Goal: Information Seeking & Learning: Learn about a topic

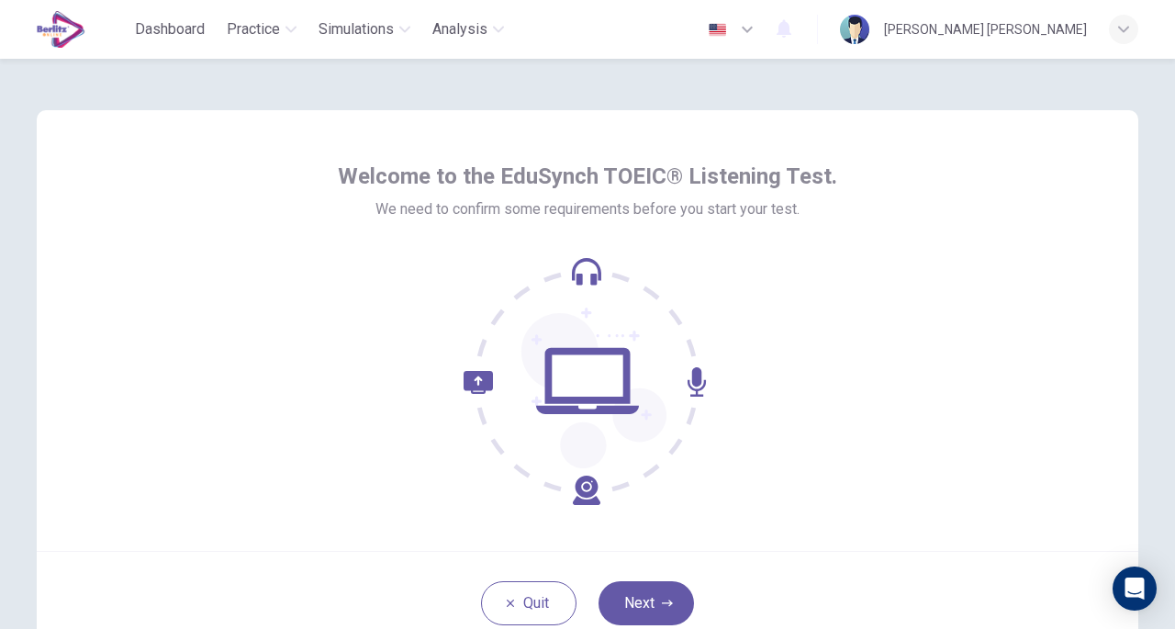
scroll to position [92, 0]
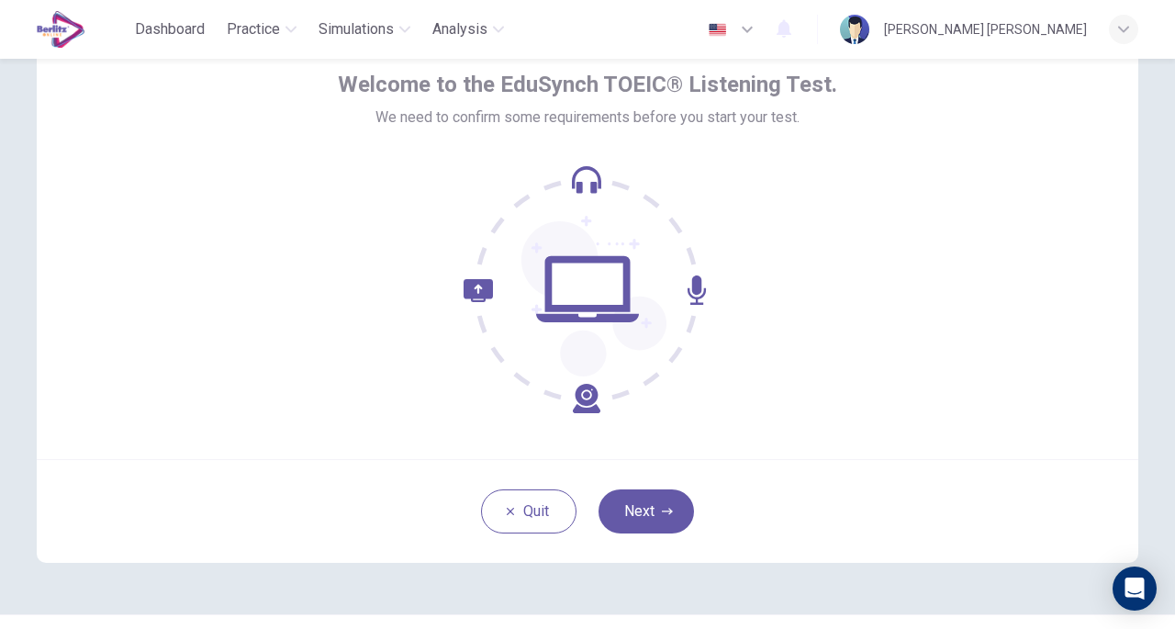
click at [673, 509] on button "Next" at bounding box center [646, 511] width 95 height 44
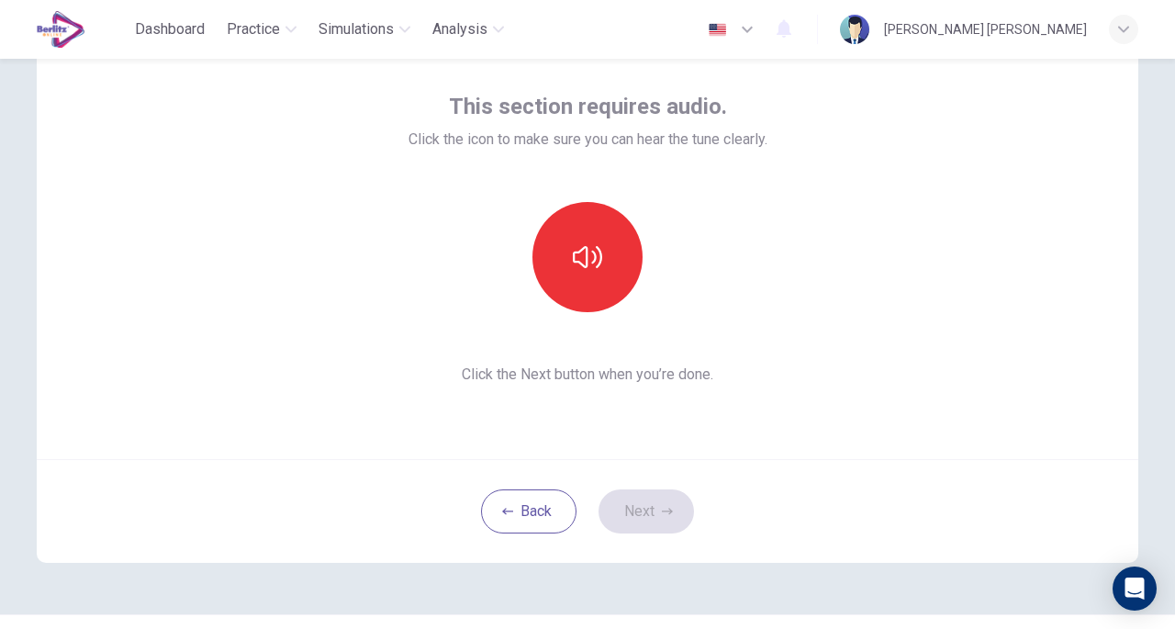
click at [616, 258] on button "button" at bounding box center [587, 257] width 110 height 110
click at [674, 511] on button "Next" at bounding box center [646, 511] width 95 height 44
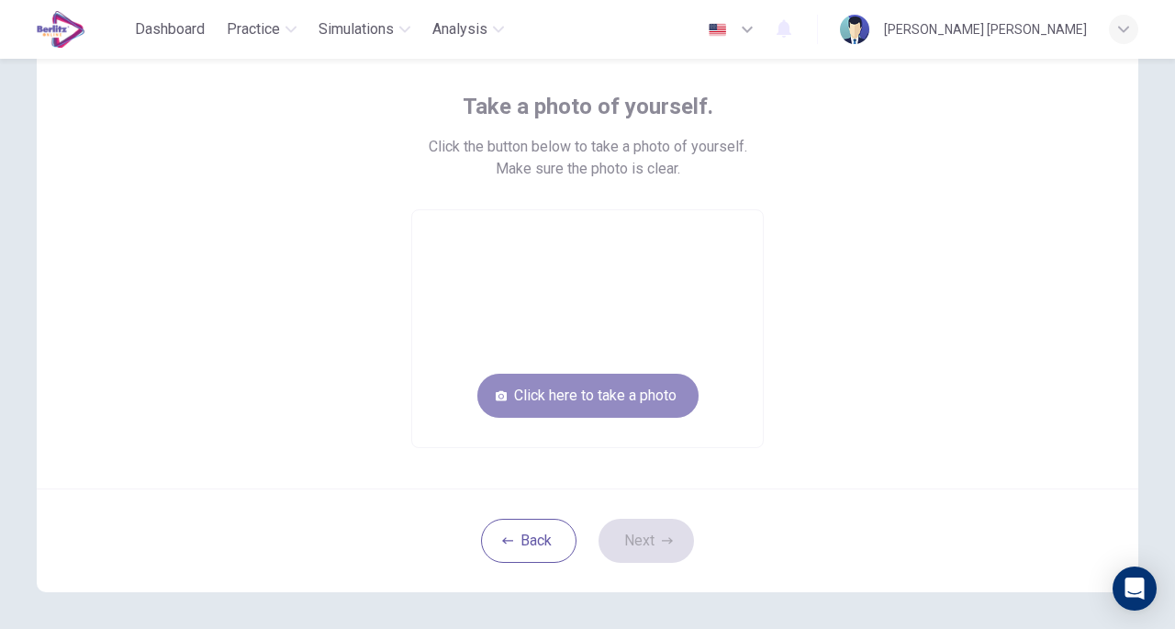
click at [596, 388] on button "Click here to take a photo" at bounding box center [587, 396] width 221 height 44
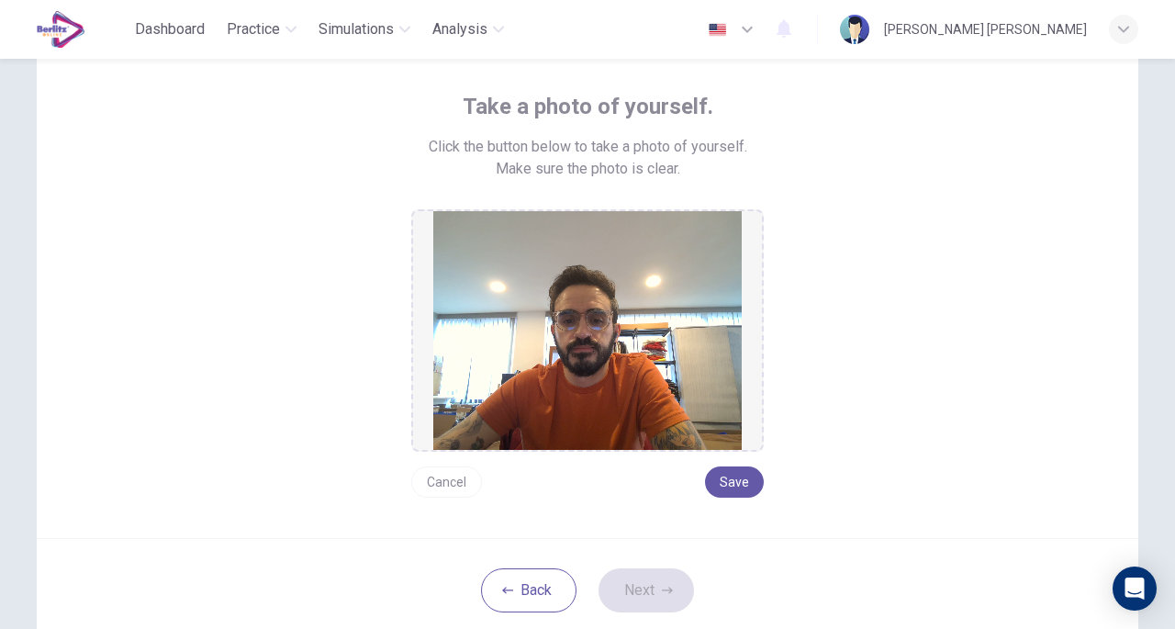
click at [728, 482] on button "Save" at bounding box center [734, 481] width 59 height 31
click at [749, 478] on button "Save" at bounding box center [734, 481] width 59 height 31
click at [650, 577] on button "Next" at bounding box center [646, 590] width 95 height 44
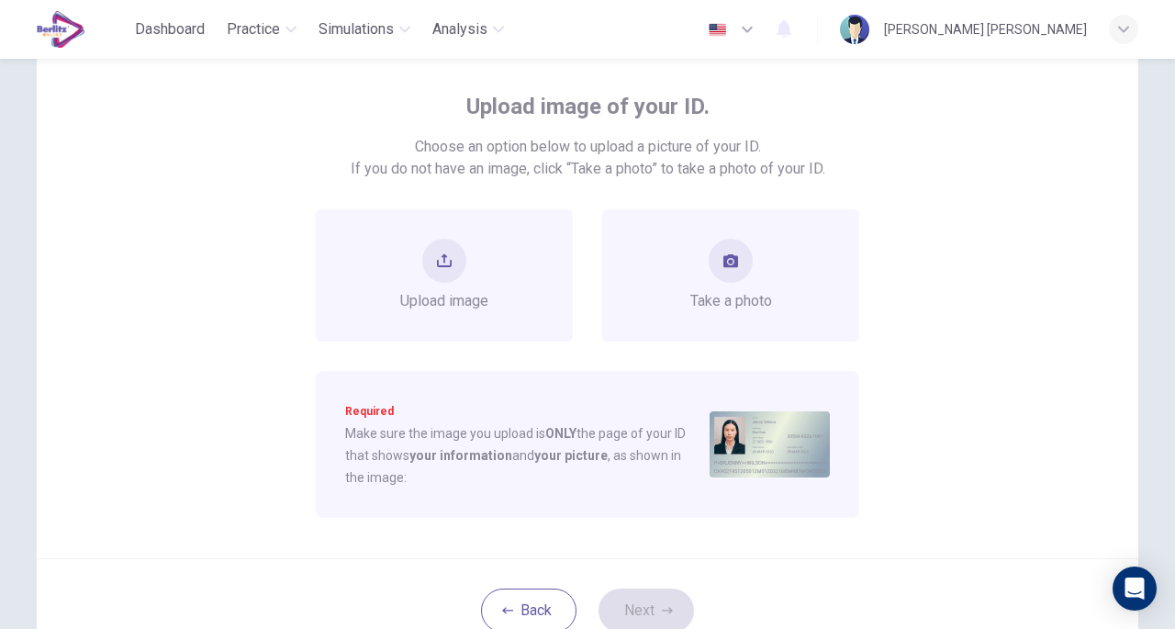
click at [761, 306] on span "Take a photo" at bounding box center [731, 301] width 82 height 22
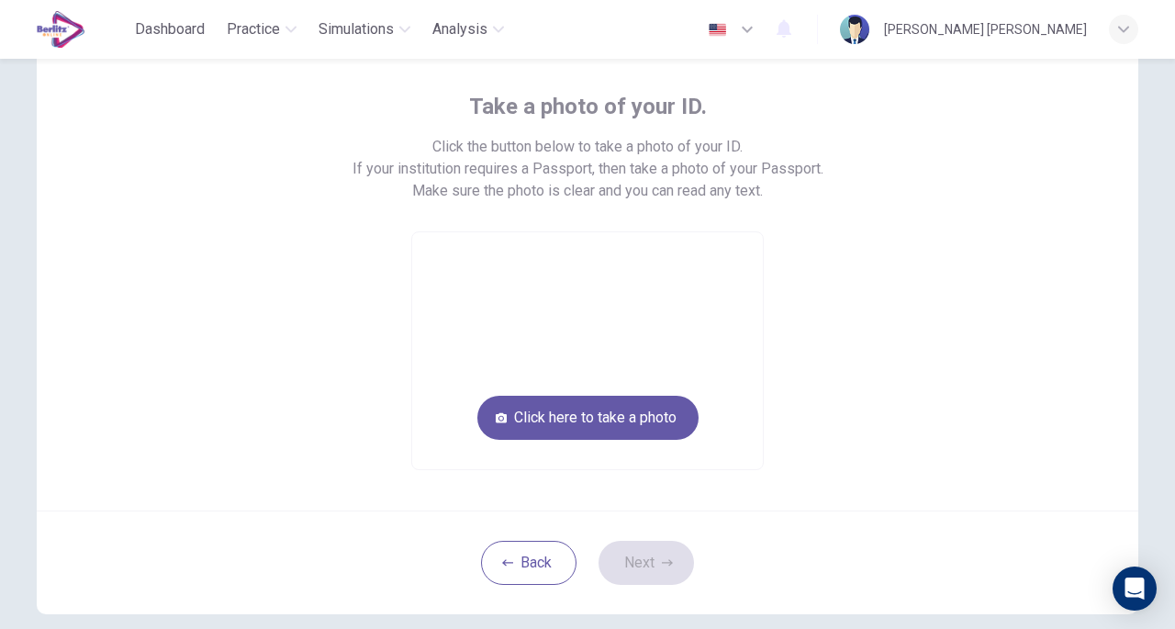
click at [630, 363] on video at bounding box center [587, 350] width 351 height 237
click at [599, 408] on button "Click here to take a photo" at bounding box center [587, 418] width 221 height 44
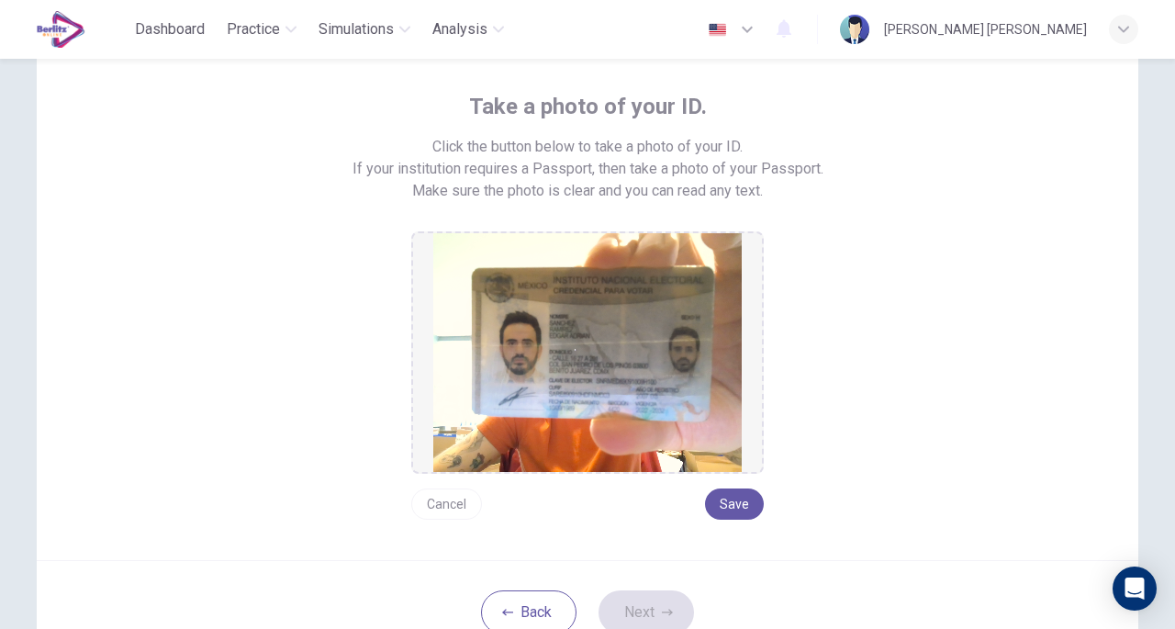
click at [722, 506] on button "Save" at bounding box center [734, 503] width 59 height 31
click at [655, 590] on button "Next" at bounding box center [646, 612] width 95 height 44
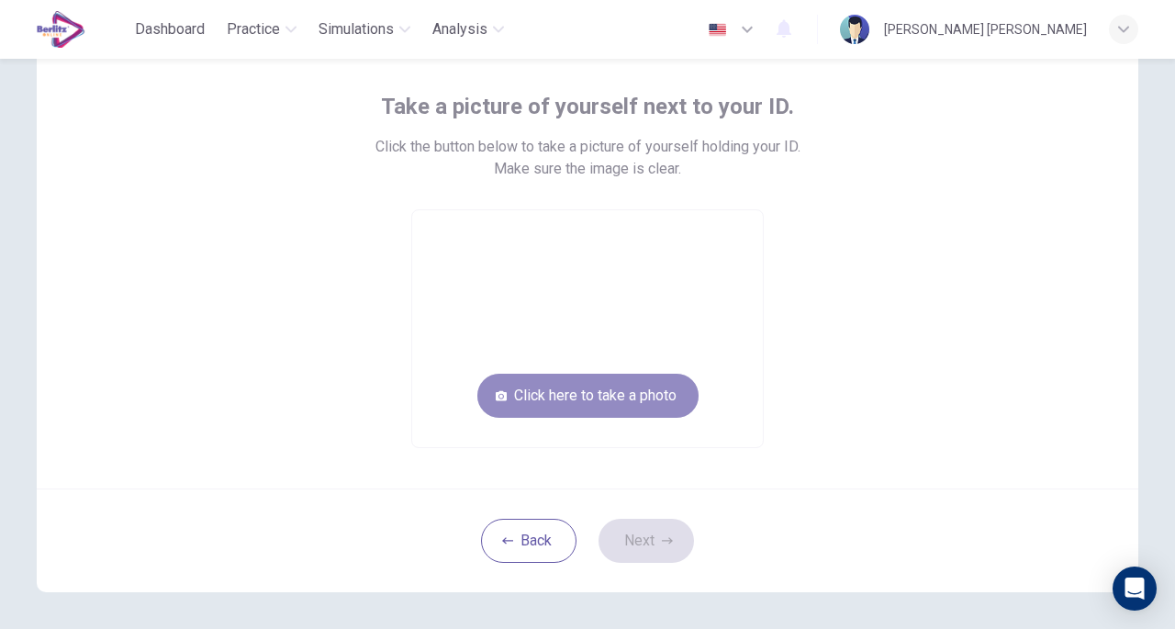
click at [621, 396] on button "Click here to take a photo" at bounding box center [587, 396] width 221 height 44
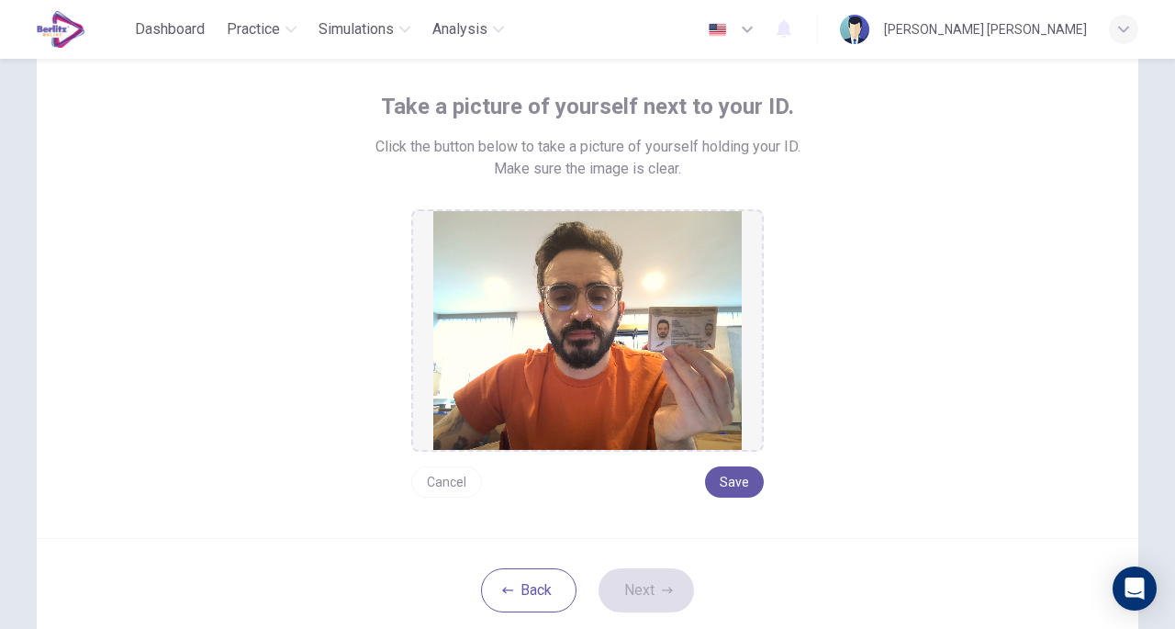
click at [722, 473] on button "Save" at bounding box center [734, 481] width 59 height 31
click at [645, 575] on button "Next" at bounding box center [646, 590] width 95 height 44
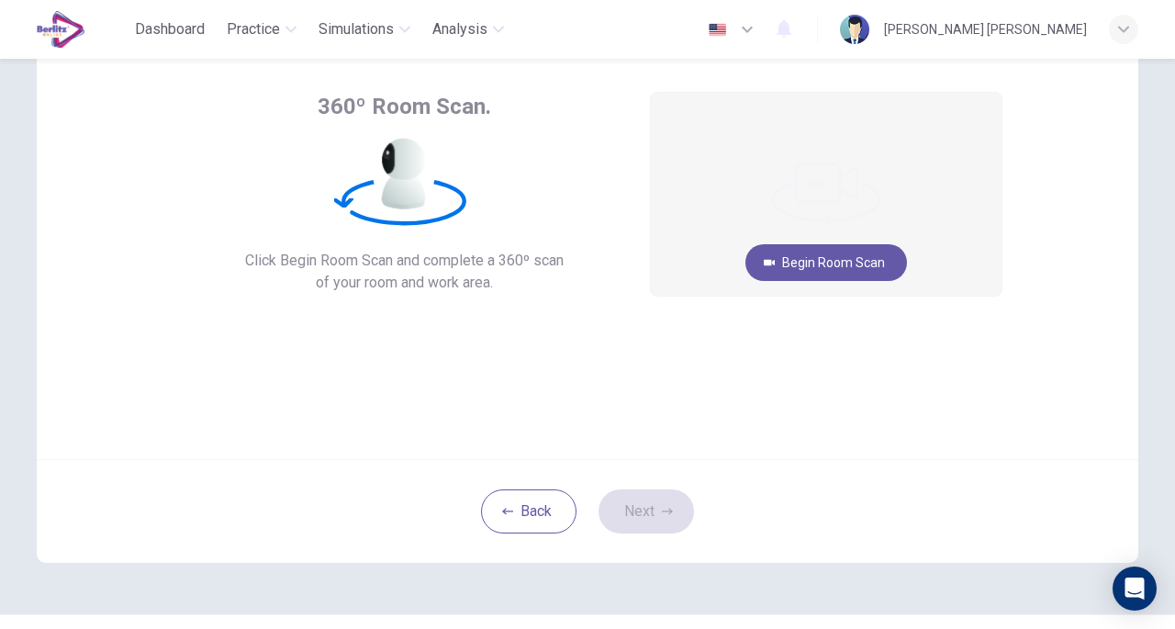
click at [828, 267] on button "Begin Room Scan" at bounding box center [826, 262] width 162 height 37
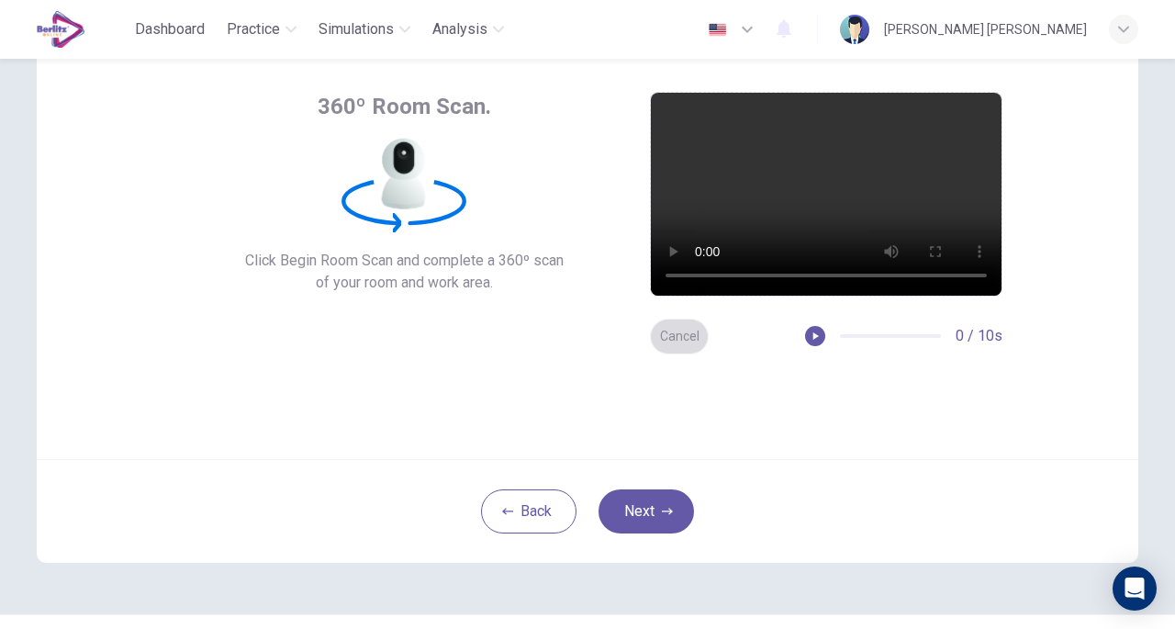
click at [674, 330] on button "Cancel" at bounding box center [679, 337] width 59 height 36
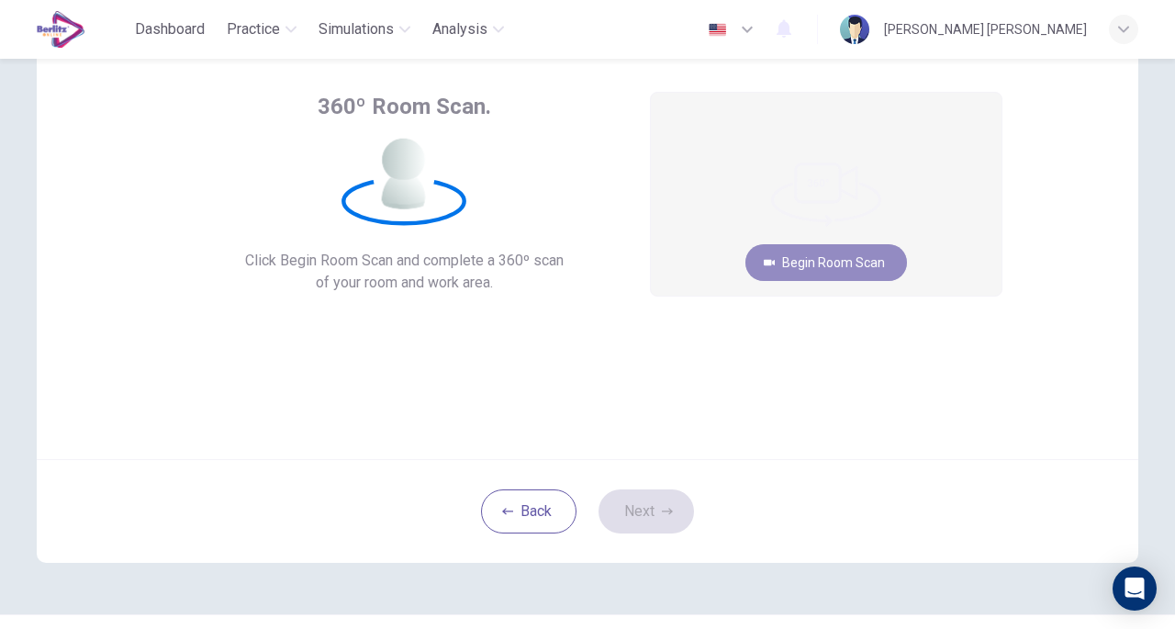
click at [847, 269] on button "Begin Room Scan" at bounding box center [826, 262] width 162 height 37
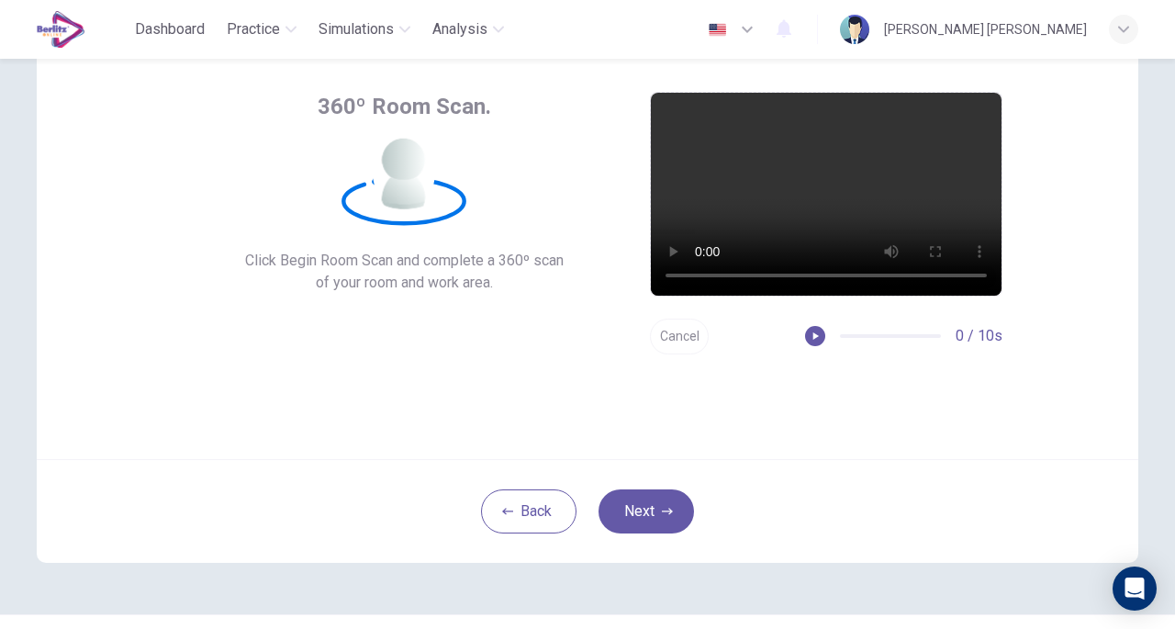
click at [654, 508] on button "Next" at bounding box center [646, 511] width 95 height 44
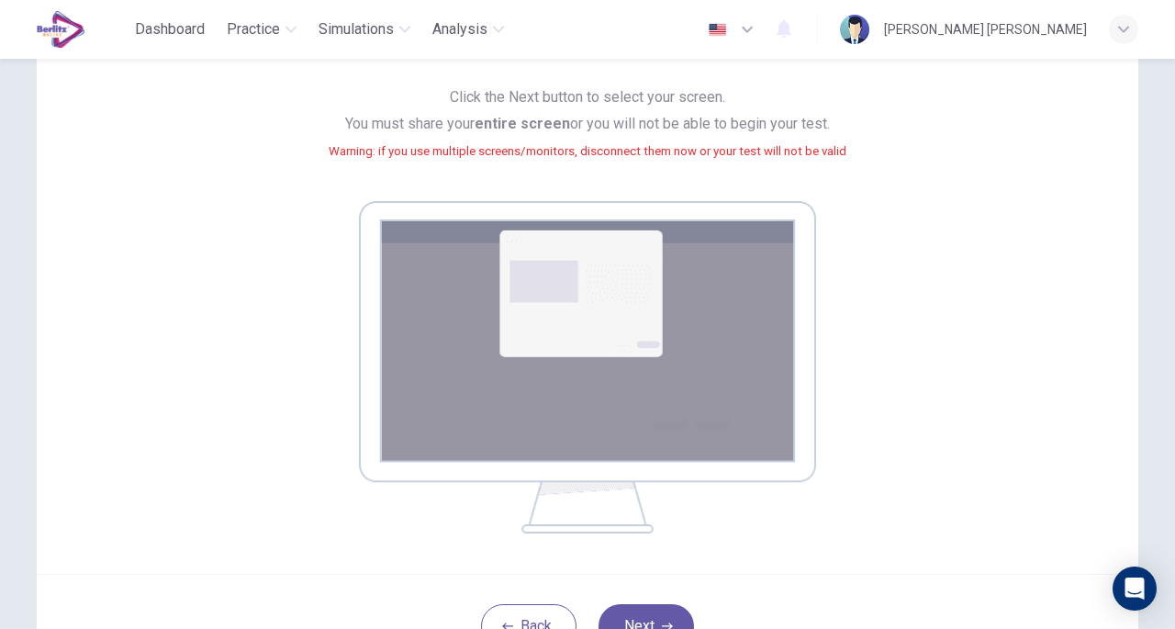
scroll to position [140, 0]
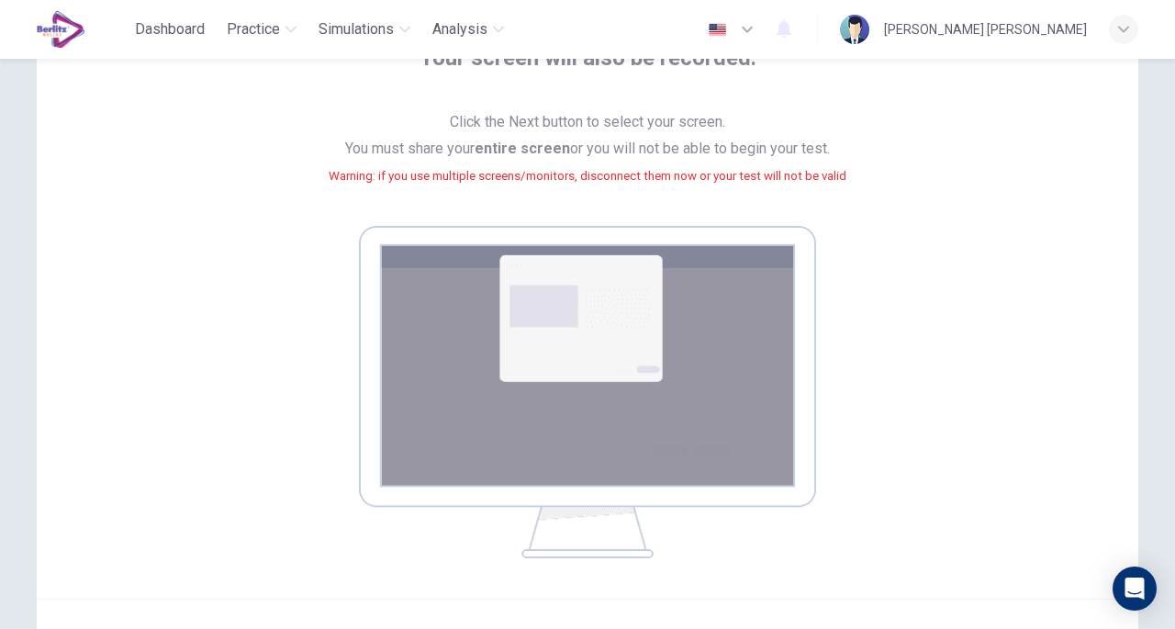
click at [619, 222] on div "Your screen will also be recorded. Click the Next button to select your screen.…" at bounding box center [588, 300] width 830 height 515
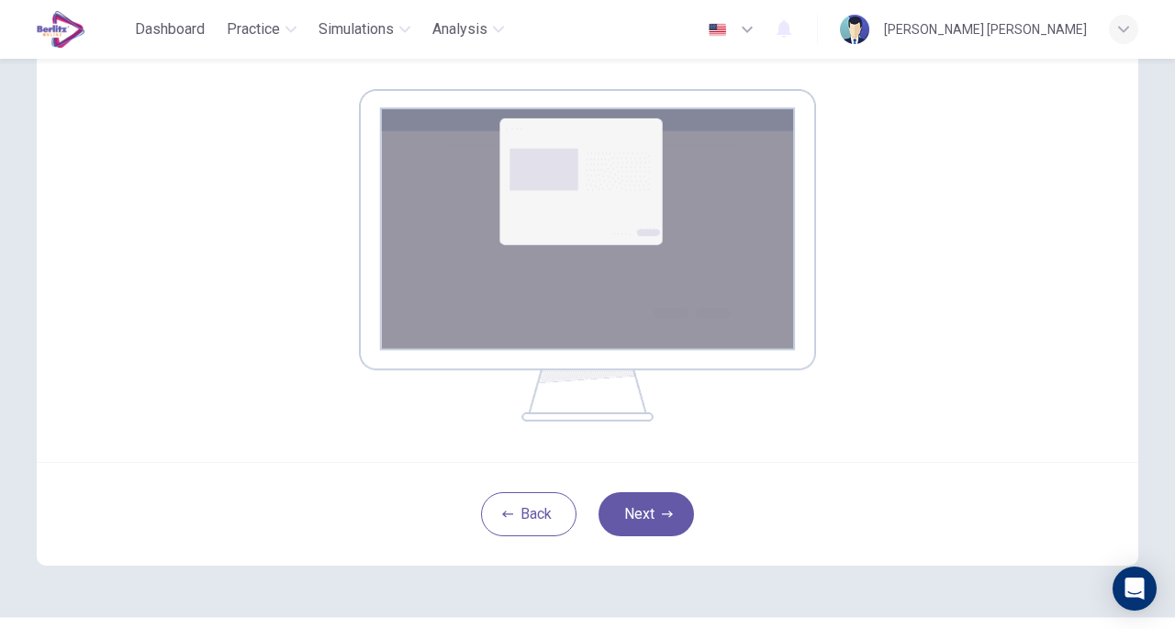
scroll to position [324, 0]
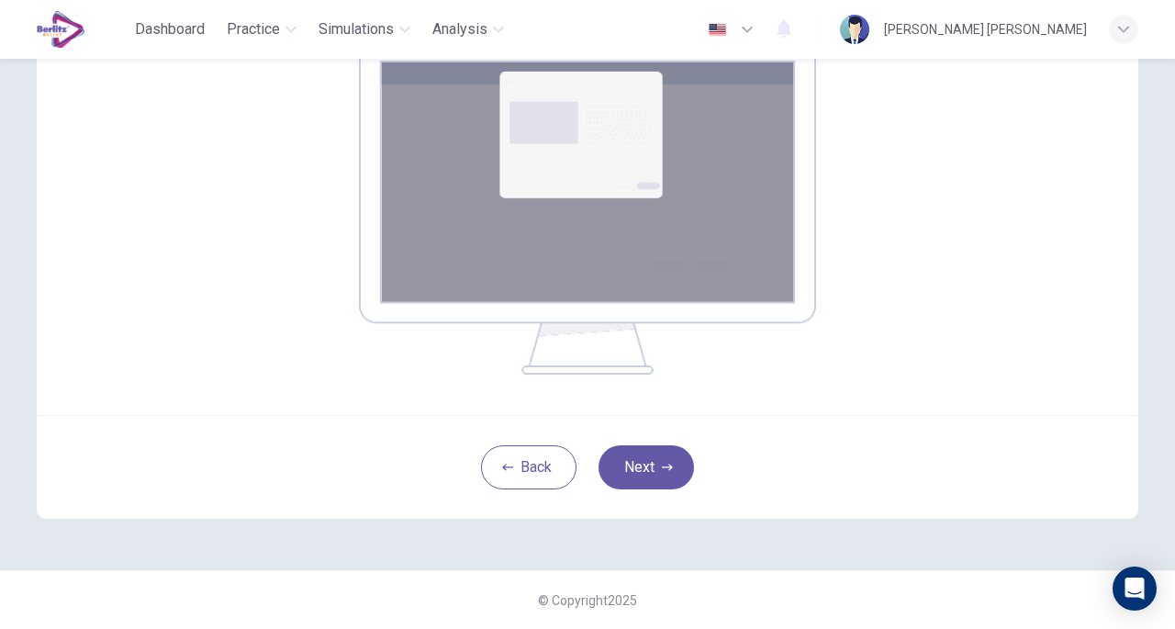
click at [676, 464] on button "Next" at bounding box center [646, 467] width 95 height 44
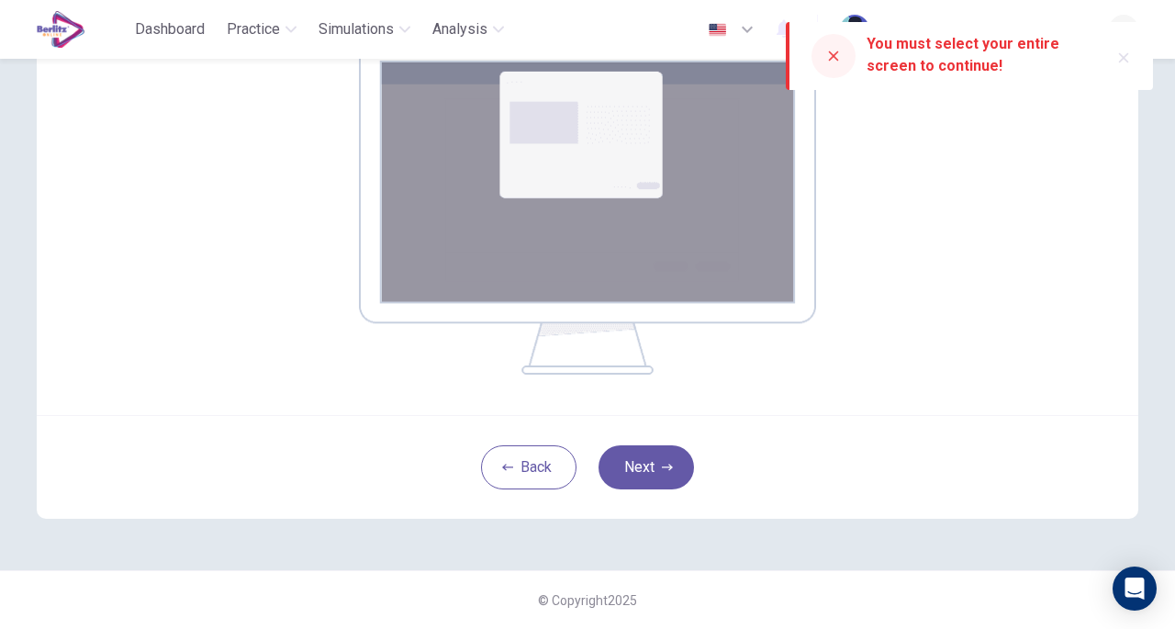
click at [641, 454] on button "Next" at bounding box center [646, 467] width 95 height 44
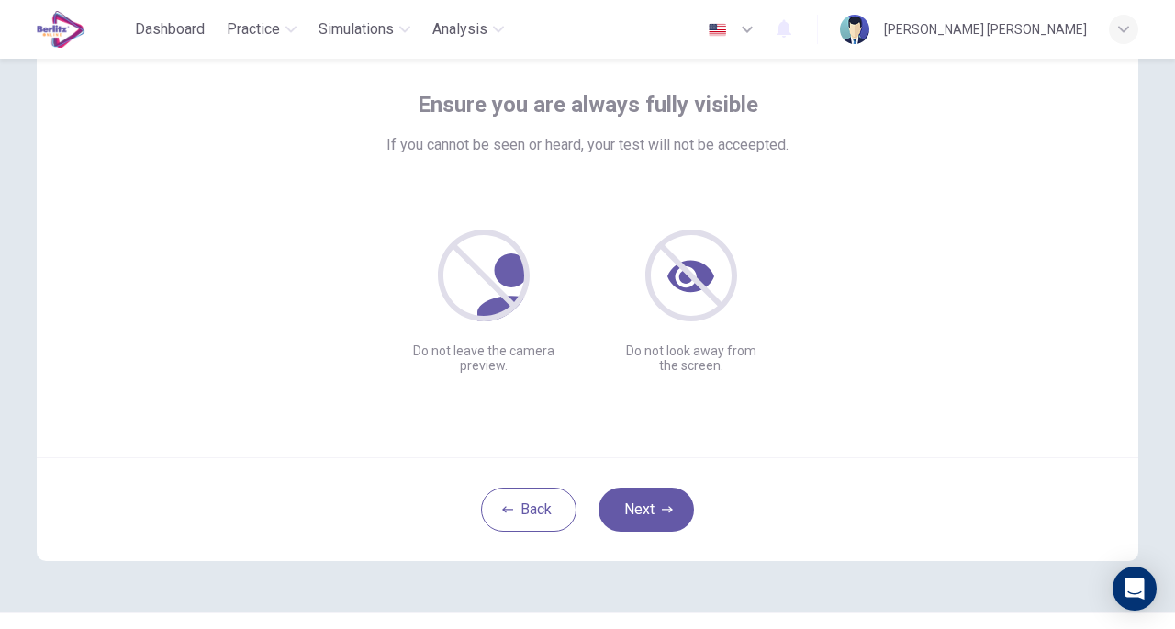
scroll to position [135, 0]
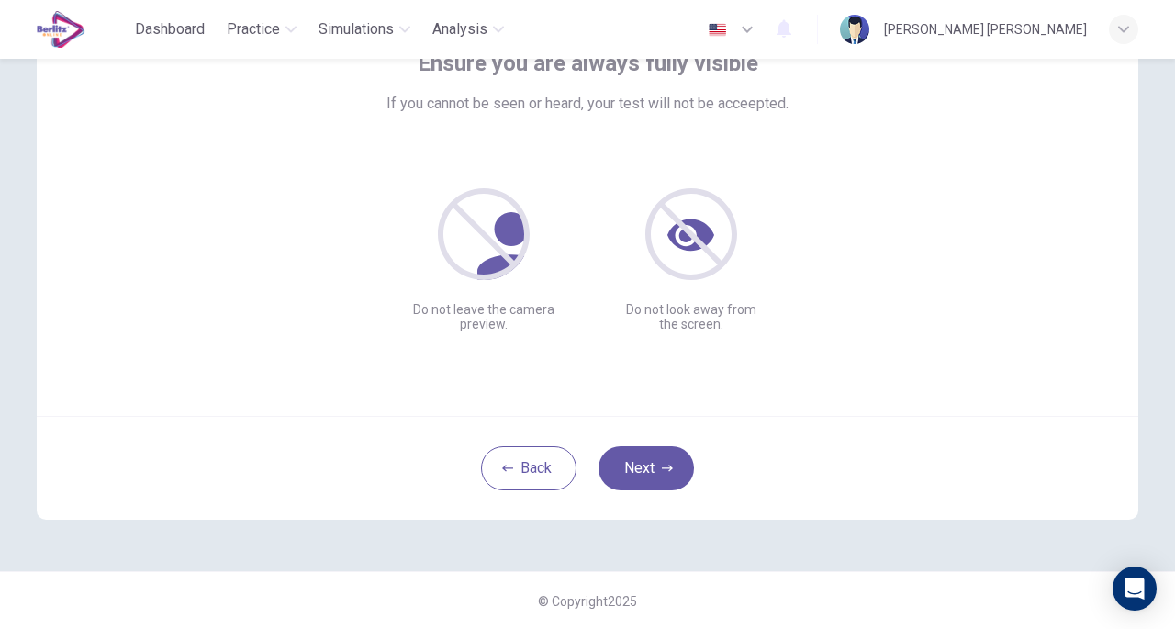
click at [642, 464] on button "Next" at bounding box center [646, 468] width 95 height 44
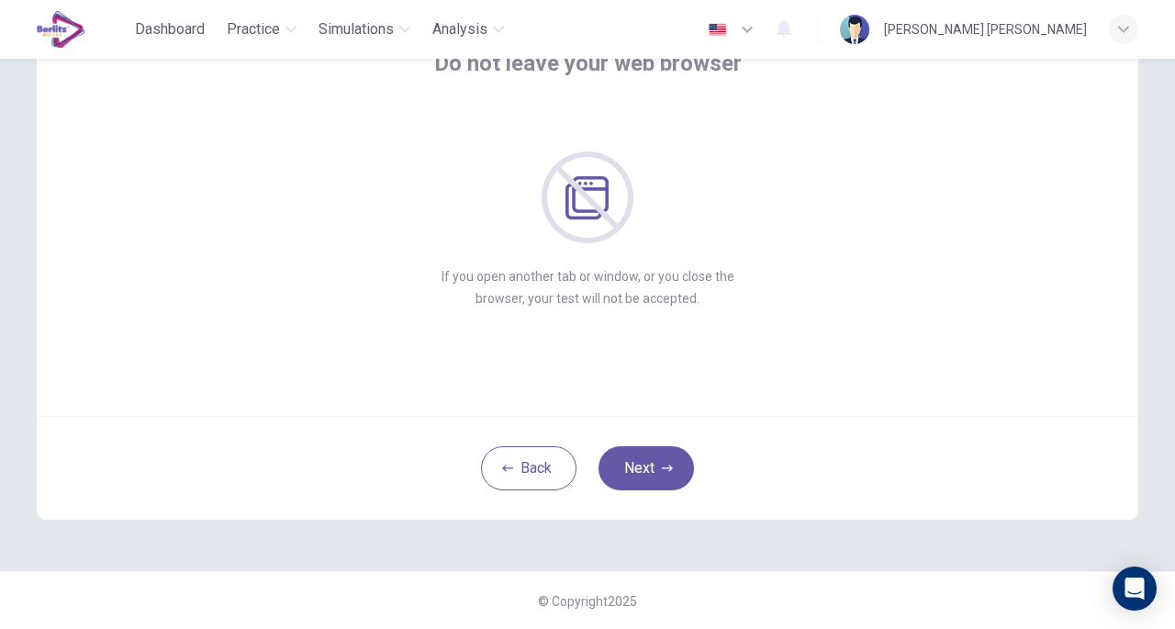
scroll to position [0, 0]
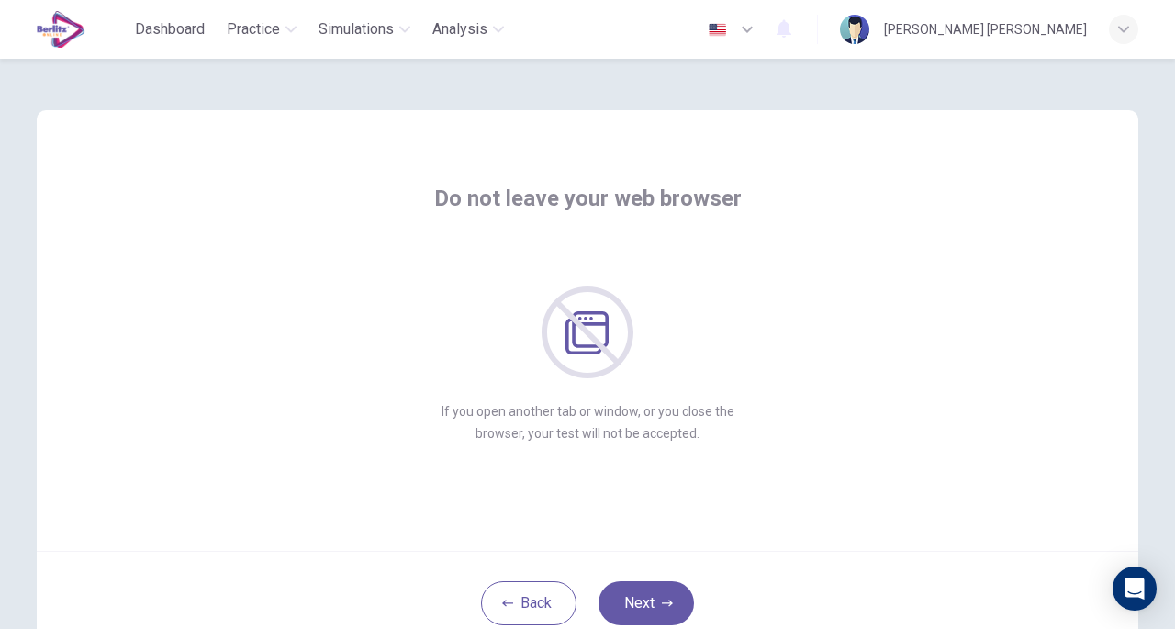
click at [654, 599] on button "Next" at bounding box center [646, 603] width 95 height 44
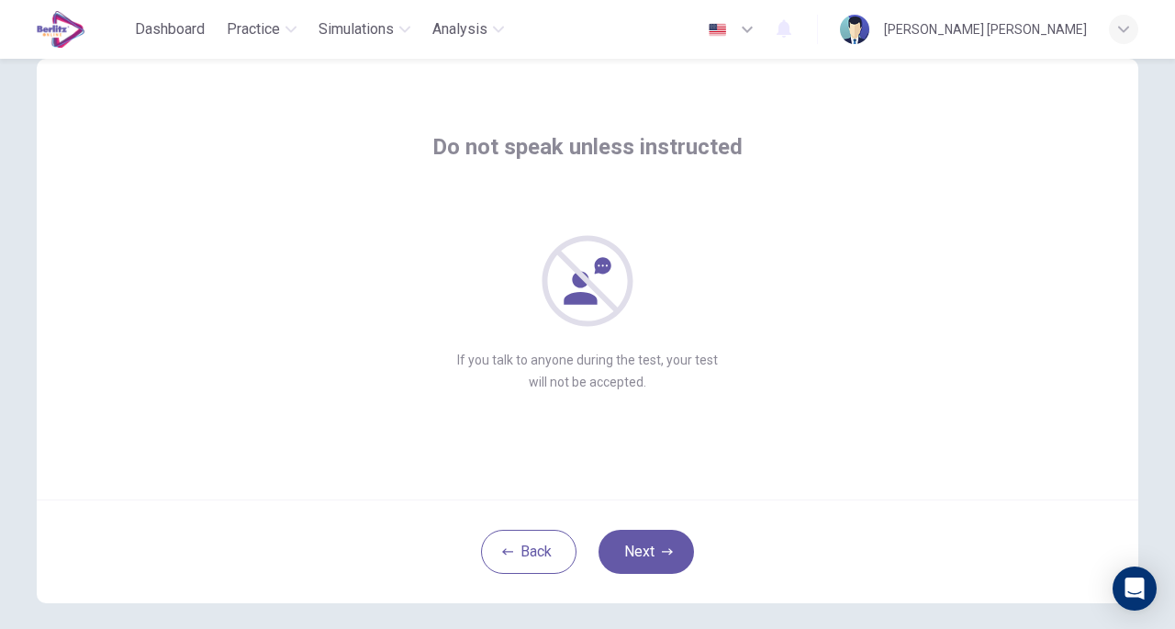
scroll to position [92, 0]
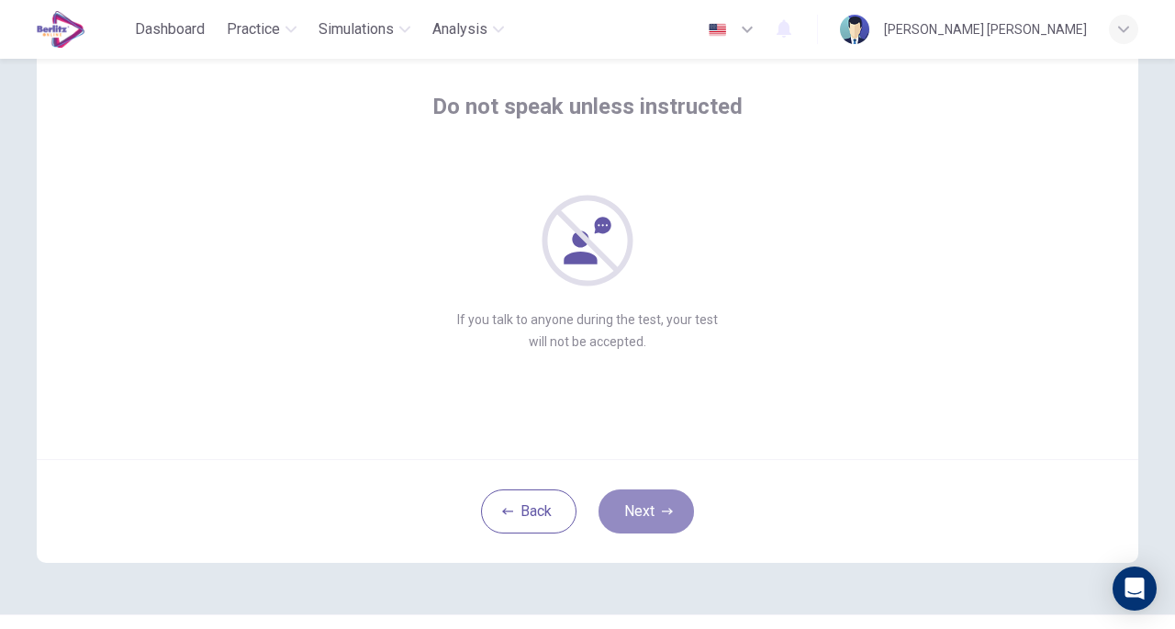
click at [651, 511] on button "Next" at bounding box center [646, 511] width 95 height 44
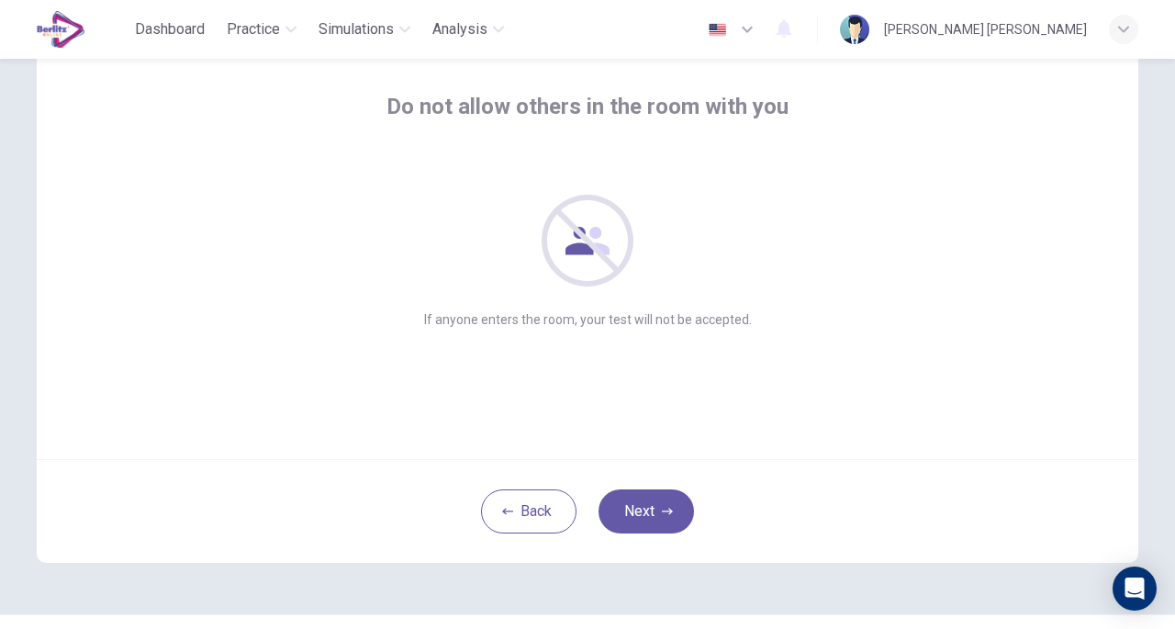
click at [516, 511] on button "Back" at bounding box center [528, 511] width 95 height 44
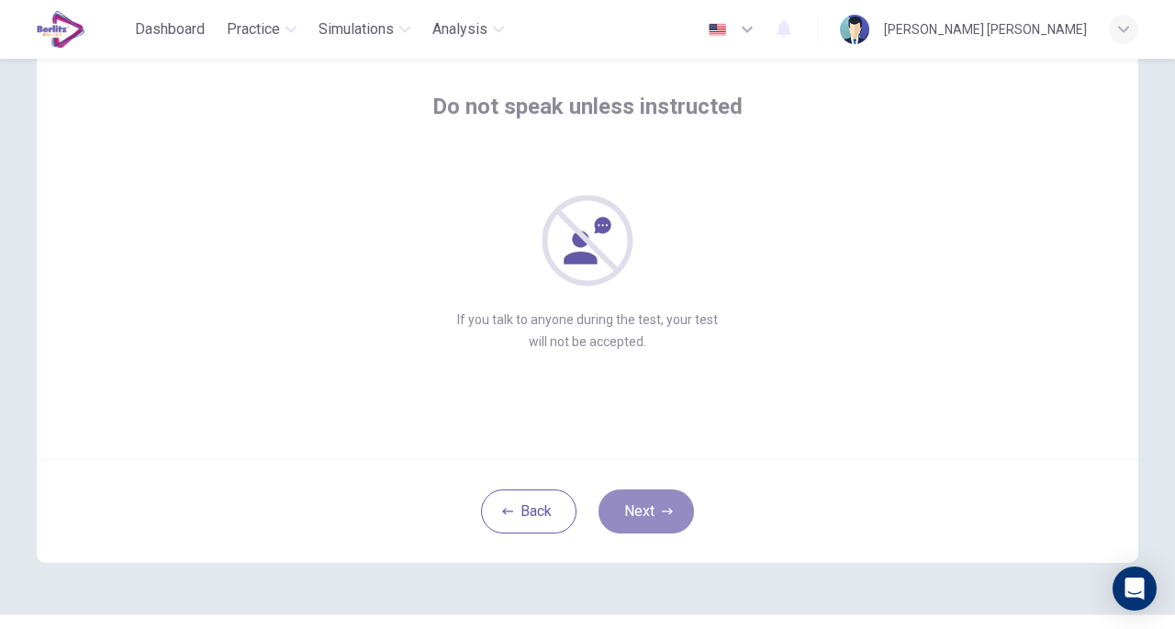
click at [646, 508] on button "Next" at bounding box center [646, 511] width 95 height 44
click at [666, 502] on button "Next" at bounding box center [646, 511] width 95 height 44
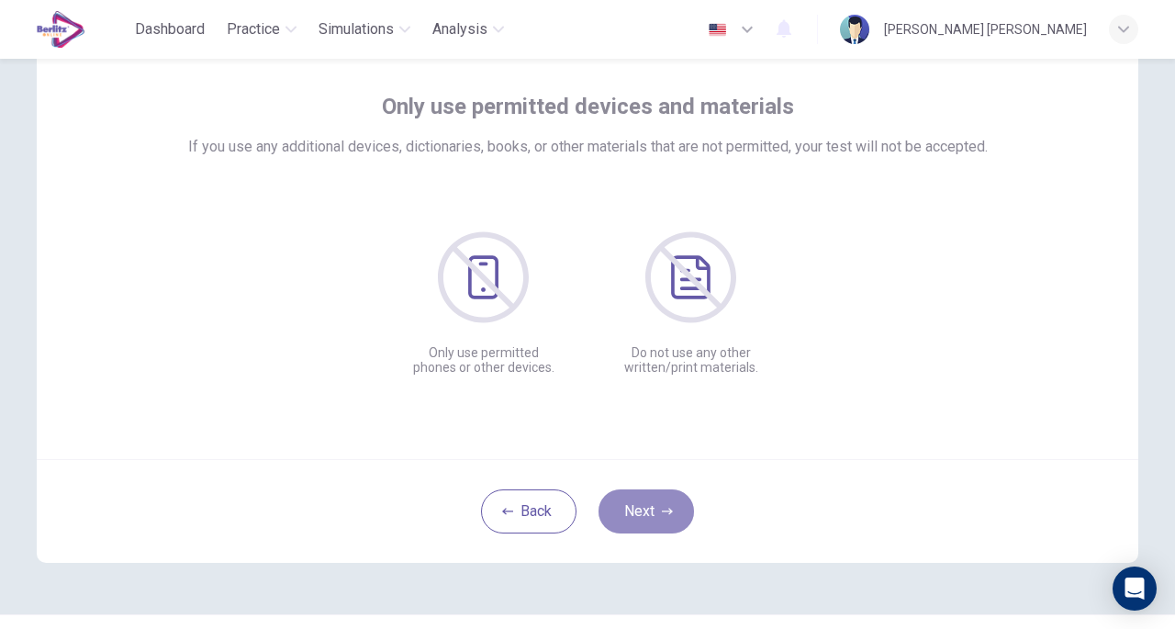
click at [679, 514] on button "Next" at bounding box center [646, 511] width 95 height 44
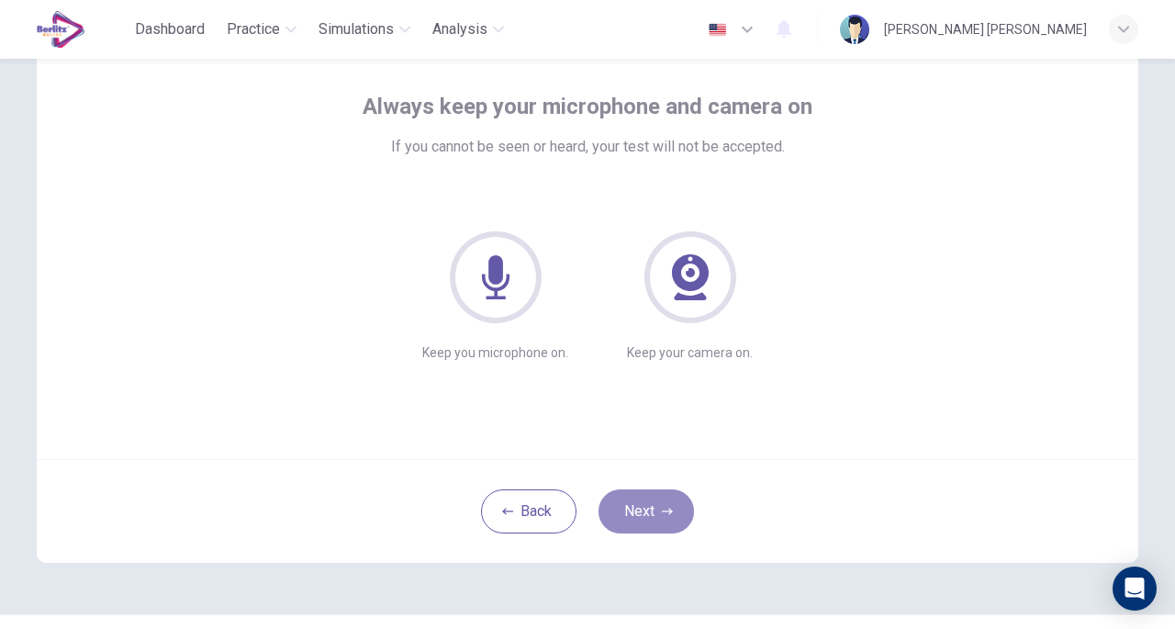
click at [679, 514] on button "Next" at bounding box center [646, 511] width 95 height 44
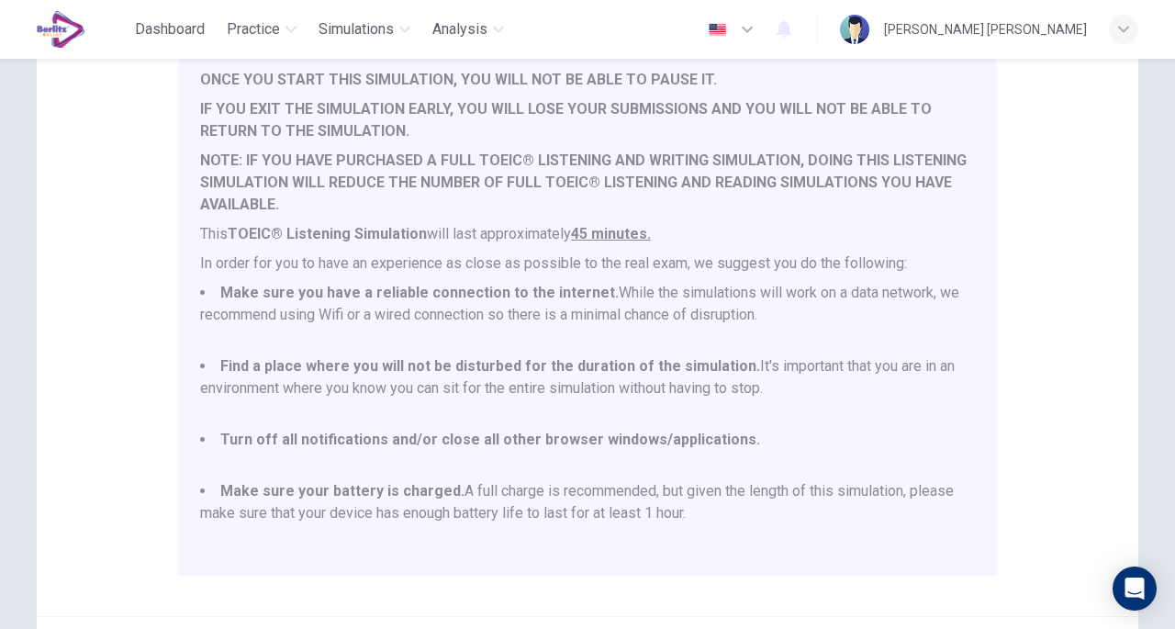
scroll to position [184, 0]
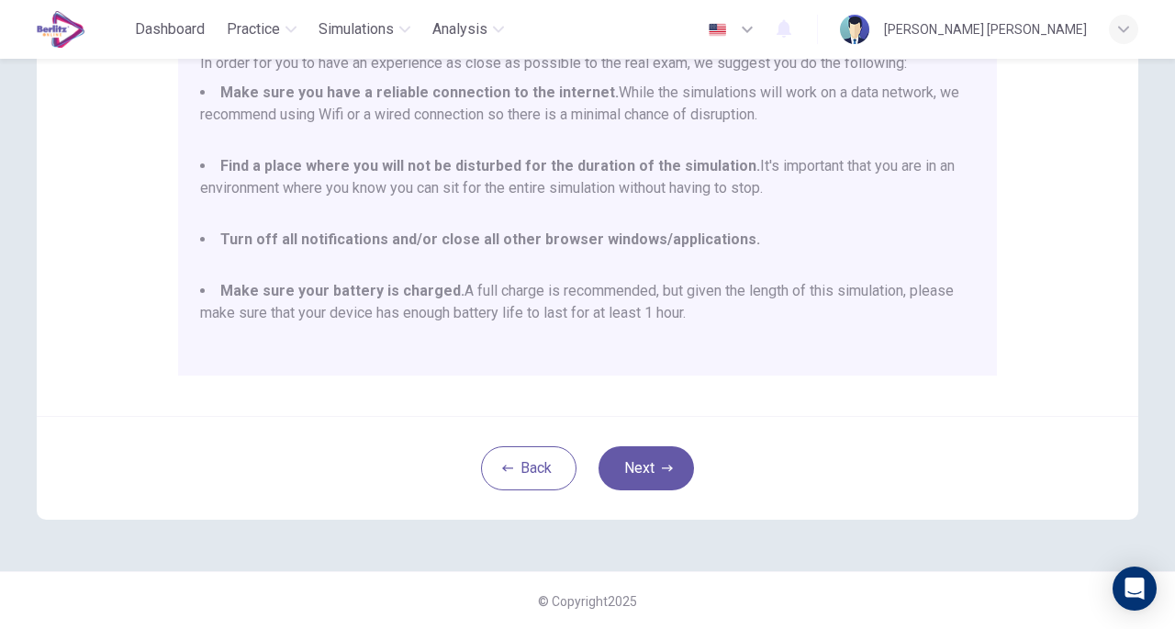
click at [638, 464] on button "Next" at bounding box center [646, 468] width 95 height 44
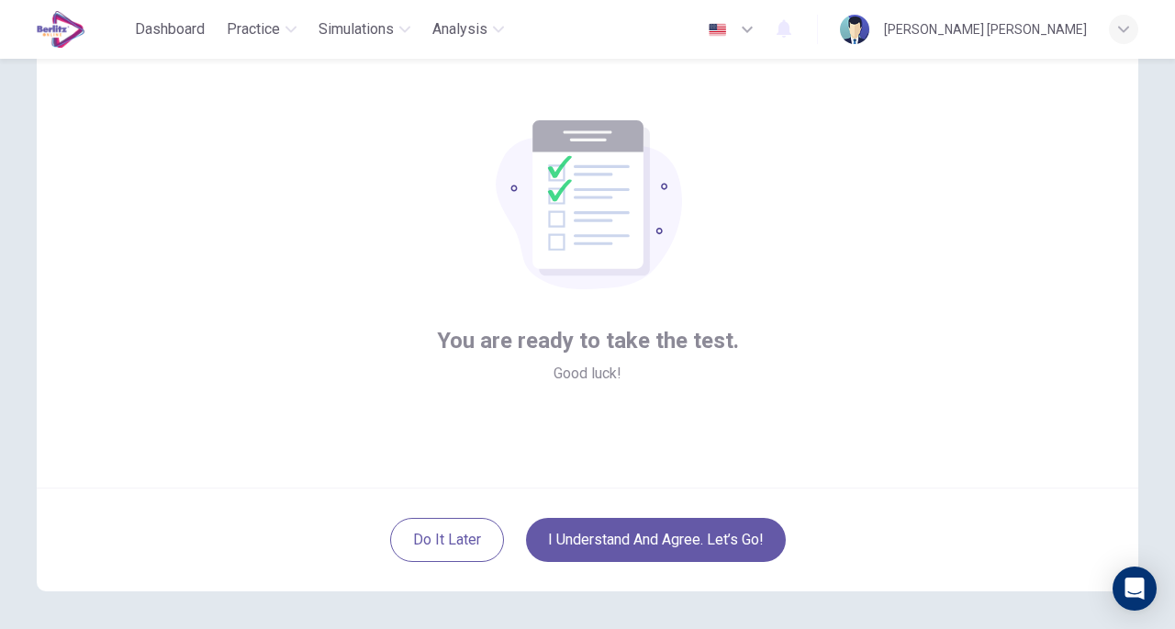
scroll to position [92, 0]
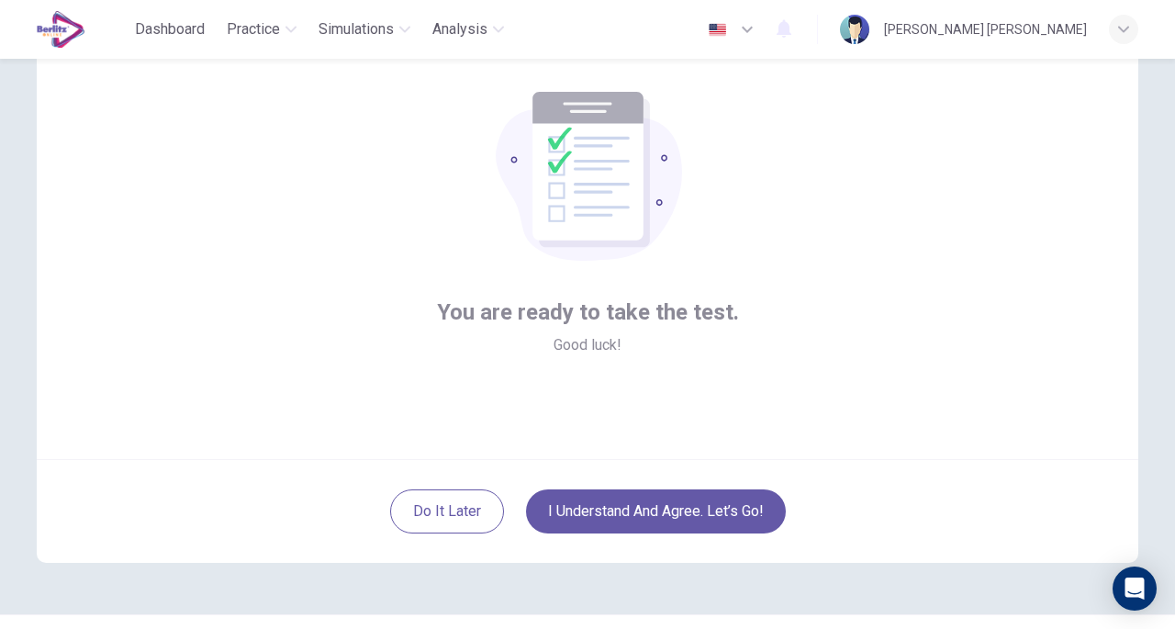
click at [608, 517] on button "I understand and agree. Let’s go!" at bounding box center [656, 511] width 260 height 44
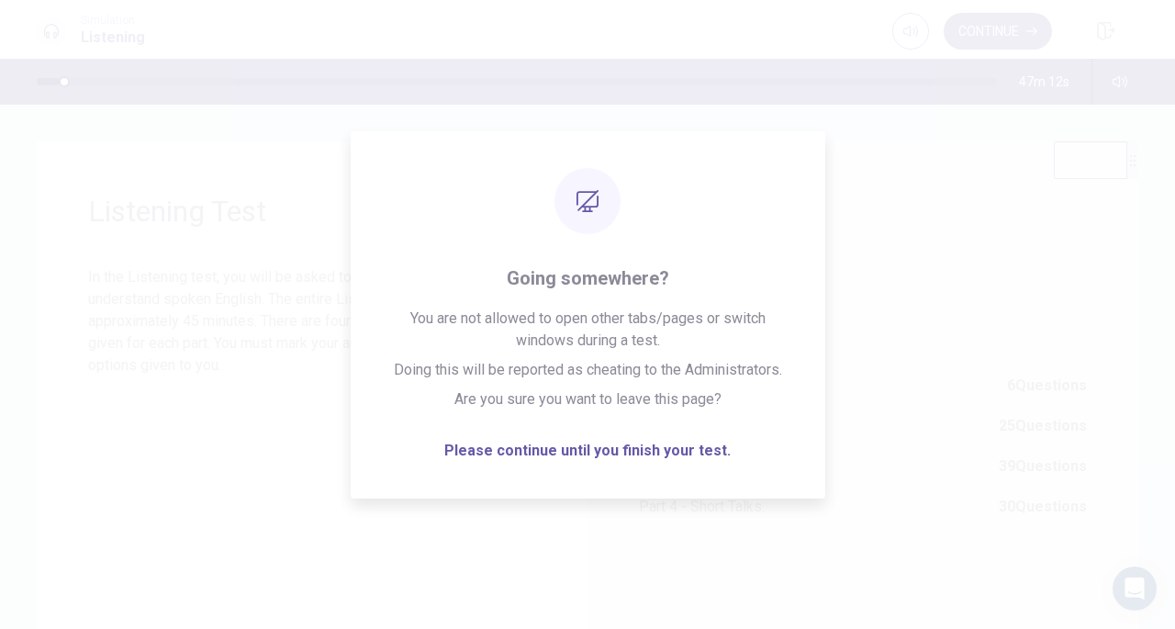
click at [1019, 20] on button "Continue" at bounding box center [998, 31] width 108 height 37
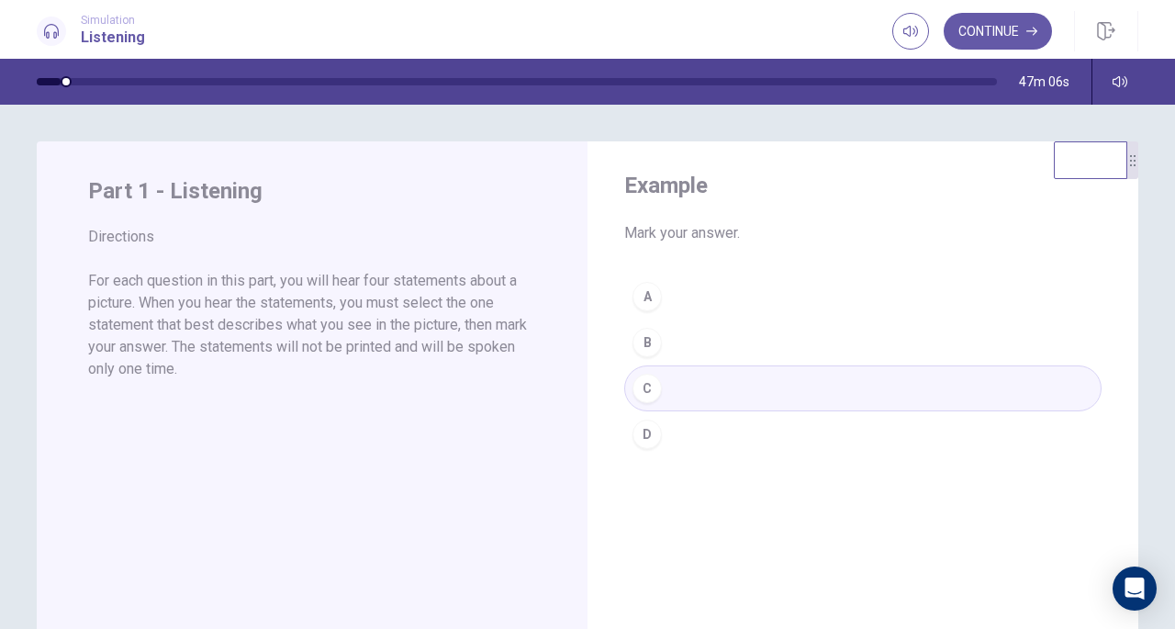
click at [641, 382] on div "A B C D" at bounding box center [862, 366] width 477 height 184
click at [970, 32] on button "Continue" at bounding box center [998, 31] width 108 height 37
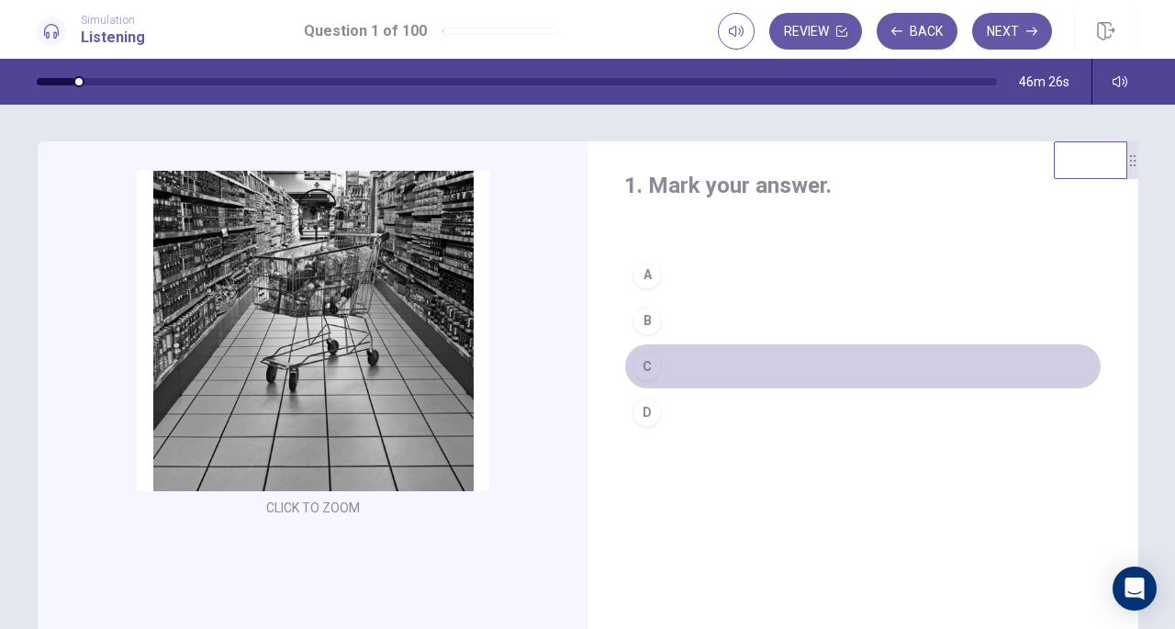
click at [653, 370] on div "C" at bounding box center [646, 366] width 29 height 29
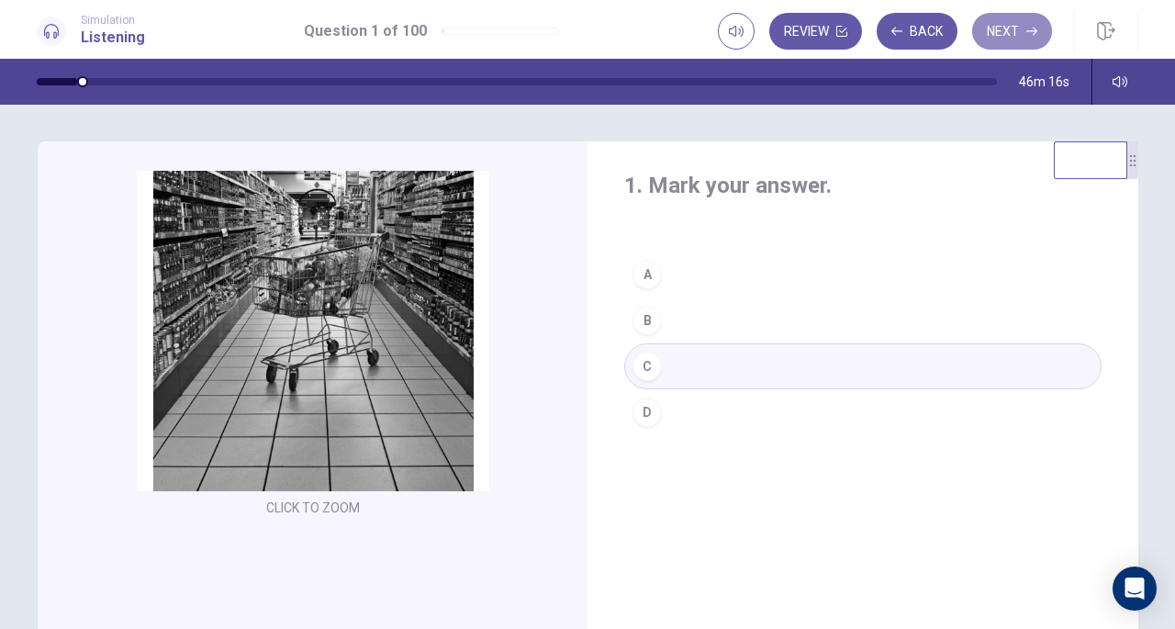
click at [1021, 36] on button "Next" at bounding box center [1012, 31] width 80 height 37
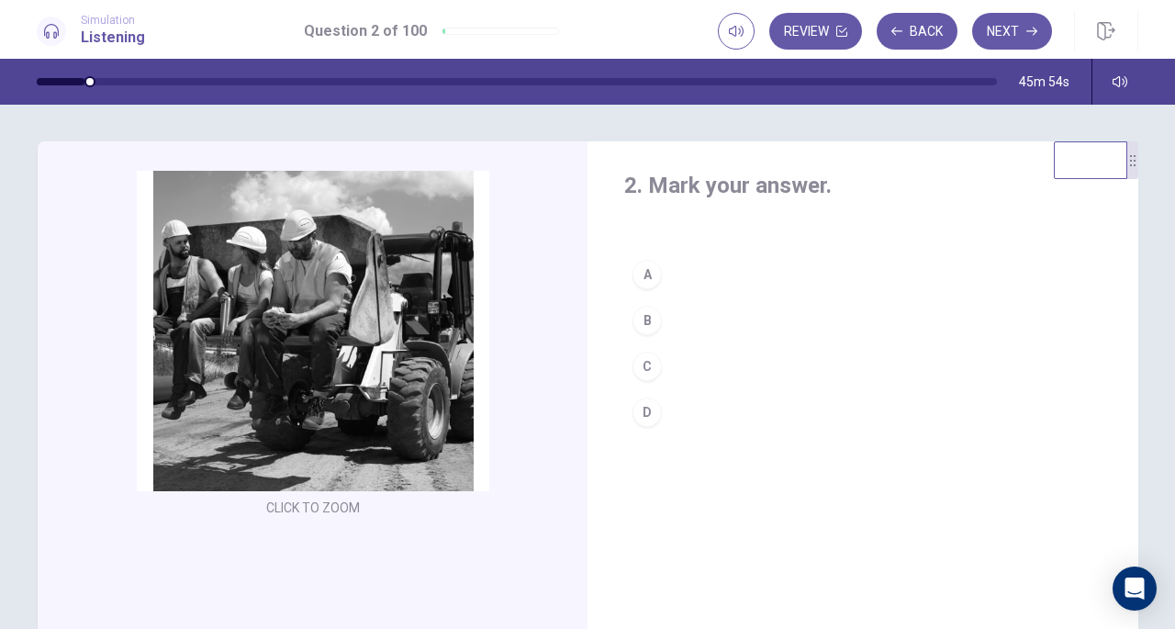
click at [698, 407] on button "D" at bounding box center [862, 412] width 477 height 46
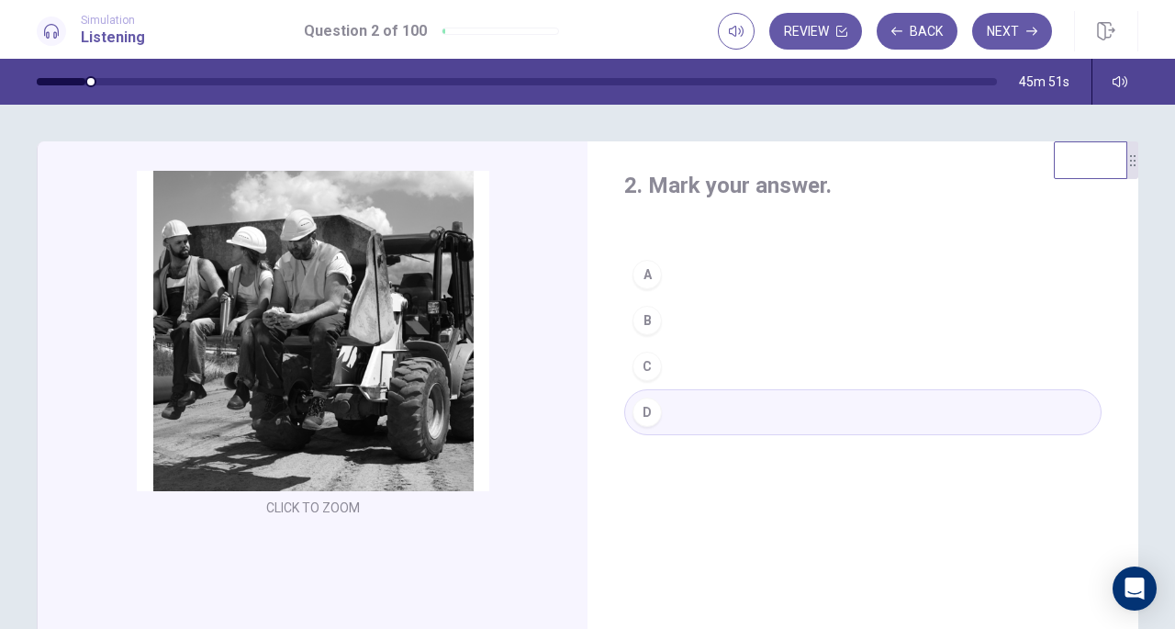
click at [999, 25] on button "Next" at bounding box center [1012, 31] width 80 height 37
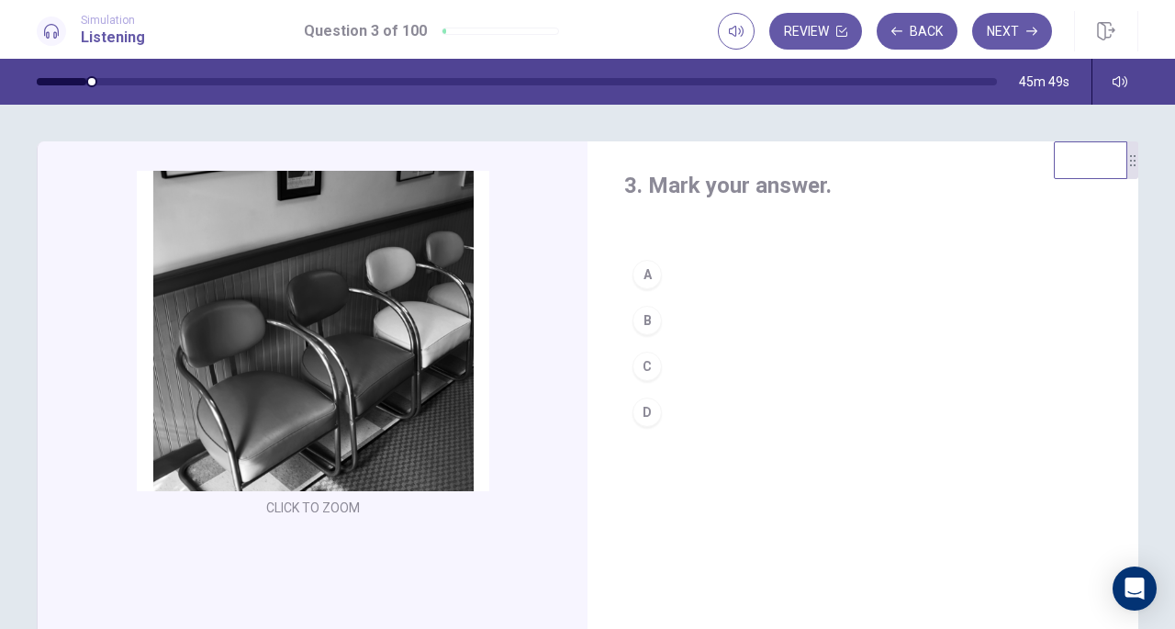
click at [660, 122] on div "3. Mark your answer. A B C D CLICK TO ZOOM Click to Zoom © Copyright 2025" at bounding box center [587, 367] width 1175 height 524
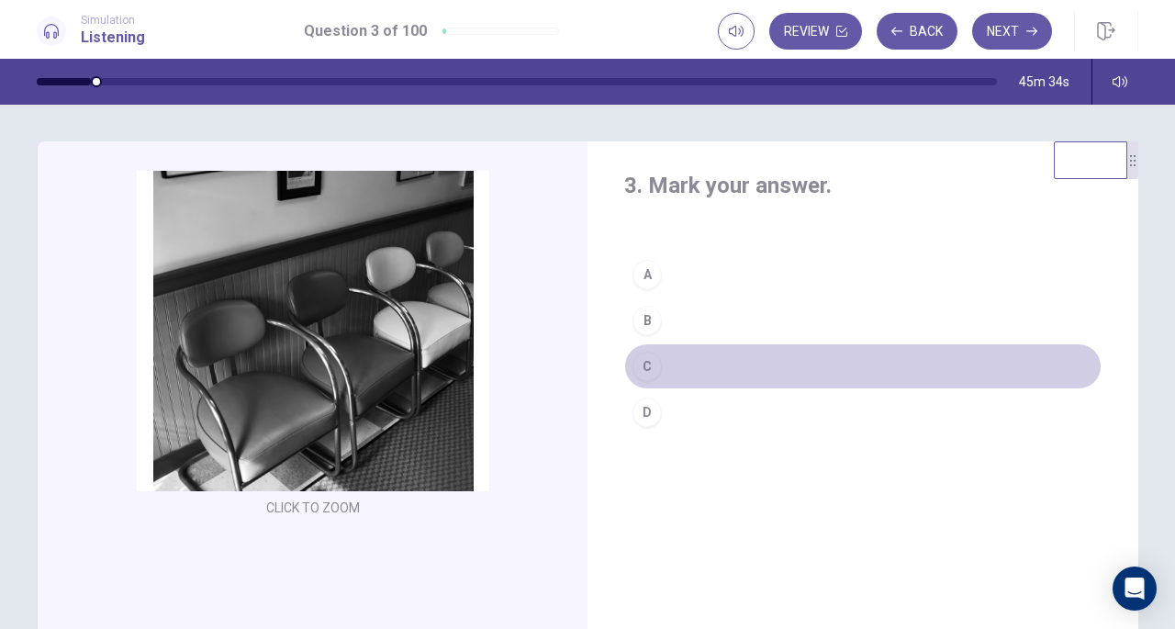
click at [692, 355] on button "C" at bounding box center [862, 366] width 477 height 46
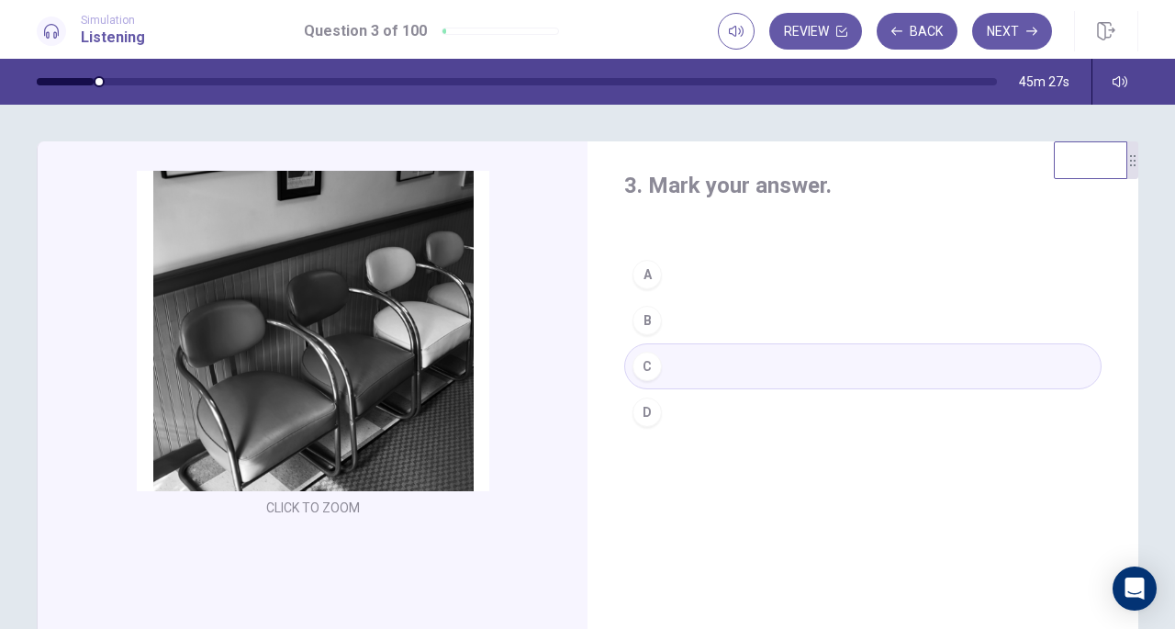
click at [1005, 28] on button "Next" at bounding box center [1012, 31] width 80 height 37
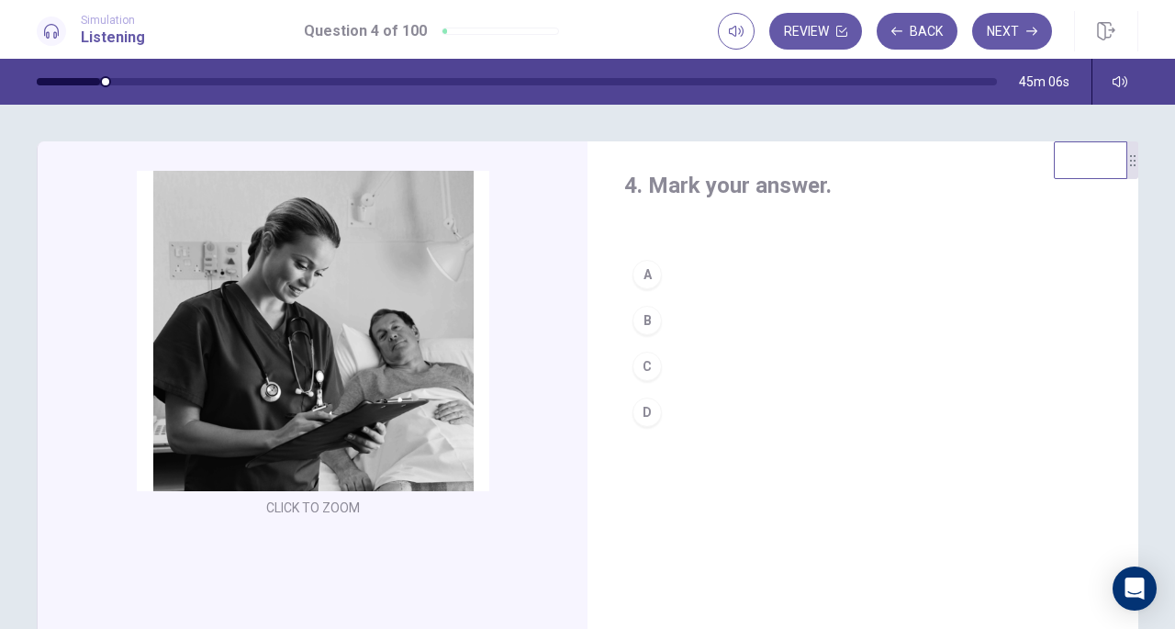
click at [665, 362] on button "C" at bounding box center [862, 366] width 477 height 46
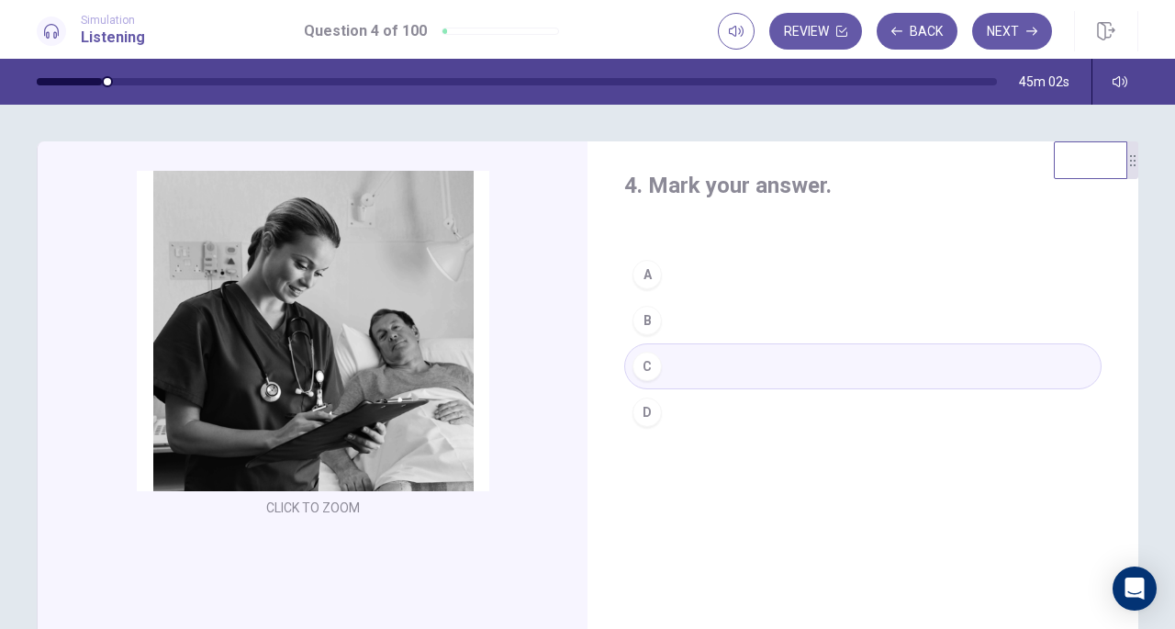
click at [1000, 19] on button "Next" at bounding box center [1012, 31] width 80 height 37
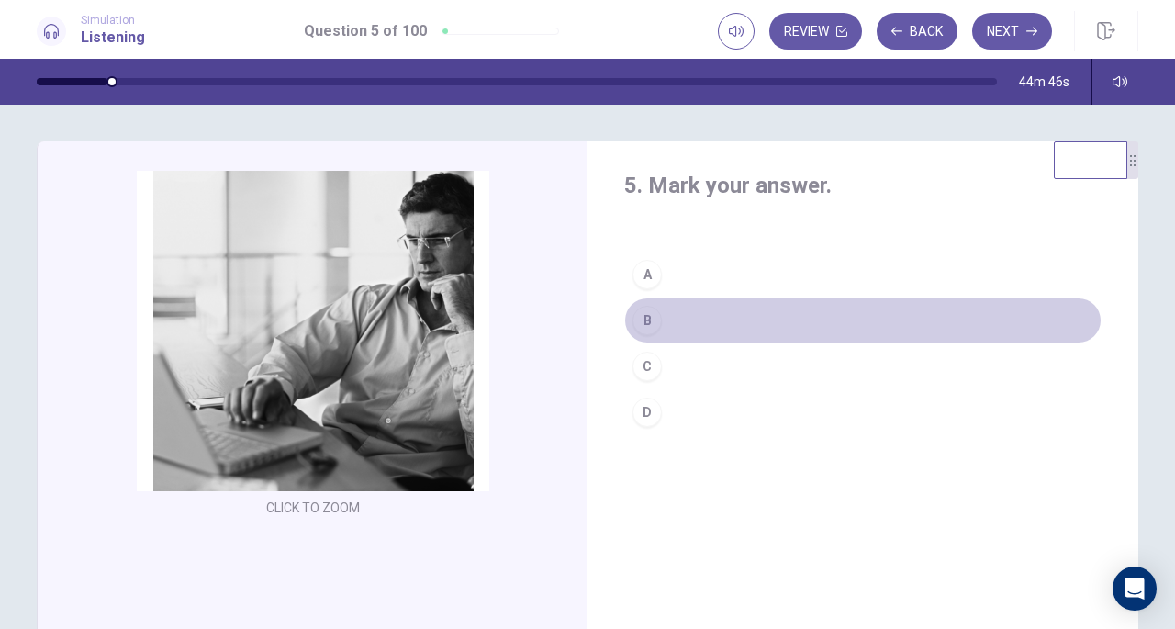
click at [692, 312] on button "B" at bounding box center [862, 320] width 477 height 46
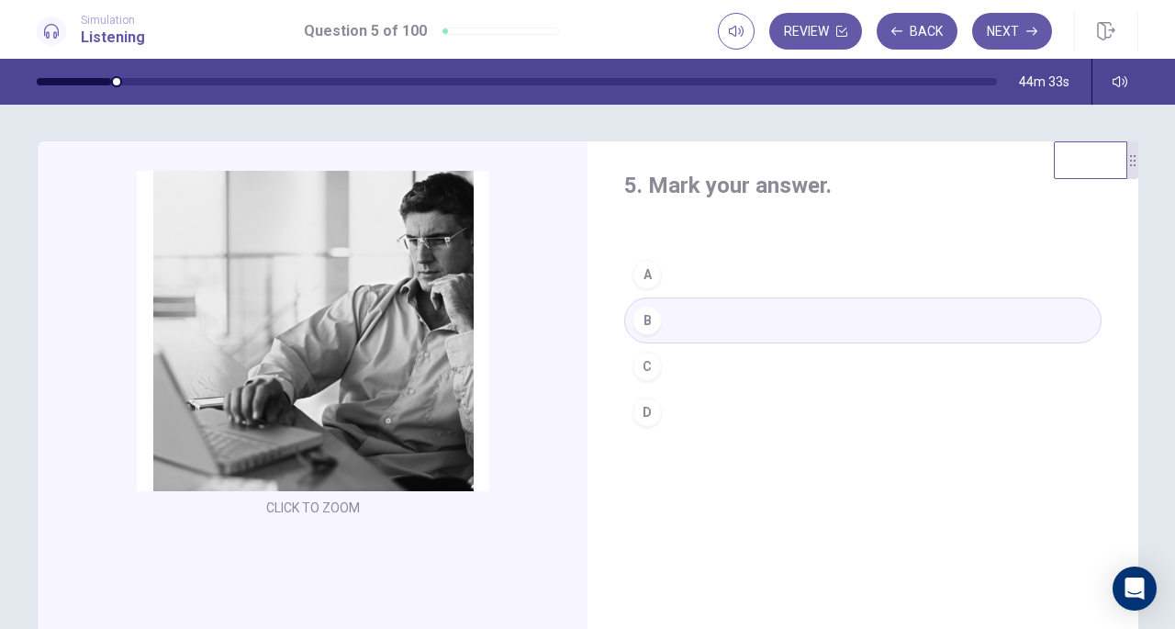
click at [995, 39] on button "Next" at bounding box center [1012, 31] width 80 height 37
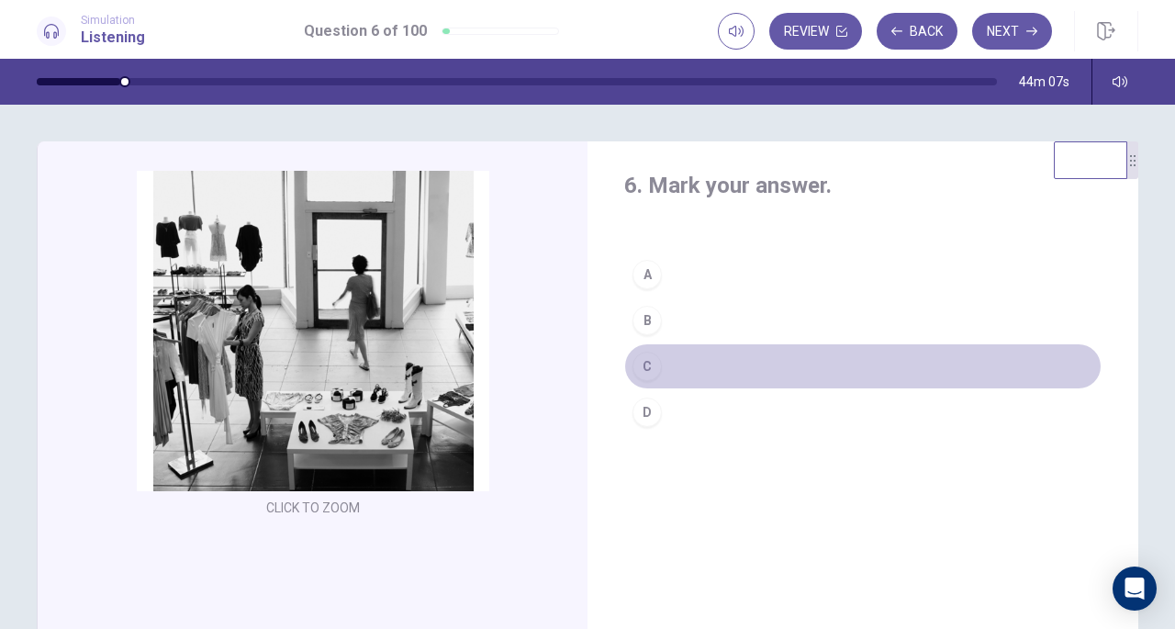
click at [681, 366] on button "C" at bounding box center [862, 366] width 477 height 46
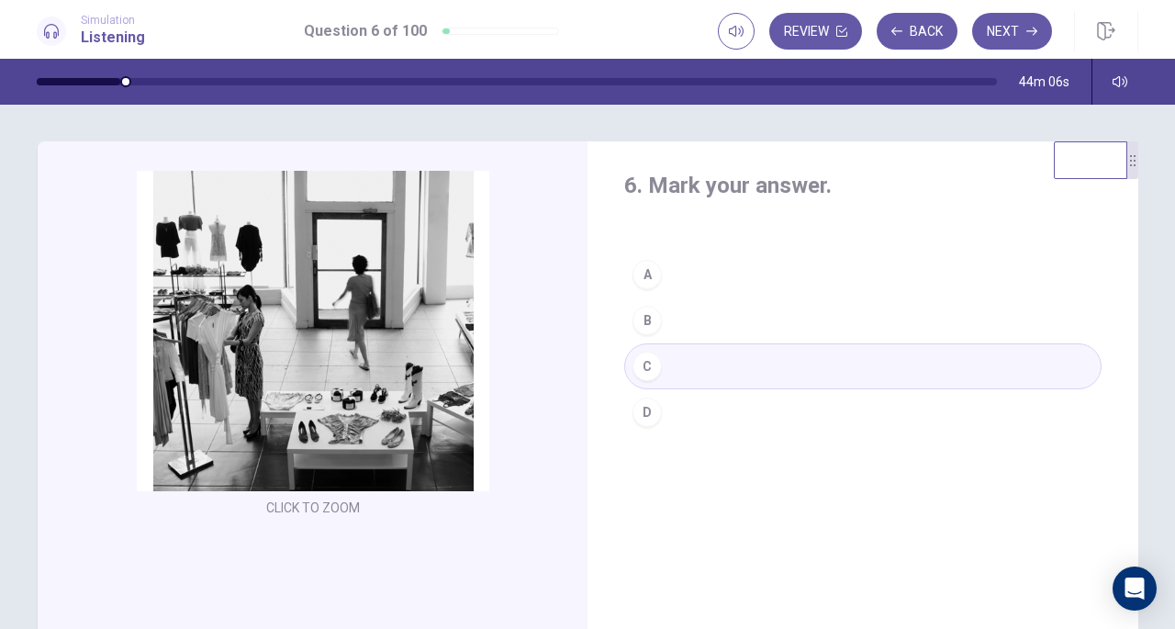
click at [1008, 30] on button "Next" at bounding box center [1012, 31] width 80 height 37
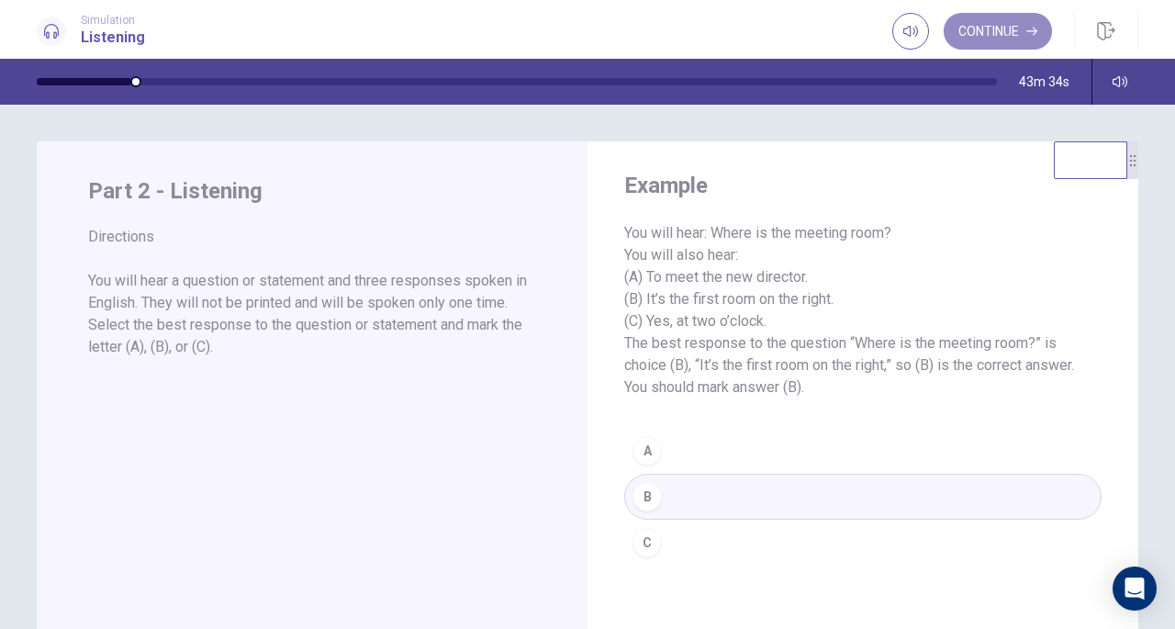
click at [1001, 39] on button "Continue" at bounding box center [998, 31] width 108 height 37
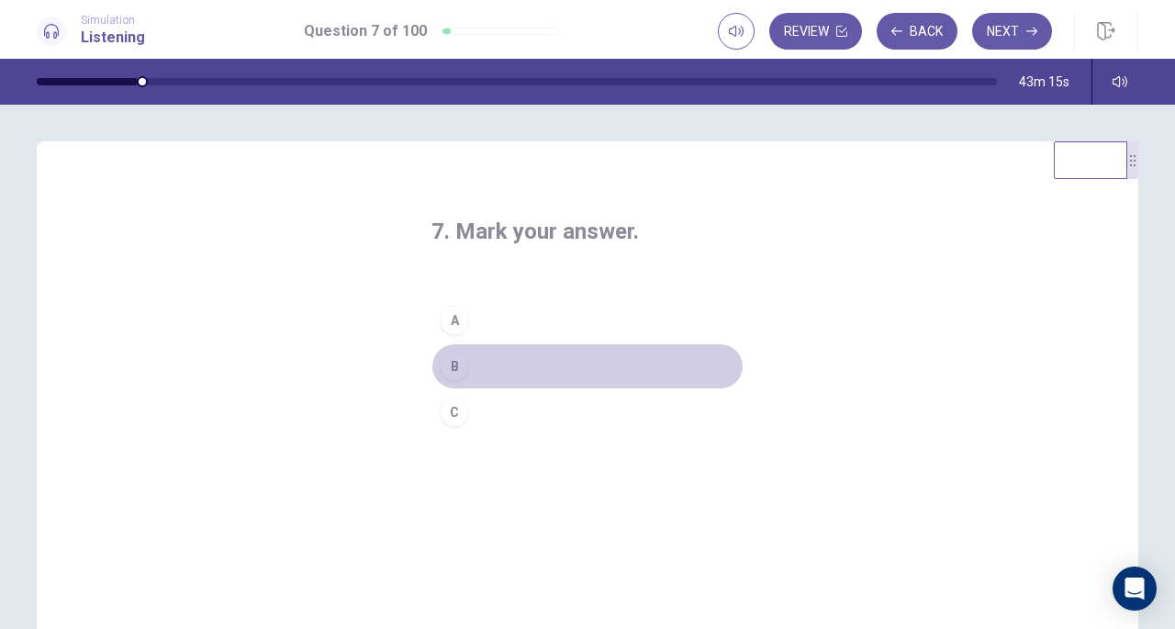
click at [485, 363] on button "B" at bounding box center [587, 366] width 312 height 46
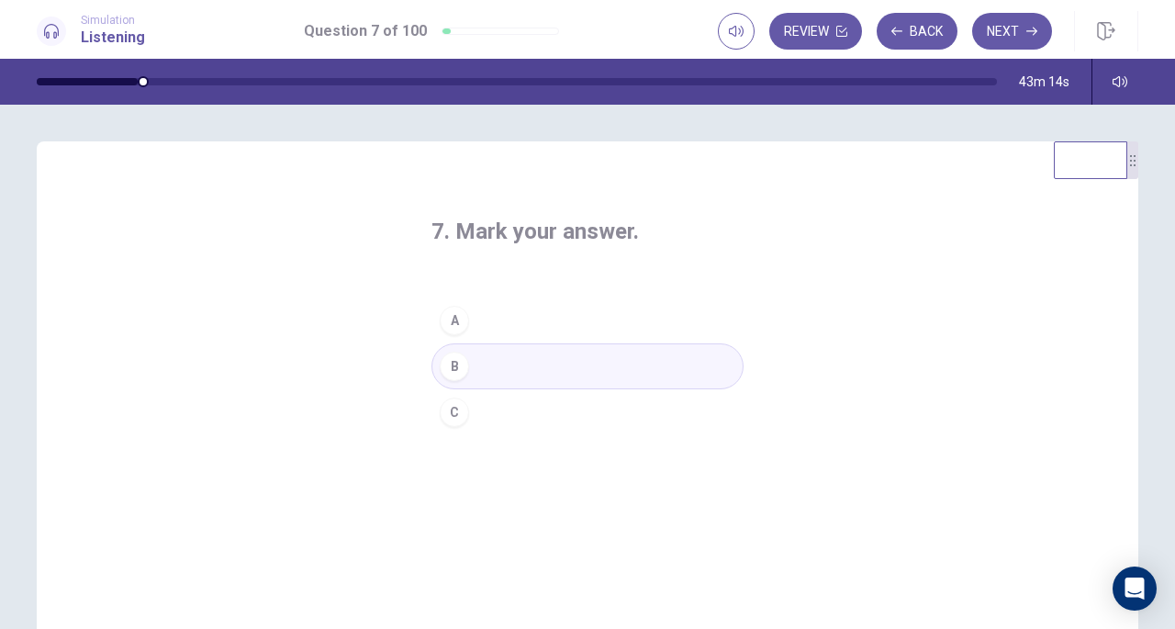
click at [1017, 34] on button "Next" at bounding box center [1012, 31] width 80 height 37
click at [621, 131] on div "8. Mark your answer. A B C © Copyright 2025" at bounding box center [587, 367] width 1175 height 524
click at [622, 140] on div "8. Mark your answer. A B C © Copyright 2025" at bounding box center [587, 367] width 1175 height 524
click at [520, 359] on button "B" at bounding box center [587, 366] width 312 height 46
click at [988, 28] on button "Next" at bounding box center [1012, 31] width 80 height 37
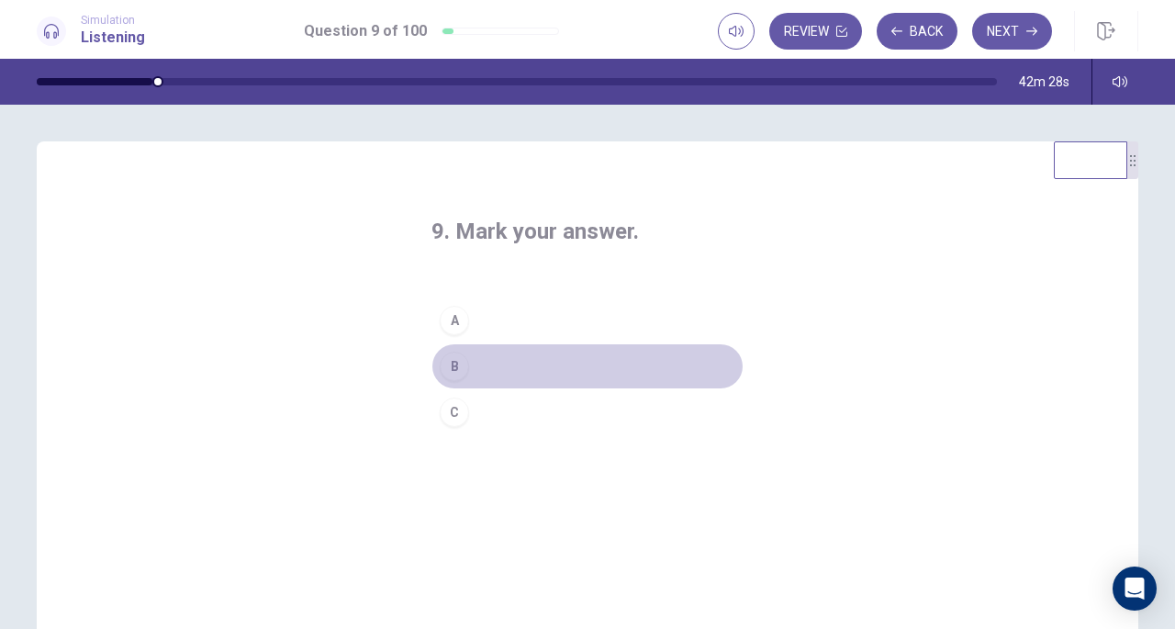
click at [491, 361] on button "B" at bounding box center [587, 366] width 312 height 46
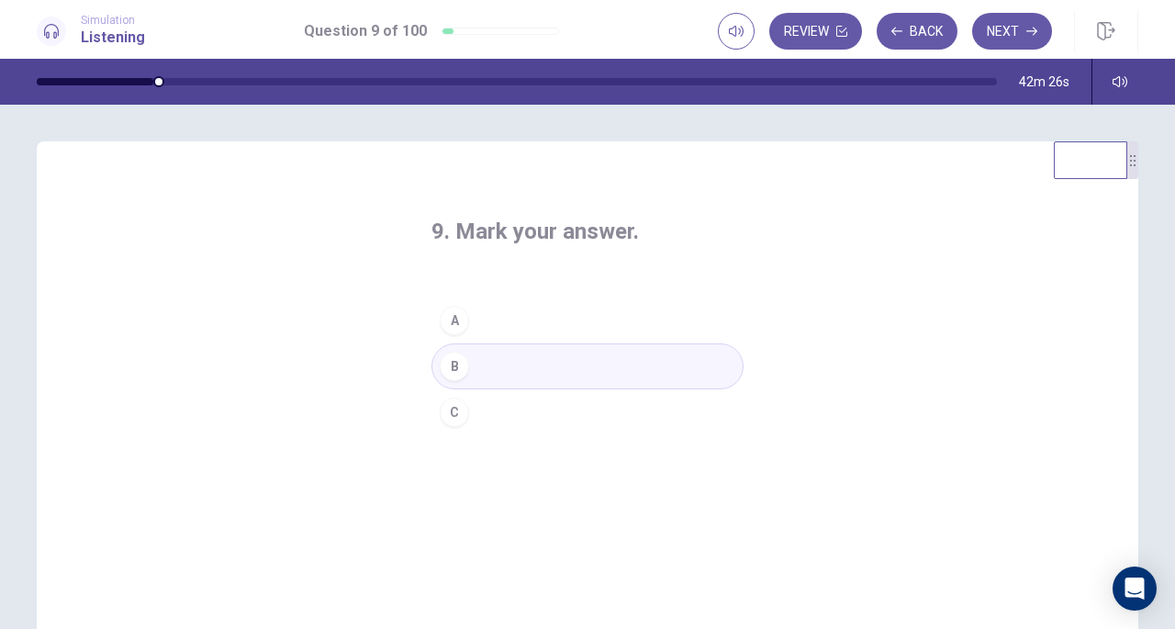
click at [1007, 40] on button "Next" at bounding box center [1012, 31] width 80 height 37
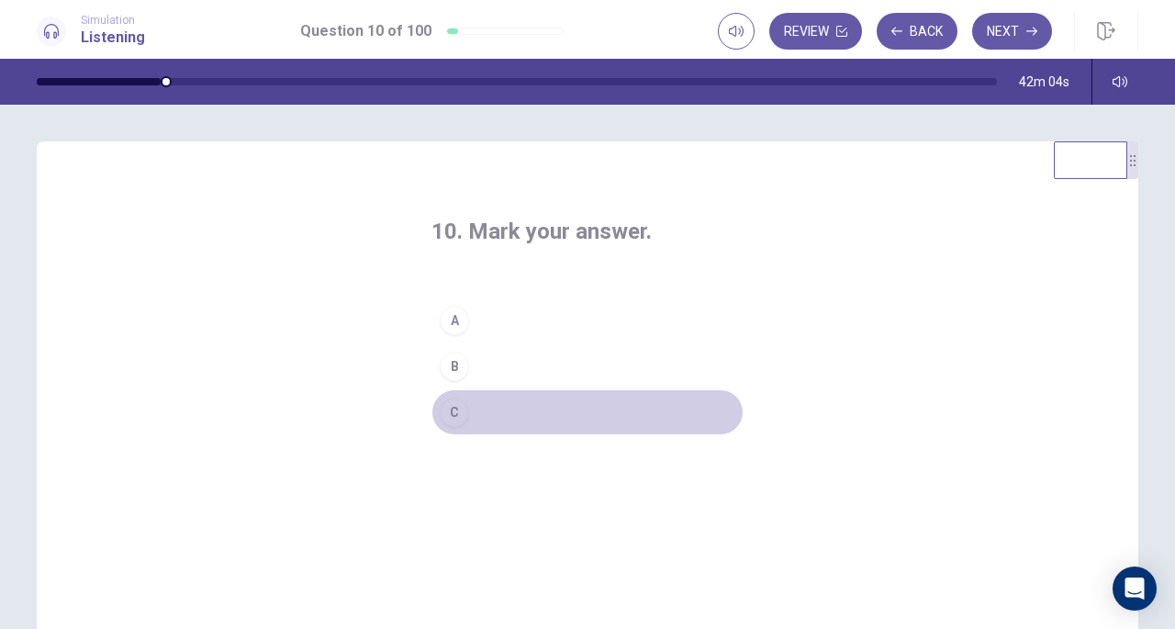
click at [487, 411] on button "C" at bounding box center [587, 412] width 312 height 46
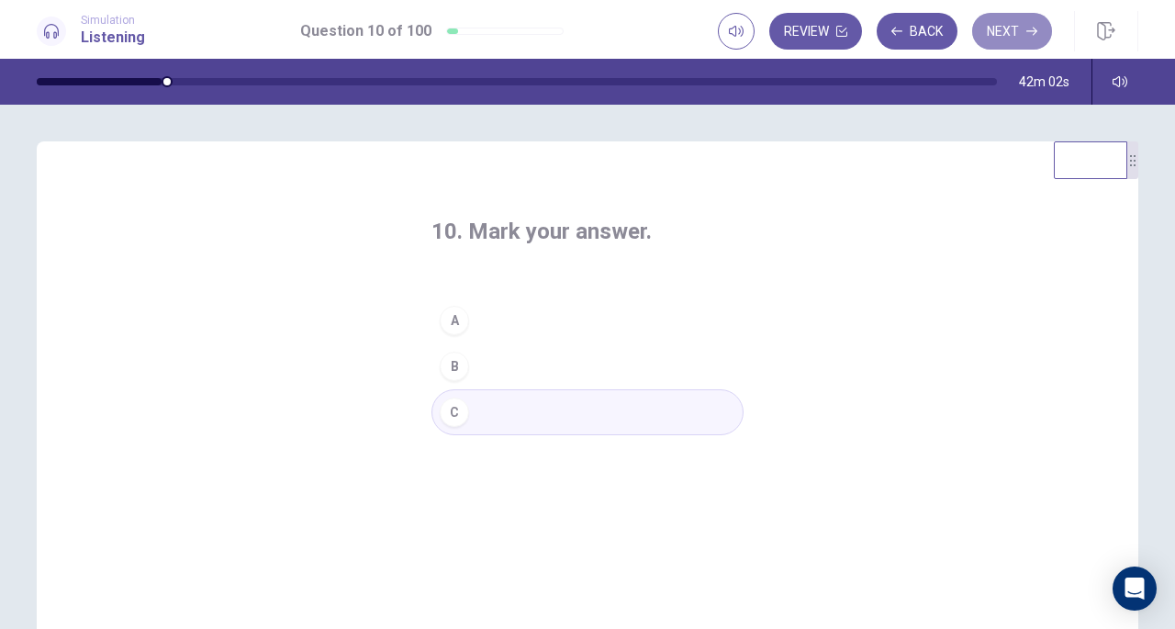
click at [1024, 32] on button "Next" at bounding box center [1012, 31] width 80 height 37
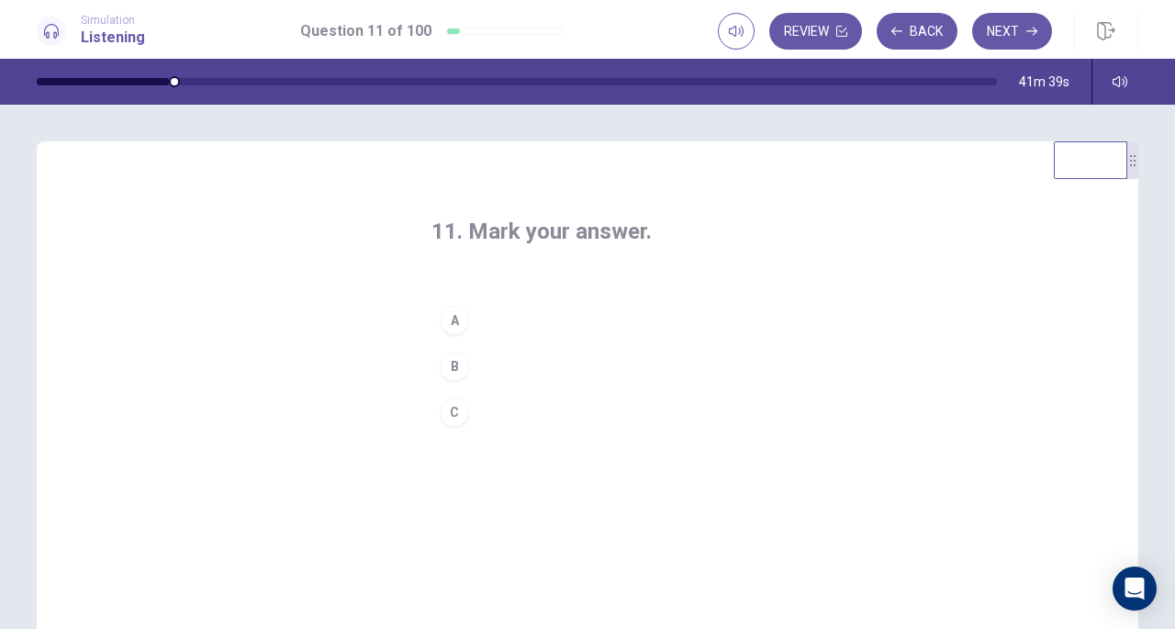
click at [524, 320] on button "A" at bounding box center [587, 320] width 312 height 46
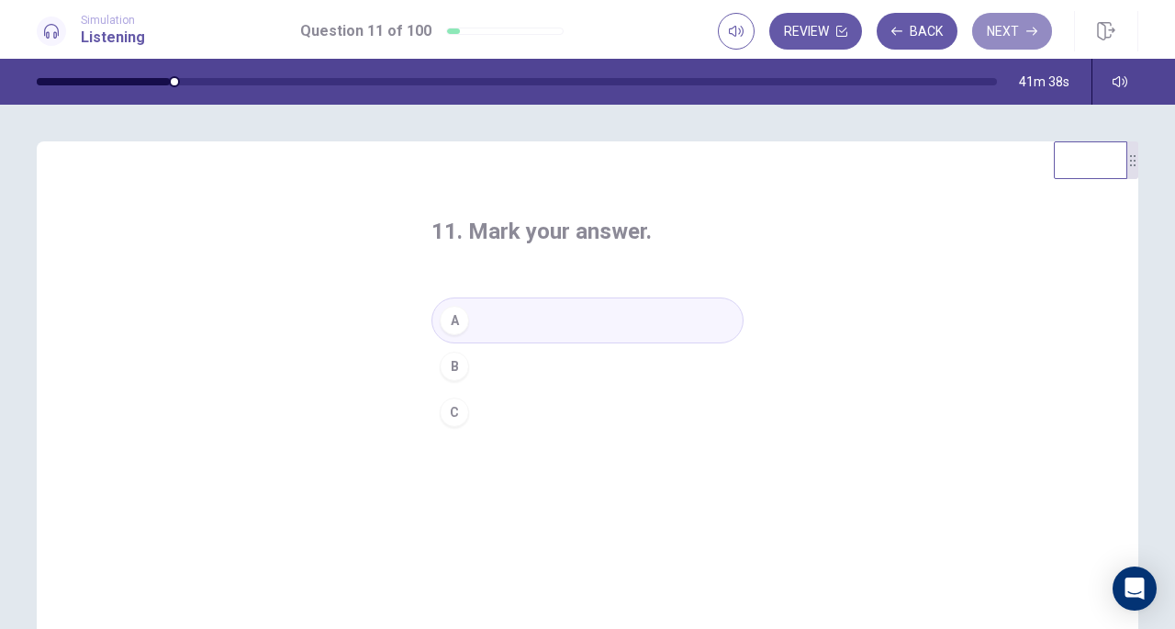
click at [1012, 38] on button "Next" at bounding box center [1012, 31] width 80 height 37
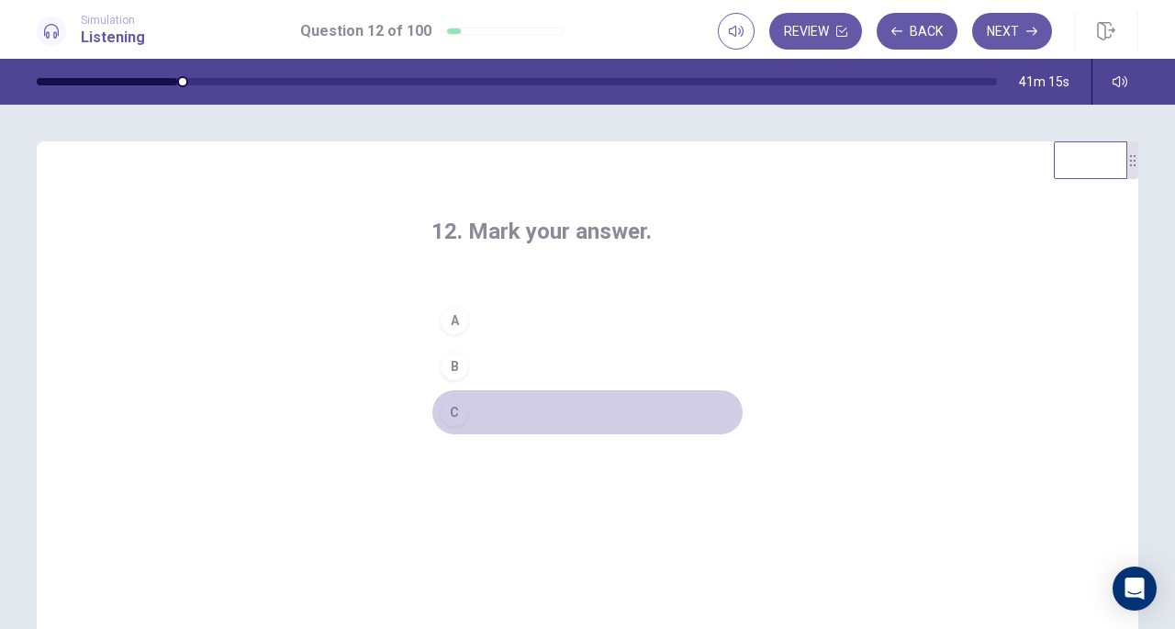
click at [537, 412] on button "C" at bounding box center [587, 412] width 312 height 46
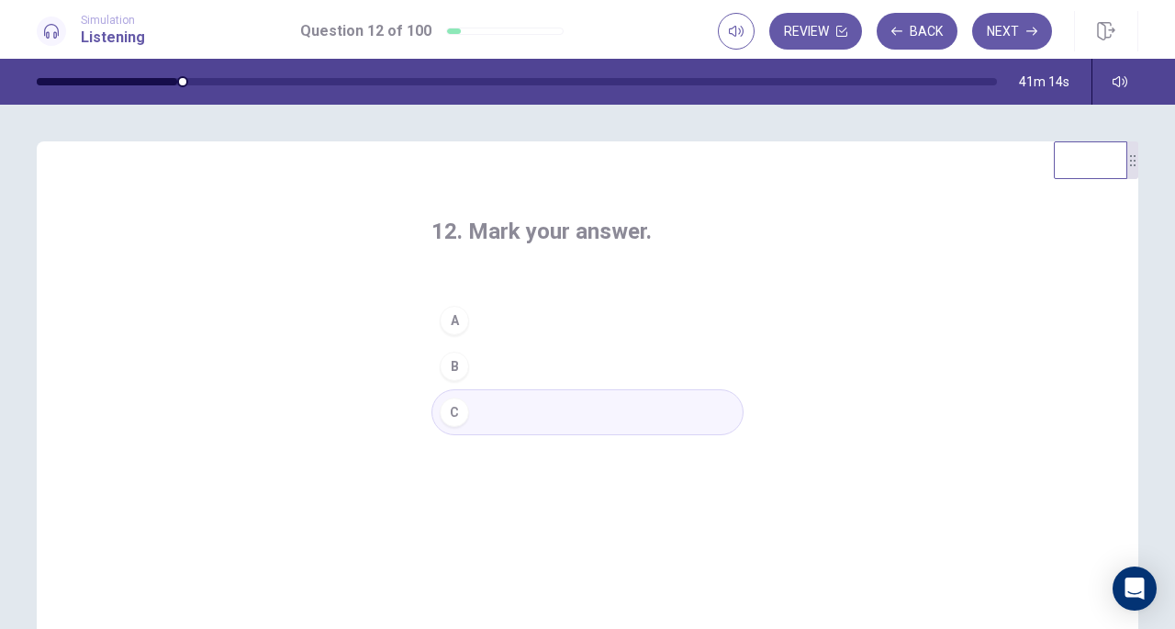
click at [1020, 42] on button "Next" at bounding box center [1012, 31] width 80 height 37
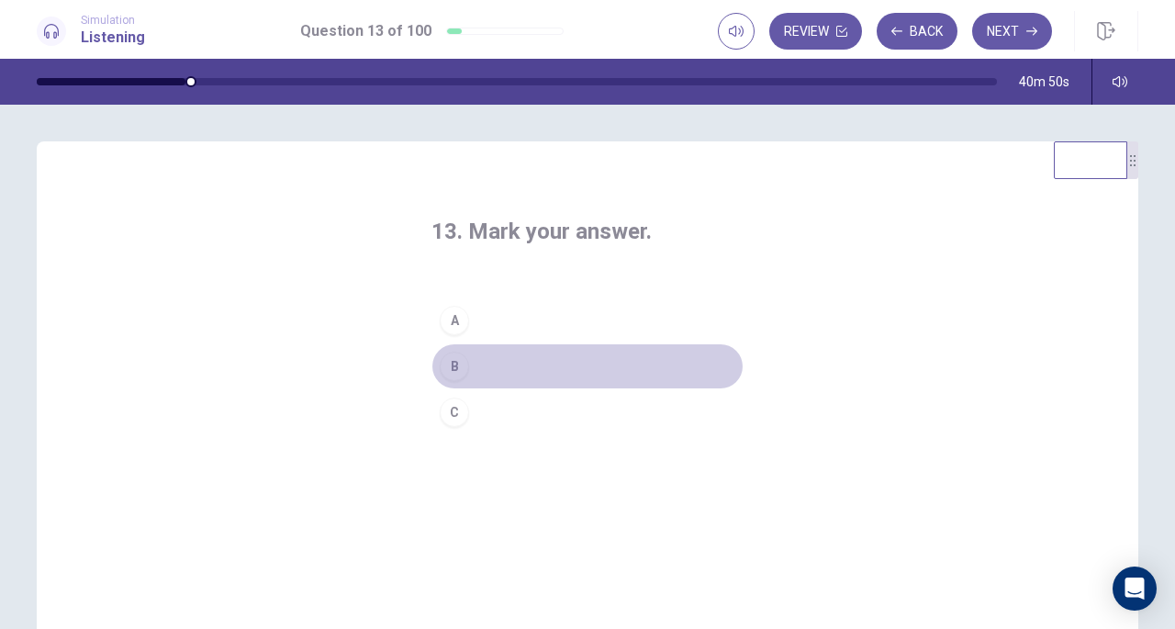
click at [502, 361] on button "B" at bounding box center [587, 366] width 312 height 46
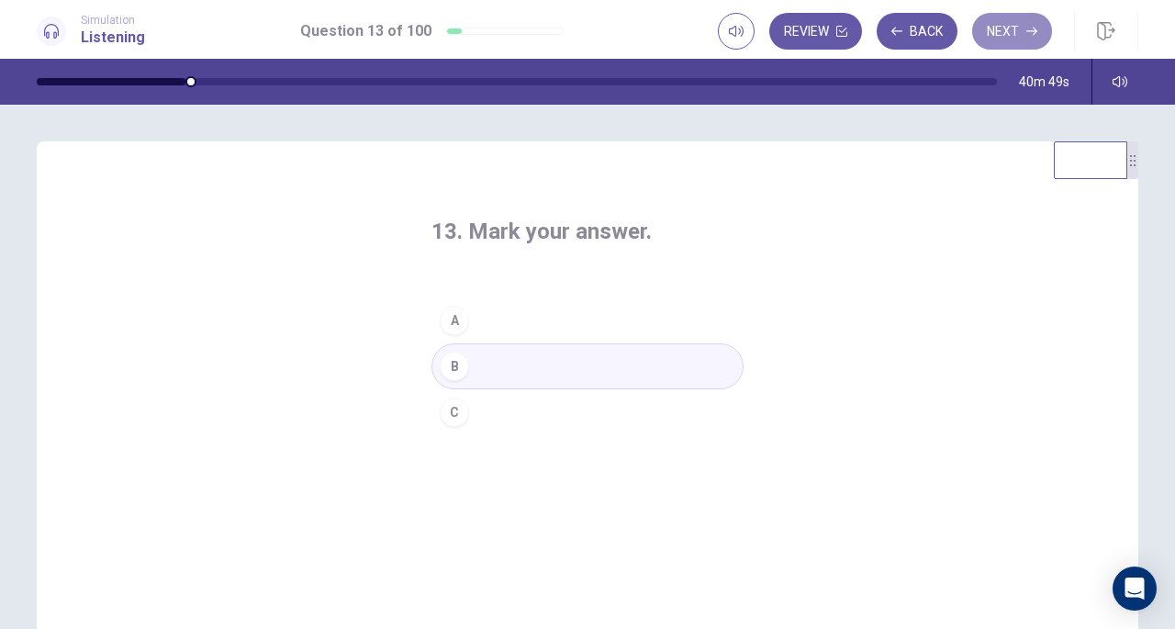
click at [1017, 32] on button "Next" at bounding box center [1012, 31] width 80 height 37
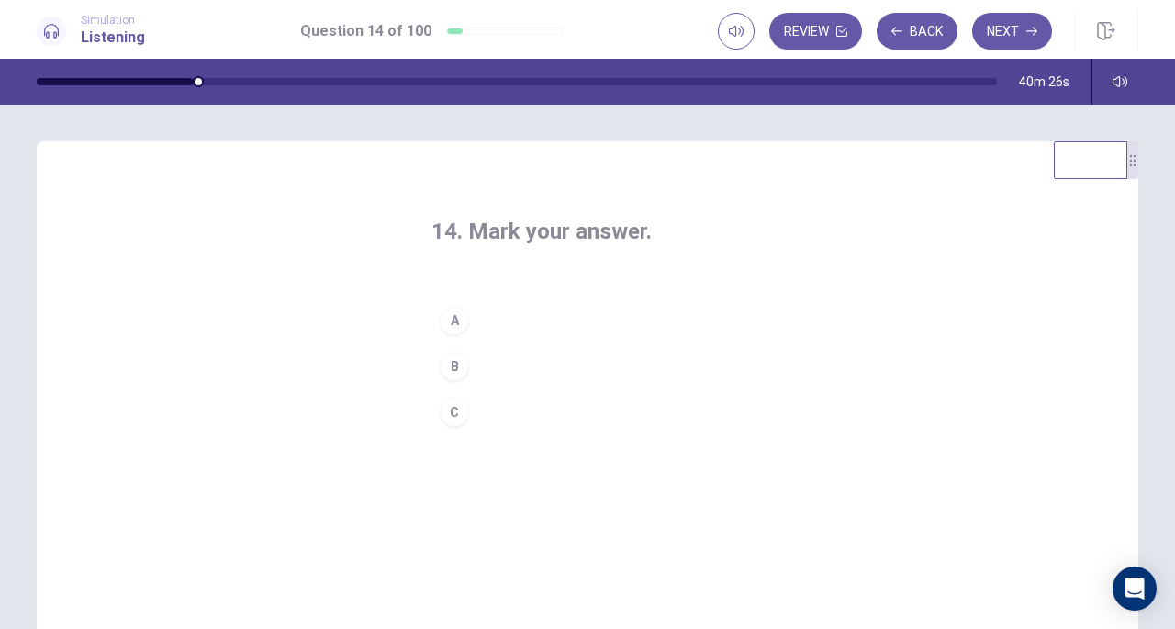
click at [534, 319] on button "A" at bounding box center [587, 320] width 312 height 46
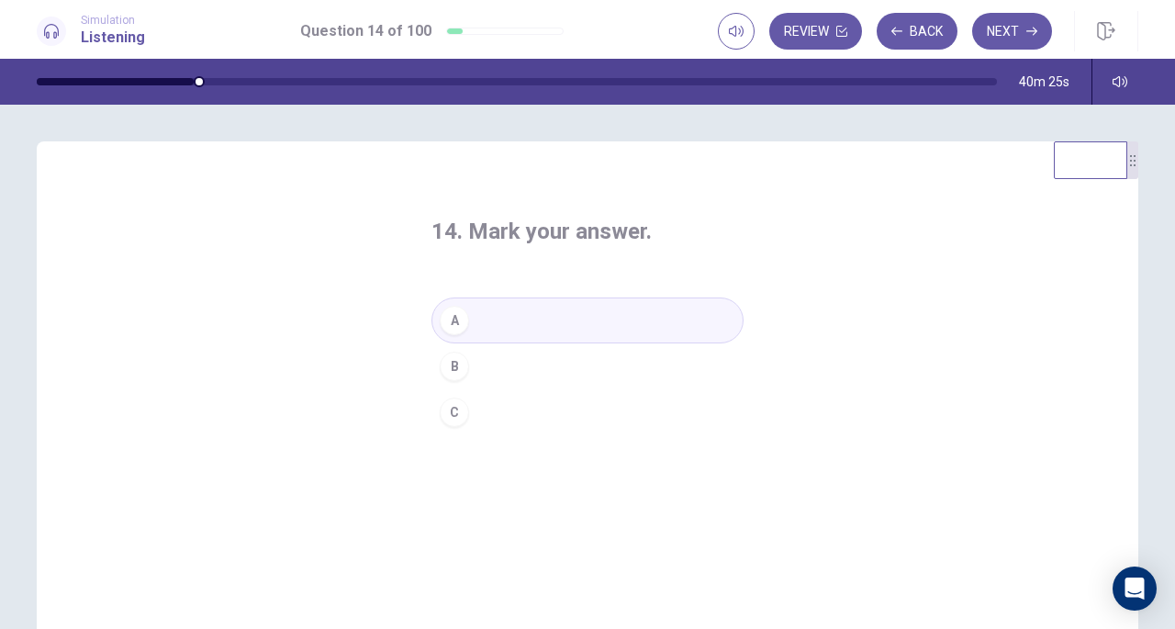
click at [1024, 43] on button "Next" at bounding box center [1012, 31] width 80 height 37
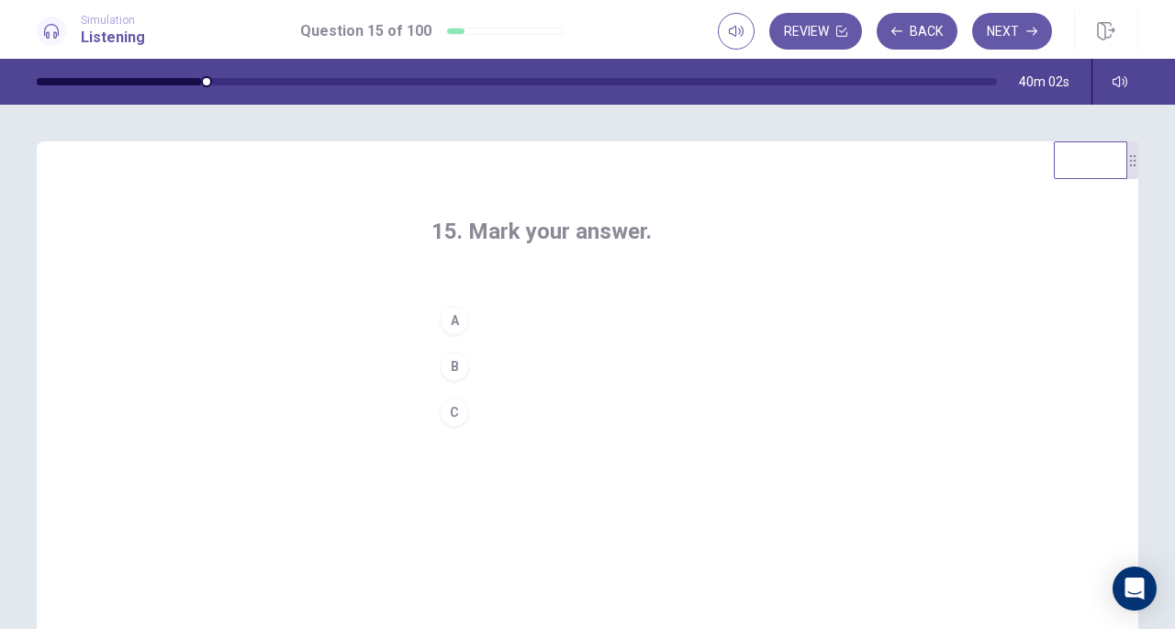
click at [508, 328] on button "A" at bounding box center [587, 320] width 312 height 46
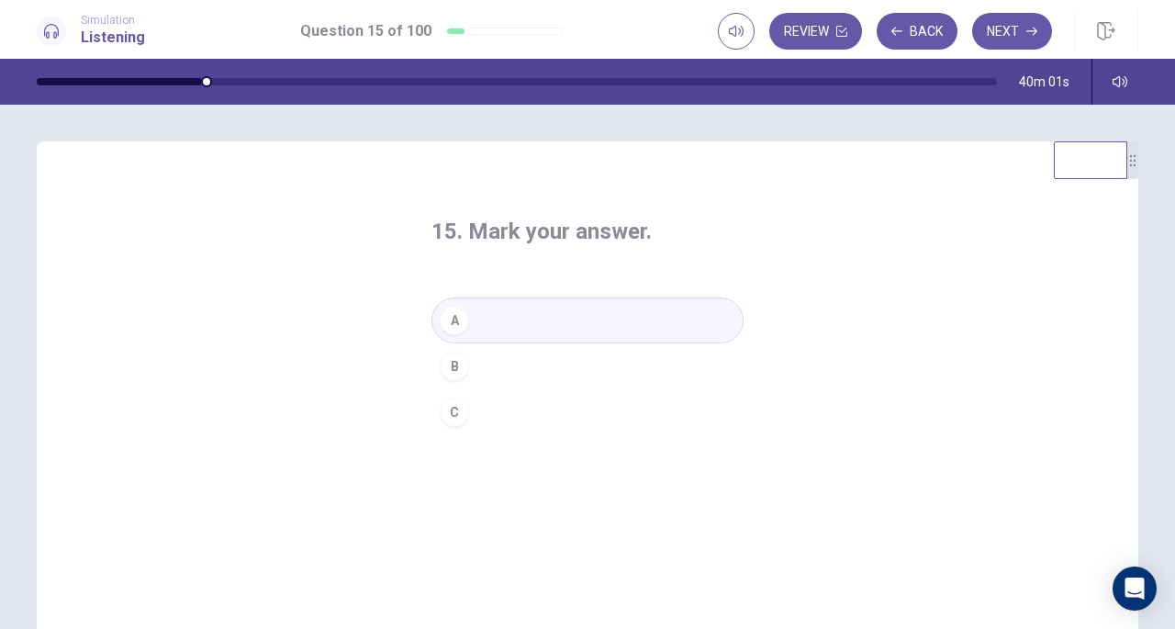
click at [1022, 28] on button "Next" at bounding box center [1012, 31] width 80 height 37
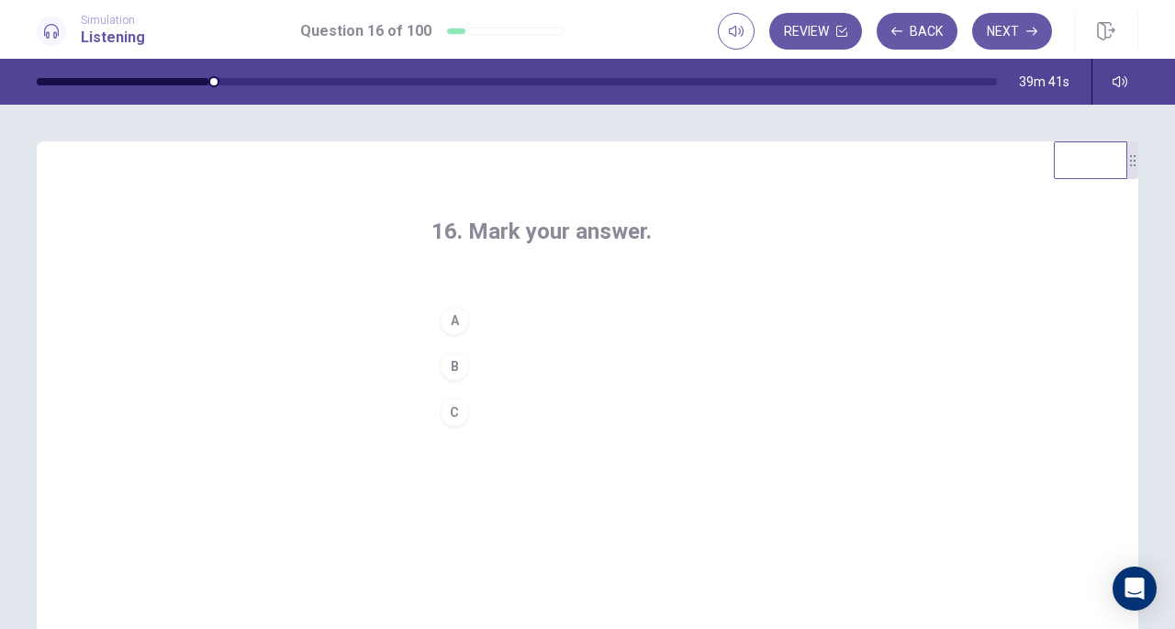
click at [470, 372] on button "B" at bounding box center [587, 366] width 312 height 46
click at [1030, 23] on button "Next" at bounding box center [1012, 31] width 80 height 37
click at [475, 405] on button "C" at bounding box center [587, 412] width 312 height 46
click at [1001, 28] on button "Next" at bounding box center [1012, 31] width 80 height 37
click at [486, 411] on button "C" at bounding box center [587, 412] width 312 height 46
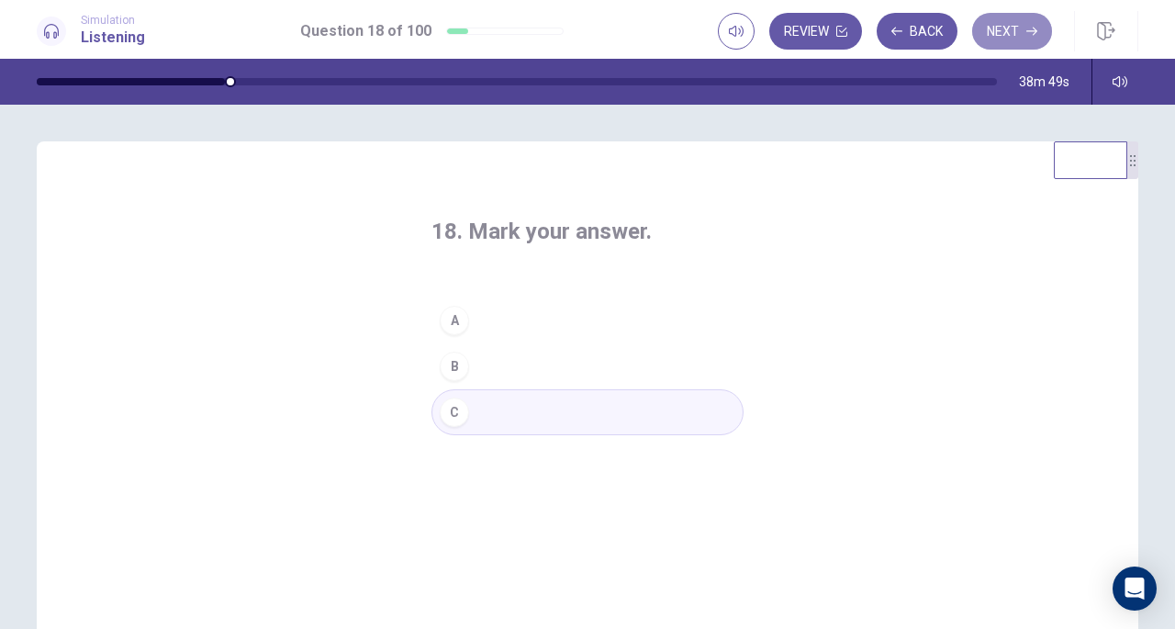
click at [1013, 27] on button "Next" at bounding box center [1012, 31] width 80 height 37
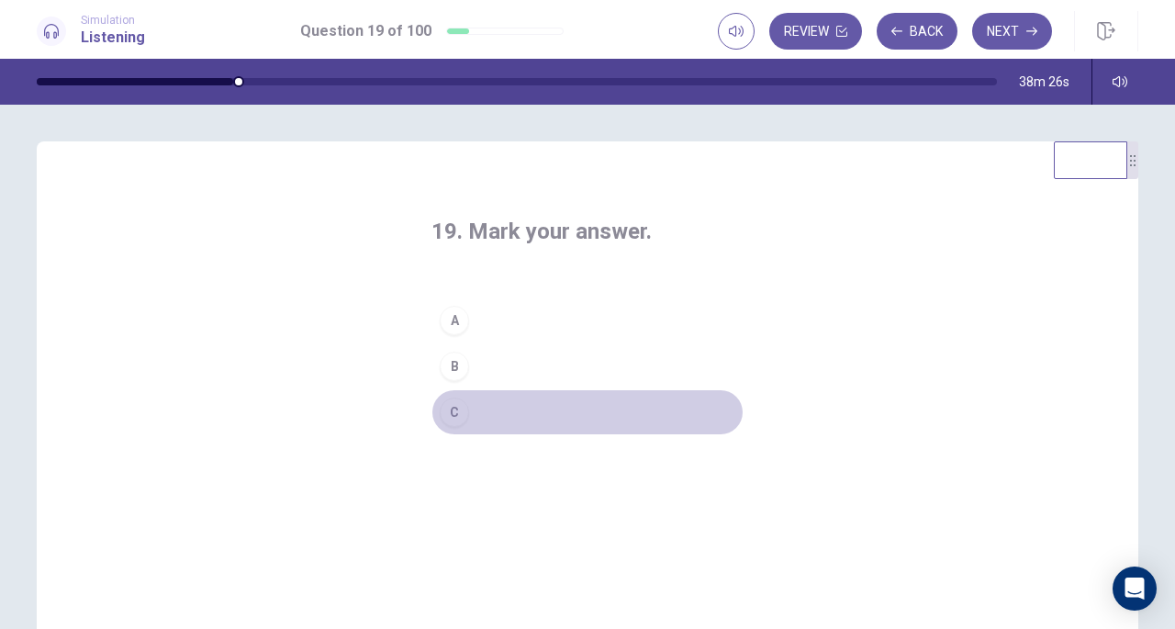
click at [523, 410] on button "C" at bounding box center [587, 412] width 312 height 46
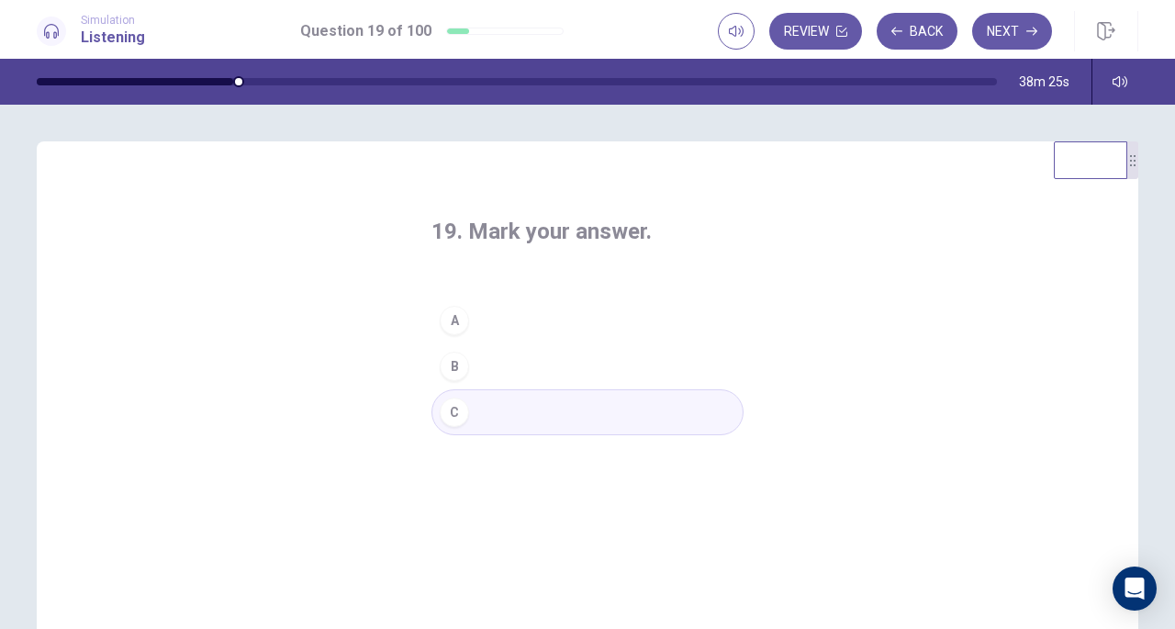
click at [1001, 30] on button "Next" at bounding box center [1012, 31] width 80 height 37
click at [505, 410] on button "C" at bounding box center [587, 412] width 312 height 46
click at [1008, 25] on button "Next" at bounding box center [1012, 31] width 80 height 37
click at [511, 294] on div "21. Mark your answer. A B C" at bounding box center [588, 325] width 386 height 277
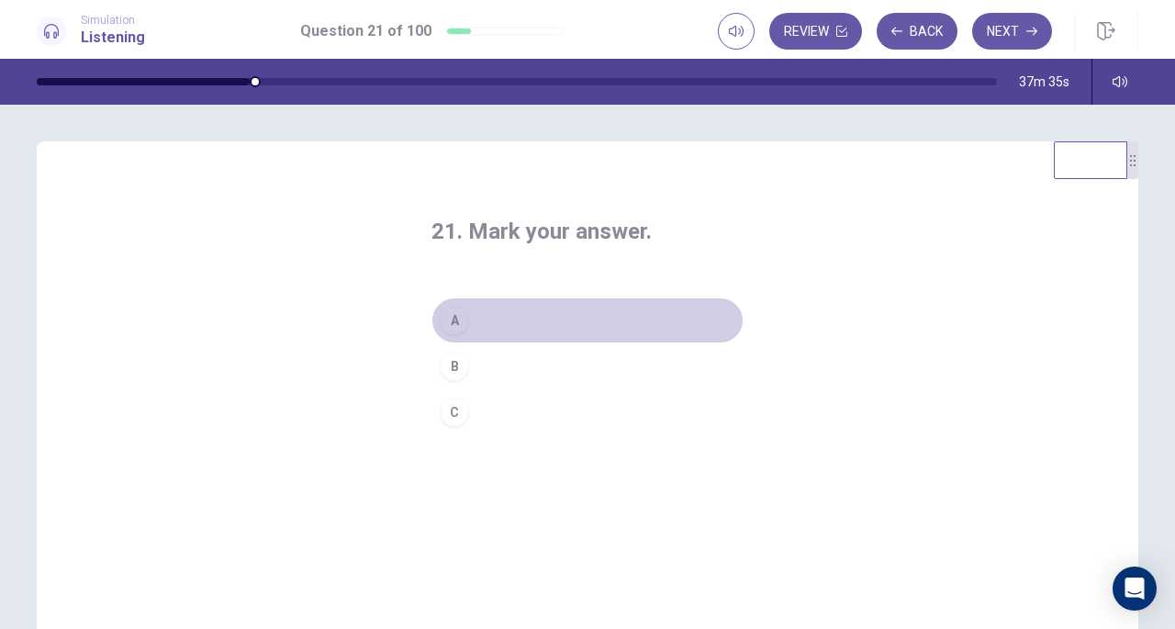
click at [508, 304] on button "A" at bounding box center [587, 320] width 312 height 46
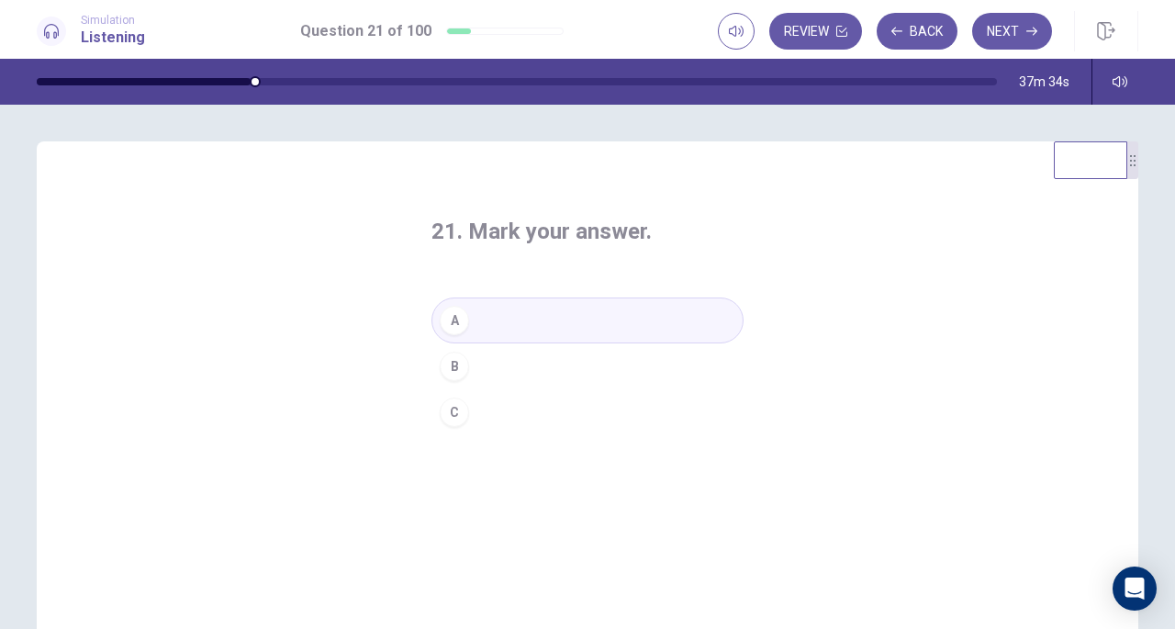
click at [1000, 45] on button "Next" at bounding box center [1012, 31] width 80 height 37
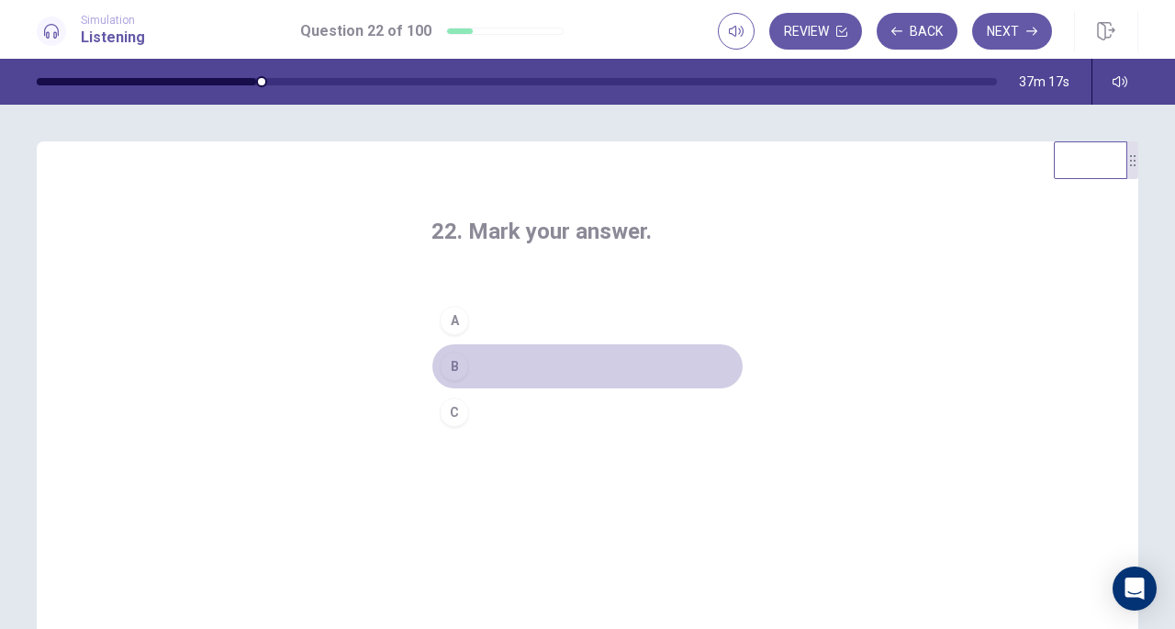
click at [470, 368] on button "B" at bounding box center [587, 366] width 312 height 46
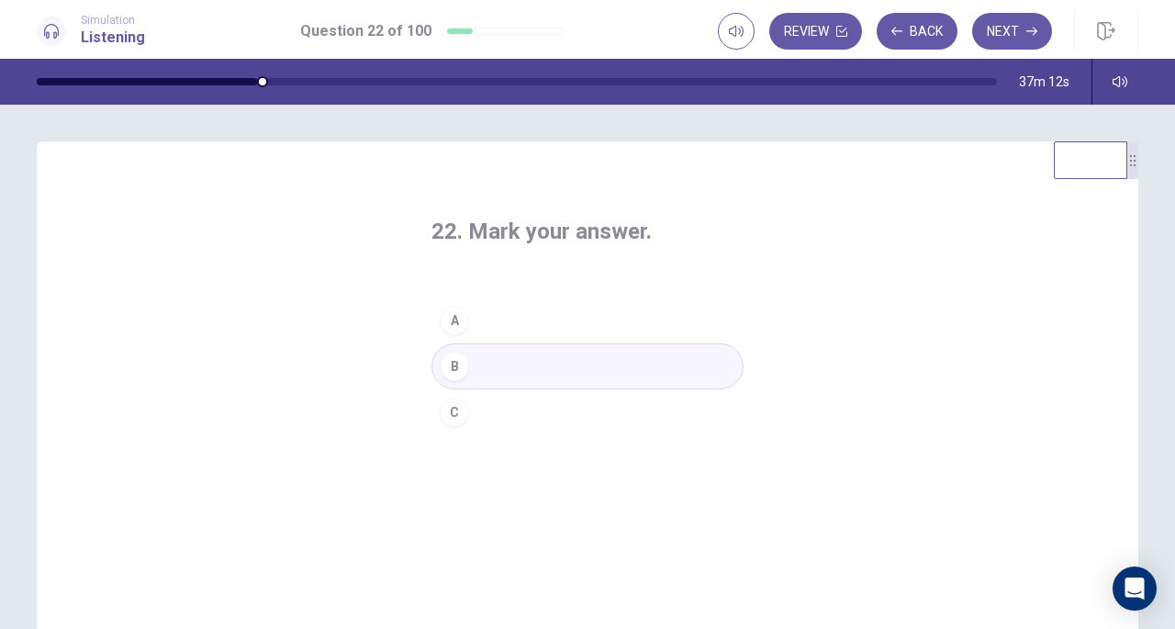
click at [1001, 23] on button "Next" at bounding box center [1012, 31] width 80 height 37
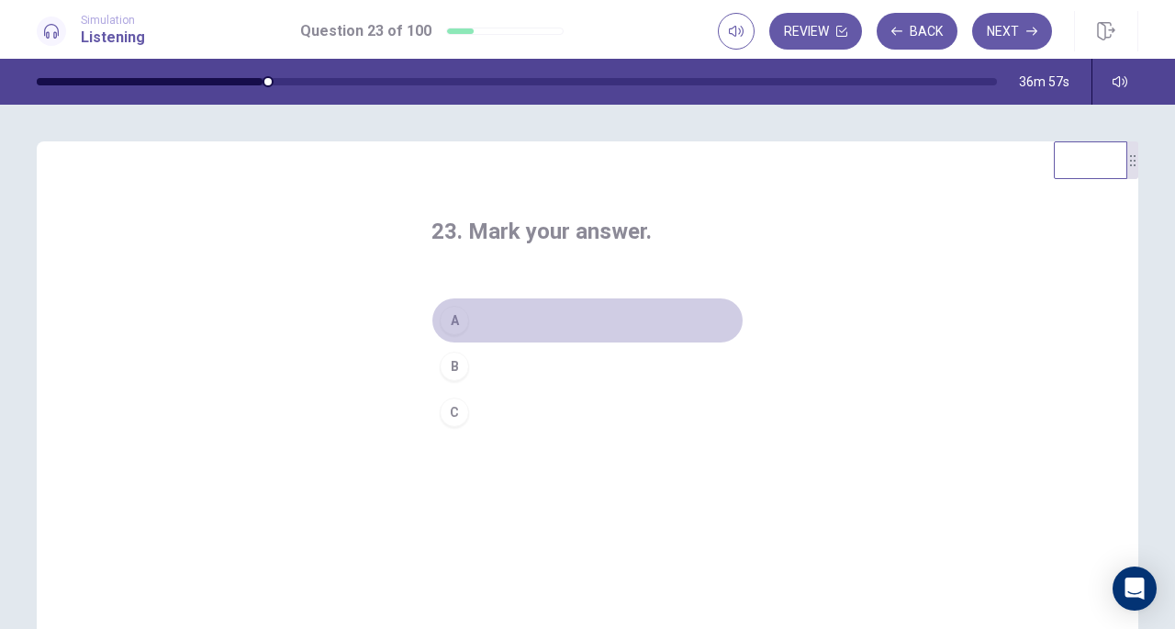
click at [487, 308] on button "A" at bounding box center [587, 320] width 312 height 46
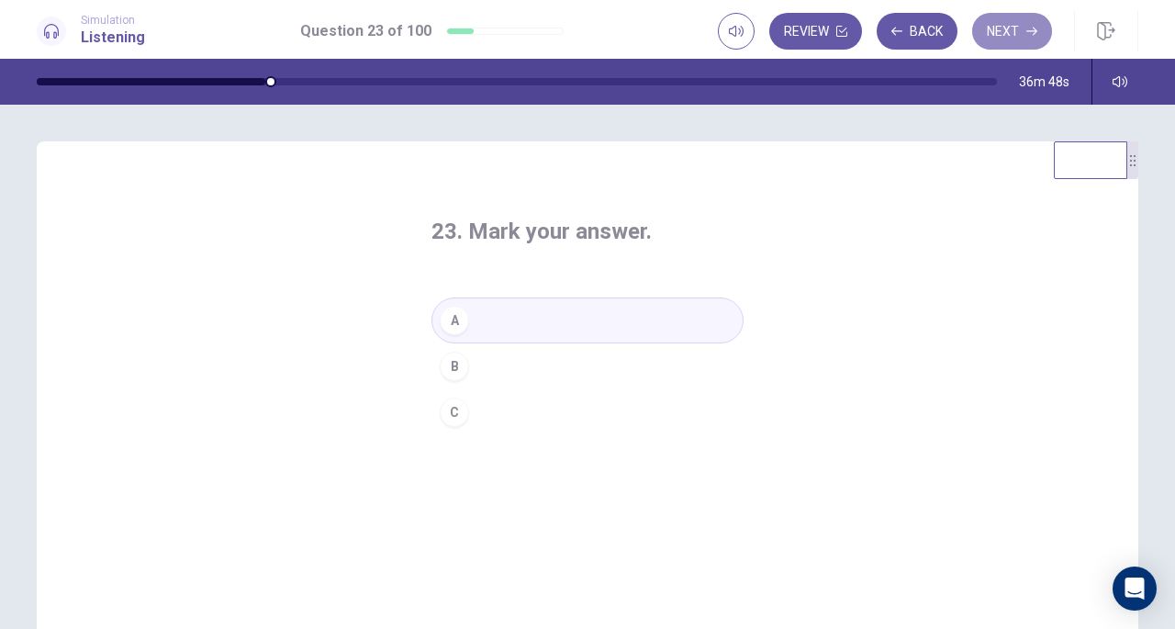
click at [995, 34] on button "Next" at bounding box center [1012, 31] width 80 height 37
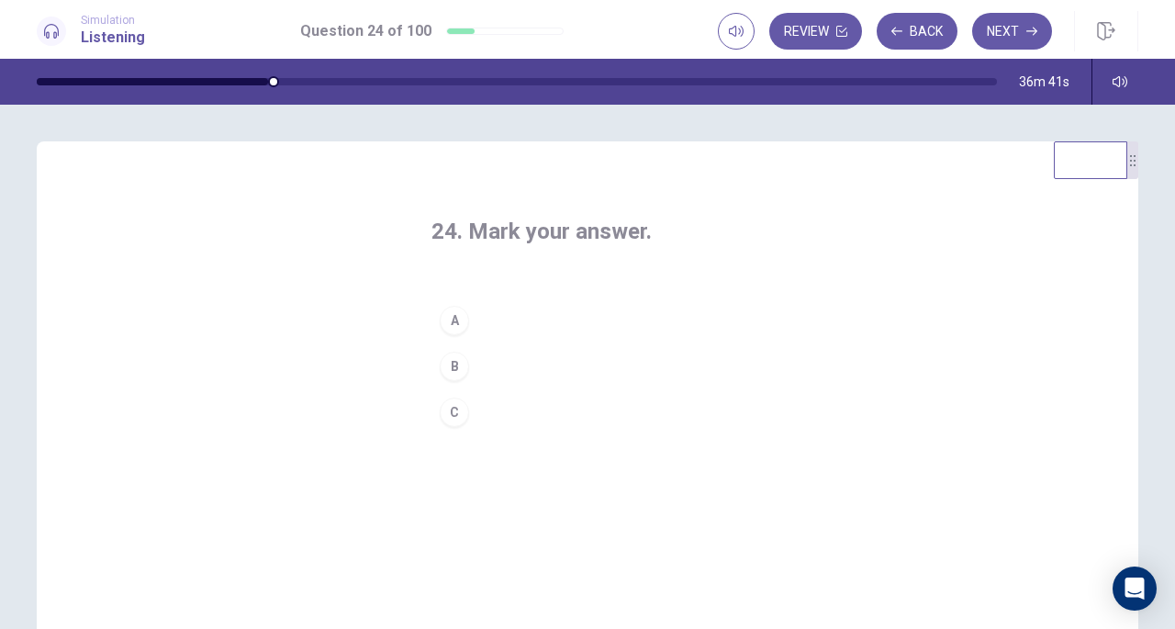
click at [802, 211] on div "24. Mark your answer. A B C" at bounding box center [588, 460] width 1102 height 638
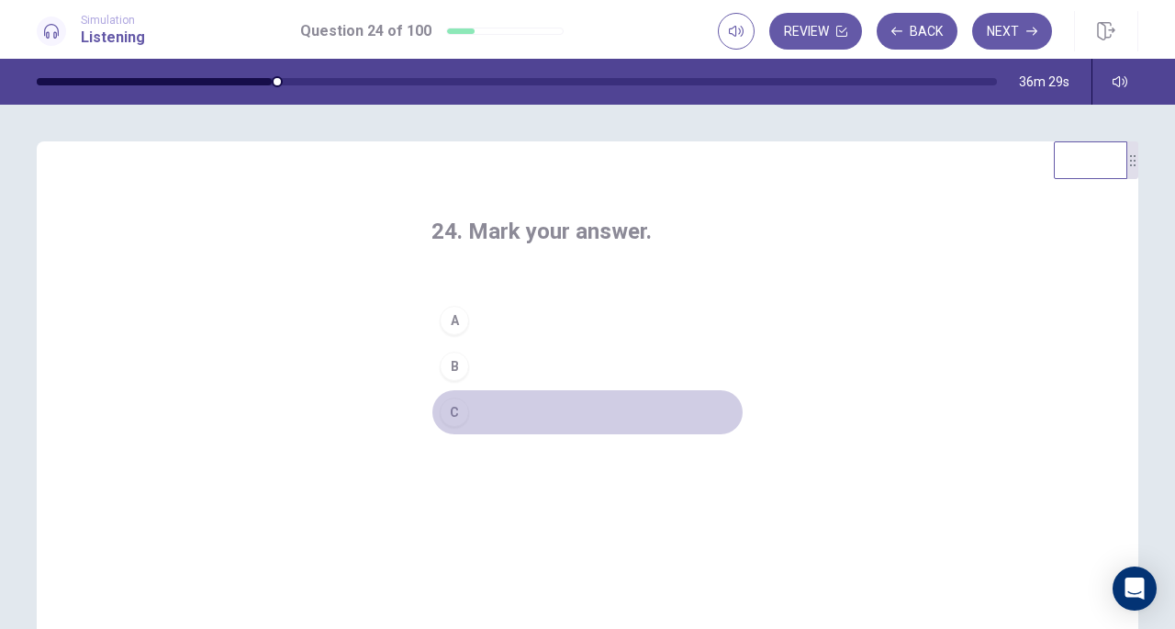
click at [495, 406] on button "C" at bounding box center [587, 412] width 312 height 46
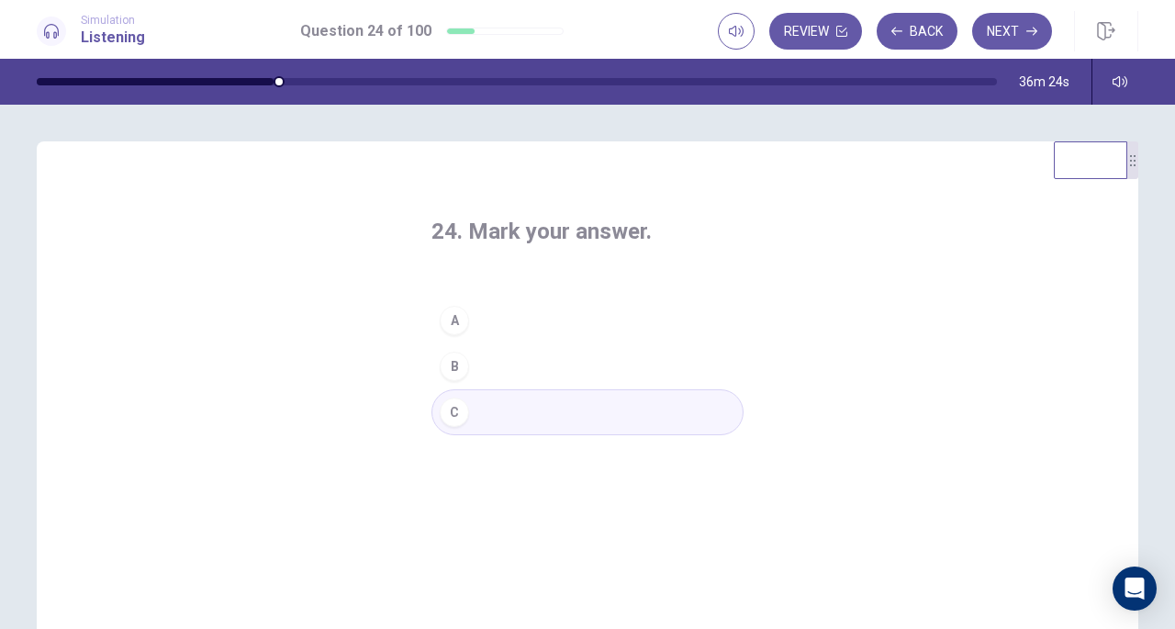
click at [1002, 32] on button "Next" at bounding box center [1012, 31] width 80 height 37
click at [446, 324] on div "A" at bounding box center [454, 320] width 29 height 29
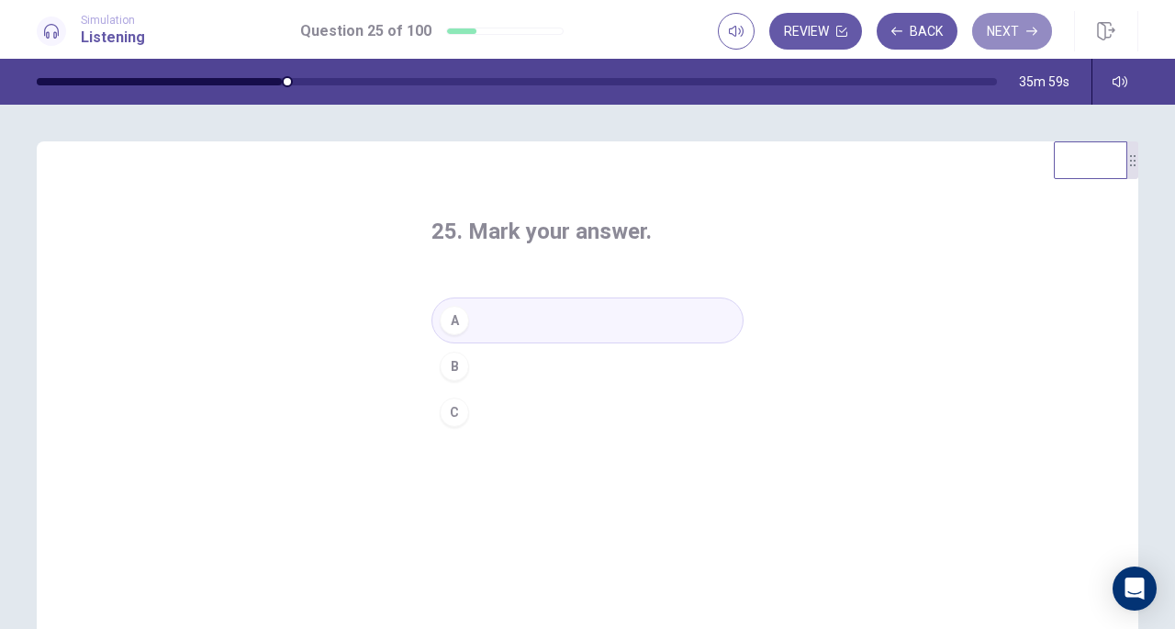
click at [1019, 39] on button "Next" at bounding box center [1012, 31] width 80 height 37
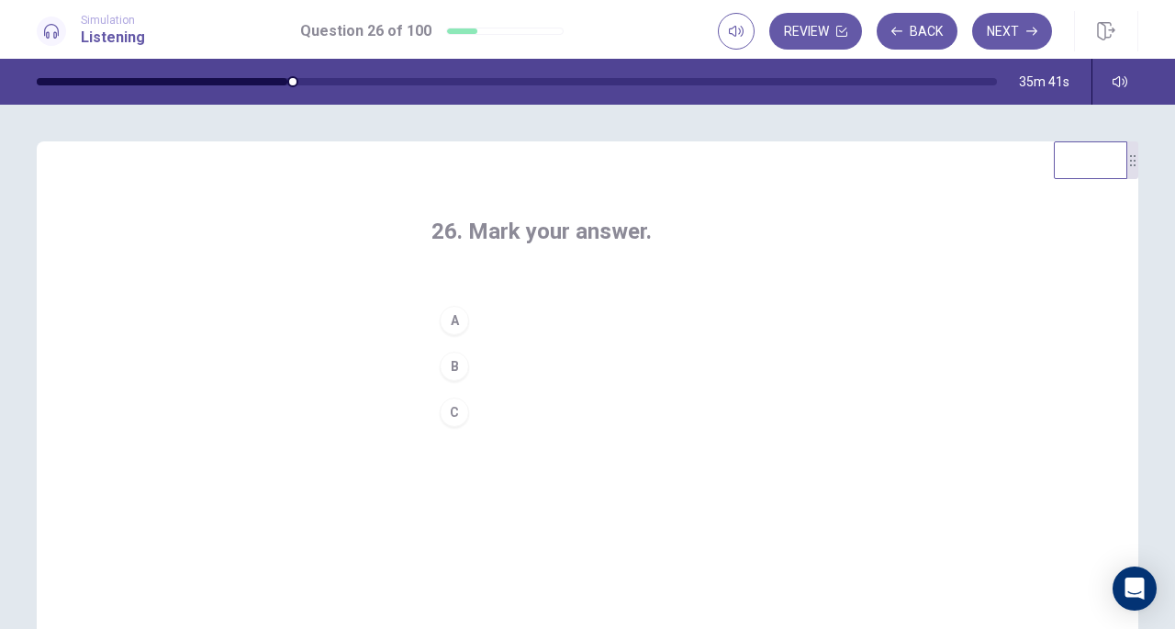
click at [485, 372] on button "B" at bounding box center [587, 366] width 312 height 46
click at [1013, 40] on button "Next" at bounding box center [1012, 31] width 80 height 37
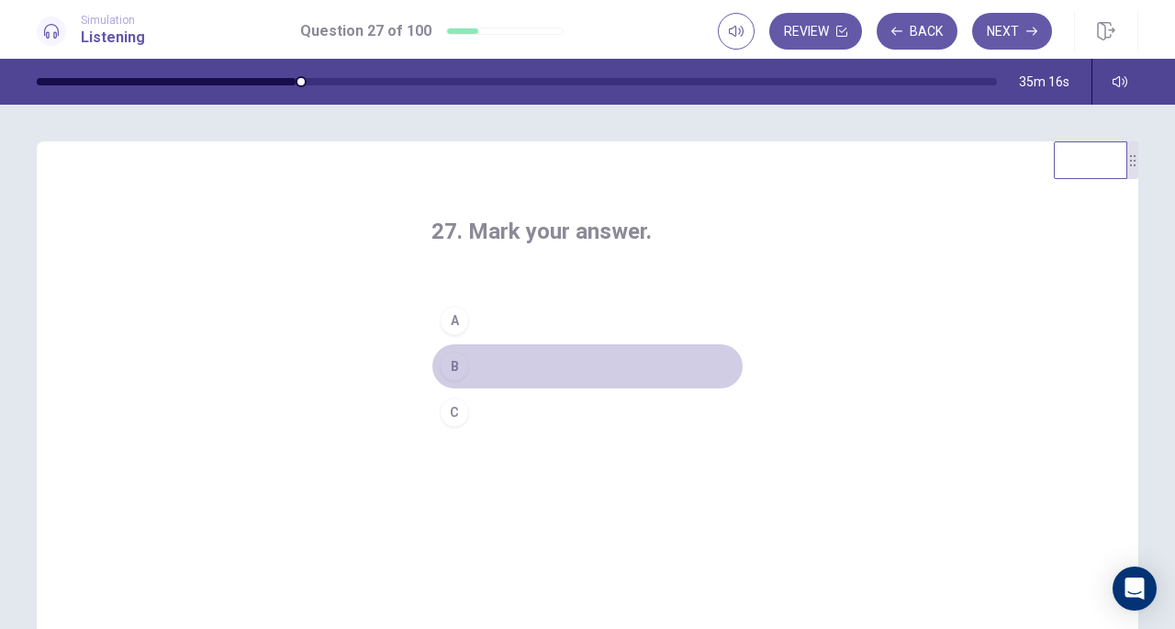
click at [455, 370] on div "B" at bounding box center [454, 366] width 29 height 29
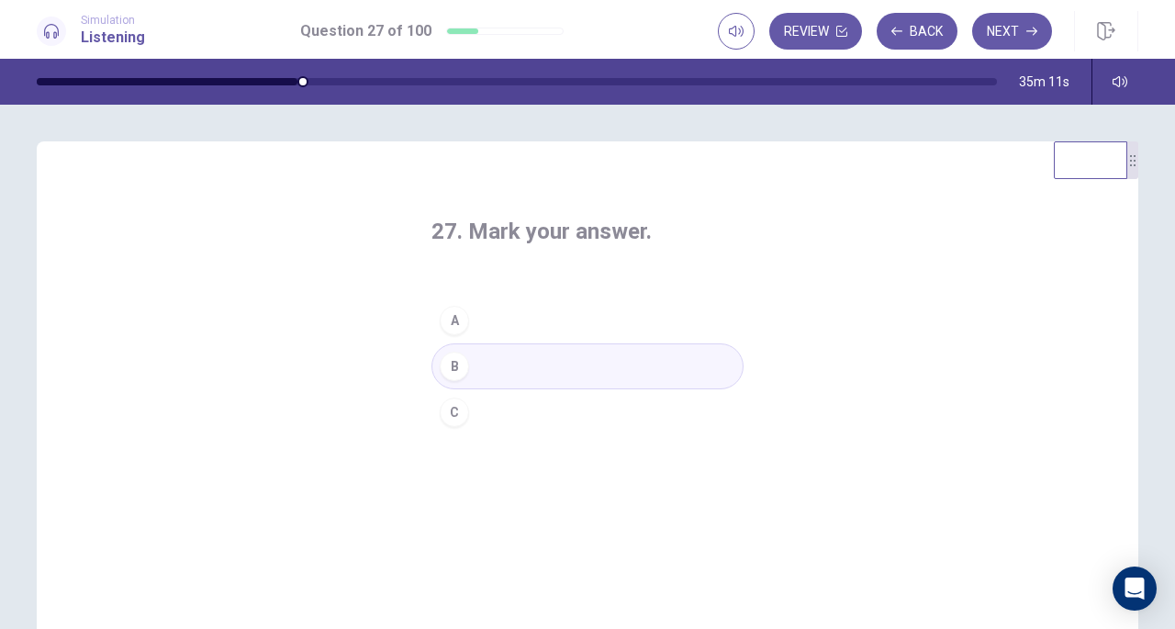
click at [1001, 30] on button "Next" at bounding box center [1012, 31] width 80 height 37
click at [508, 362] on button "B" at bounding box center [587, 366] width 312 height 46
click at [1010, 44] on button "Next" at bounding box center [1012, 31] width 80 height 37
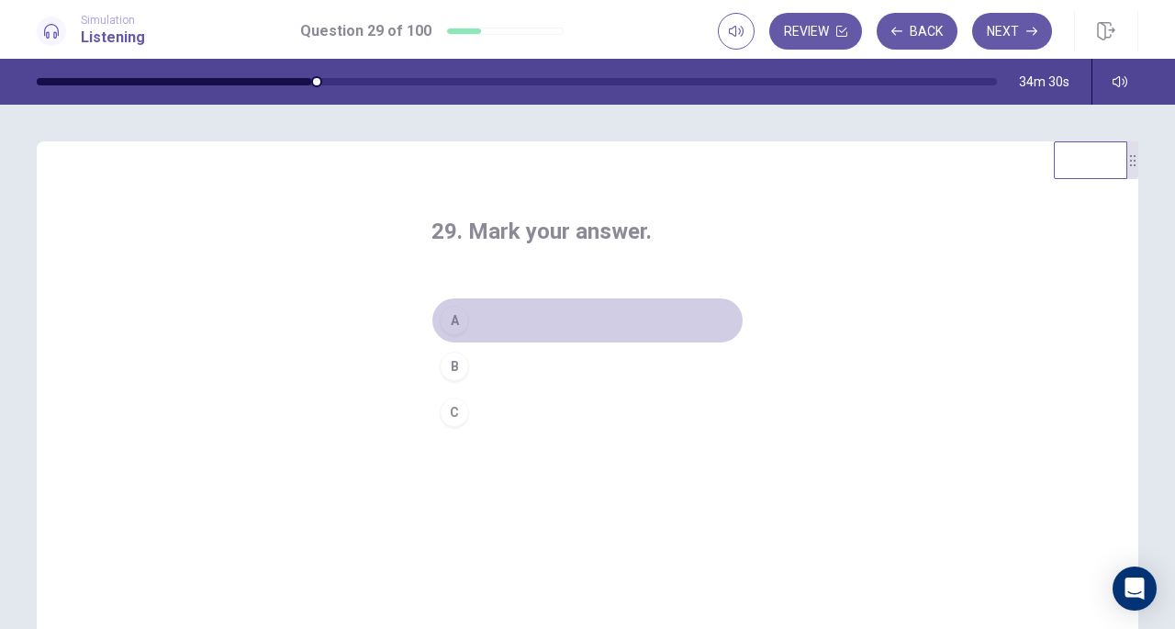
click at [479, 322] on button "A" at bounding box center [587, 320] width 312 height 46
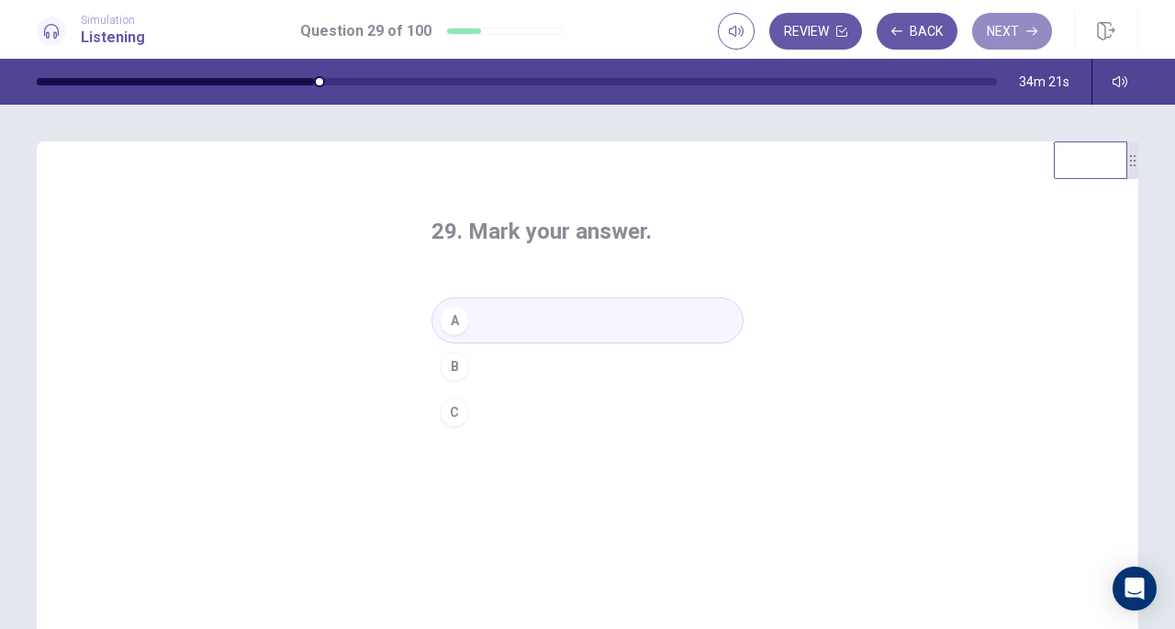
click at [1024, 39] on button "Next" at bounding box center [1012, 31] width 80 height 37
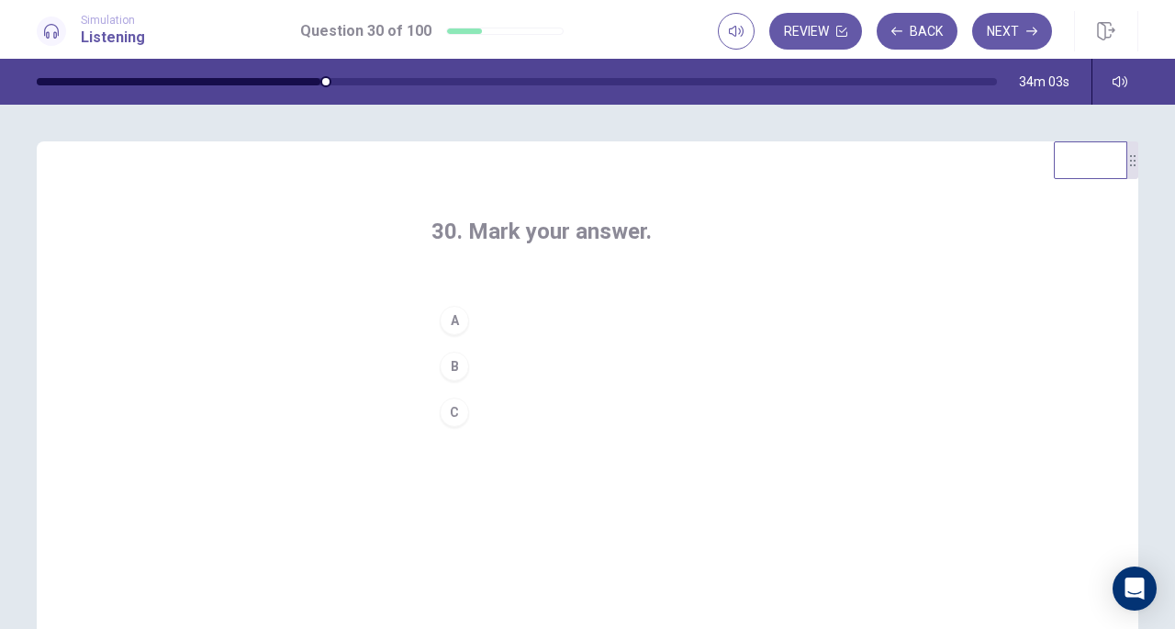
click at [493, 370] on button "B" at bounding box center [587, 366] width 312 height 46
click at [1004, 36] on button "Next" at bounding box center [1012, 31] width 80 height 37
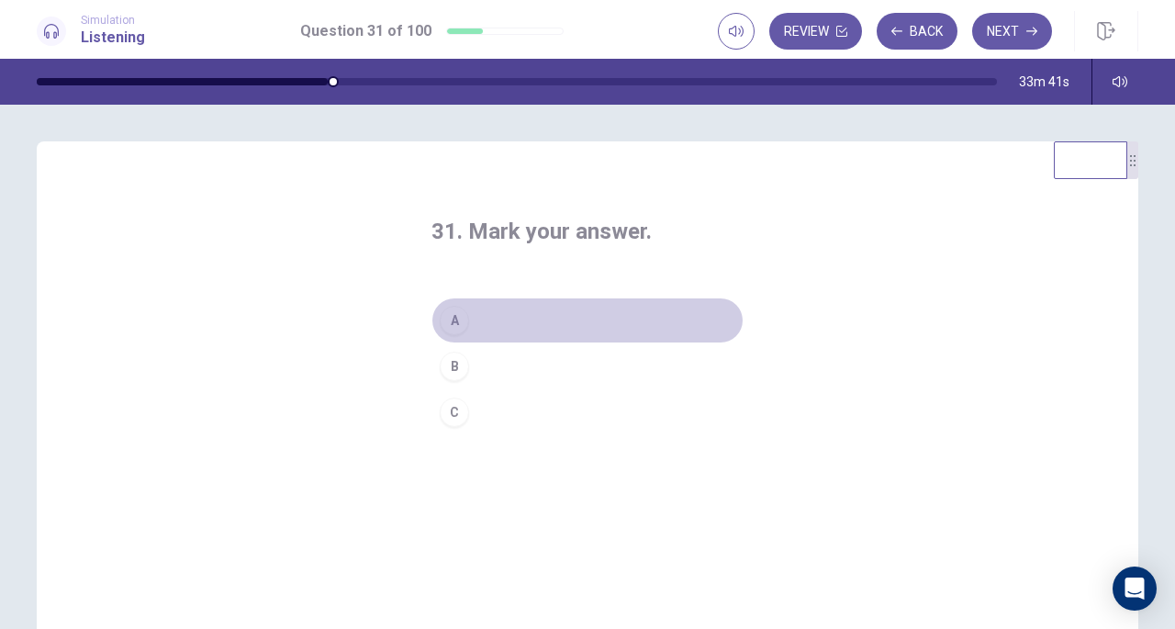
click at [453, 320] on div "A" at bounding box center [454, 320] width 29 height 29
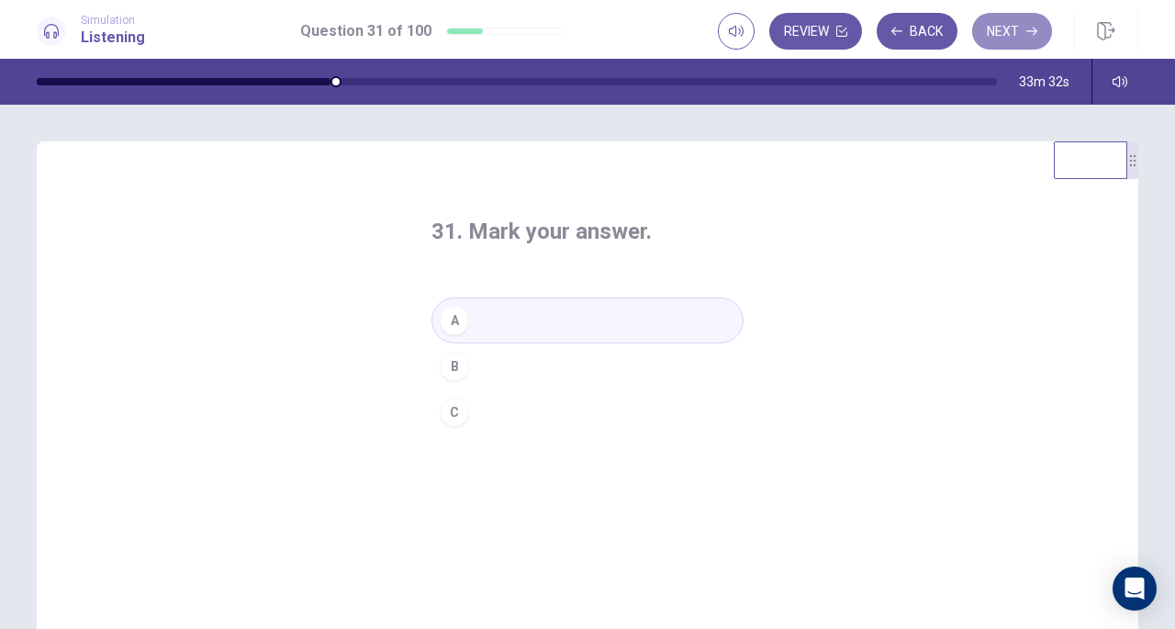
click at [1005, 28] on button "Next" at bounding box center [1012, 31] width 80 height 37
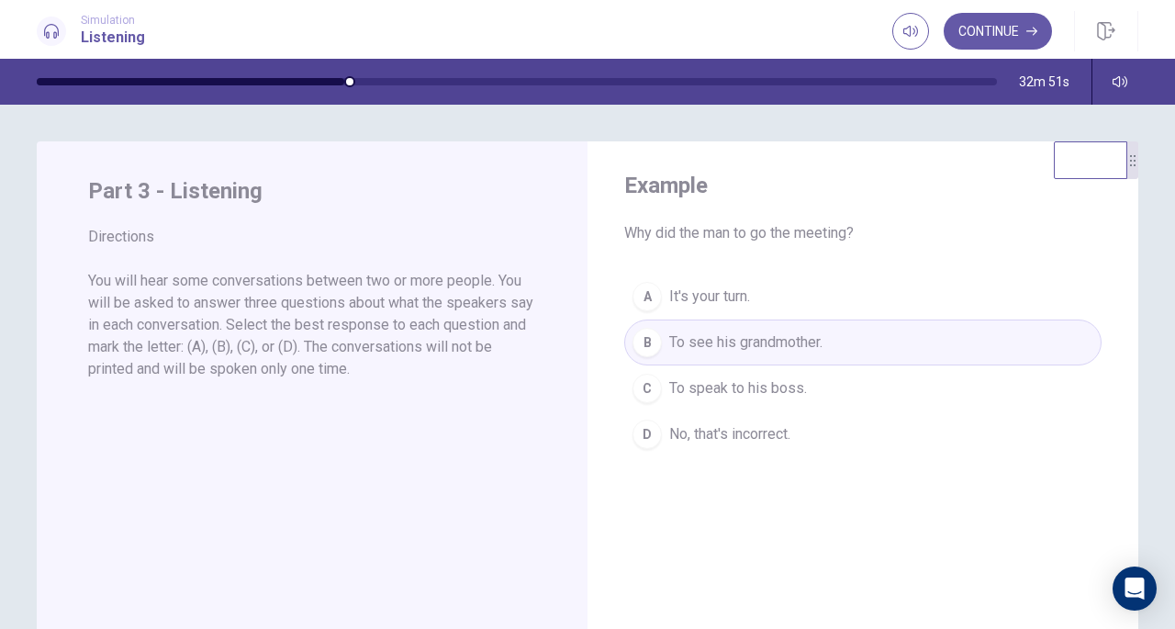
click at [989, 49] on button "Continue" at bounding box center [998, 31] width 108 height 37
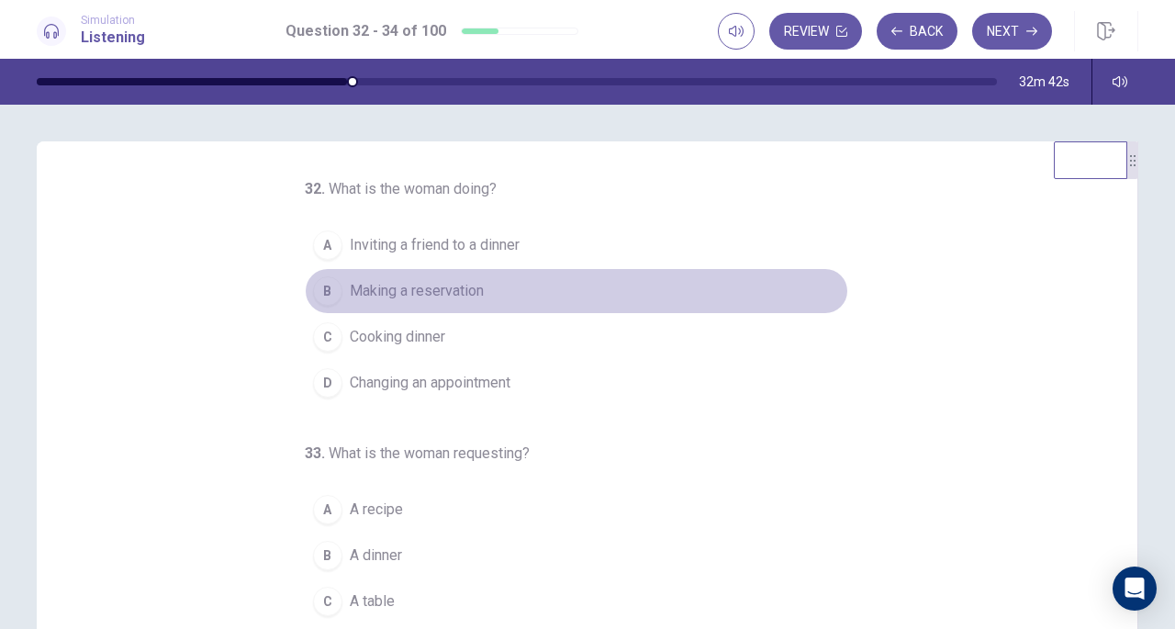
click at [388, 291] on span "Making a reservation" at bounding box center [417, 291] width 134 height 22
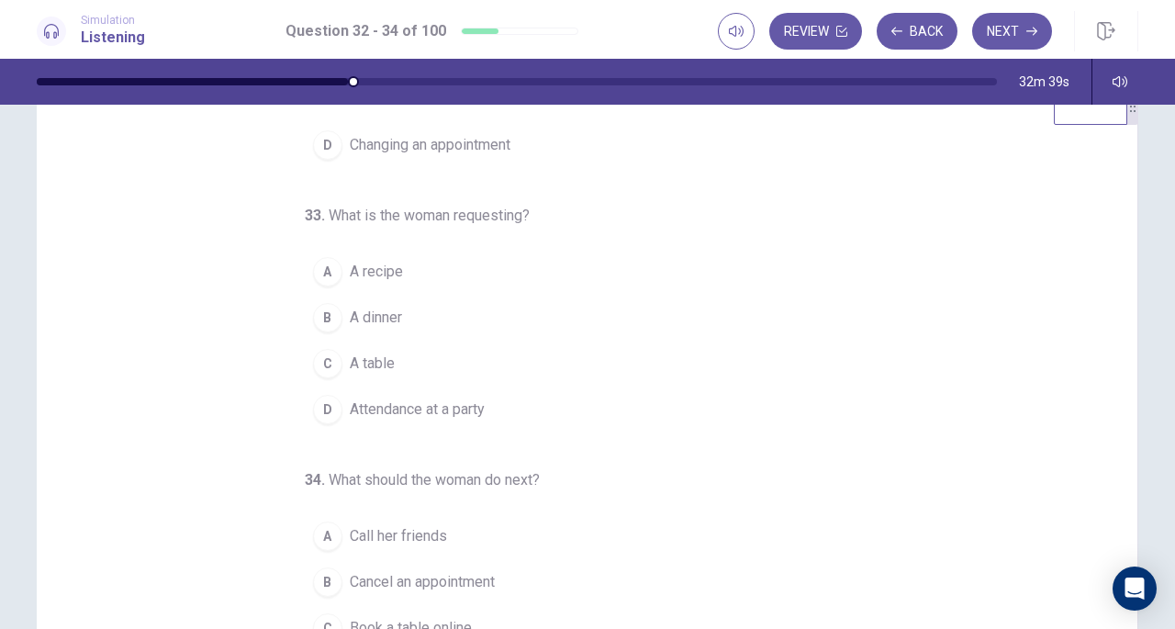
scroll to position [92, 0]
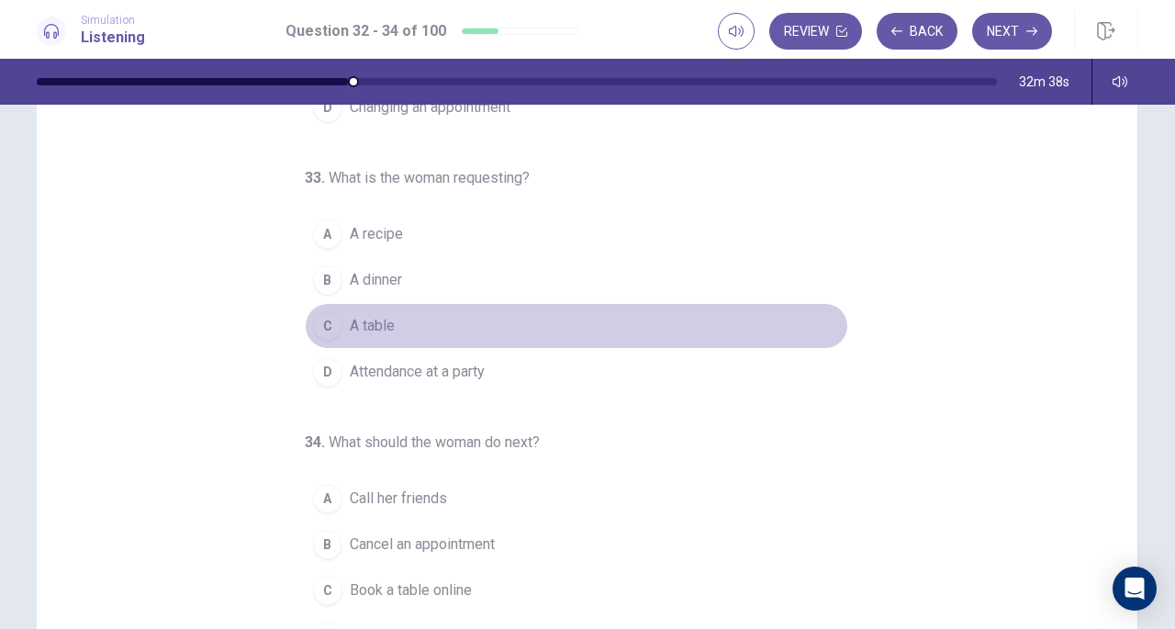
click at [371, 319] on span "A table" at bounding box center [372, 326] width 45 height 22
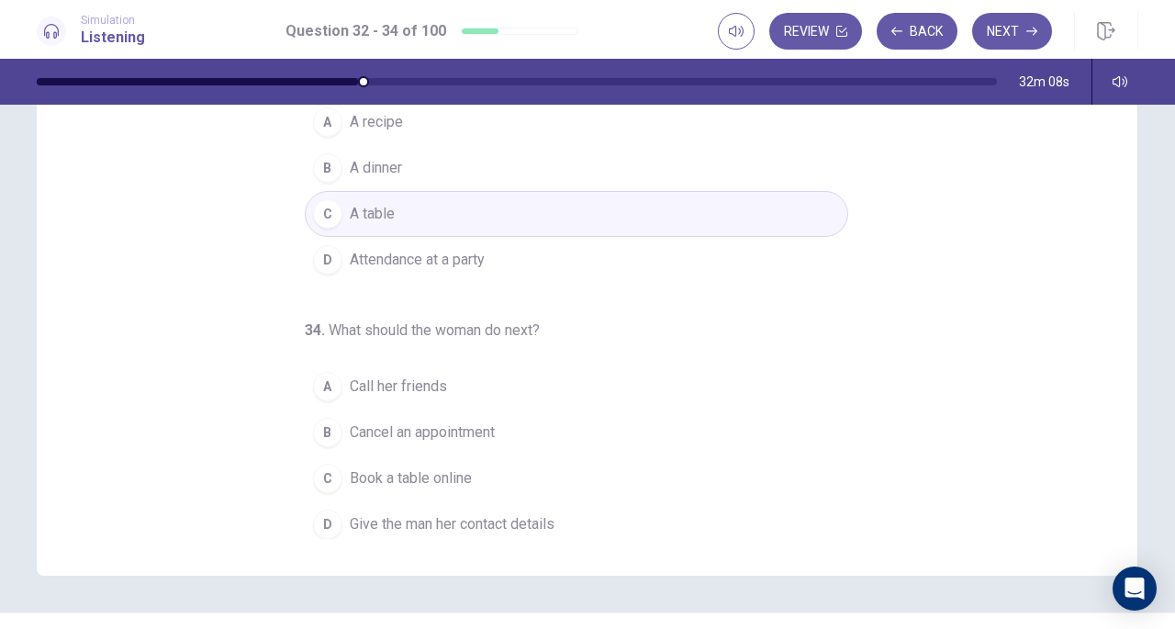
scroll to position [246, 0]
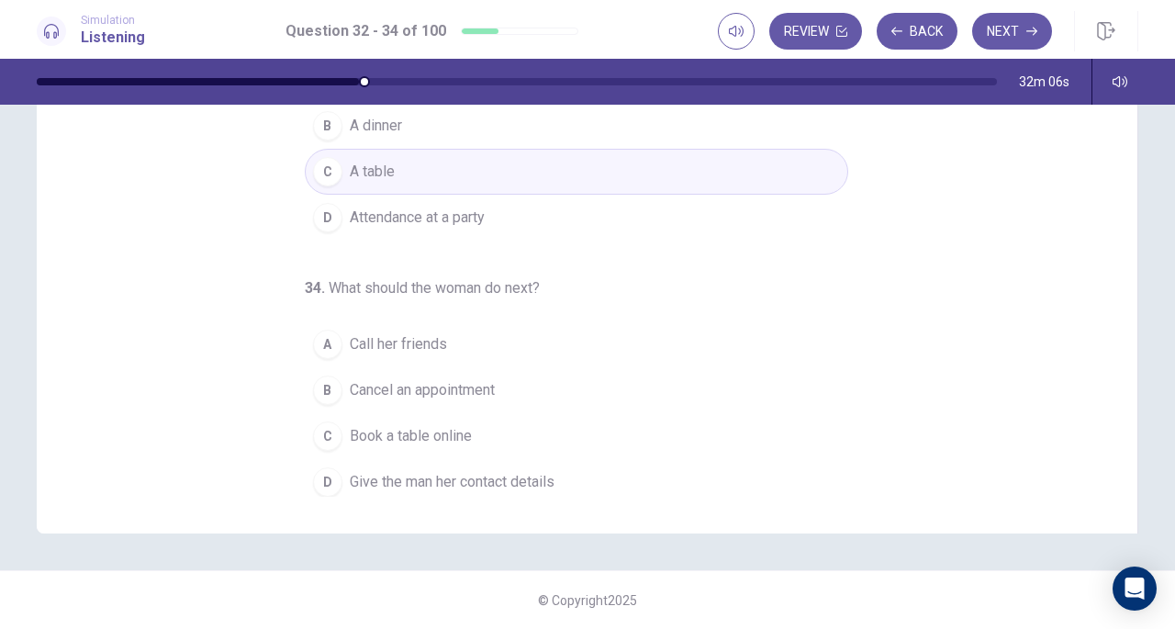
click at [313, 467] on div "D" at bounding box center [327, 481] width 29 height 29
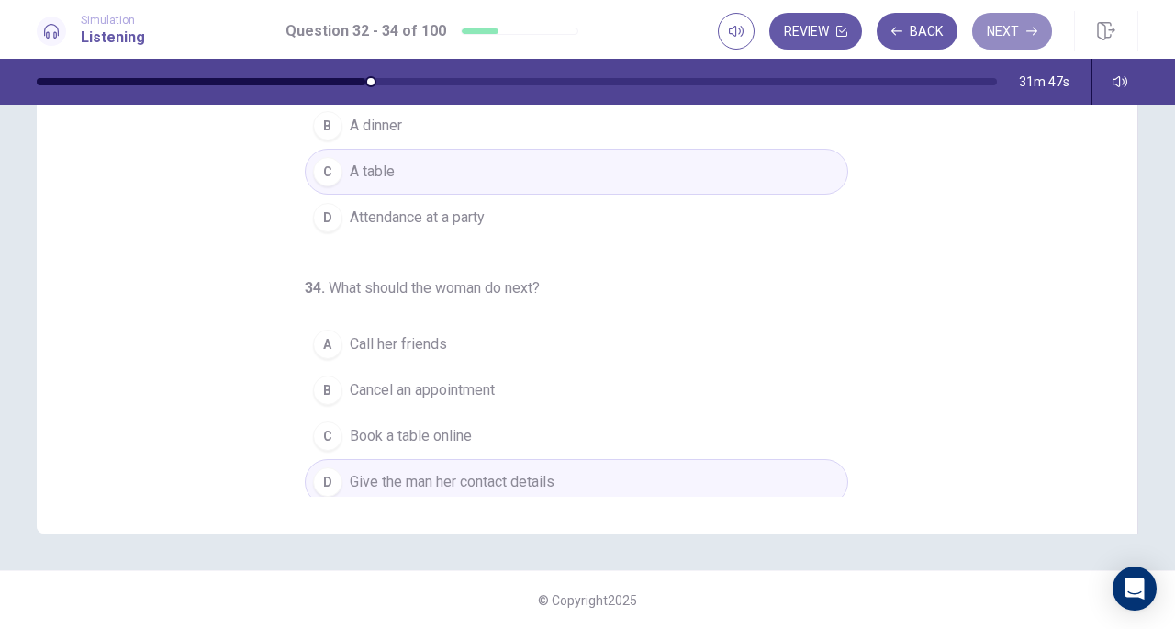
click at [995, 39] on button "Next" at bounding box center [1012, 31] width 80 height 37
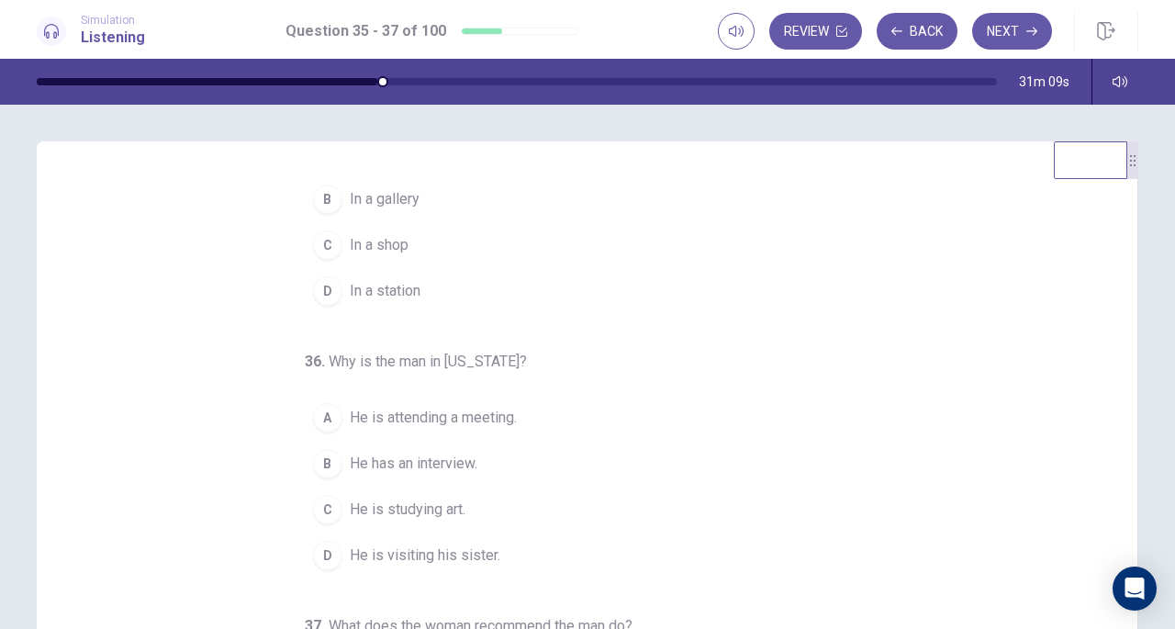
scroll to position [0, 0]
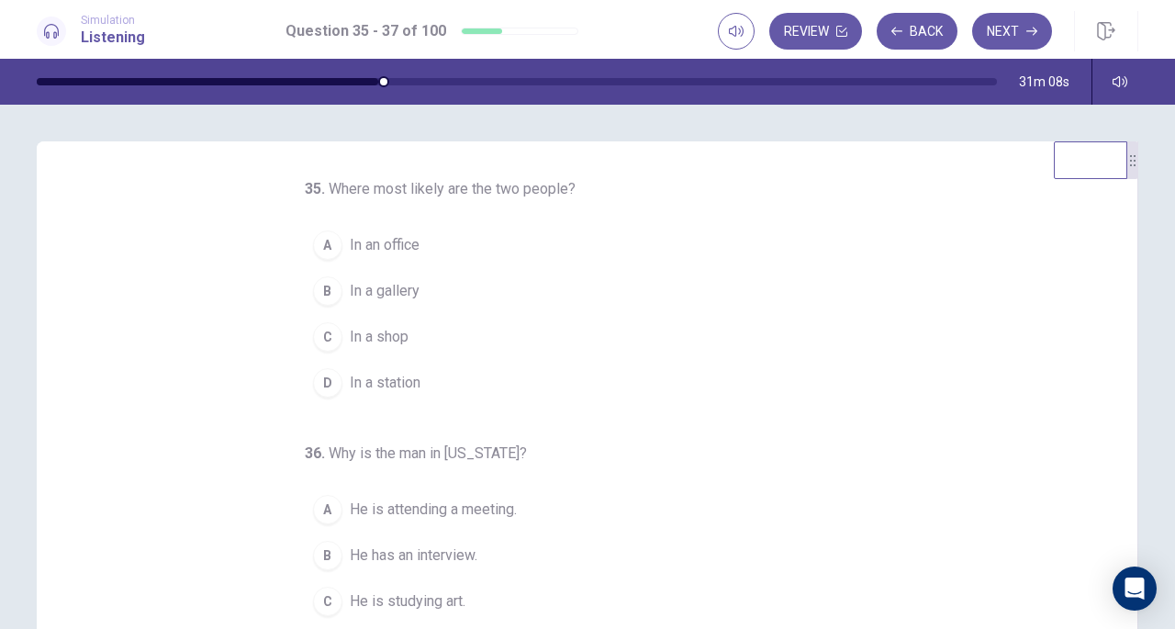
click at [313, 289] on div "B" at bounding box center [327, 290] width 29 height 29
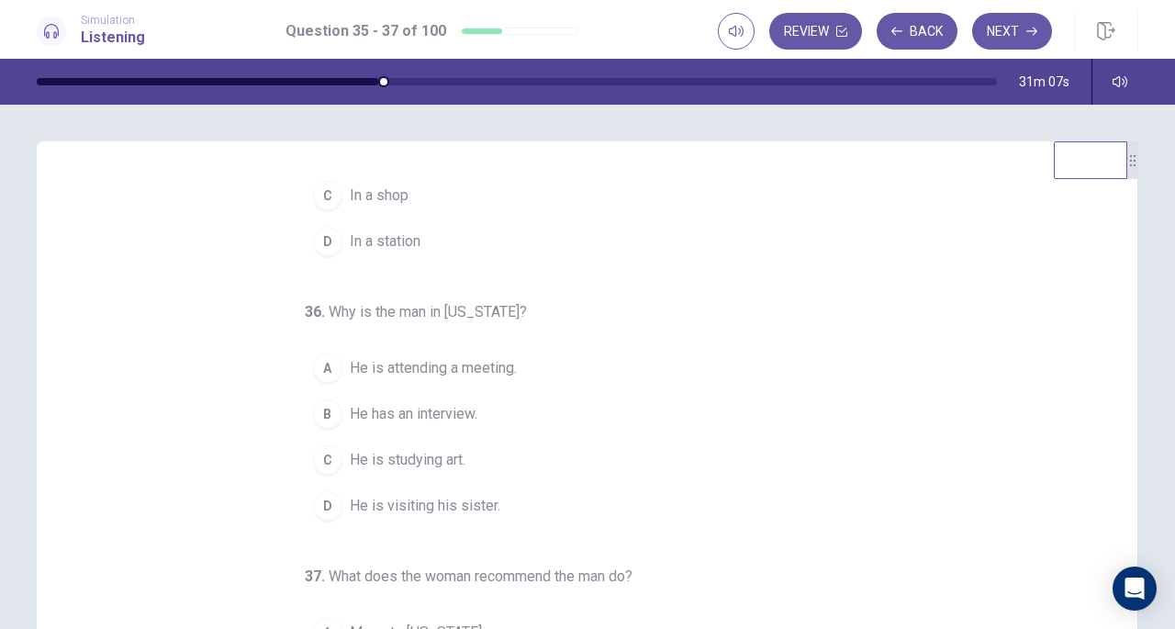
scroll to position [184, 0]
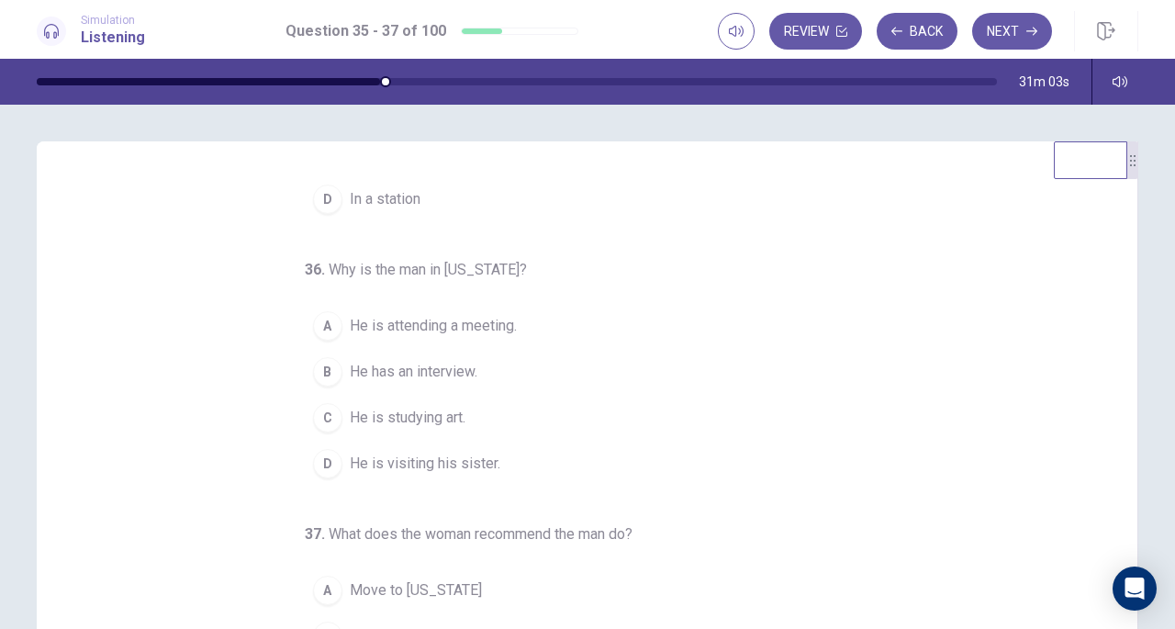
click at [328, 460] on div "D" at bounding box center [327, 463] width 29 height 29
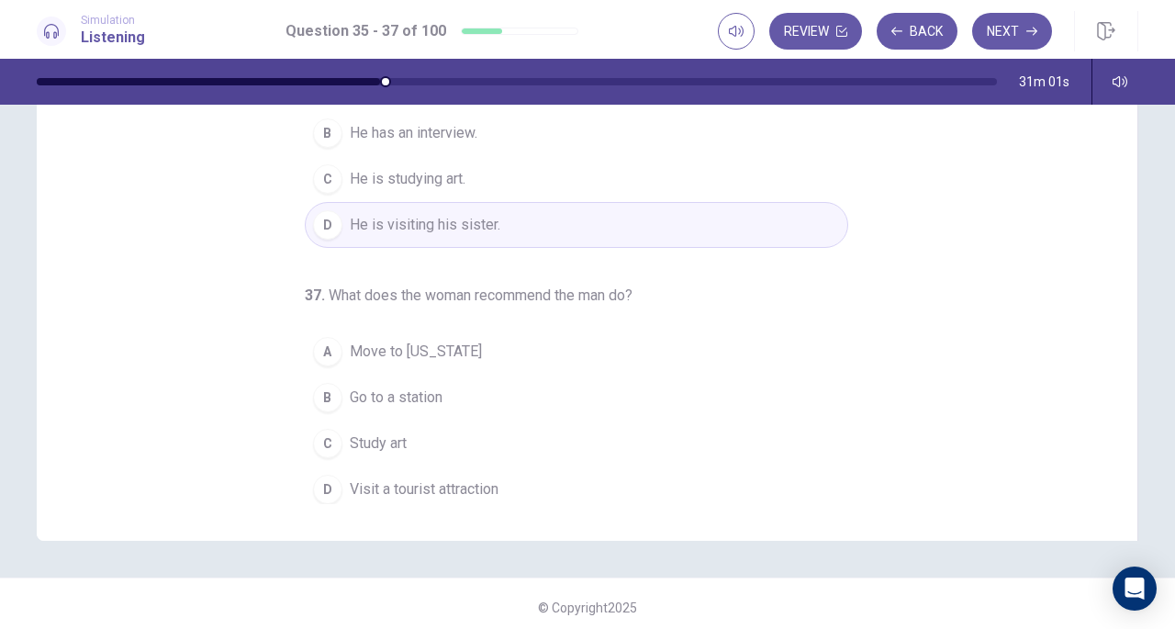
scroll to position [246, 0]
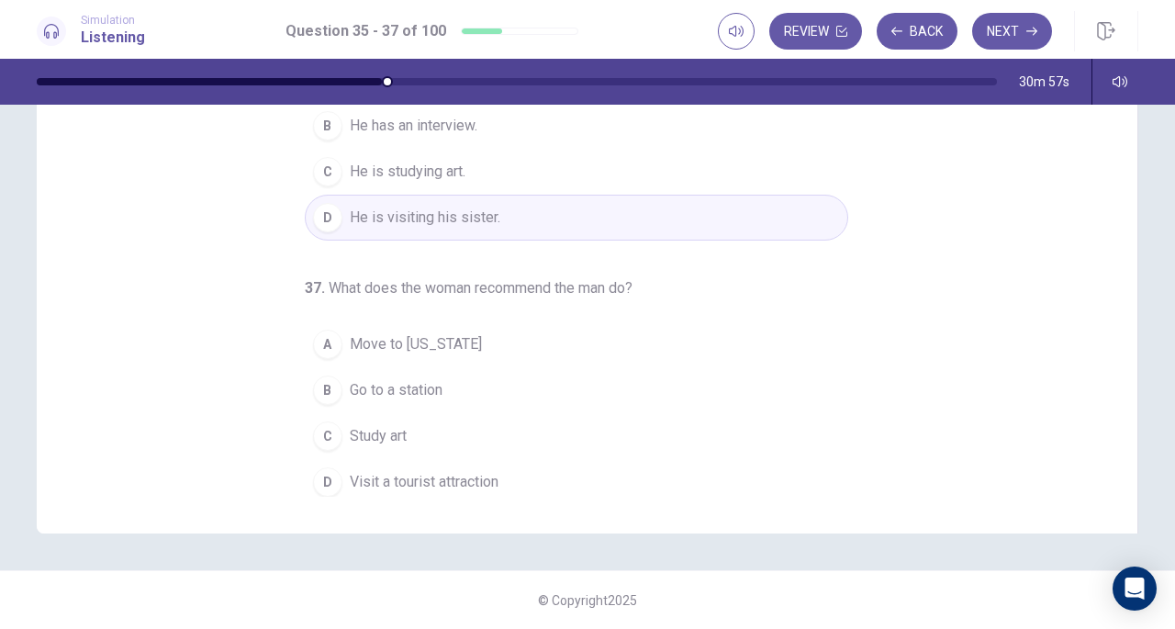
click at [321, 476] on div "D" at bounding box center [327, 481] width 29 height 29
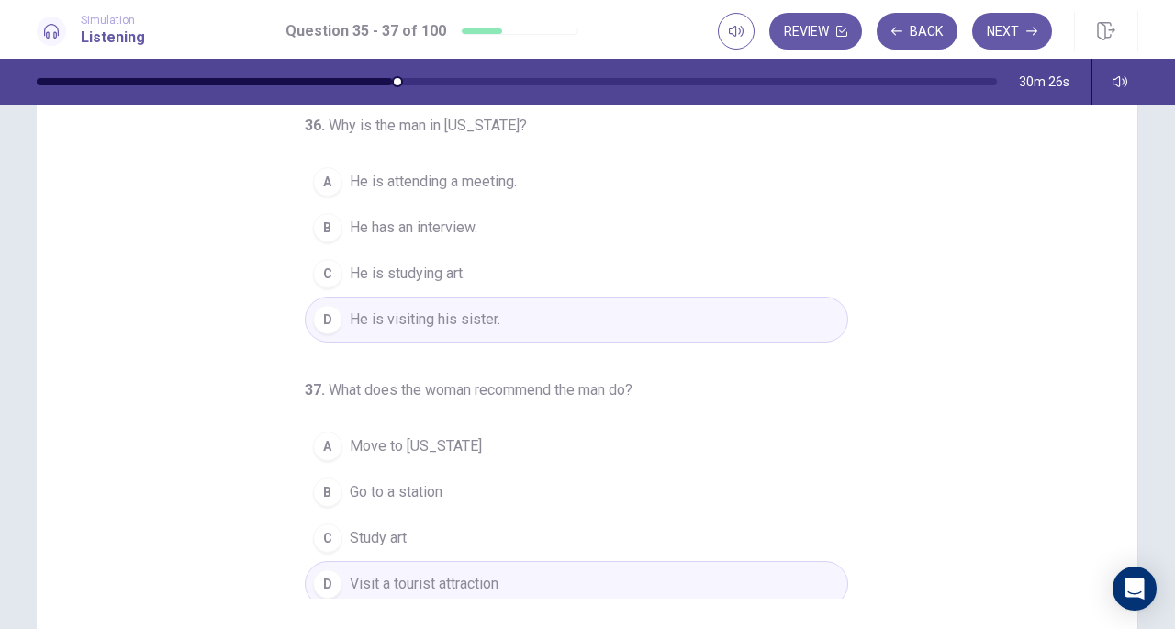
scroll to position [184, 0]
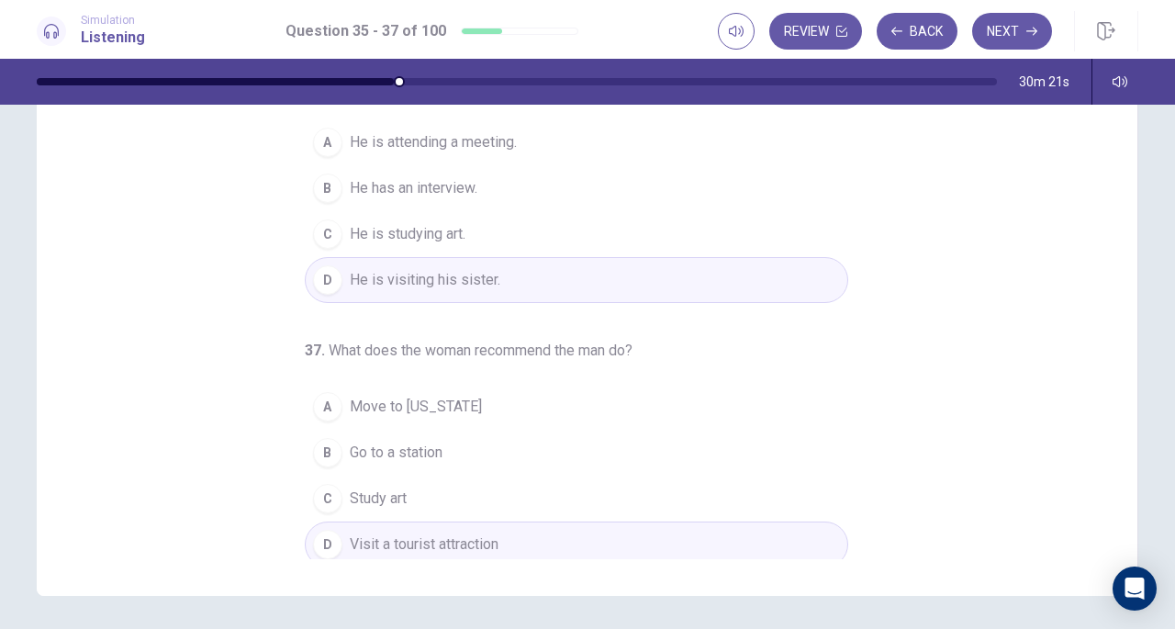
click at [1000, 32] on button "Next" at bounding box center [1012, 31] width 80 height 37
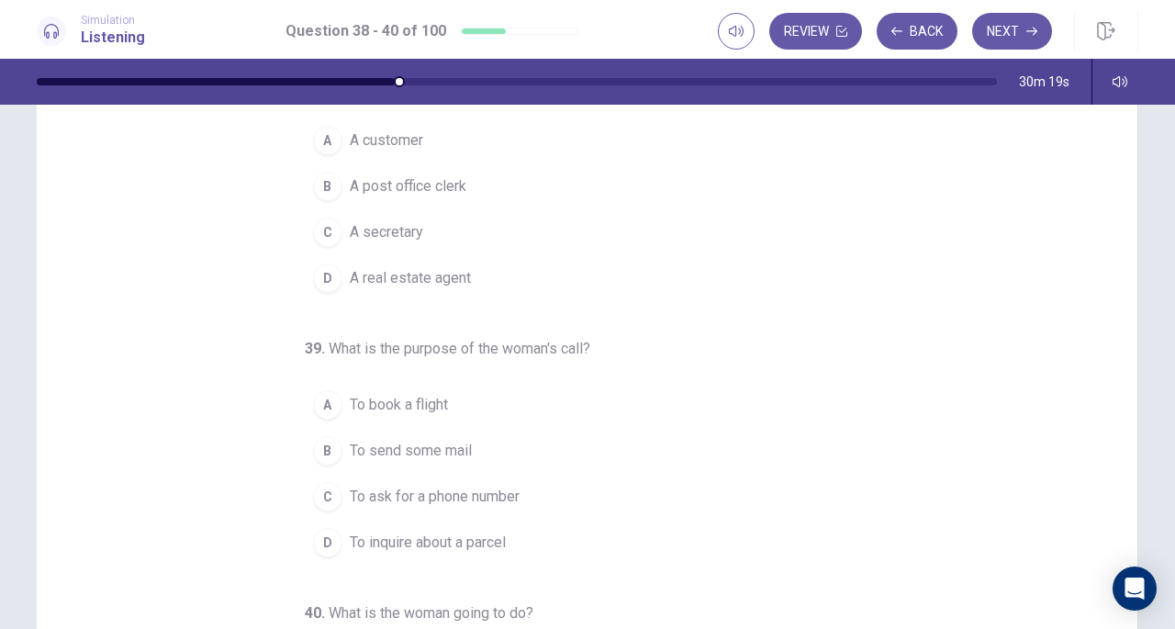
scroll to position [0, 0]
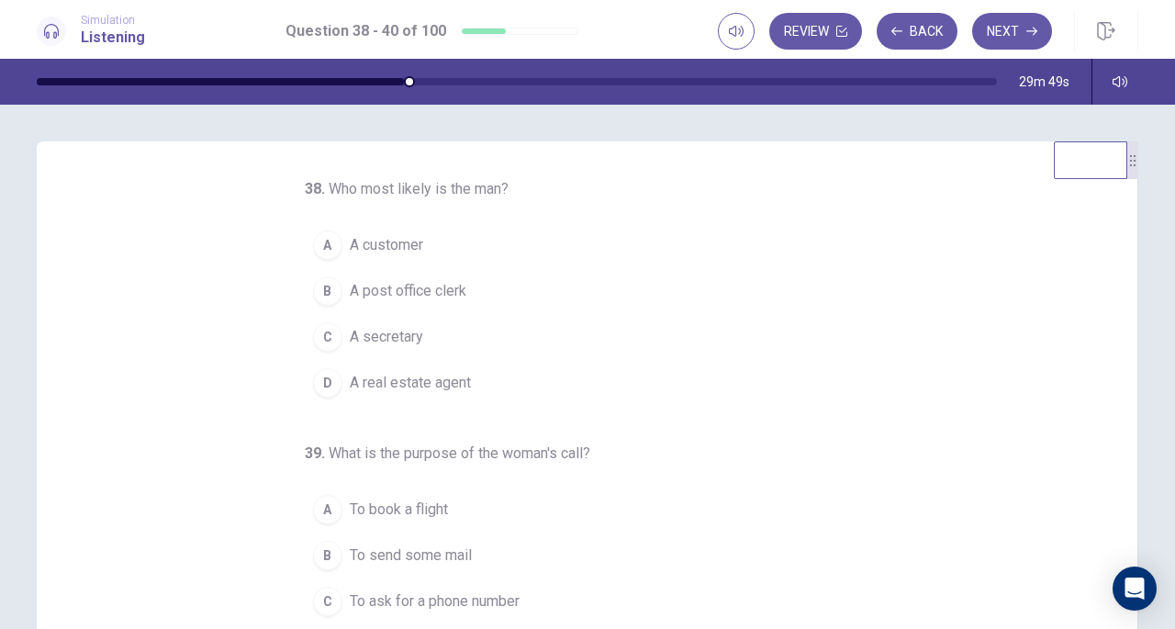
click at [374, 295] on span "A post office clerk" at bounding box center [408, 291] width 117 height 22
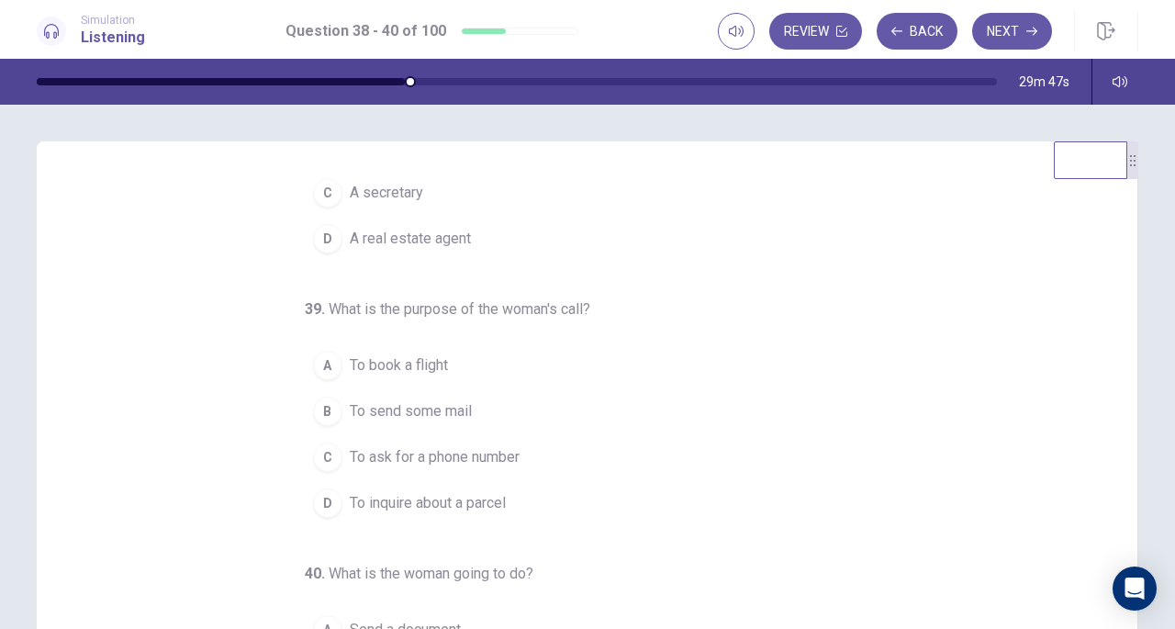
scroll to position [184, 0]
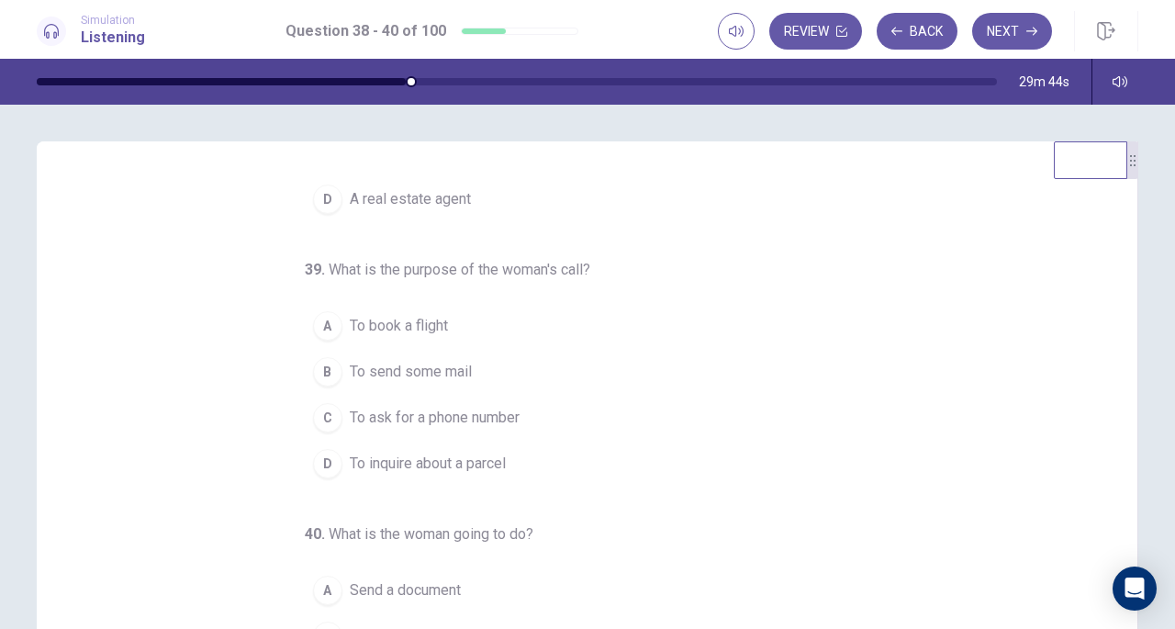
click at [485, 453] on span "To inquire about a parcel" at bounding box center [428, 464] width 156 height 22
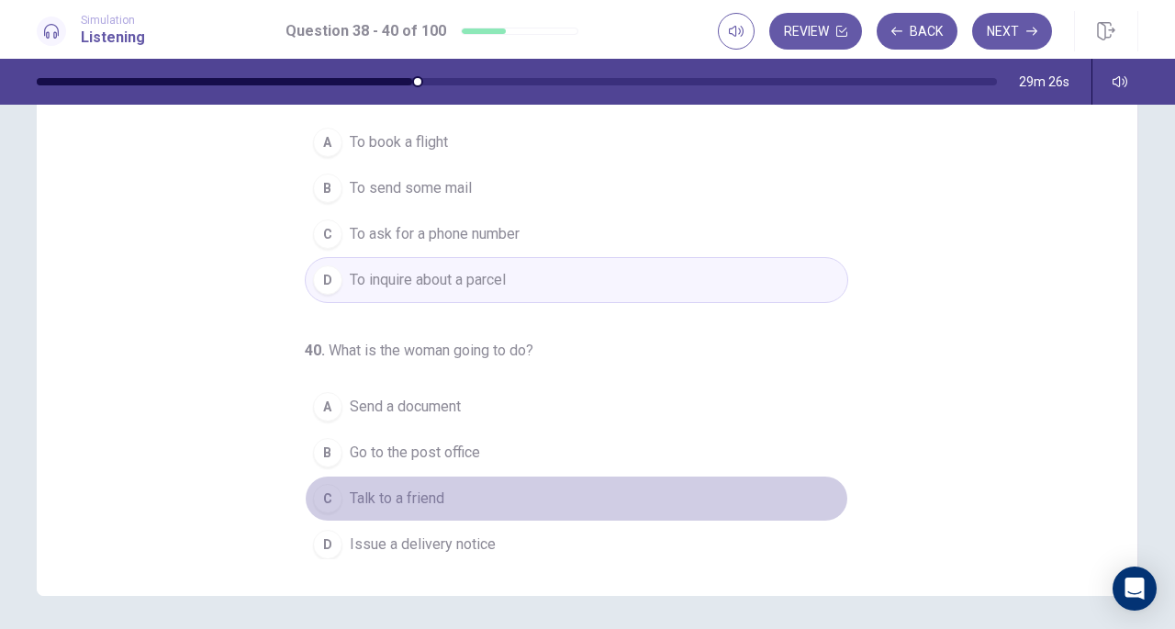
click at [319, 492] on div "C" at bounding box center [327, 498] width 29 height 29
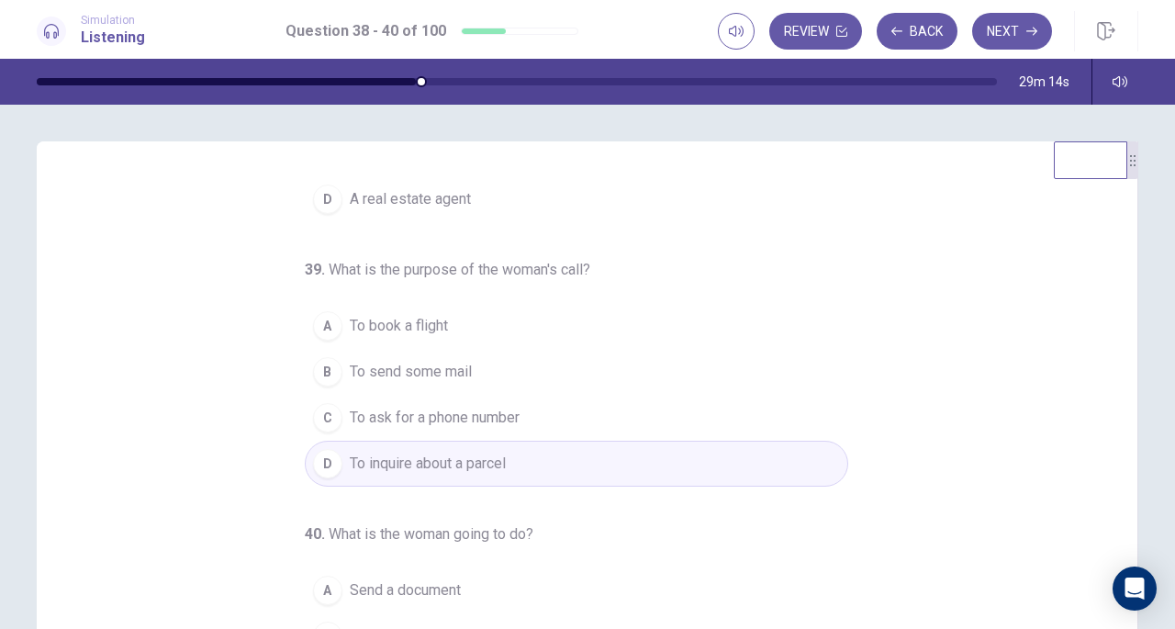
scroll to position [92, 0]
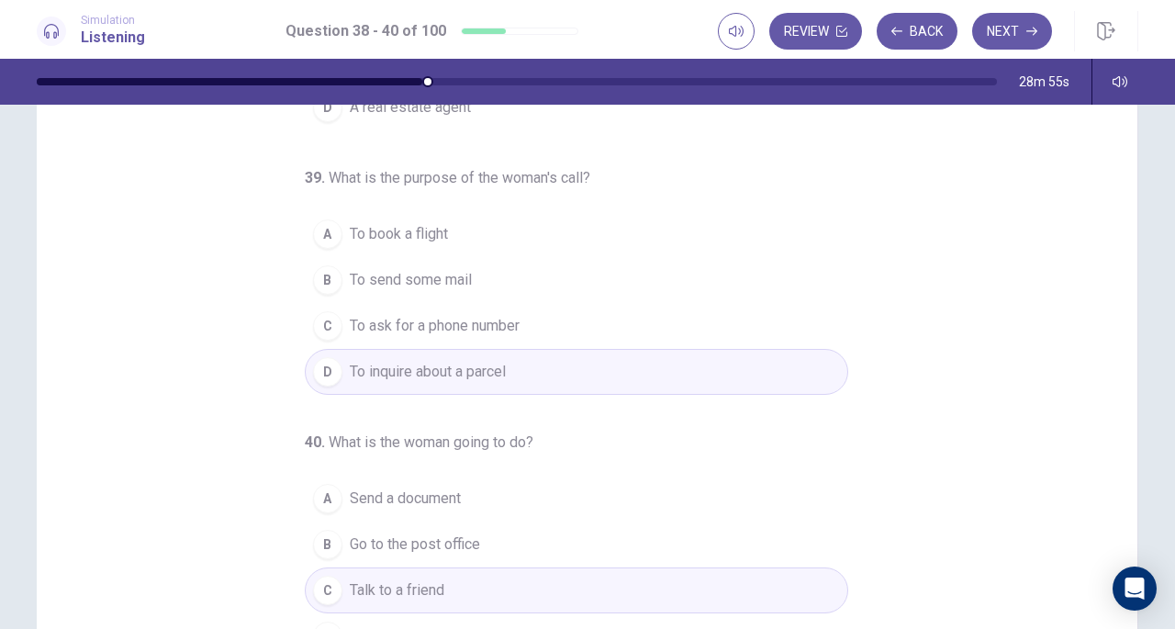
click at [996, 39] on button "Next" at bounding box center [1012, 31] width 80 height 37
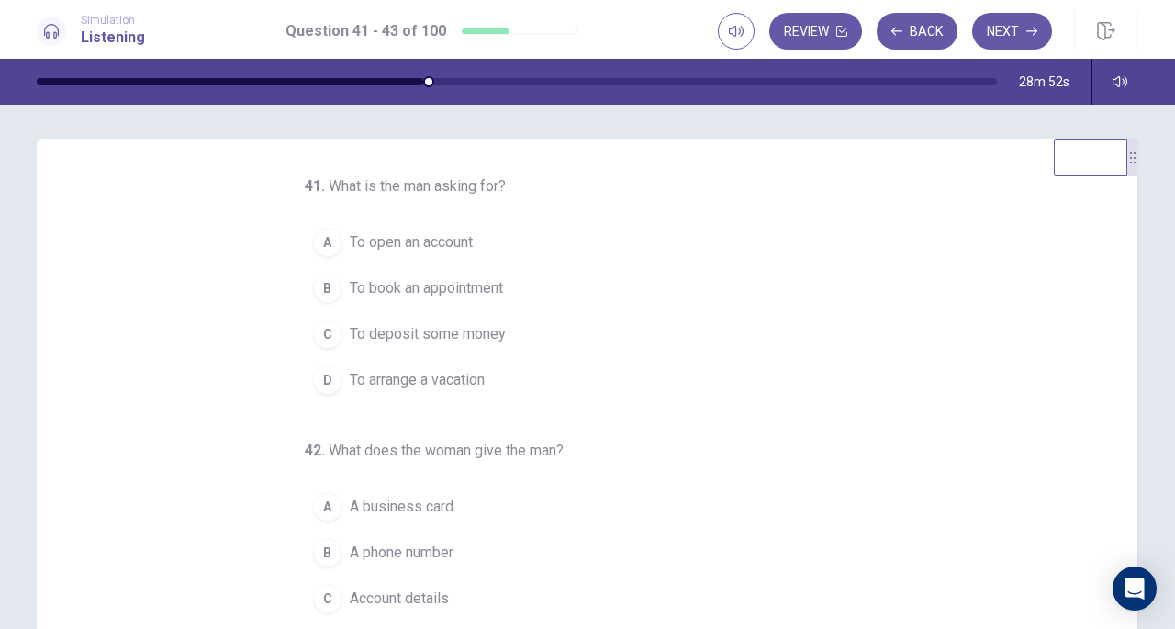
scroll to position [0, 0]
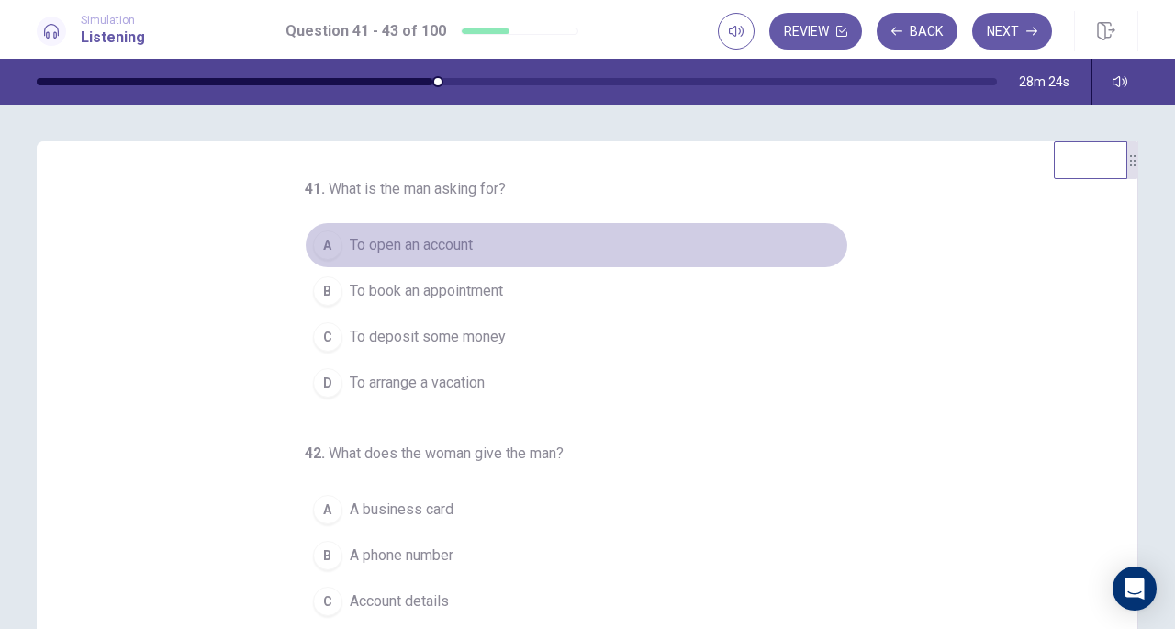
click at [456, 234] on span "To open an account" at bounding box center [411, 245] width 123 height 22
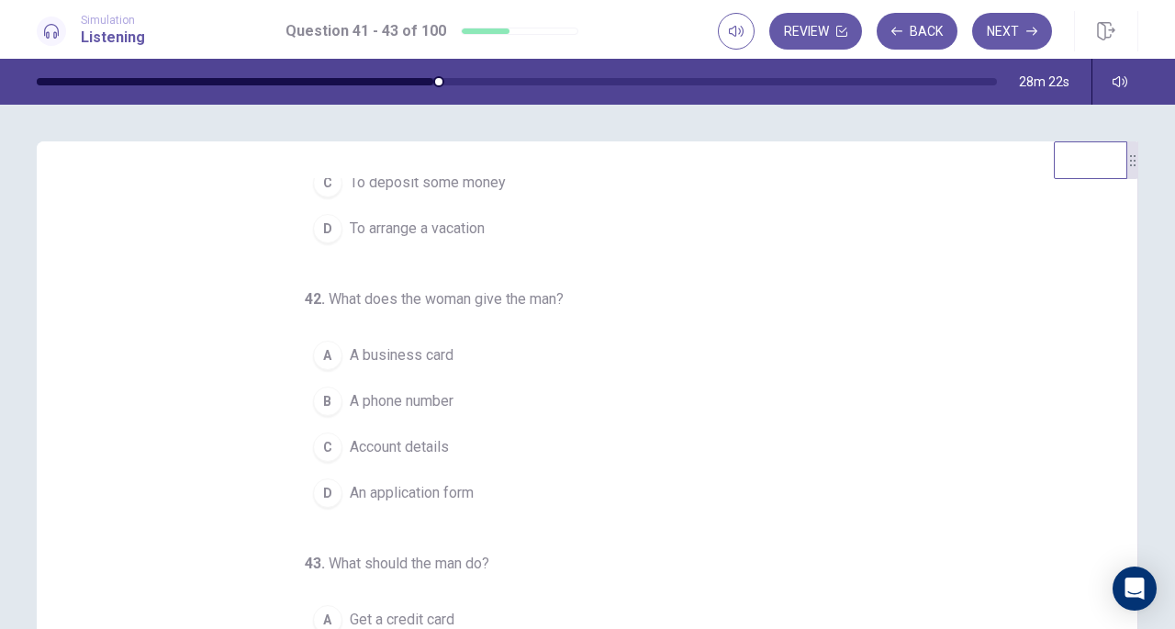
scroll to position [184, 0]
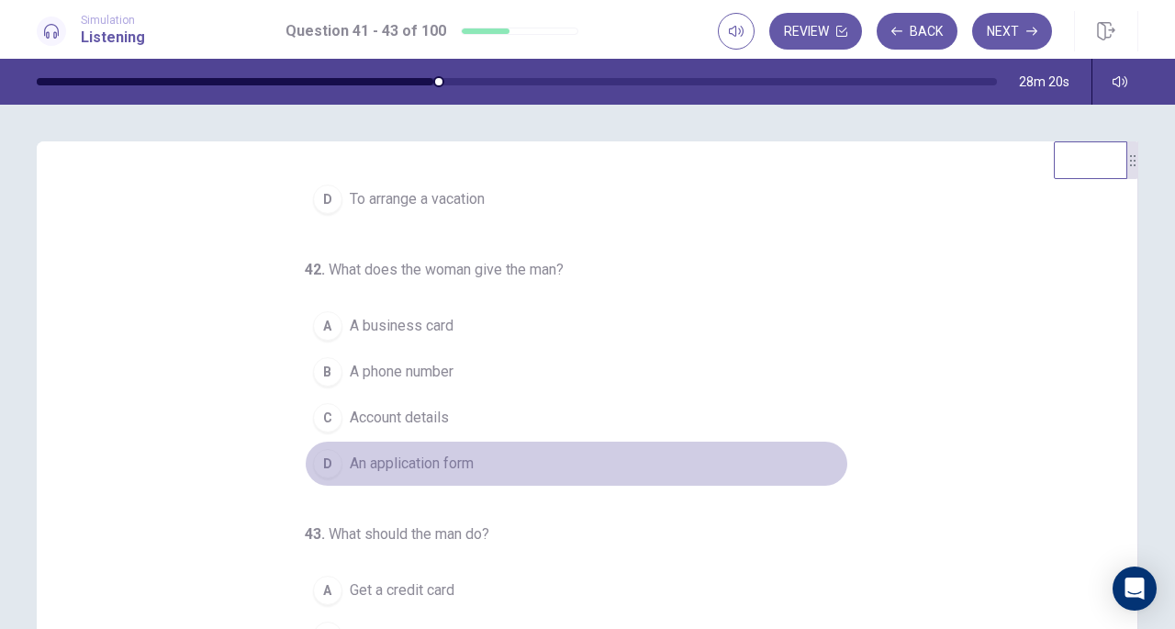
click at [327, 456] on div "D" at bounding box center [327, 463] width 29 height 29
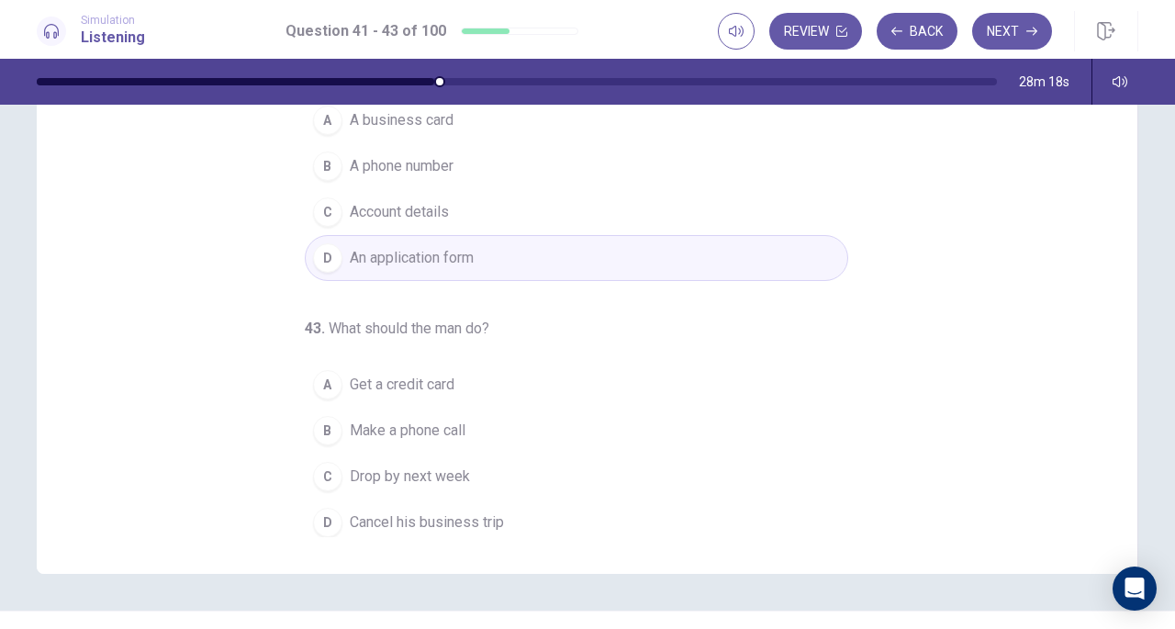
scroll to position [246, 0]
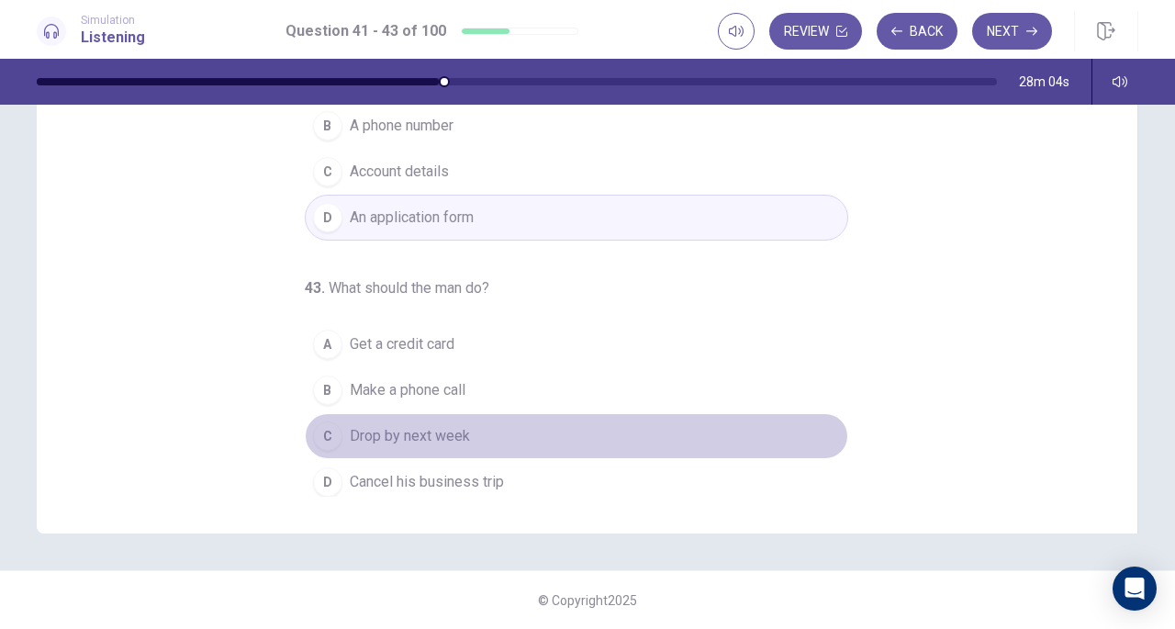
click at [402, 429] on span "Drop by next week" at bounding box center [410, 436] width 120 height 22
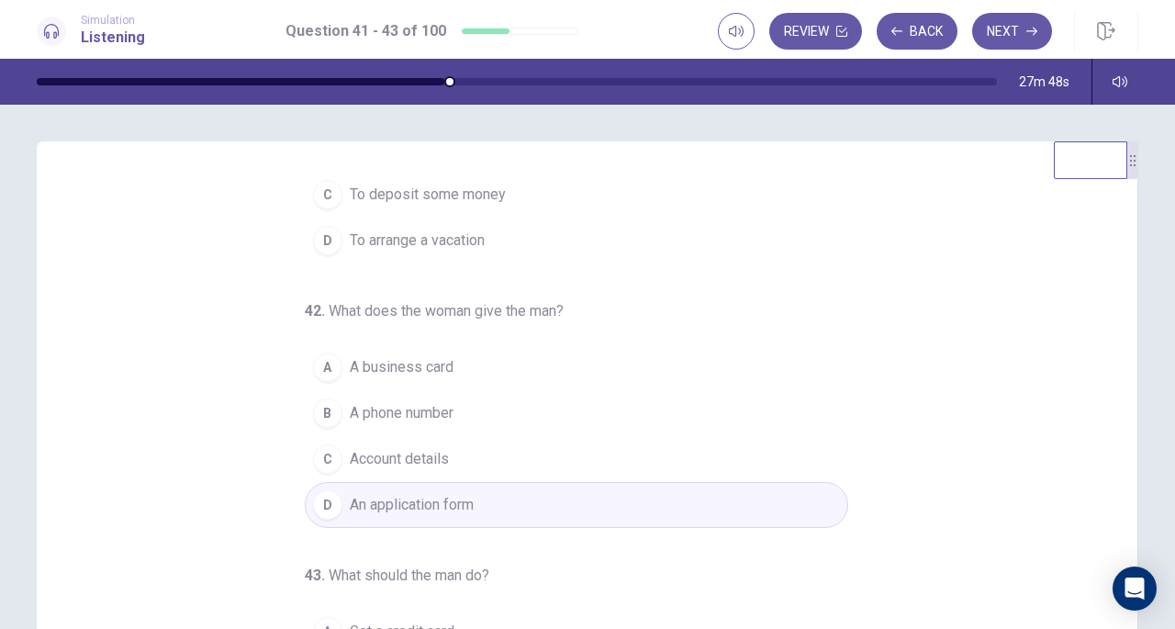
scroll to position [184, 0]
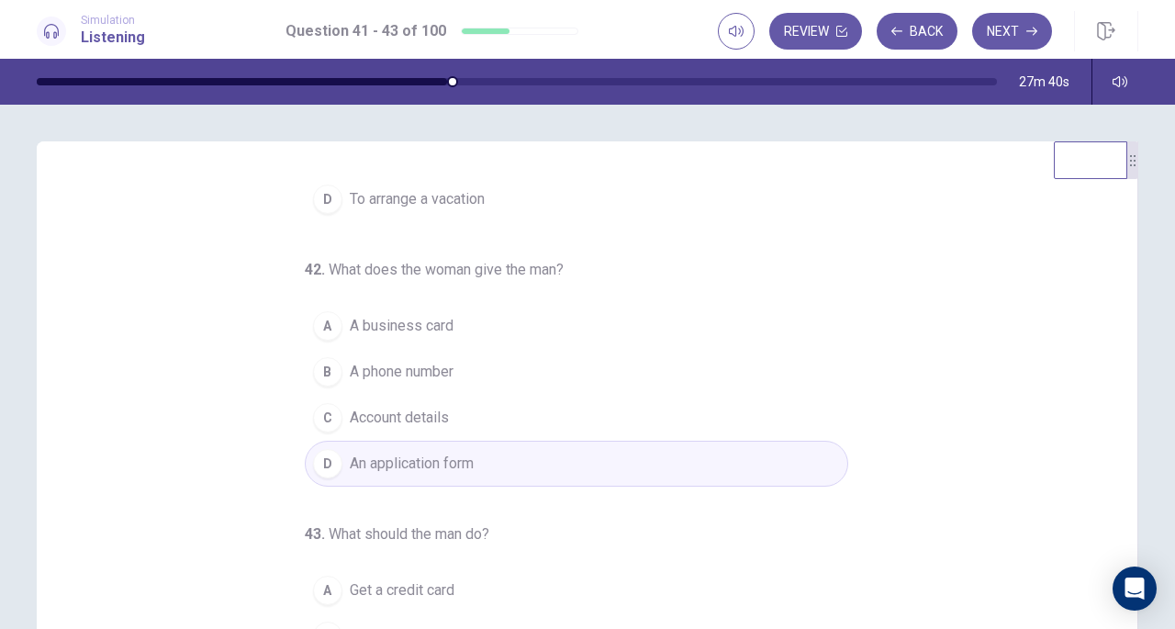
click at [966, 339] on div "41 . What is the man asking for? A To open an account B To book an appointment …" at bounding box center [594, 460] width 1057 height 565
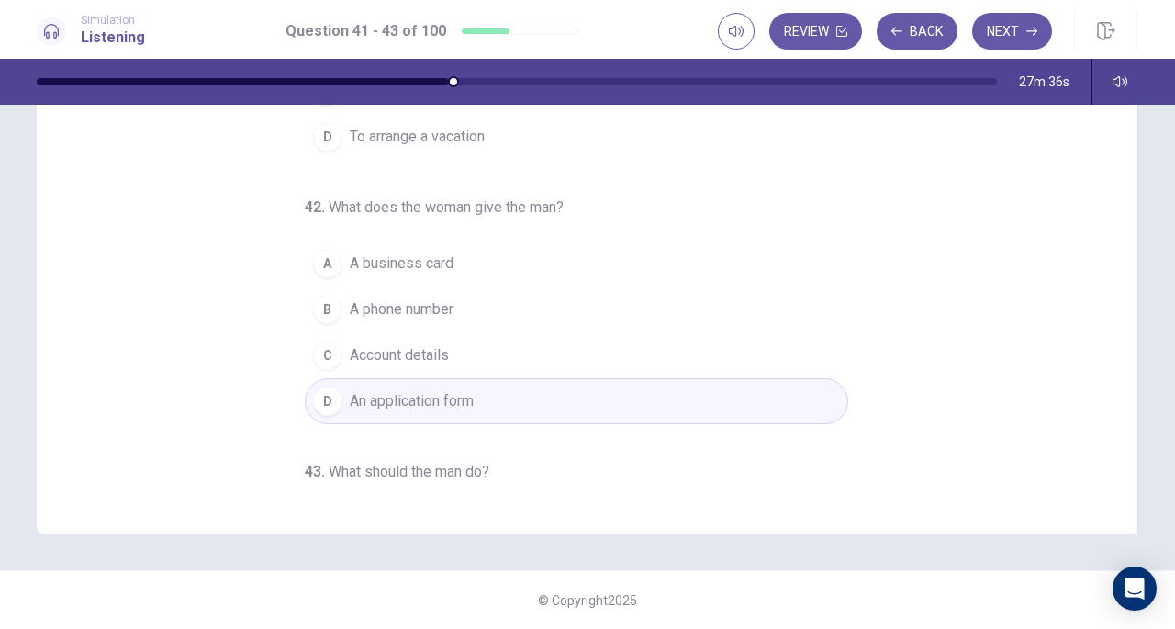
scroll to position [0, 0]
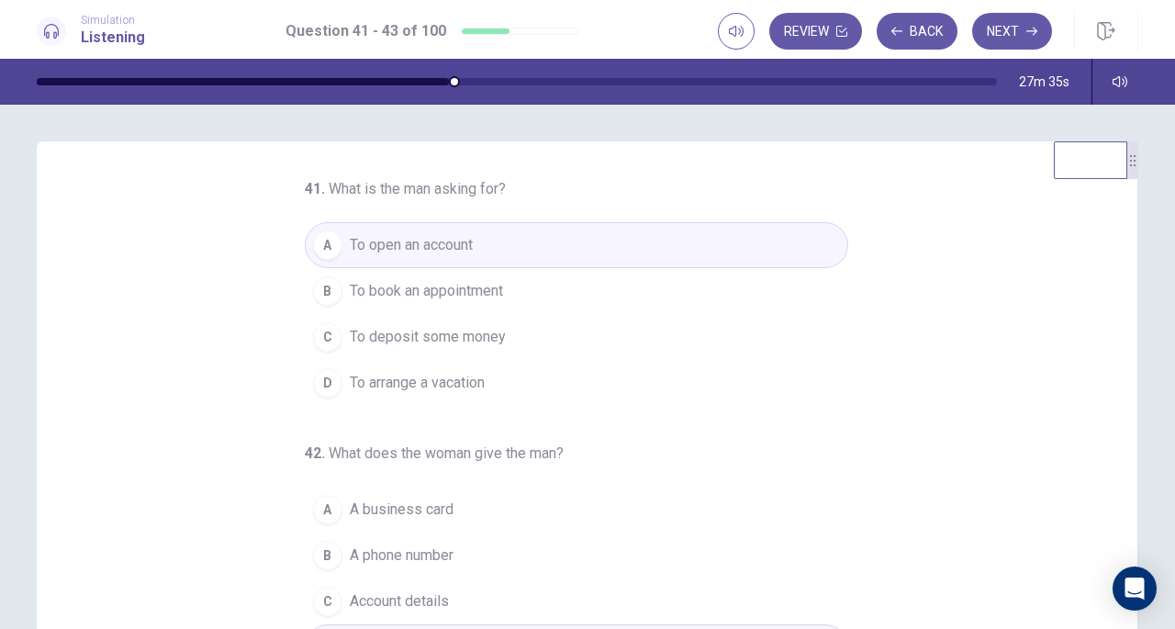
click at [1011, 34] on button "Next" at bounding box center [1012, 31] width 80 height 37
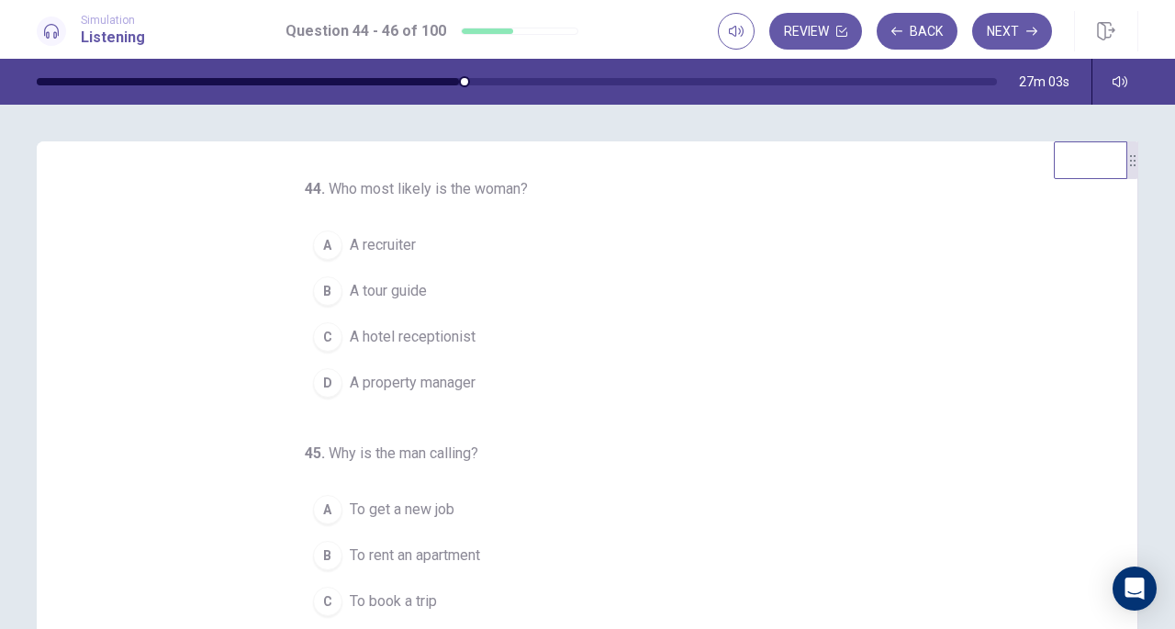
click at [430, 377] on span "A property manager" at bounding box center [413, 383] width 126 height 22
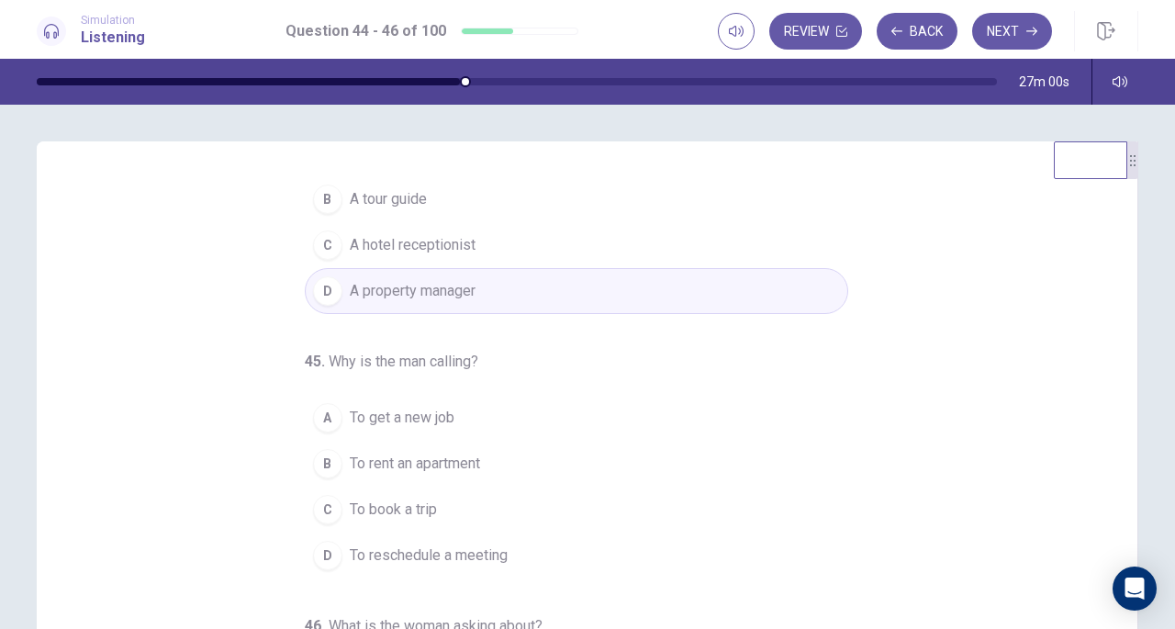
scroll to position [184, 0]
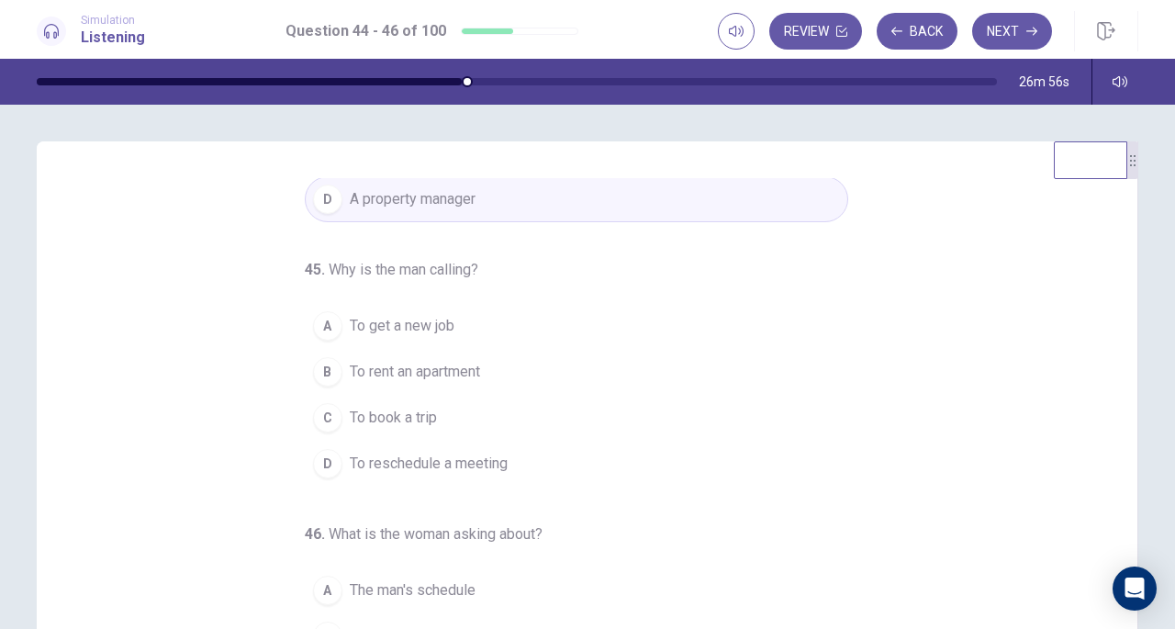
click at [393, 368] on span "To rent an apartment" at bounding box center [415, 372] width 130 height 22
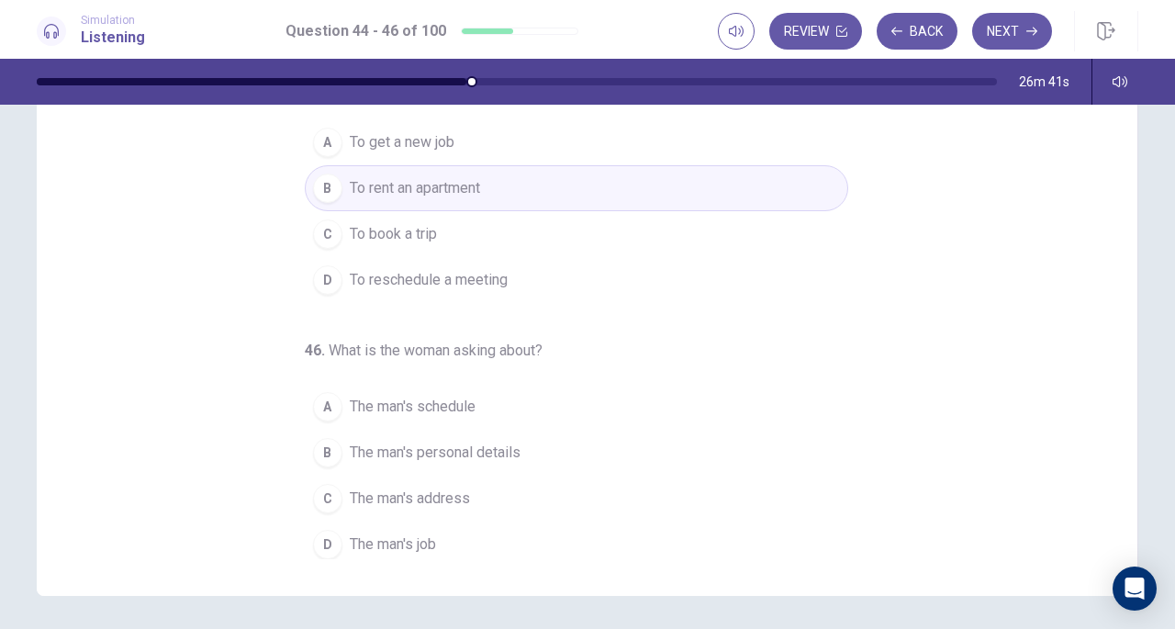
click at [336, 401] on button "A The man's schedule" at bounding box center [576, 407] width 543 height 46
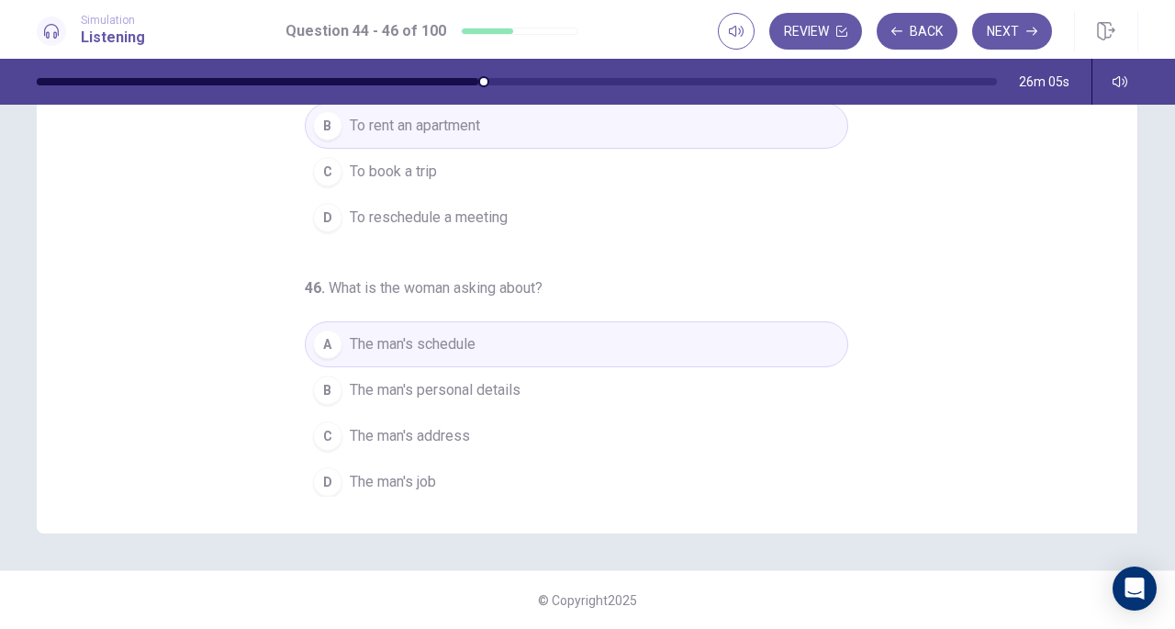
scroll to position [0, 0]
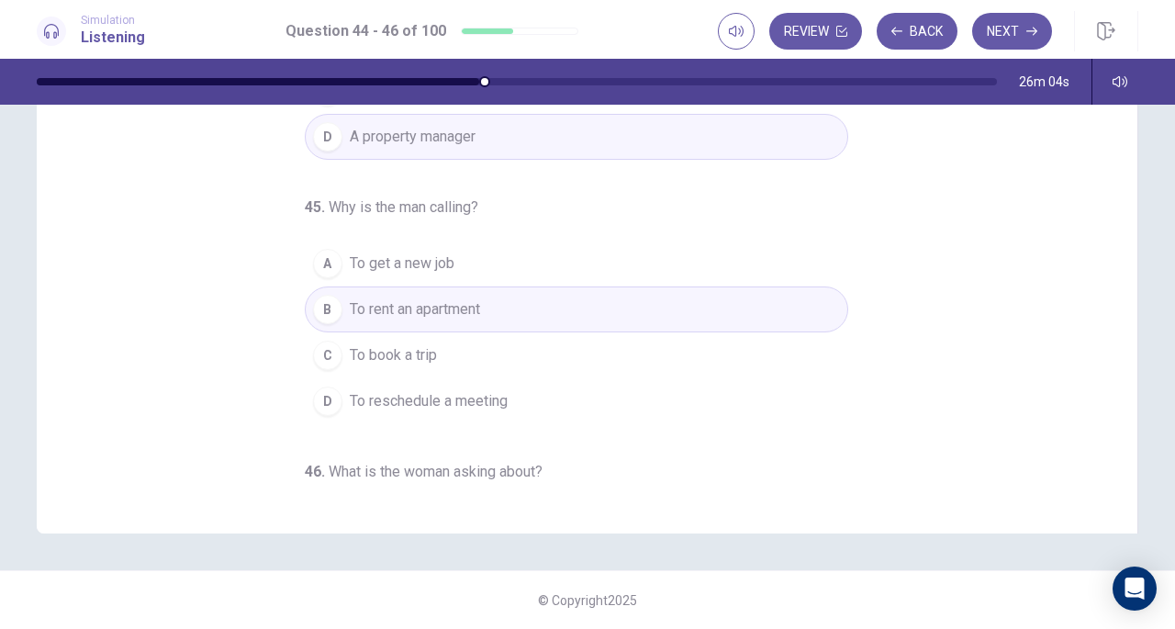
click at [1023, 25] on button "Next" at bounding box center [1012, 31] width 80 height 37
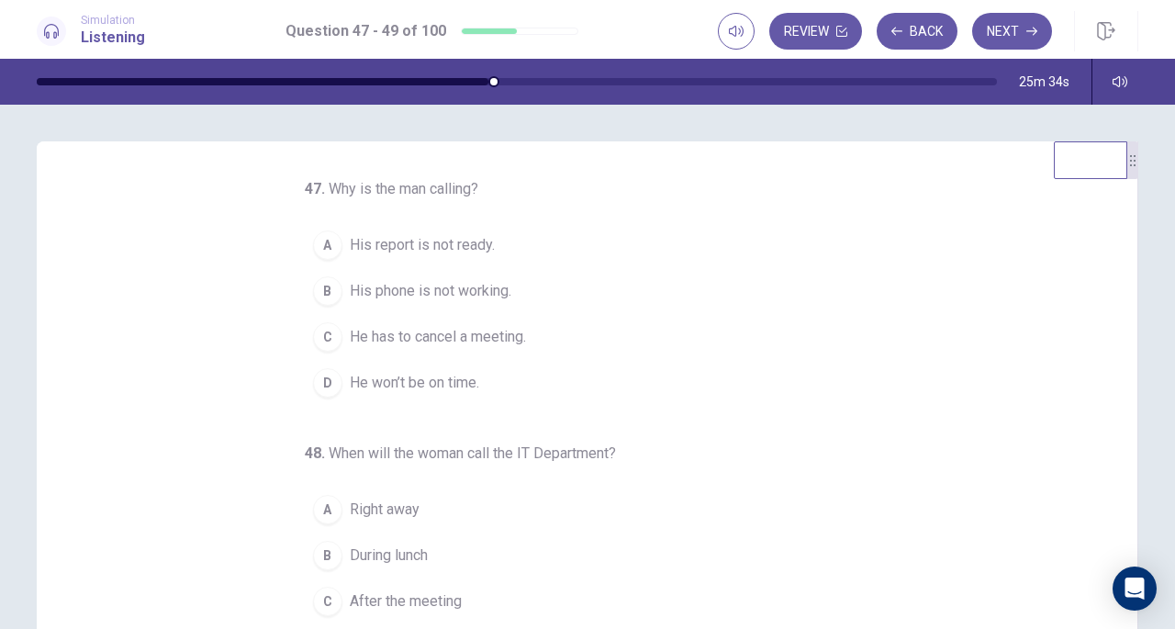
click at [319, 285] on div "B" at bounding box center [327, 290] width 29 height 29
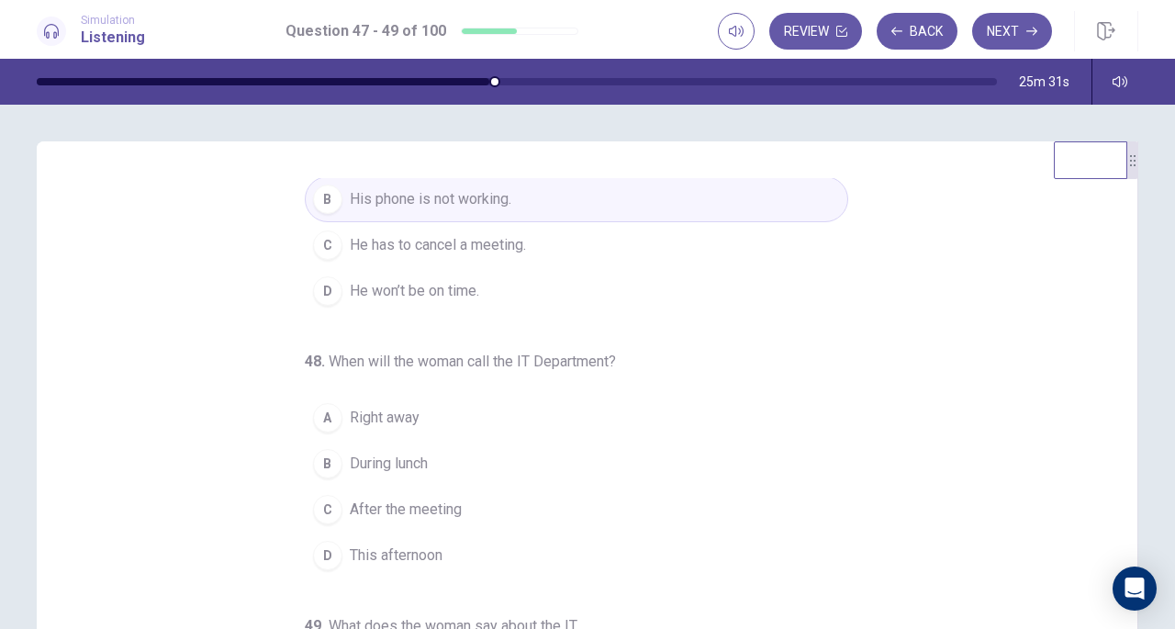
scroll to position [184, 0]
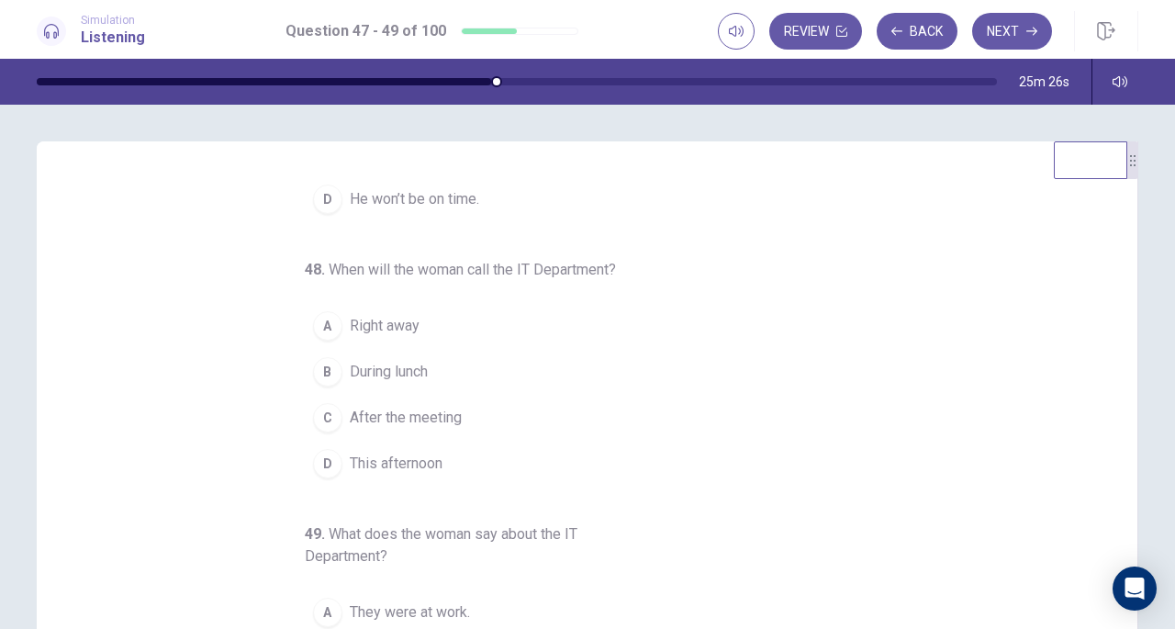
click at [313, 313] on div "A" at bounding box center [327, 325] width 29 height 29
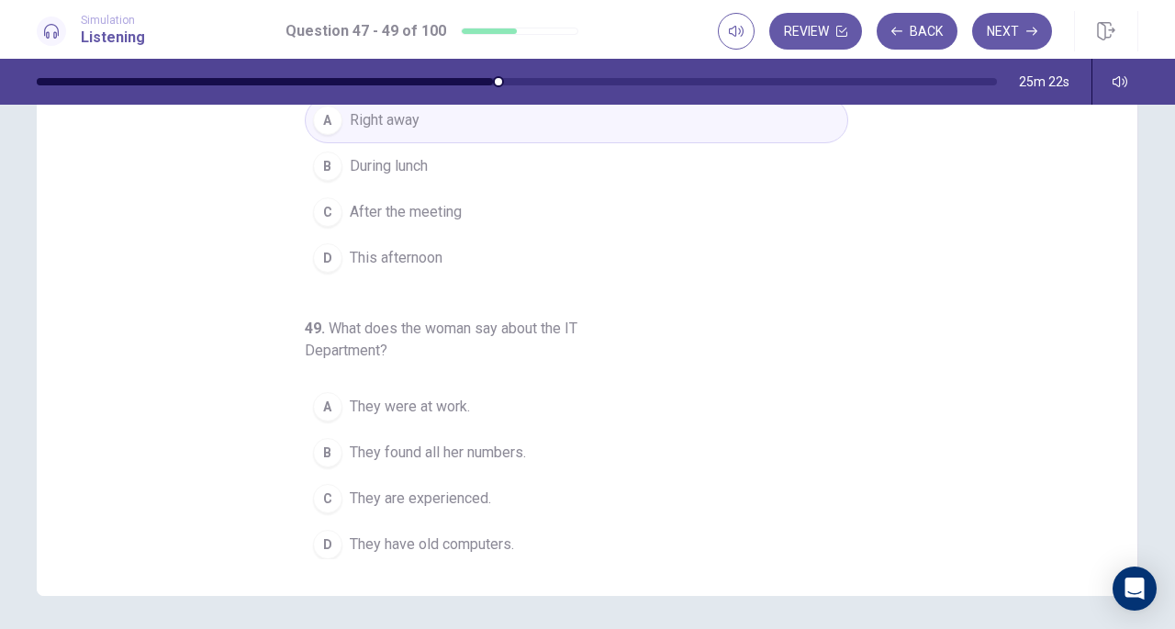
scroll to position [246, 0]
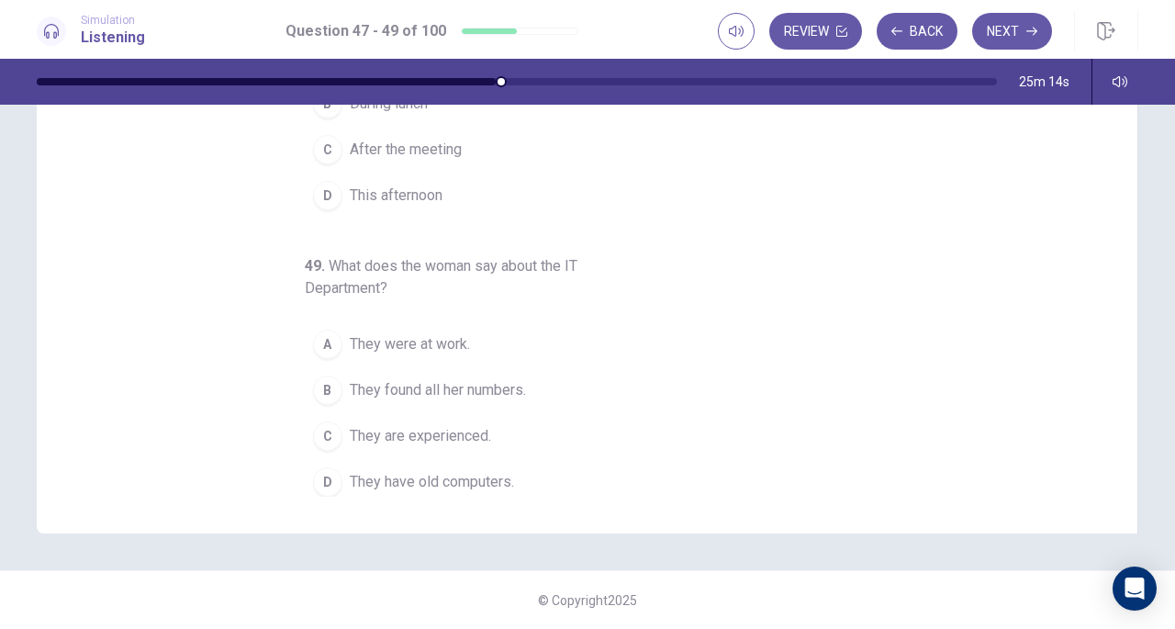
click at [326, 382] on div "B" at bounding box center [327, 389] width 29 height 29
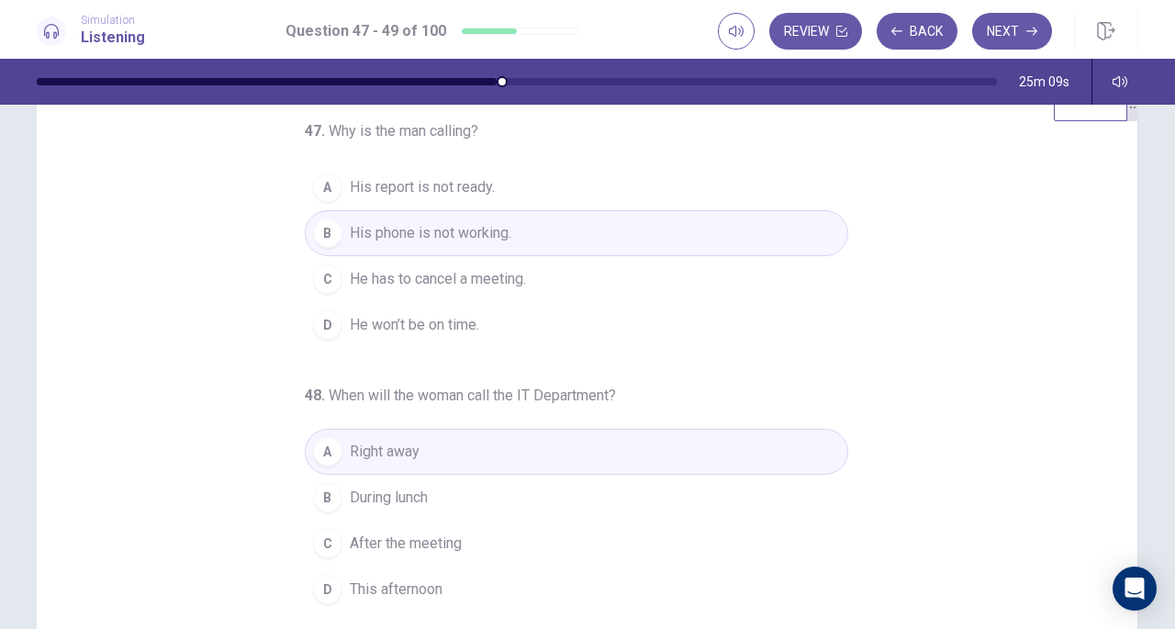
scroll to position [0, 0]
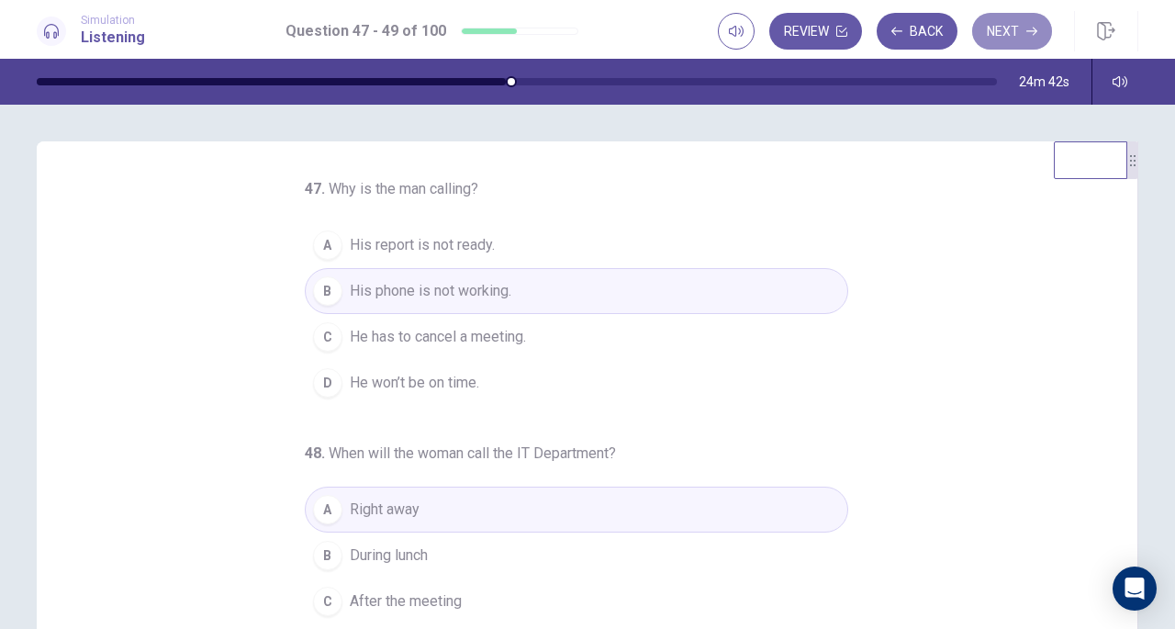
click at [1017, 38] on button "Next" at bounding box center [1012, 31] width 80 height 37
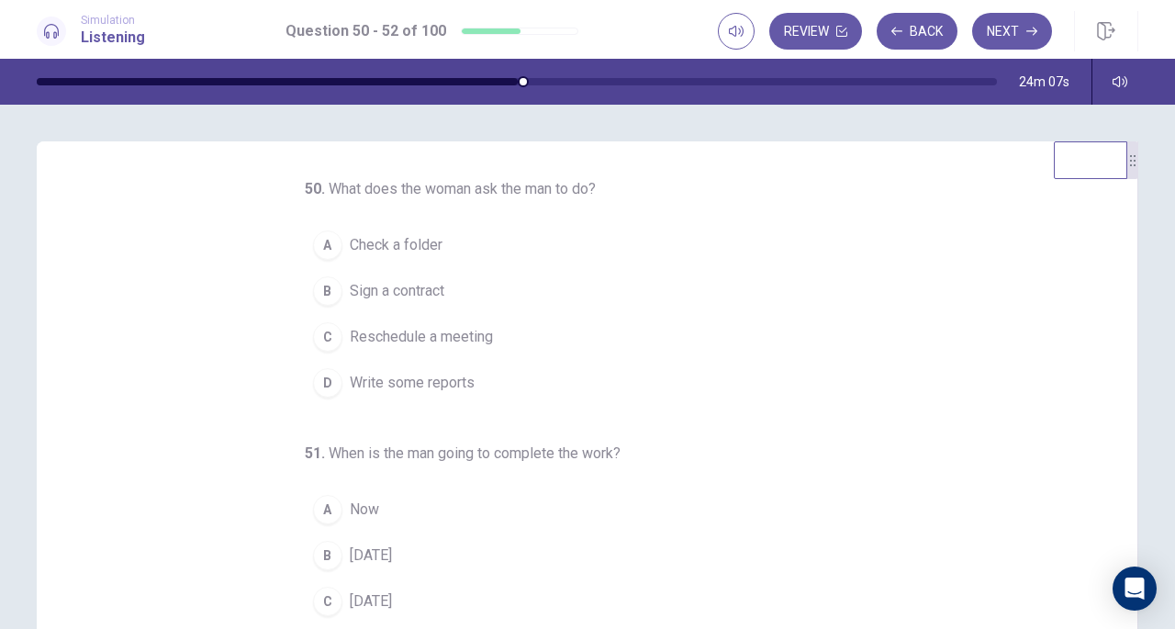
click at [420, 376] on span "Write some reports" at bounding box center [412, 383] width 125 height 22
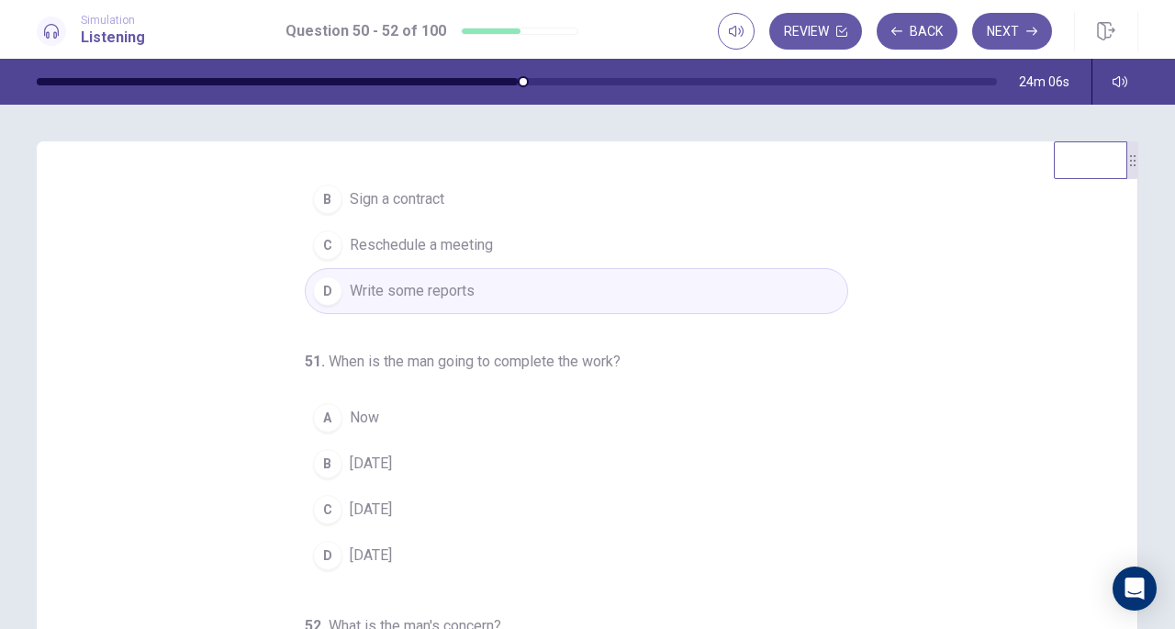
scroll to position [184, 0]
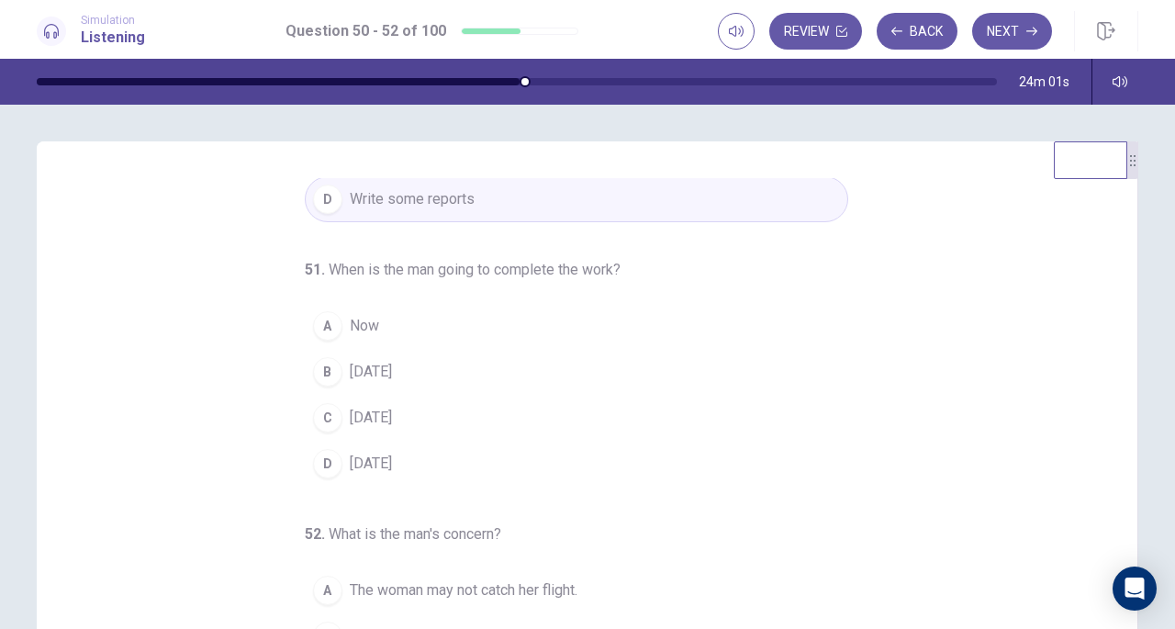
click at [392, 375] on span "[DATE]" at bounding box center [371, 372] width 42 height 22
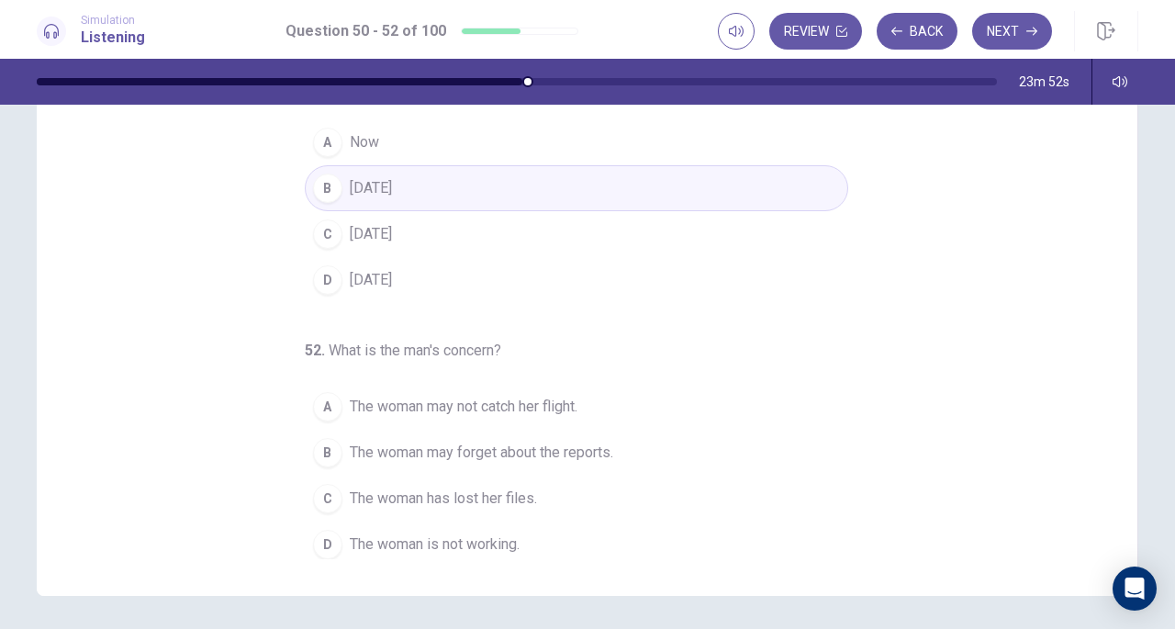
click at [321, 398] on div "A" at bounding box center [327, 406] width 29 height 29
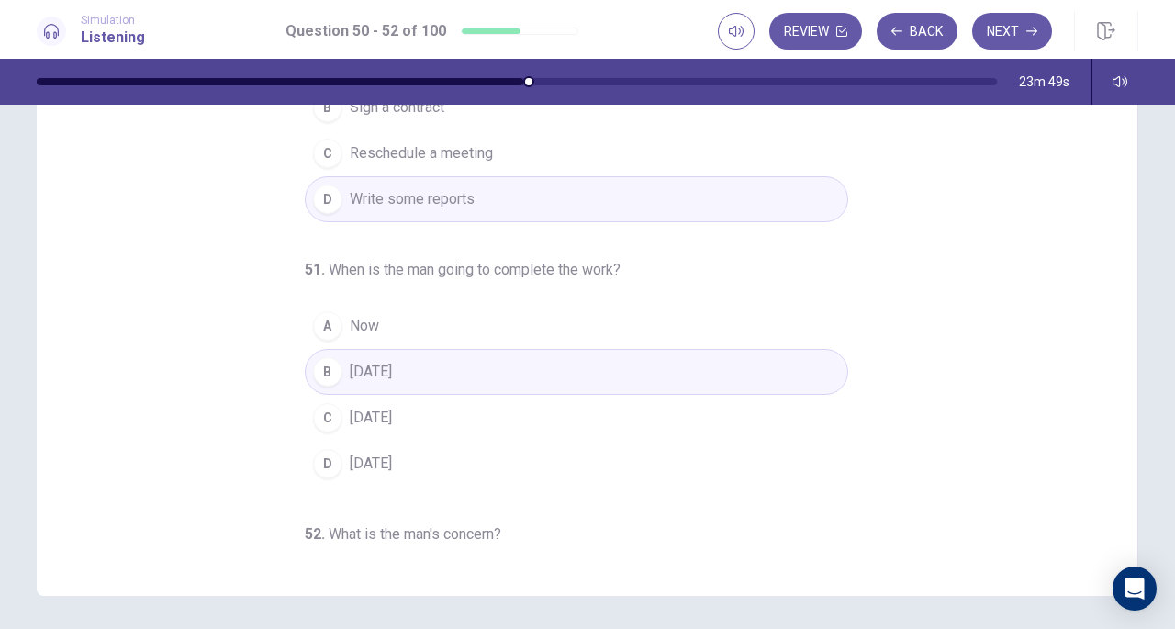
scroll to position [0, 0]
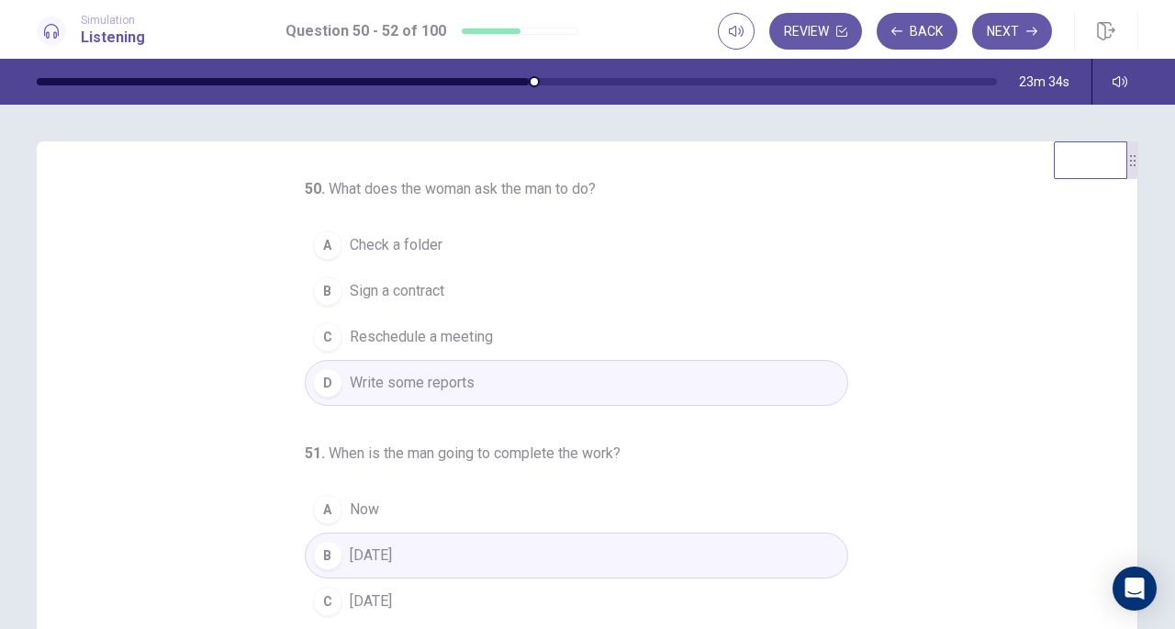
click at [997, 42] on button "Next" at bounding box center [1012, 31] width 80 height 37
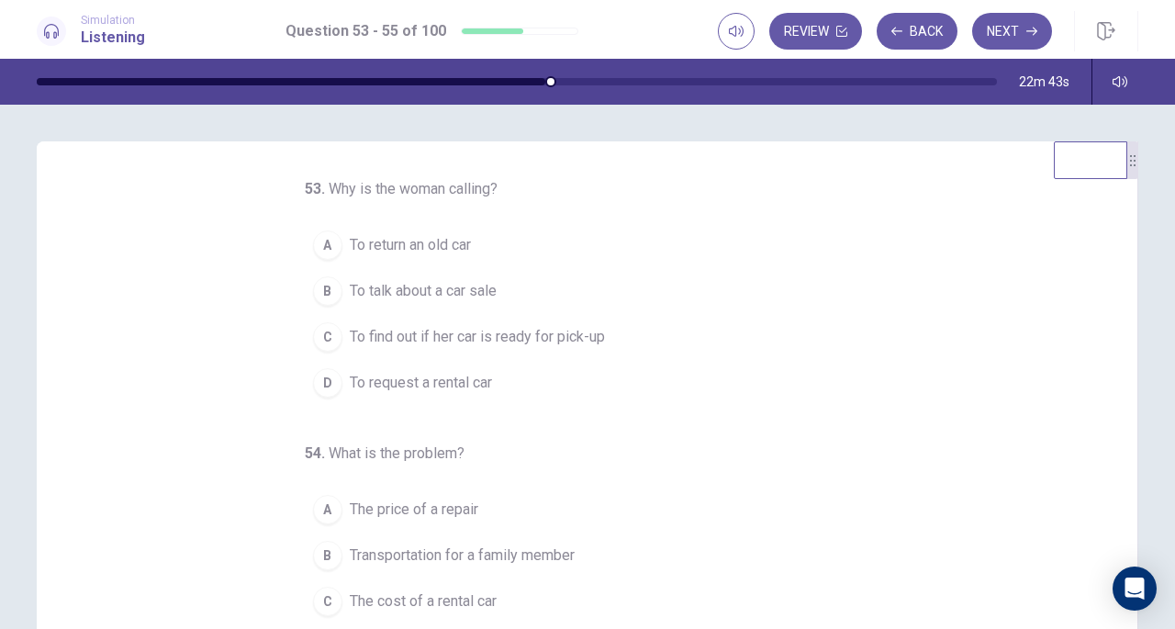
click at [543, 342] on span "To find out if her car is ready for pick-up" at bounding box center [477, 337] width 255 height 22
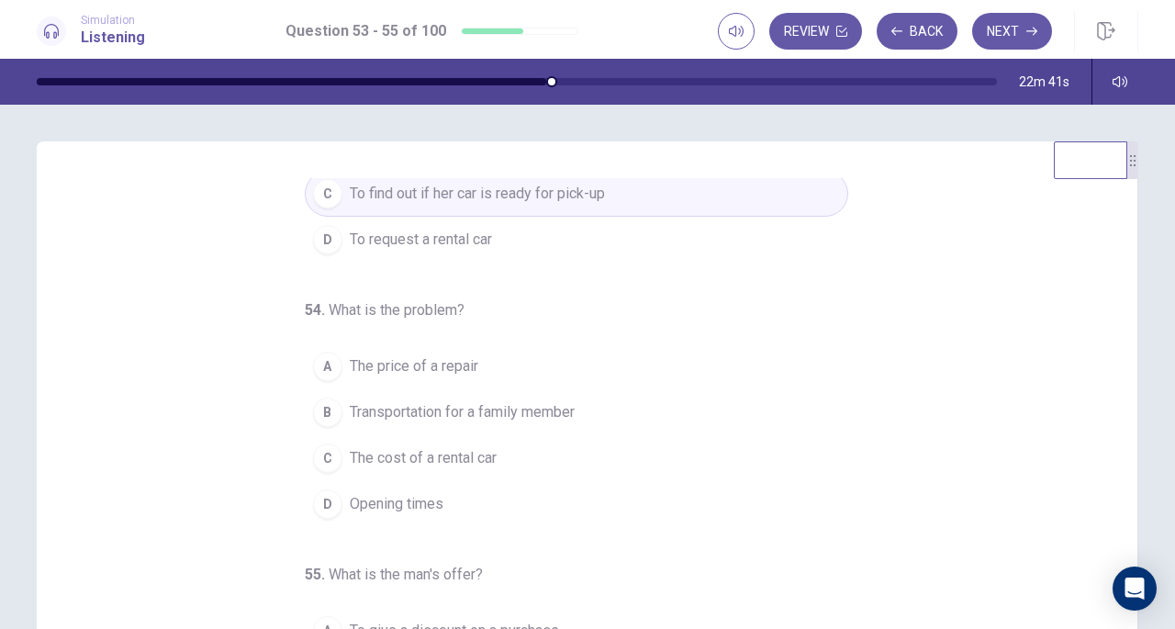
scroll to position [184, 0]
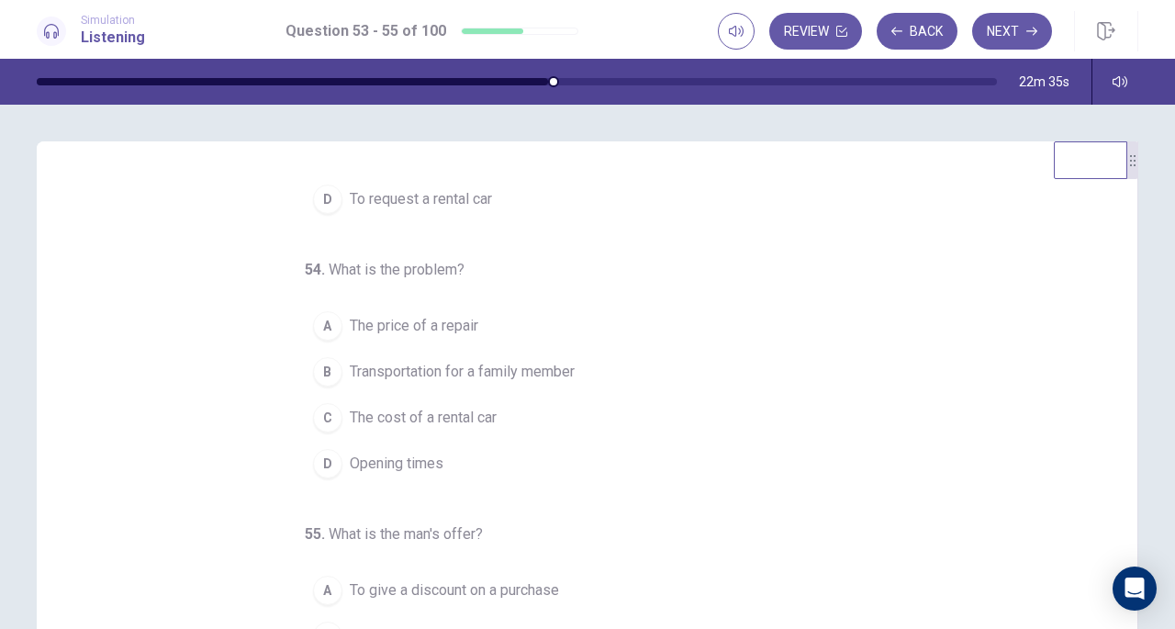
click at [525, 369] on span "Transportation for a family member" at bounding box center [462, 372] width 225 height 22
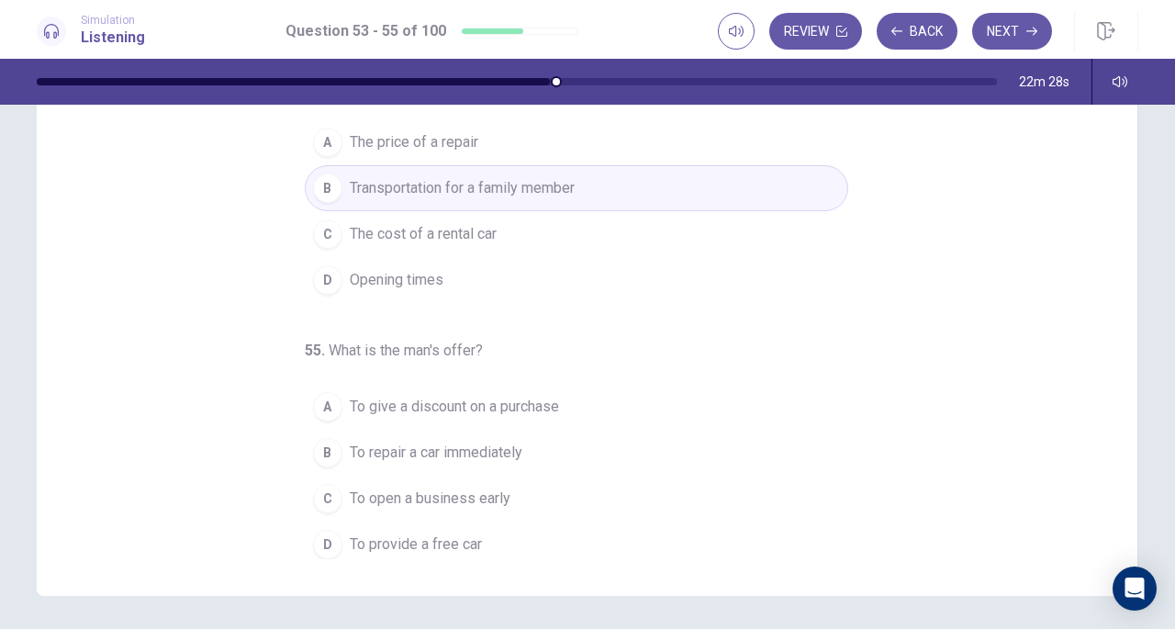
click at [350, 539] on span "To provide a free car" at bounding box center [416, 544] width 132 height 22
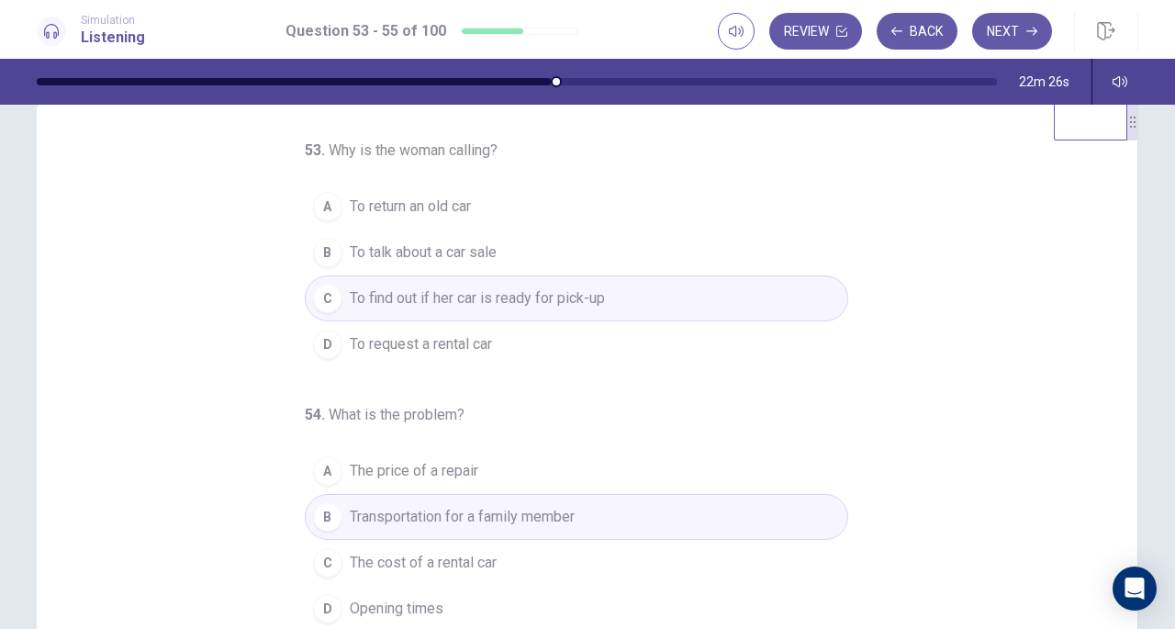
scroll to position [0, 0]
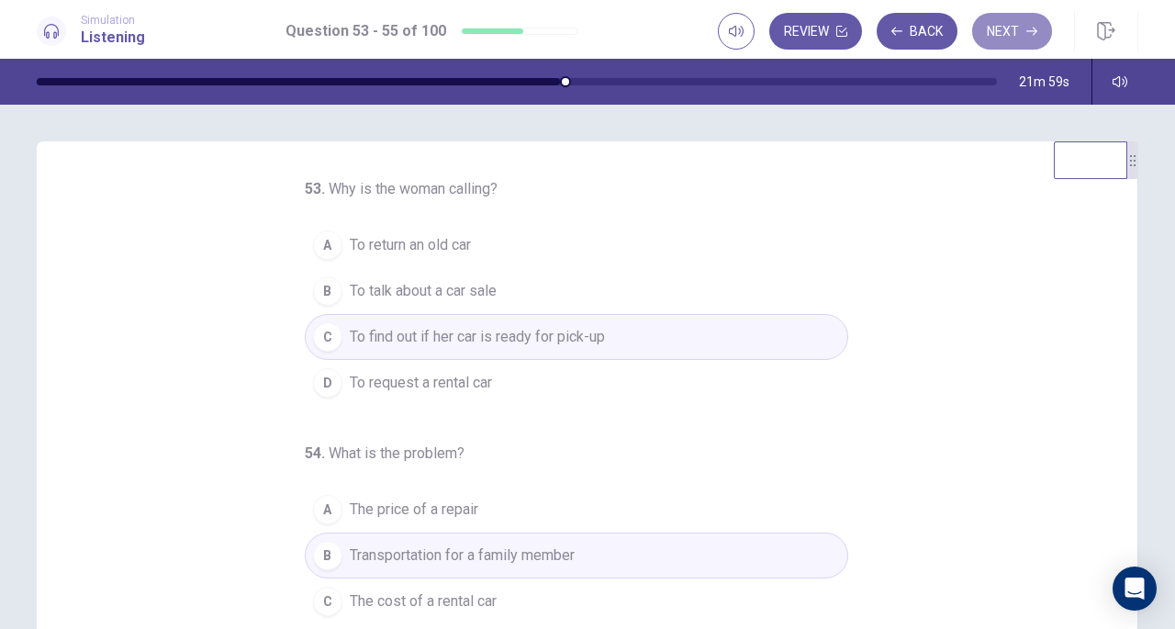
click at [996, 47] on button "Next" at bounding box center [1012, 31] width 80 height 37
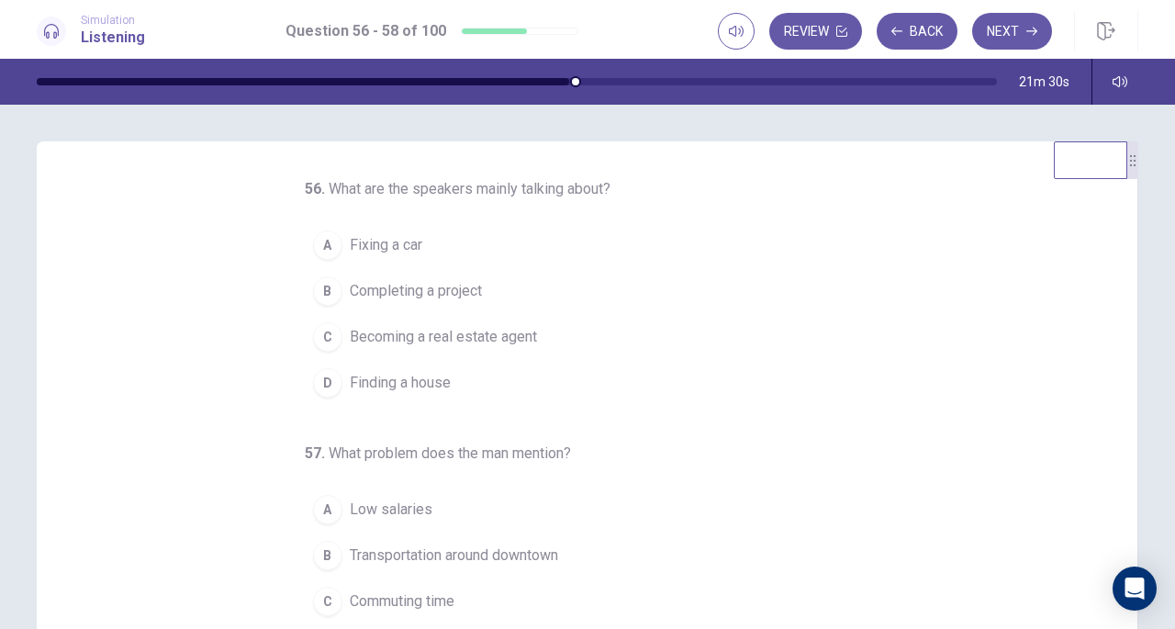
click at [391, 386] on span "Finding a house" at bounding box center [400, 383] width 101 height 22
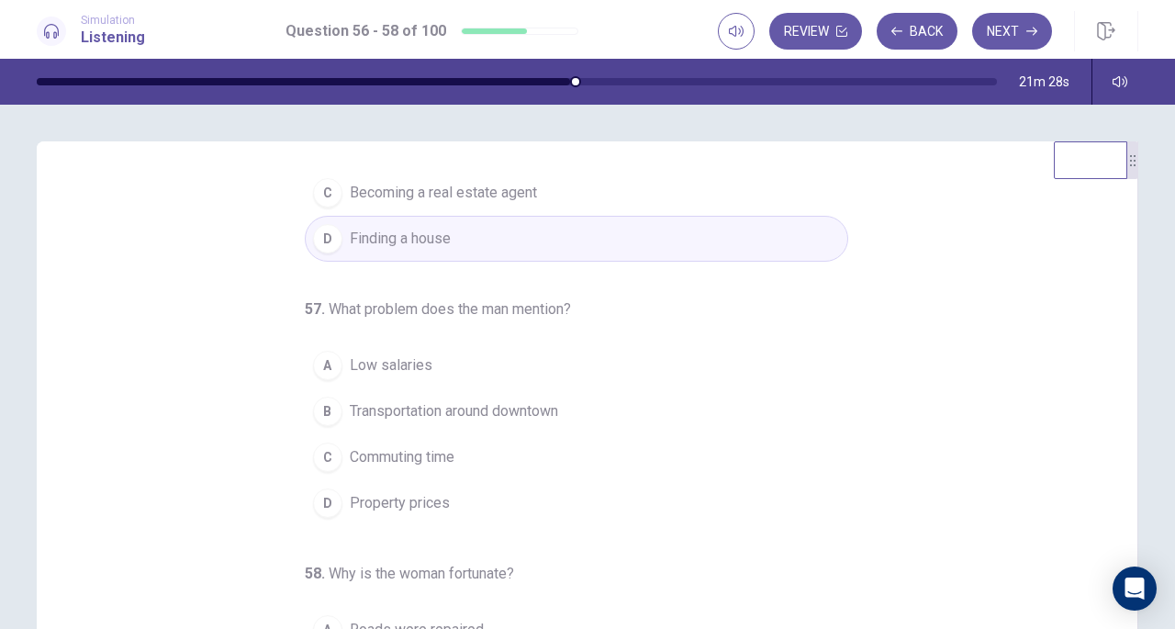
scroll to position [184, 0]
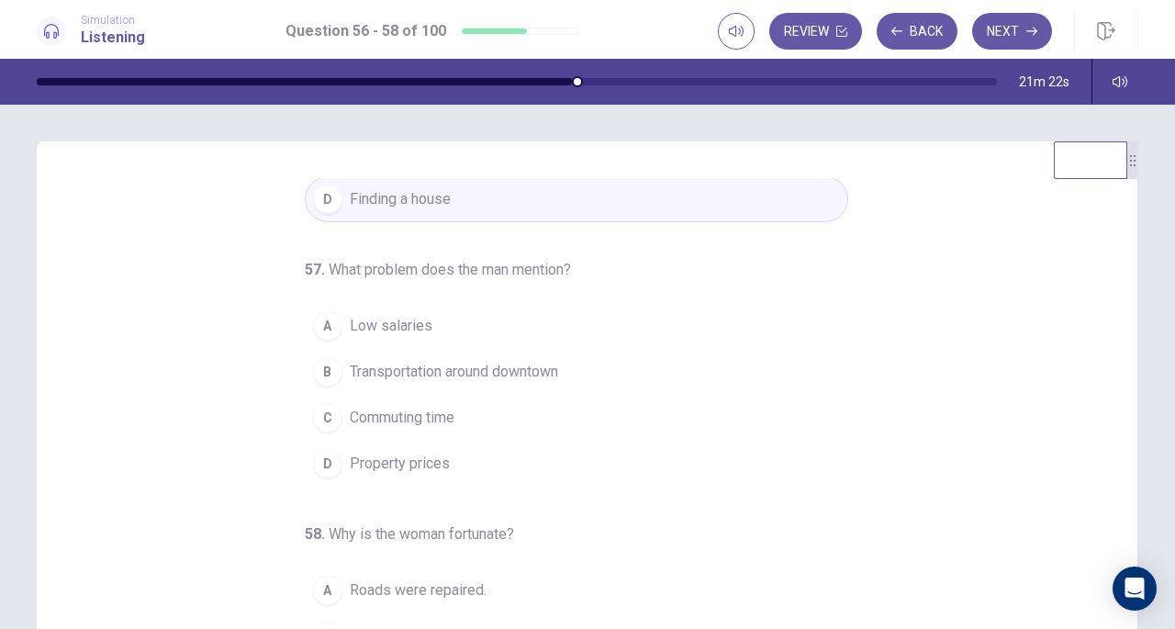
click at [369, 455] on span "Property prices" at bounding box center [400, 464] width 100 height 22
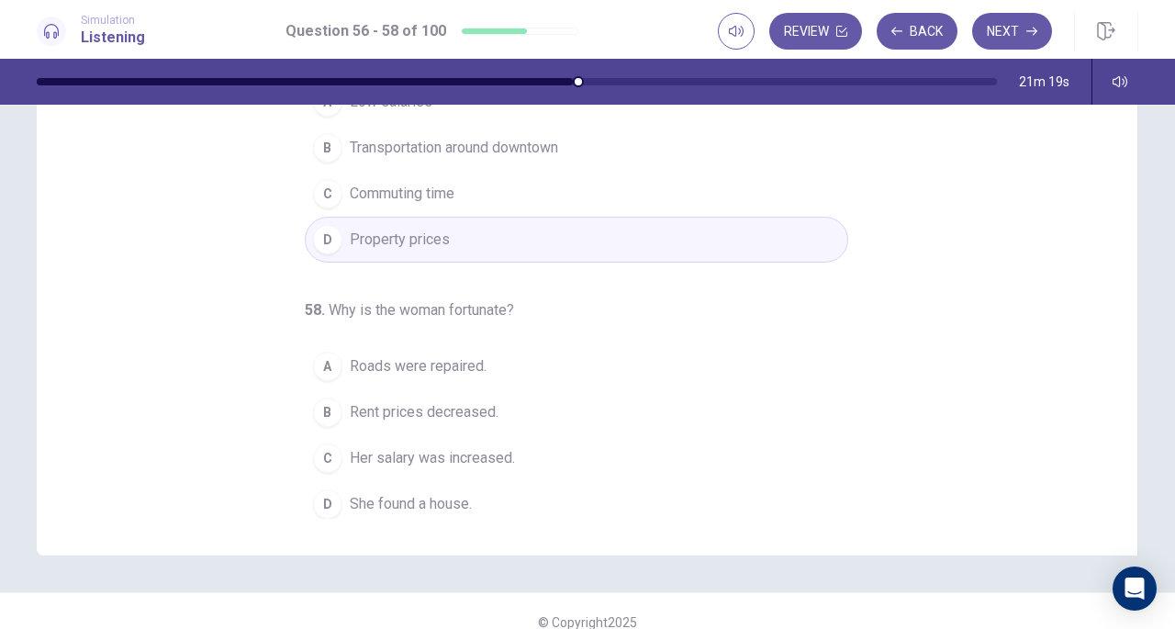
scroll to position [246, 0]
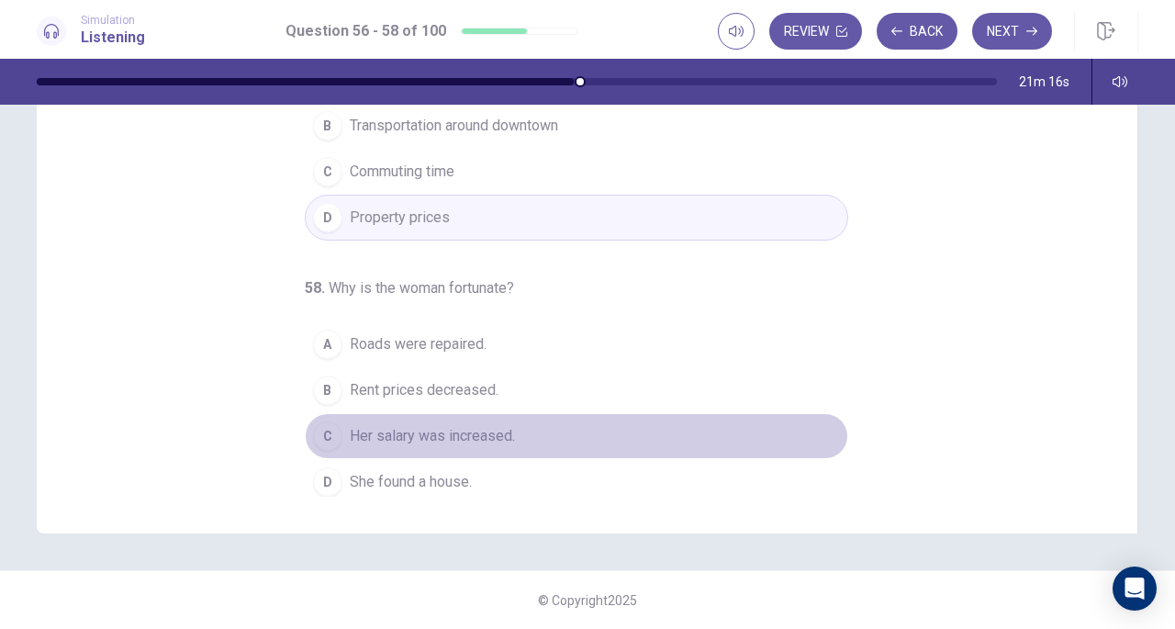
click at [484, 427] on span "Her salary was increased." at bounding box center [432, 436] width 165 height 22
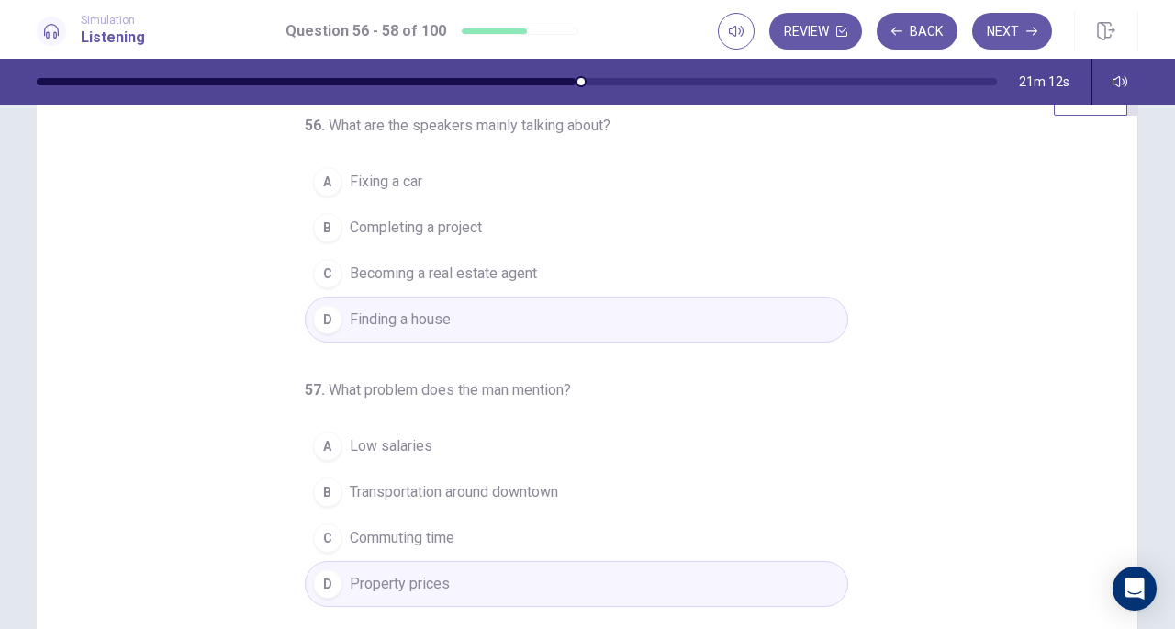
scroll to position [0, 0]
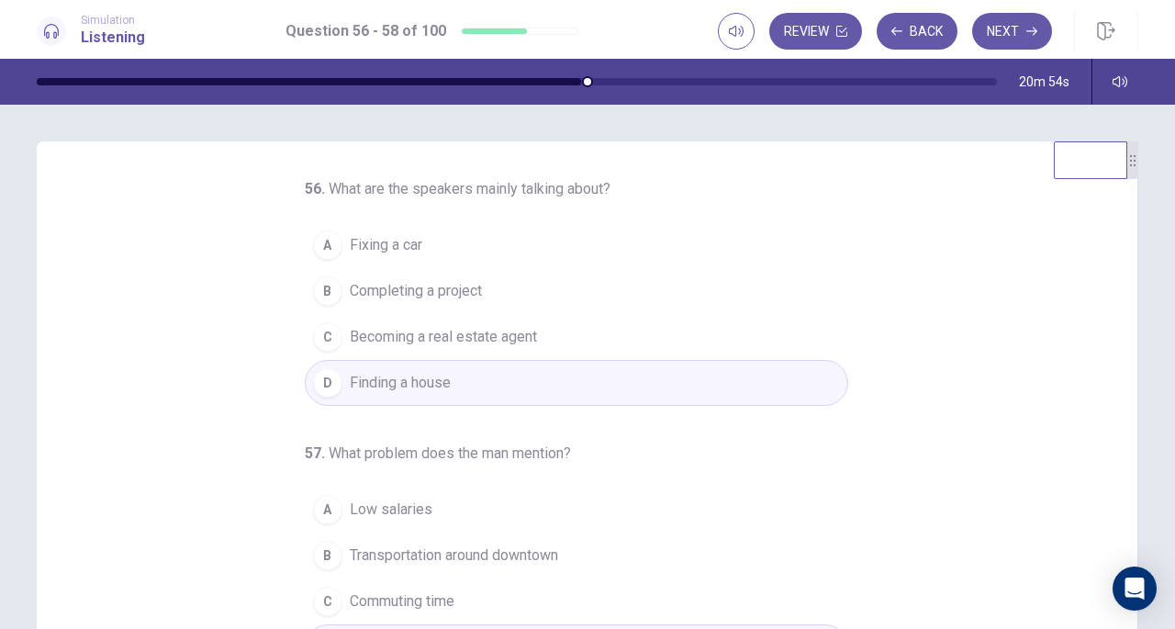
click at [1024, 36] on button "Next" at bounding box center [1012, 31] width 80 height 37
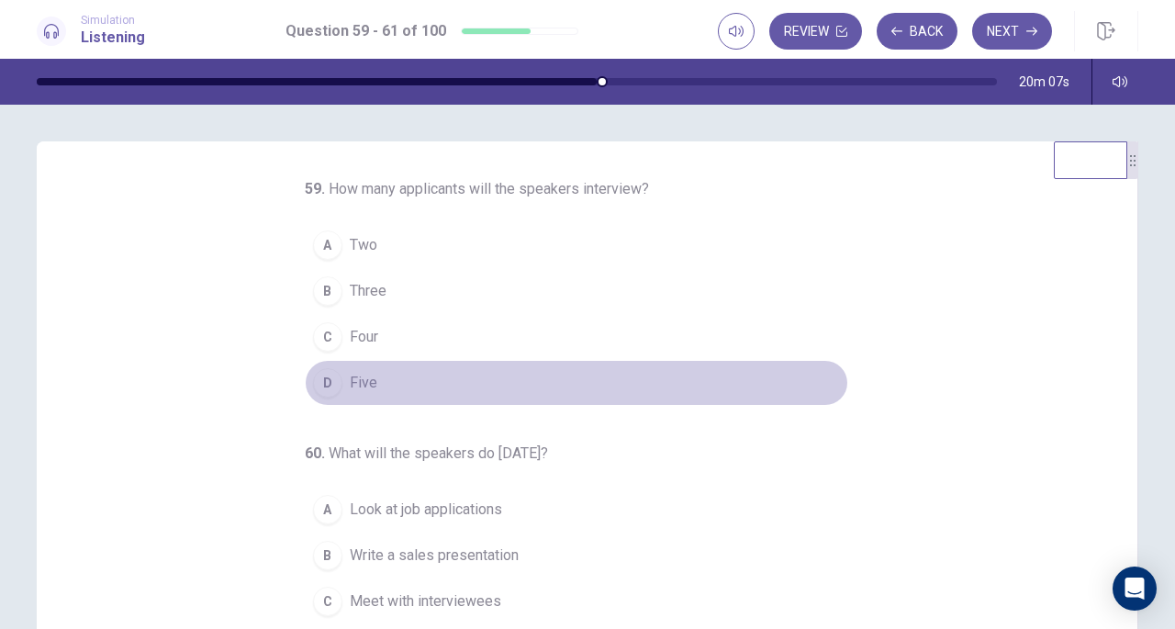
click at [351, 377] on span "Five" at bounding box center [364, 383] width 28 height 22
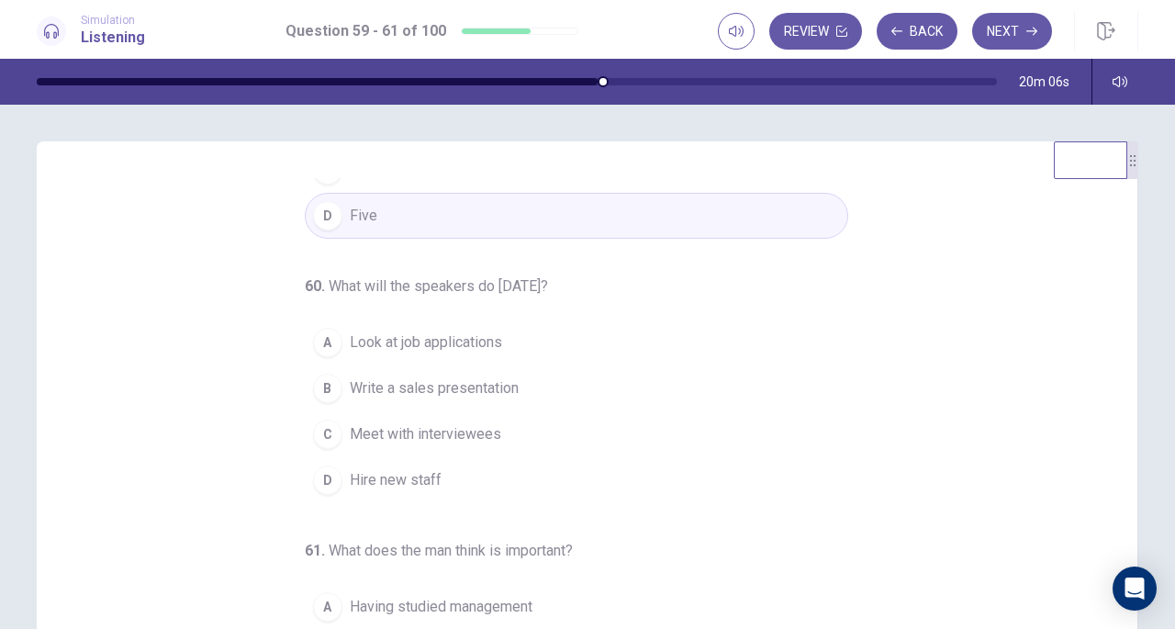
scroll to position [184, 0]
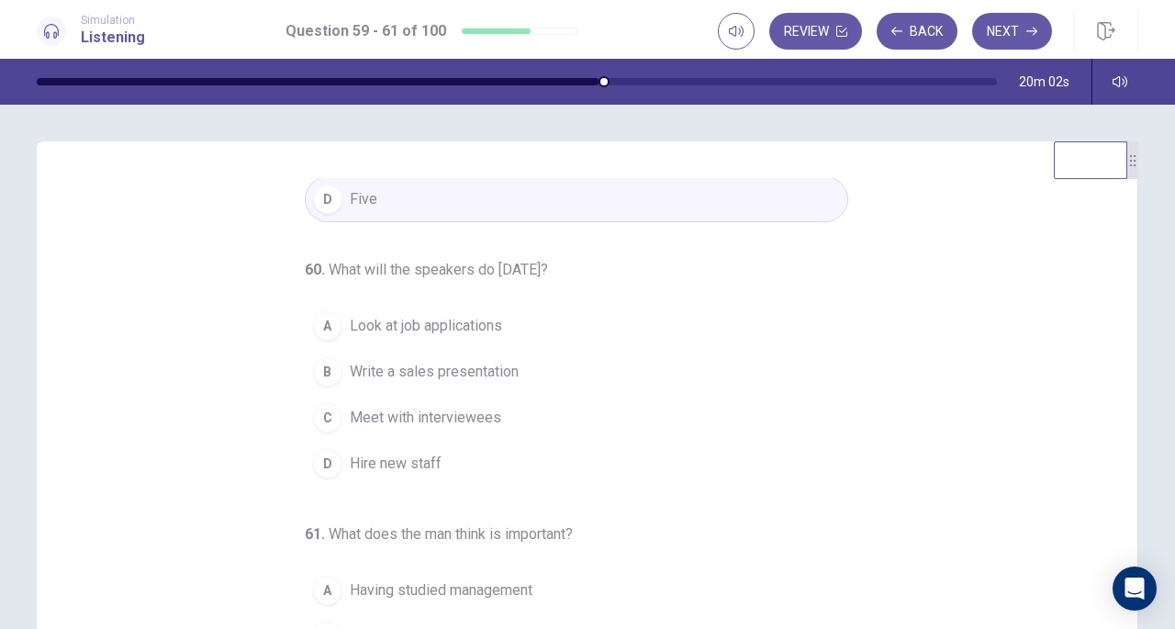
click at [468, 315] on span "Look at job applications" at bounding box center [426, 326] width 152 height 22
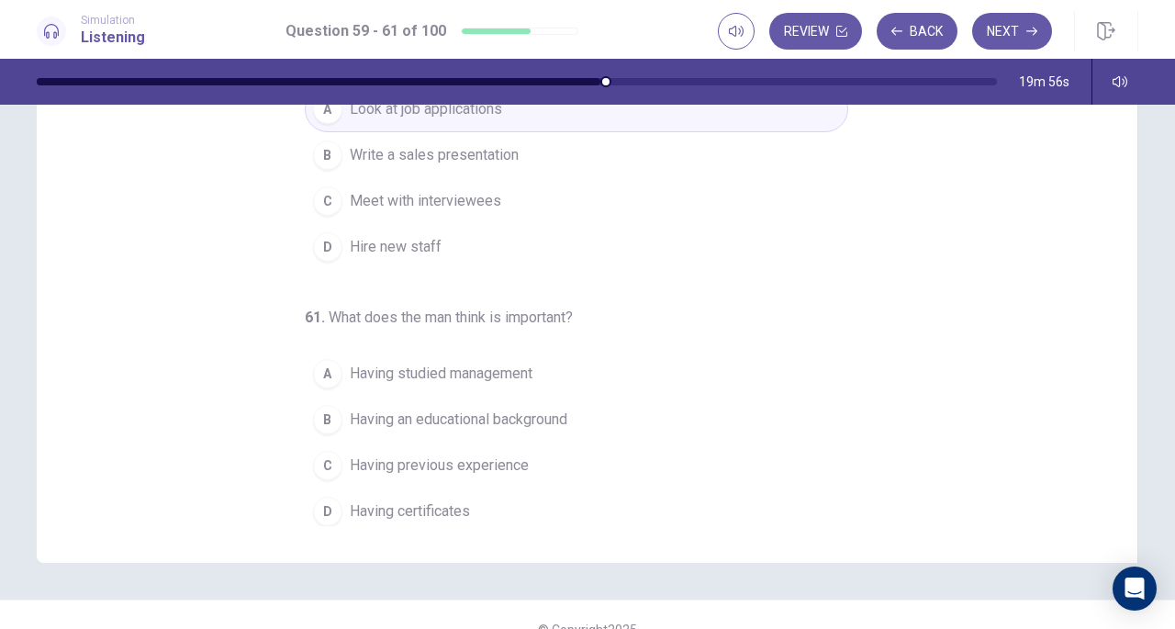
scroll to position [246, 0]
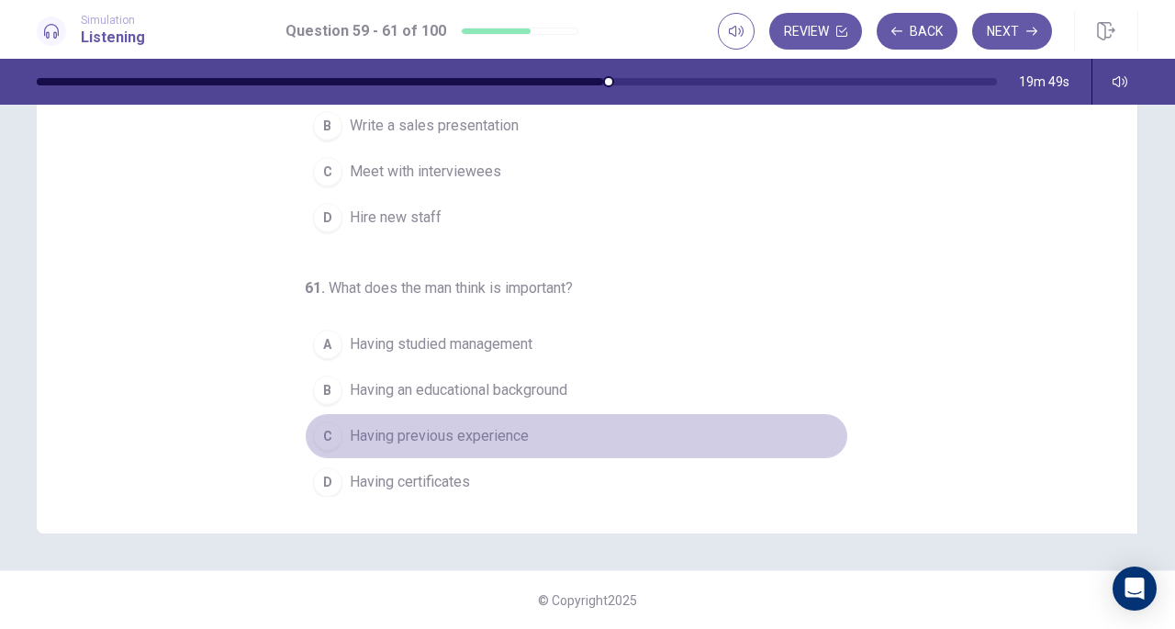
click at [398, 432] on span "Having previous experience" at bounding box center [439, 436] width 179 height 22
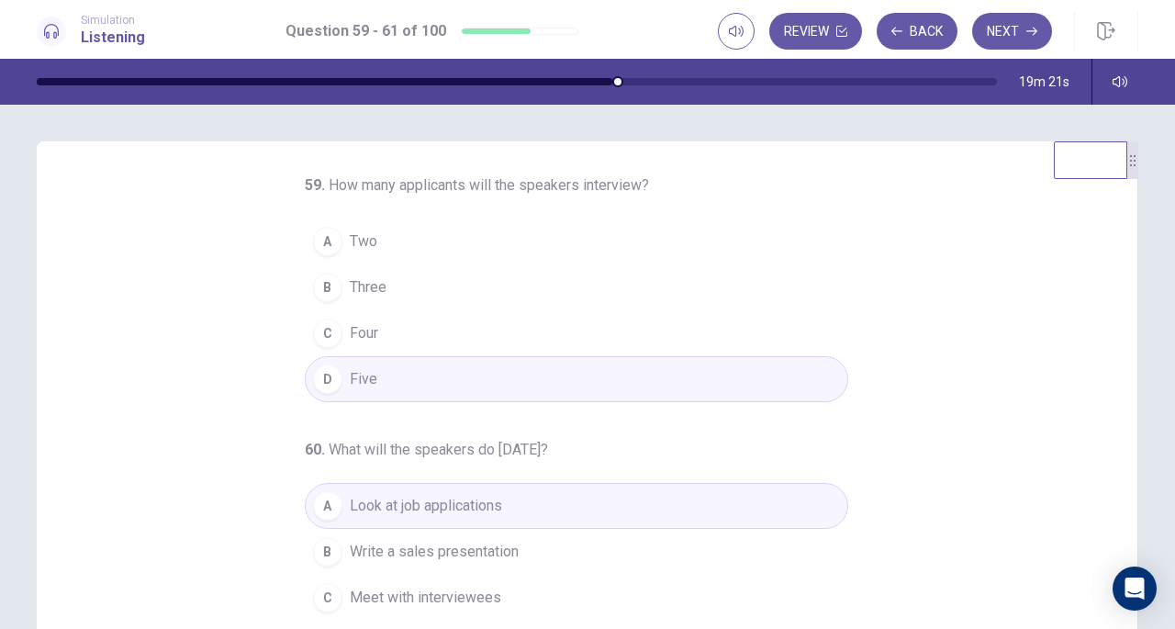
scroll to position [0, 0]
click at [1008, 44] on button "Next" at bounding box center [1012, 31] width 80 height 37
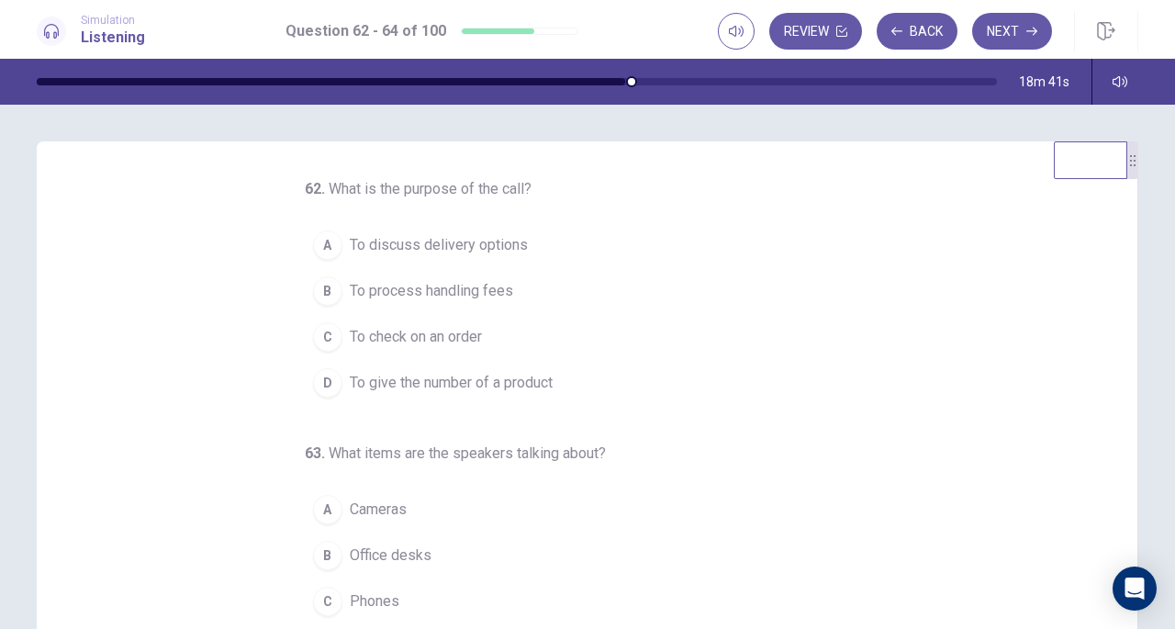
click at [318, 341] on div "C" at bounding box center [327, 336] width 29 height 29
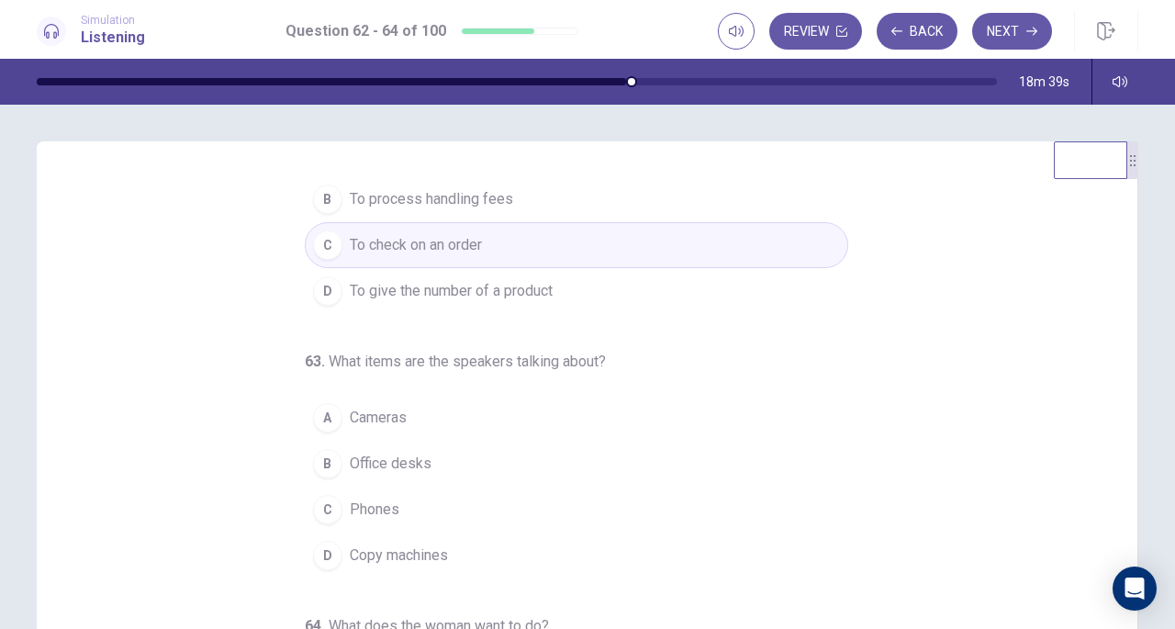
scroll to position [184, 0]
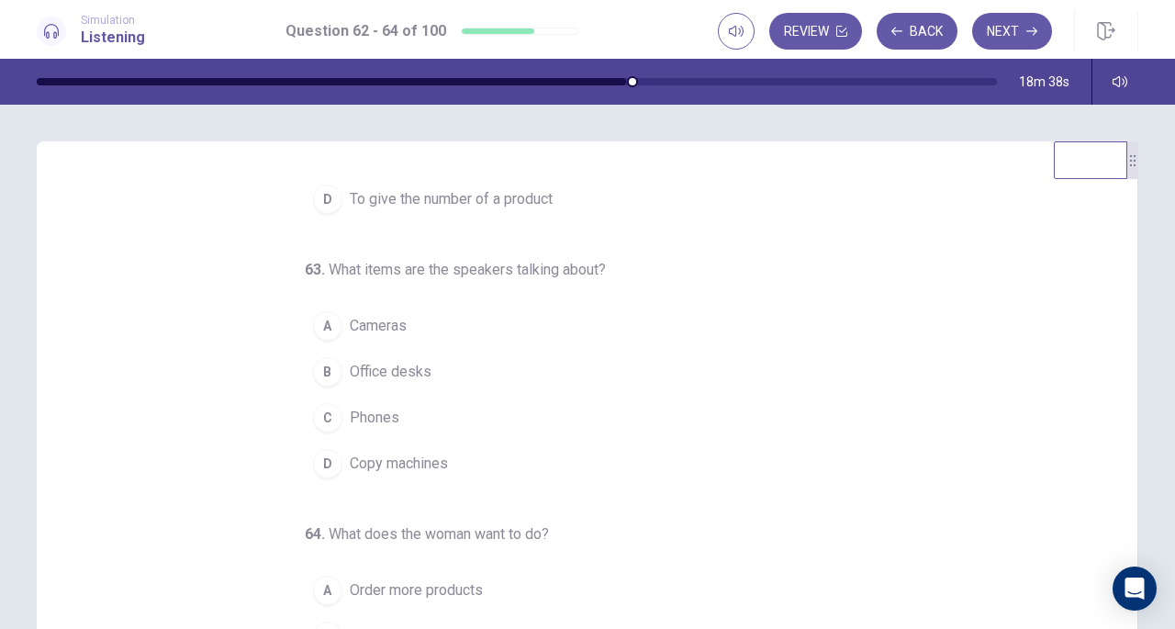
click at [375, 458] on span "Copy machines" at bounding box center [399, 464] width 98 height 22
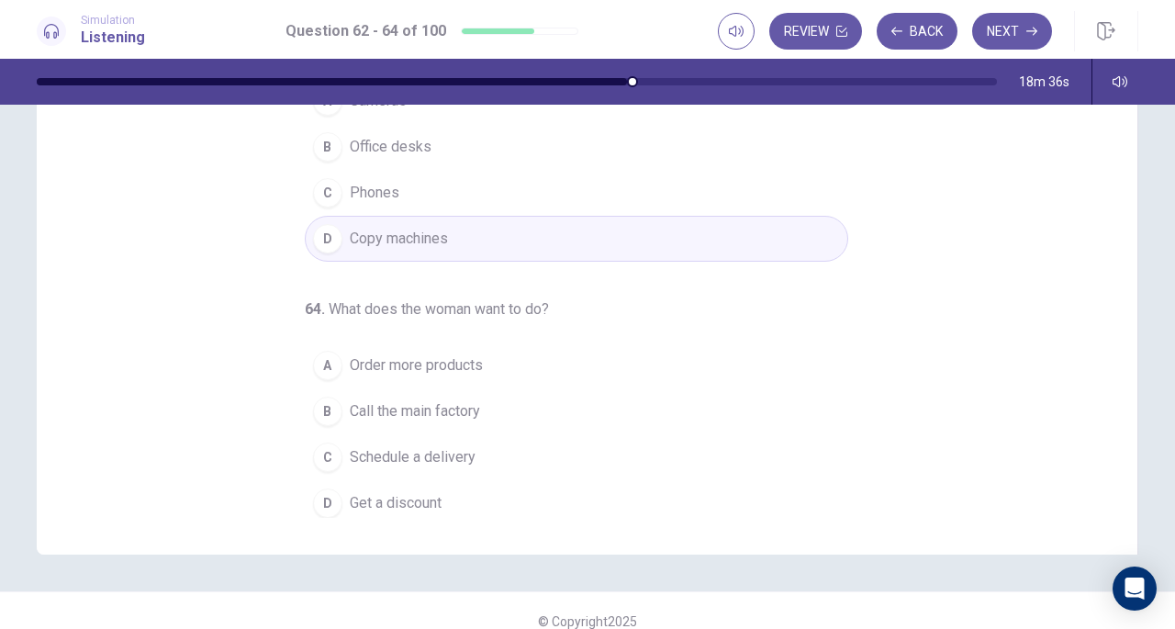
scroll to position [246, 0]
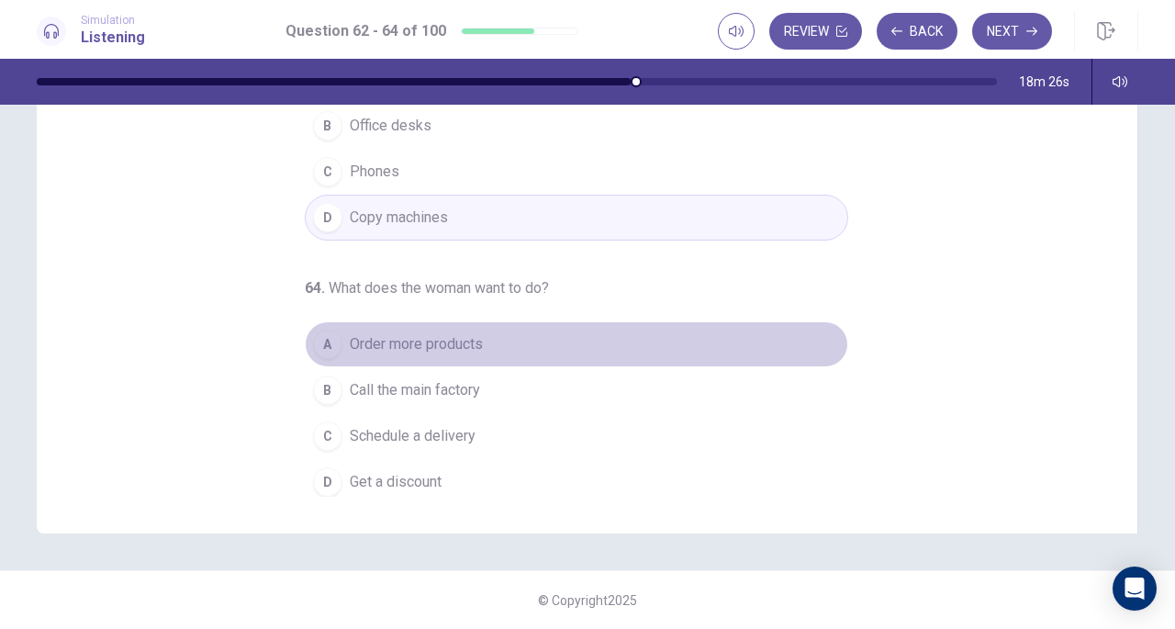
click at [360, 344] on span "Order more products" at bounding box center [416, 344] width 133 height 22
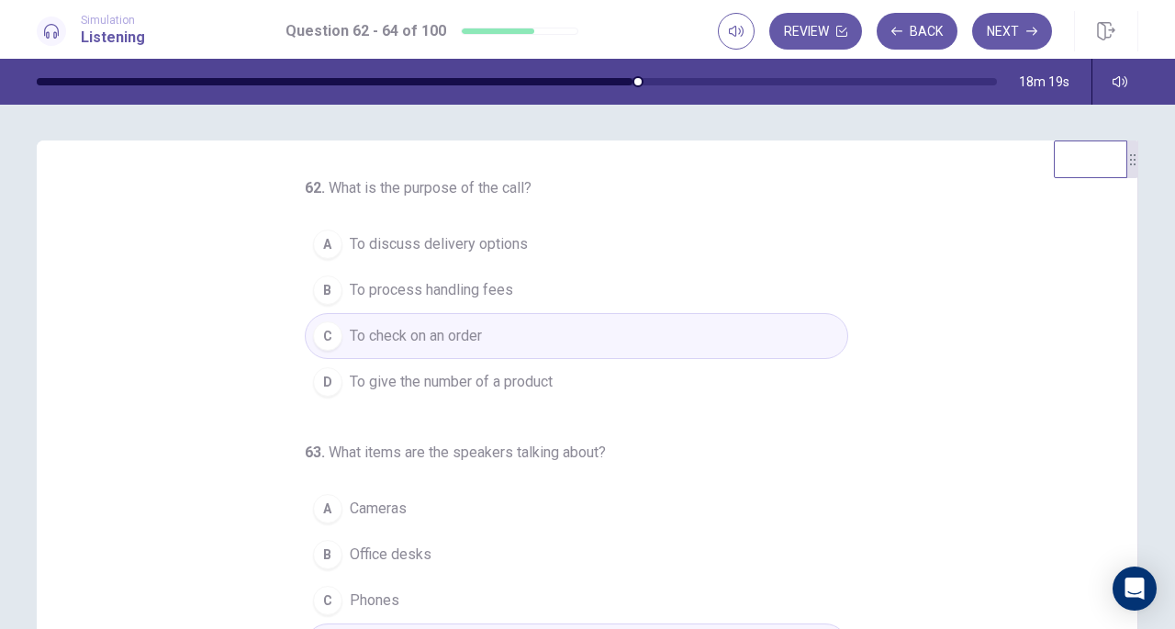
scroll to position [0, 0]
click at [1011, 41] on button "Next" at bounding box center [1012, 31] width 80 height 37
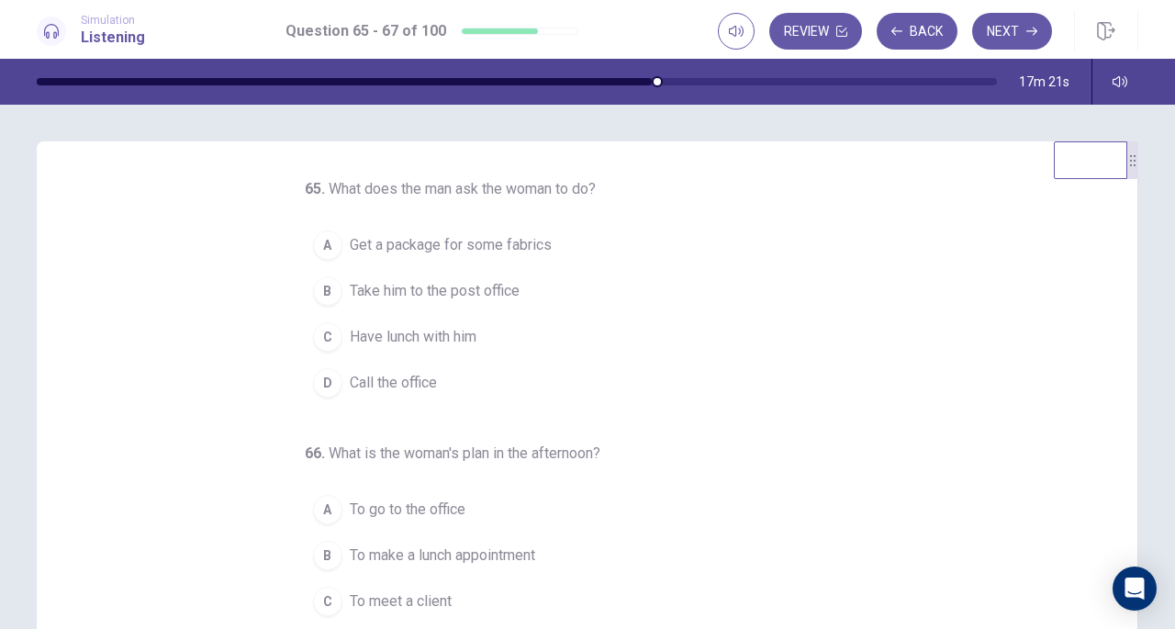
click at [432, 285] on span "Take him to the post office" at bounding box center [435, 291] width 170 height 22
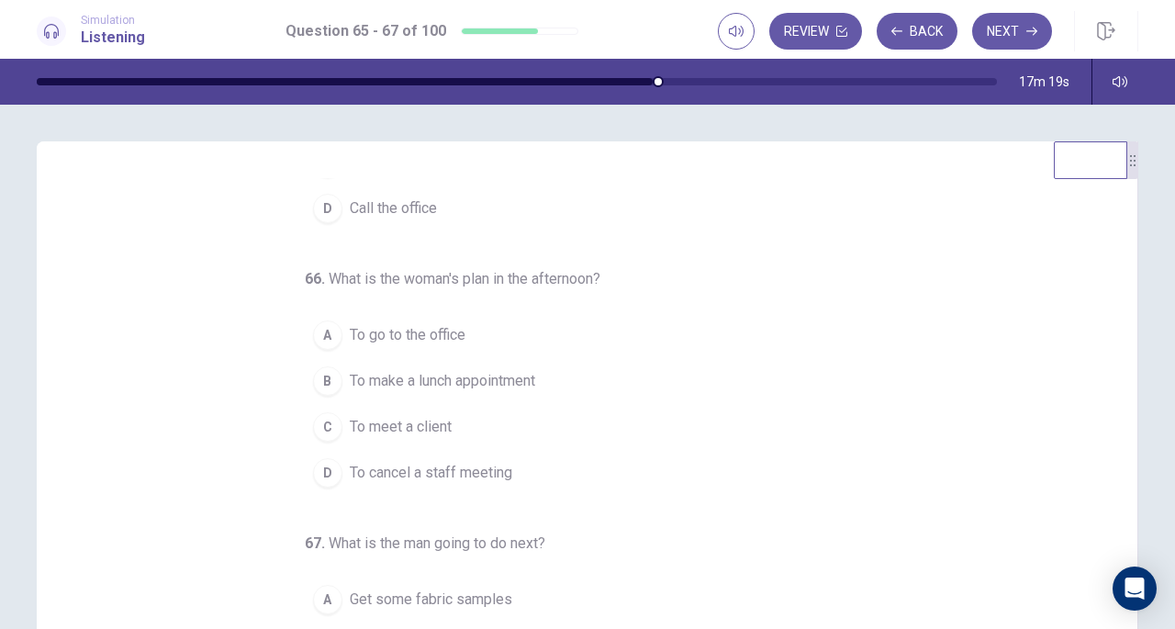
scroll to position [184, 0]
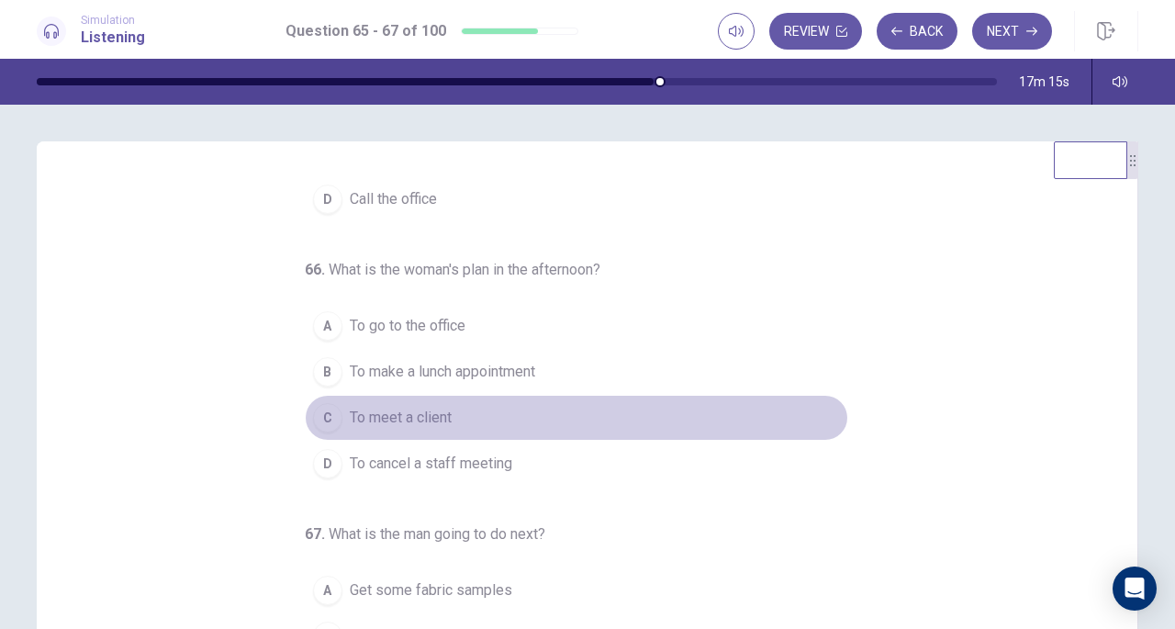
click at [400, 419] on span "To meet a client" at bounding box center [401, 418] width 102 height 22
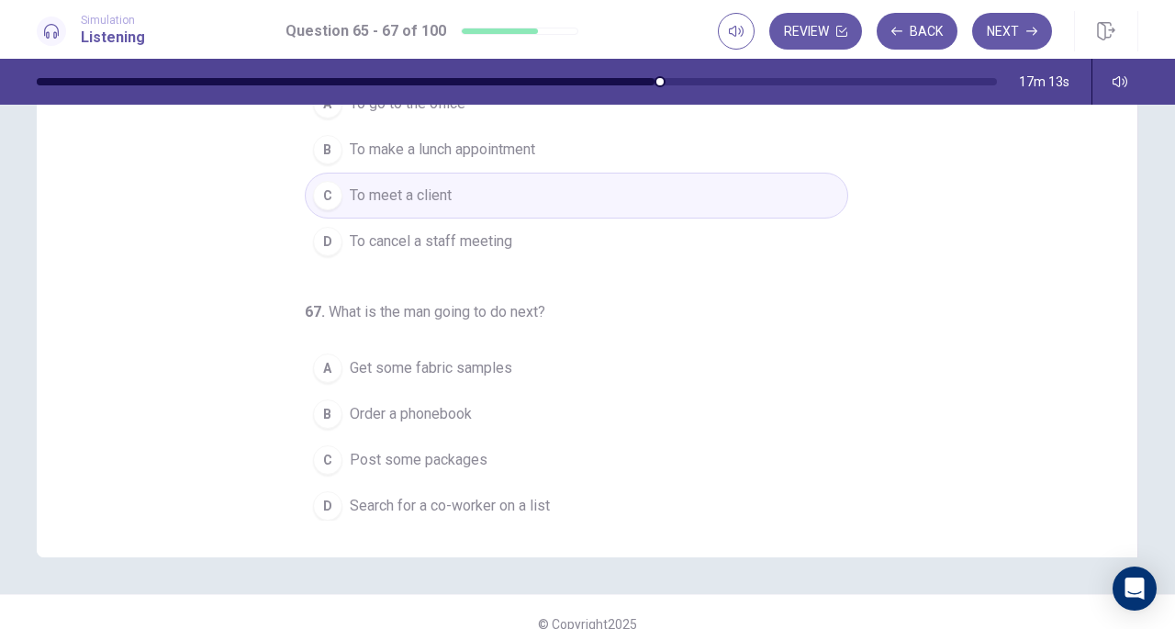
scroll to position [246, 0]
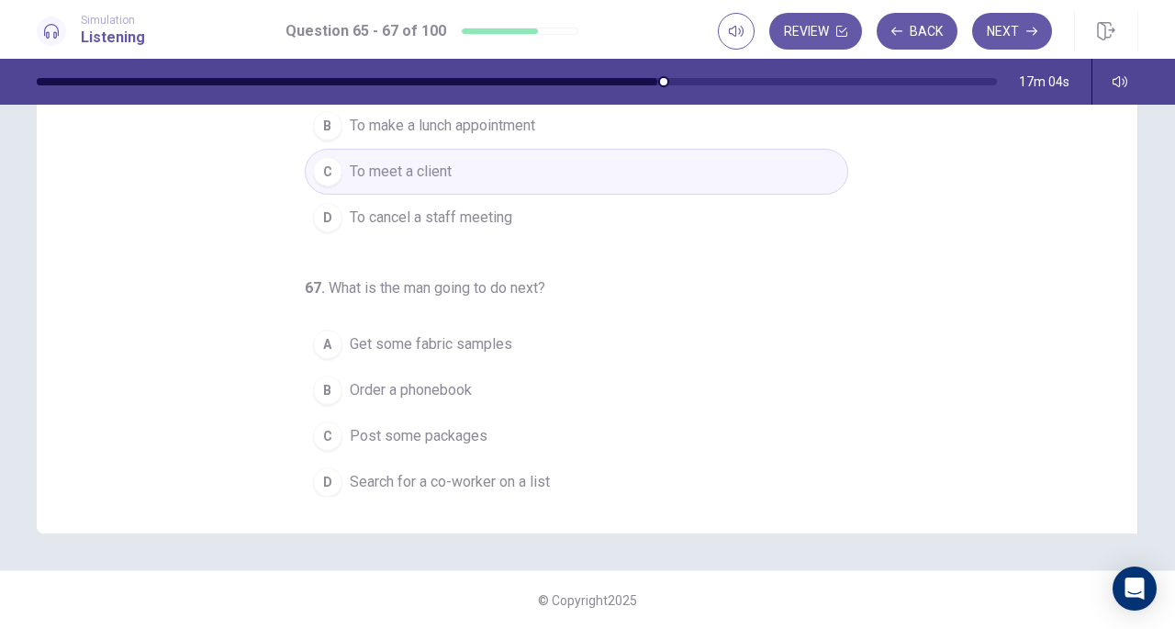
click at [463, 478] on span "Search for a co-worker on a list" at bounding box center [450, 482] width 200 height 22
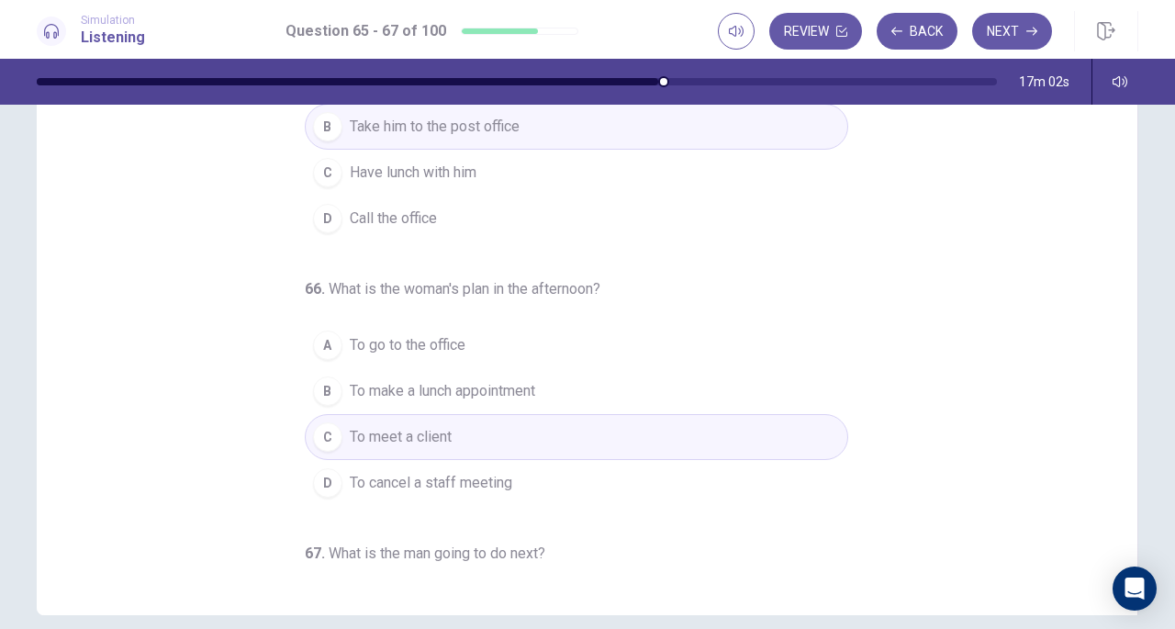
scroll to position [0, 0]
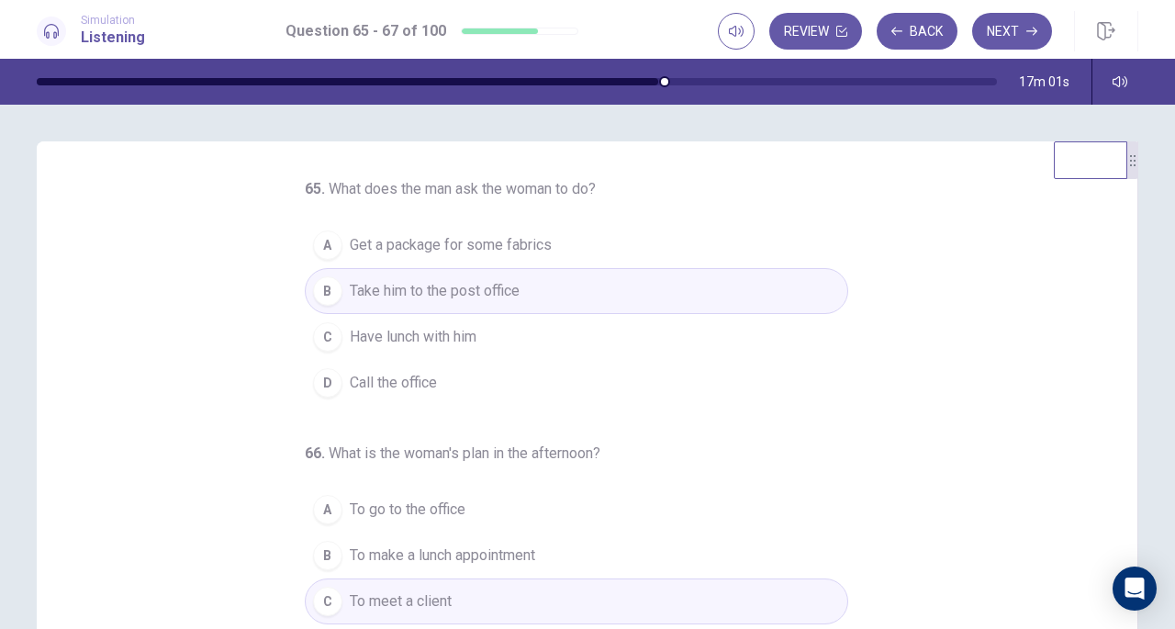
click at [994, 34] on button "Next" at bounding box center [1012, 31] width 80 height 37
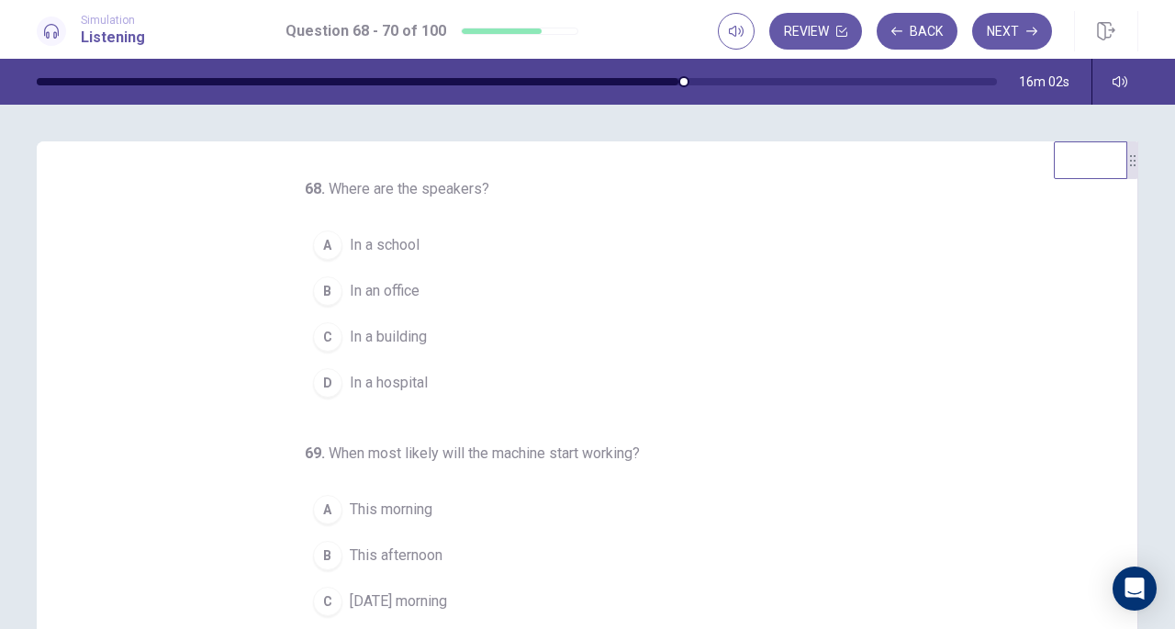
click at [351, 298] on span "In an office" at bounding box center [385, 291] width 70 height 22
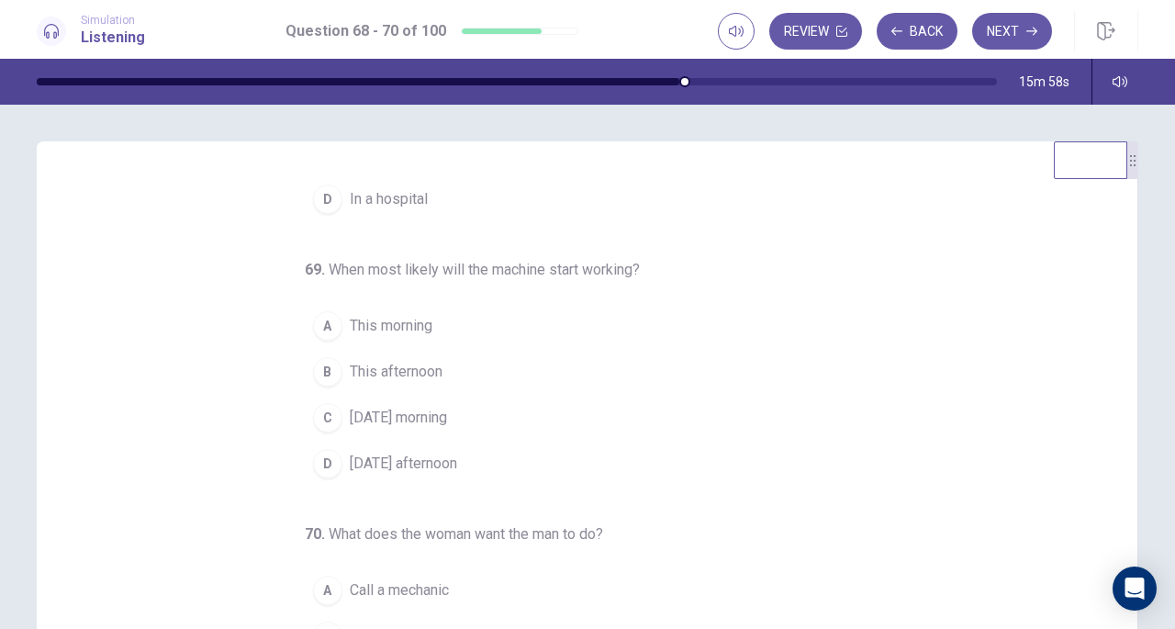
scroll to position [92, 0]
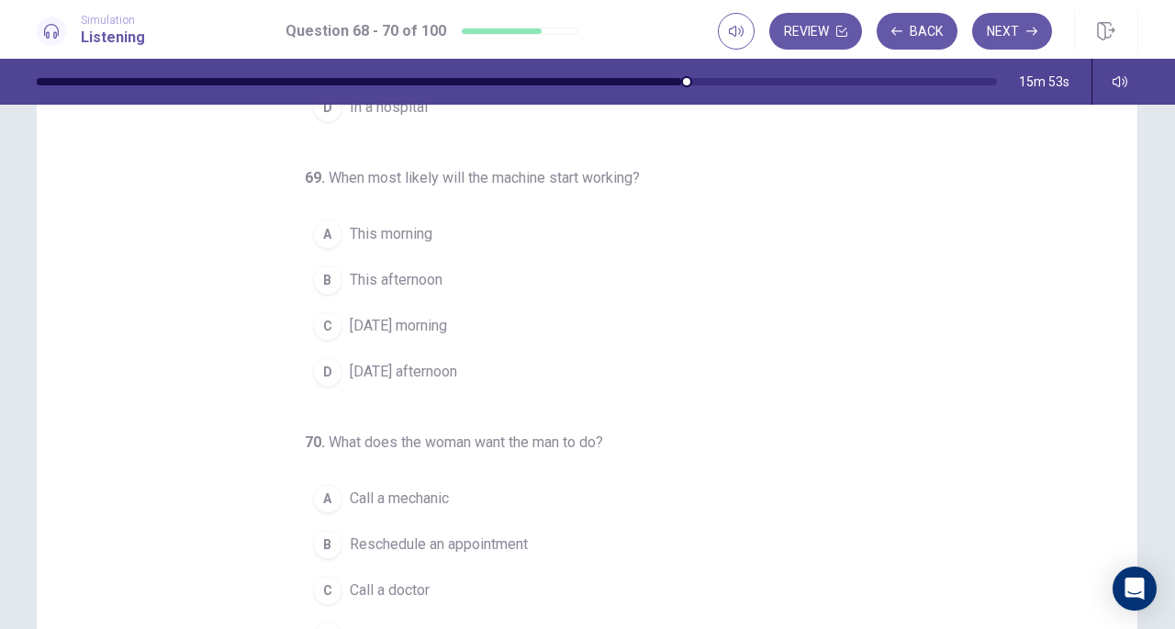
click at [422, 315] on span "[DATE] morning" at bounding box center [398, 326] width 97 height 22
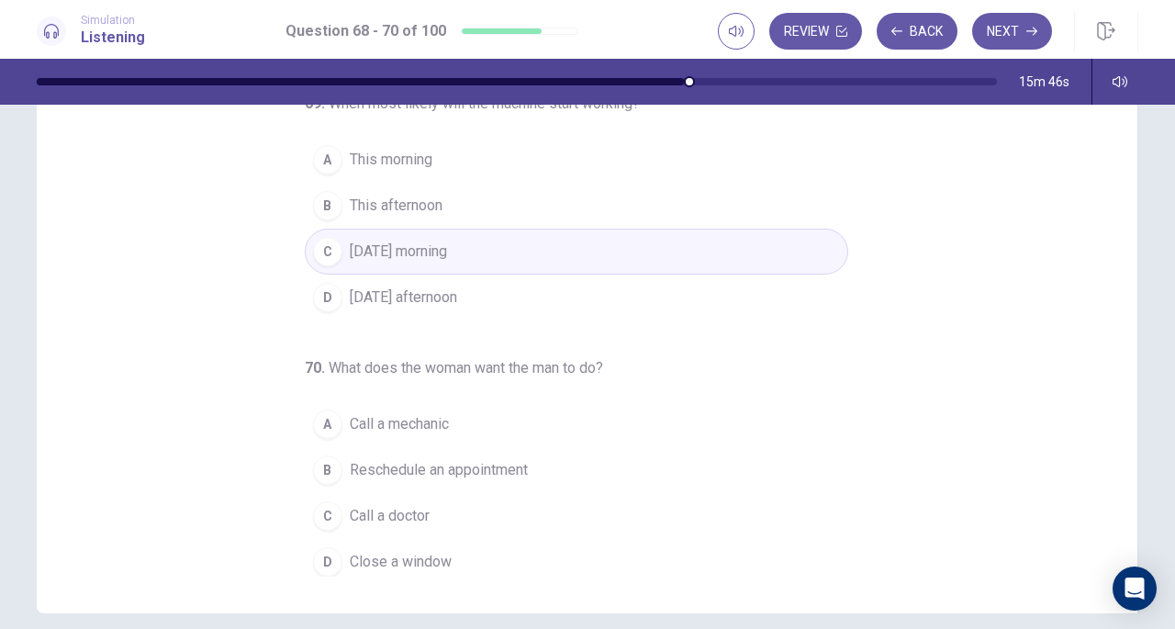
scroll to position [184, 0]
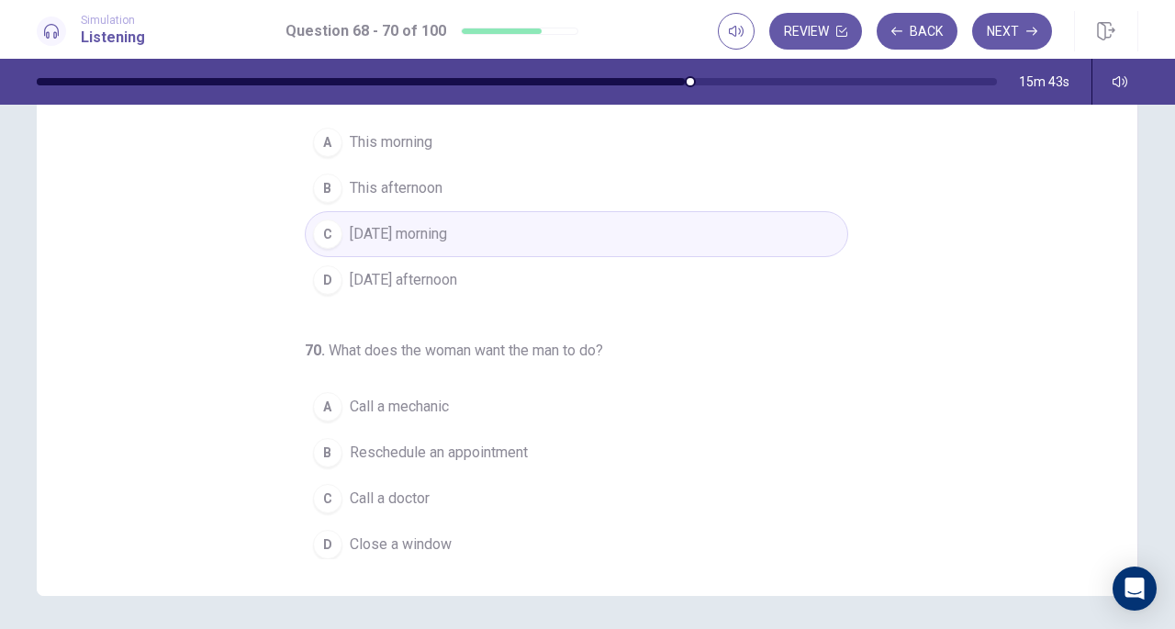
click at [429, 544] on span "Close a window" at bounding box center [401, 544] width 102 height 22
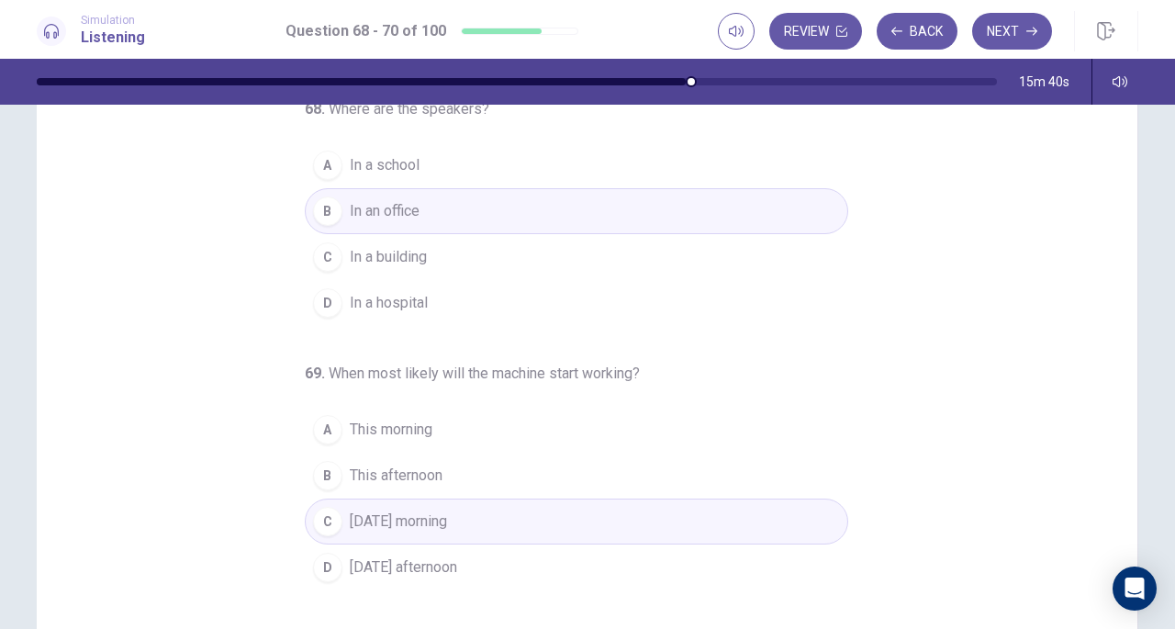
scroll to position [0, 0]
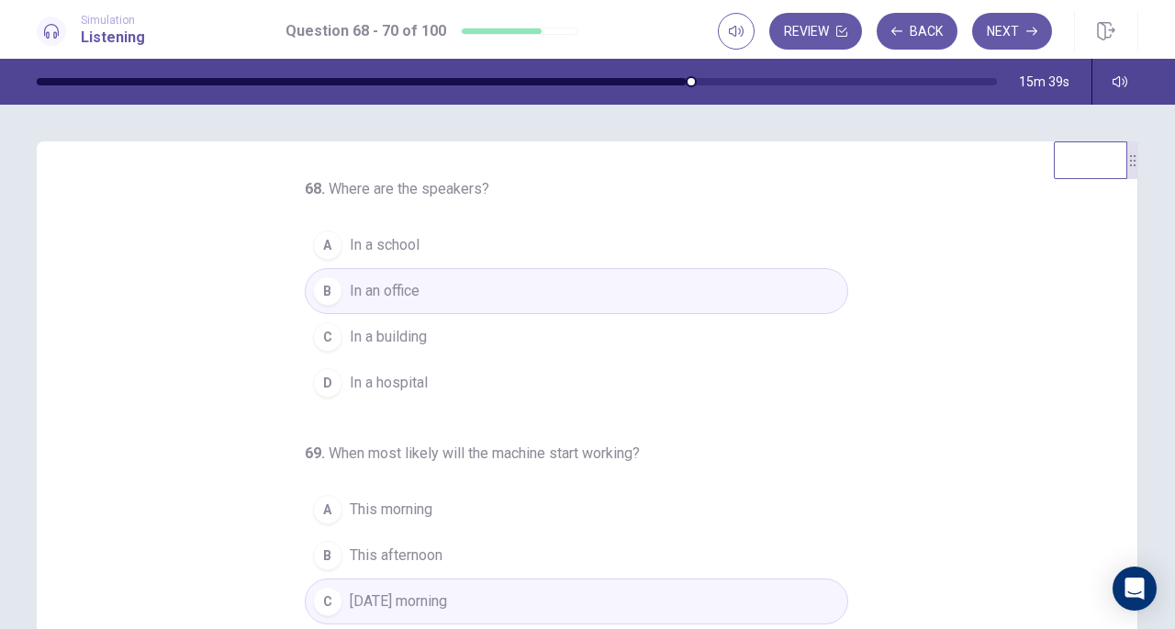
click at [1016, 25] on button "Next" at bounding box center [1012, 31] width 80 height 37
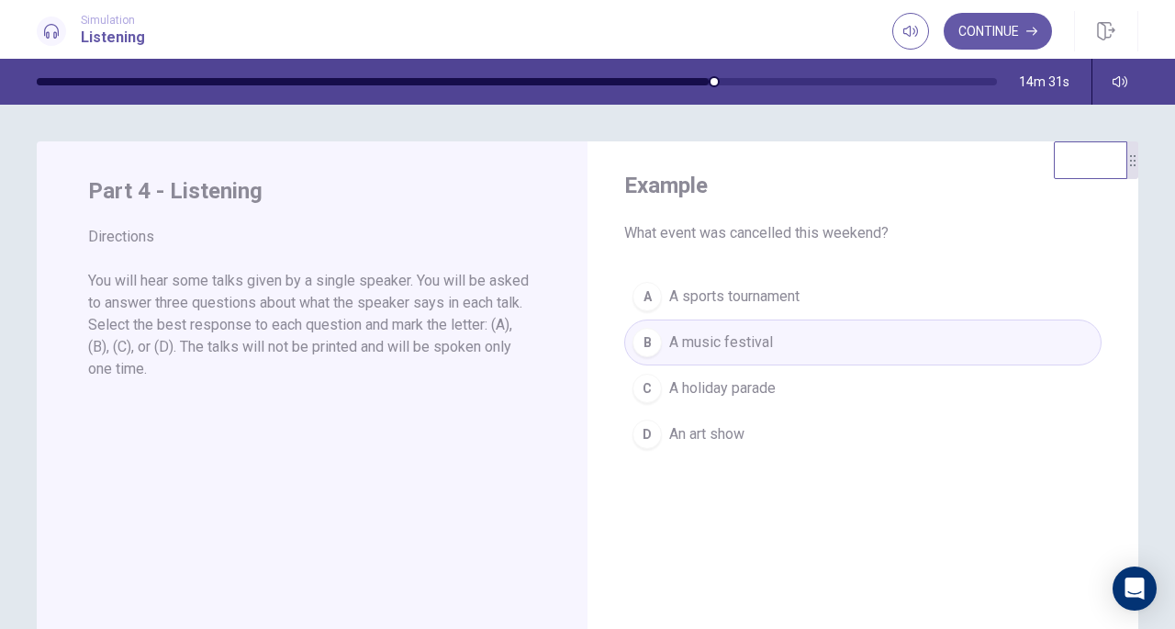
click at [987, 44] on button "Continue" at bounding box center [998, 31] width 108 height 37
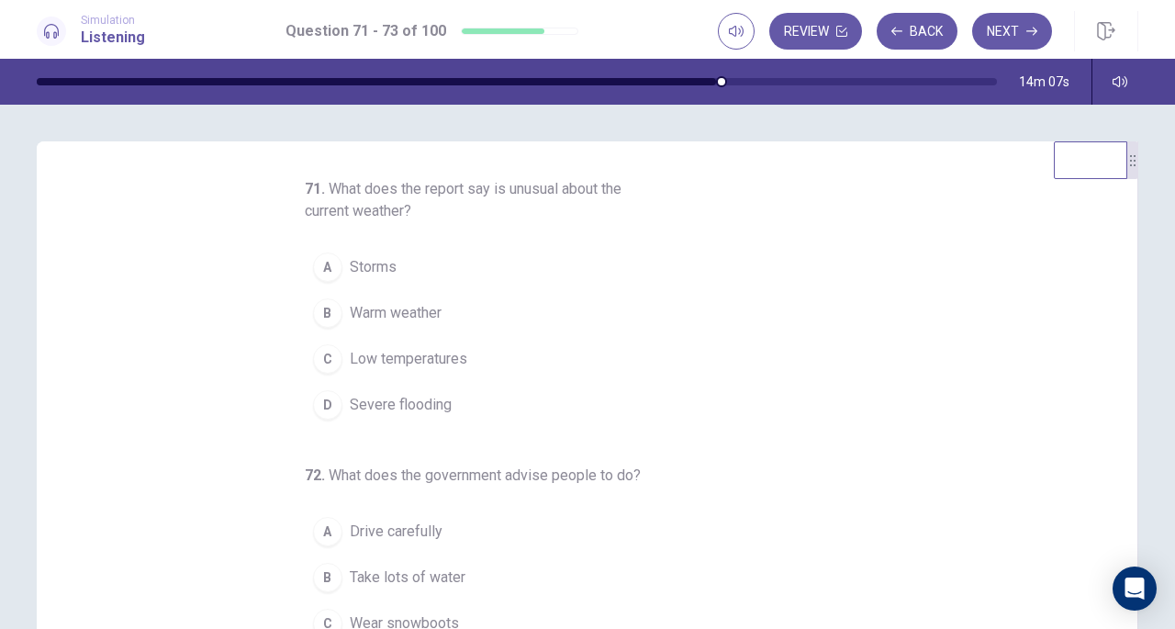
click at [407, 364] on span "Low temperatures" at bounding box center [408, 359] width 117 height 22
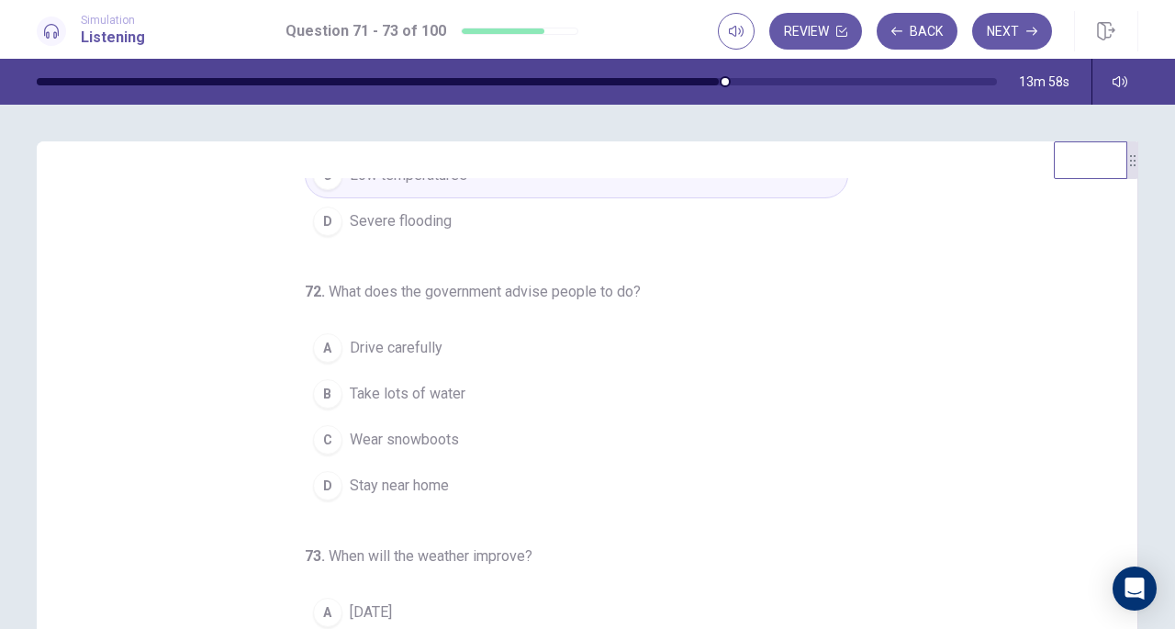
scroll to position [206, 0]
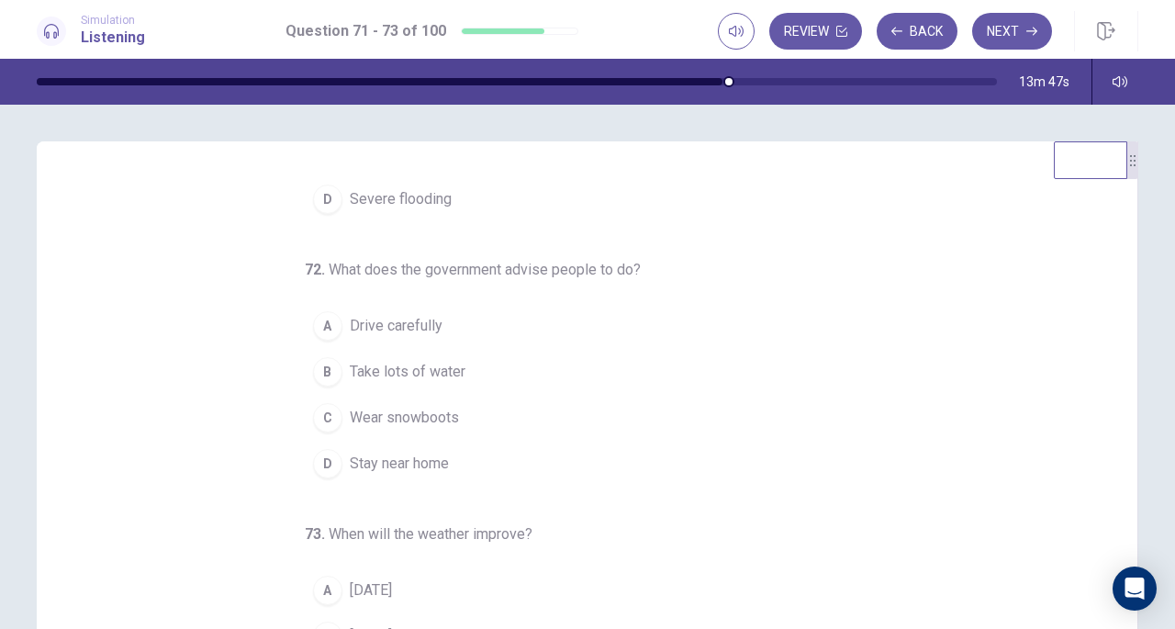
click at [410, 470] on button "D Stay near home" at bounding box center [576, 464] width 543 height 46
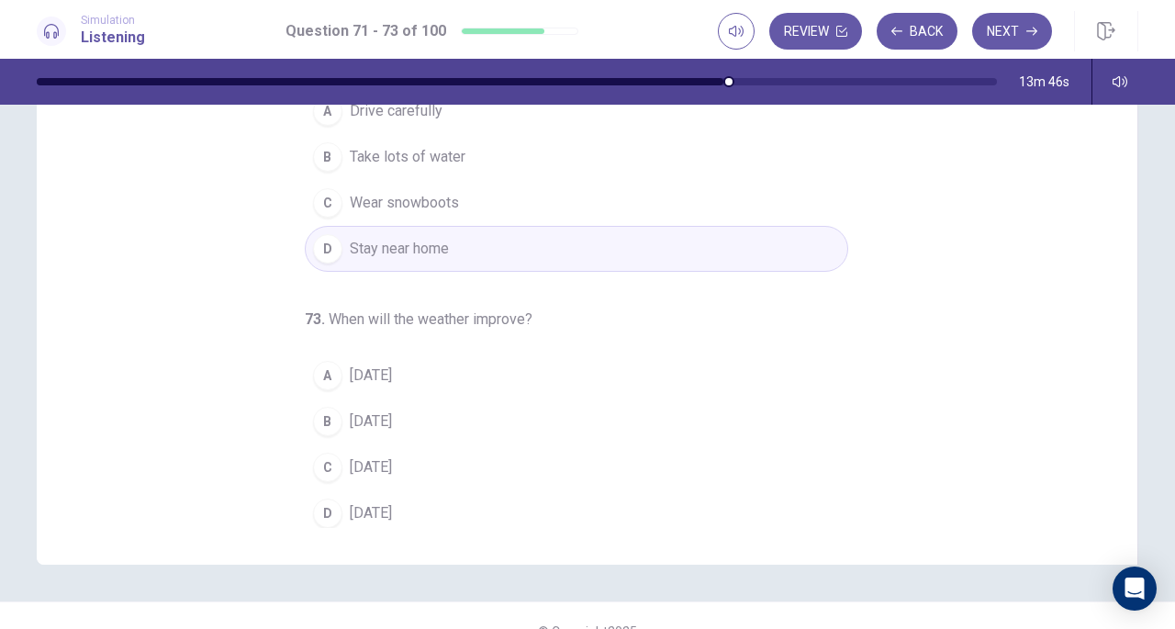
scroll to position [246, 0]
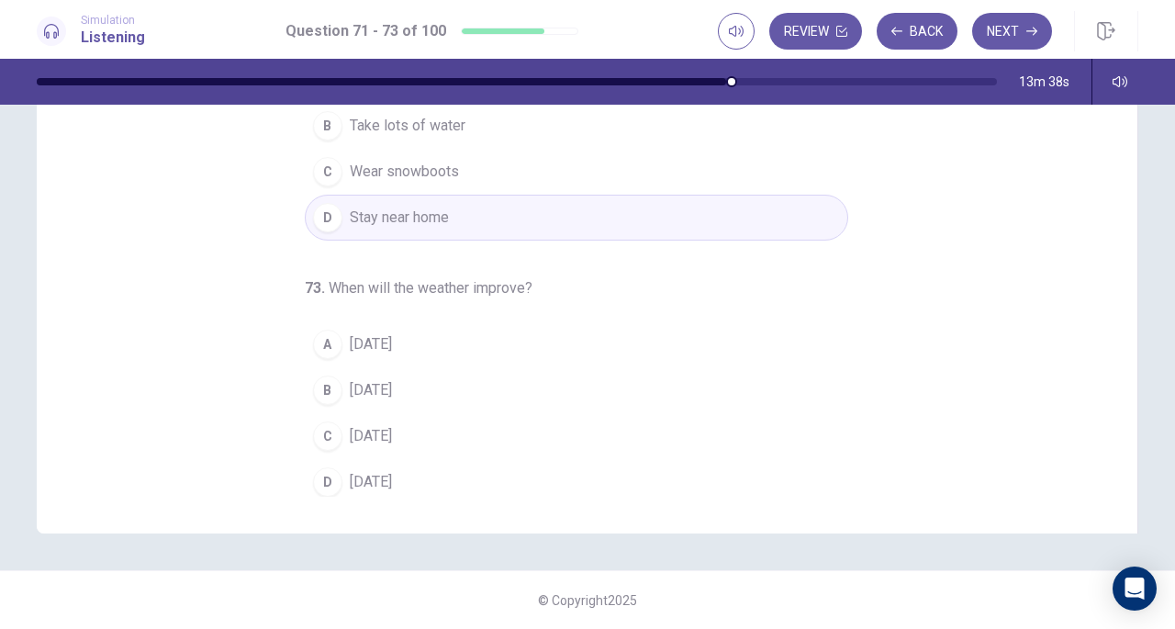
click at [386, 427] on span "[DATE]" at bounding box center [371, 436] width 42 height 22
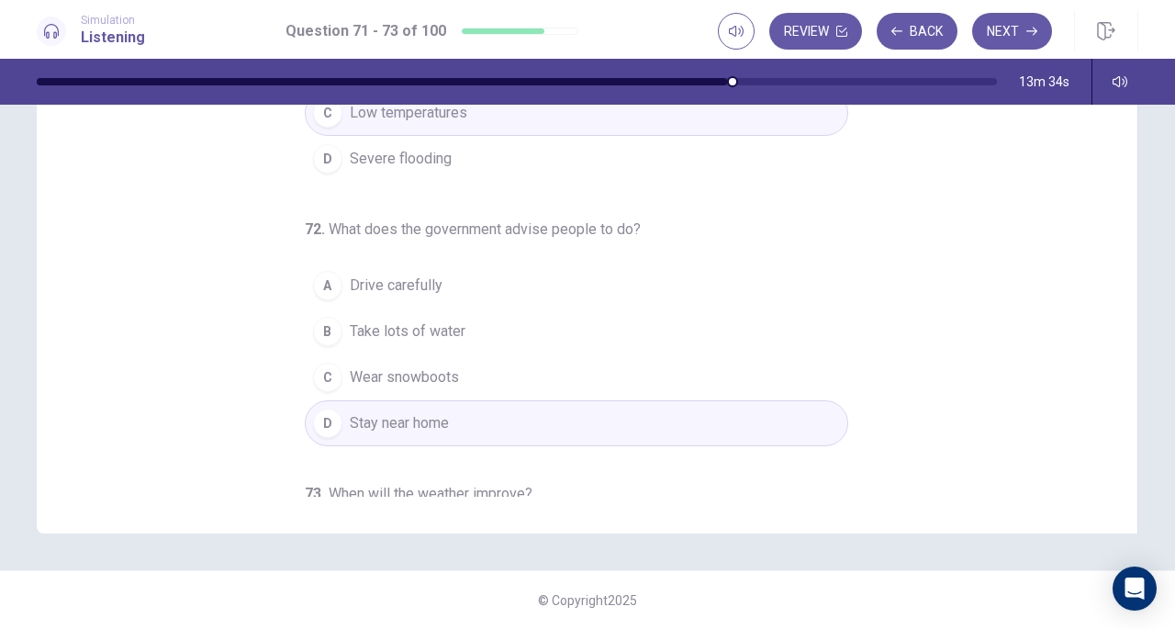
scroll to position [0, 0]
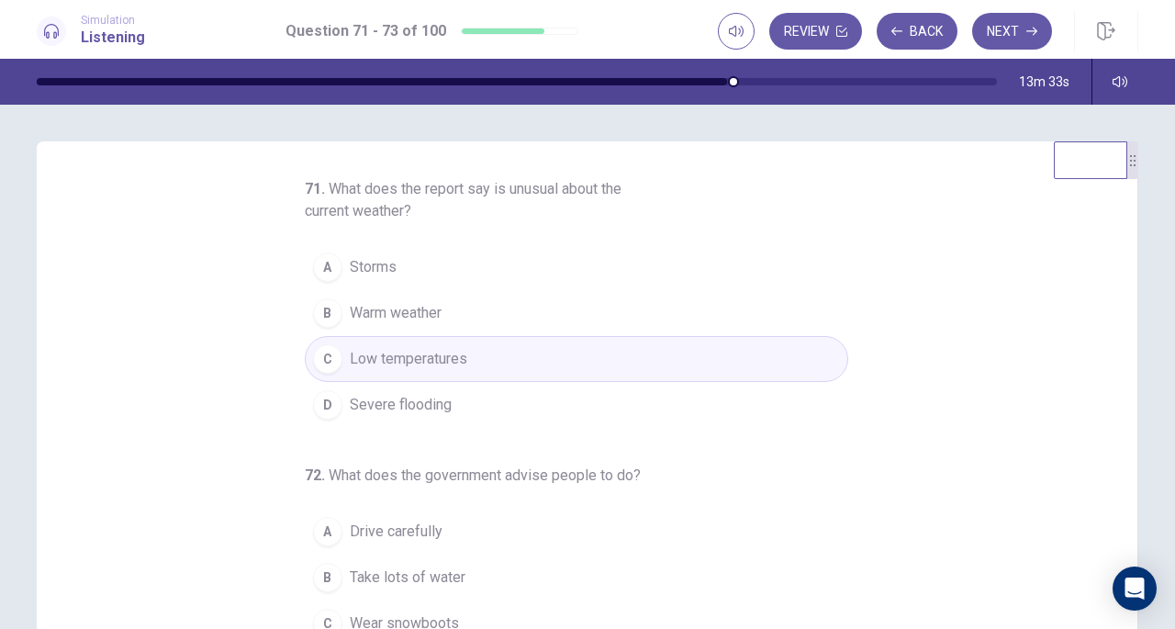
click at [1025, 26] on button "Next" at bounding box center [1012, 31] width 80 height 37
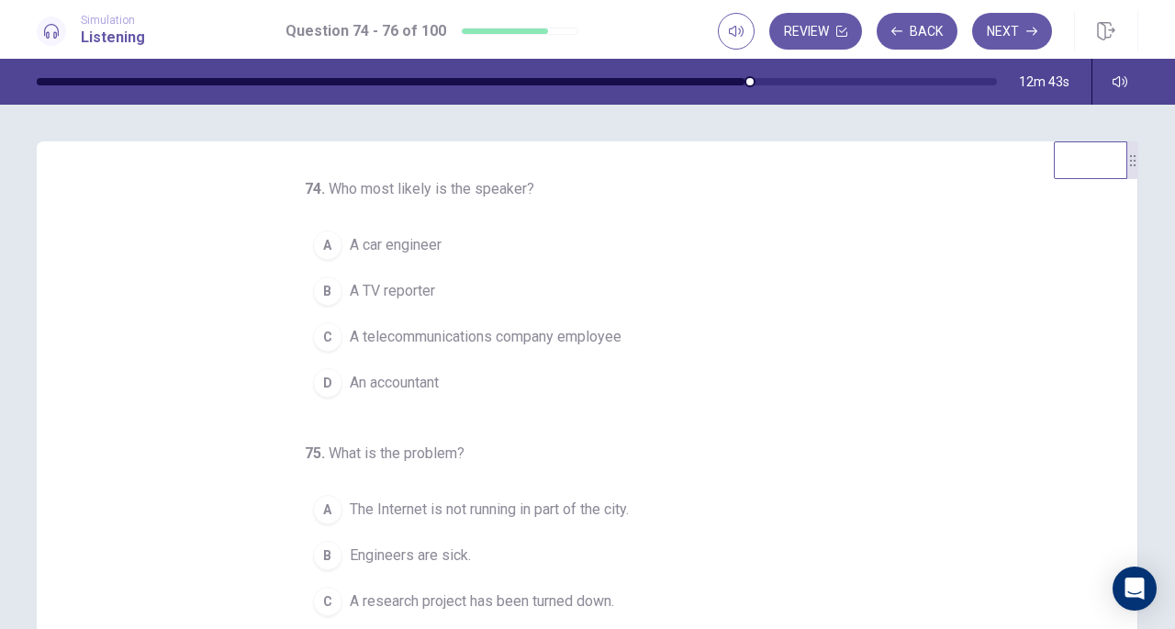
click at [505, 341] on span "A telecommunications company employee" at bounding box center [486, 337] width 272 height 22
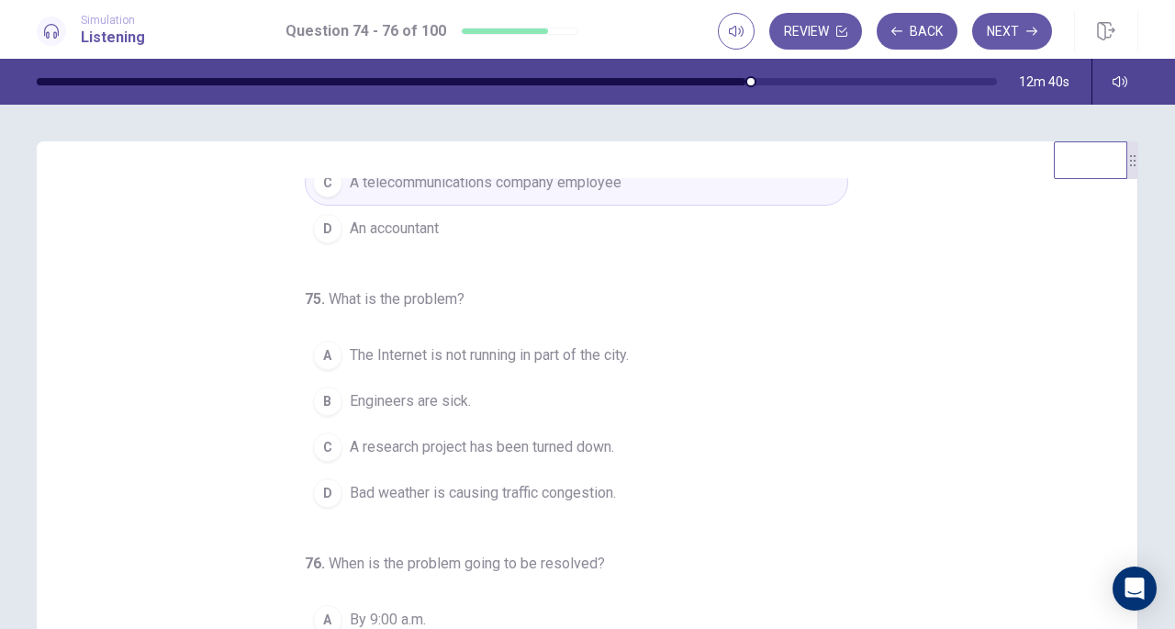
scroll to position [184, 0]
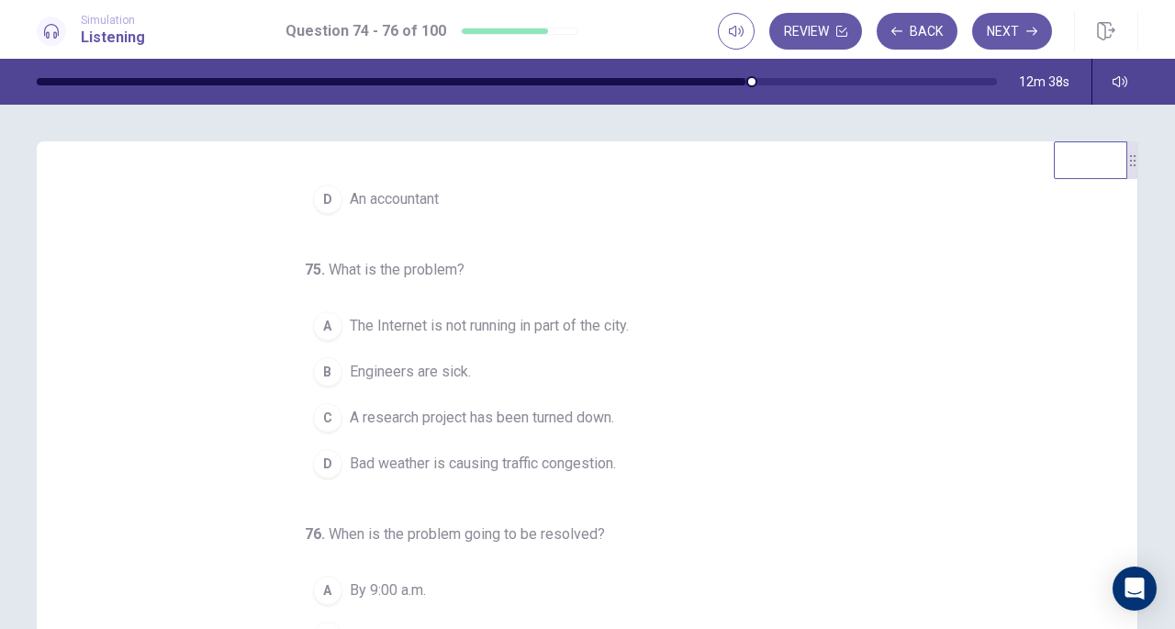
click at [585, 328] on span "The Internet is not running in part of the city." at bounding box center [489, 326] width 279 height 22
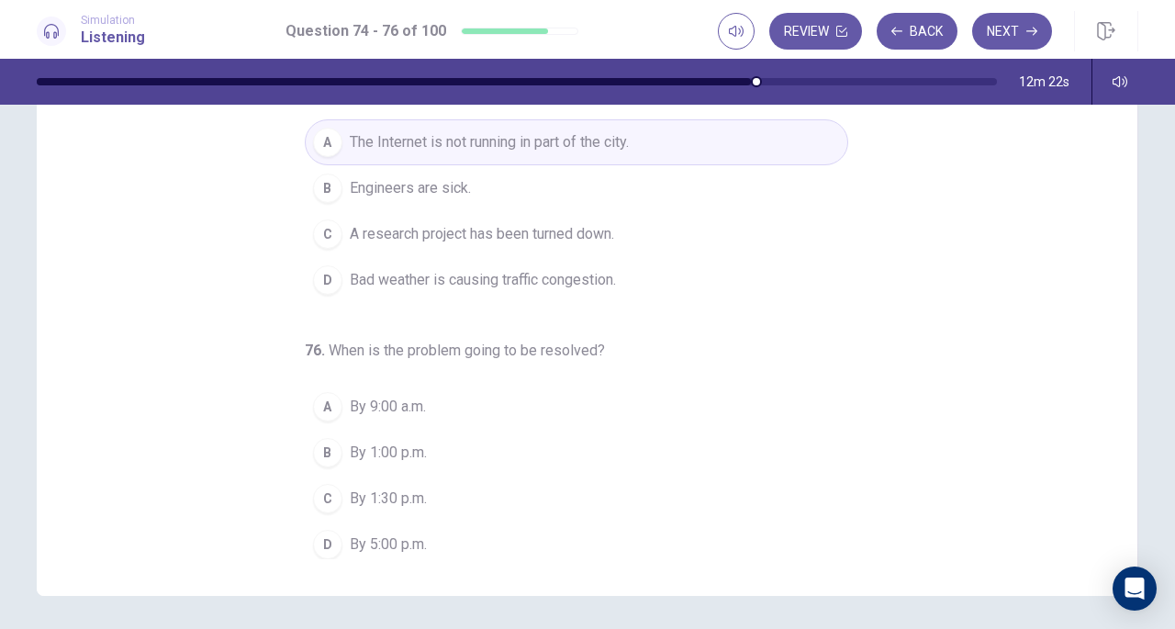
click at [393, 442] on span "By 1:00 p.m." at bounding box center [388, 453] width 77 height 22
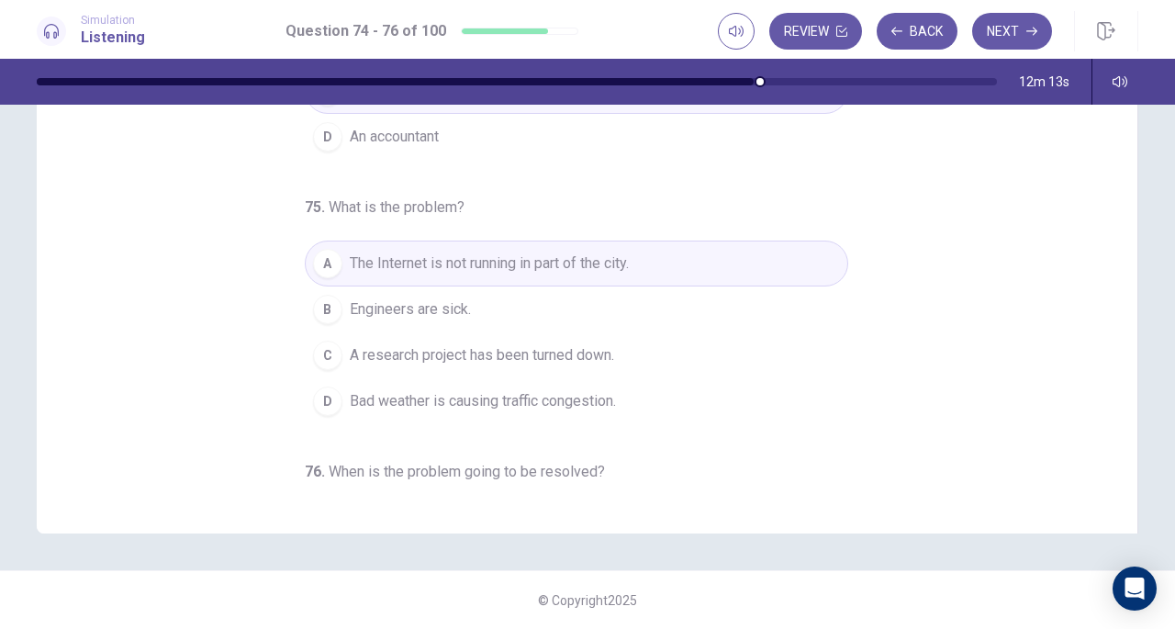
scroll to position [0, 0]
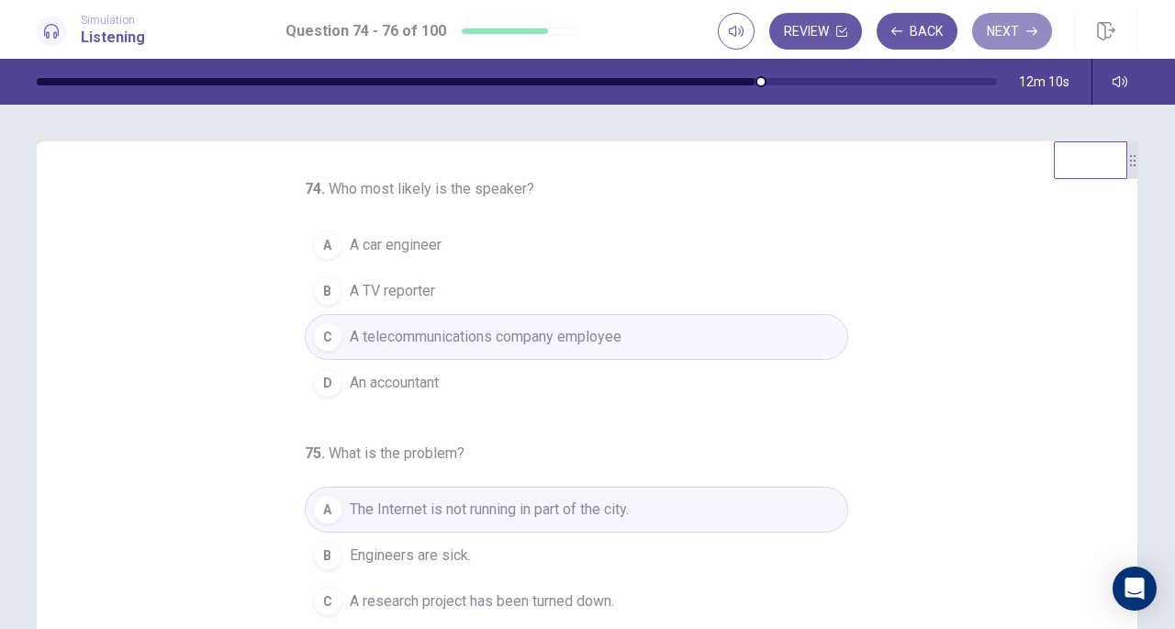
click at [1013, 23] on button "Next" at bounding box center [1012, 31] width 80 height 37
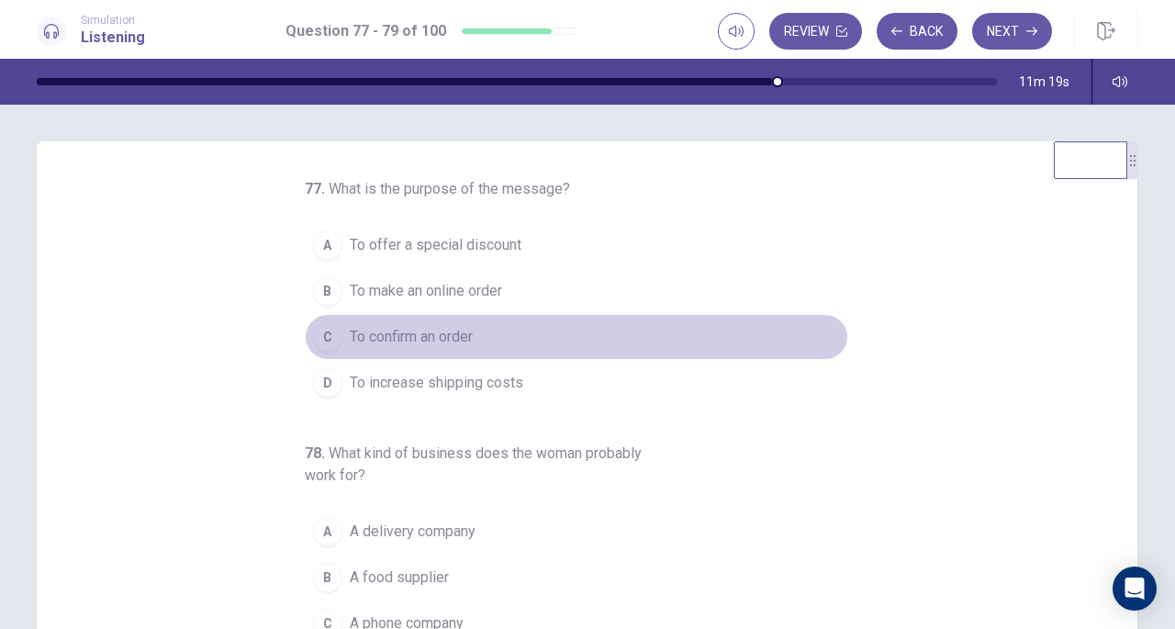
click at [423, 346] on button "C To confirm an order" at bounding box center [576, 337] width 543 height 46
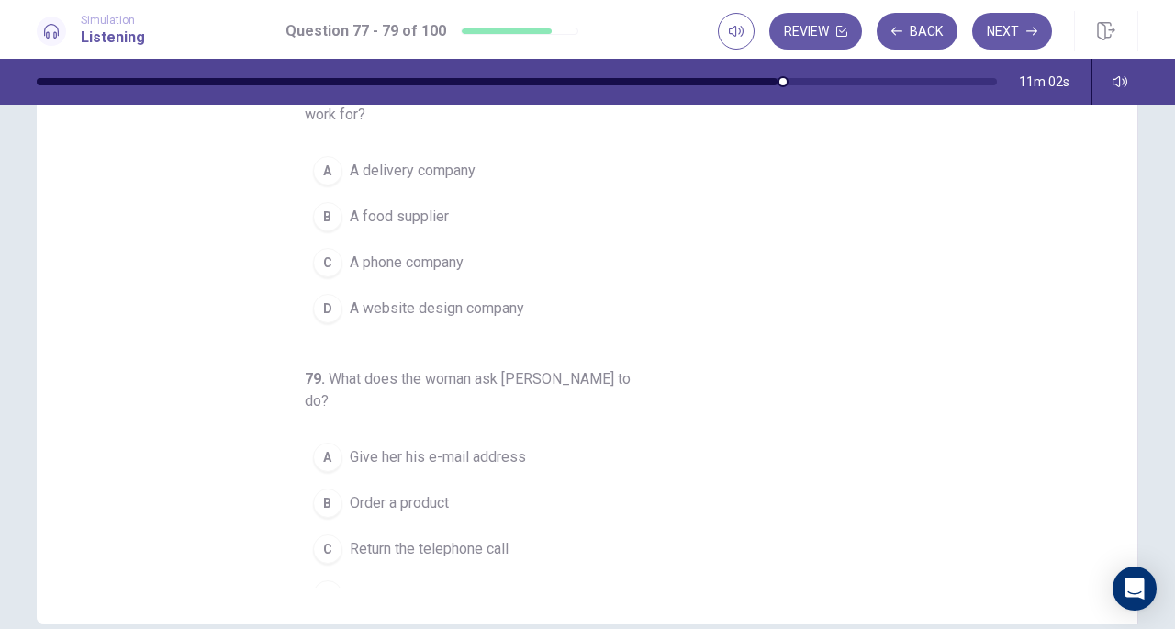
scroll to position [184, 0]
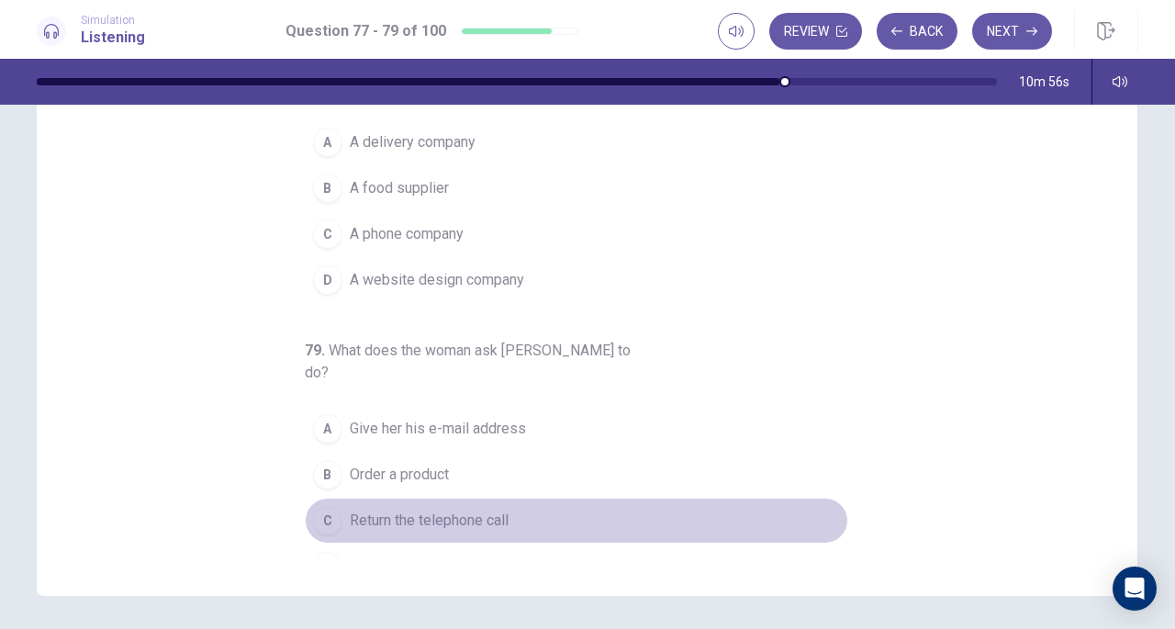
click at [499, 509] on span "Return the telephone call" at bounding box center [429, 520] width 159 height 22
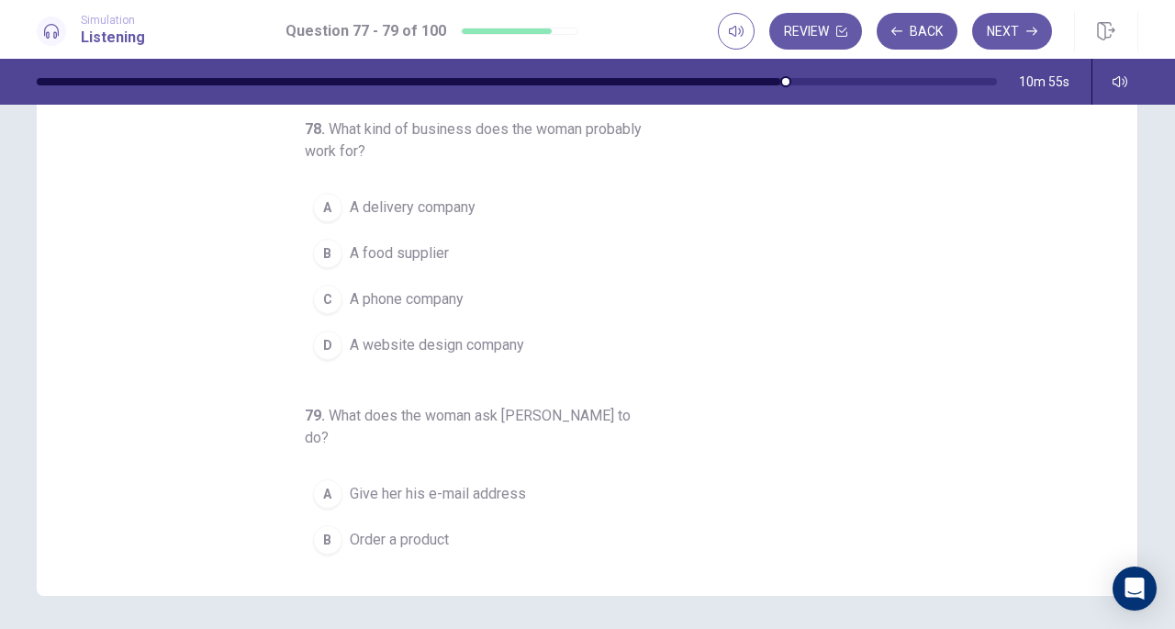
scroll to position [114, 0]
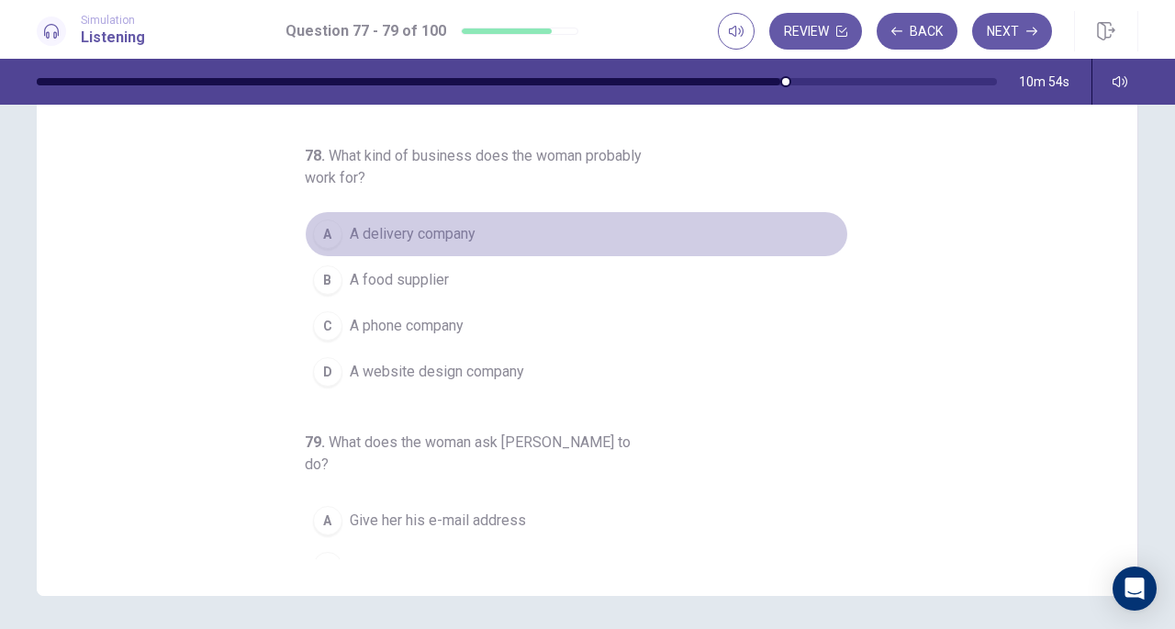
click at [448, 230] on span "A delivery company" at bounding box center [413, 234] width 126 height 22
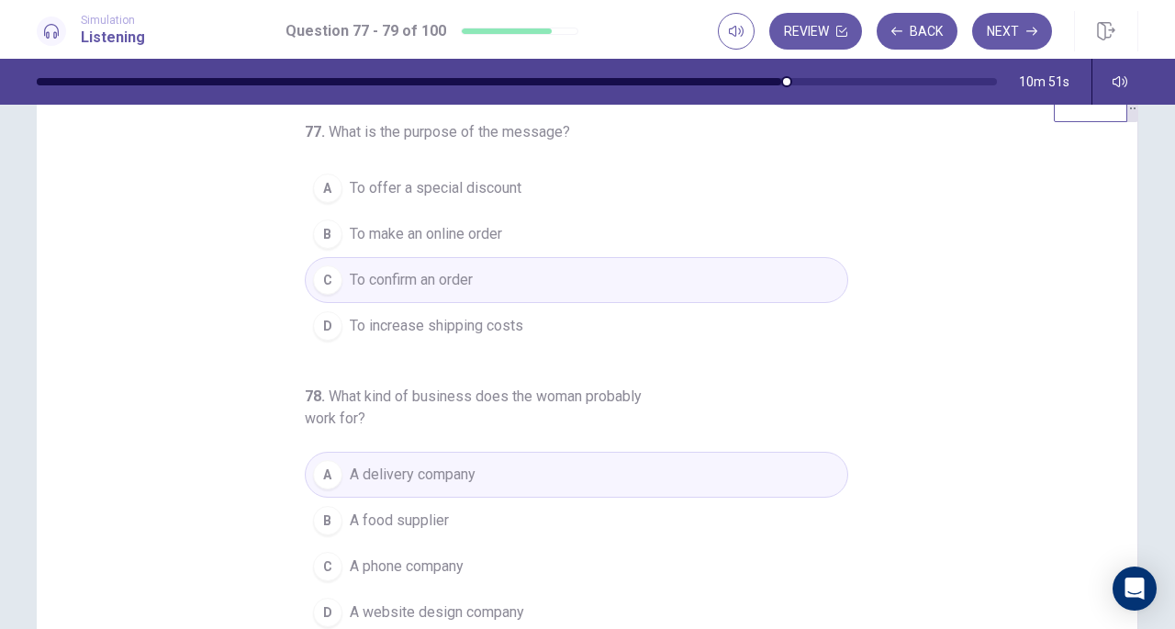
scroll to position [0, 0]
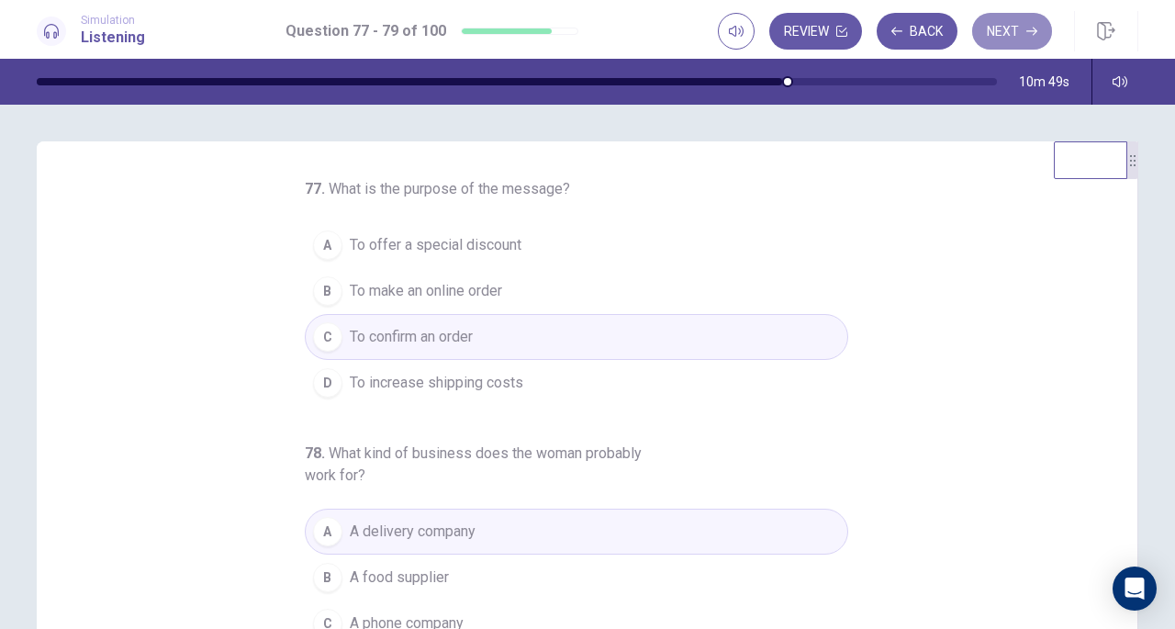
click at [999, 41] on button "Next" at bounding box center [1012, 31] width 80 height 37
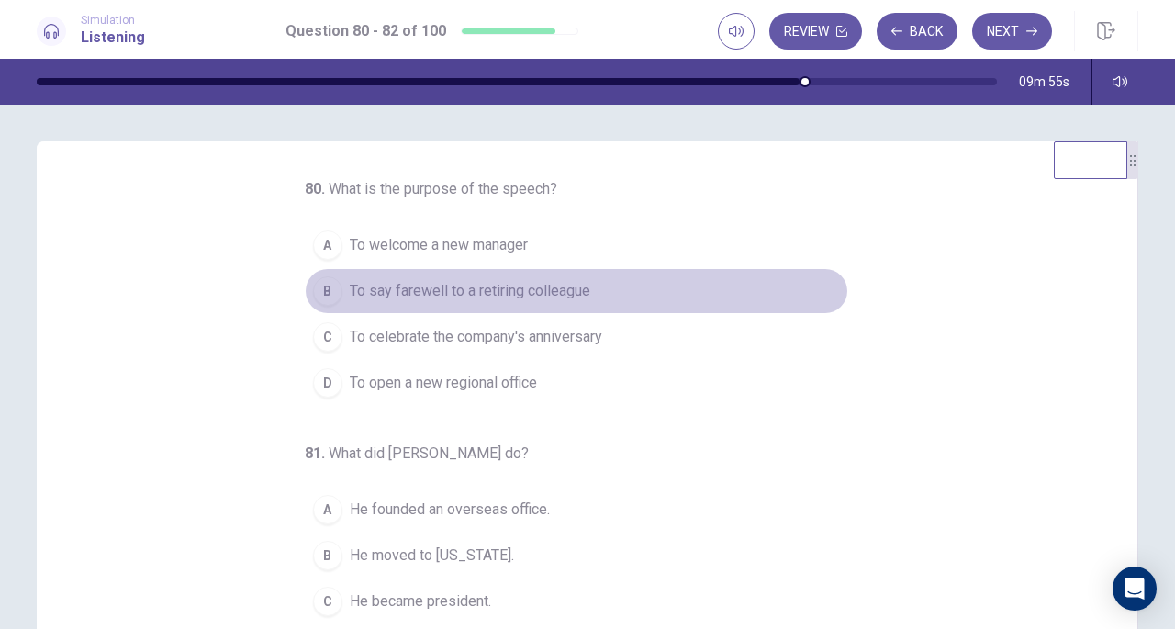
click at [545, 288] on span "To say farewell to a retiring colleague" at bounding box center [470, 291] width 241 height 22
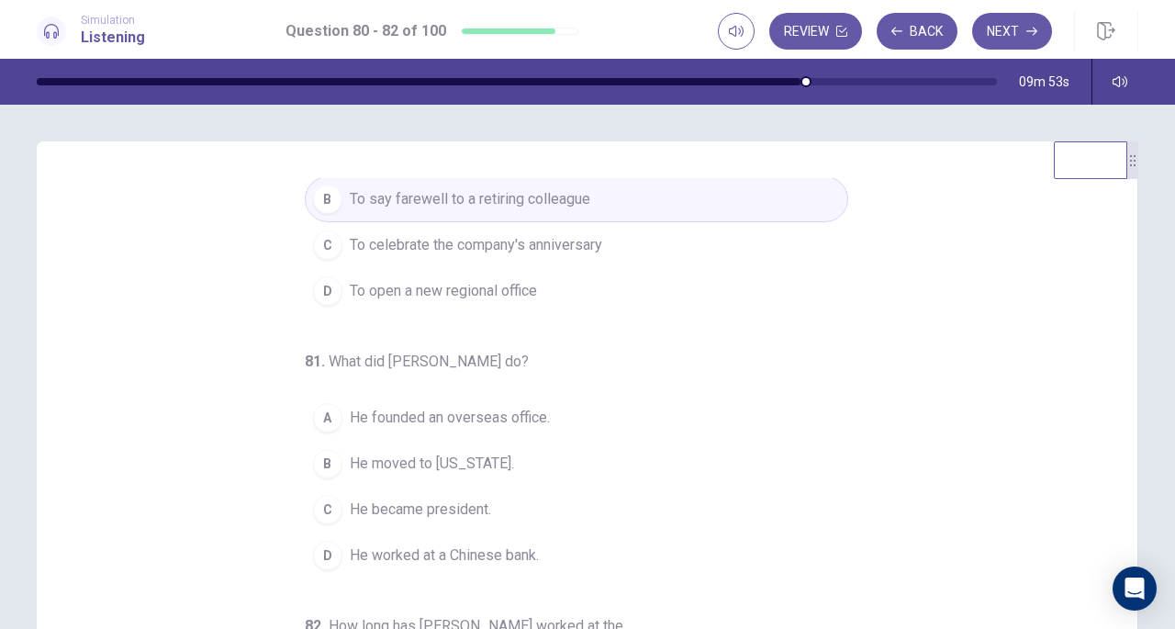
scroll to position [184, 0]
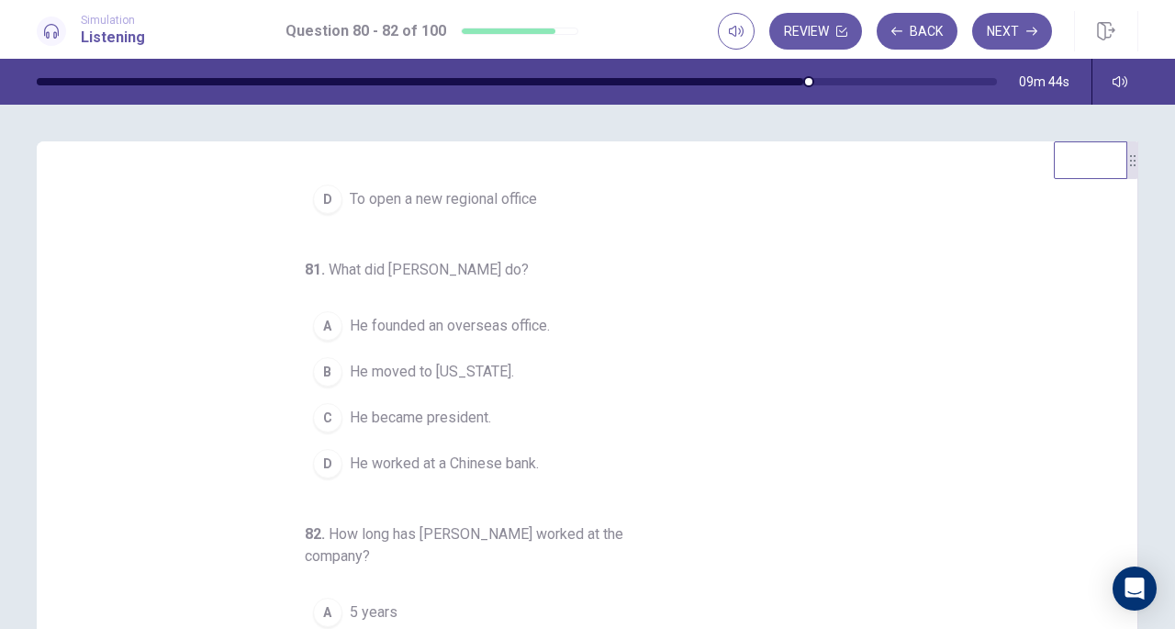
click at [510, 330] on span "He founded an overseas office." at bounding box center [450, 326] width 200 height 22
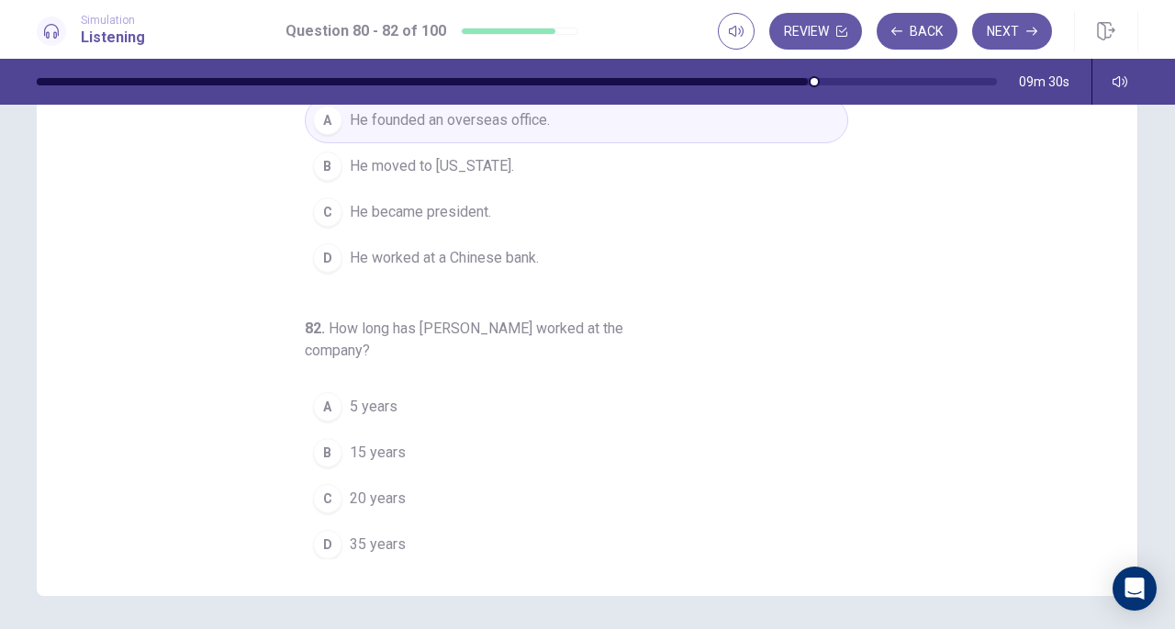
click at [393, 539] on span "35 years" at bounding box center [378, 544] width 56 height 22
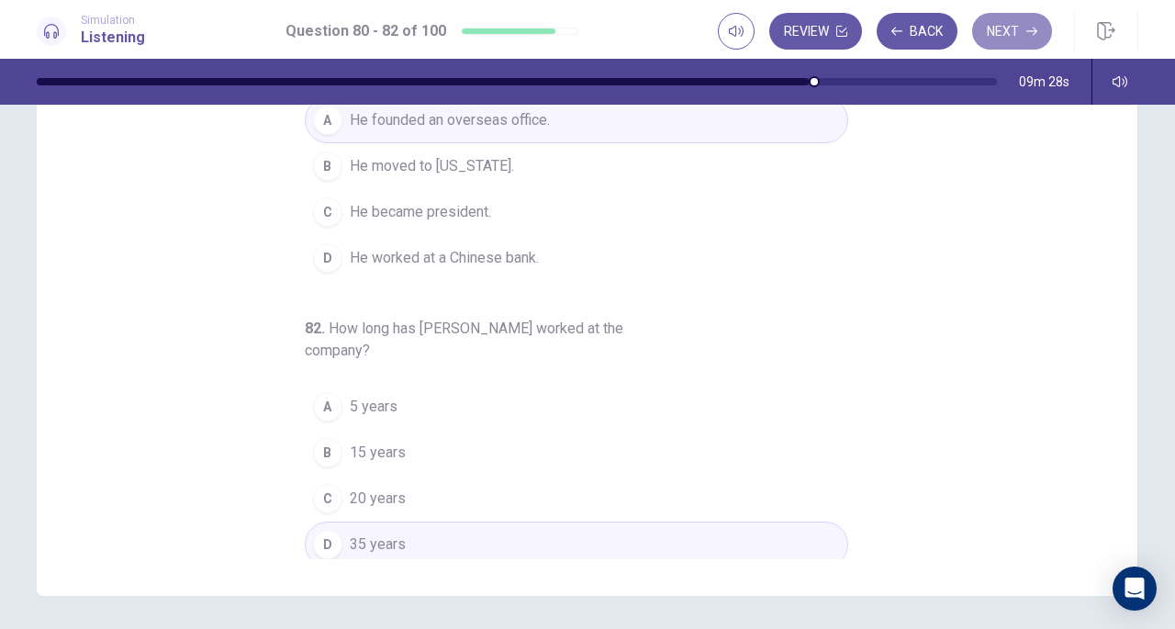
click at [1018, 32] on button "Next" at bounding box center [1012, 31] width 80 height 37
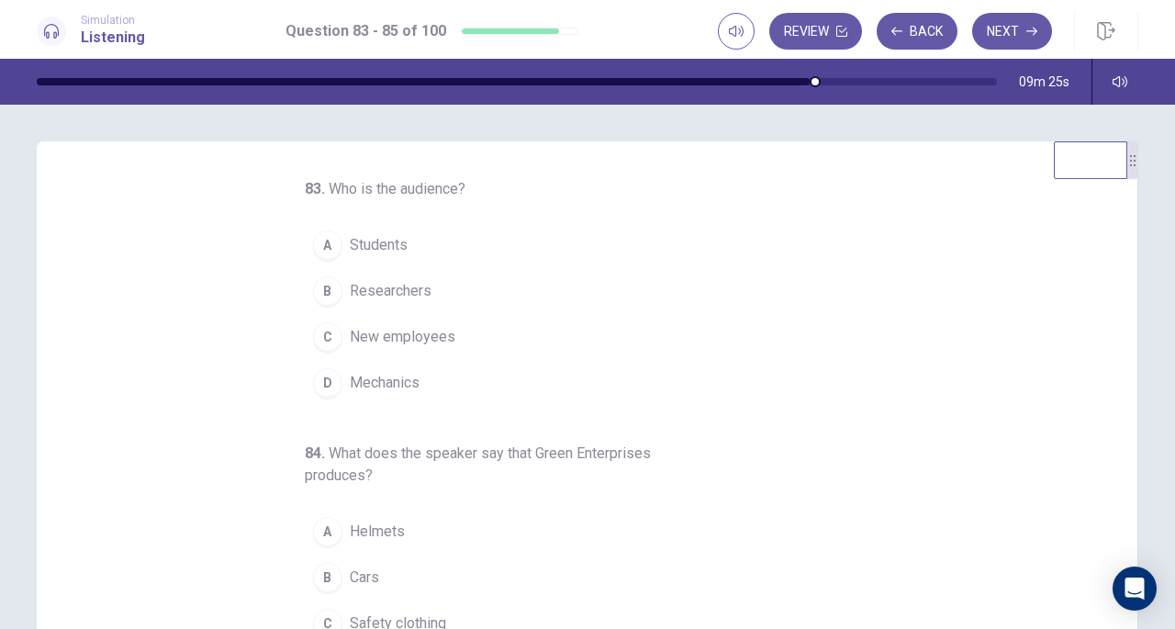
scroll to position [0, 0]
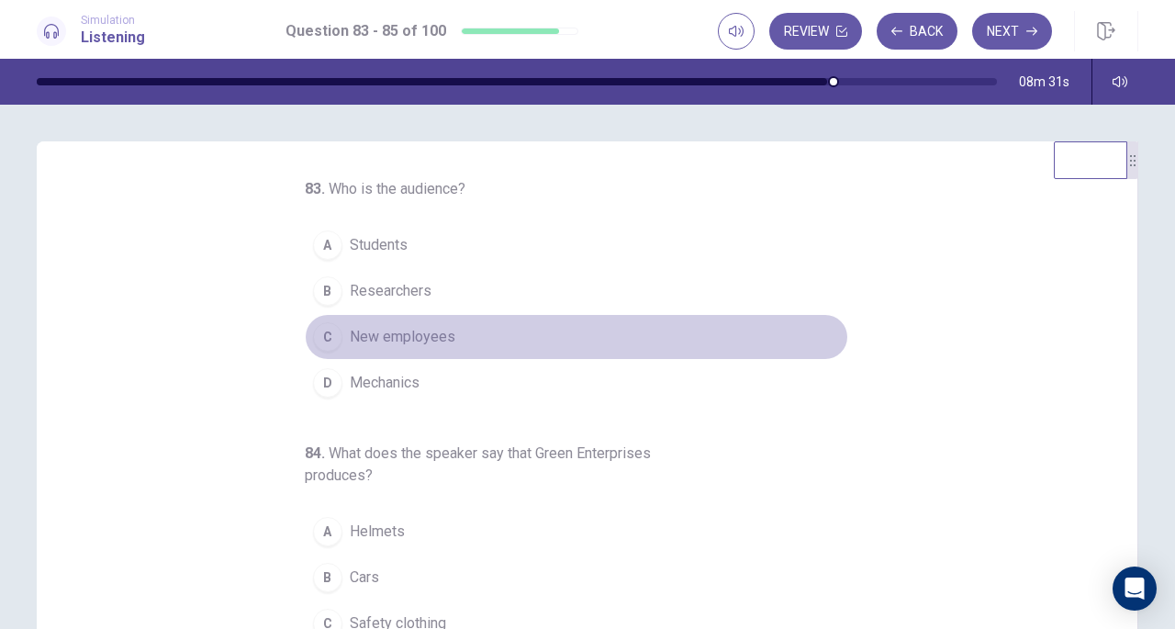
click at [392, 329] on span "New employees" at bounding box center [403, 337] width 106 height 22
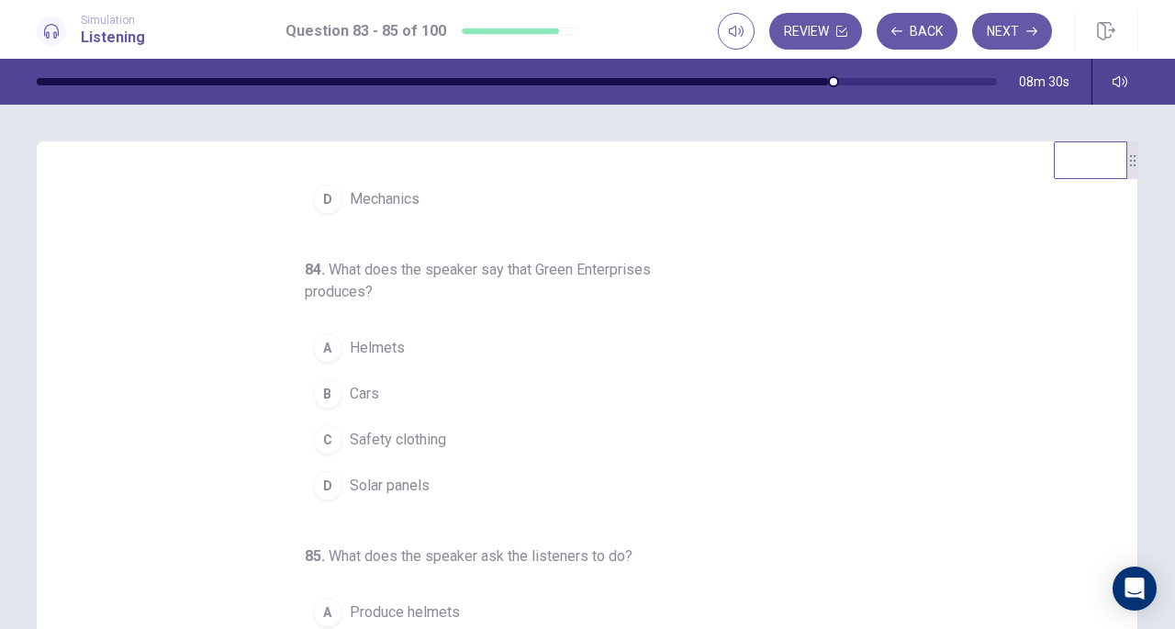
scroll to position [206, 0]
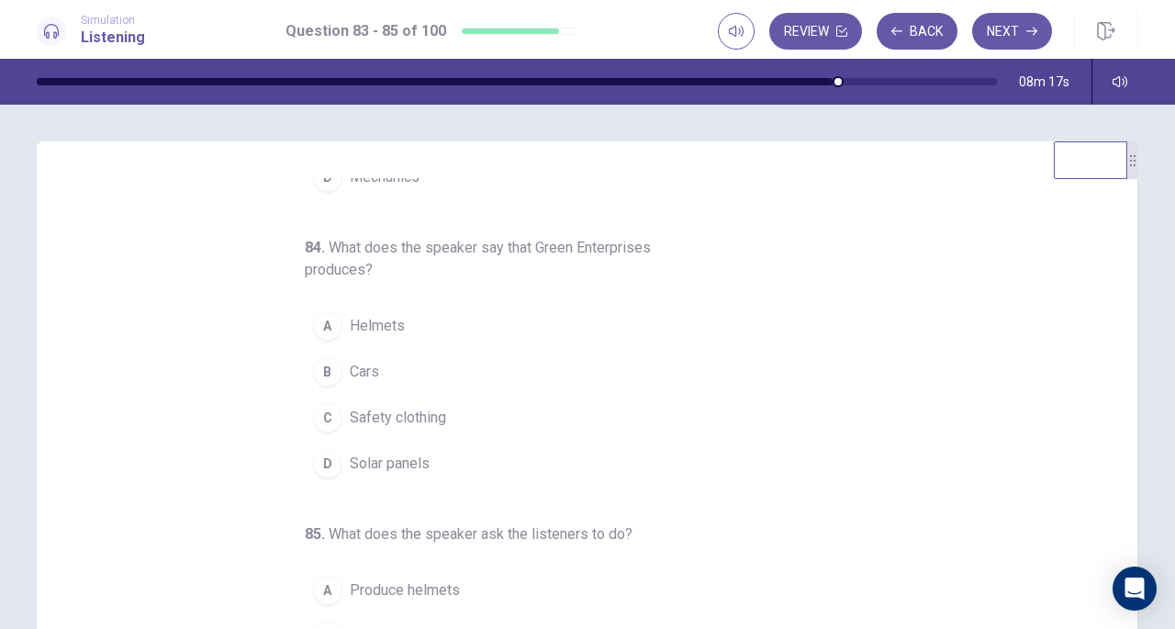
click at [370, 471] on button "D Solar panels" at bounding box center [576, 464] width 543 height 46
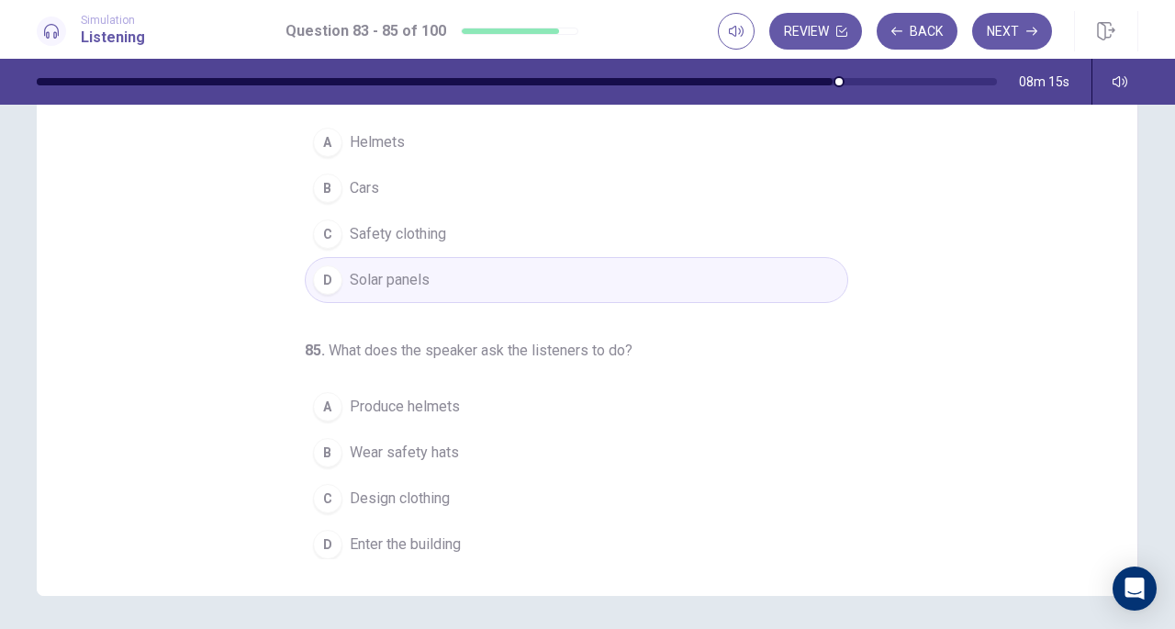
scroll to position [246, 0]
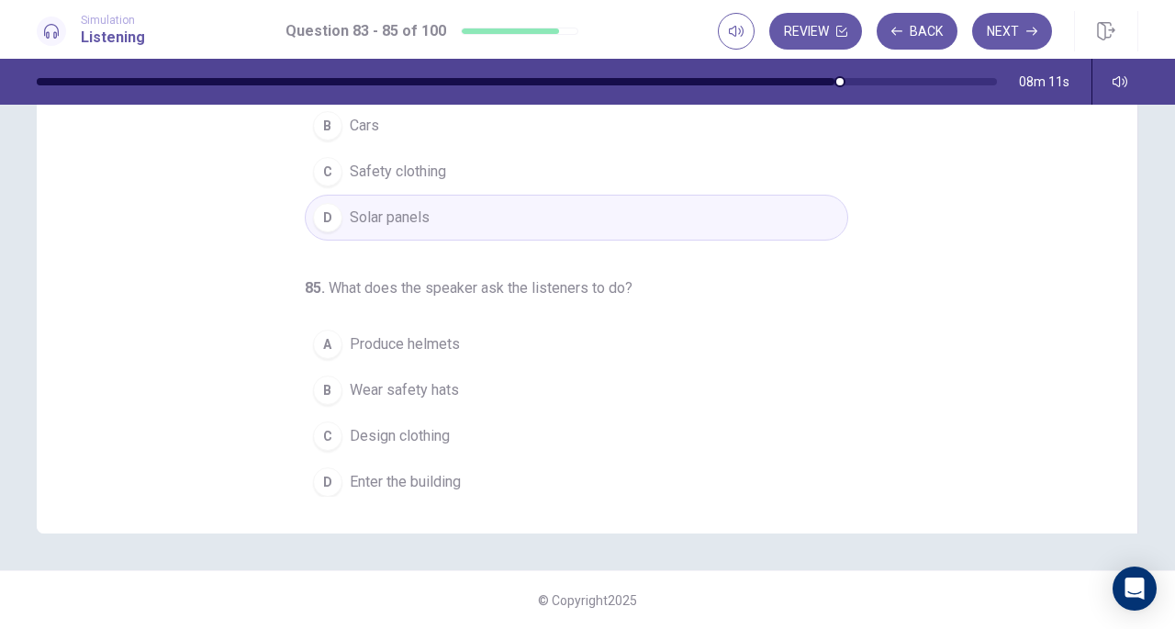
click at [400, 394] on span "Wear safety hats" at bounding box center [404, 390] width 109 height 22
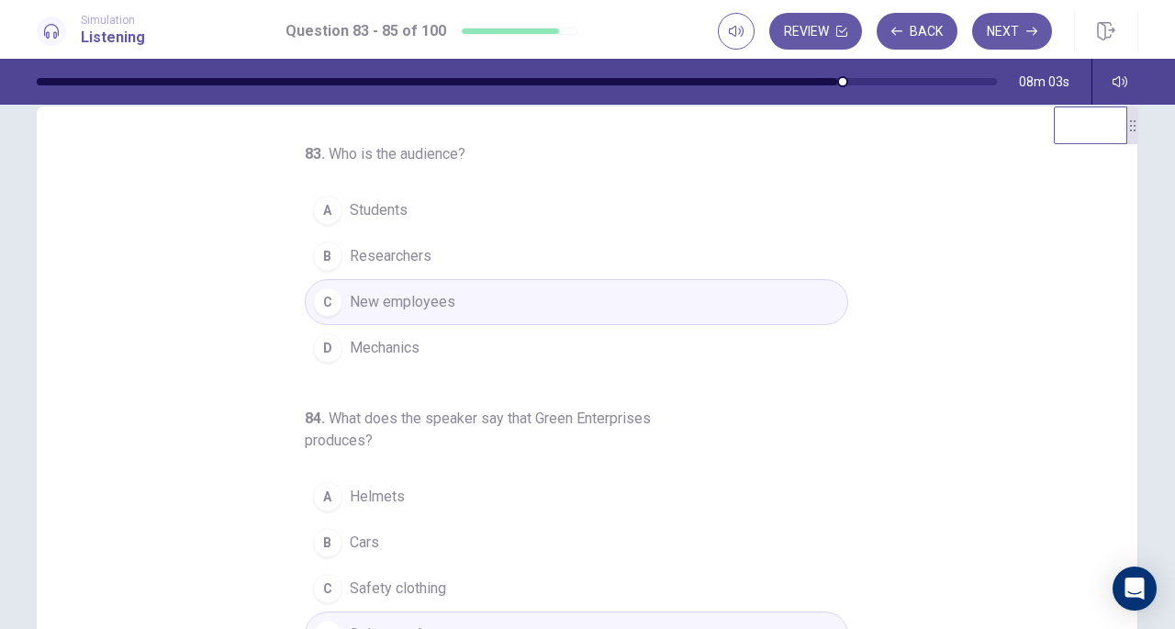
scroll to position [0, 0]
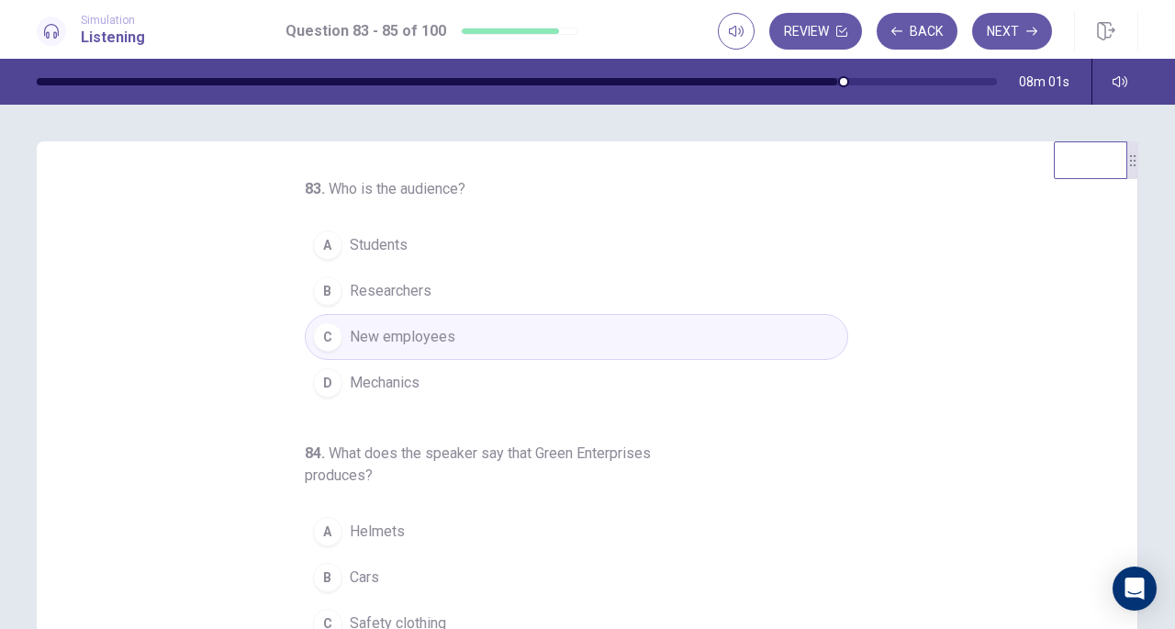
click at [1008, 35] on button "Next" at bounding box center [1012, 31] width 80 height 37
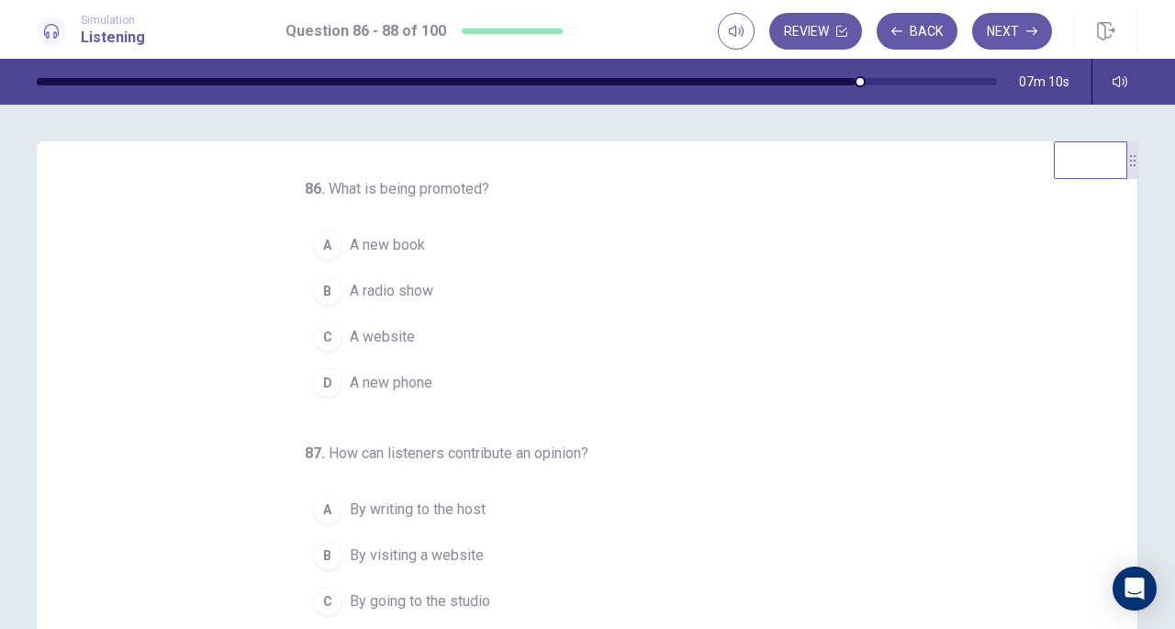
click at [398, 296] on span "A radio show" at bounding box center [392, 291] width 84 height 22
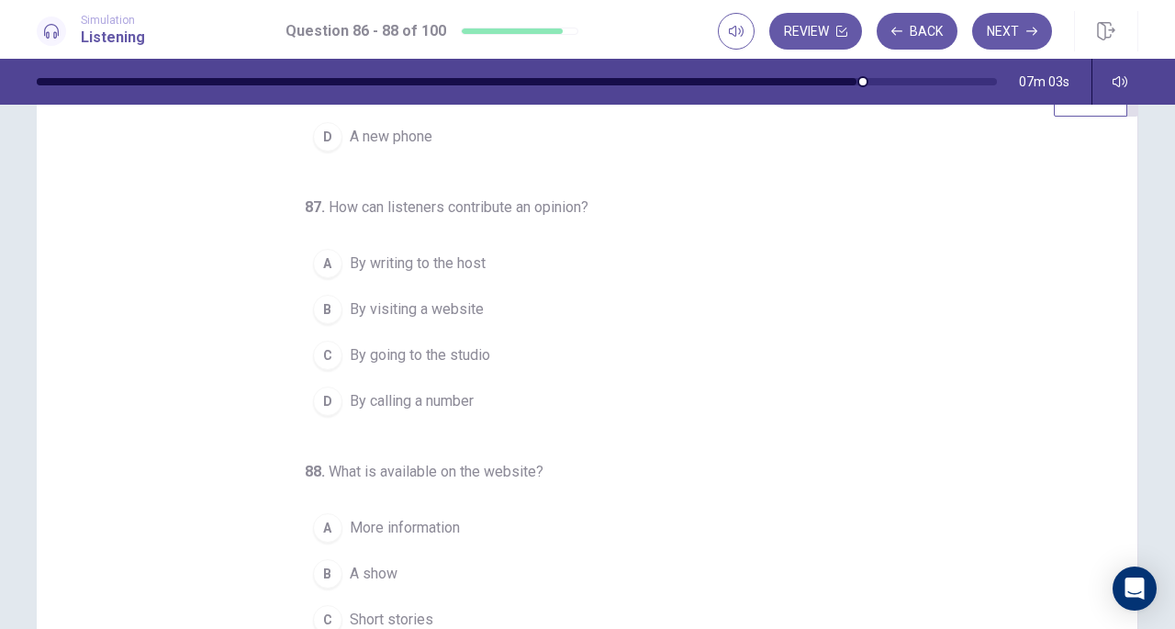
scroll to position [154, 0]
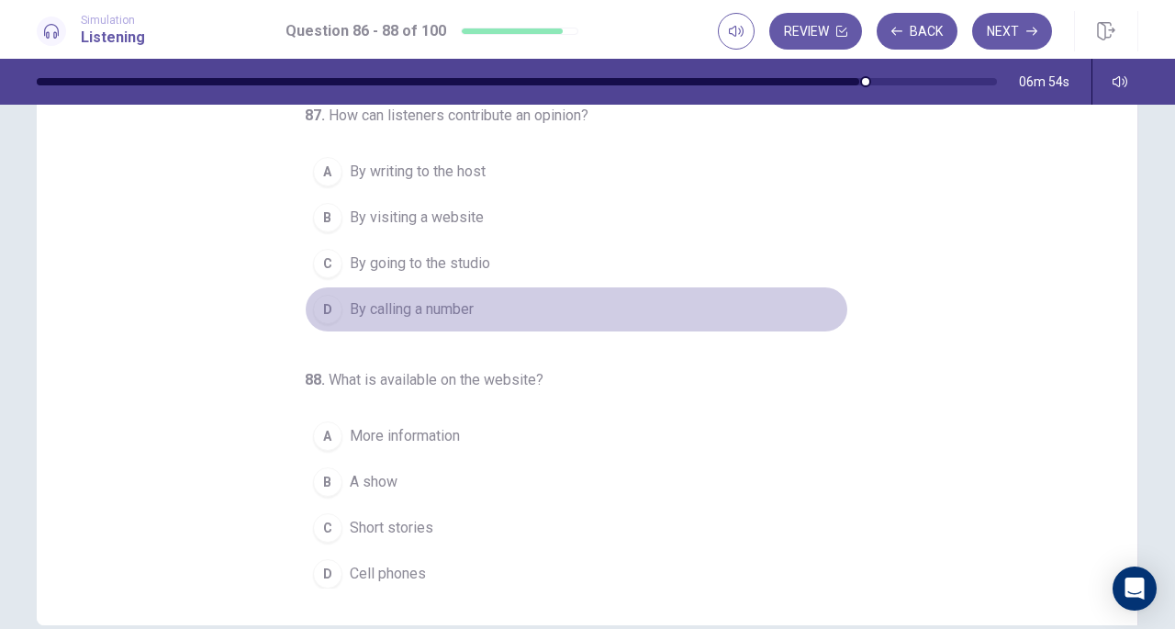
click at [350, 314] on span "By calling a number" at bounding box center [412, 309] width 124 height 22
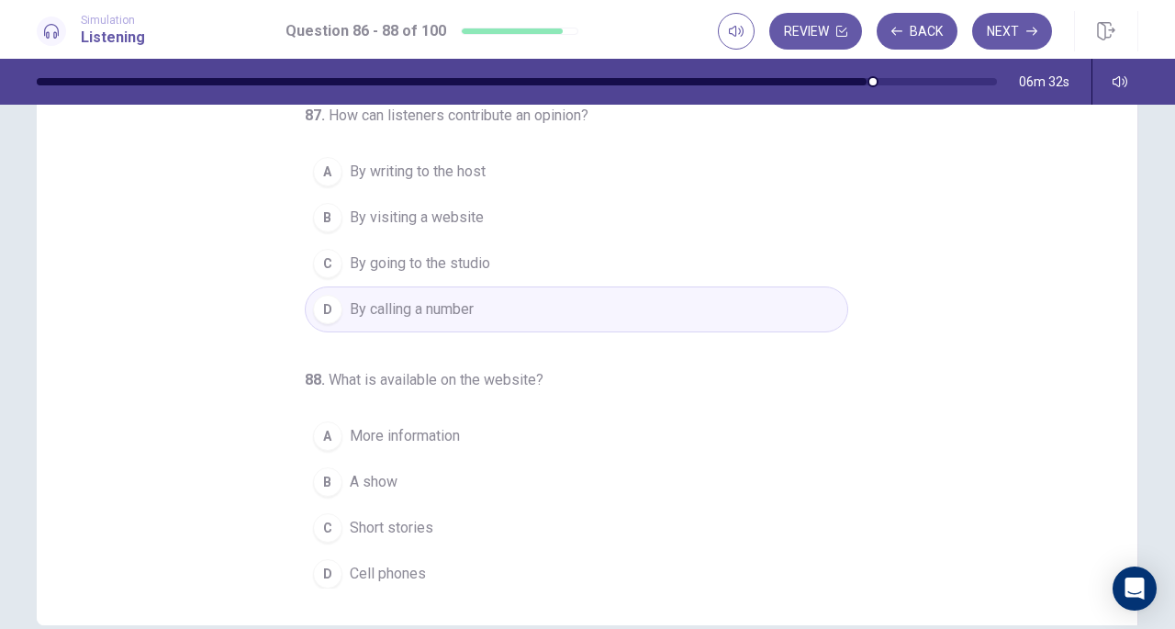
click at [381, 479] on span "A show" at bounding box center [374, 482] width 48 height 22
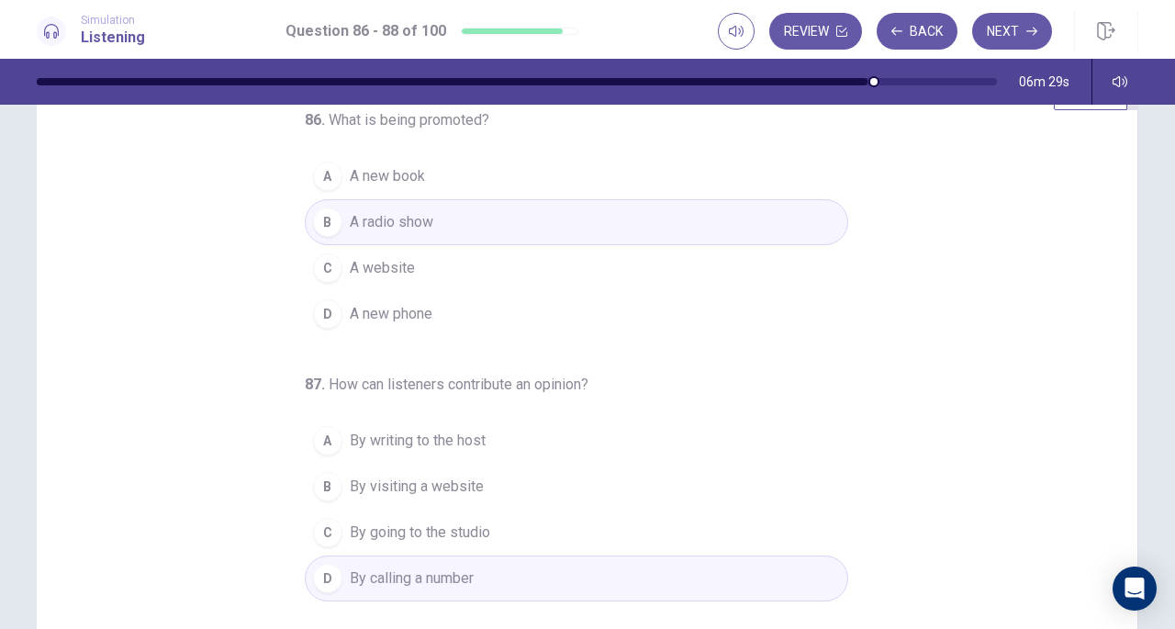
scroll to position [0, 0]
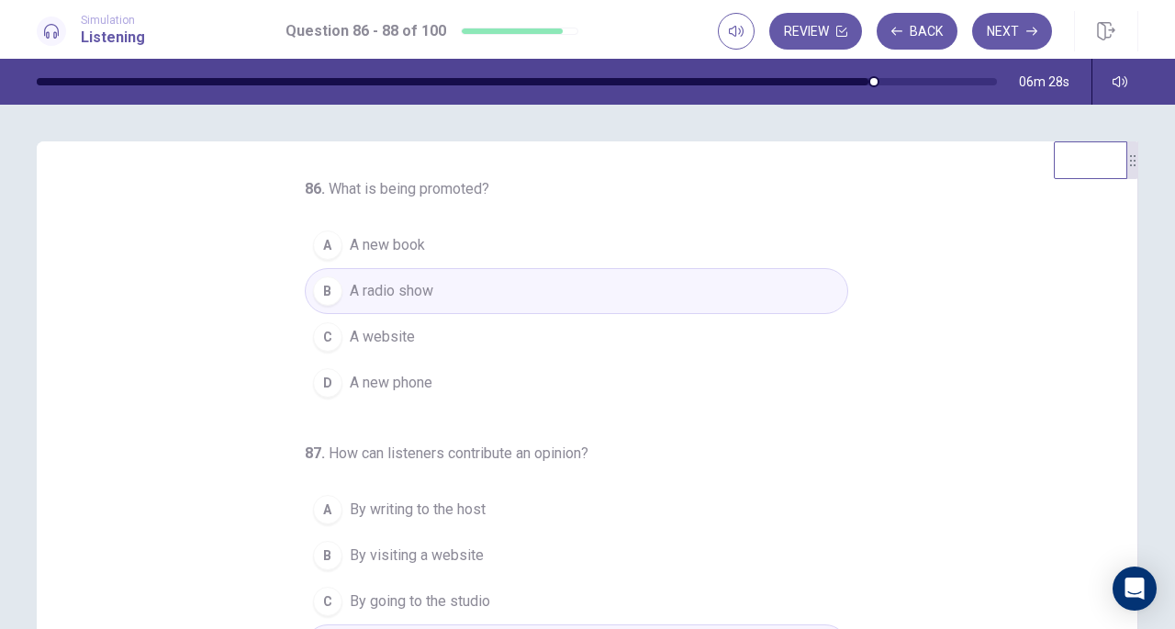
click at [1012, 19] on button "Next" at bounding box center [1012, 31] width 80 height 37
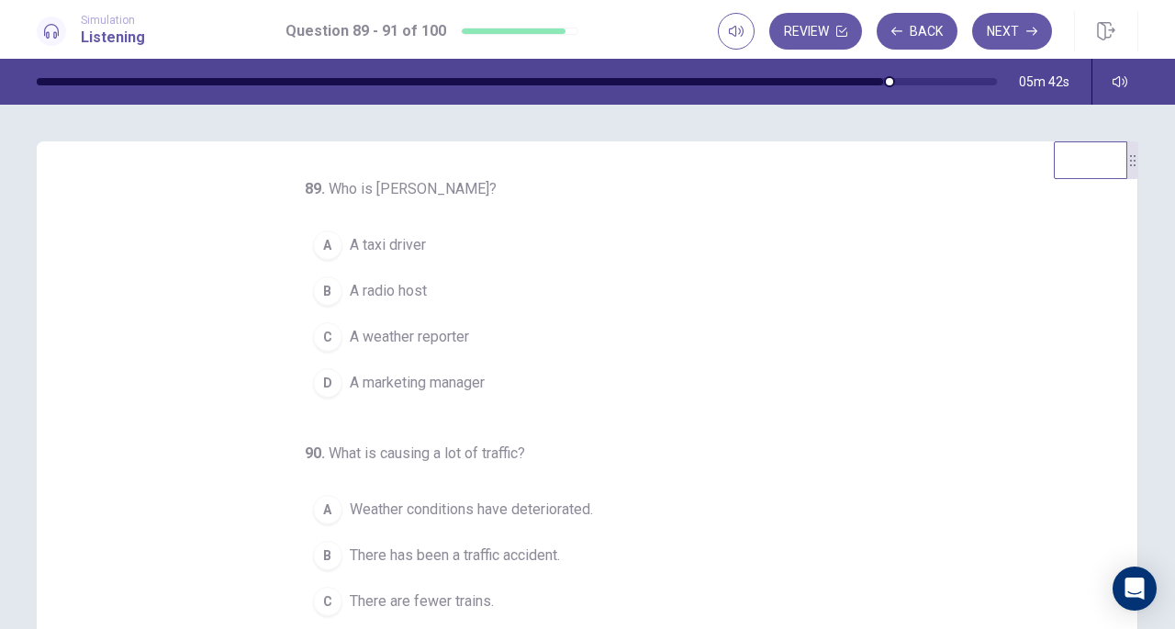
click at [378, 302] on button "B A radio host" at bounding box center [576, 291] width 543 height 46
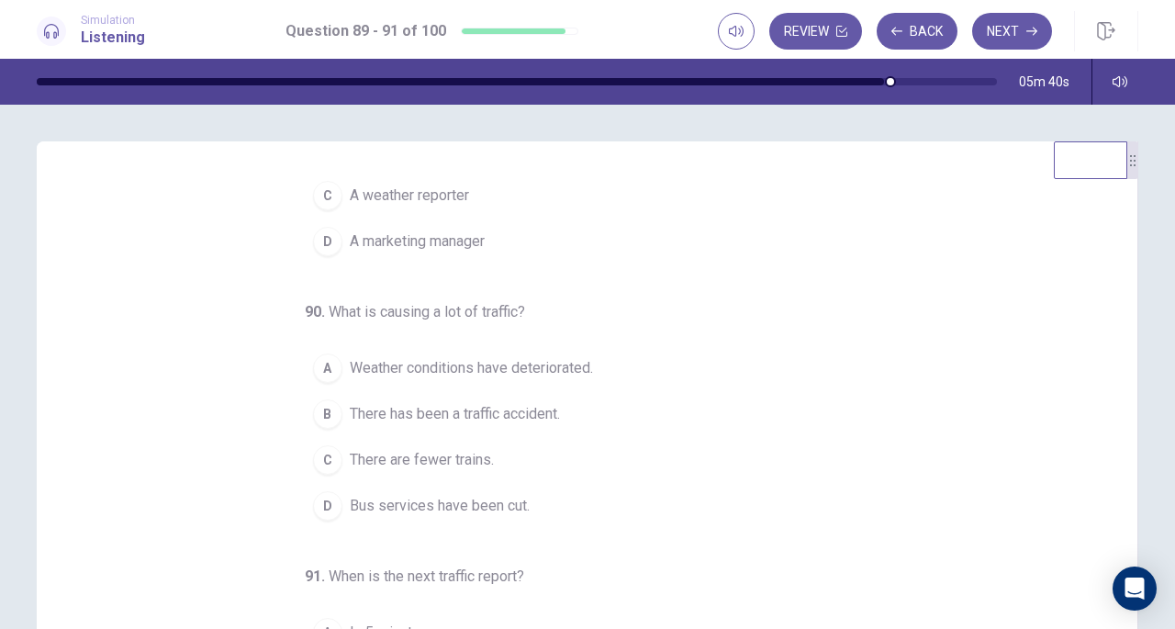
scroll to position [184, 0]
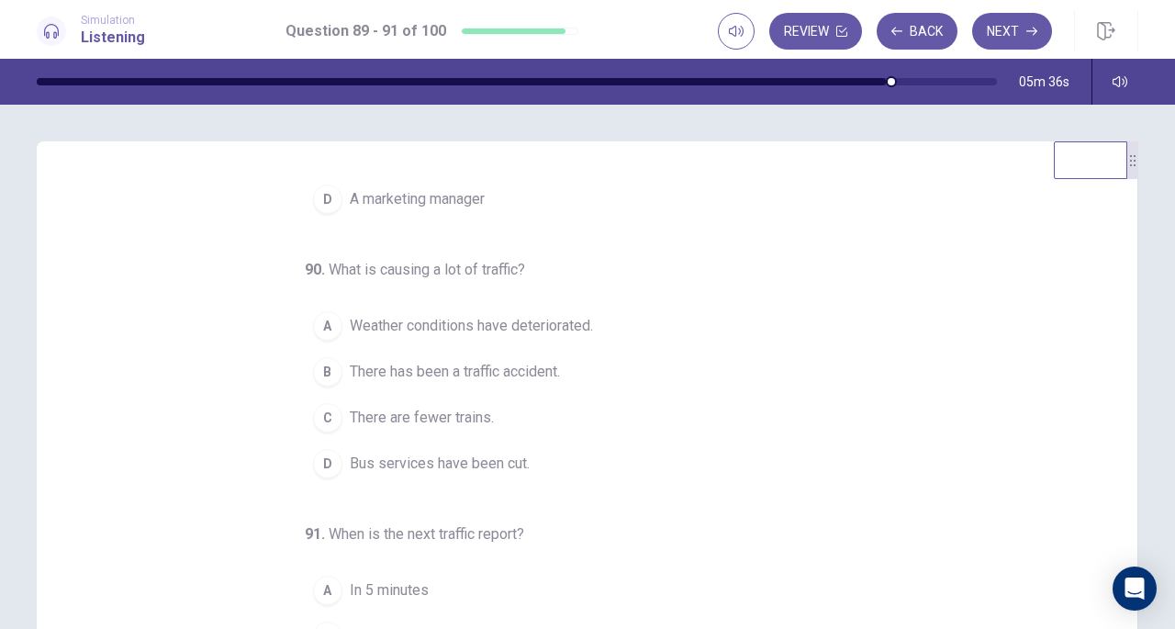
click at [450, 467] on span "Bus services have been cut." at bounding box center [440, 464] width 180 height 22
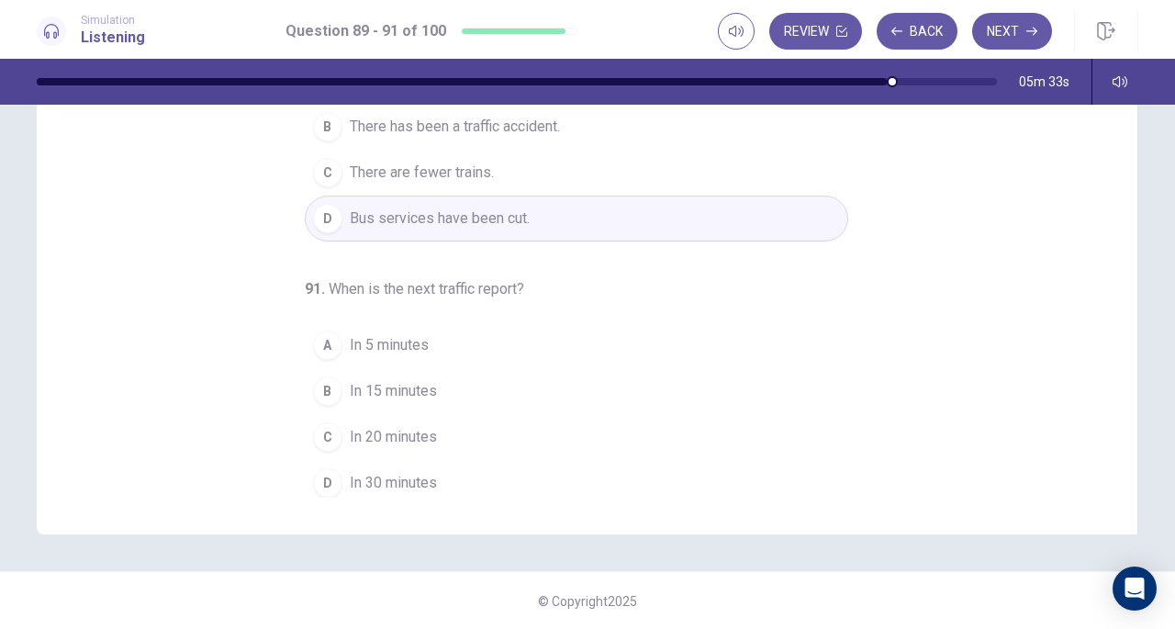
scroll to position [246, 0]
click at [373, 394] on span "In 15 minutes" at bounding box center [393, 390] width 87 height 22
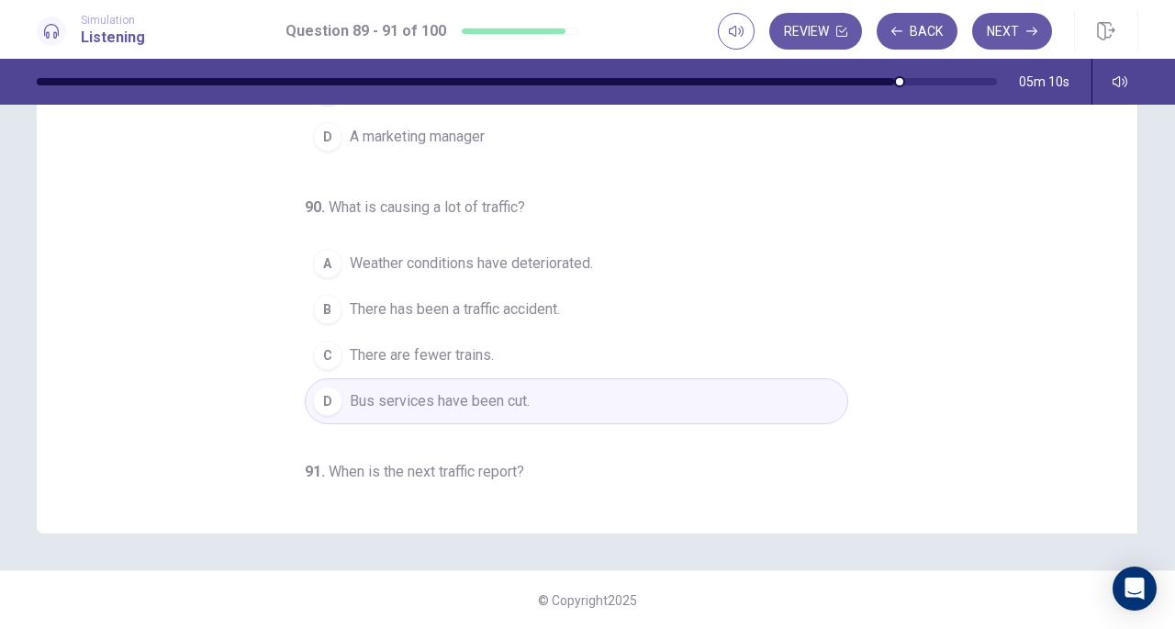
scroll to position [0, 0]
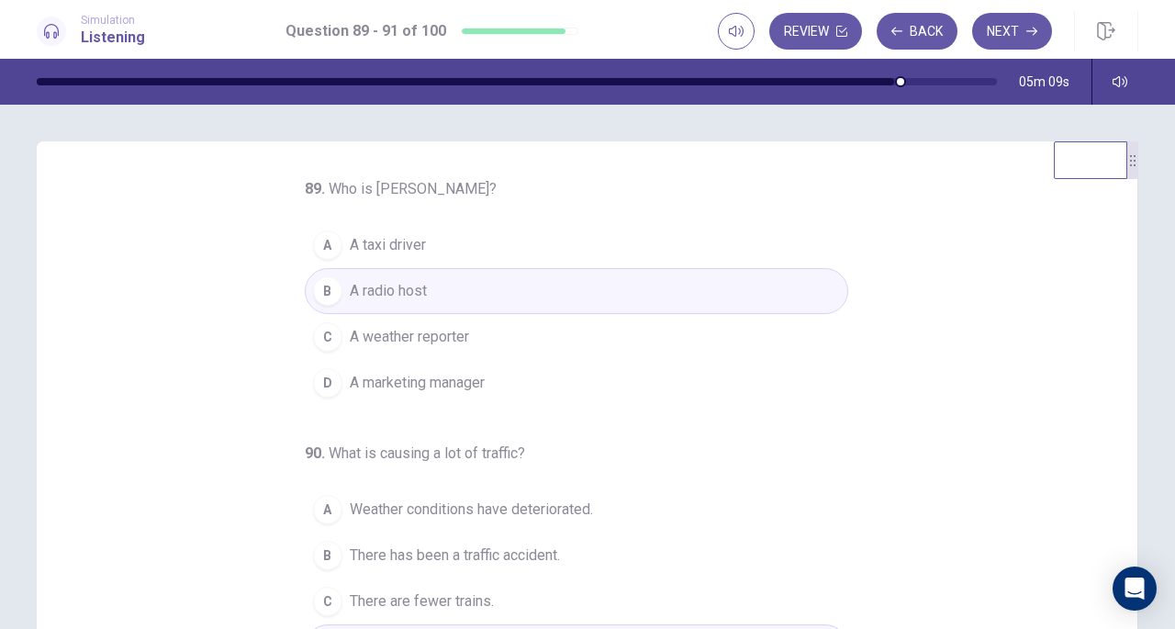
click at [1012, 36] on button "Next" at bounding box center [1012, 31] width 80 height 37
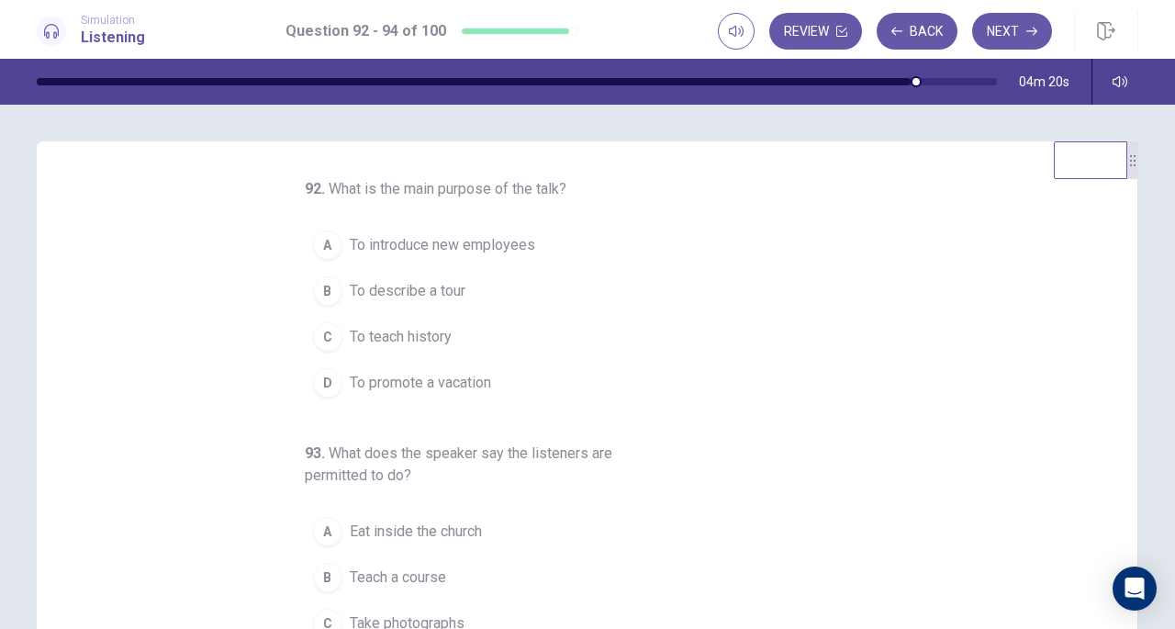
click at [415, 293] on span "To describe a tour" at bounding box center [408, 291] width 116 height 22
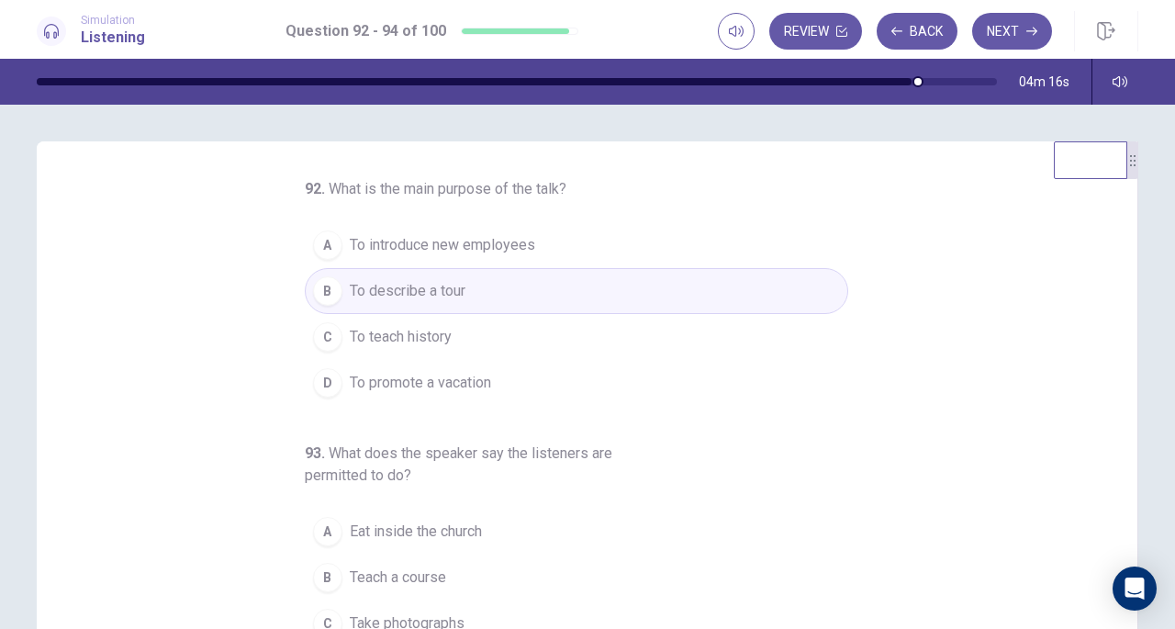
scroll to position [92, 0]
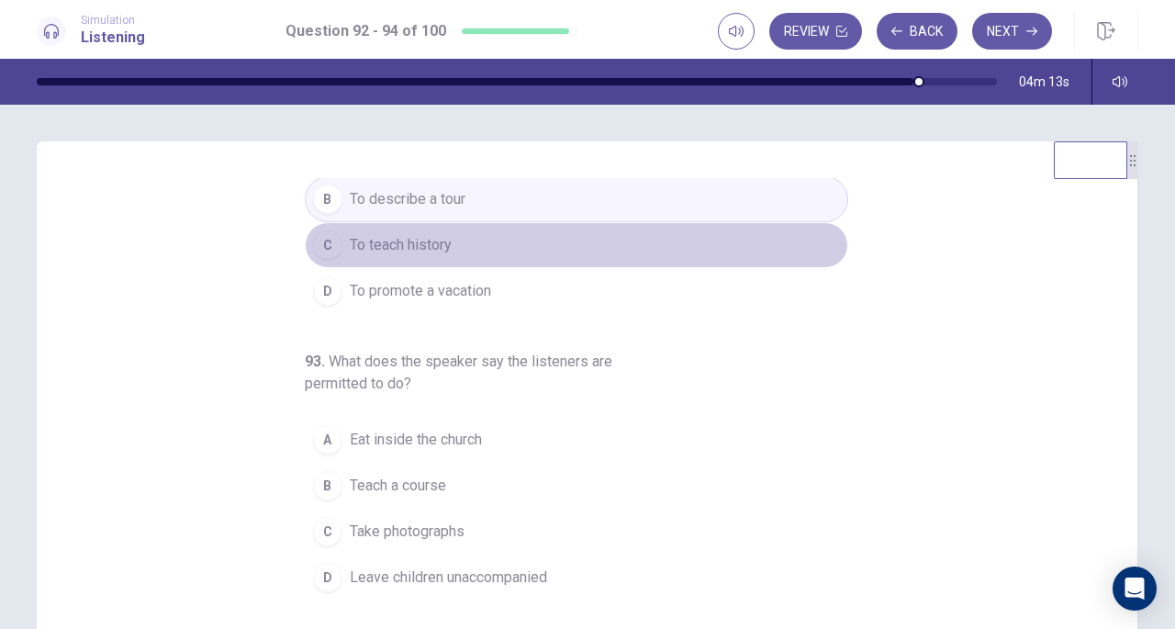
click at [437, 248] on span "To teach history" at bounding box center [401, 245] width 102 height 22
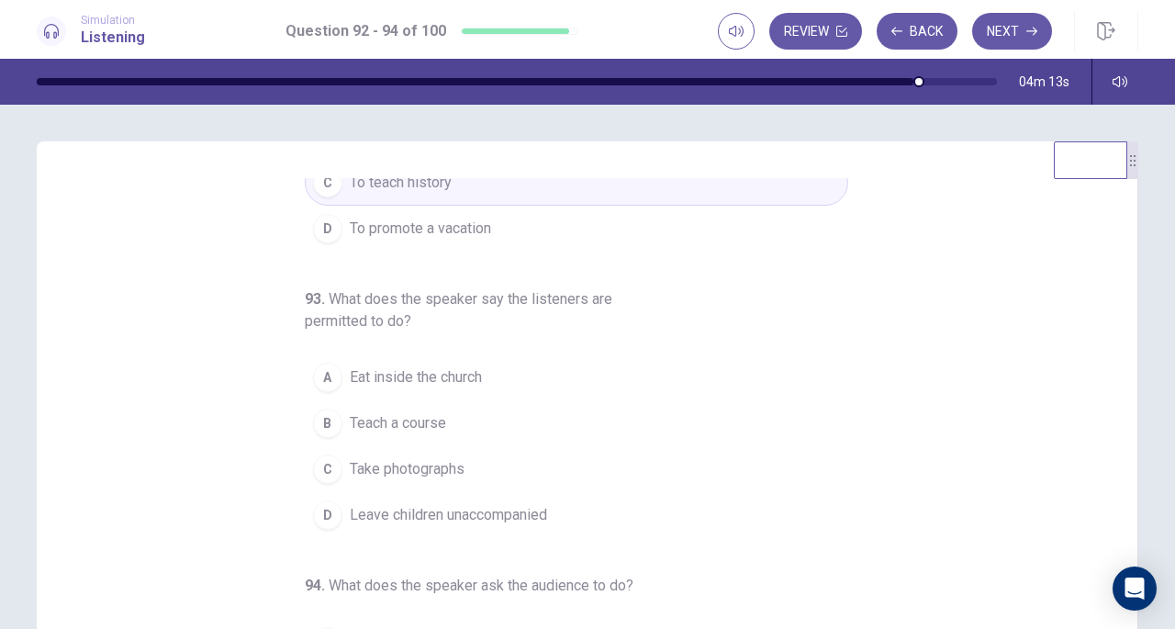
scroll to position [184, 0]
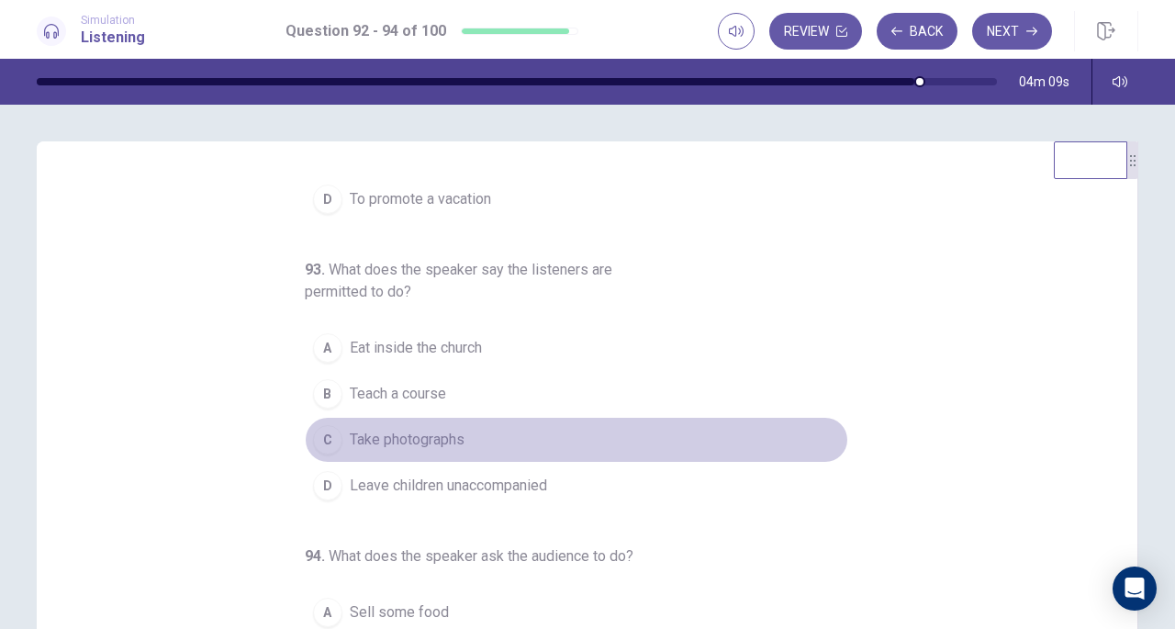
click at [425, 429] on span "Take photographs" at bounding box center [407, 440] width 115 height 22
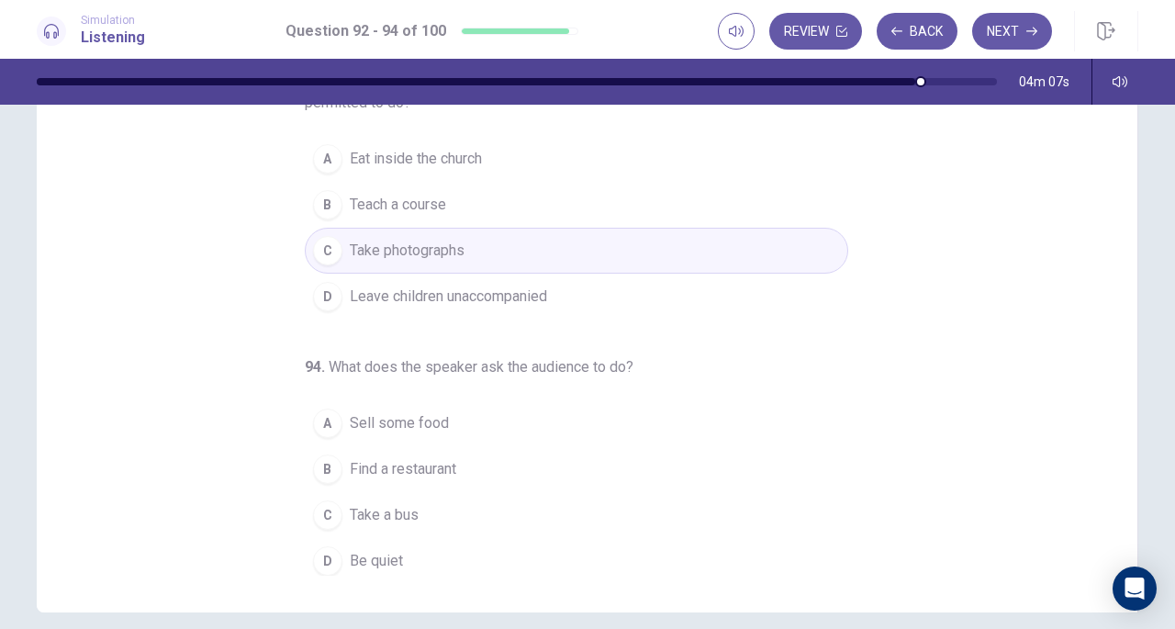
scroll to position [246, 0]
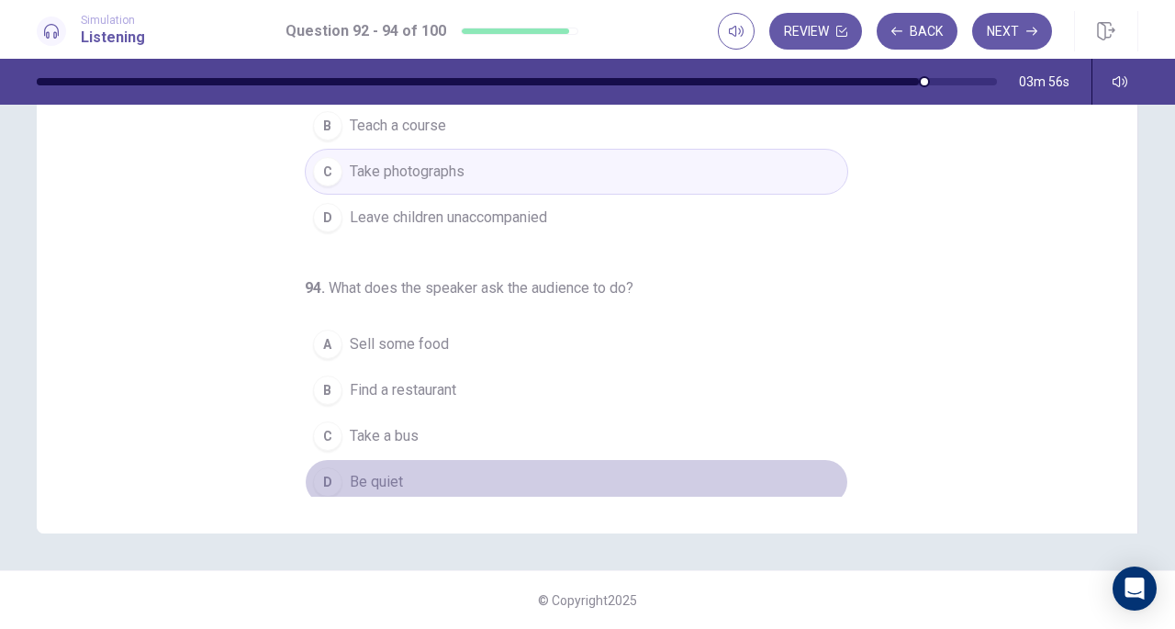
click at [350, 472] on span "Be quiet" at bounding box center [376, 482] width 53 height 22
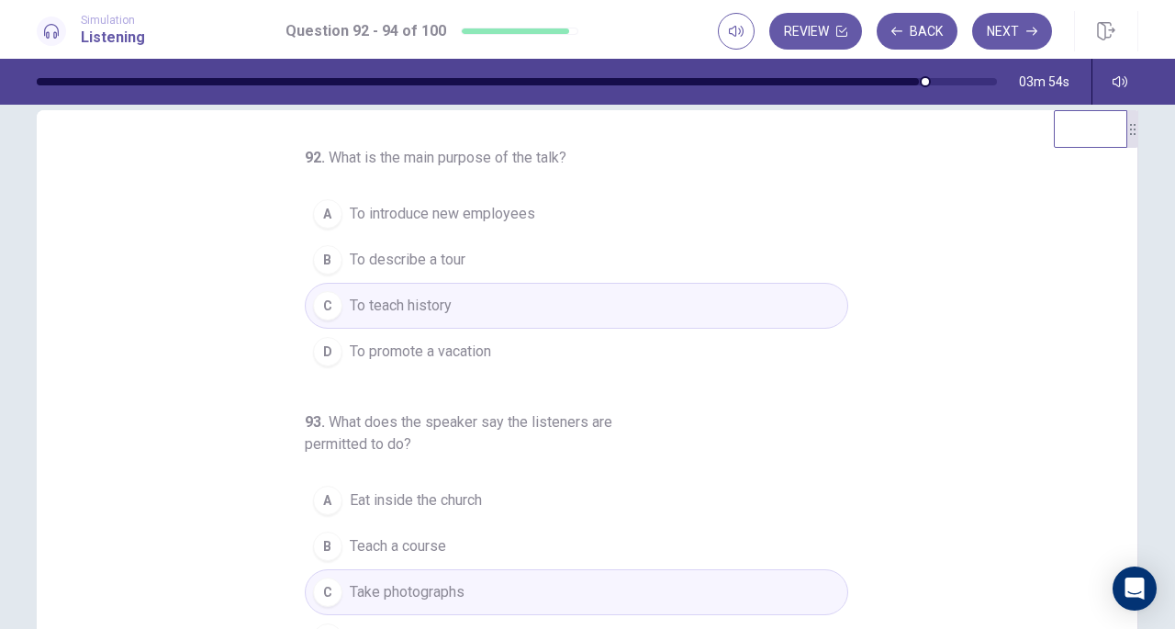
scroll to position [0, 0]
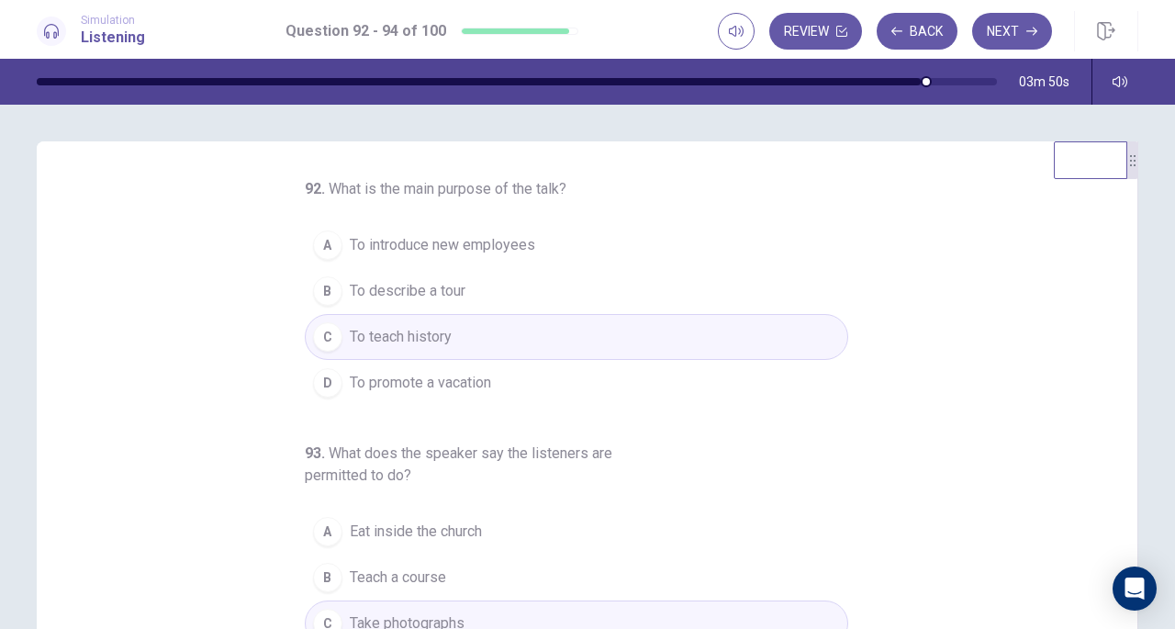
click at [442, 288] on span "To describe a tour" at bounding box center [408, 291] width 116 height 22
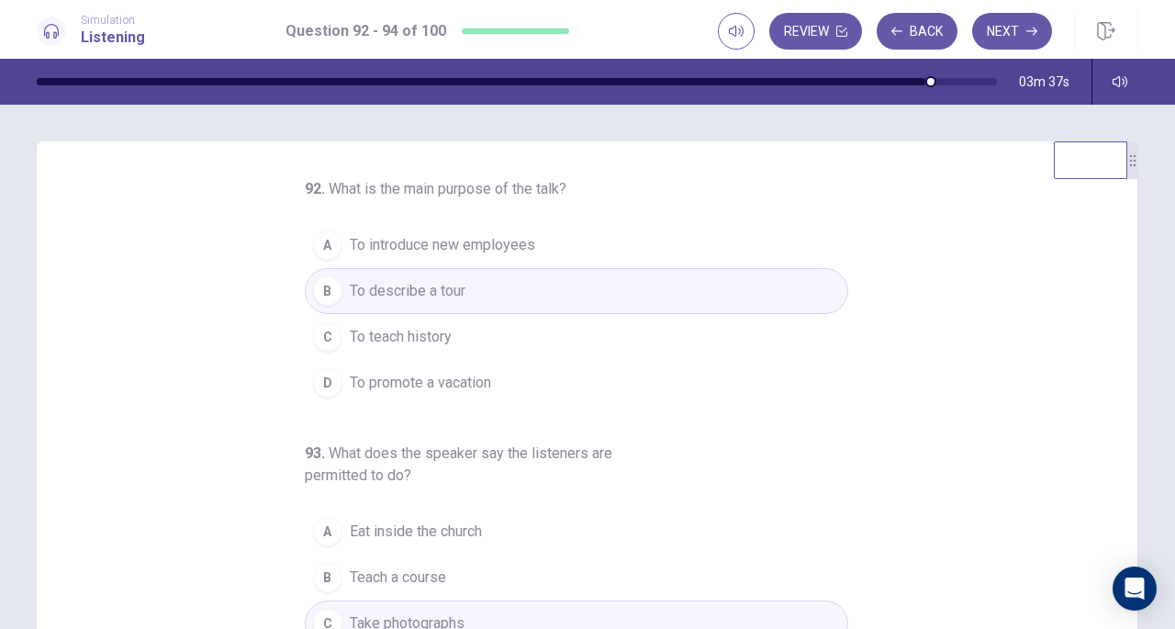
click at [1003, 25] on button "Next" at bounding box center [1012, 31] width 80 height 37
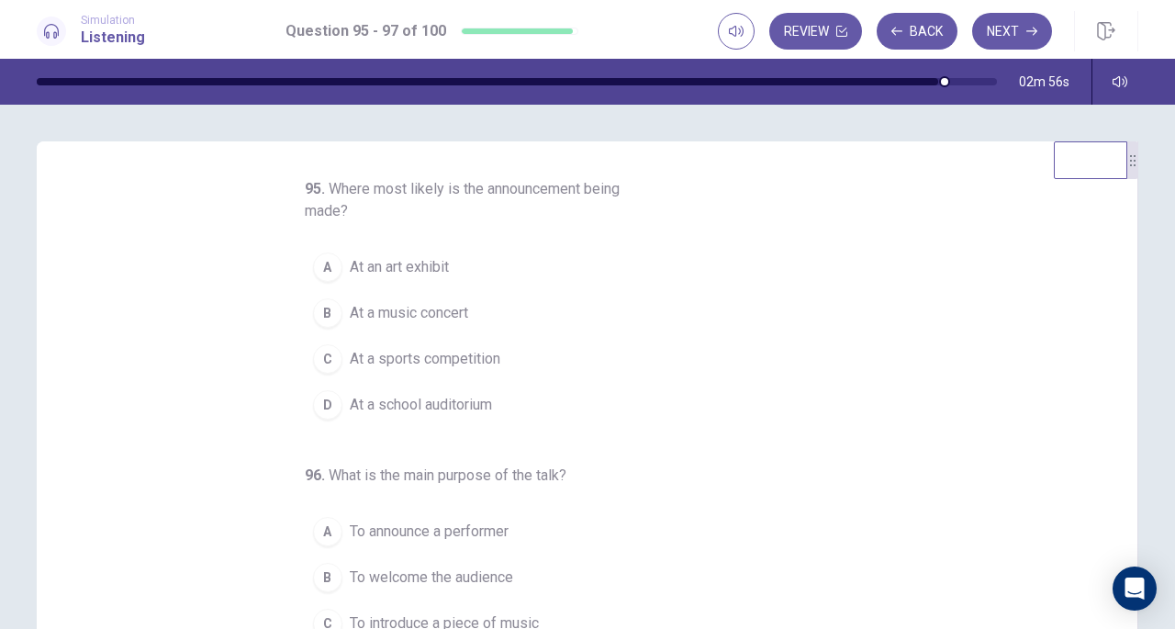
click at [445, 320] on span "At a music concert" at bounding box center [409, 313] width 118 height 22
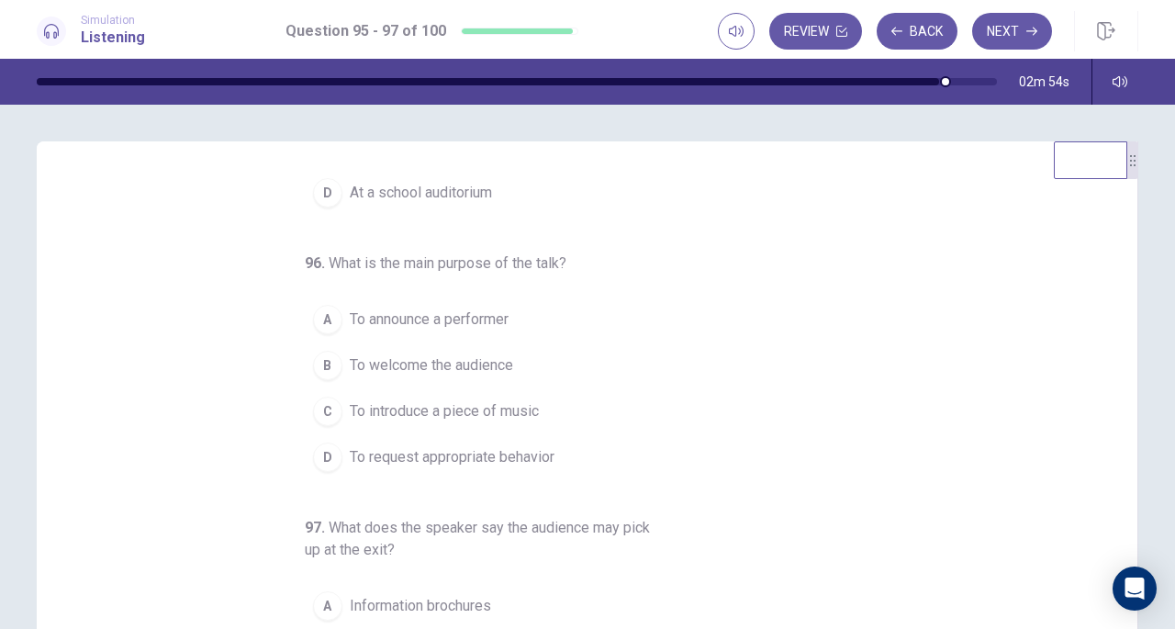
scroll to position [228, 0]
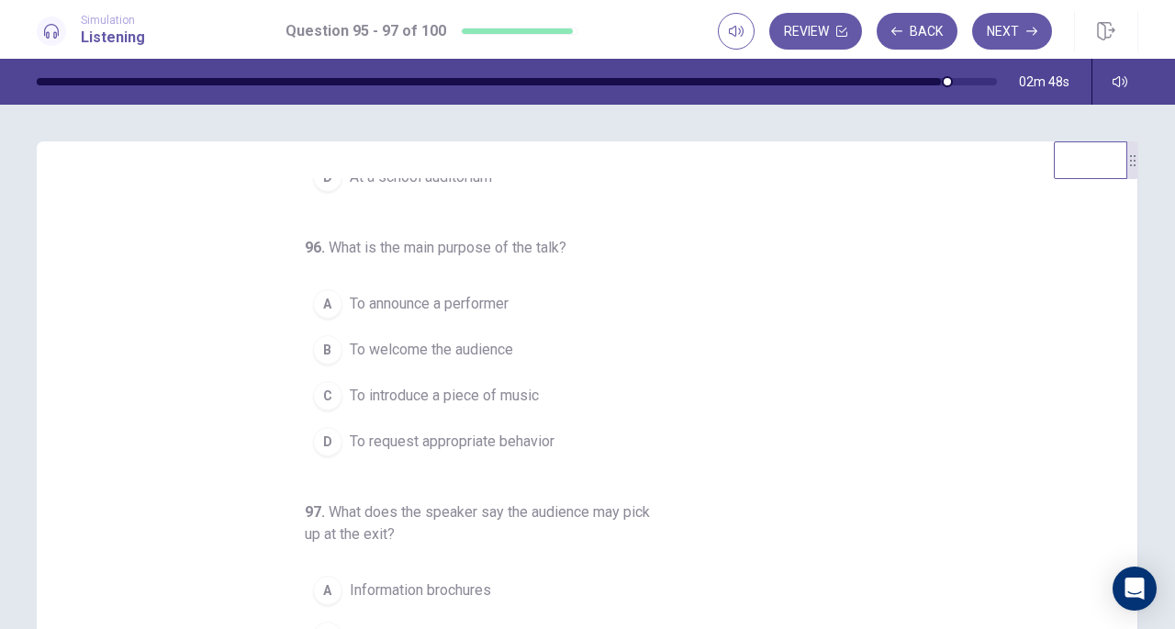
click at [465, 436] on span "To request appropriate behavior" at bounding box center [452, 442] width 205 height 22
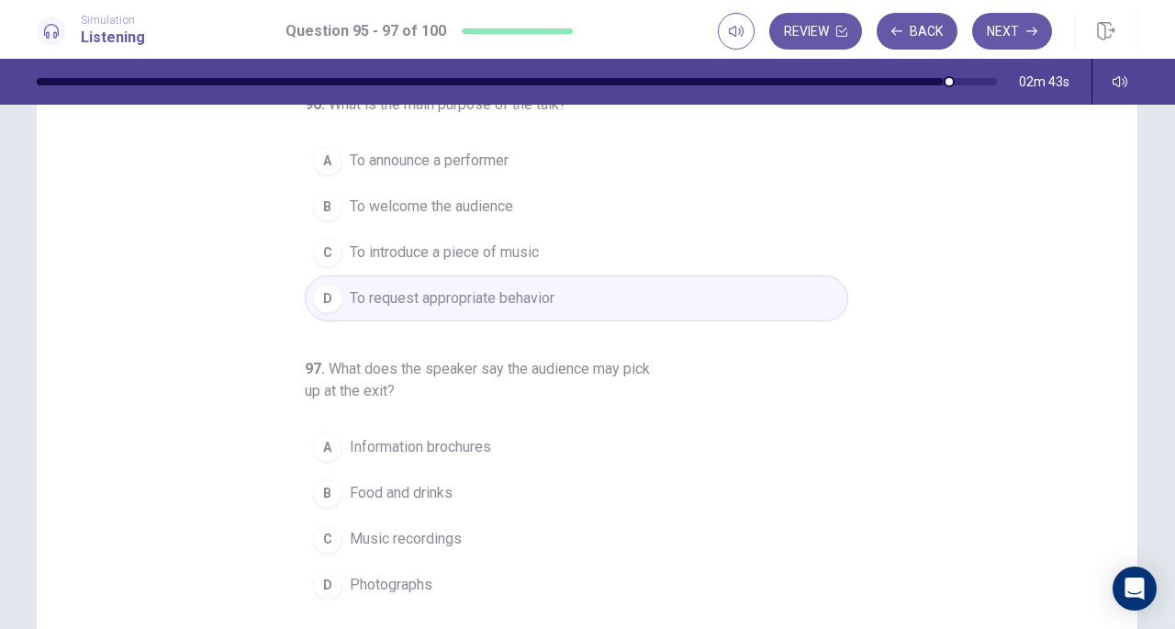
scroll to position [184, 0]
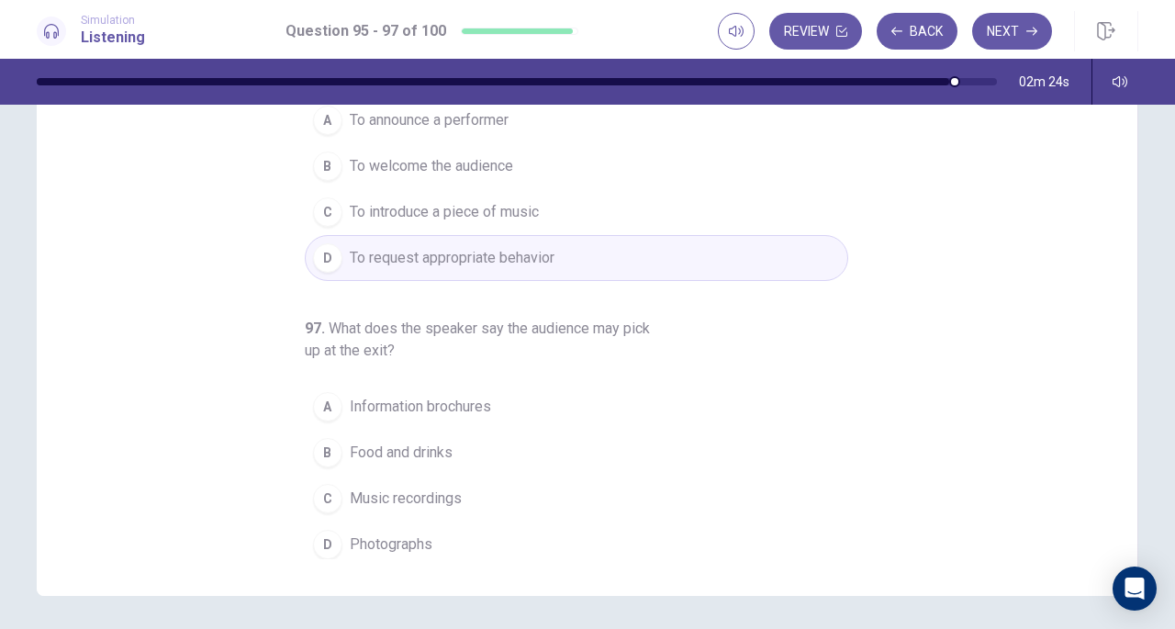
click at [434, 397] on span "Information brochures" at bounding box center [420, 407] width 141 height 22
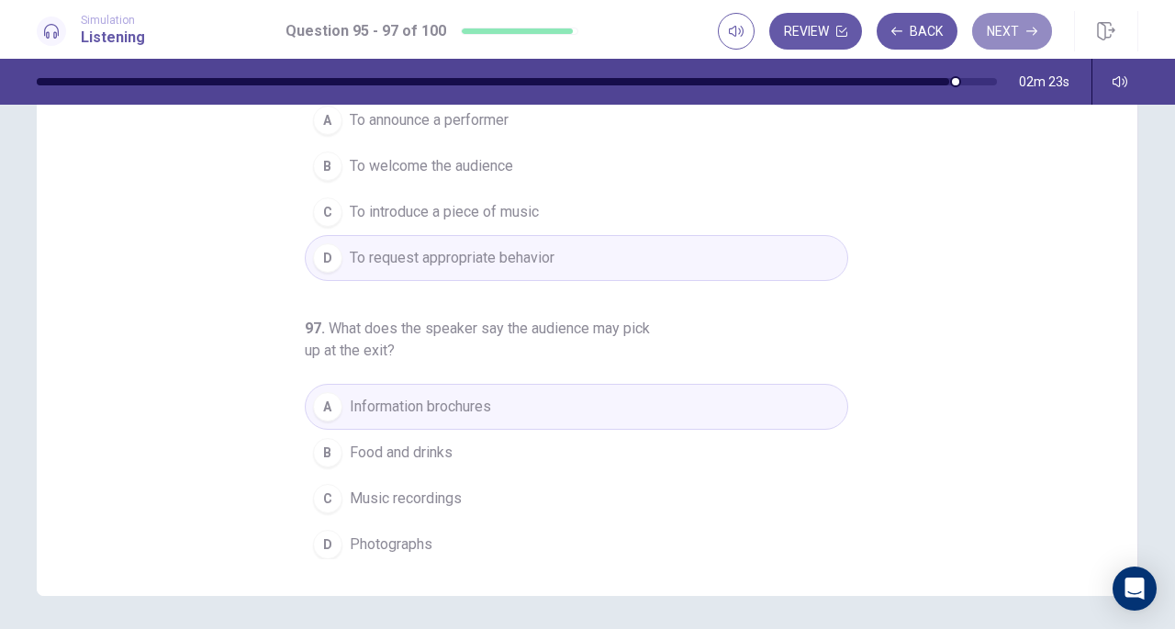
click at [1010, 38] on button "Next" at bounding box center [1012, 31] width 80 height 37
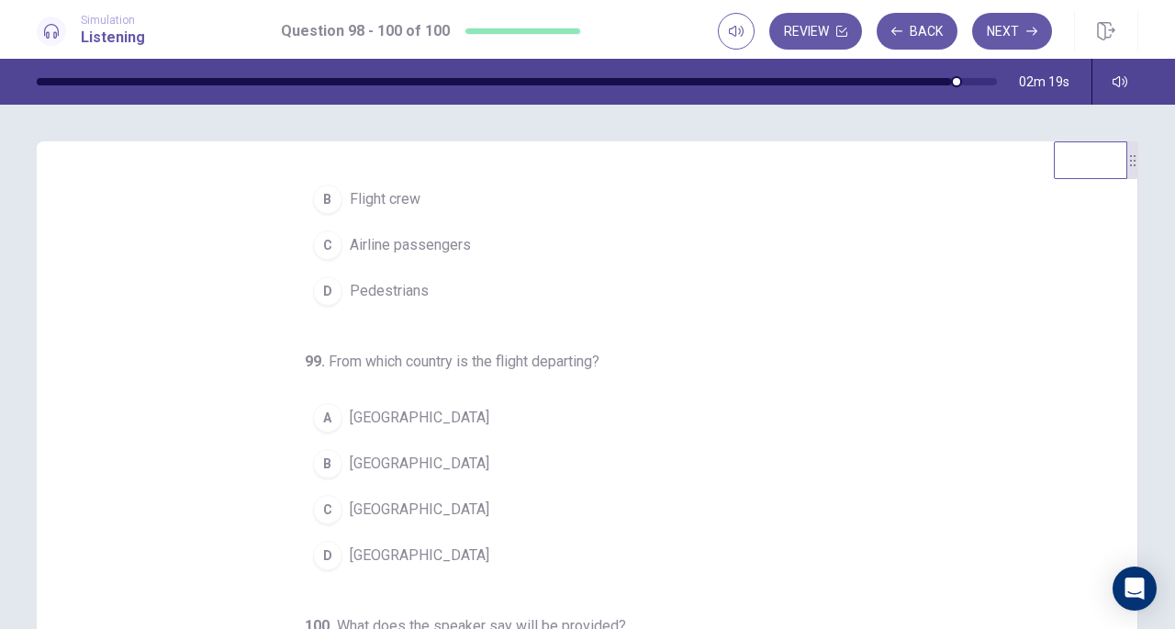
scroll to position [0, 0]
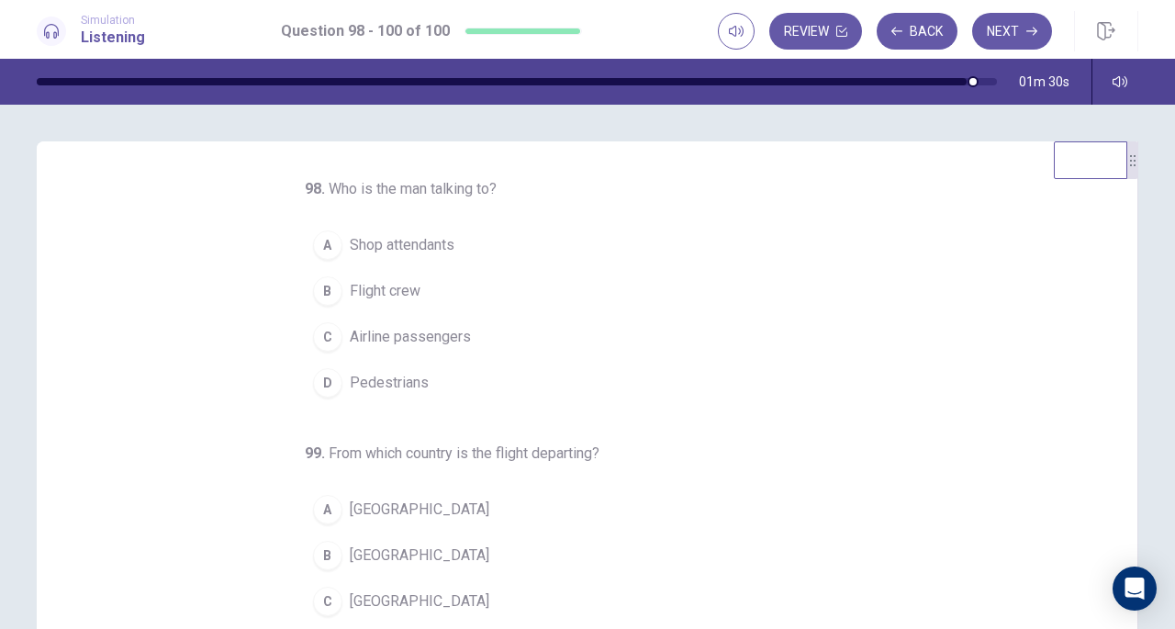
click at [419, 337] on span "Airline passengers" at bounding box center [410, 337] width 121 height 22
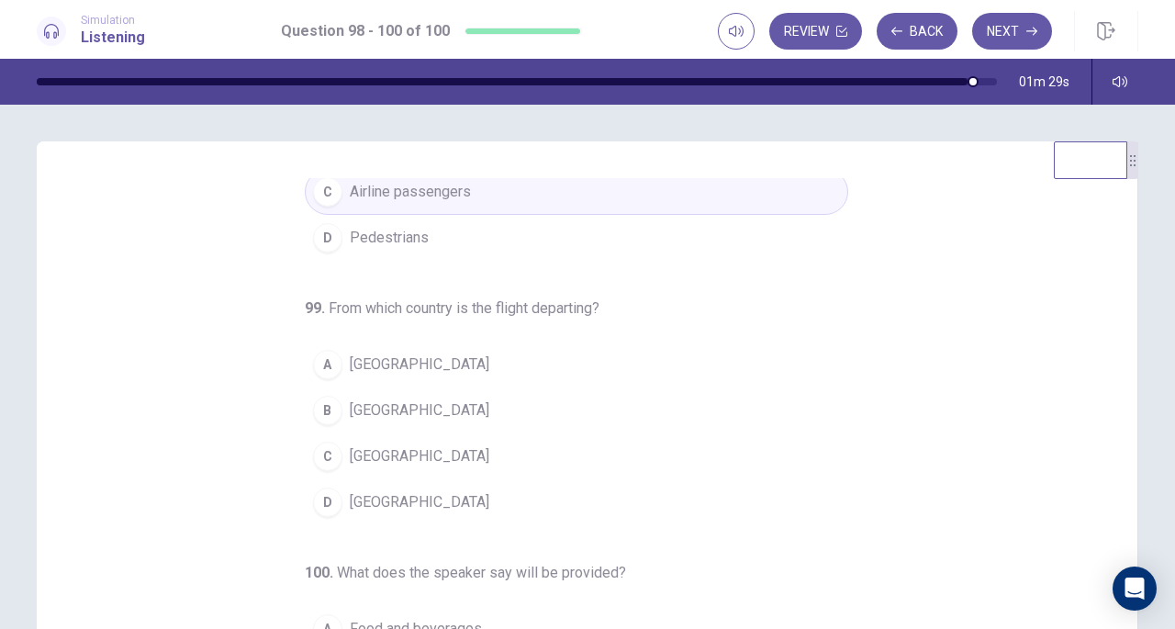
scroll to position [184, 0]
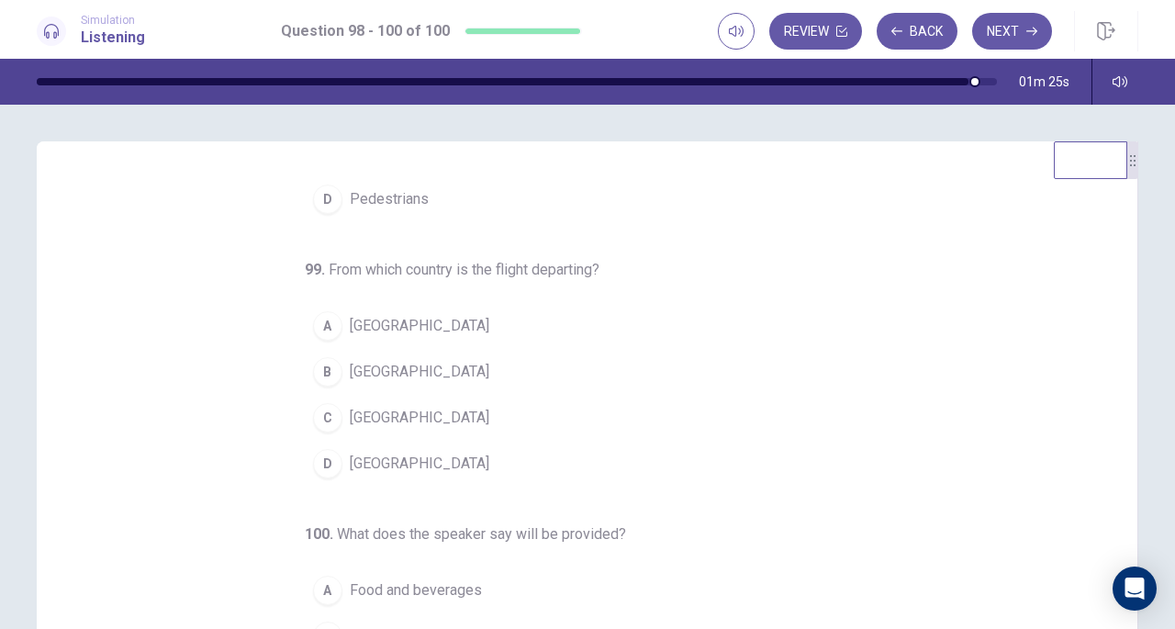
click at [357, 464] on span "[GEOGRAPHIC_DATA]" at bounding box center [420, 464] width 140 height 22
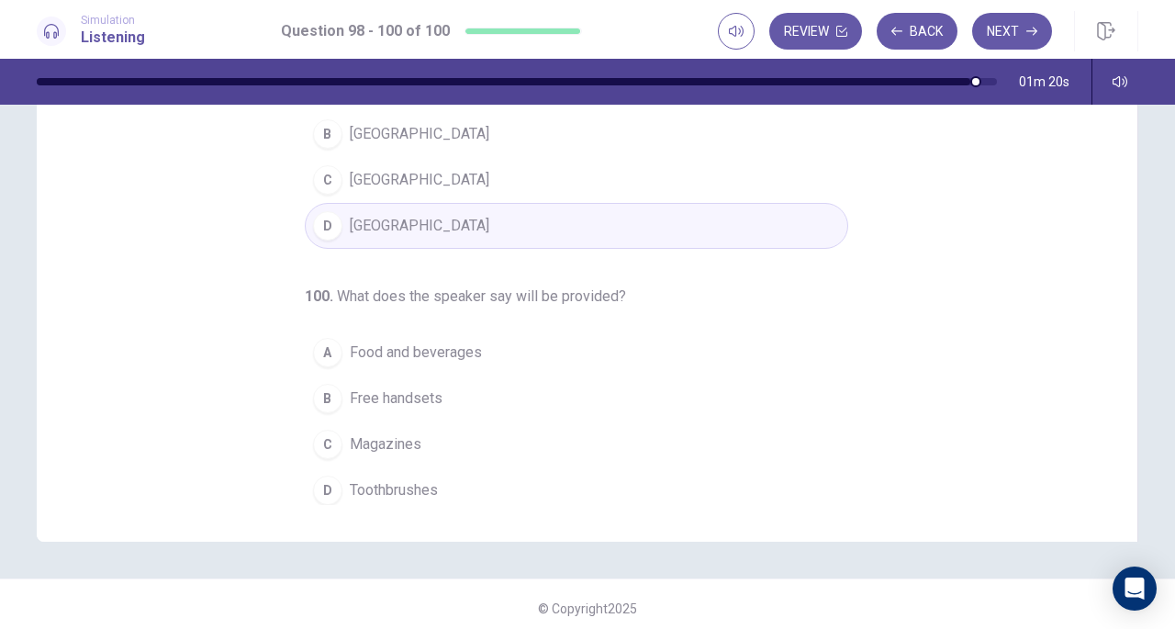
scroll to position [246, 0]
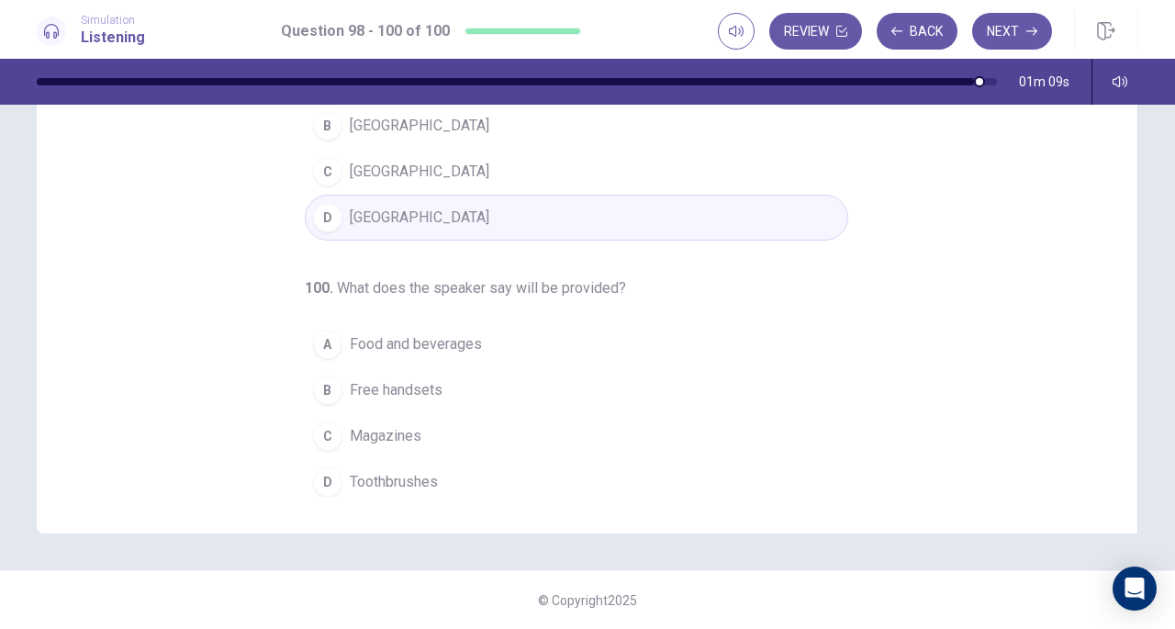
click at [417, 333] on span "Food and beverages" at bounding box center [416, 344] width 132 height 22
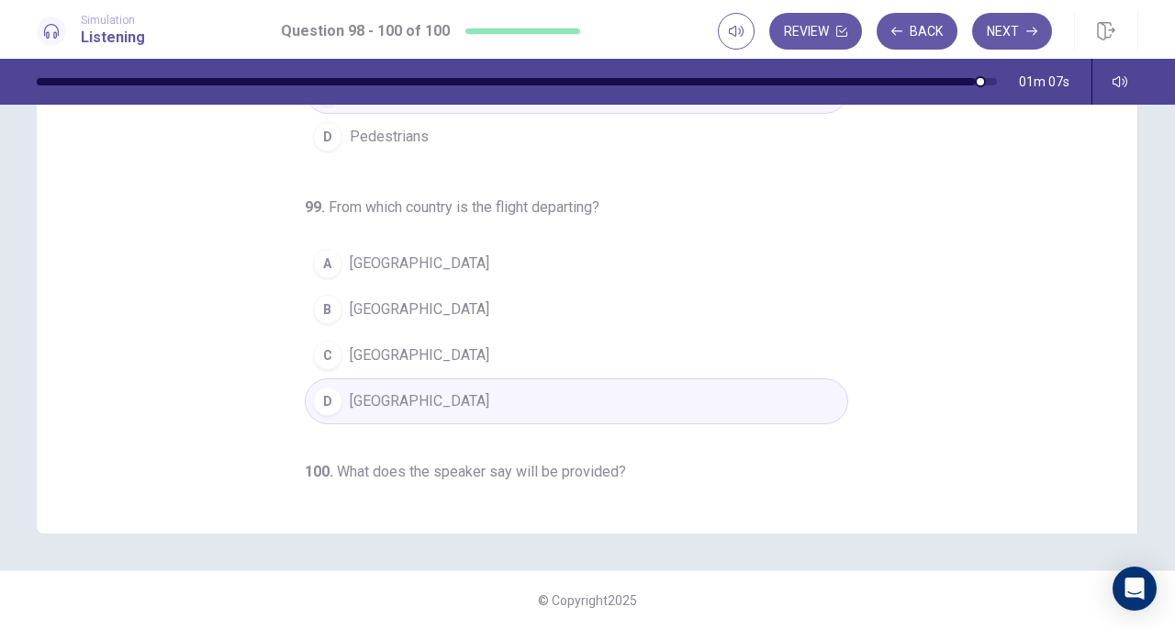
scroll to position [0, 0]
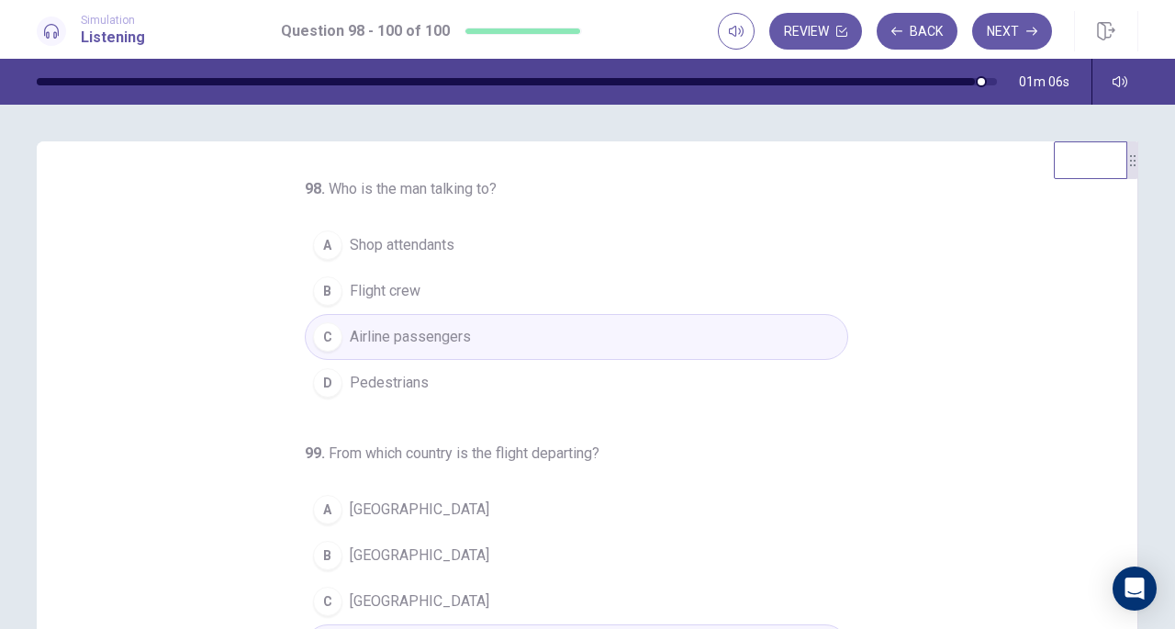
click at [1008, 19] on button "Next" at bounding box center [1012, 31] width 80 height 37
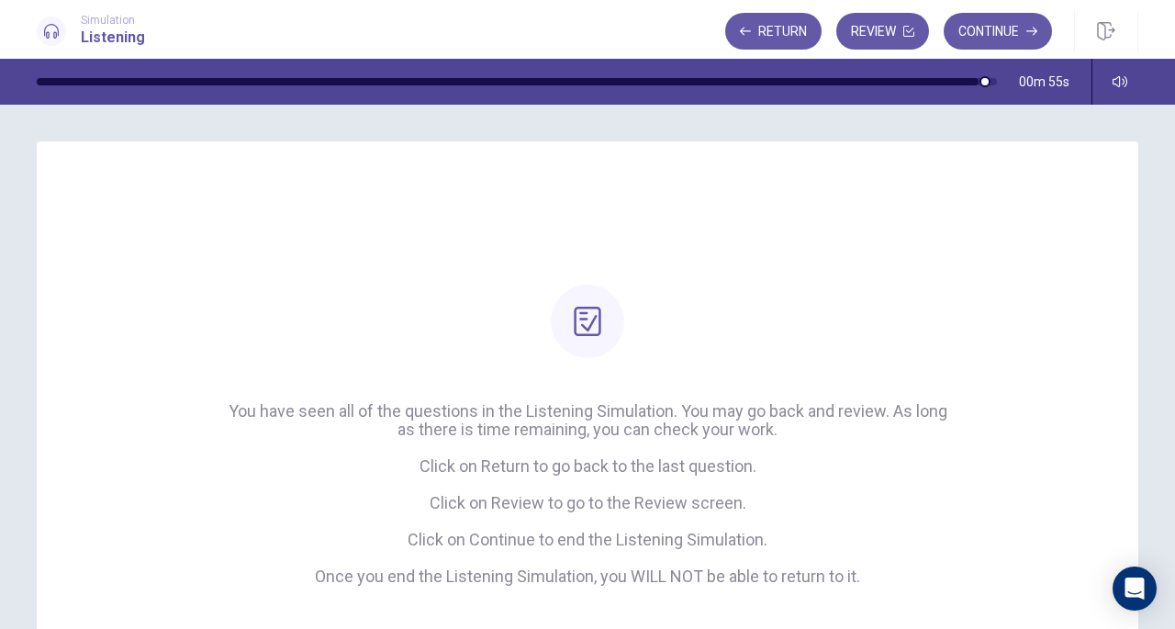
click at [885, 32] on button "Review" at bounding box center [882, 31] width 93 height 37
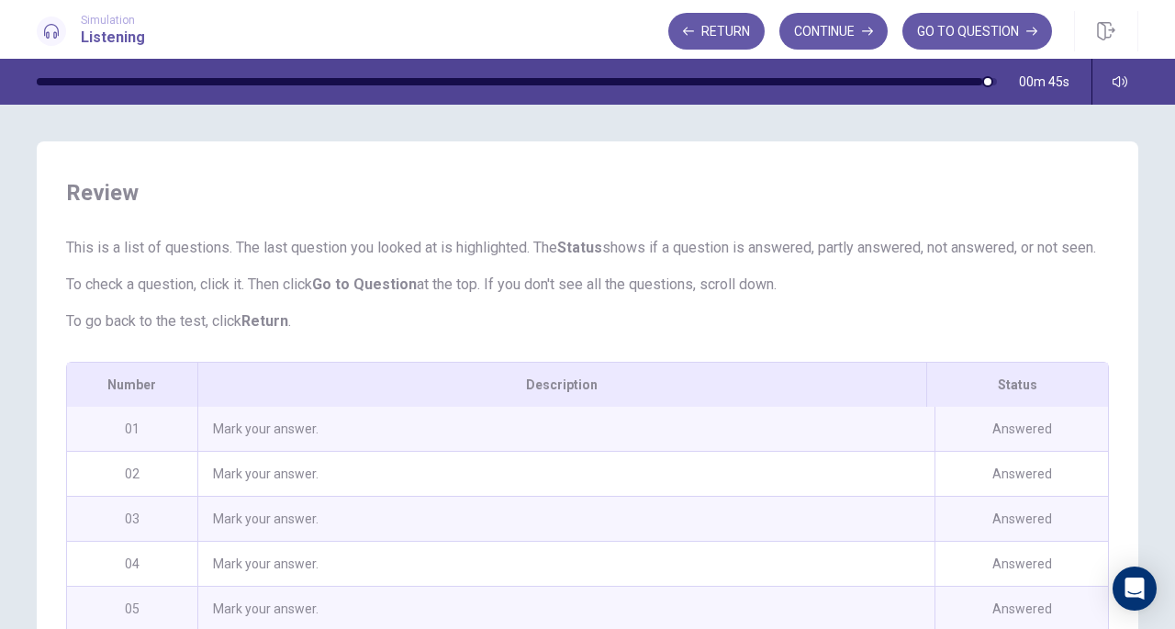
click at [833, 47] on button "Continue" at bounding box center [833, 31] width 108 height 37
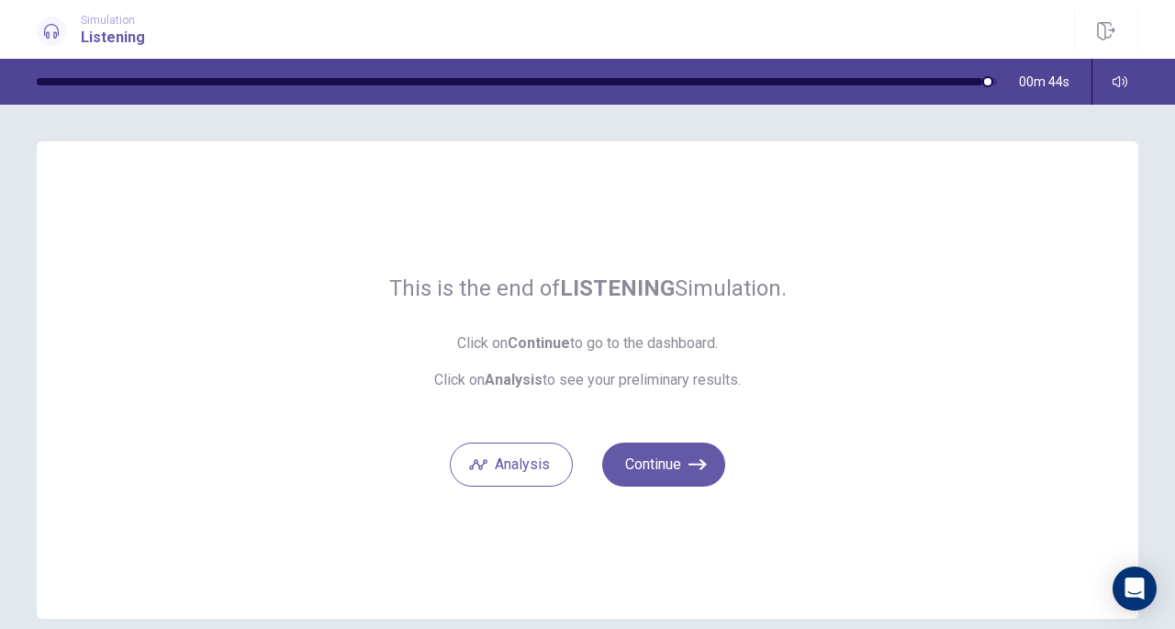
scroll to position [84, 0]
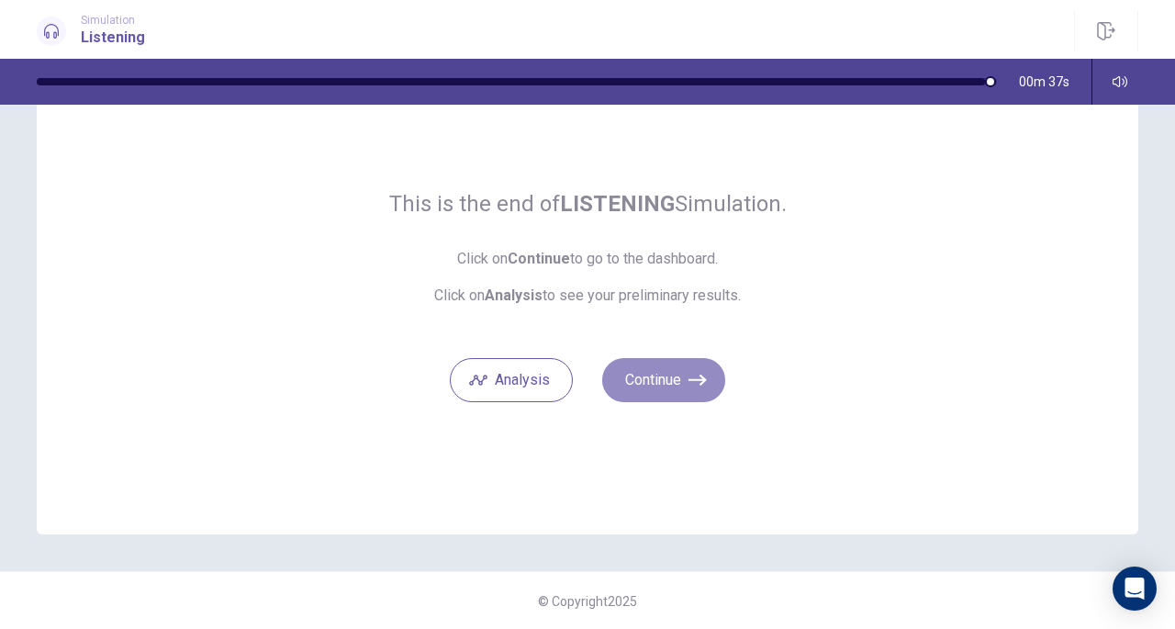
click at [669, 393] on button "Continue" at bounding box center [663, 380] width 123 height 44
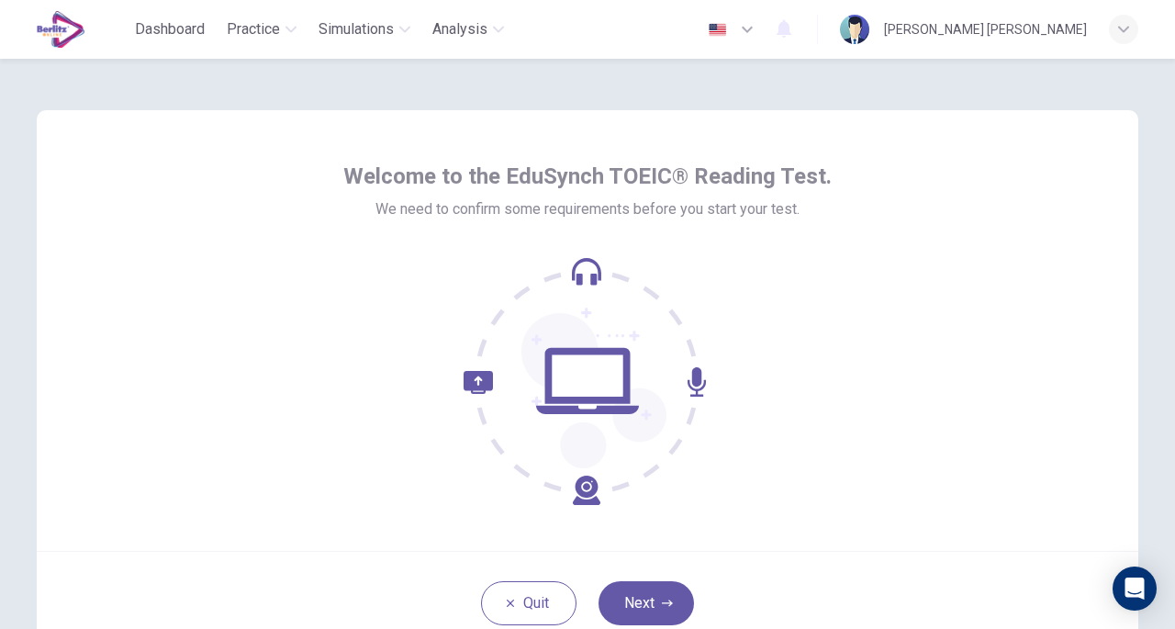
scroll to position [92, 0]
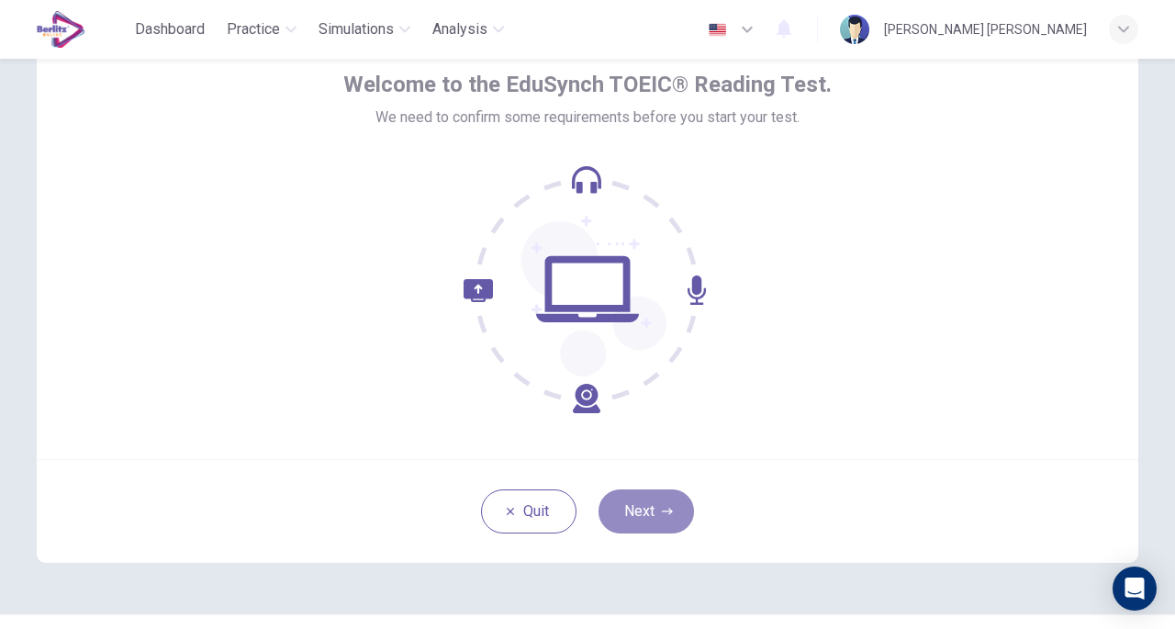
click at [679, 496] on button "Next" at bounding box center [646, 511] width 95 height 44
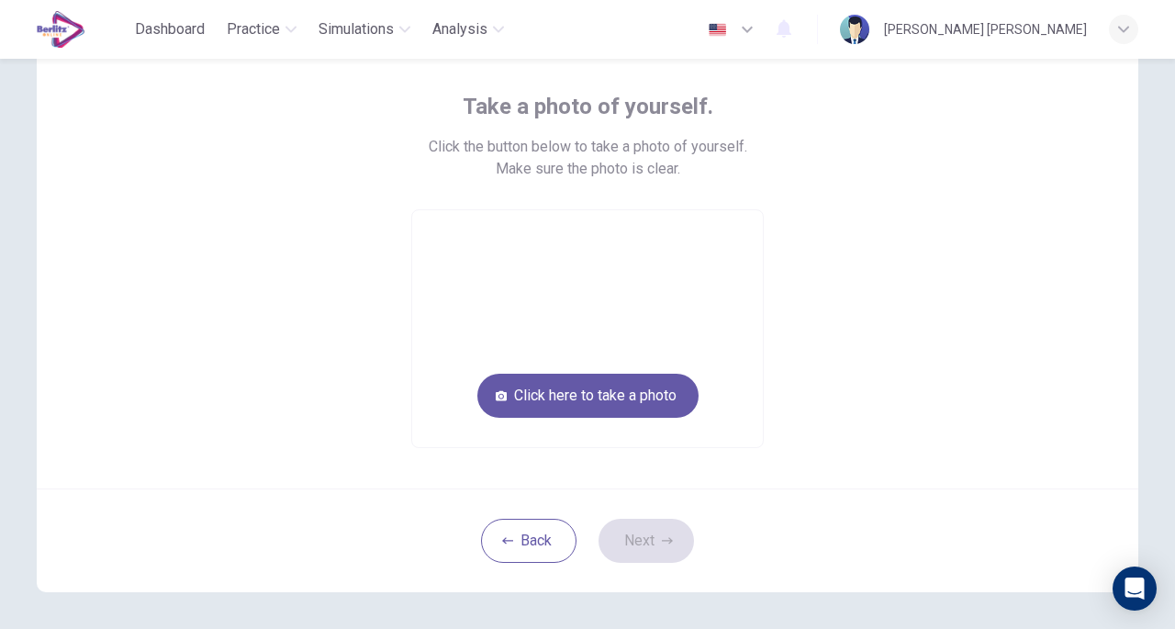
click at [650, 401] on button "Click here to take a photo" at bounding box center [587, 396] width 221 height 44
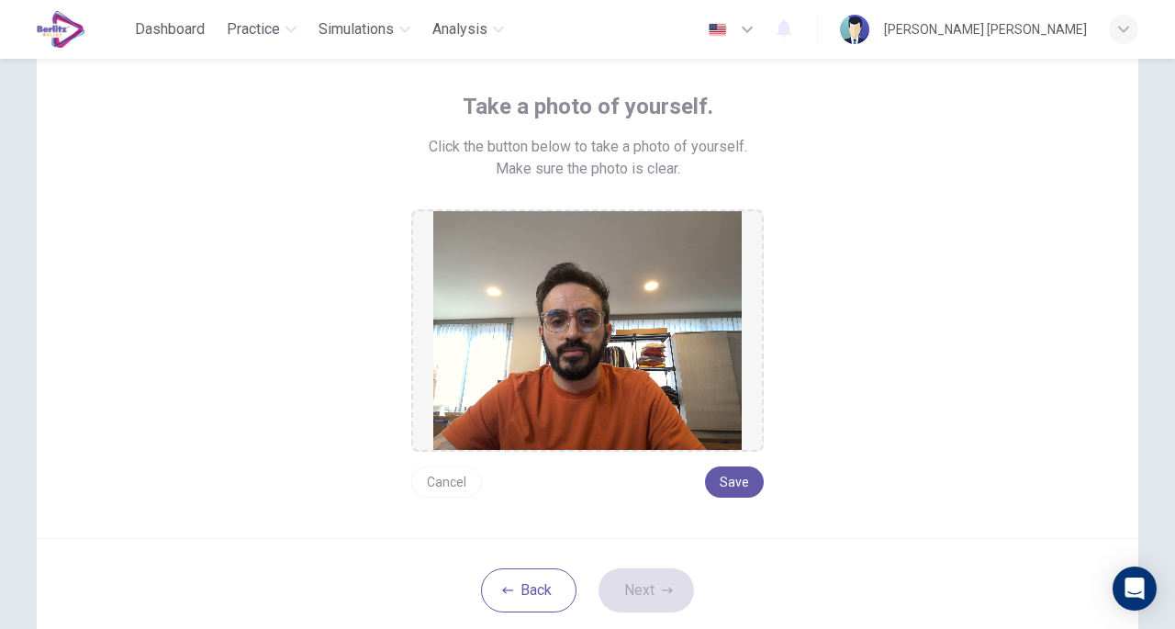
click at [753, 472] on button "Save" at bounding box center [734, 481] width 59 height 31
click at [668, 579] on button "Next" at bounding box center [646, 590] width 95 height 44
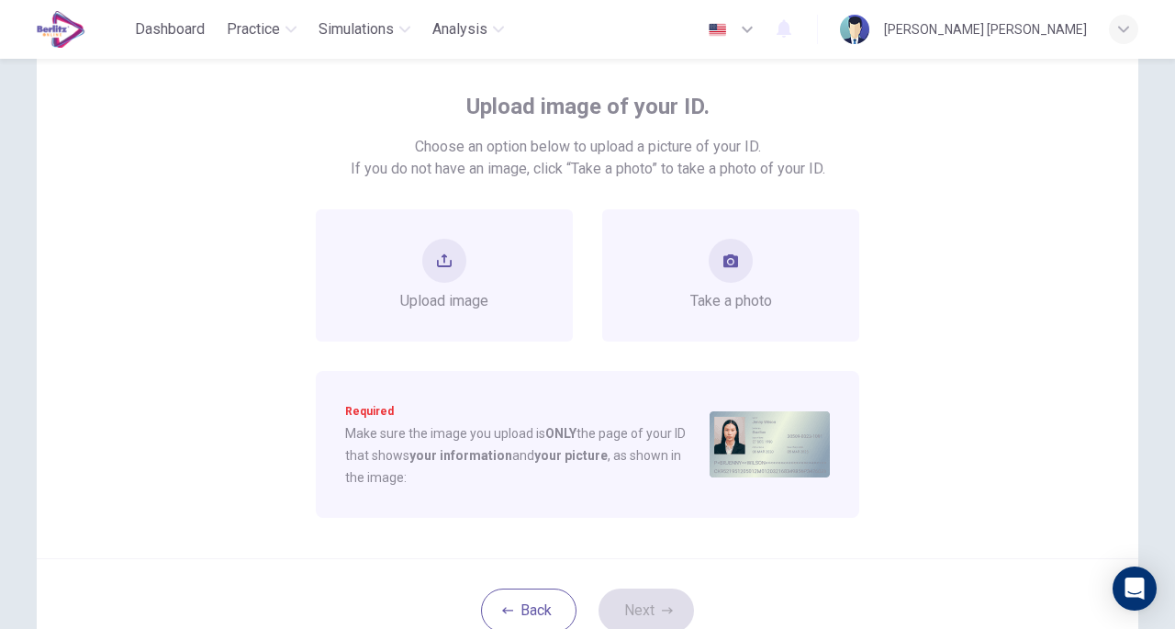
click at [746, 274] on div "Take a photo" at bounding box center [731, 275] width 82 height 73
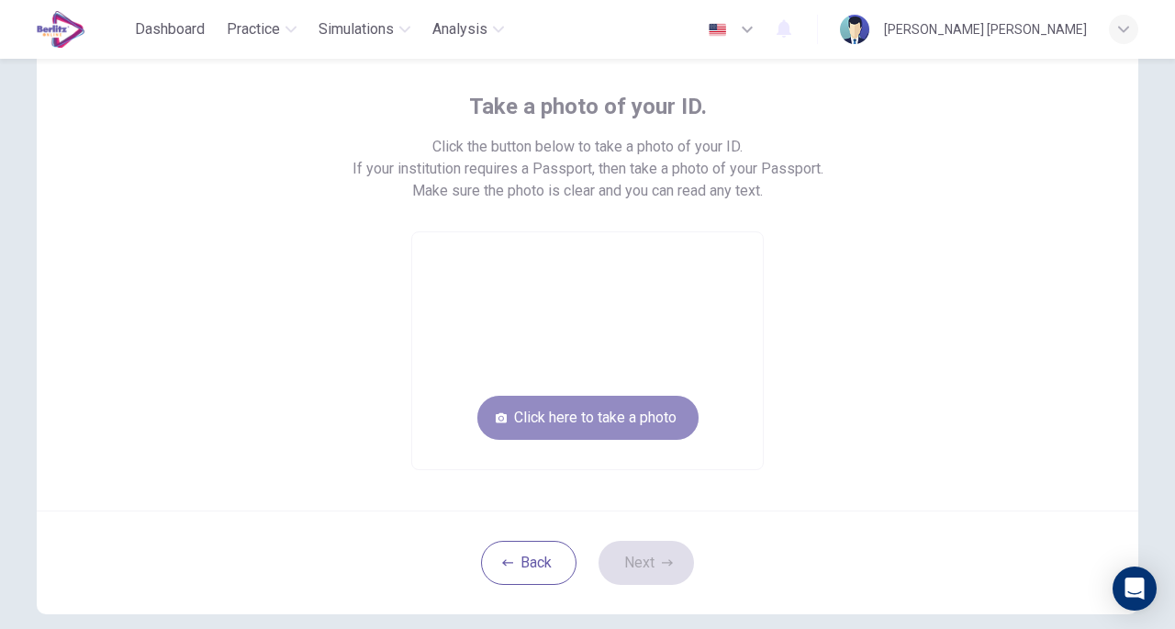
click at [667, 418] on button "Click here to take a photo" at bounding box center [587, 418] width 221 height 44
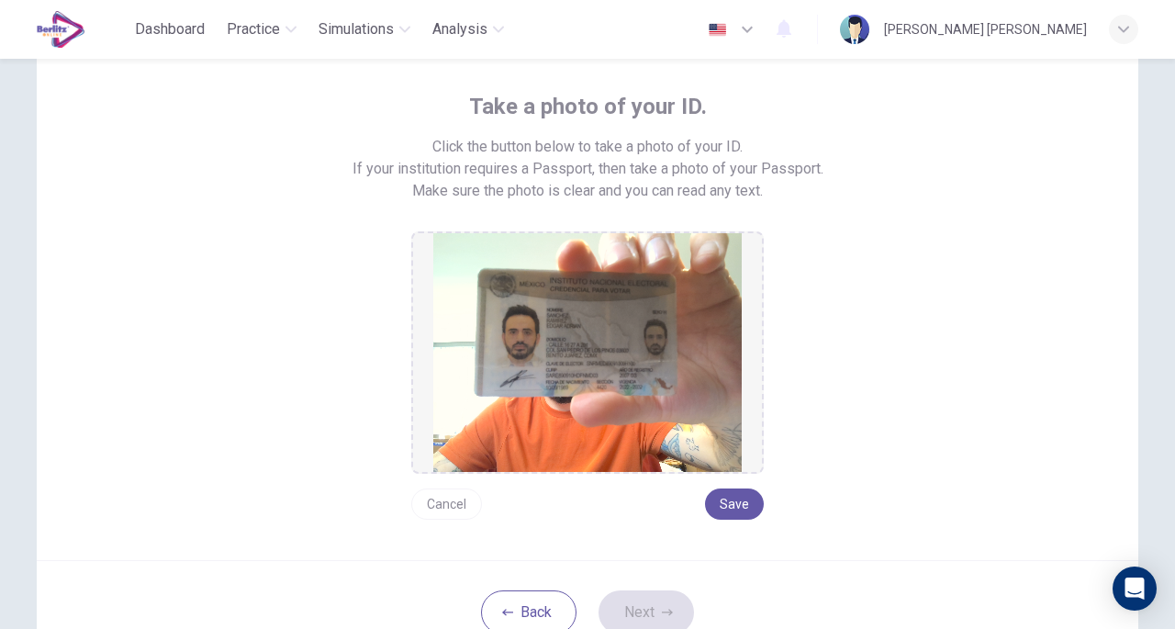
click at [741, 509] on button "Save" at bounding box center [734, 503] width 59 height 31
click at [668, 598] on button "Next" at bounding box center [646, 612] width 95 height 44
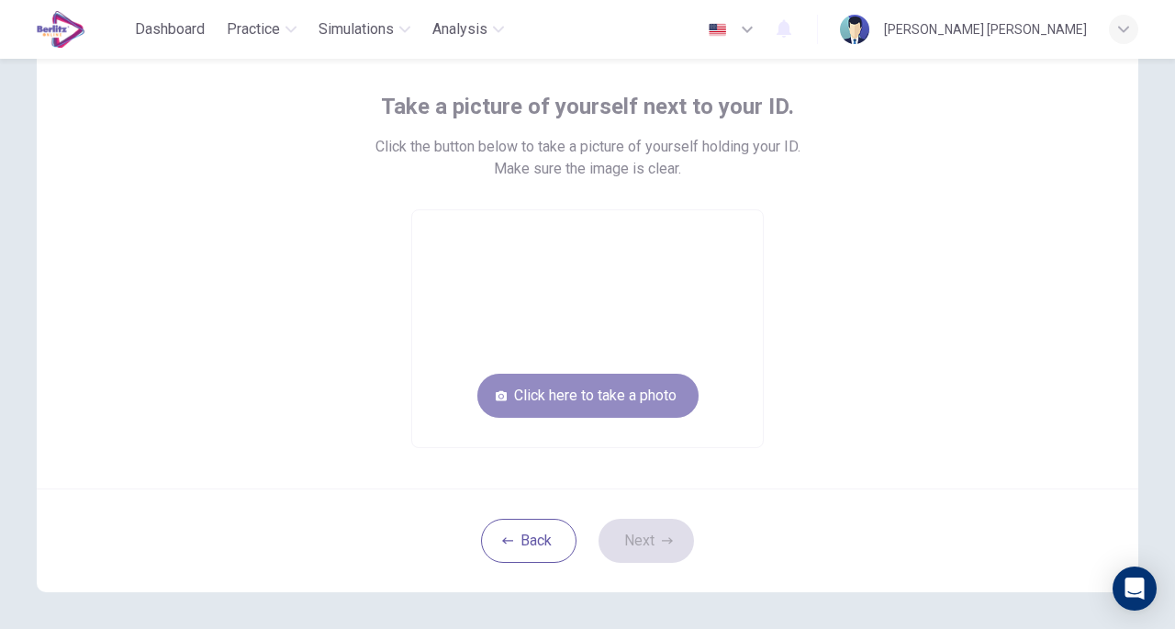
click at [602, 406] on button "Click here to take a photo" at bounding box center [587, 396] width 221 height 44
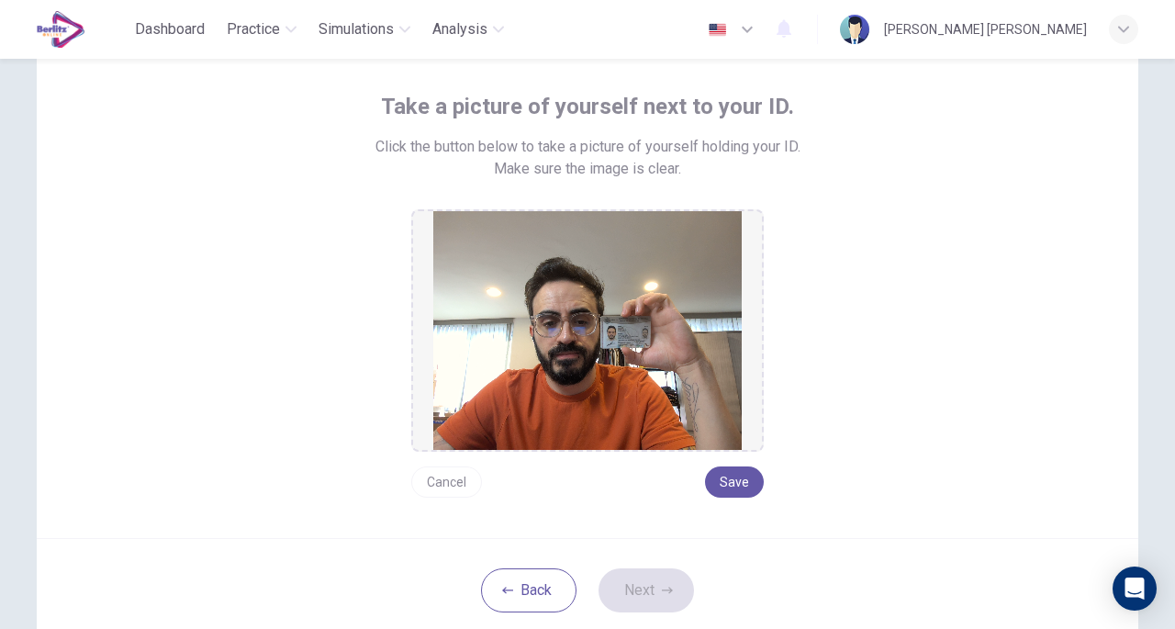
click at [739, 487] on button "Save" at bounding box center [734, 481] width 59 height 31
click at [668, 570] on button "Next" at bounding box center [646, 590] width 95 height 44
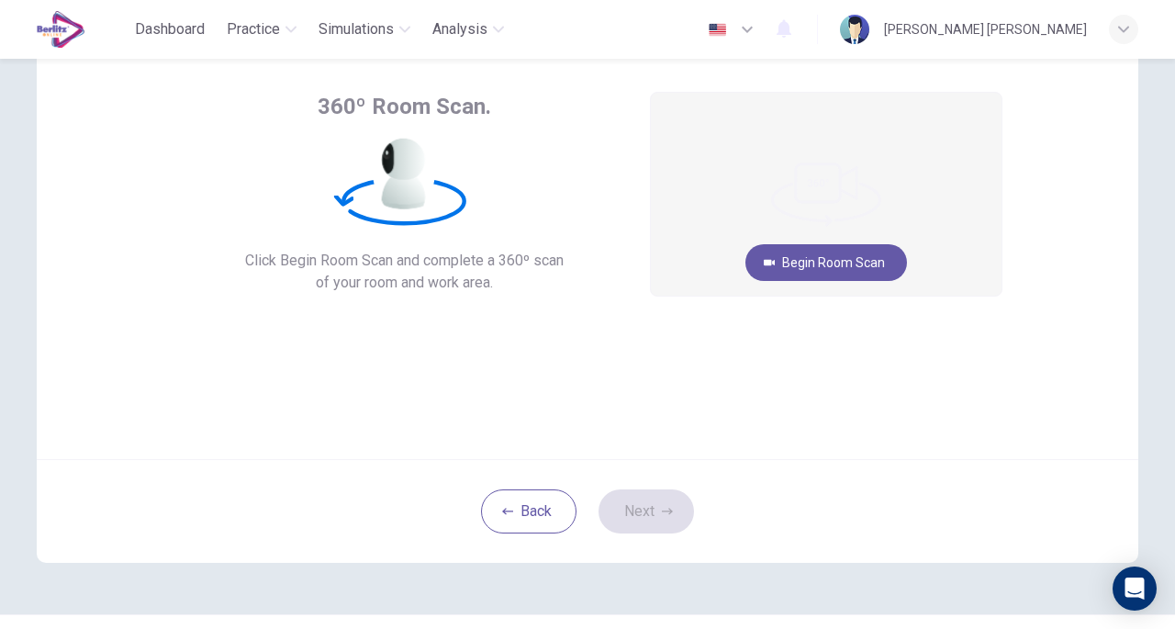
click at [841, 258] on button "Begin Room Scan" at bounding box center [826, 262] width 162 height 37
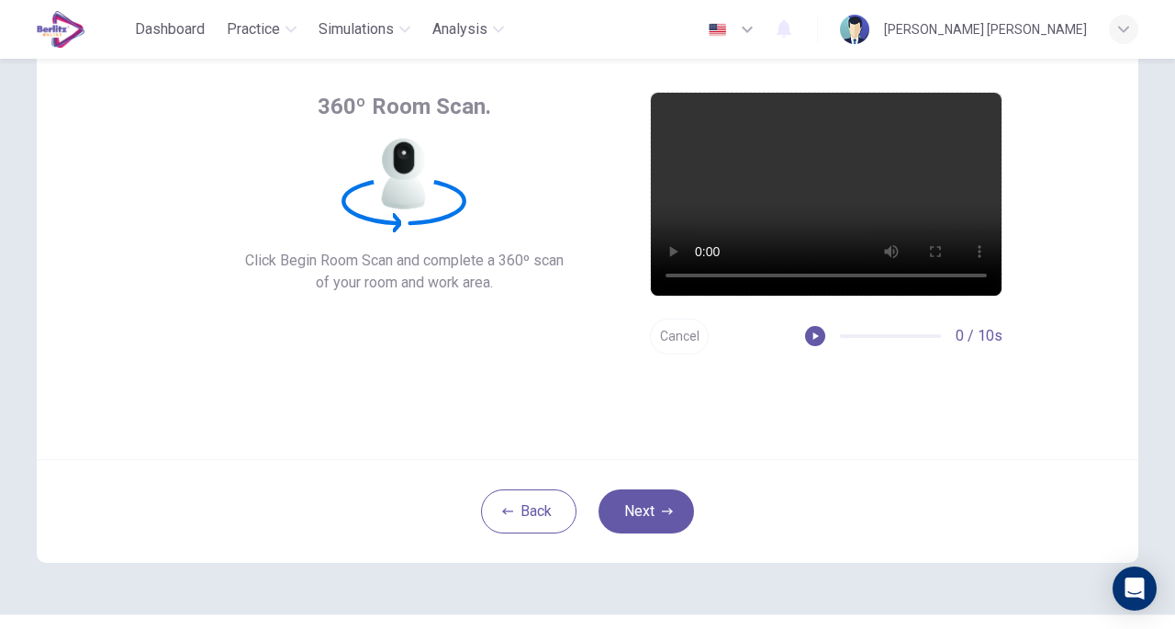
click at [662, 509] on icon "button" at bounding box center [667, 511] width 11 height 11
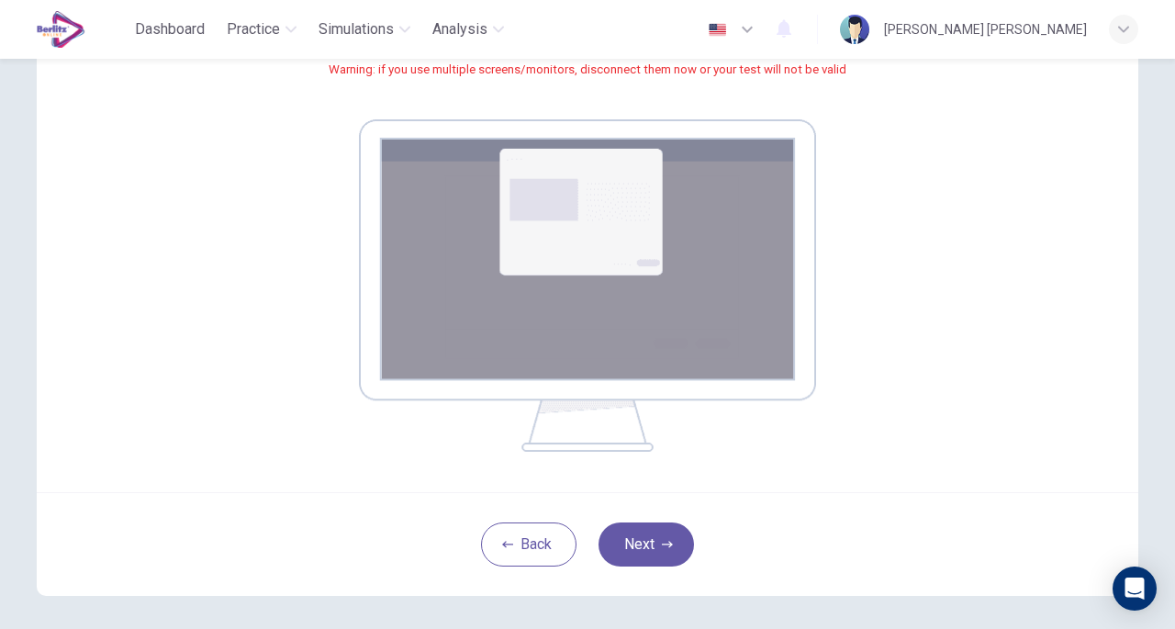
scroll to position [275, 0]
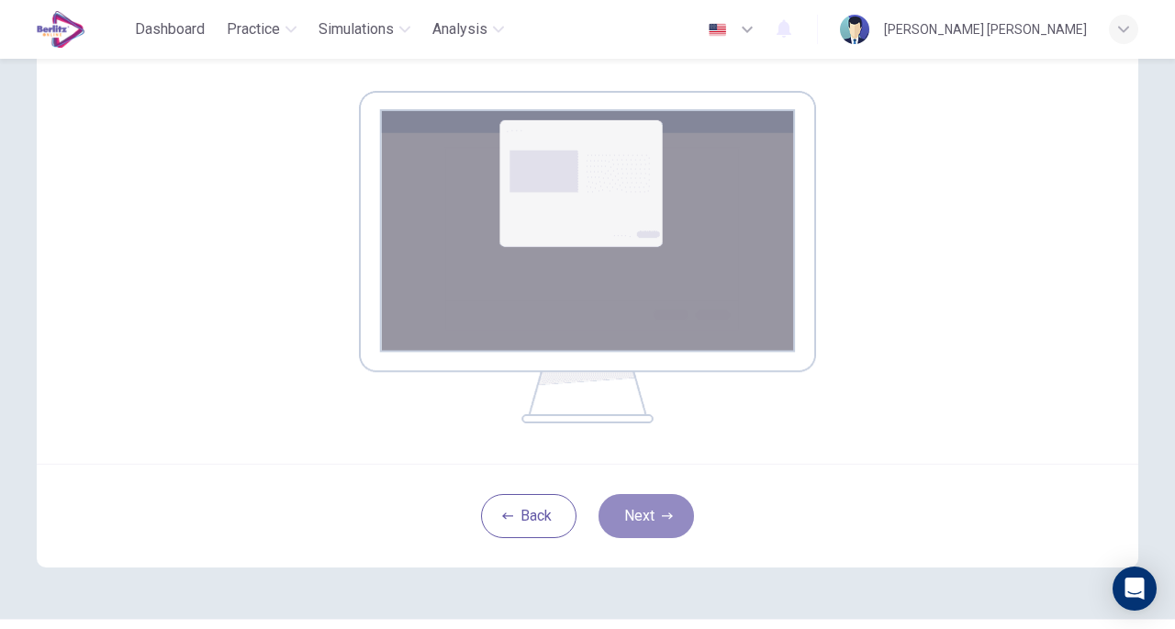
click at [670, 502] on button "Next" at bounding box center [646, 516] width 95 height 44
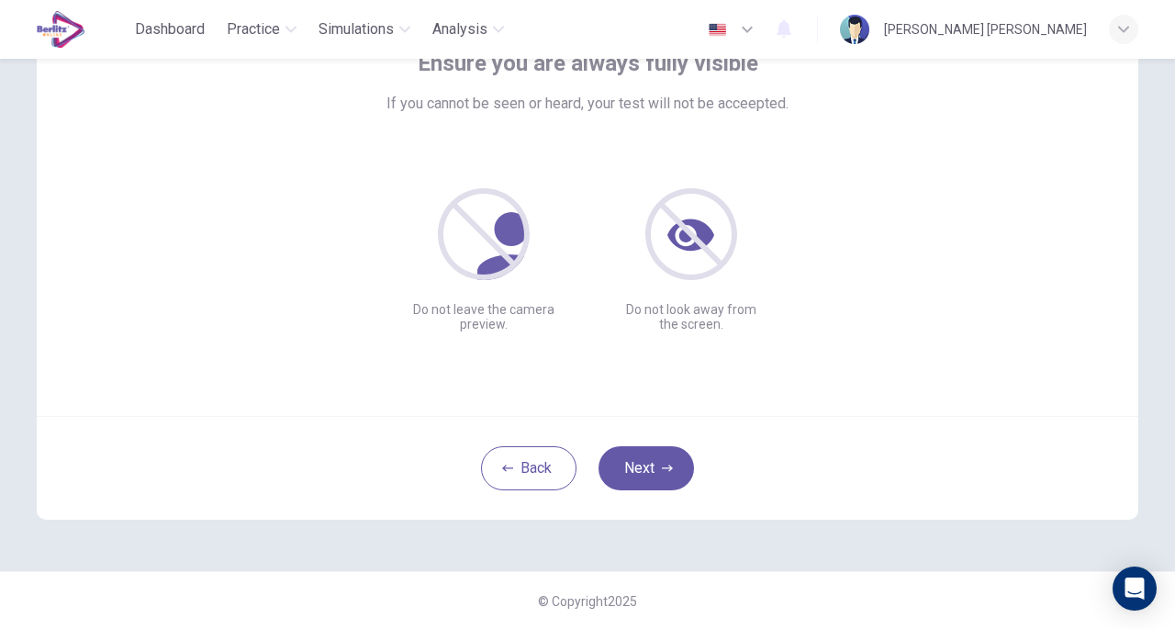
scroll to position [43, 0]
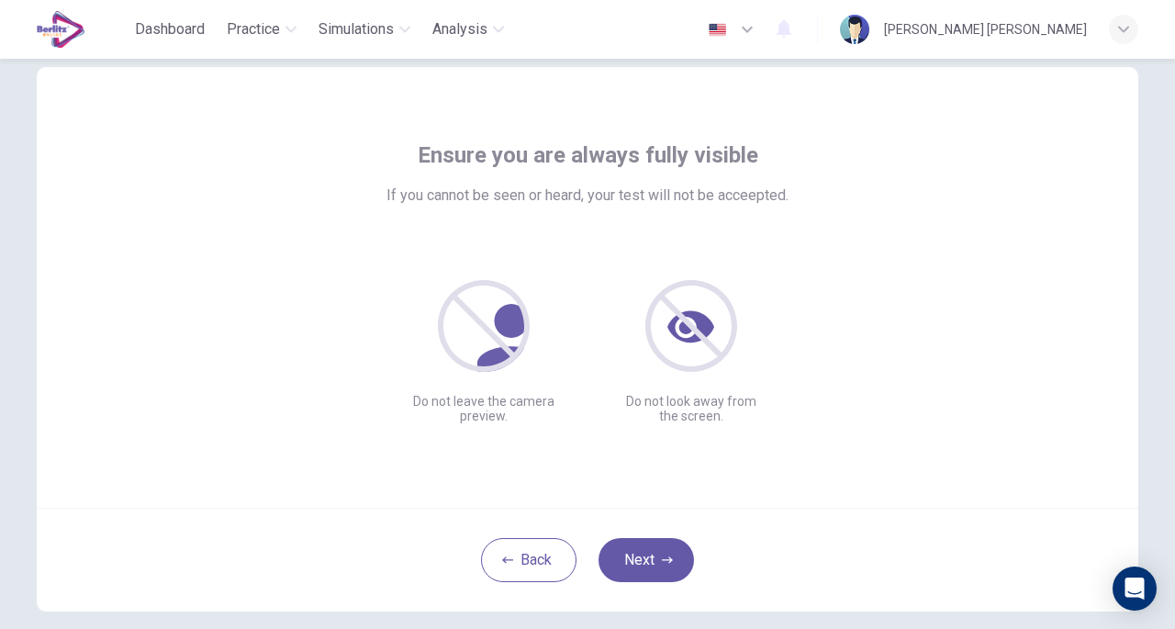
click at [681, 560] on button "Next" at bounding box center [646, 560] width 95 height 44
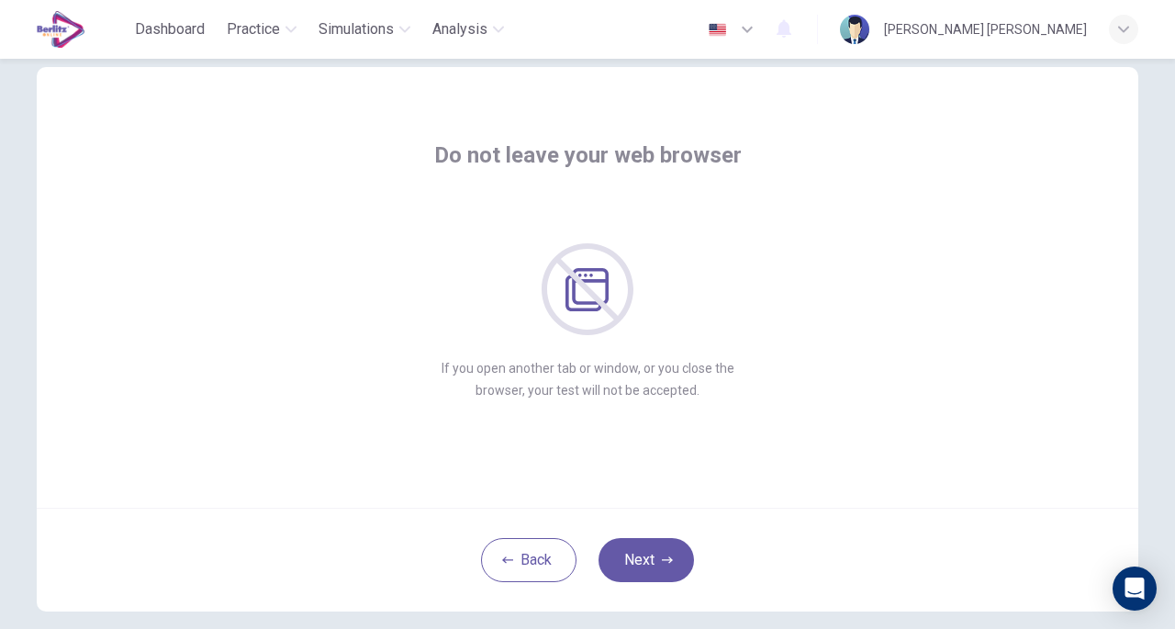
click at [677, 560] on button "Next" at bounding box center [646, 560] width 95 height 44
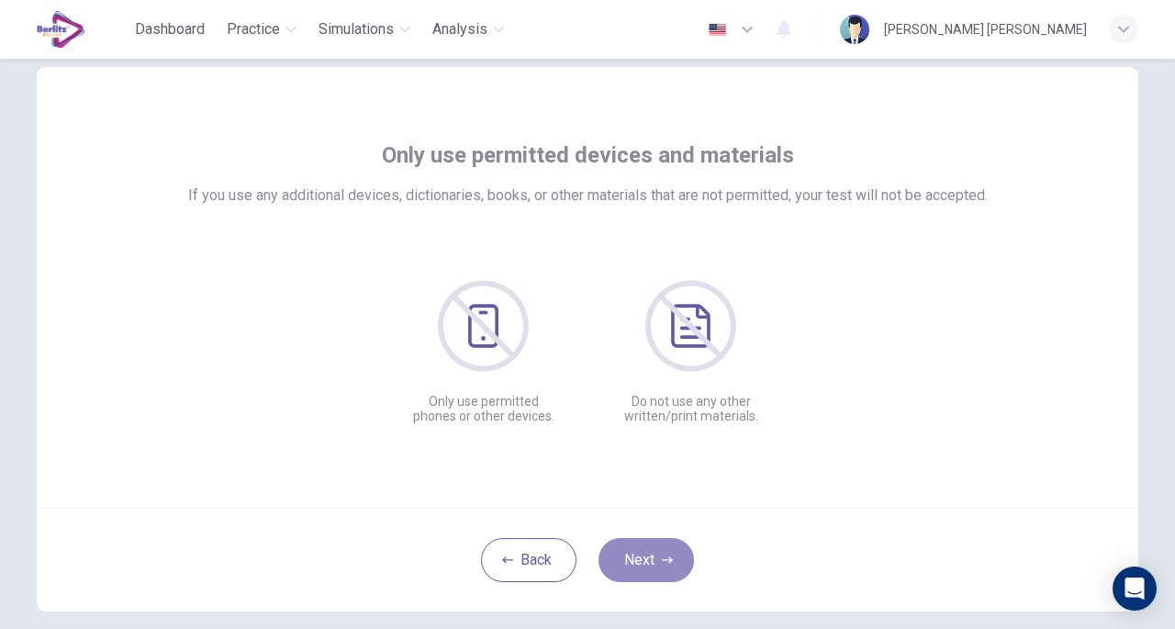
click at [677, 560] on button "Next" at bounding box center [646, 560] width 95 height 44
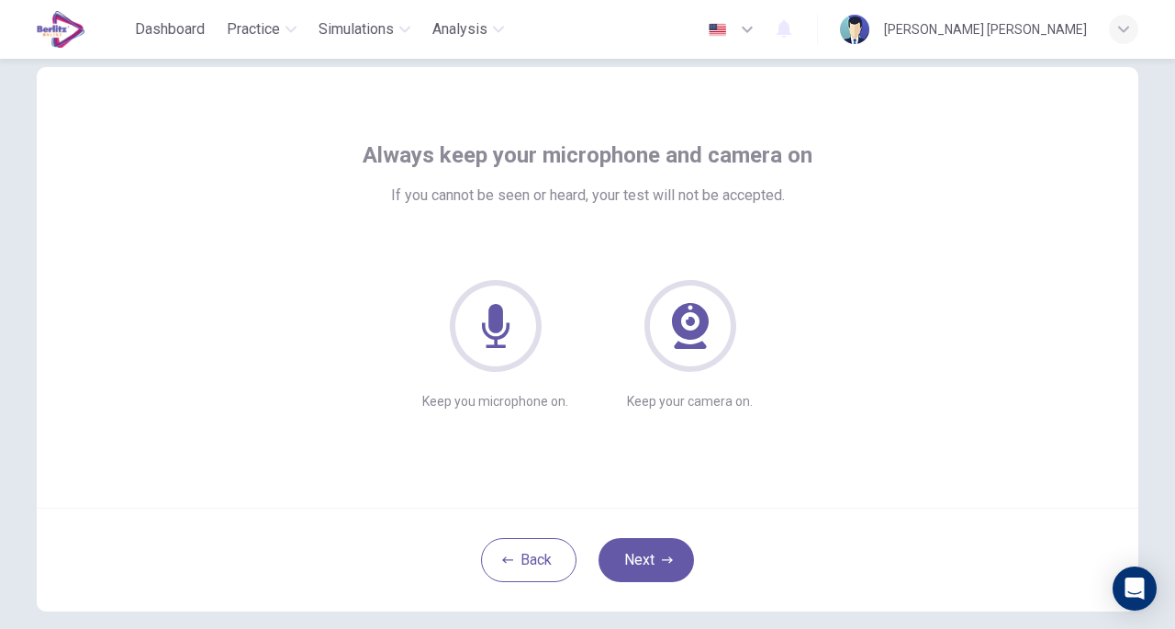
click at [662, 557] on icon "button" at bounding box center [667, 559] width 11 height 11
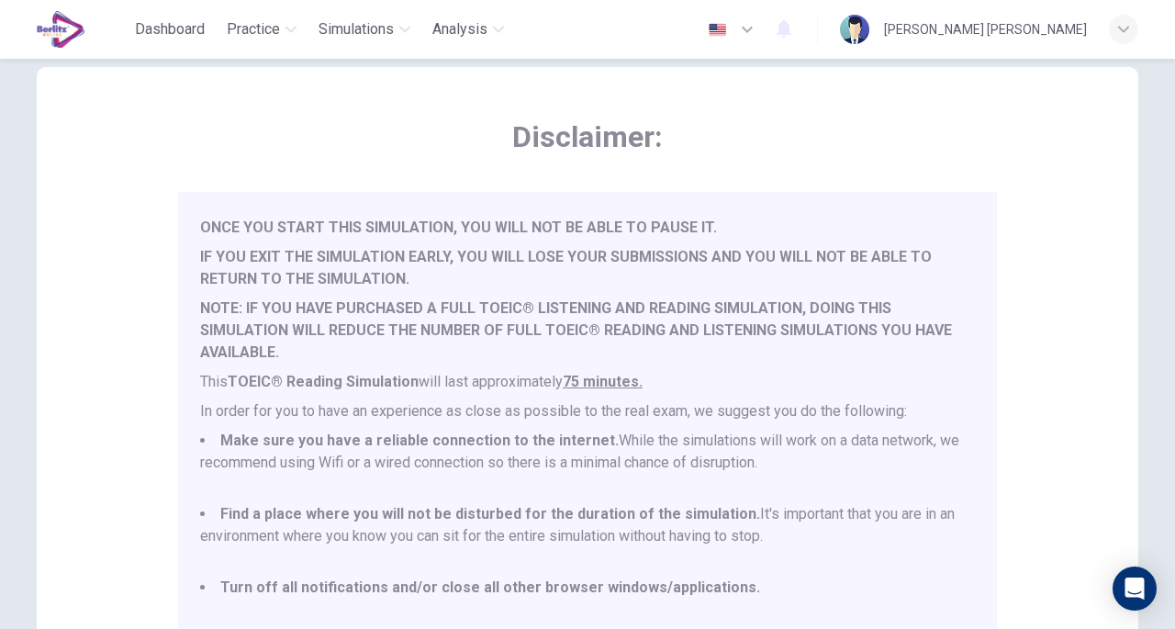
scroll to position [48, 0]
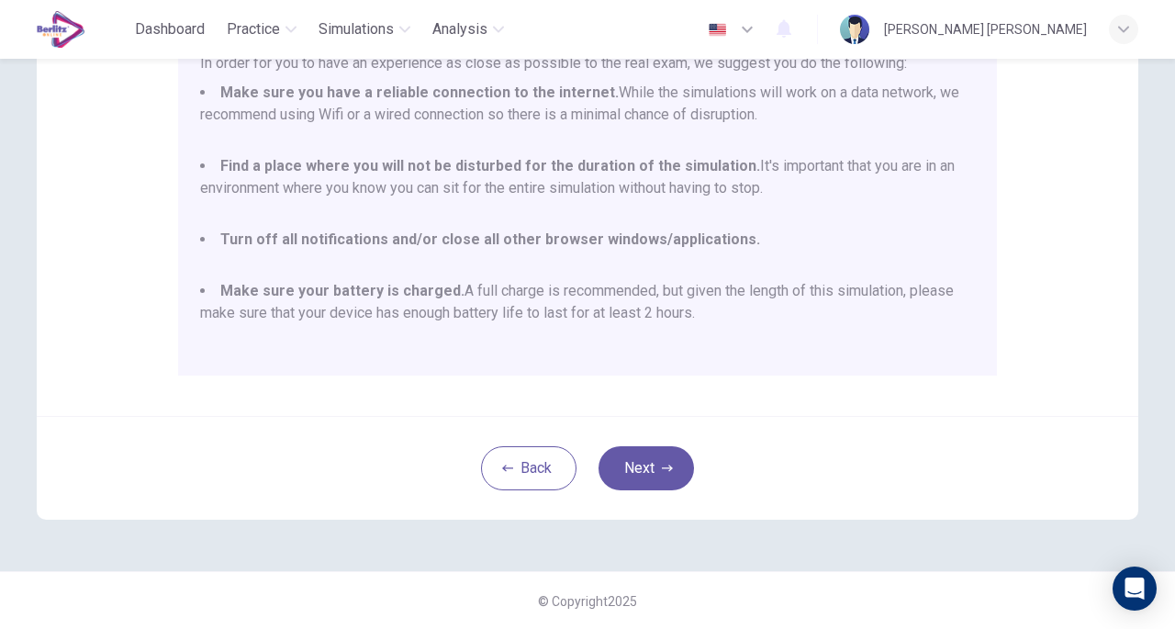
click at [656, 475] on button "Next" at bounding box center [646, 468] width 95 height 44
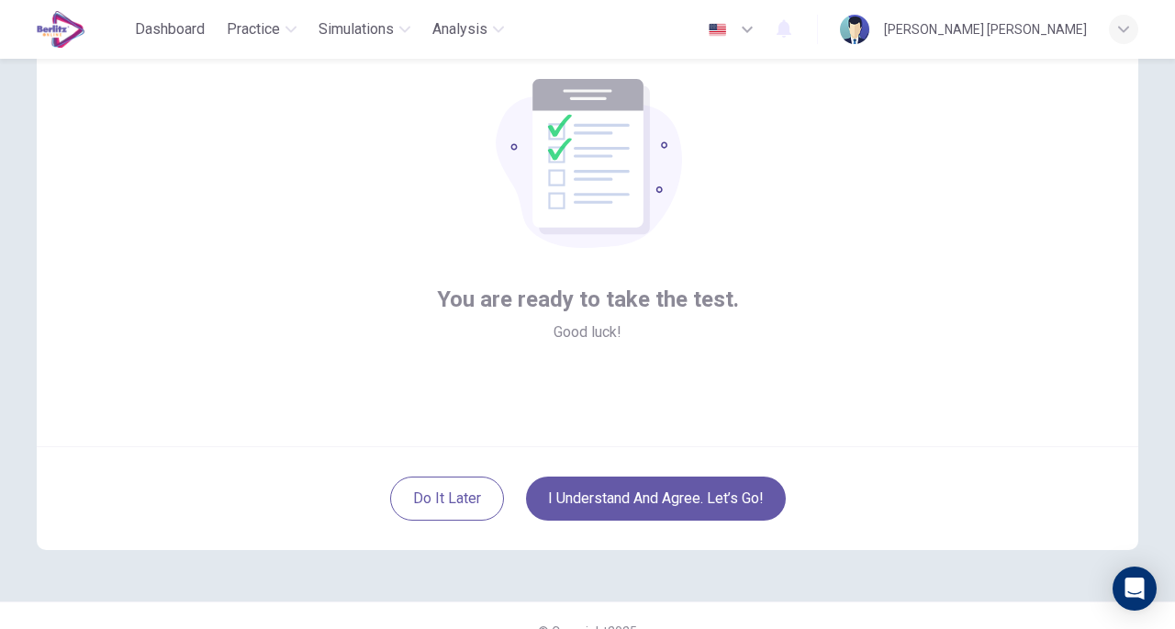
scroll to position [135, 0]
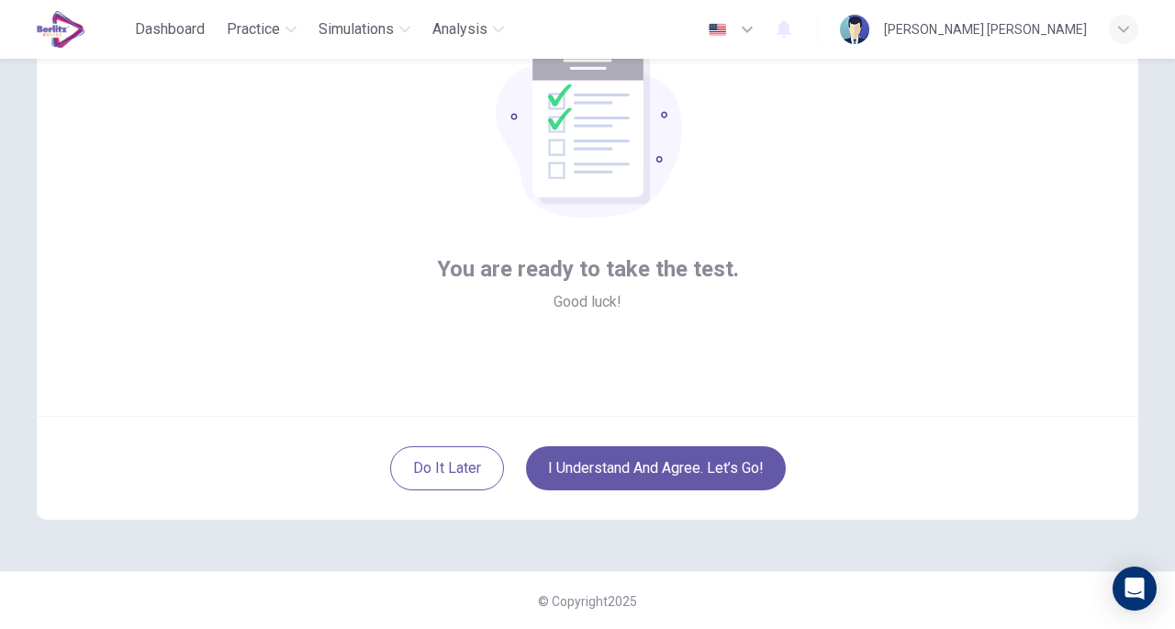
click at [725, 472] on button "I understand and agree. Let’s go!" at bounding box center [656, 468] width 260 height 44
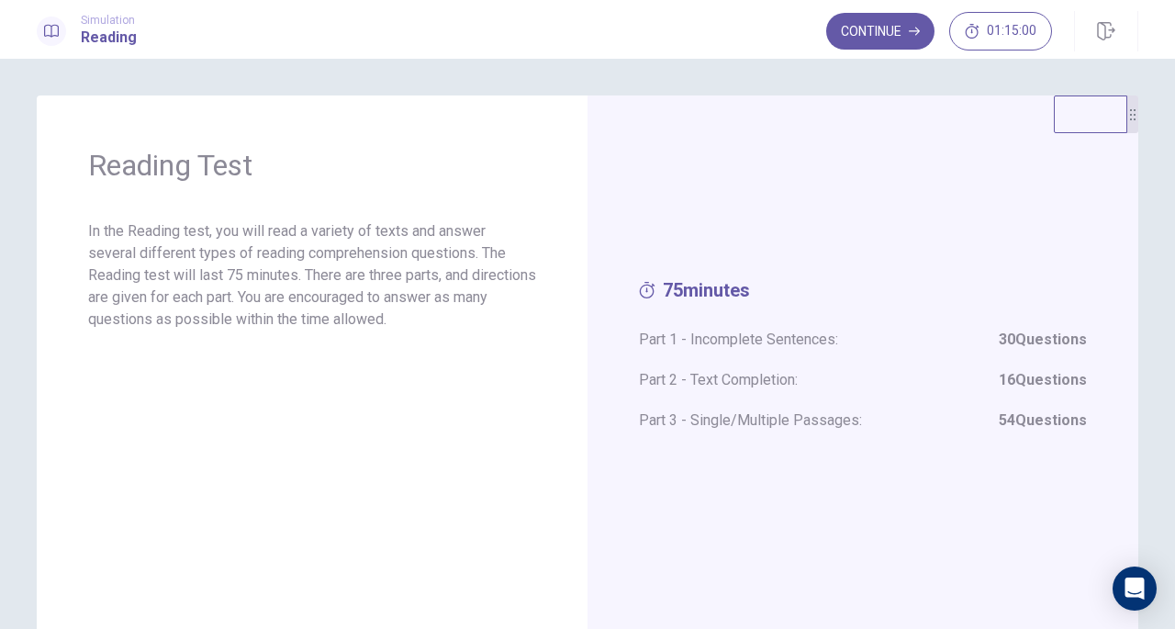
click at [905, 30] on button "Continue" at bounding box center [880, 31] width 108 height 37
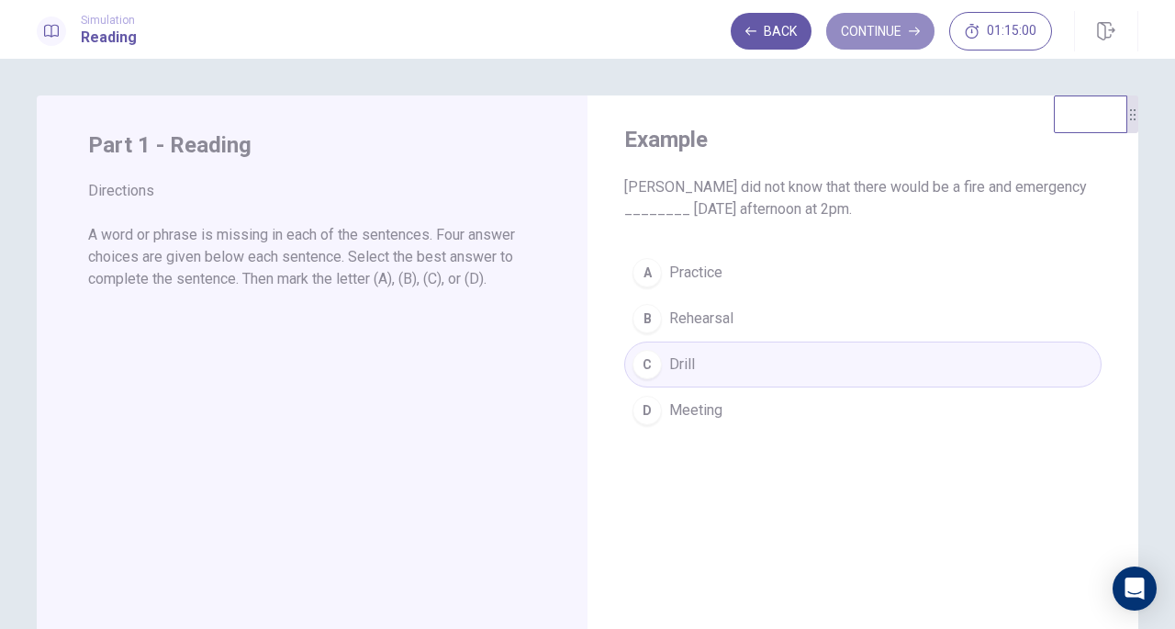
click at [885, 39] on button "Continue" at bounding box center [880, 31] width 108 height 37
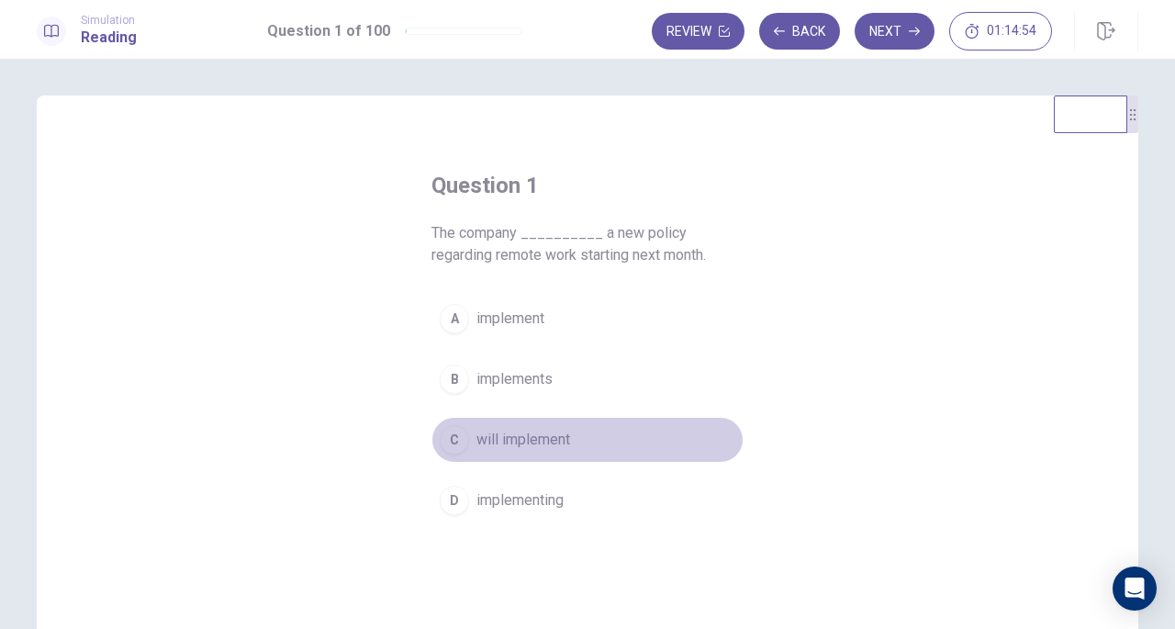
click at [447, 438] on div "C" at bounding box center [454, 439] width 29 height 29
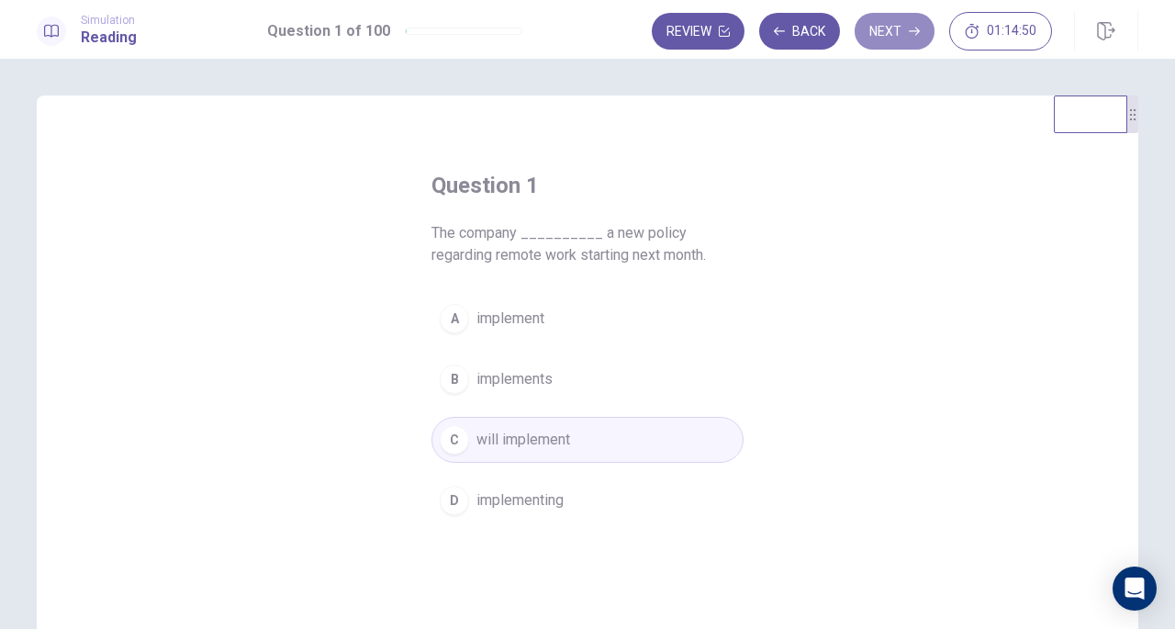
click at [914, 28] on icon "button" at bounding box center [914, 31] width 11 height 11
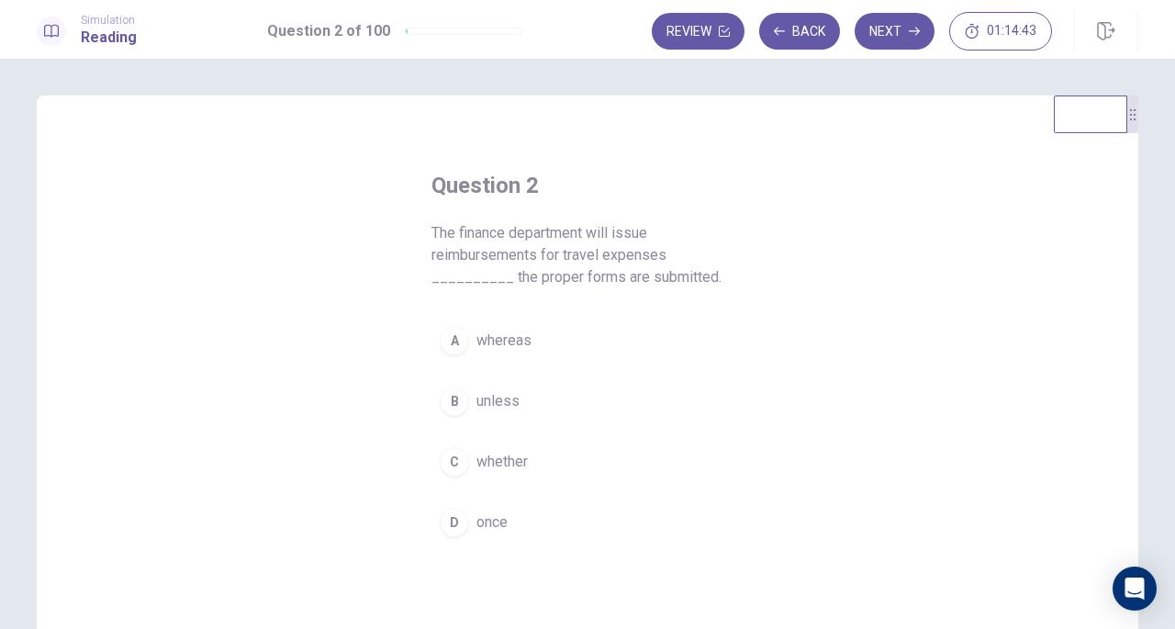
click at [476, 521] on span "once" at bounding box center [491, 522] width 31 height 22
click at [891, 39] on button "Next" at bounding box center [895, 31] width 80 height 37
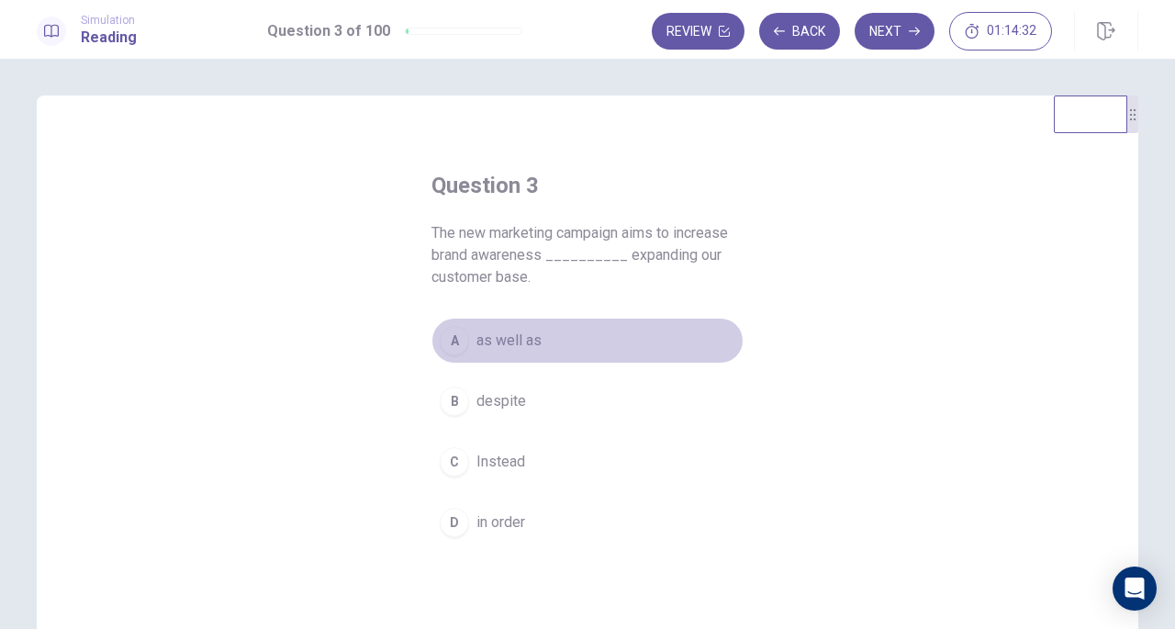
click at [444, 352] on div "A" at bounding box center [454, 340] width 29 height 29
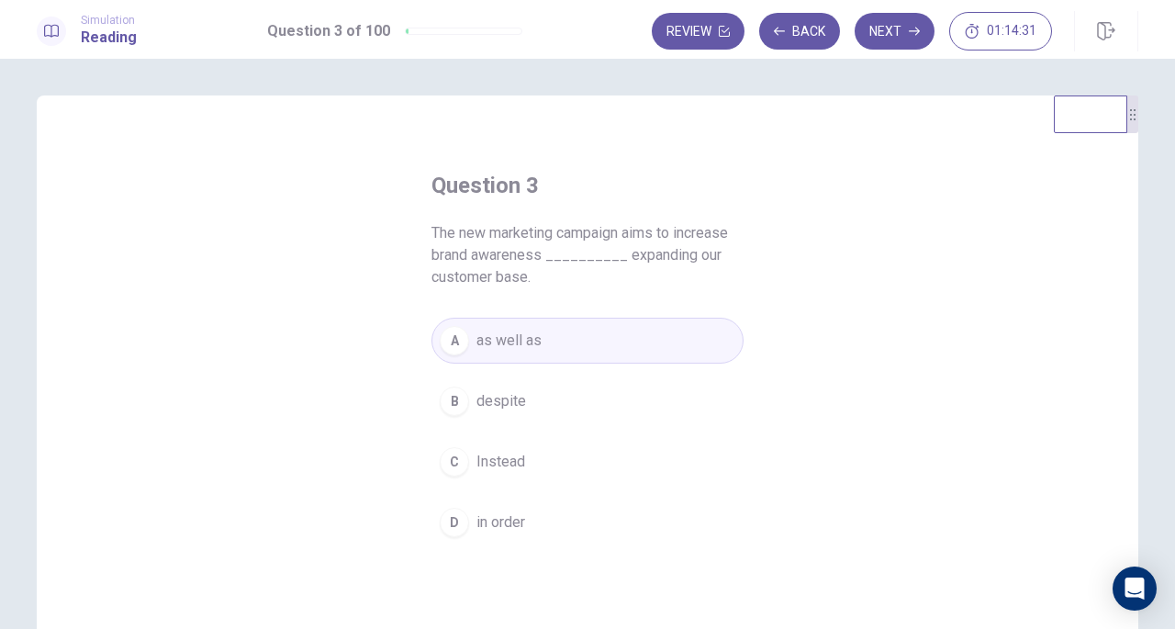
click at [901, 34] on button "Next" at bounding box center [895, 31] width 80 height 37
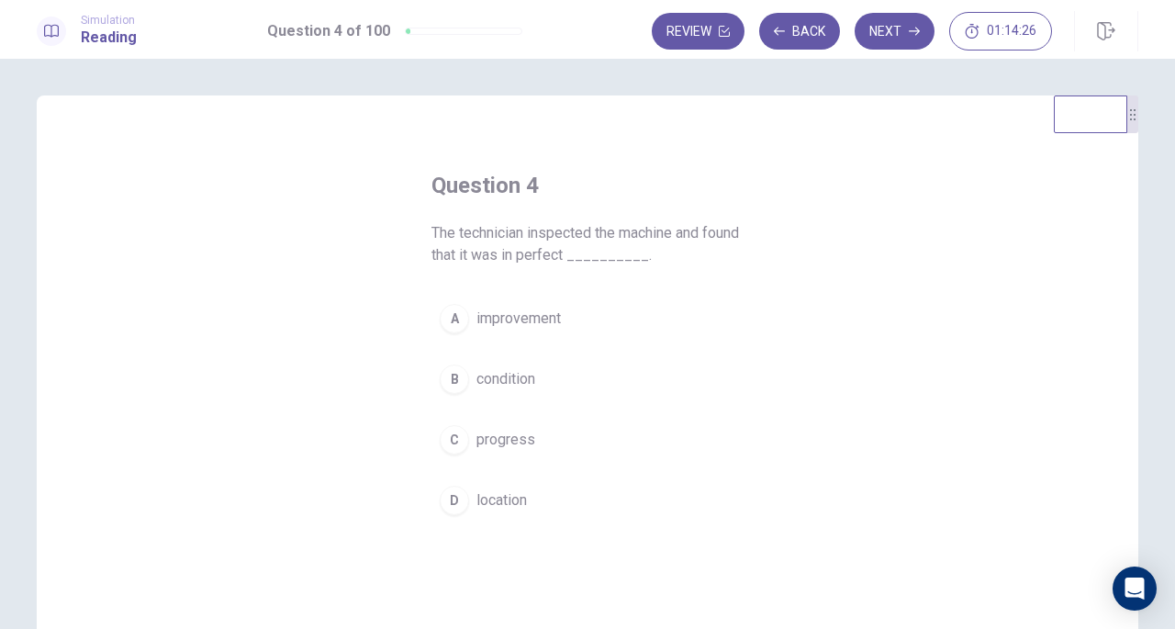
click at [480, 374] on span "condition" at bounding box center [505, 379] width 59 height 22
click at [892, 28] on button "Next" at bounding box center [895, 31] width 80 height 37
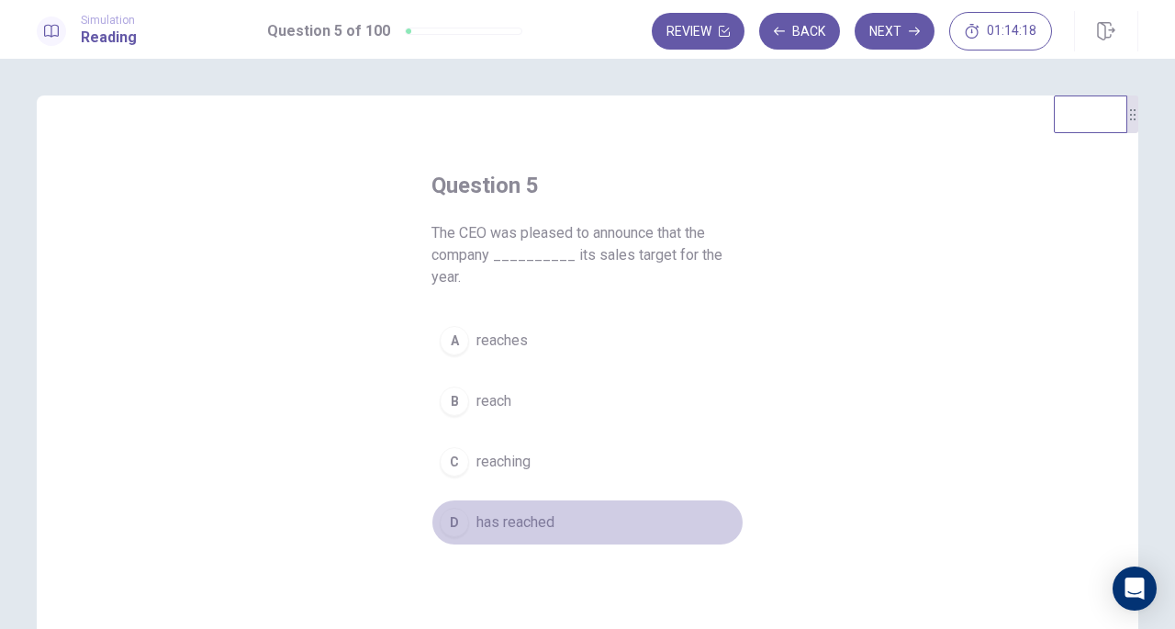
click at [517, 511] on span "has reached" at bounding box center [515, 522] width 78 height 22
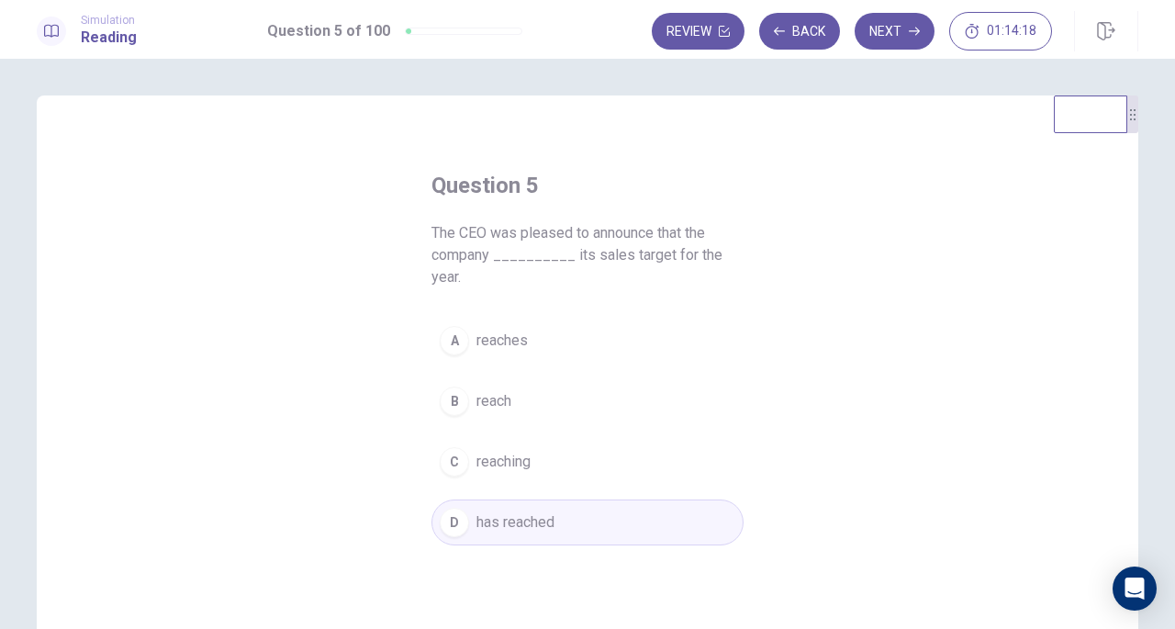
click at [893, 38] on button "Next" at bounding box center [895, 31] width 80 height 37
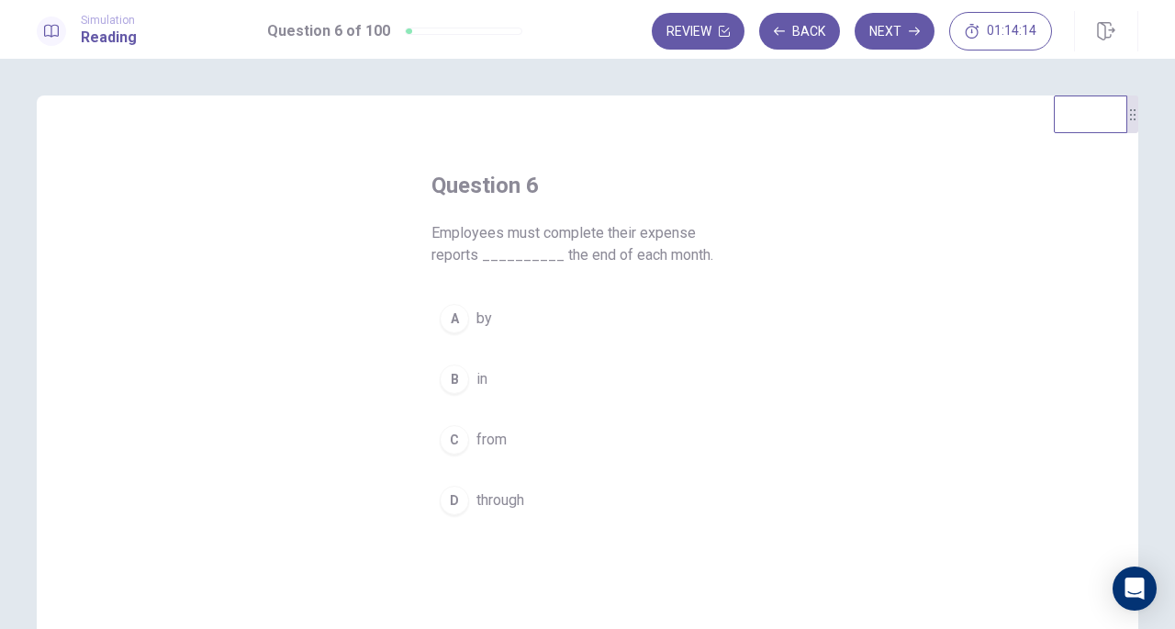
click at [453, 328] on div "A" at bounding box center [454, 318] width 29 height 29
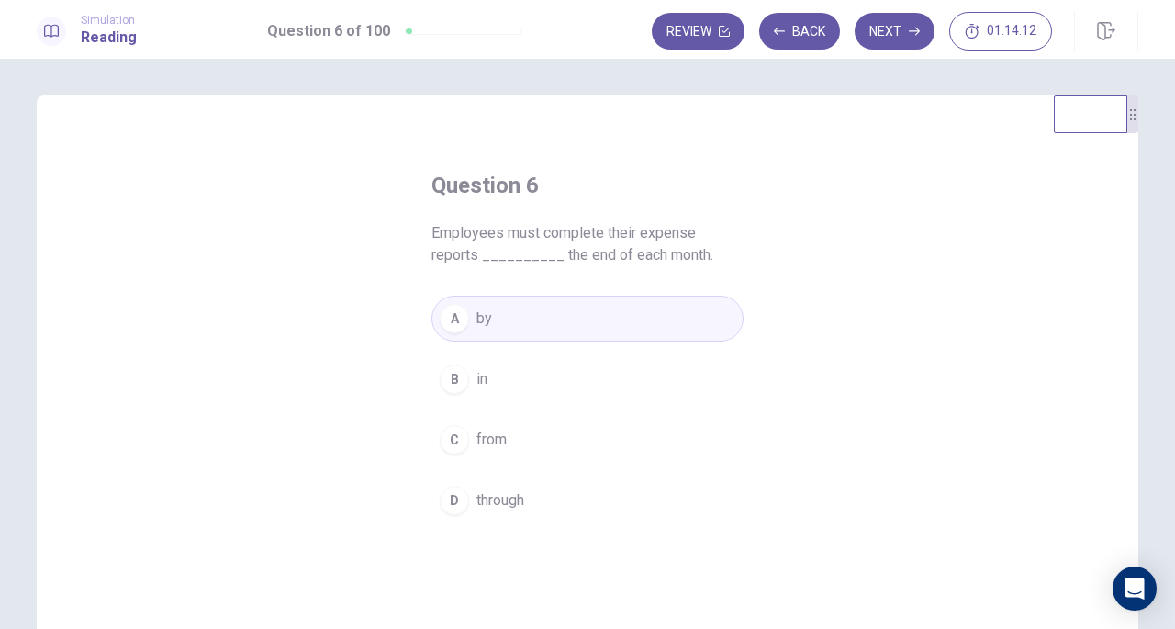
click at [892, 32] on button "Next" at bounding box center [895, 31] width 80 height 37
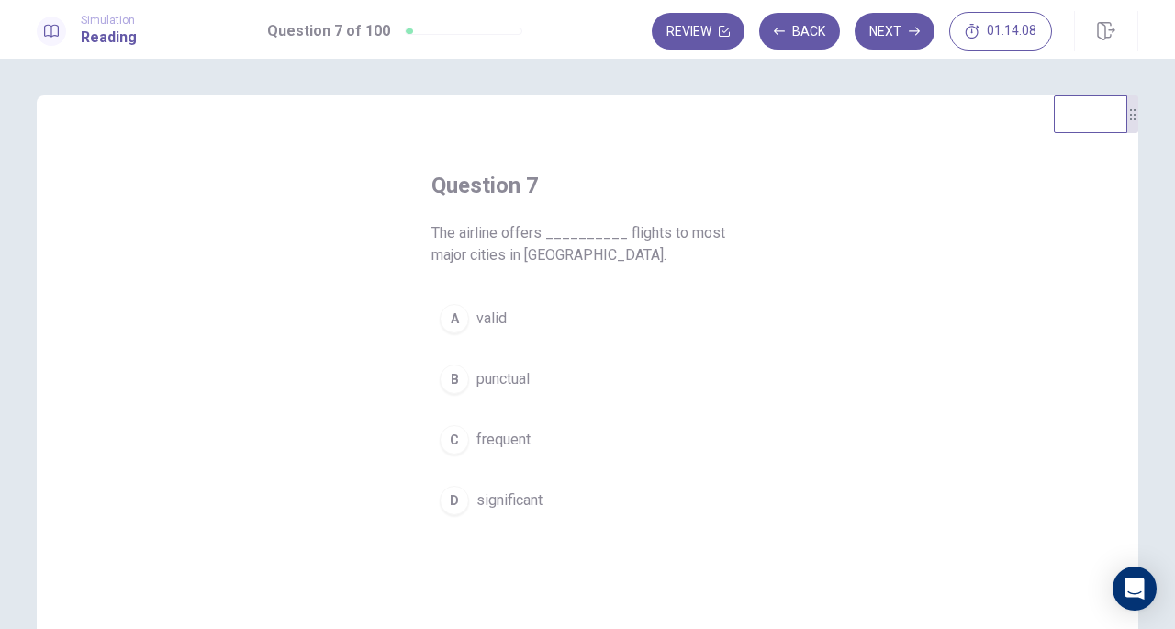
click at [452, 435] on div "C" at bounding box center [454, 439] width 29 height 29
click at [888, 36] on button "Next" at bounding box center [895, 31] width 80 height 37
click at [440, 383] on div "B" at bounding box center [454, 378] width 29 height 29
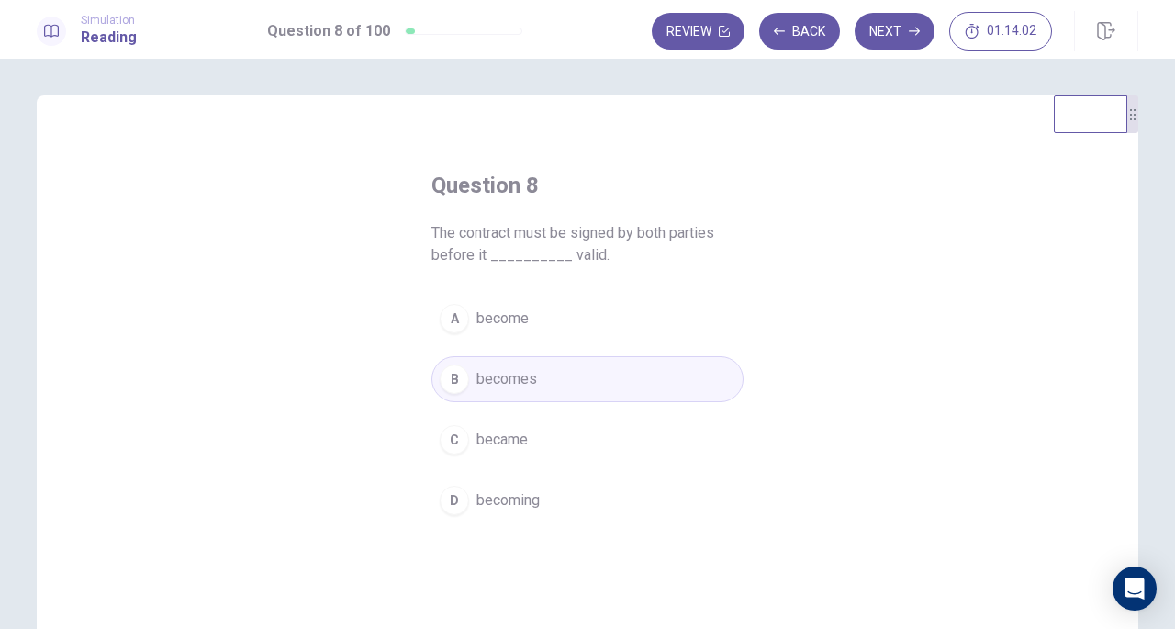
click at [883, 30] on button "Next" at bounding box center [895, 31] width 80 height 37
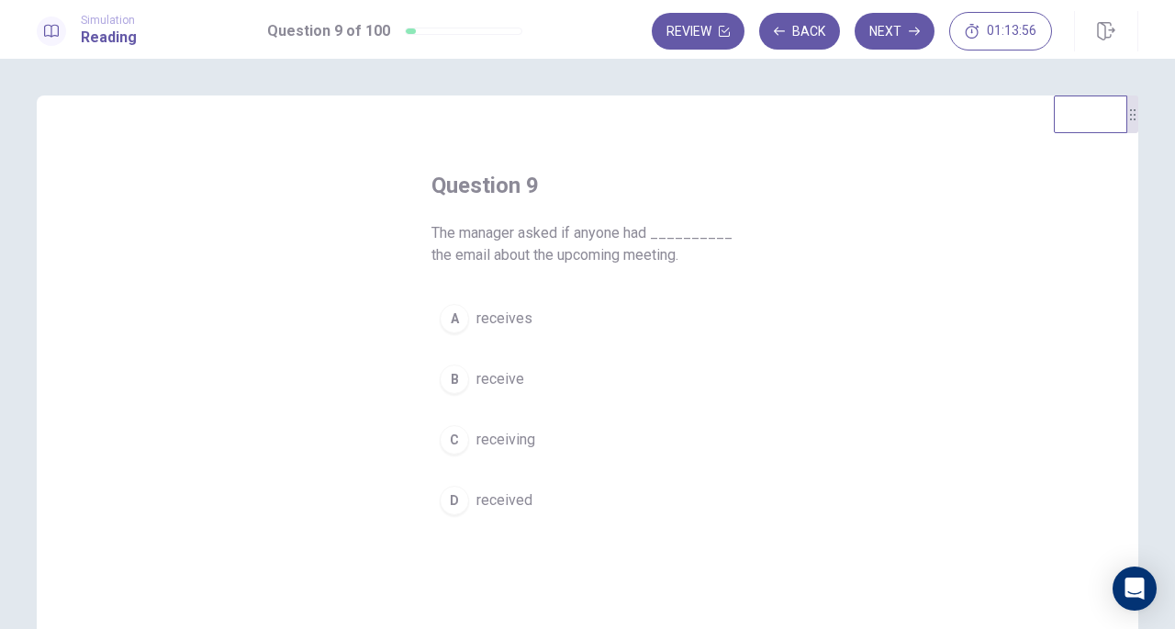
click at [499, 491] on span "received" at bounding box center [504, 500] width 56 height 22
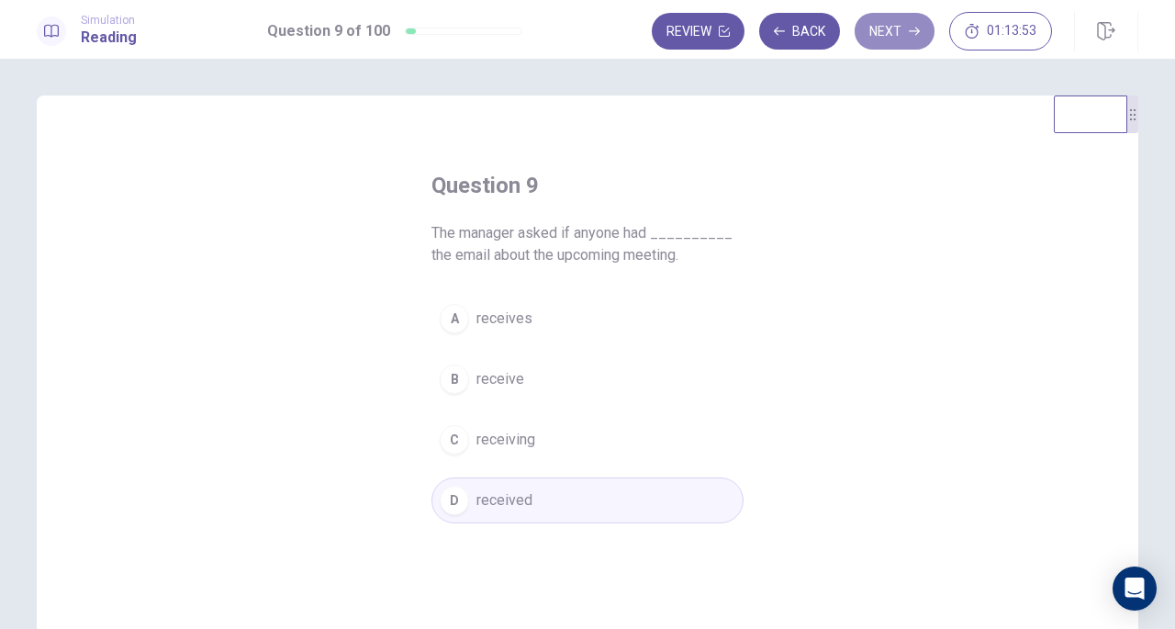
click at [925, 39] on button "Next" at bounding box center [895, 31] width 80 height 37
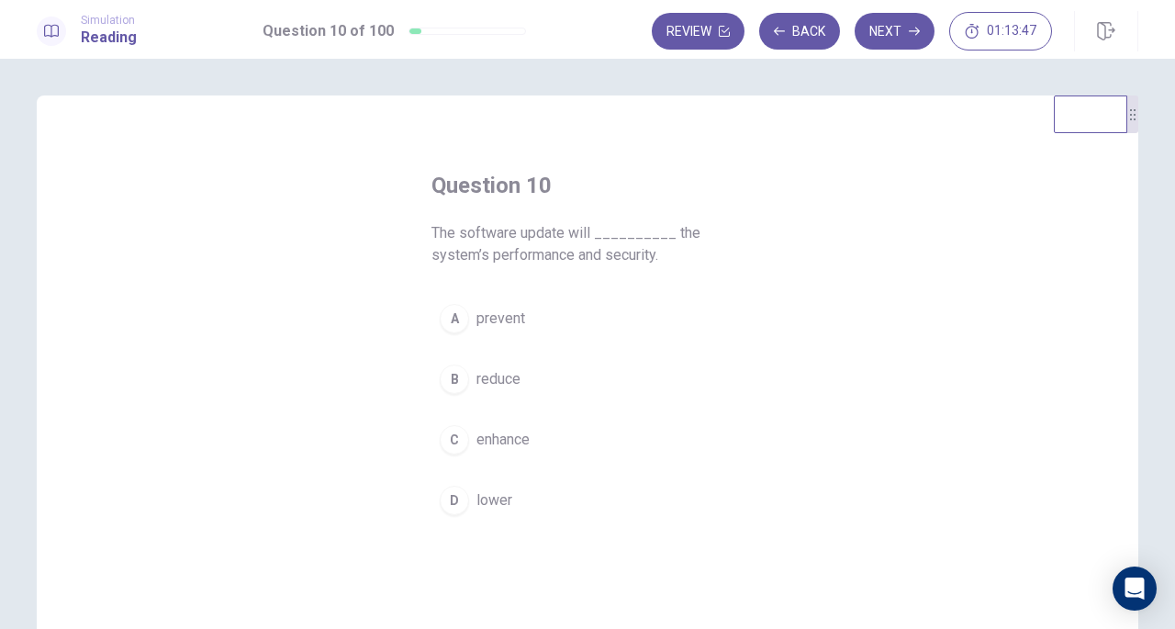
click at [461, 442] on div "C" at bounding box center [454, 439] width 29 height 29
click at [906, 33] on button "Next" at bounding box center [895, 31] width 80 height 37
click at [476, 378] on span "was written" at bounding box center [513, 379] width 74 height 22
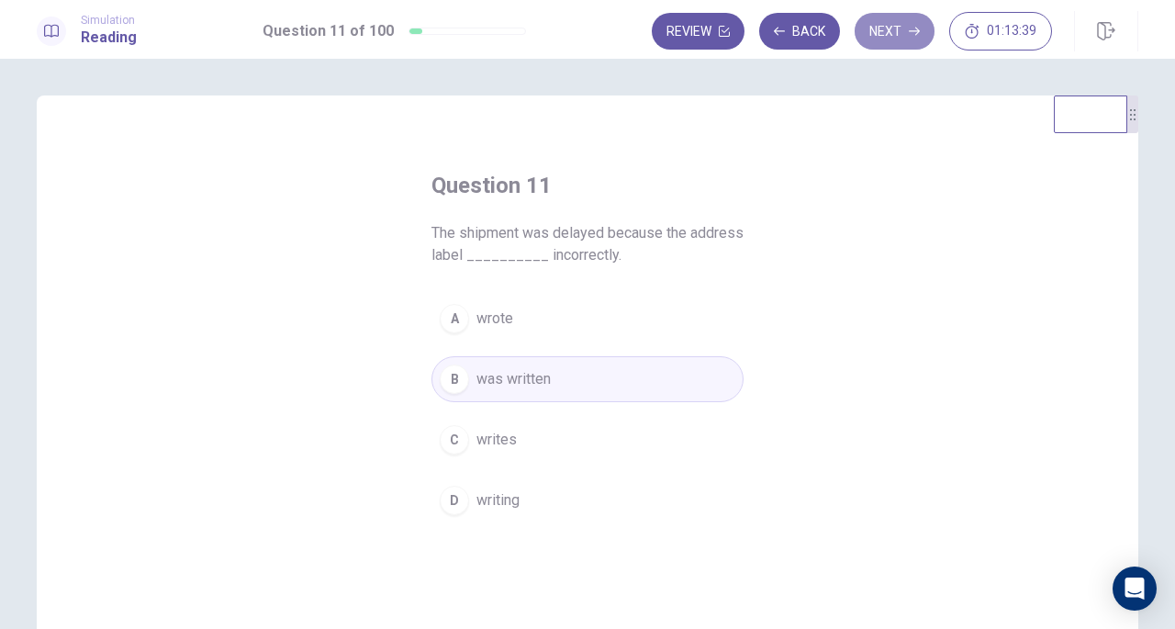
click at [878, 33] on button "Next" at bounding box center [895, 31] width 80 height 37
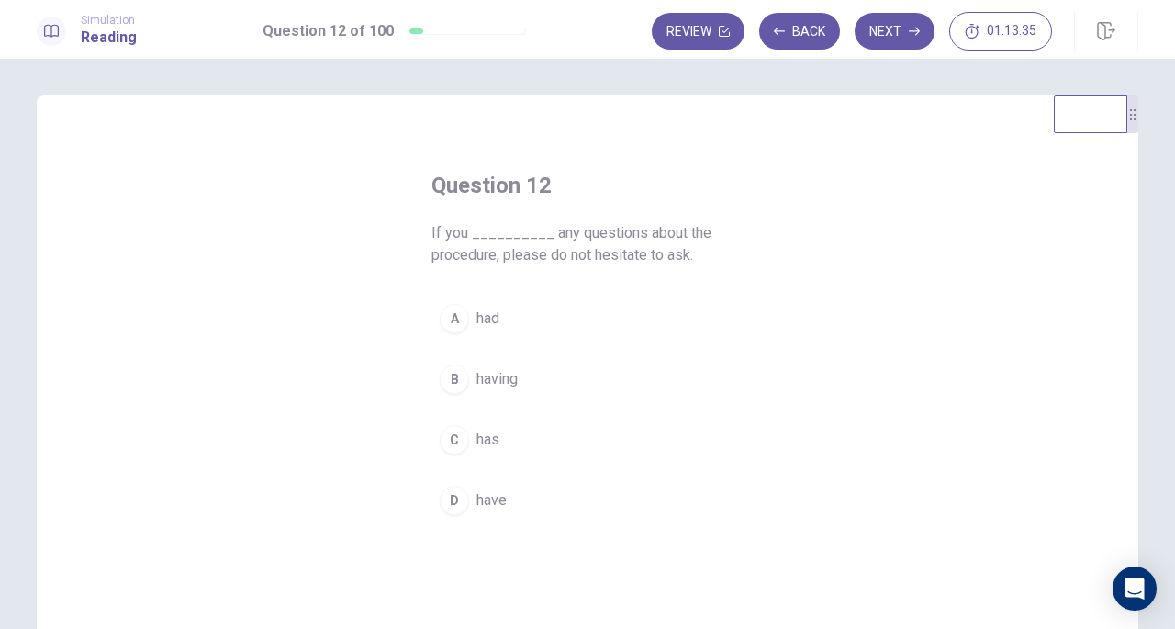
click at [488, 486] on button "D have" at bounding box center [587, 500] width 312 height 46
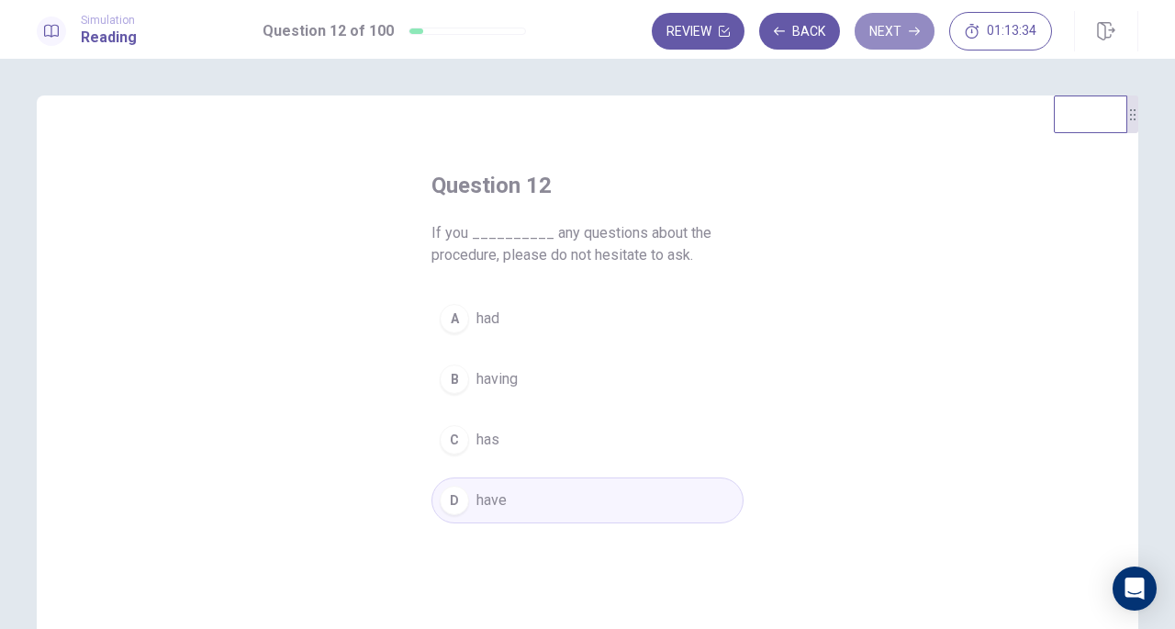
click at [904, 34] on button "Next" at bounding box center [895, 31] width 80 height 37
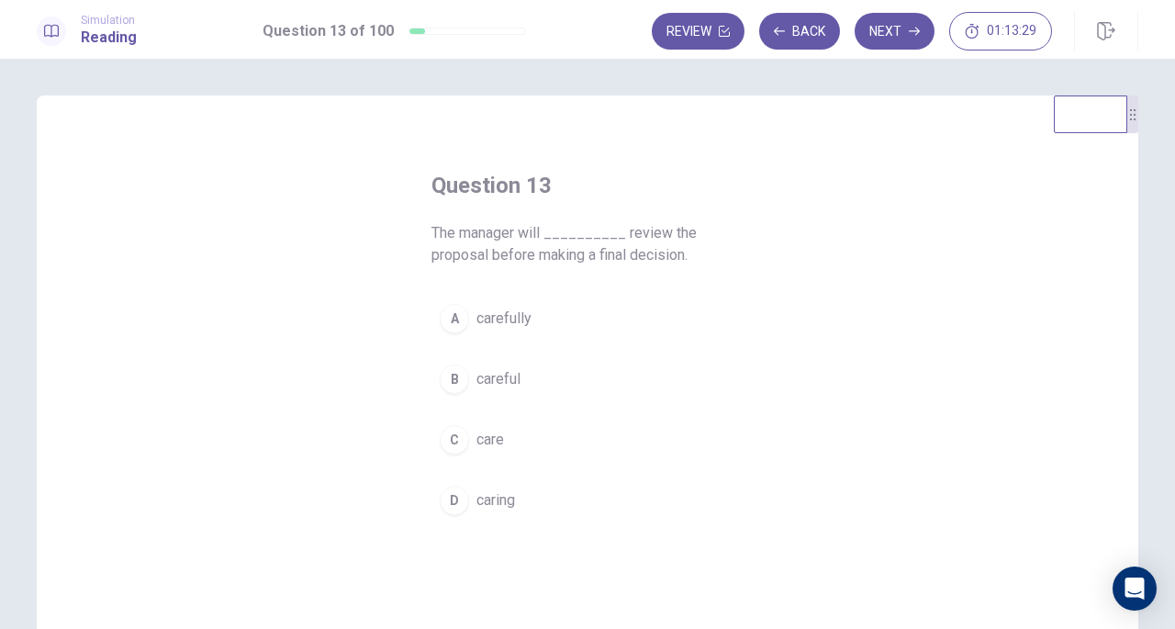
click at [499, 320] on span "carefully" at bounding box center [503, 319] width 55 height 22
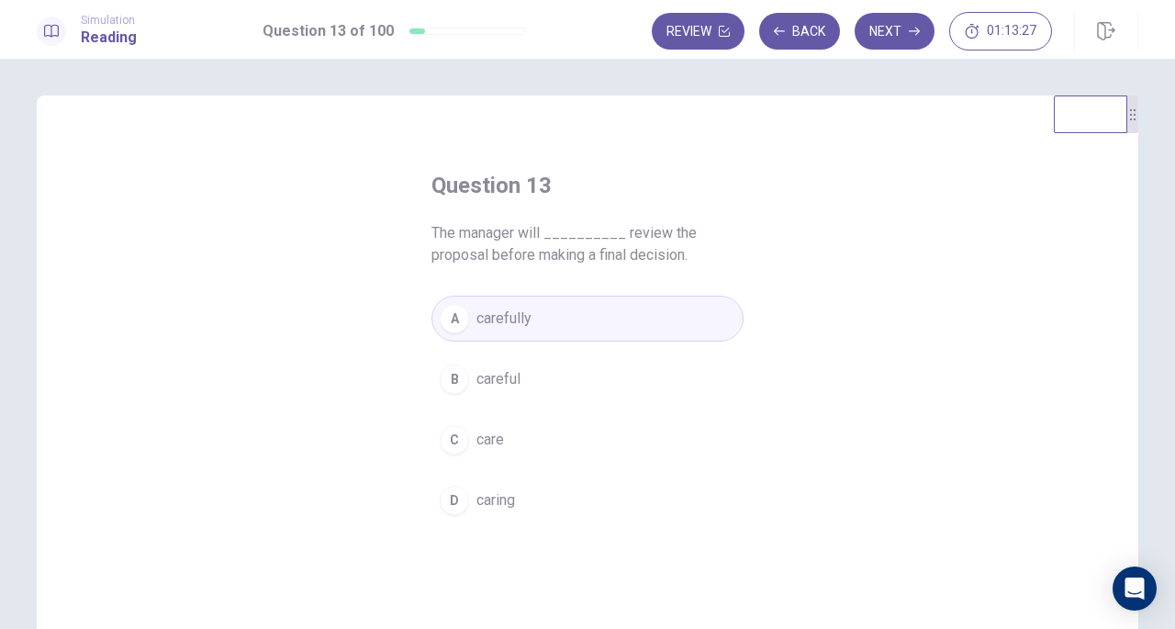
click at [897, 36] on button "Next" at bounding box center [895, 31] width 80 height 37
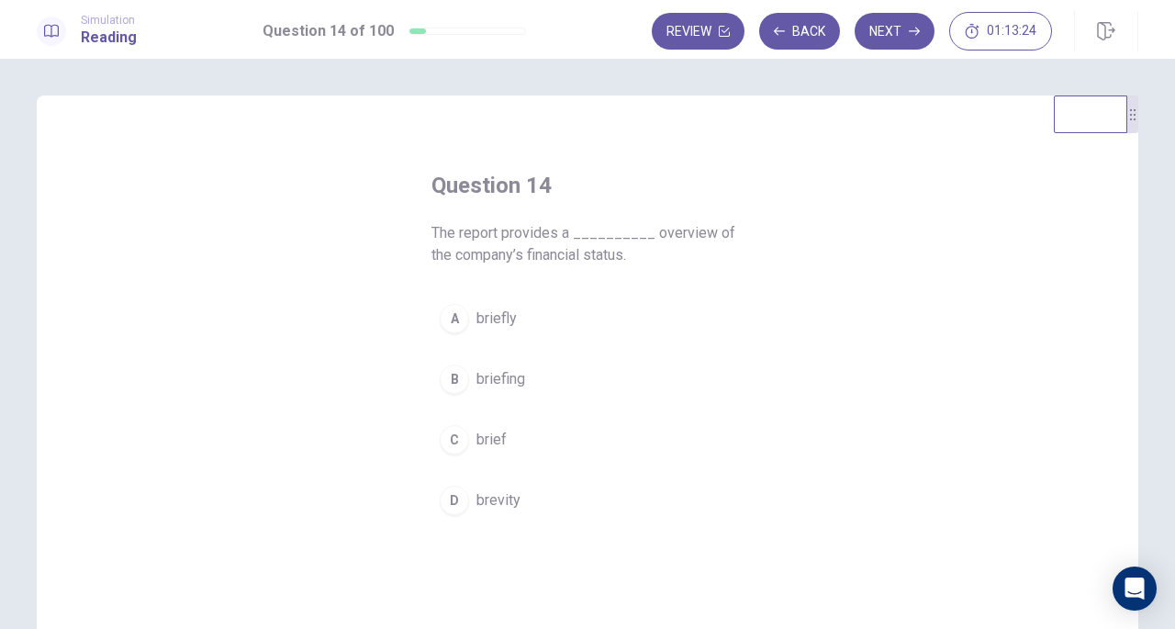
click at [488, 438] on span "brief" at bounding box center [491, 440] width 30 height 22
click at [900, 37] on button "Next" at bounding box center [895, 31] width 80 height 37
click at [476, 319] on span "express" at bounding box center [502, 319] width 53 height 22
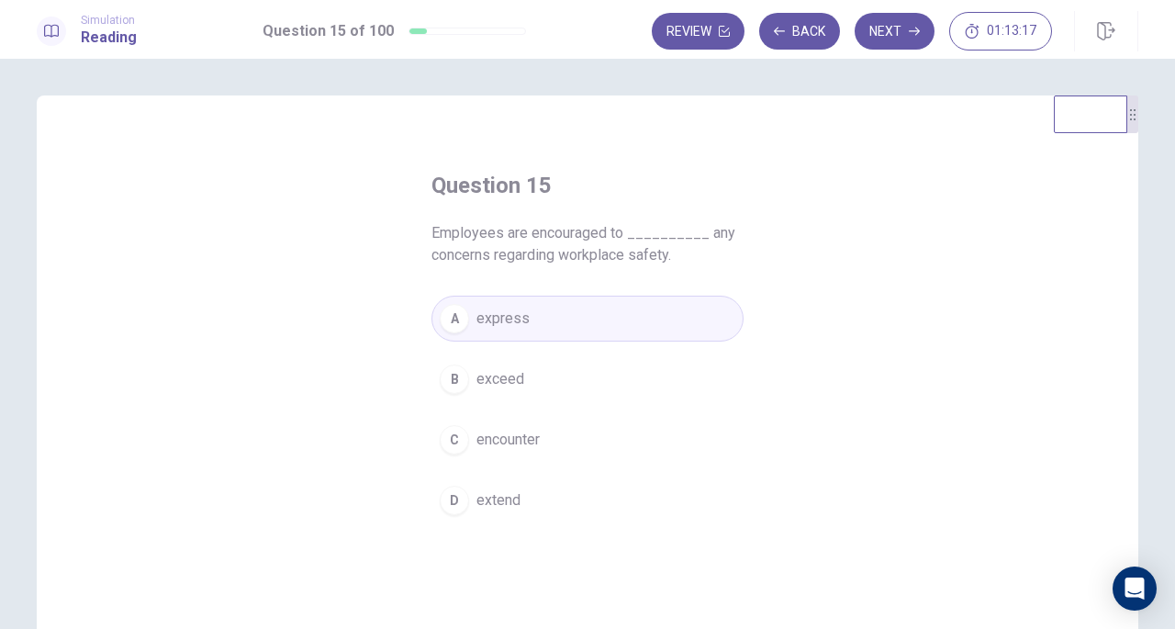
click at [919, 32] on icon "button" at bounding box center [914, 32] width 11 height 8
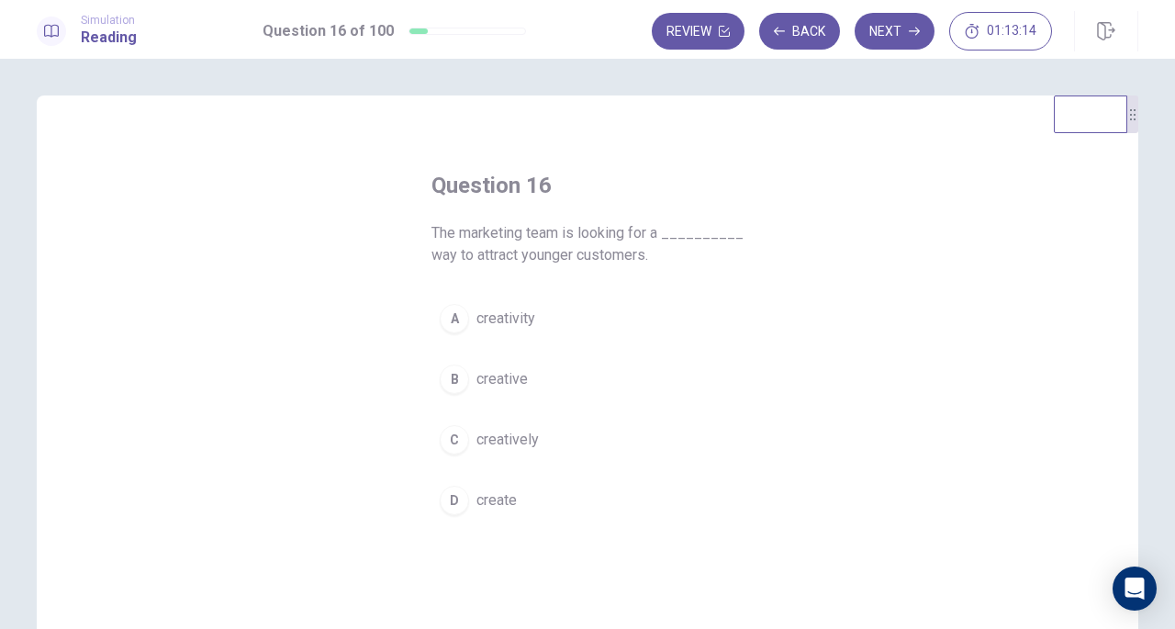
click at [510, 381] on span "creative" at bounding box center [501, 379] width 51 height 22
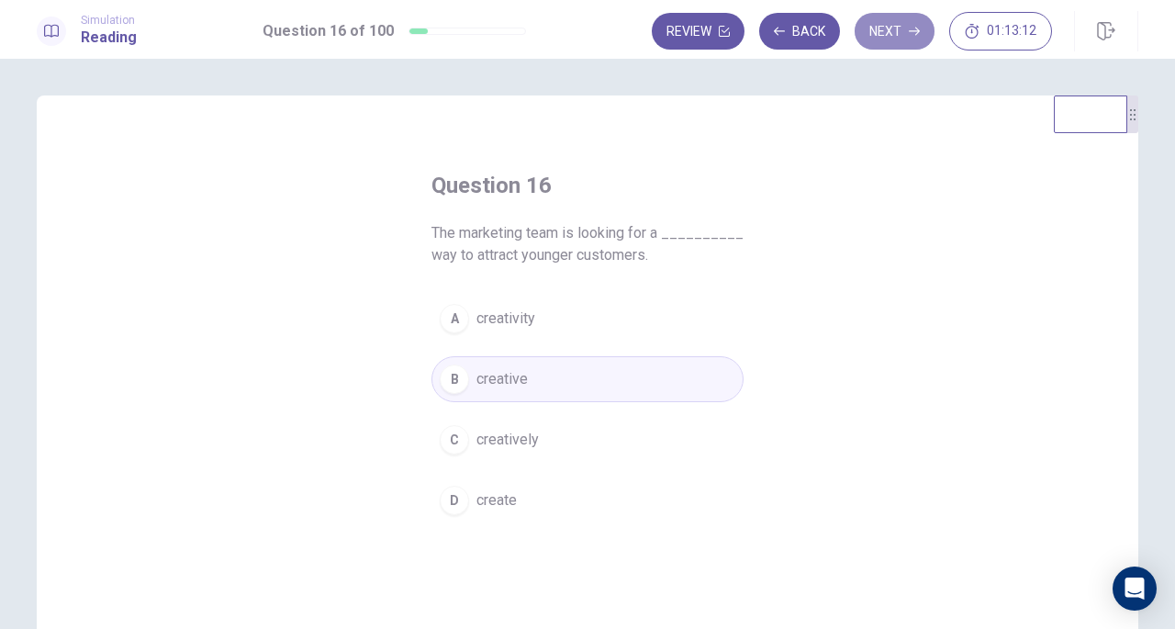
click at [886, 39] on button "Next" at bounding box center [895, 31] width 80 height 37
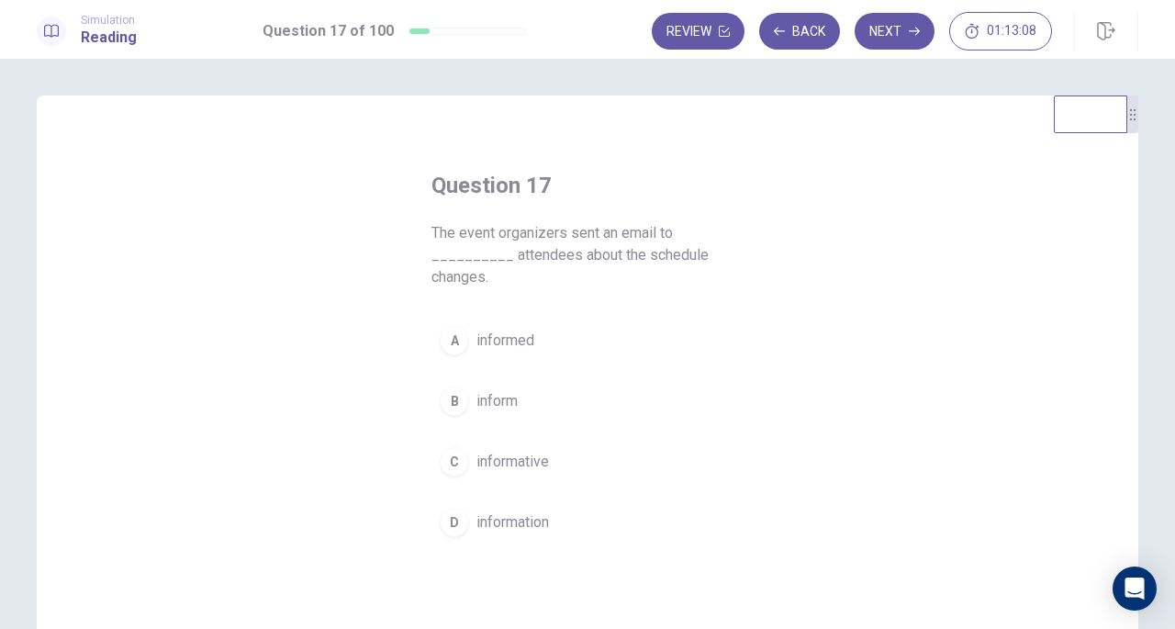
click at [503, 400] on span "inform" at bounding box center [496, 401] width 41 height 22
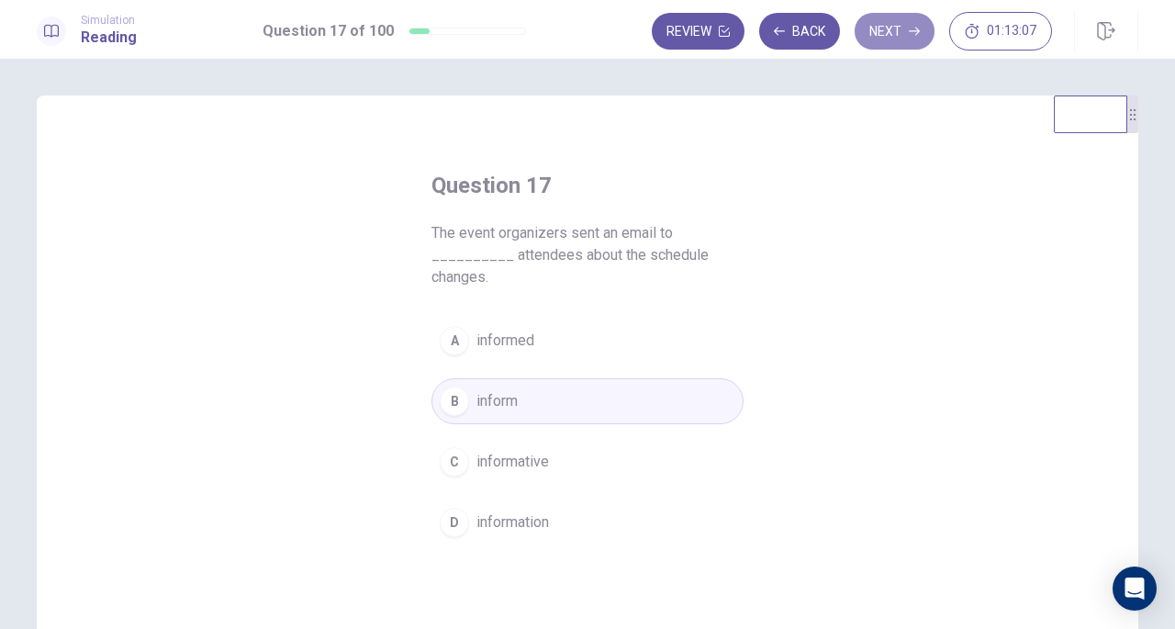
click at [895, 41] on button "Next" at bounding box center [895, 31] width 80 height 37
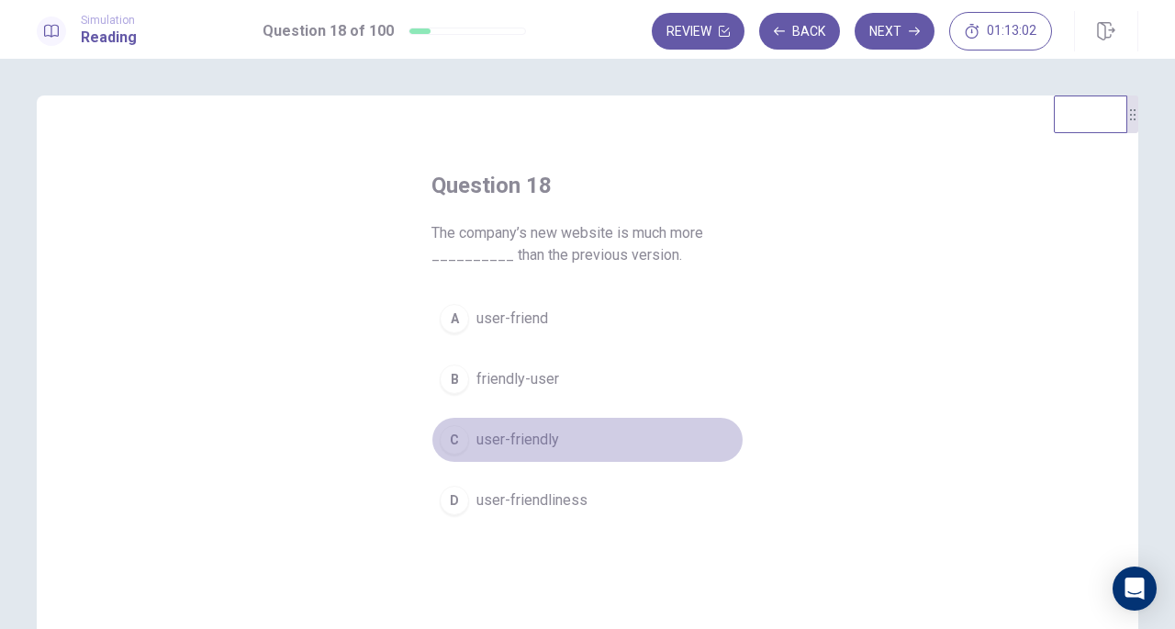
click at [487, 438] on span "user-friendly" at bounding box center [517, 440] width 83 height 22
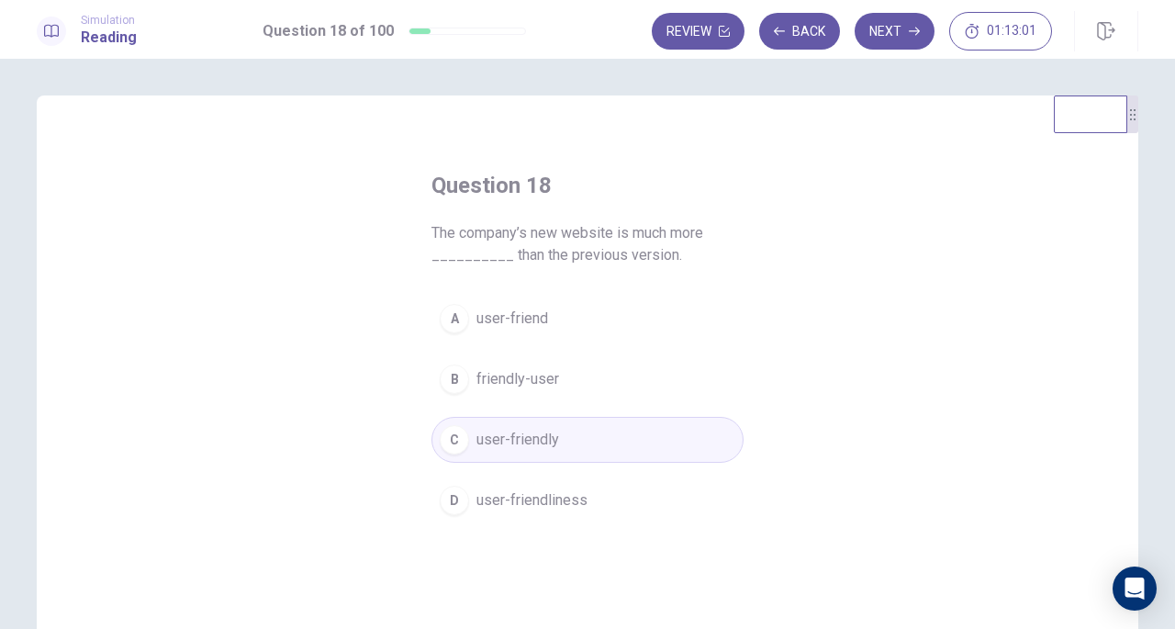
click at [885, 32] on button "Next" at bounding box center [895, 31] width 80 height 37
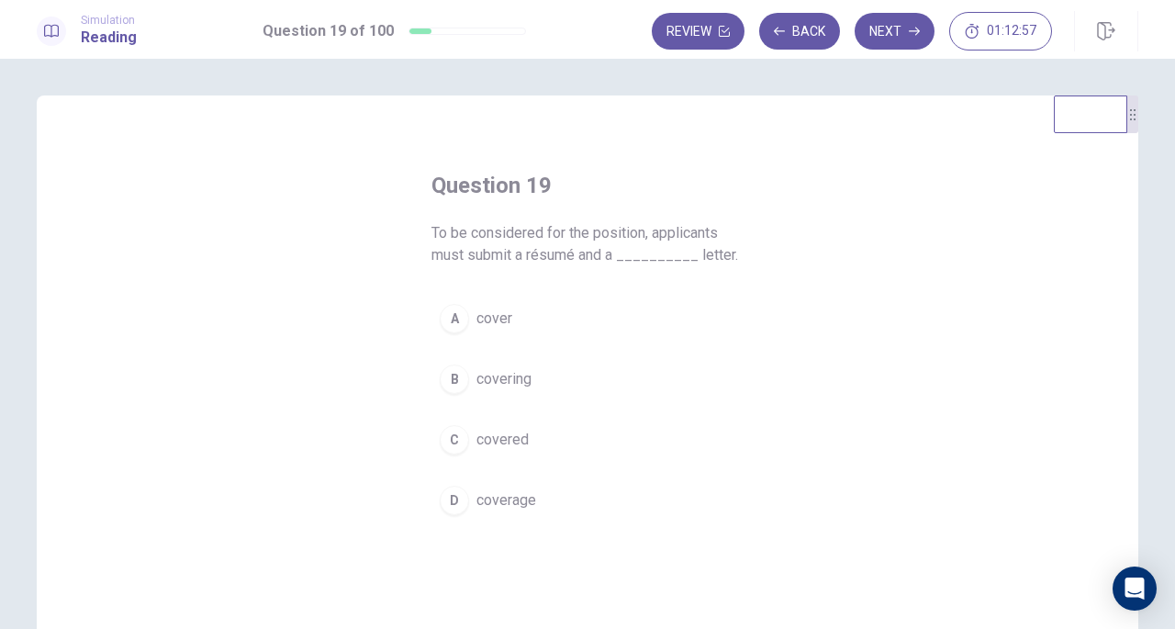
click at [477, 319] on span "cover" at bounding box center [494, 319] width 36 height 22
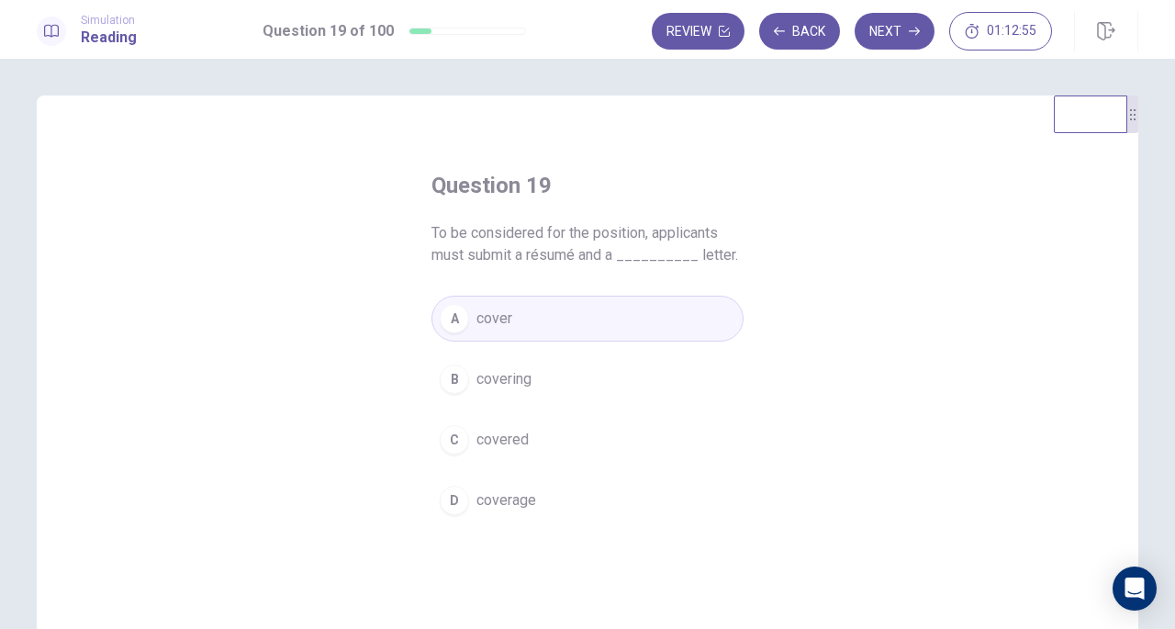
click at [891, 32] on button "Next" at bounding box center [895, 31] width 80 height 37
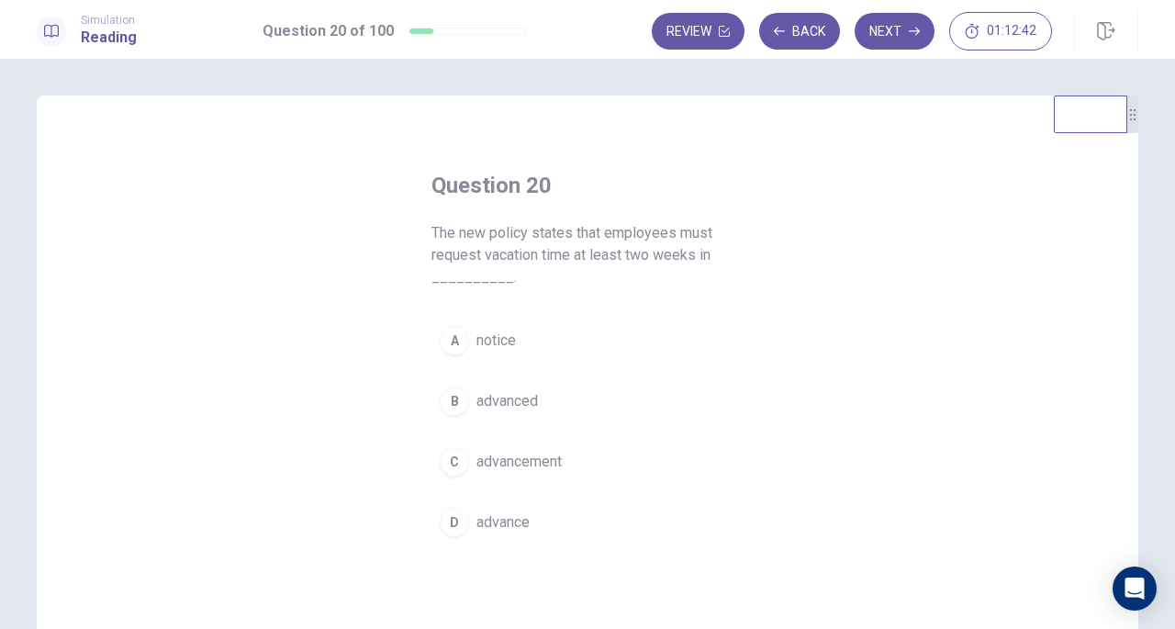
click at [487, 511] on span "advance" at bounding box center [502, 522] width 53 height 22
click at [902, 32] on button "Next" at bounding box center [895, 31] width 80 height 37
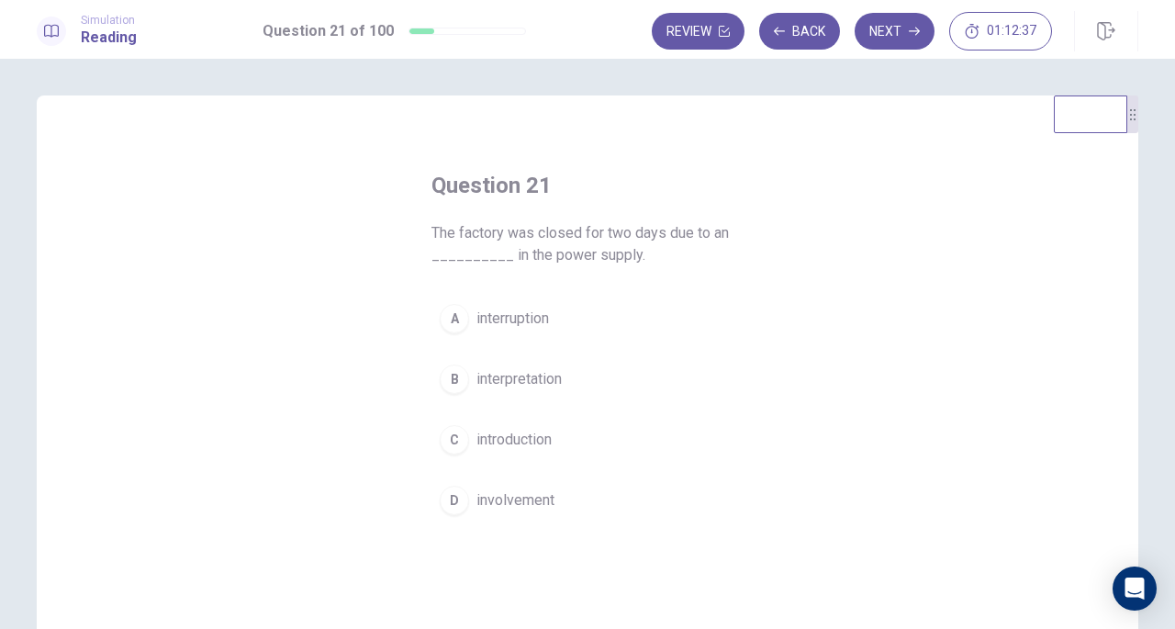
click at [531, 315] on span "interruption" at bounding box center [512, 319] width 73 height 22
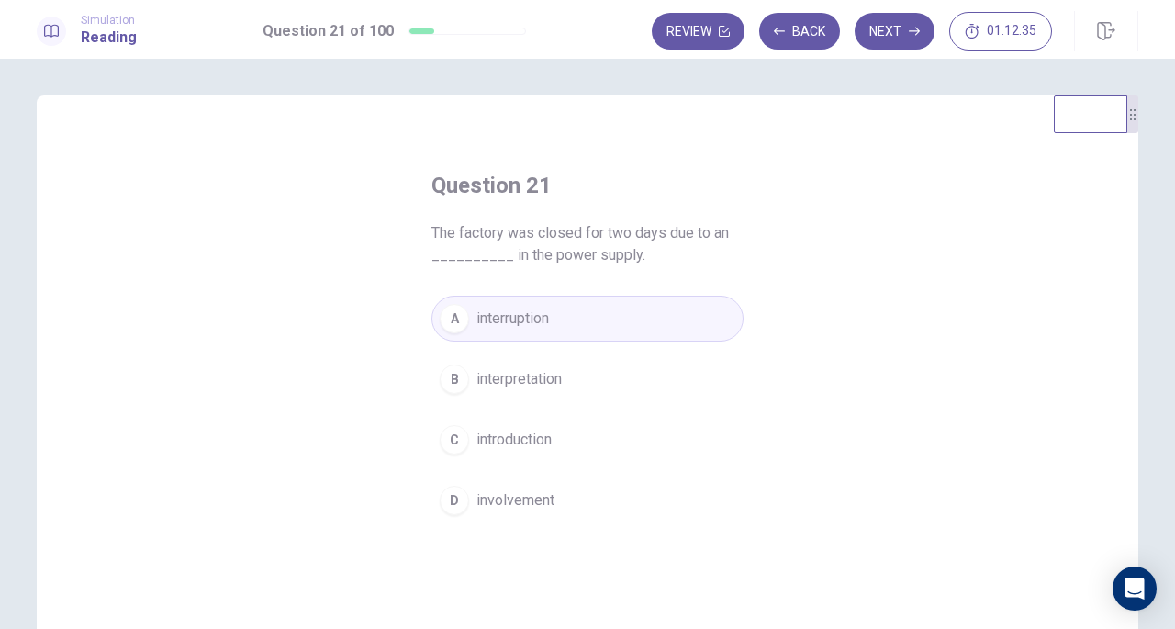
click at [917, 34] on icon "button" at bounding box center [914, 32] width 11 height 8
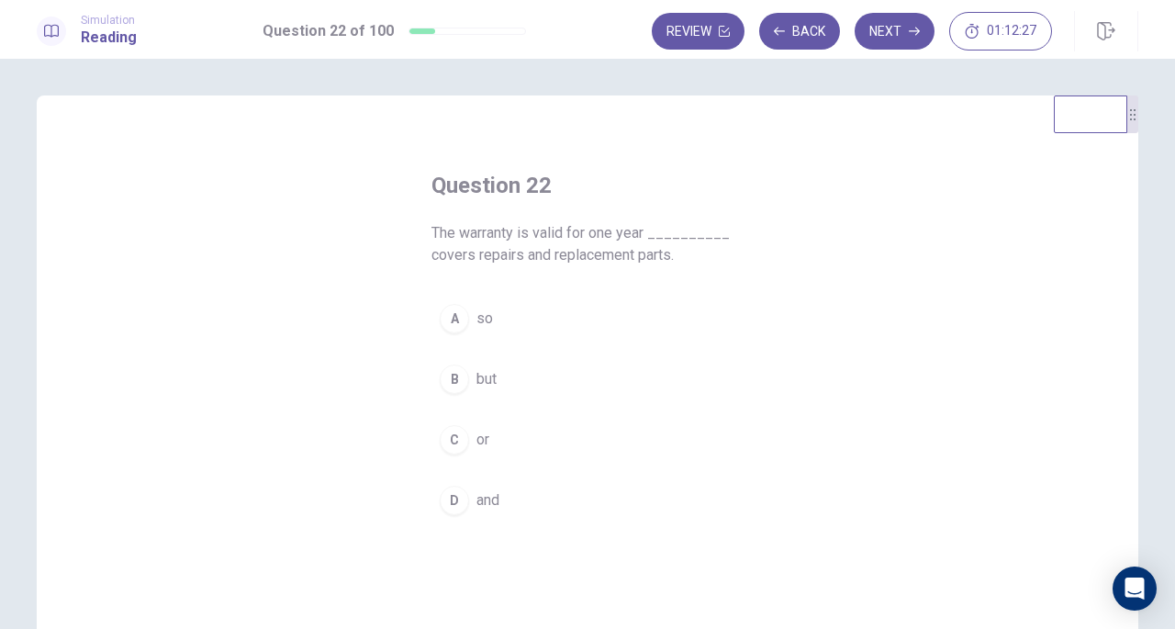
click at [441, 491] on div "D" at bounding box center [454, 500] width 29 height 29
click at [909, 39] on button "Next" at bounding box center [895, 31] width 80 height 37
click at [452, 399] on div "B" at bounding box center [454, 400] width 29 height 29
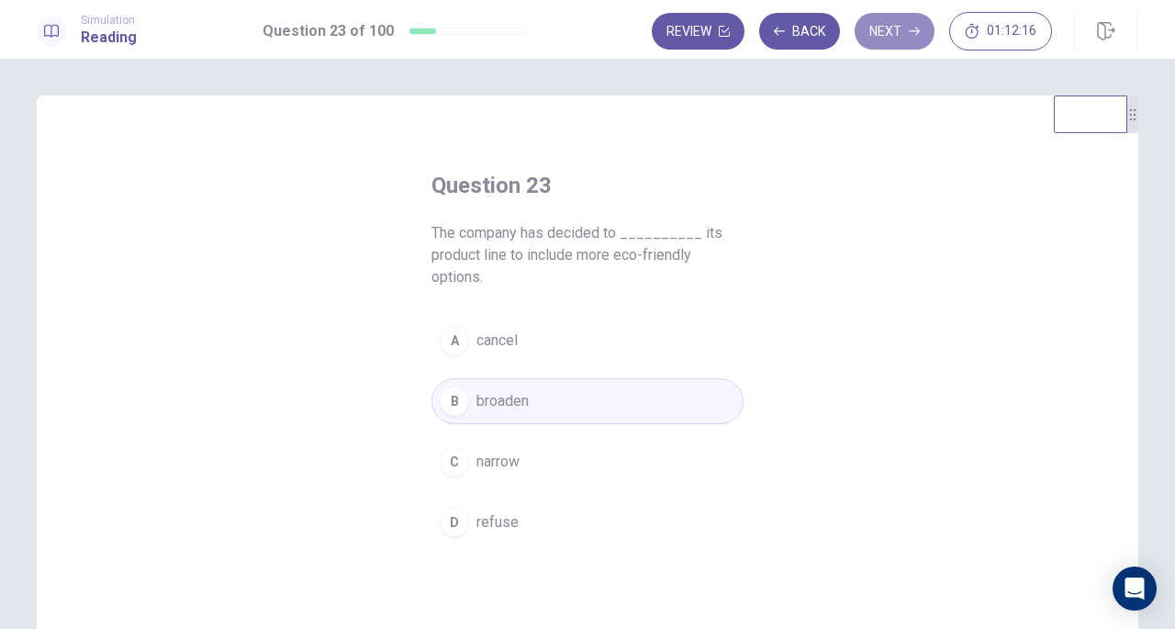
click at [891, 30] on button "Next" at bounding box center [895, 31] width 80 height 37
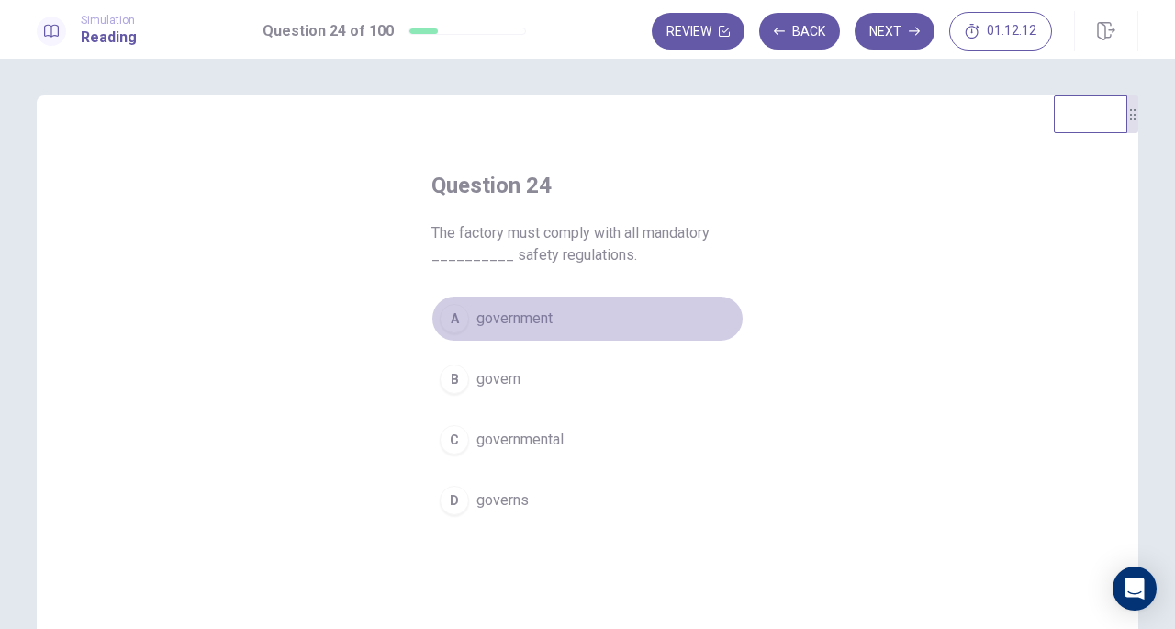
click at [476, 323] on span "government" at bounding box center [514, 319] width 76 height 22
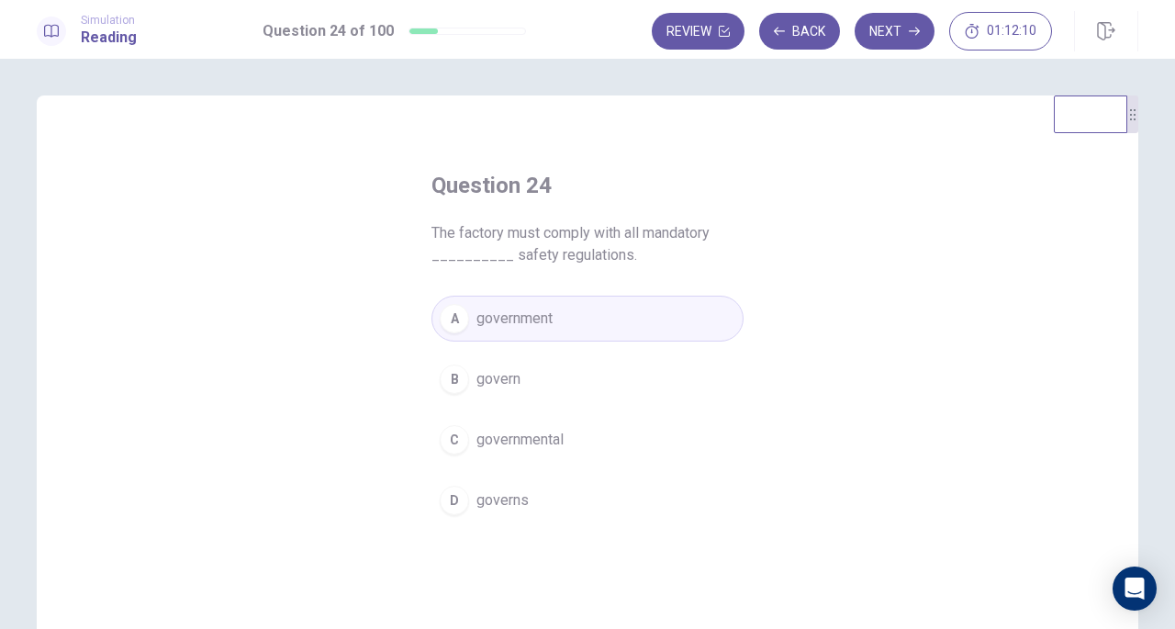
click at [889, 36] on button "Next" at bounding box center [895, 31] width 80 height 37
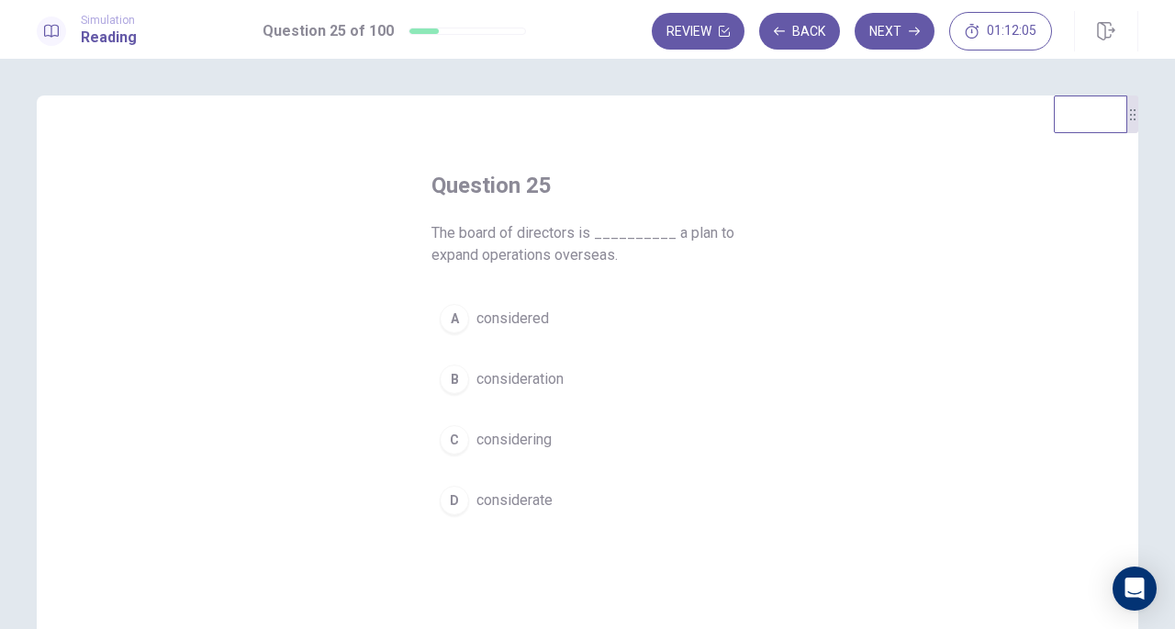
click at [511, 432] on span "considering" at bounding box center [513, 440] width 75 height 22
click at [906, 28] on button "Next" at bounding box center [895, 31] width 80 height 37
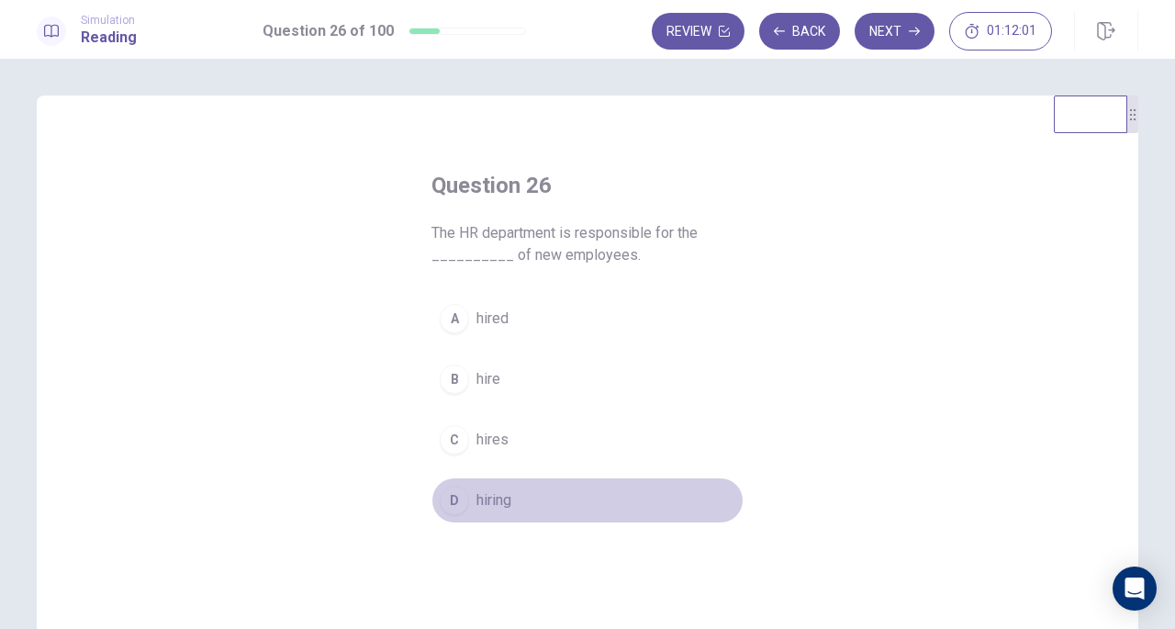
click at [491, 491] on span "hiring" at bounding box center [493, 500] width 35 height 22
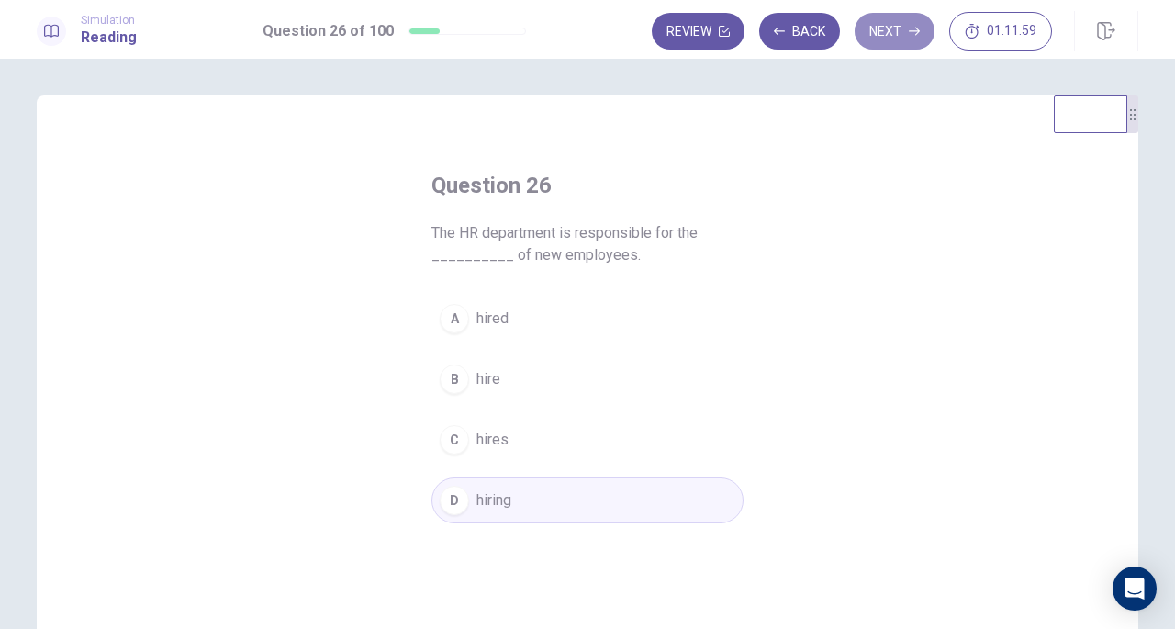
click at [900, 25] on button "Next" at bounding box center [895, 31] width 80 height 37
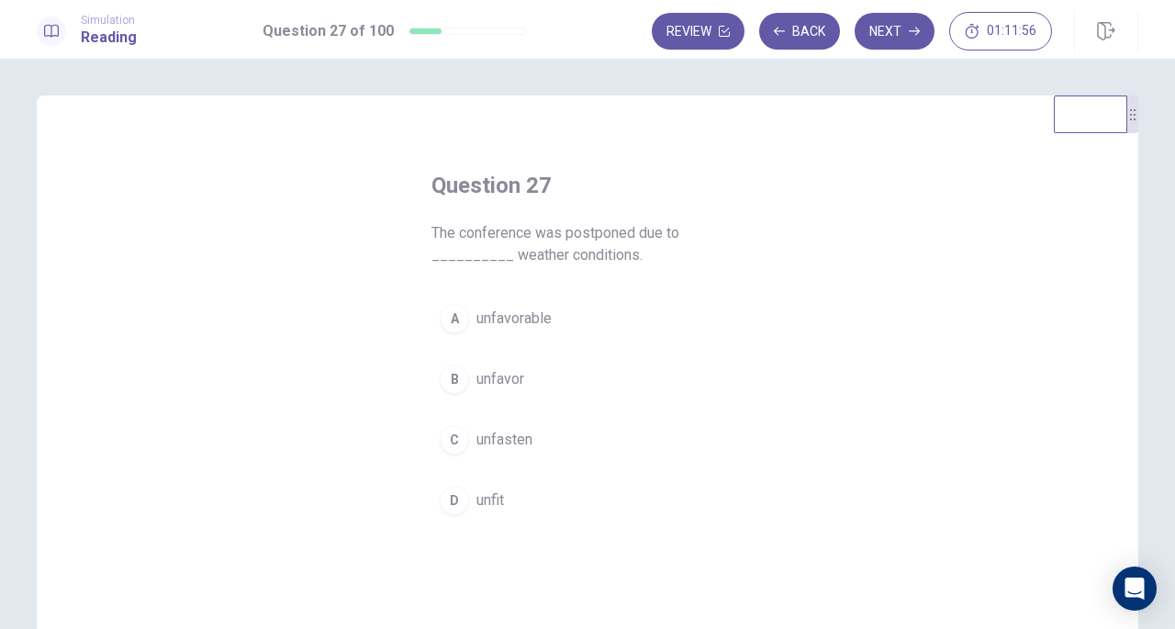
click at [540, 317] on span "unfavorable" at bounding box center [513, 319] width 75 height 22
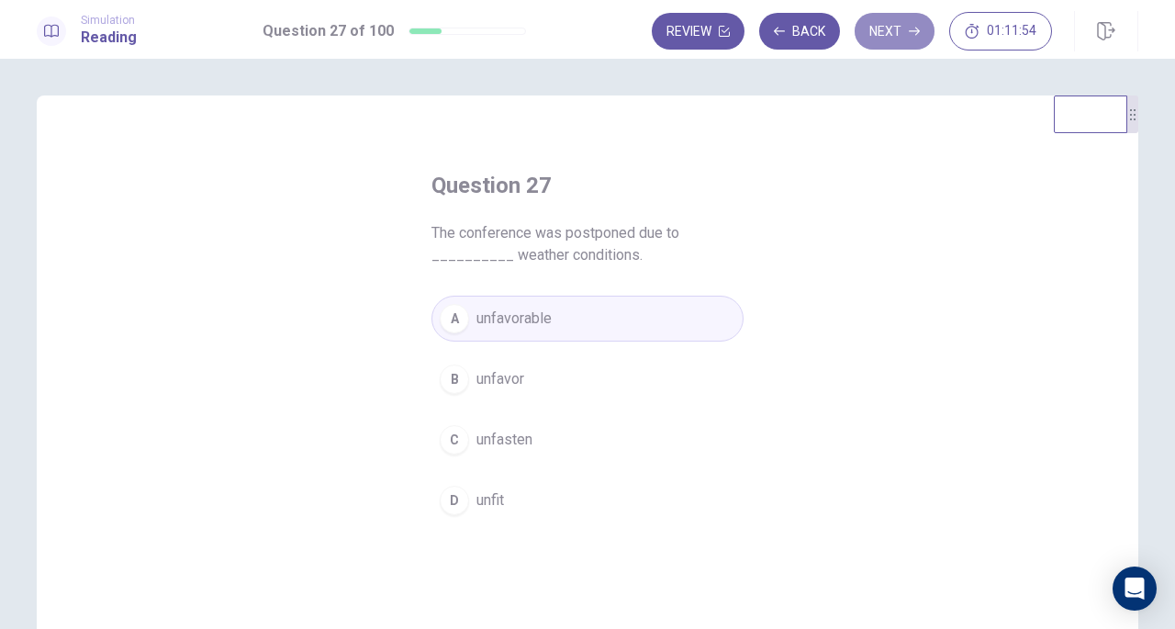
click at [899, 36] on button "Next" at bounding box center [895, 31] width 80 height 37
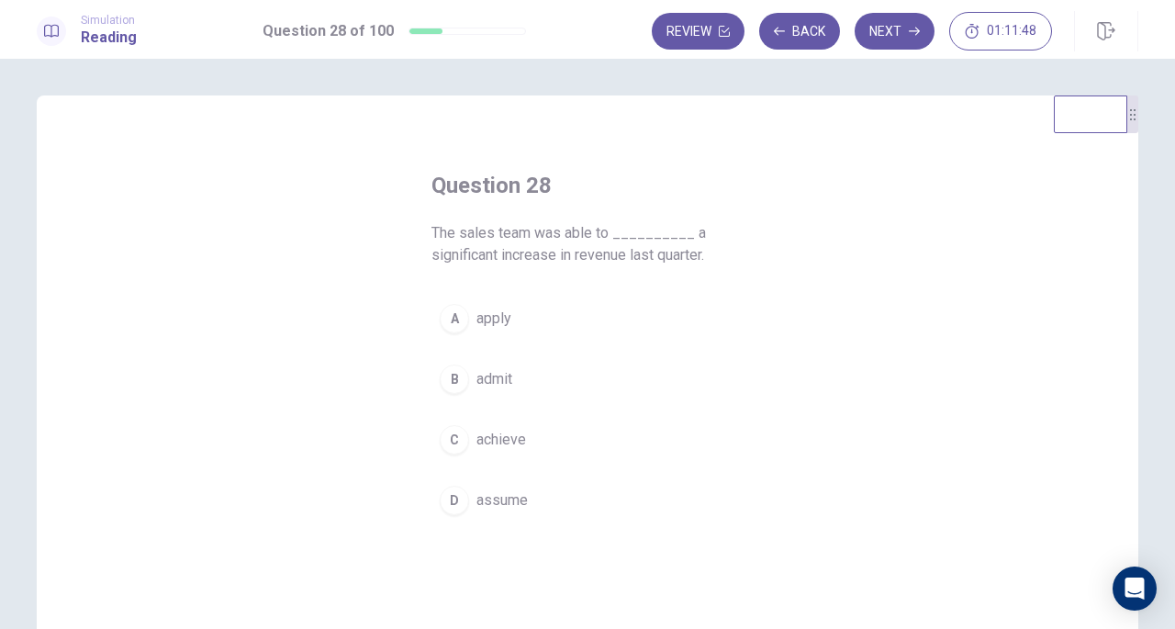
click at [456, 438] on div "C" at bounding box center [454, 439] width 29 height 29
click at [889, 43] on button "Next" at bounding box center [895, 31] width 80 height 37
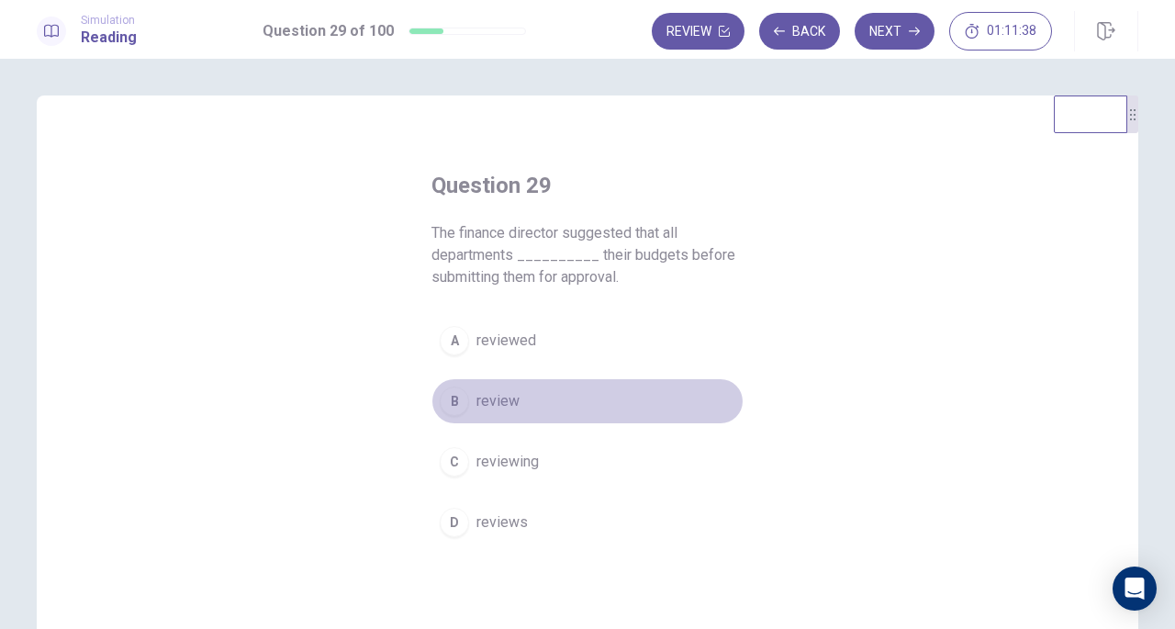
click at [488, 405] on span "review" at bounding box center [497, 401] width 43 height 22
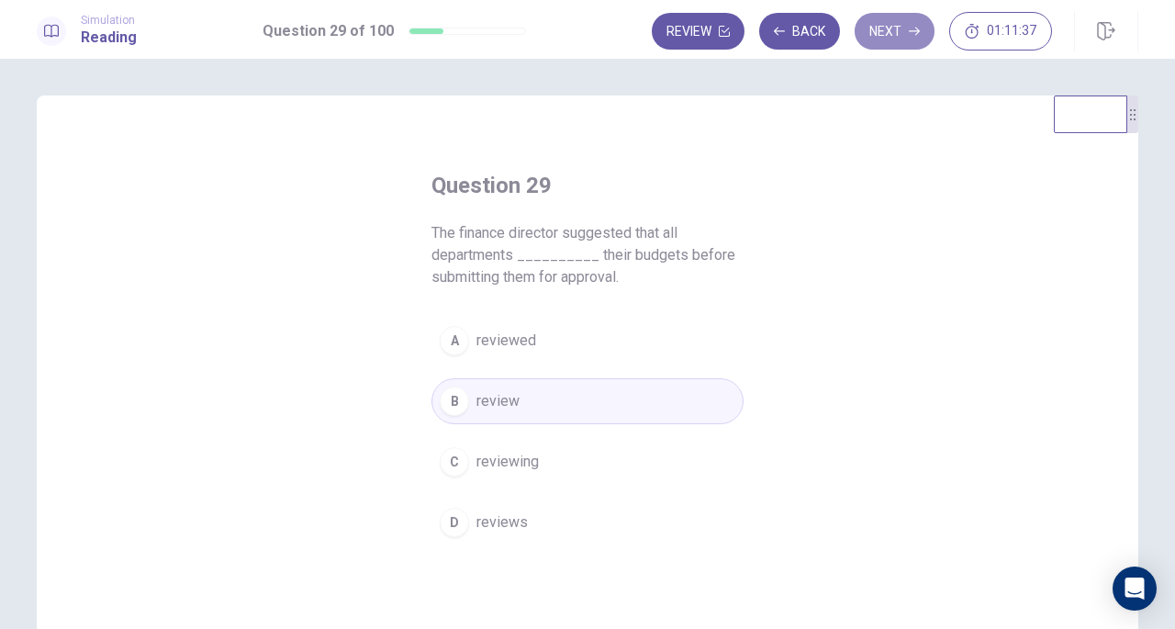
click at [905, 38] on button "Next" at bounding box center [895, 31] width 80 height 37
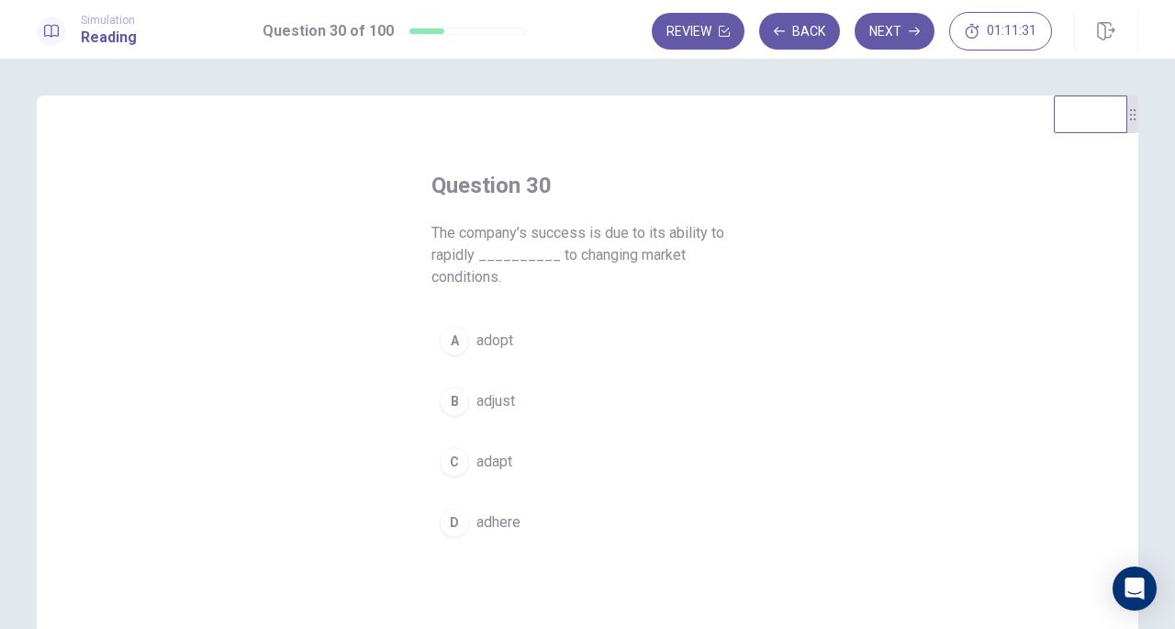
click at [457, 463] on div "C" at bounding box center [454, 461] width 29 height 29
click at [895, 39] on button "Next" at bounding box center [895, 31] width 80 height 37
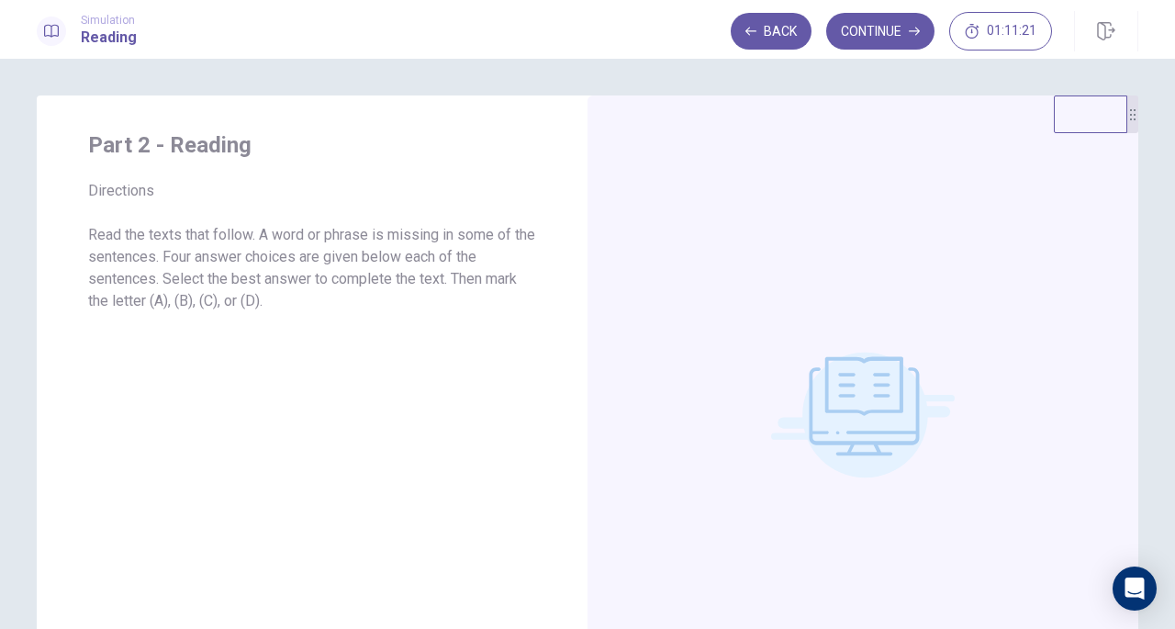
click at [880, 32] on button "Continue" at bounding box center [880, 31] width 108 height 37
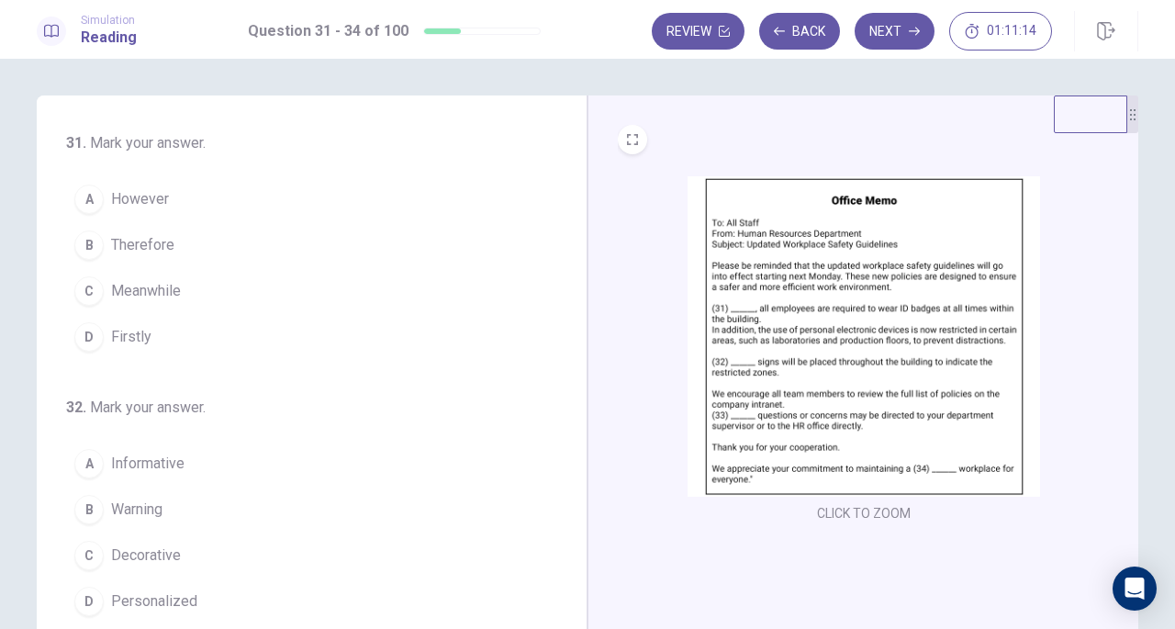
click at [822, 339] on img at bounding box center [864, 336] width 352 height 320
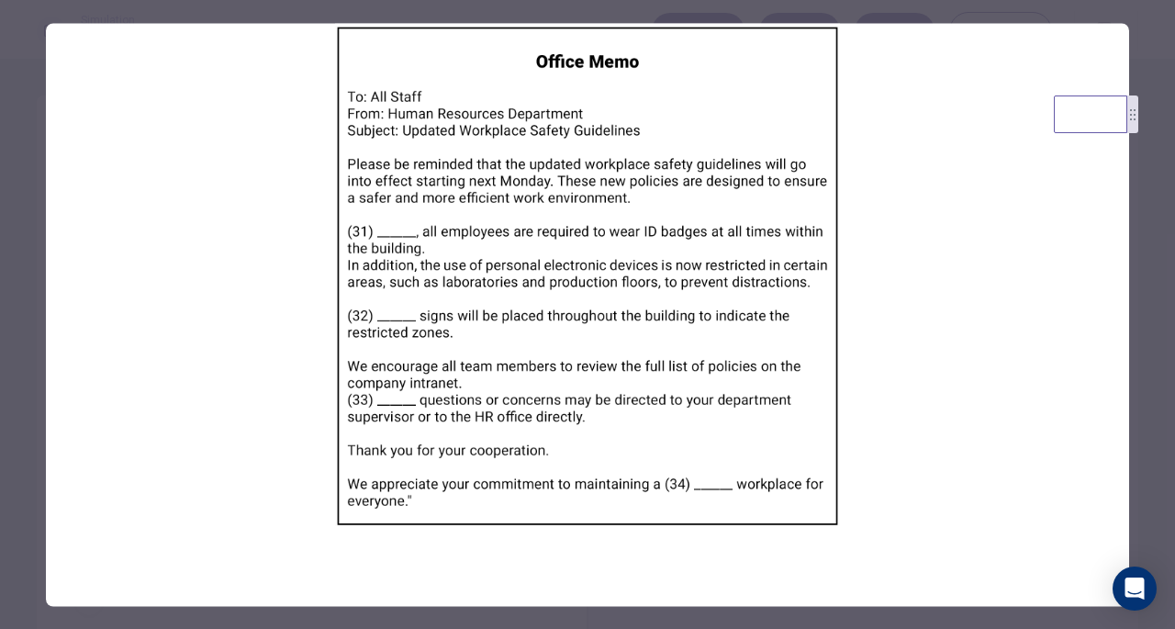
click at [1148, 243] on div at bounding box center [587, 314] width 1175 height 629
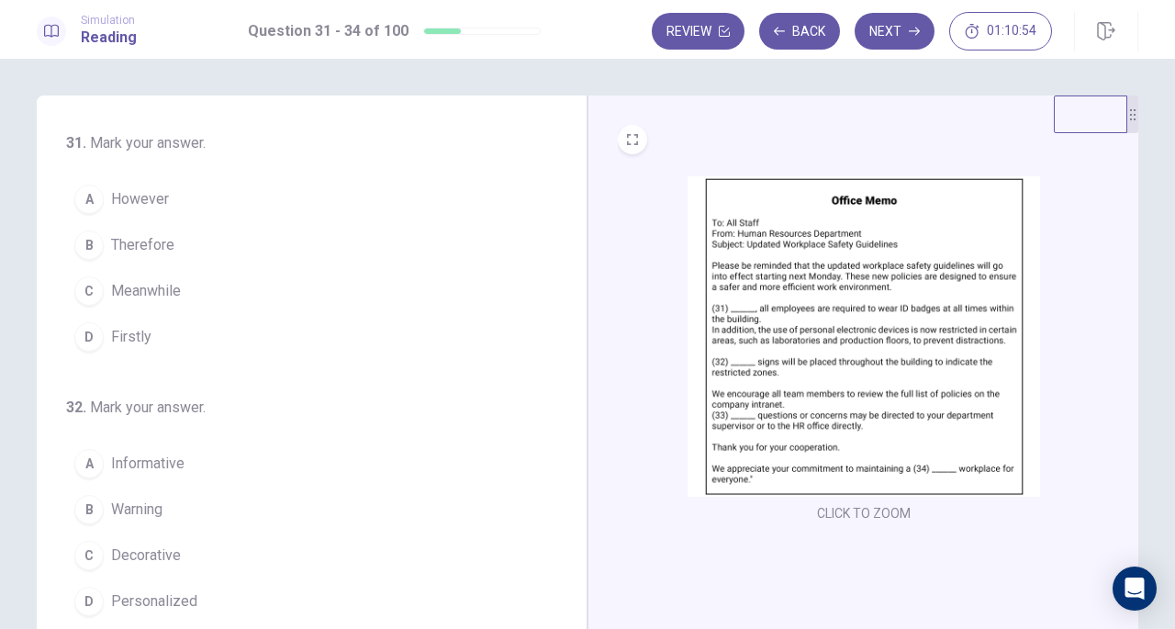
click at [113, 335] on span "Firstly" at bounding box center [131, 337] width 40 height 22
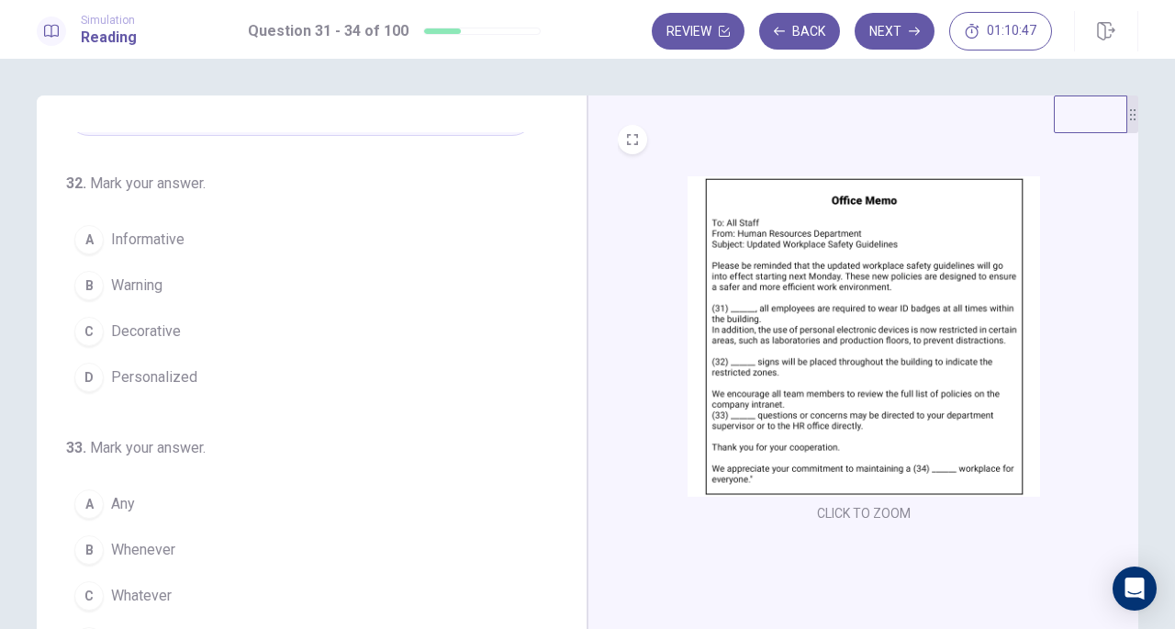
scroll to position [184, 0]
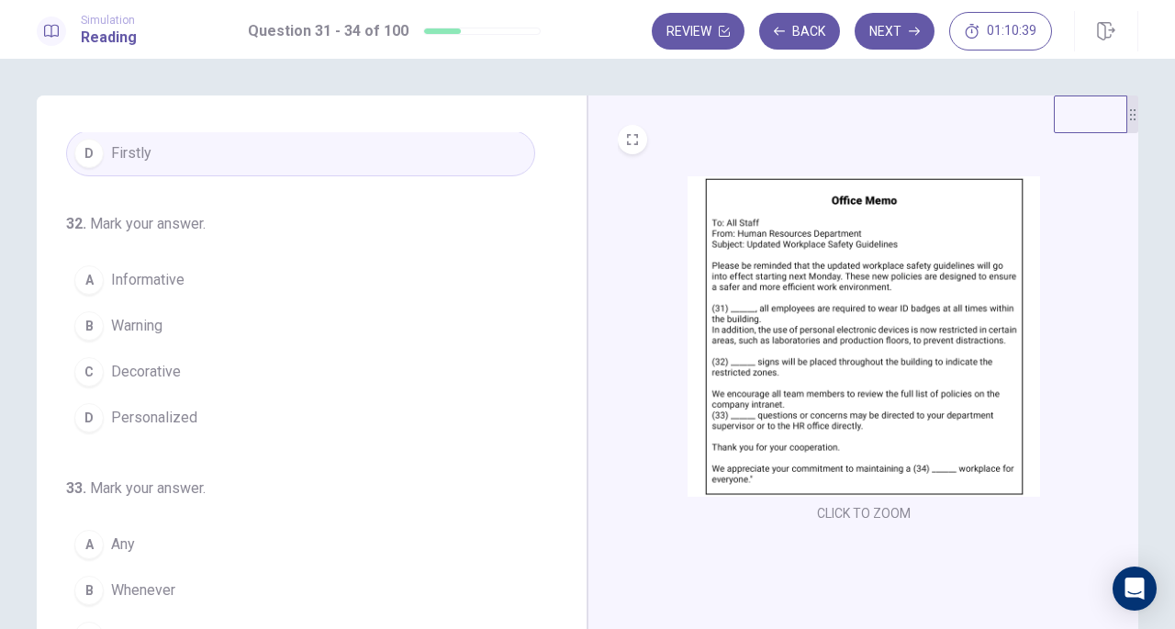
click at [154, 282] on span "Informative" at bounding box center [147, 280] width 73 height 22
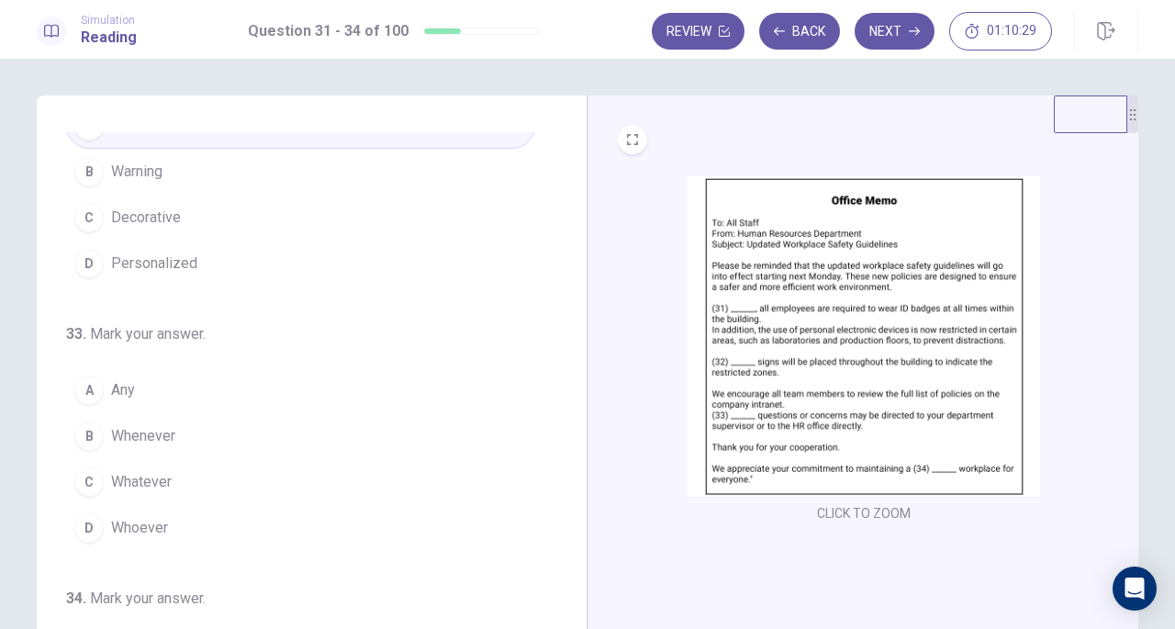
scroll to position [367, 0]
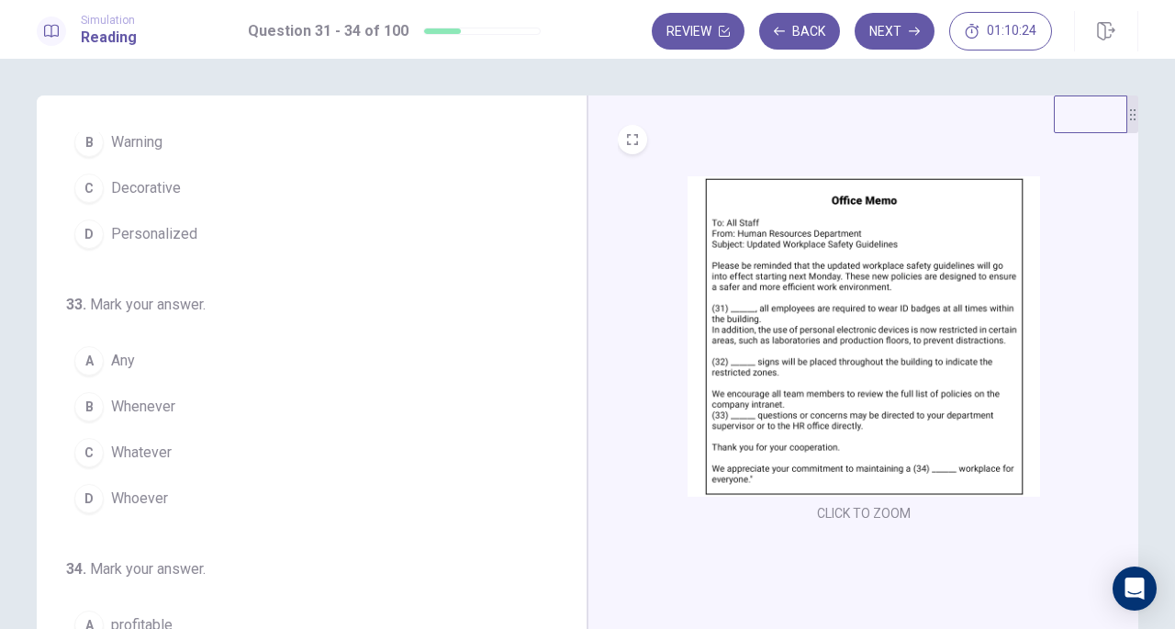
click at [160, 355] on button "A Any" at bounding box center [300, 361] width 469 height 46
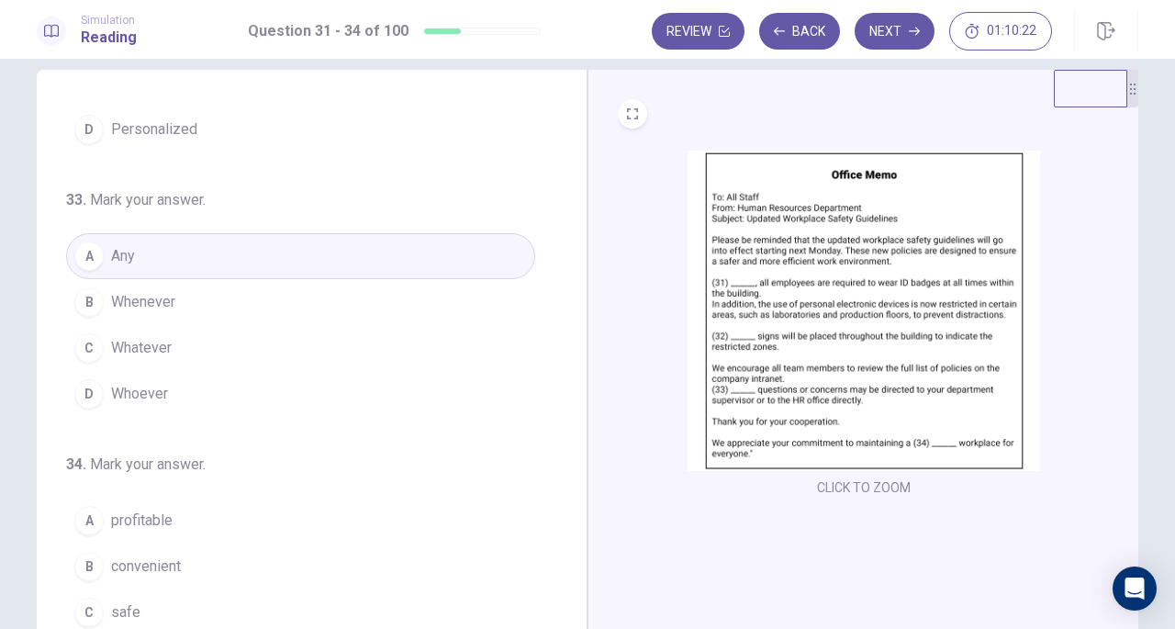
scroll to position [92, 0]
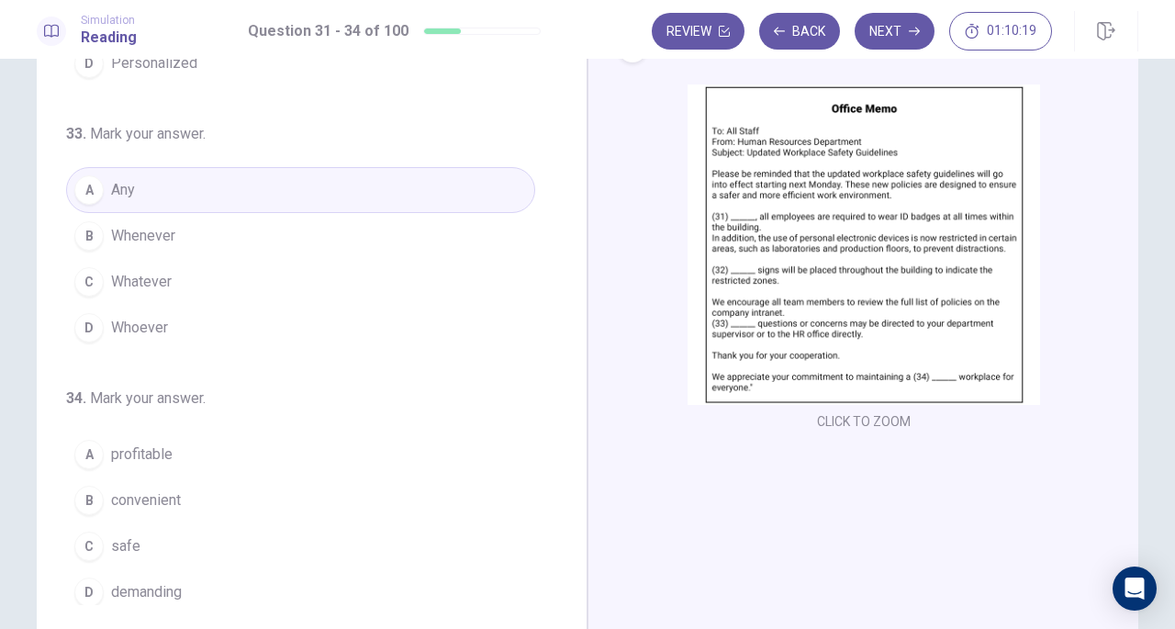
click at [133, 540] on span "safe" at bounding box center [125, 546] width 29 height 22
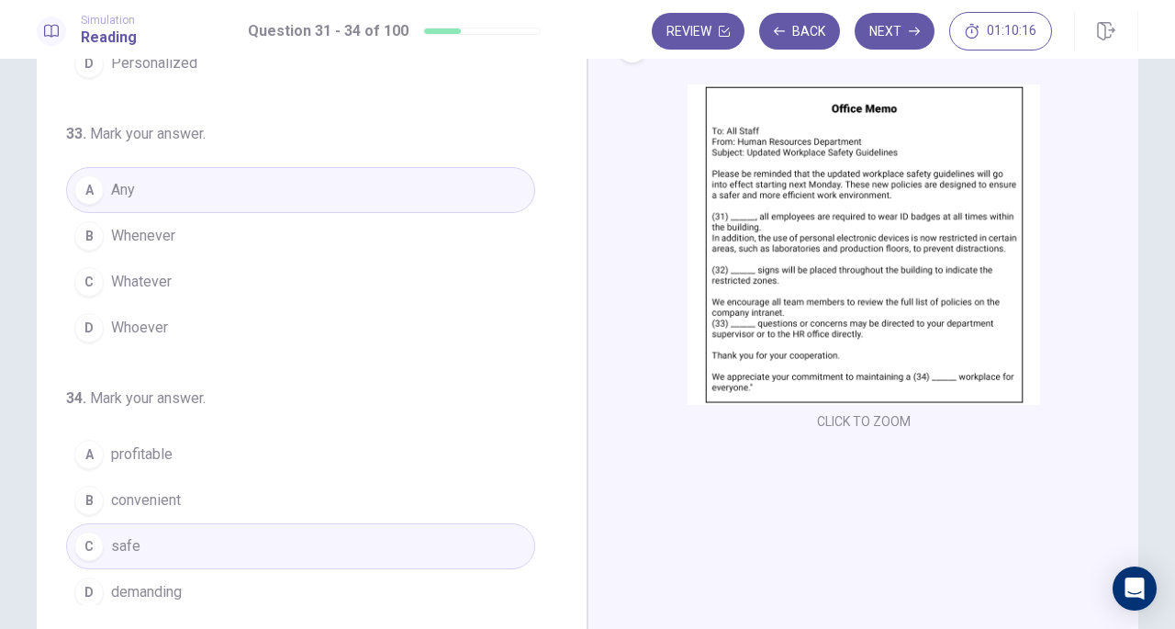
click at [907, 40] on button "Next" at bounding box center [895, 31] width 80 height 37
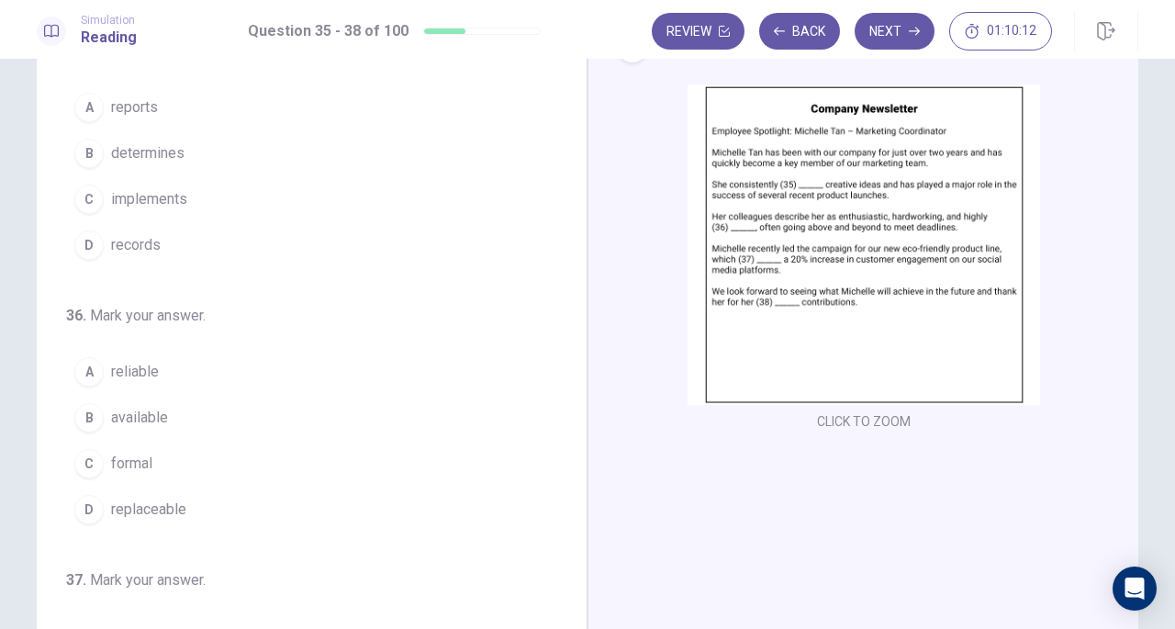
scroll to position [0, 0]
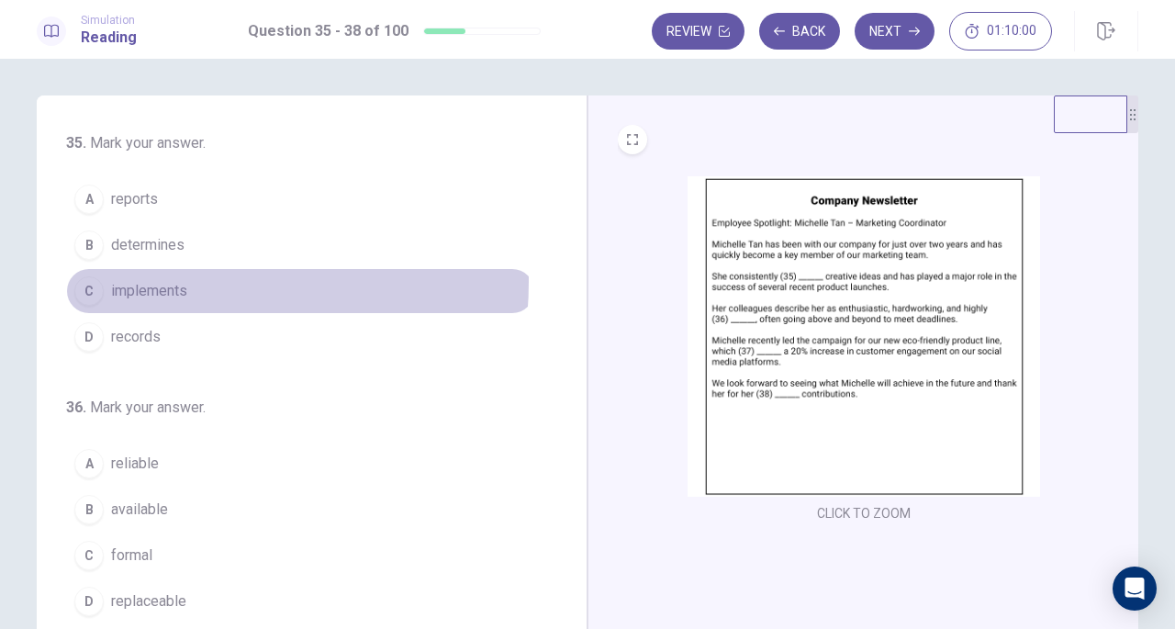
click at [138, 280] on span "implements" at bounding box center [149, 291] width 76 height 22
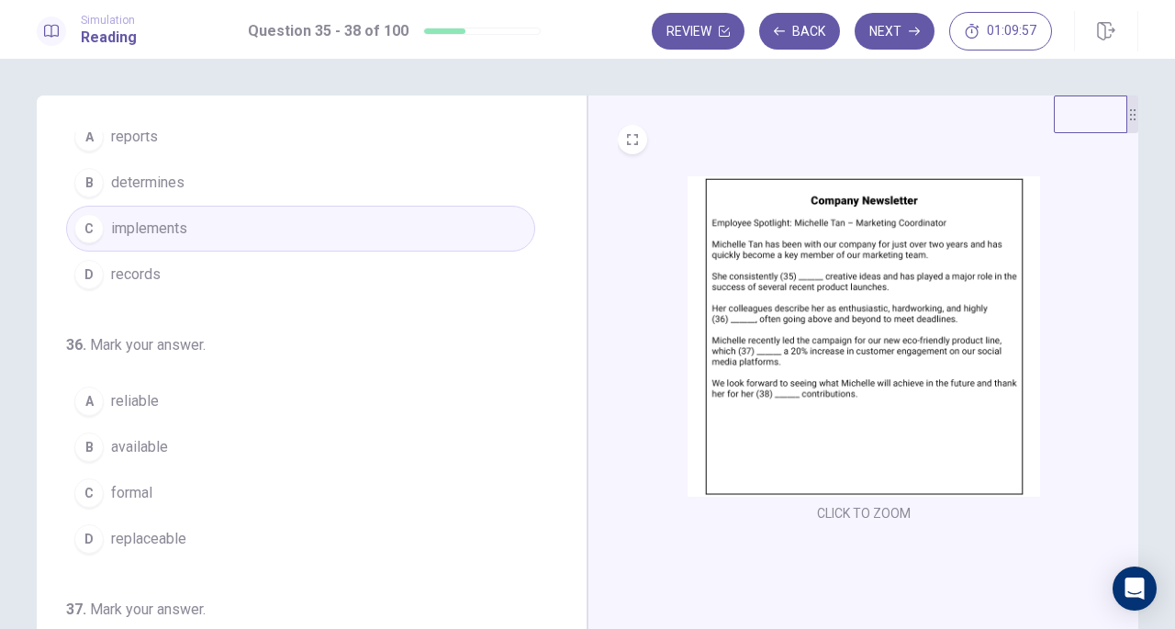
scroll to position [92, 0]
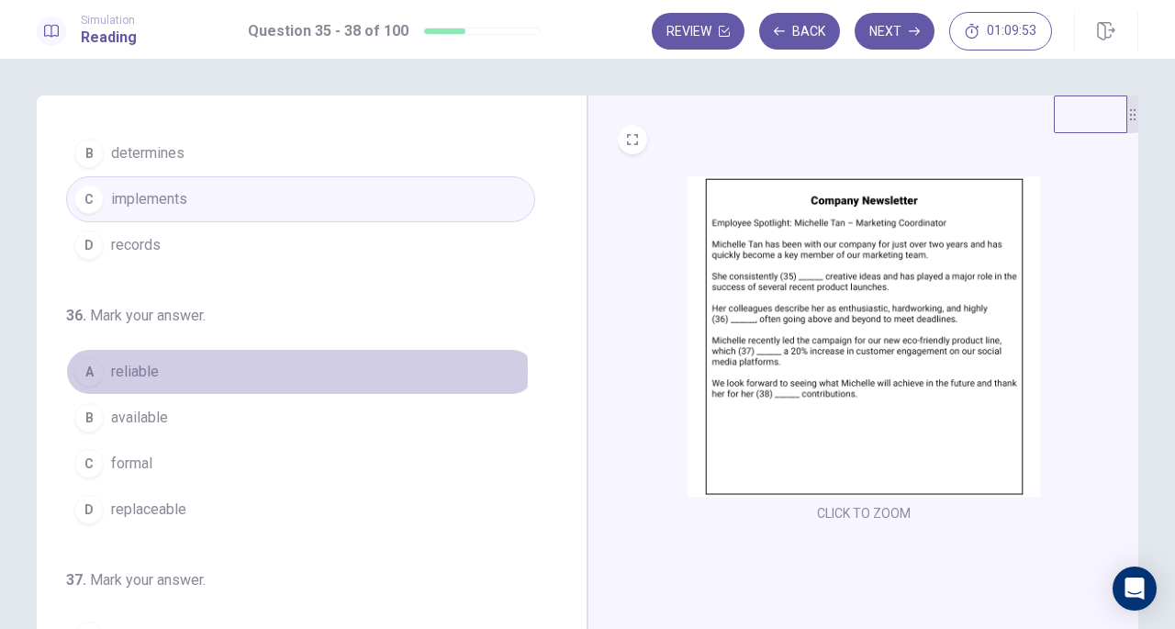
click at [141, 371] on span "reliable" at bounding box center [135, 372] width 48 height 22
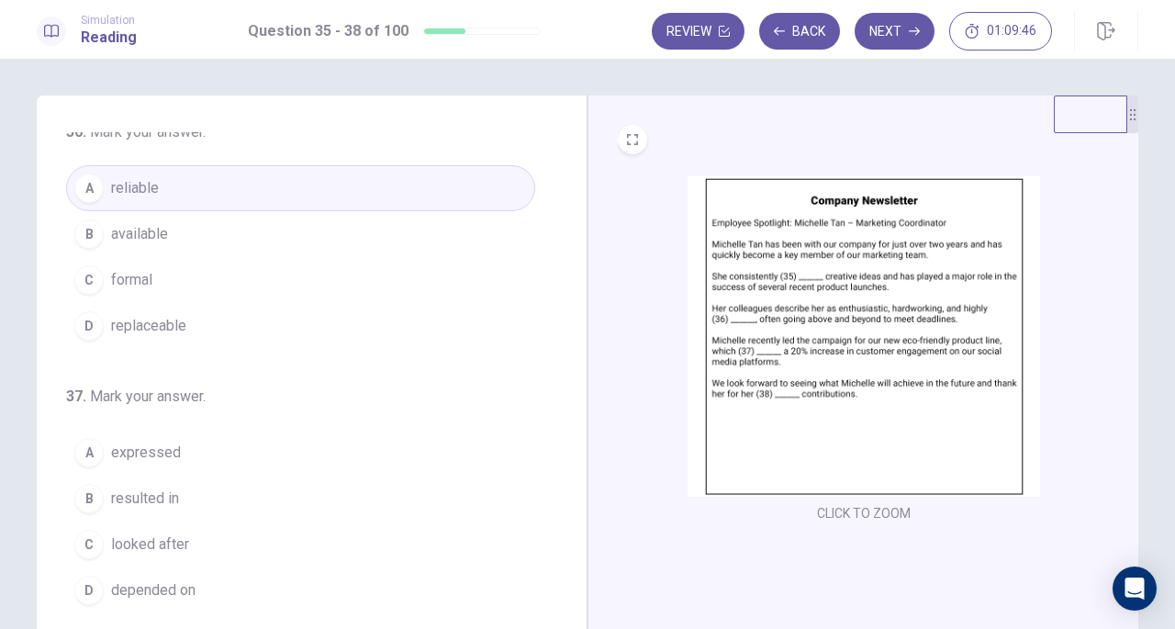
scroll to position [367, 0]
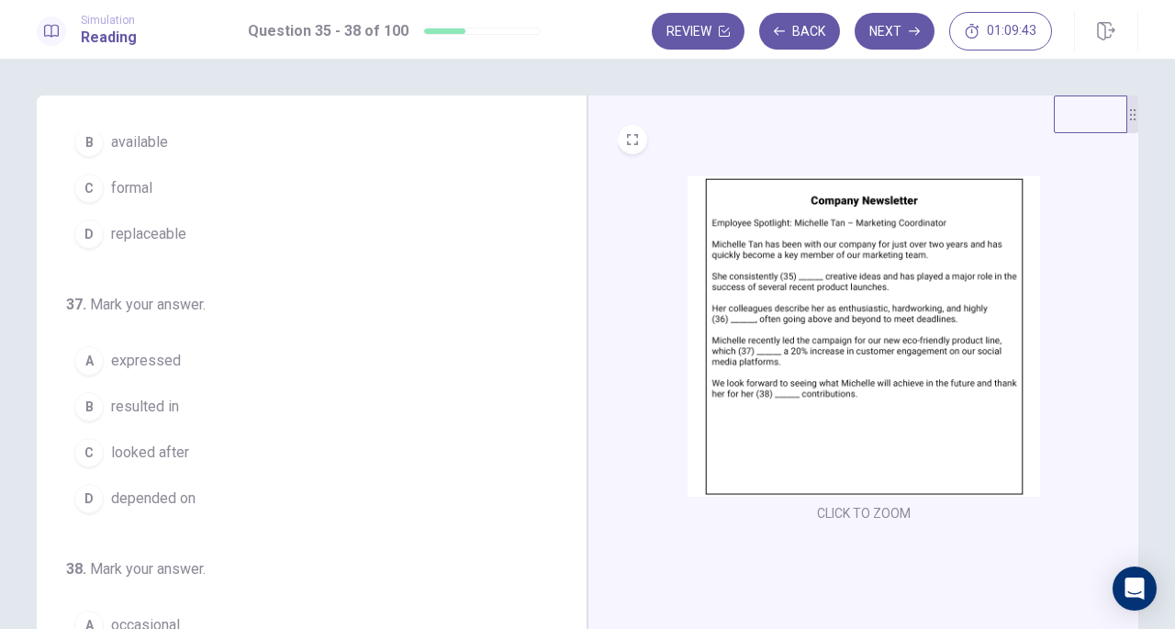
click at [164, 403] on span "resulted in" at bounding box center [145, 407] width 68 height 22
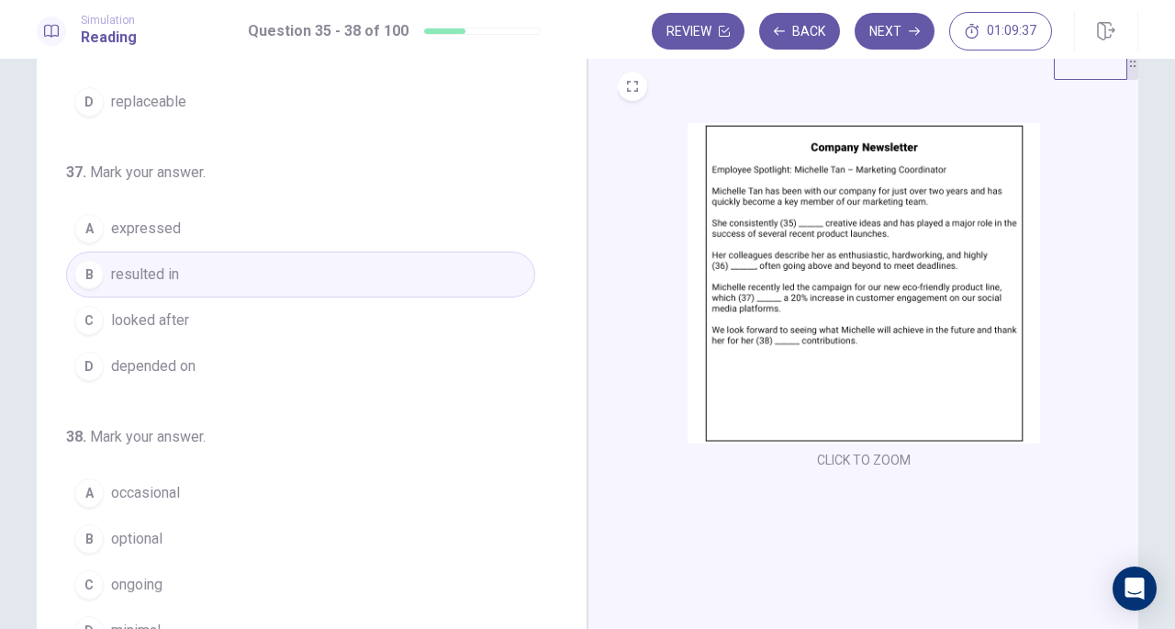
scroll to position [92, 0]
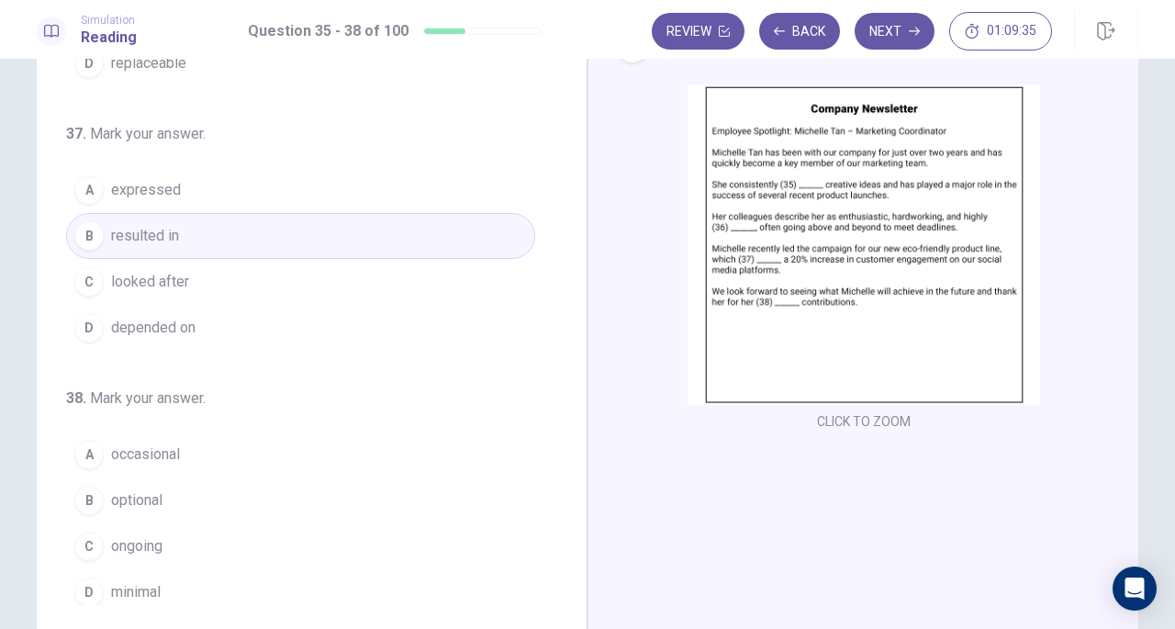
click at [149, 535] on span "ongoing" at bounding box center [136, 546] width 51 height 22
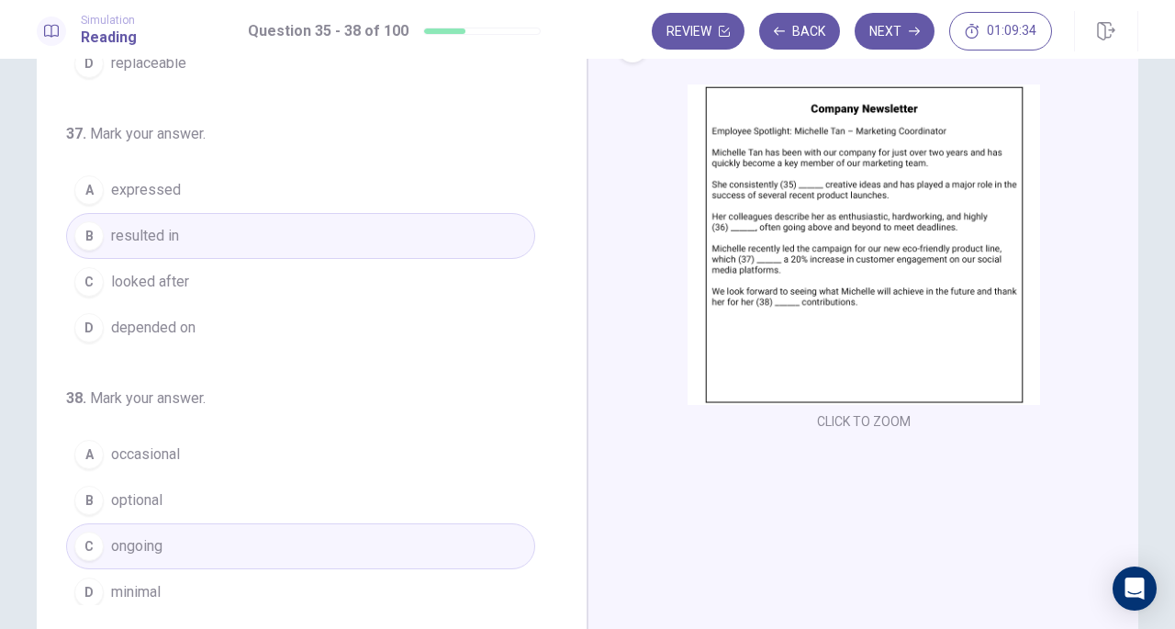
click at [896, 36] on button "Next" at bounding box center [895, 31] width 80 height 37
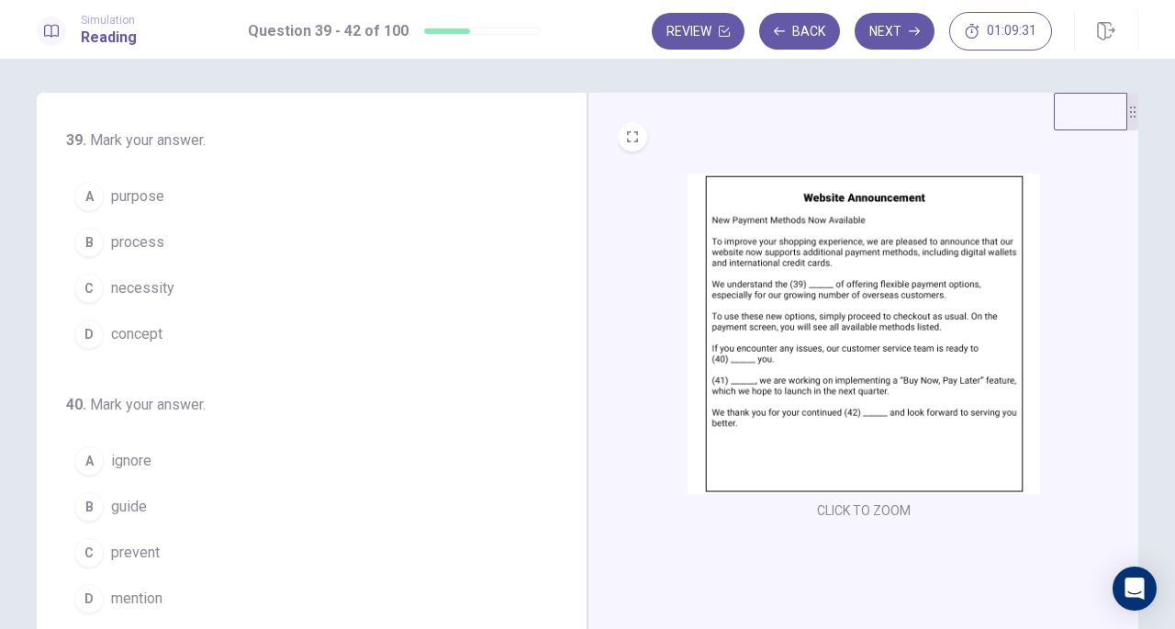
scroll to position [0, 0]
click at [121, 283] on span "necessity" at bounding box center [142, 291] width 63 height 22
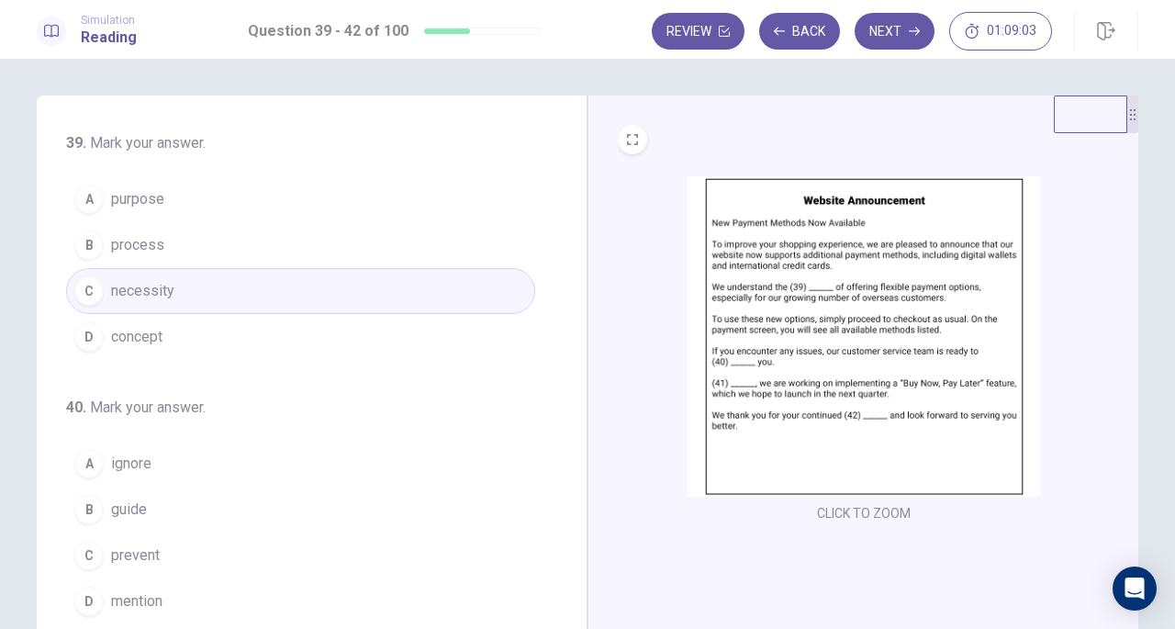
scroll to position [92, 0]
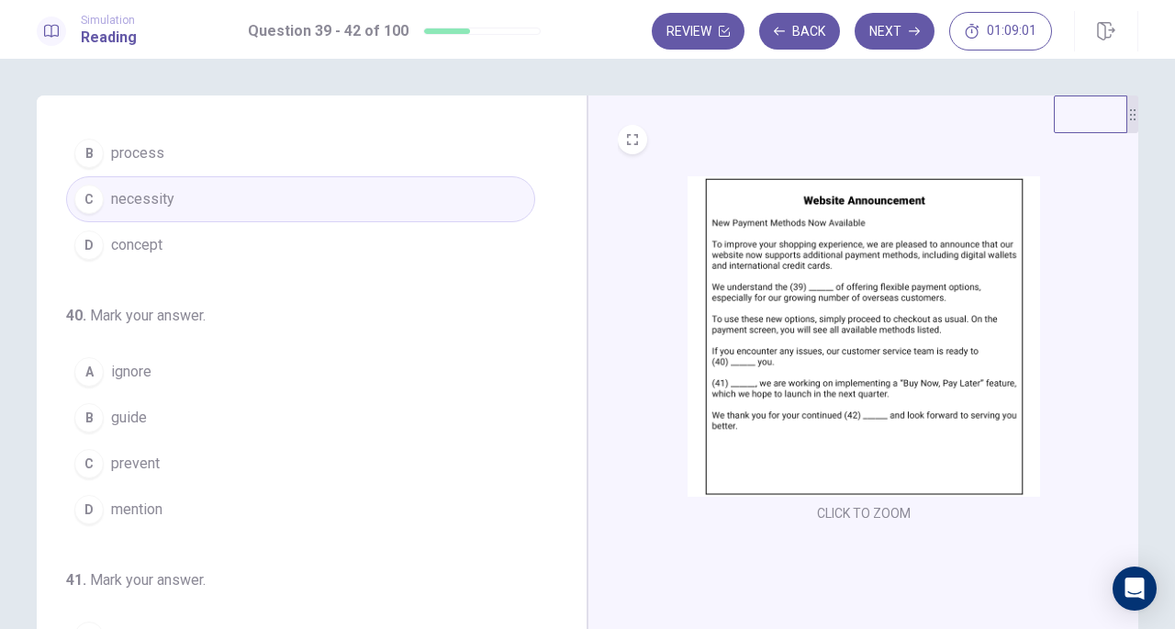
click at [120, 416] on span "guide" at bounding box center [129, 418] width 36 height 22
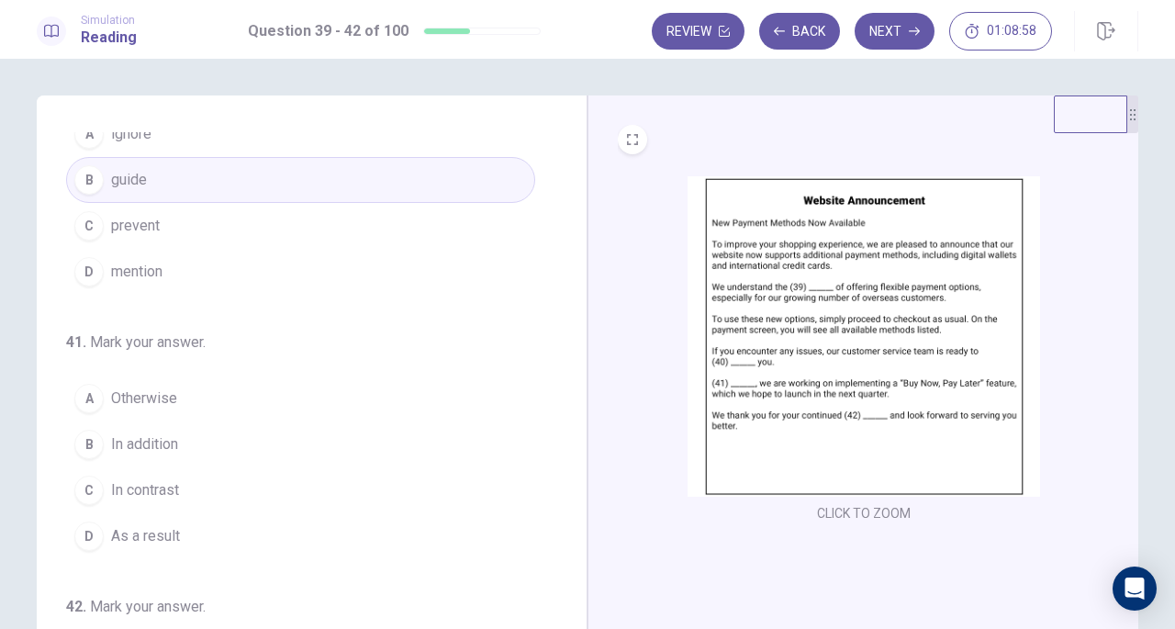
scroll to position [367, 0]
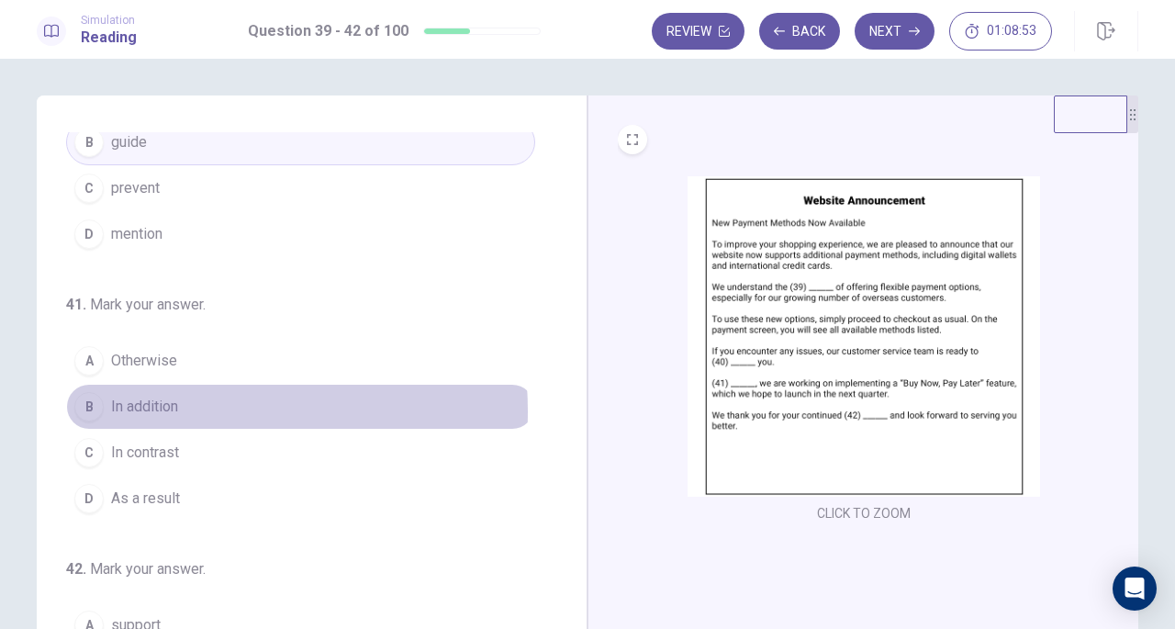
click at [161, 406] on span "In addition" at bounding box center [144, 407] width 67 height 22
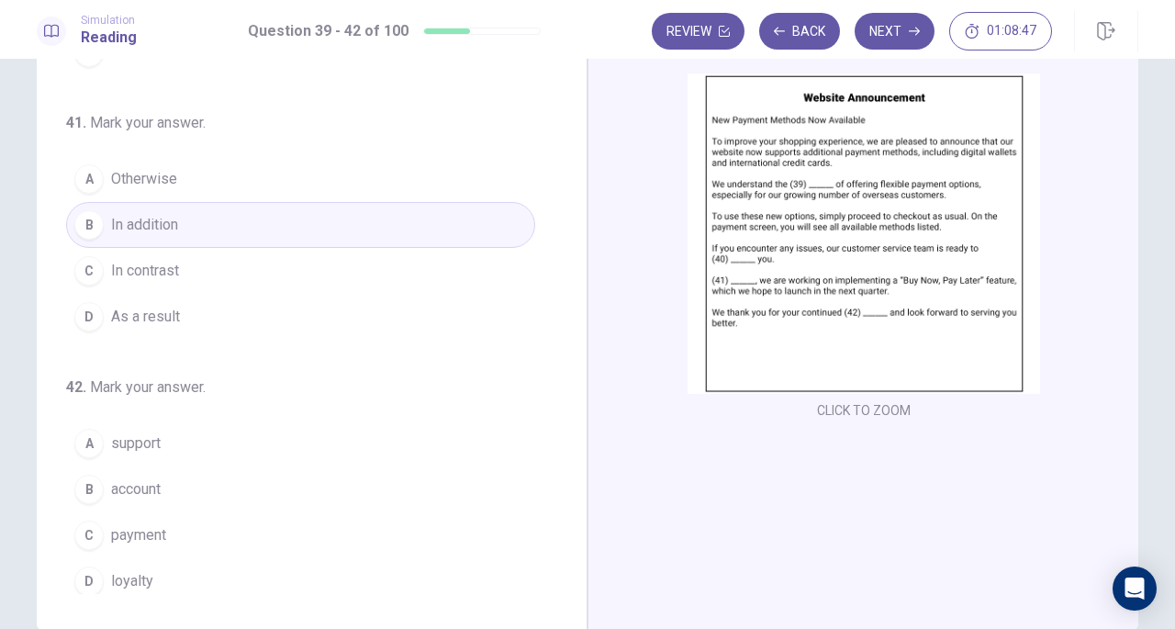
scroll to position [184, 0]
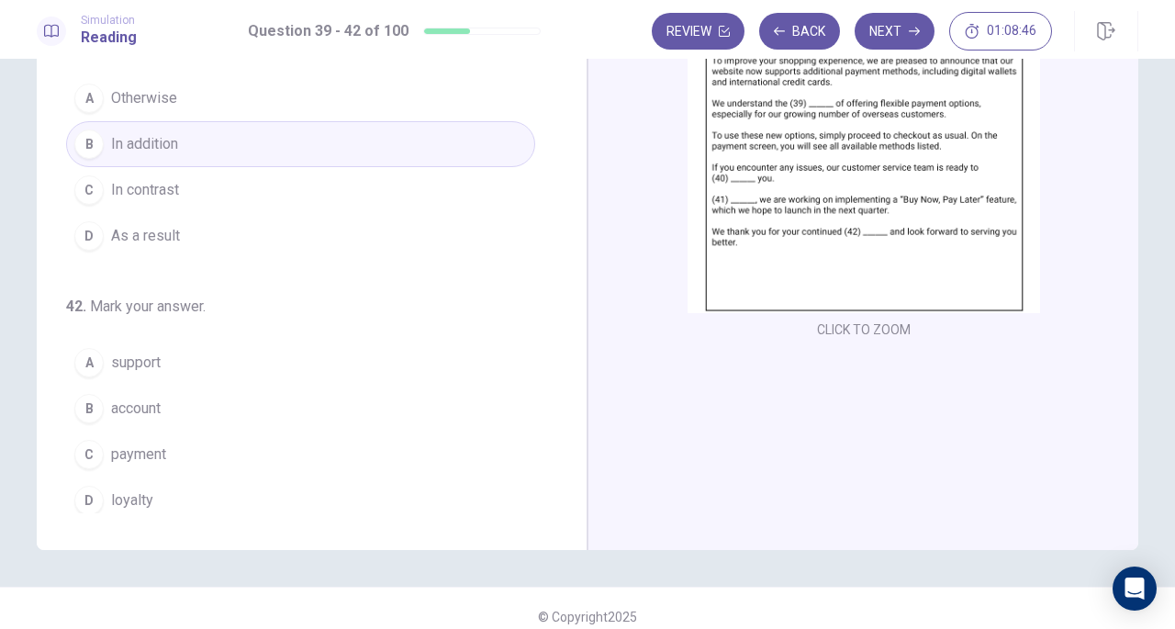
click at [156, 356] on span "support" at bounding box center [136, 363] width 50 height 22
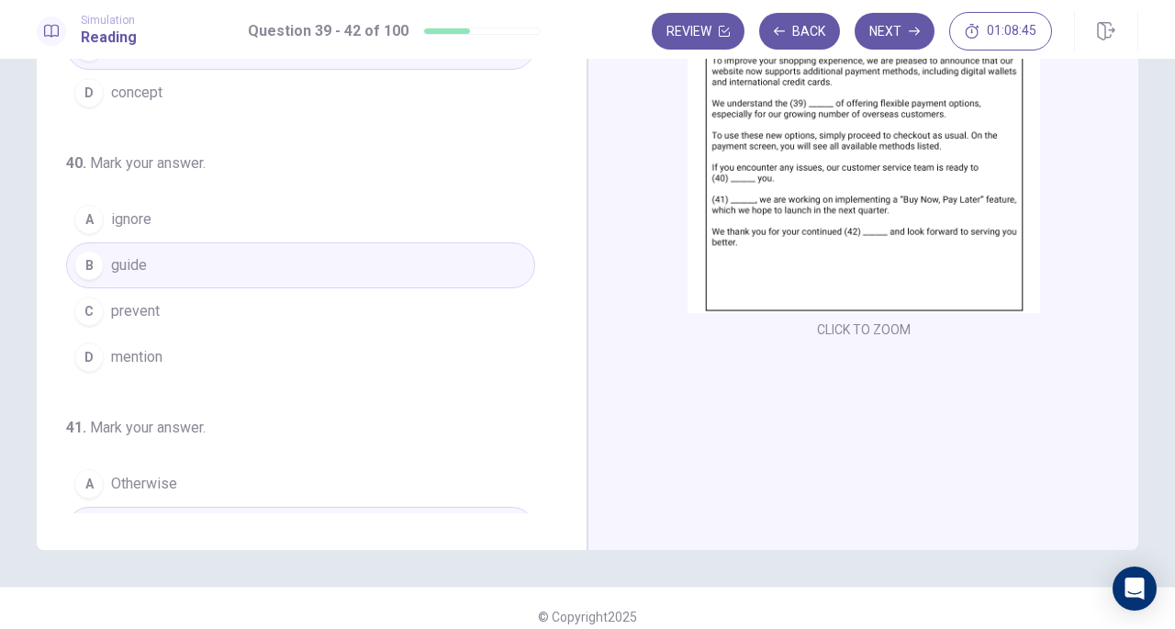
scroll to position [0, 0]
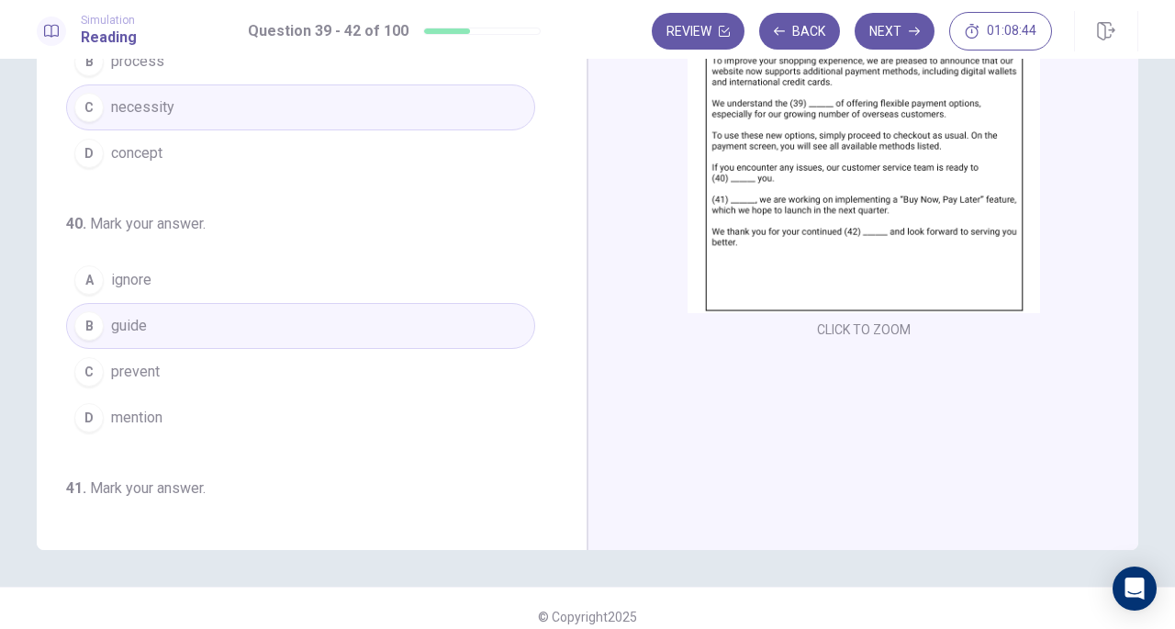
click at [911, 33] on icon "button" at bounding box center [914, 31] width 11 height 11
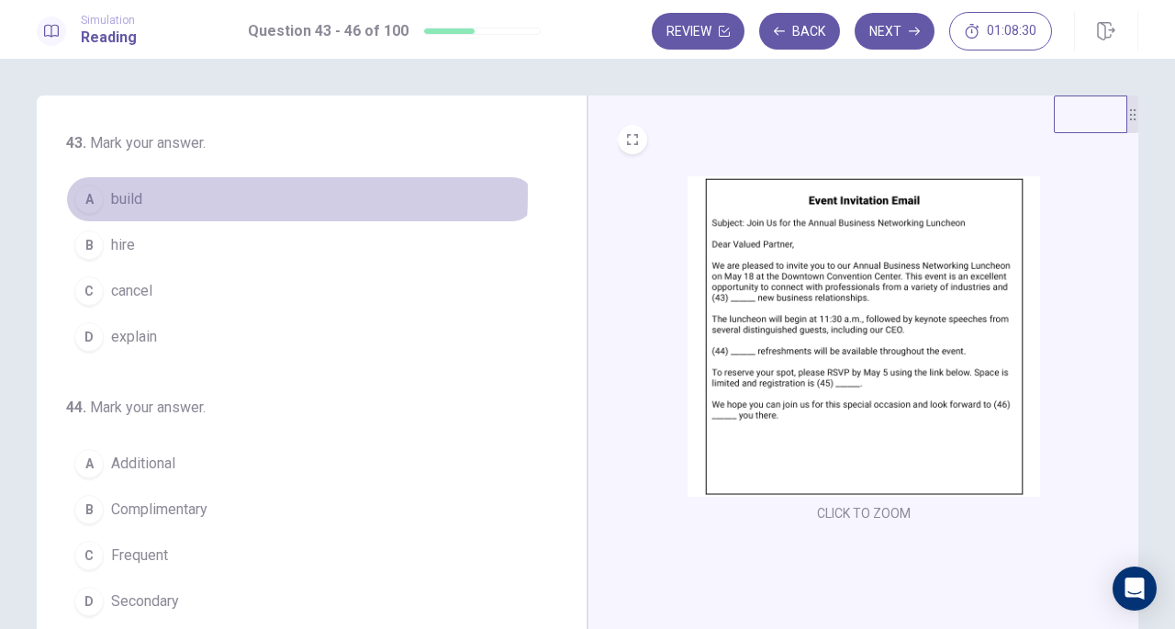
click at [134, 194] on span "build" at bounding box center [126, 199] width 31 height 22
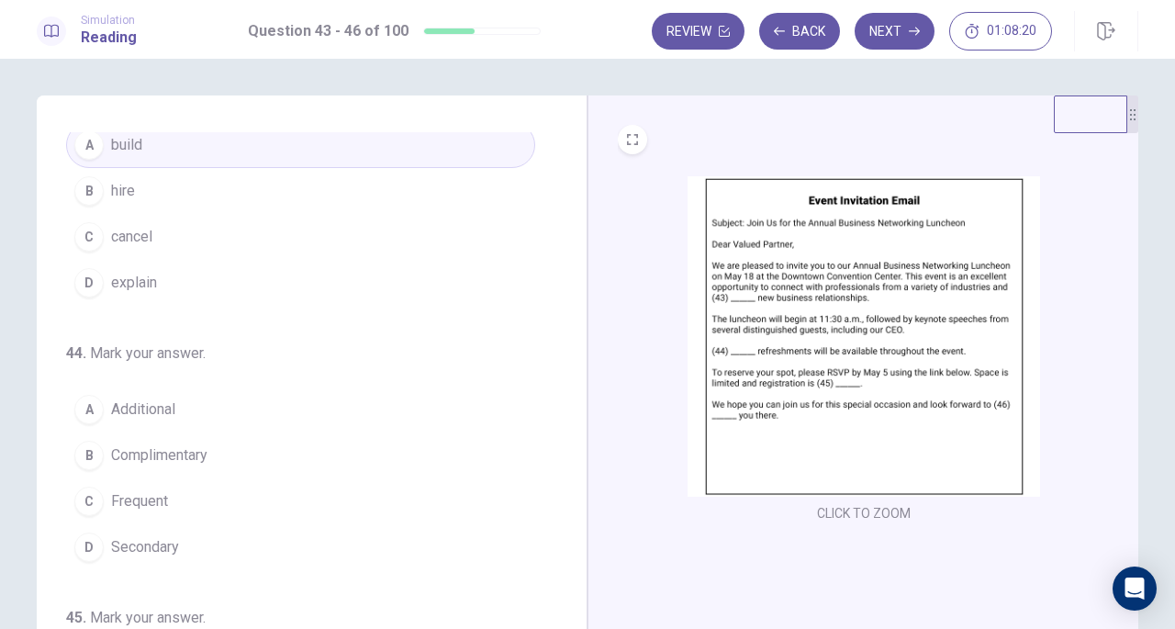
scroll to position [92, 0]
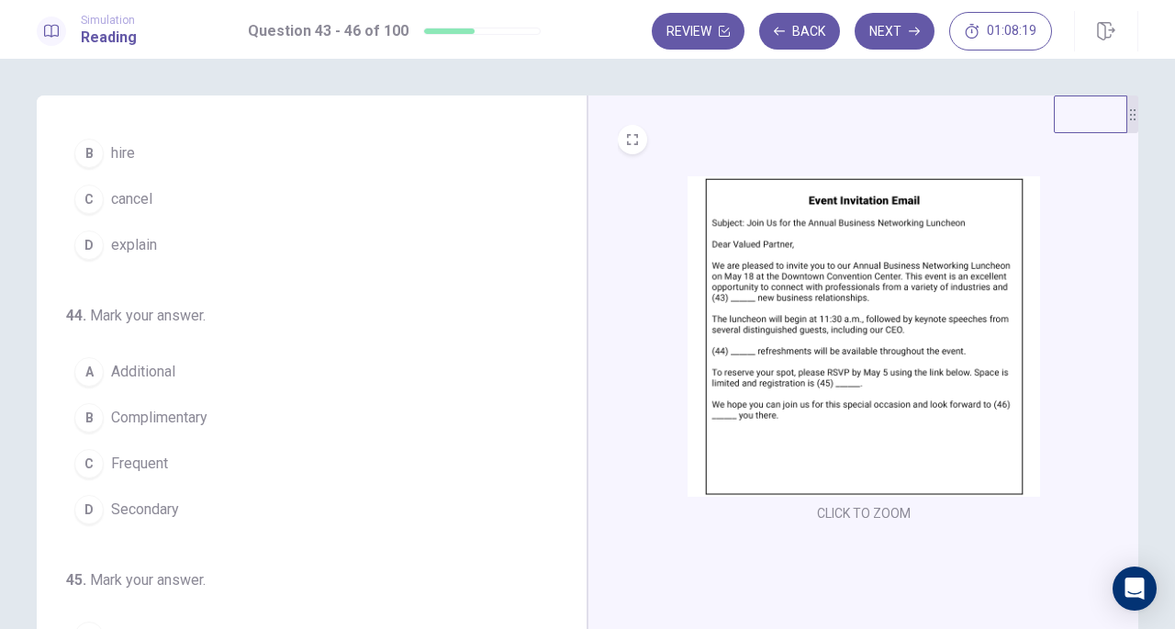
click at [182, 408] on span "Complimentary" at bounding box center [159, 418] width 96 height 22
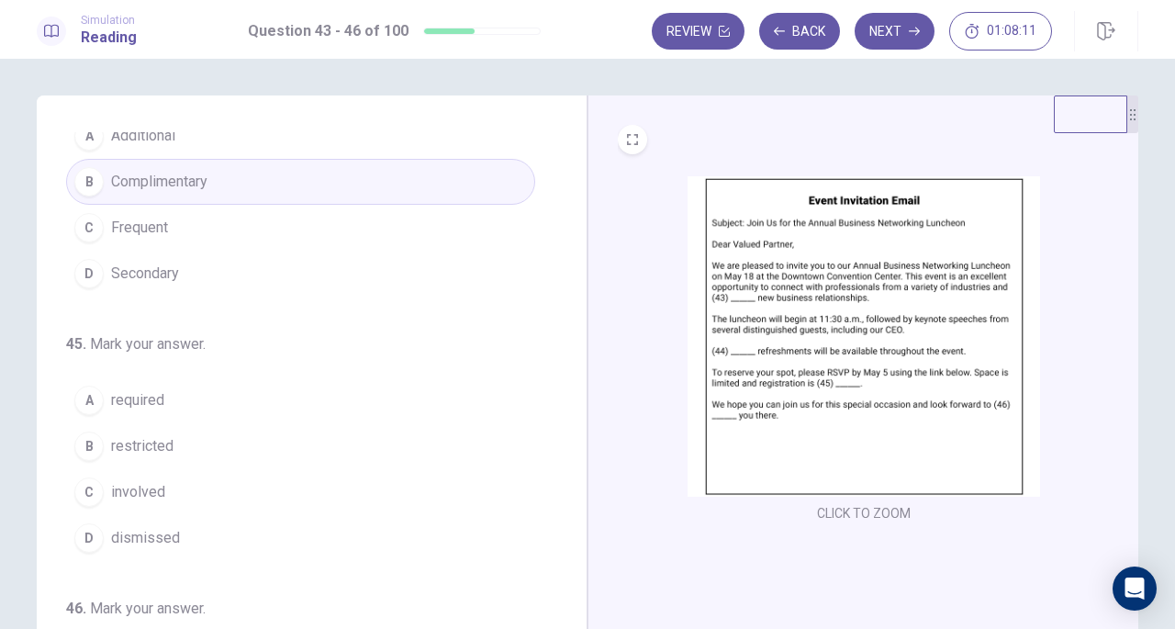
scroll to position [367, 0]
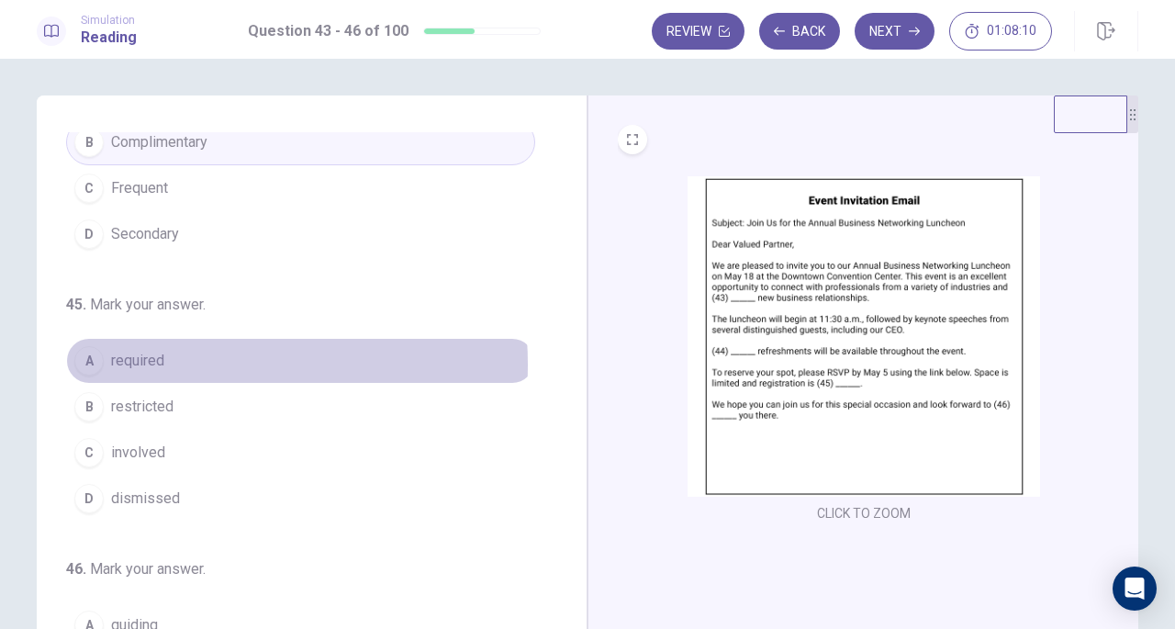
click at [161, 359] on button "A required" at bounding box center [300, 361] width 469 height 46
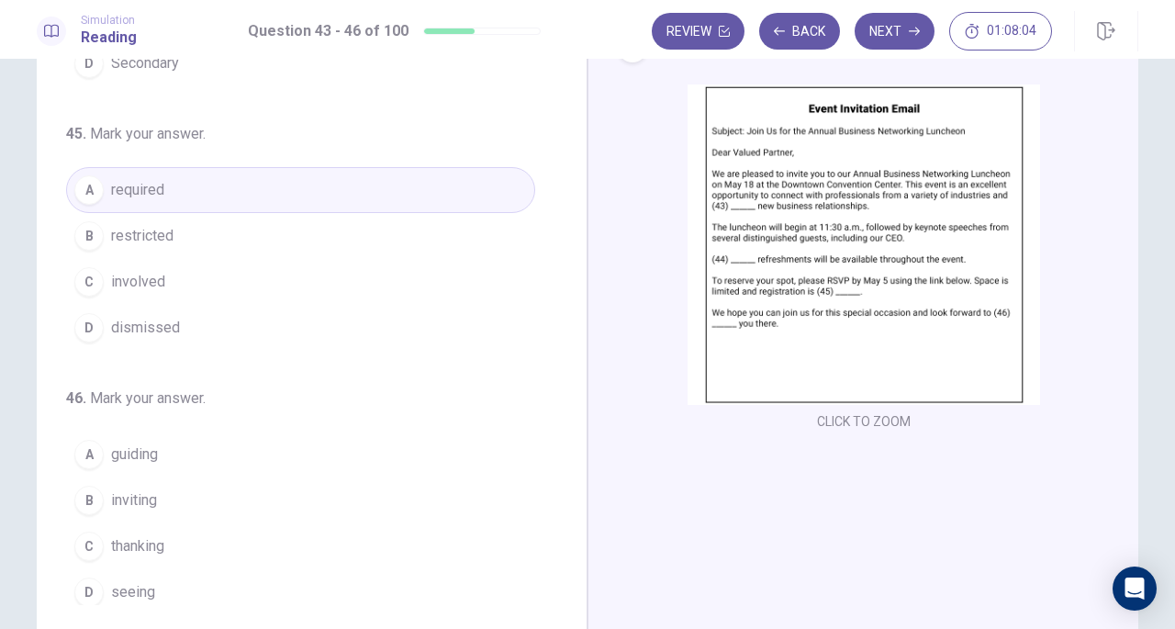
scroll to position [184, 0]
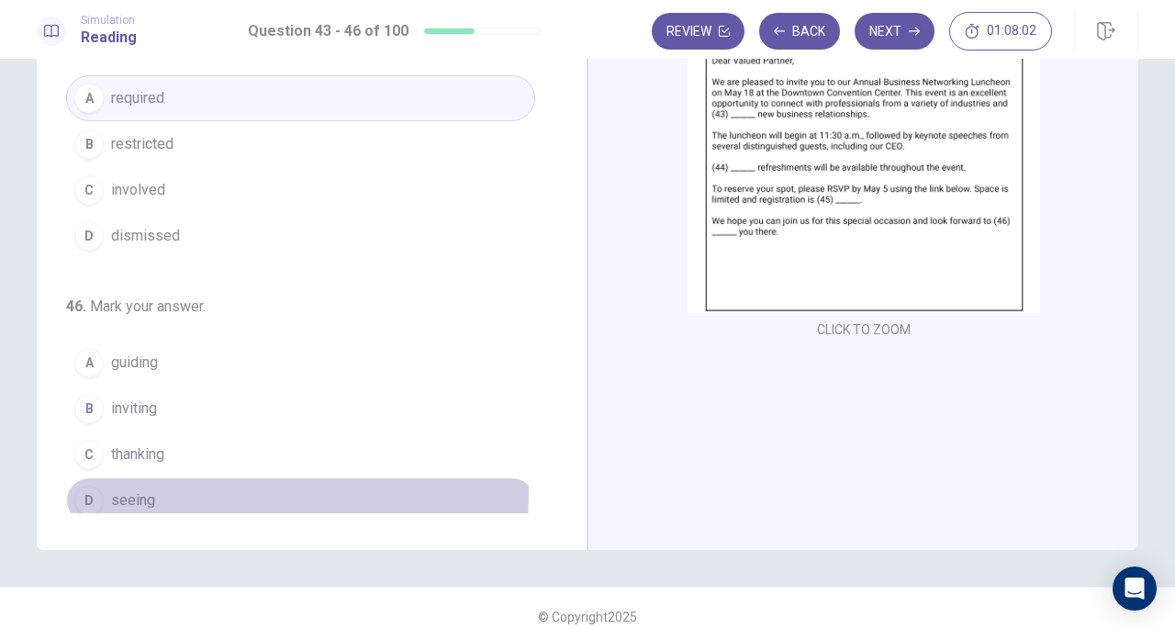
click at [158, 482] on button "D seeing" at bounding box center [300, 500] width 469 height 46
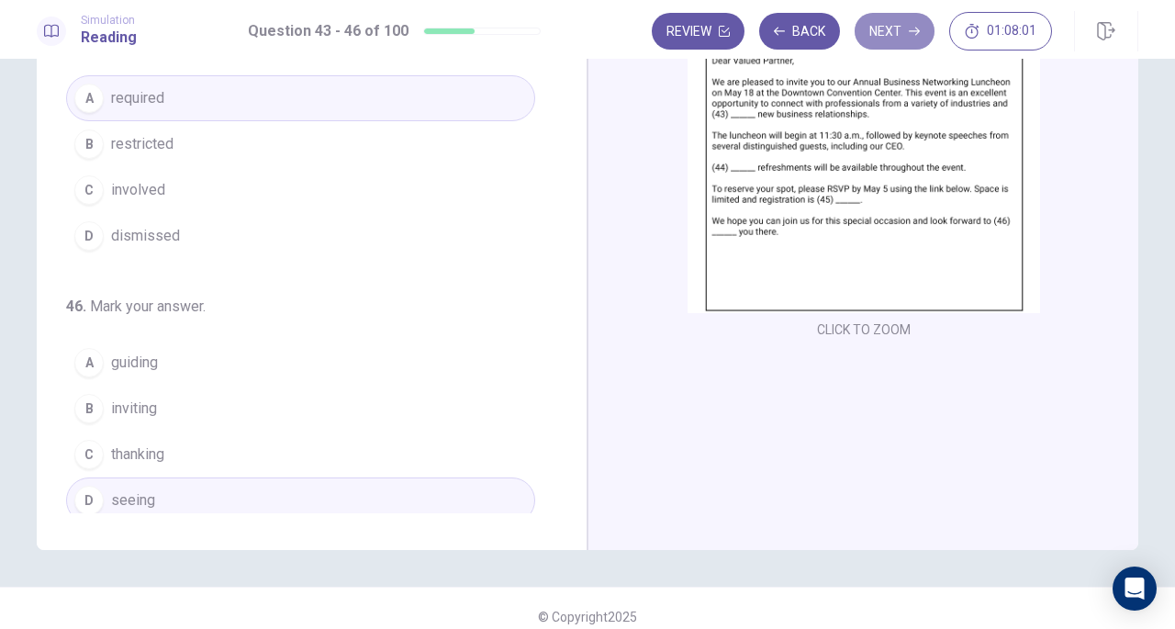
click at [895, 29] on button "Next" at bounding box center [895, 31] width 80 height 37
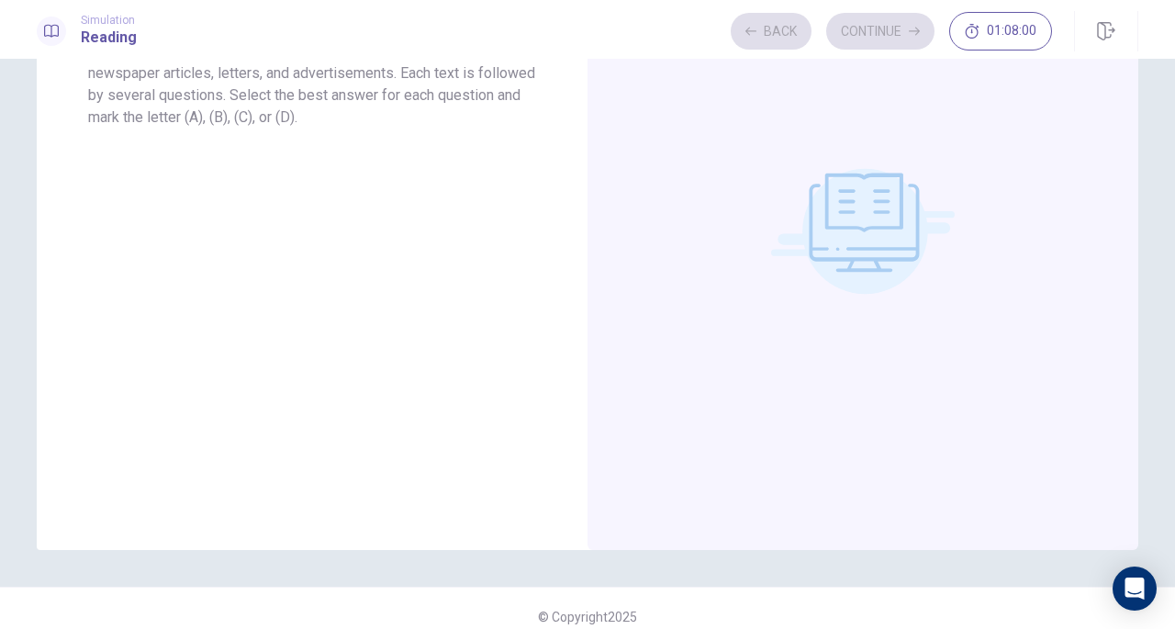
scroll to position [0, 0]
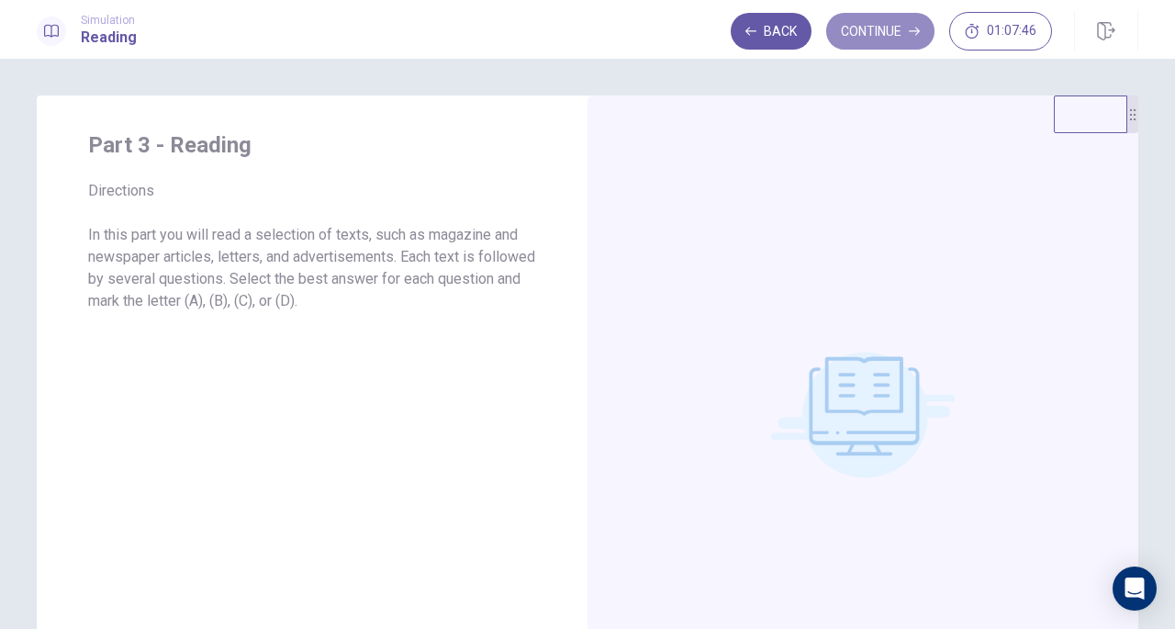
click at [892, 28] on button "Continue" at bounding box center [880, 31] width 108 height 37
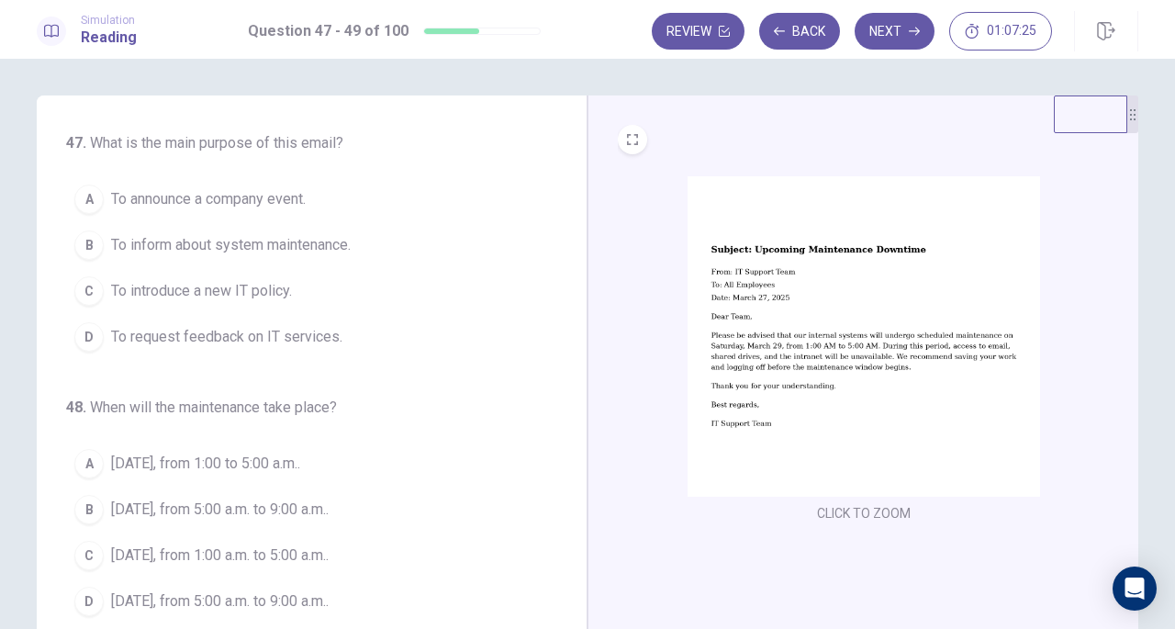
click at [312, 234] on span "To inform about system maintenance." at bounding box center [231, 245] width 240 height 22
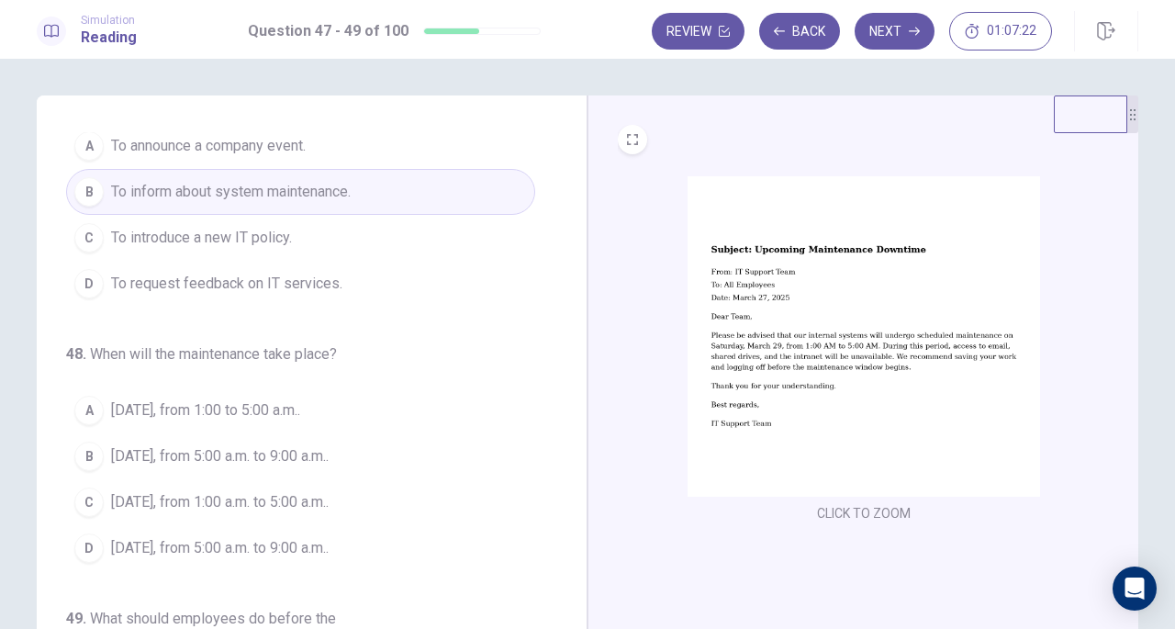
scroll to position [92, 0]
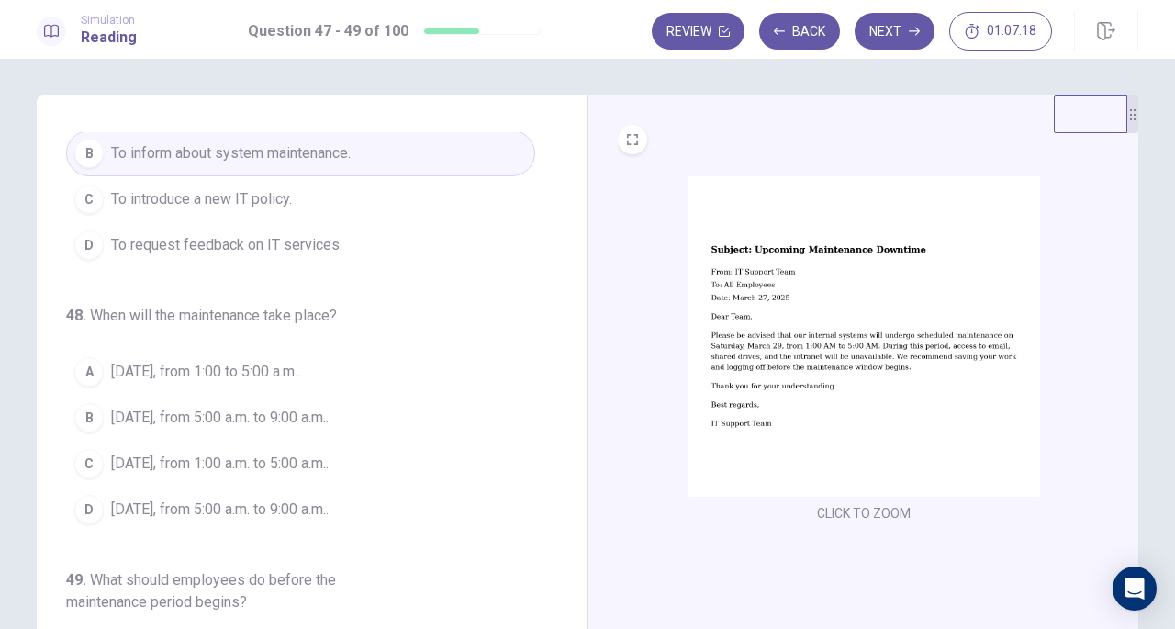
click at [222, 461] on span "March 29, from 1:00 a.m. to 5:00 a.m.." at bounding box center [220, 464] width 218 height 22
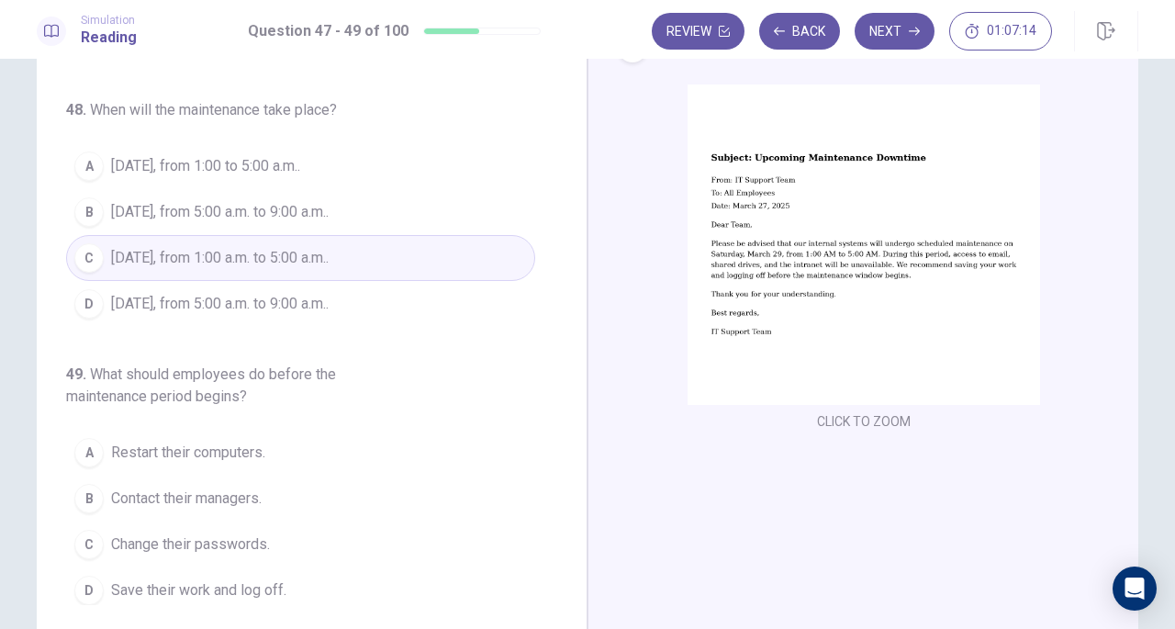
scroll to position [184, 0]
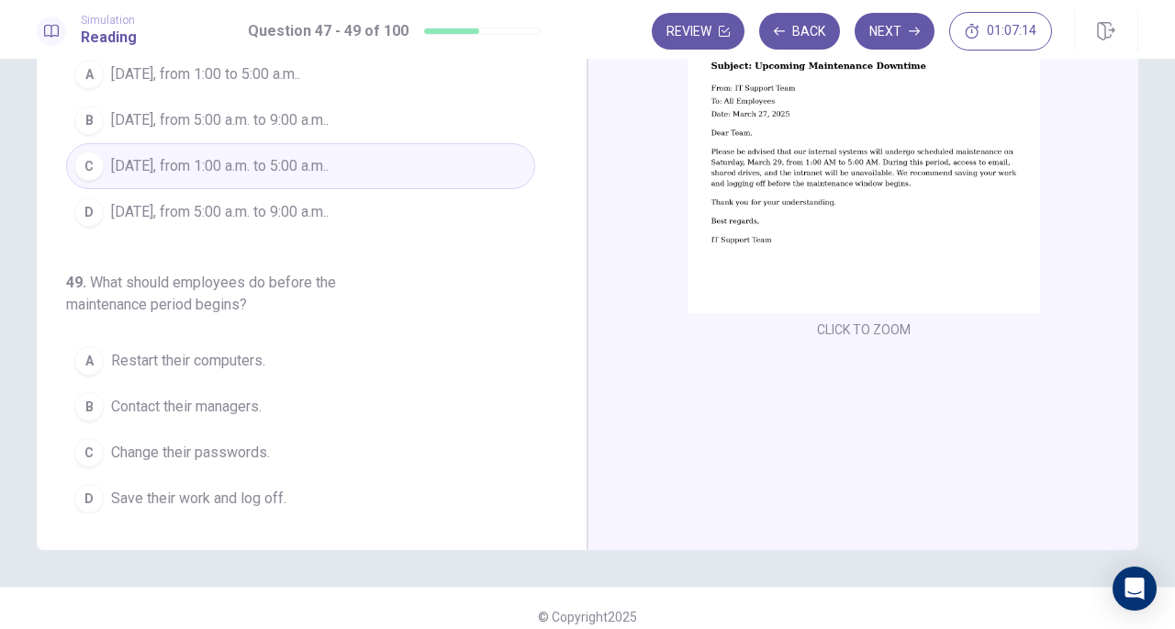
click at [280, 489] on span "Save their work and log off." at bounding box center [198, 498] width 175 height 22
click at [898, 39] on button "Next" at bounding box center [895, 31] width 80 height 37
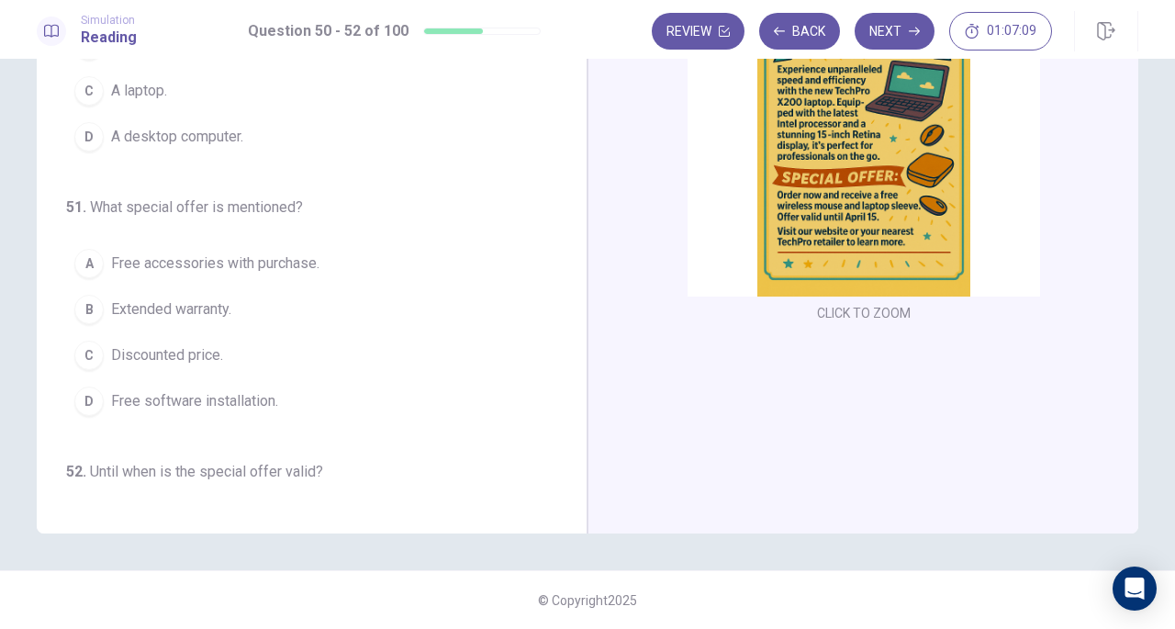
scroll to position [0, 0]
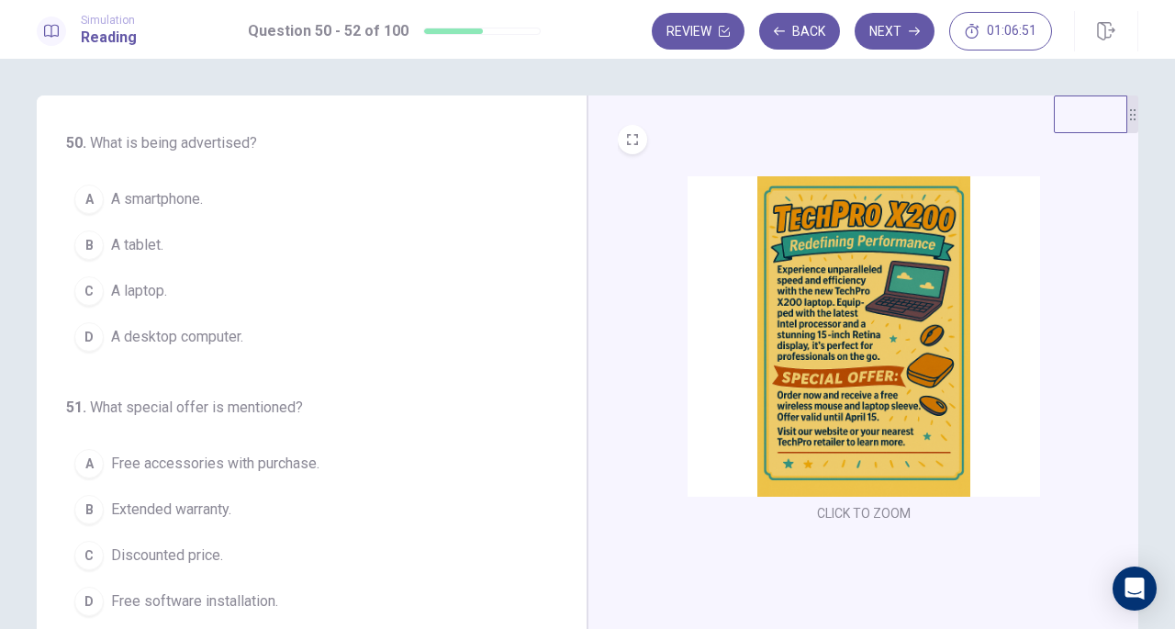
click at [120, 285] on span "A laptop." at bounding box center [139, 291] width 56 height 22
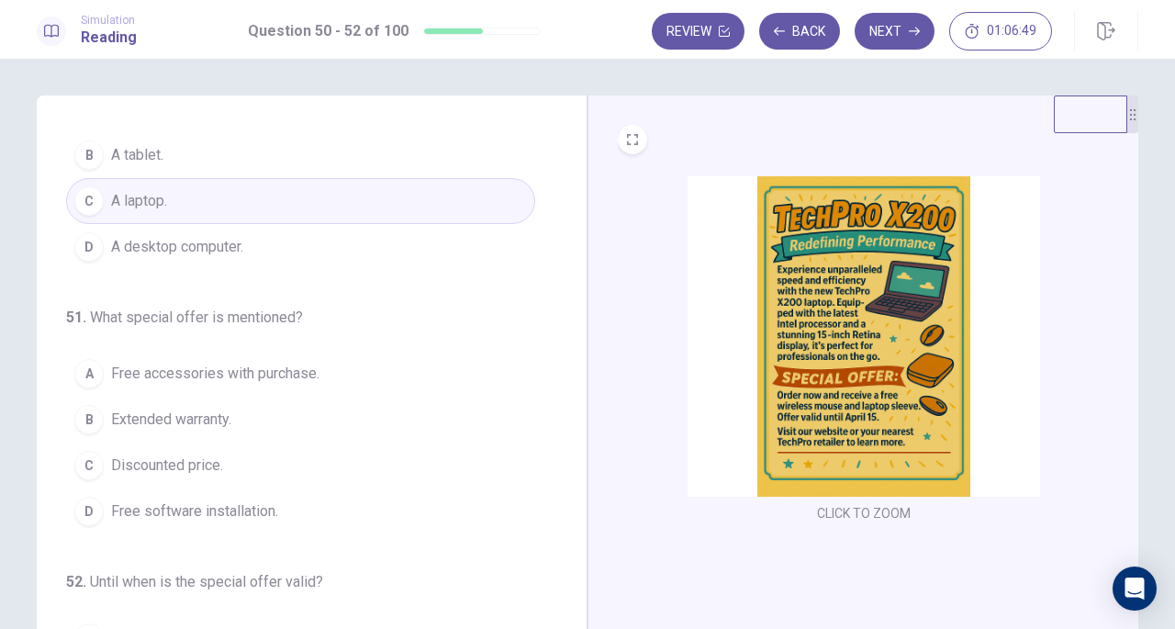
scroll to position [92, 0]
click at [267, 372] on span "Free accessories with purchase." at bounding box center [215, 372] width 208 height 22
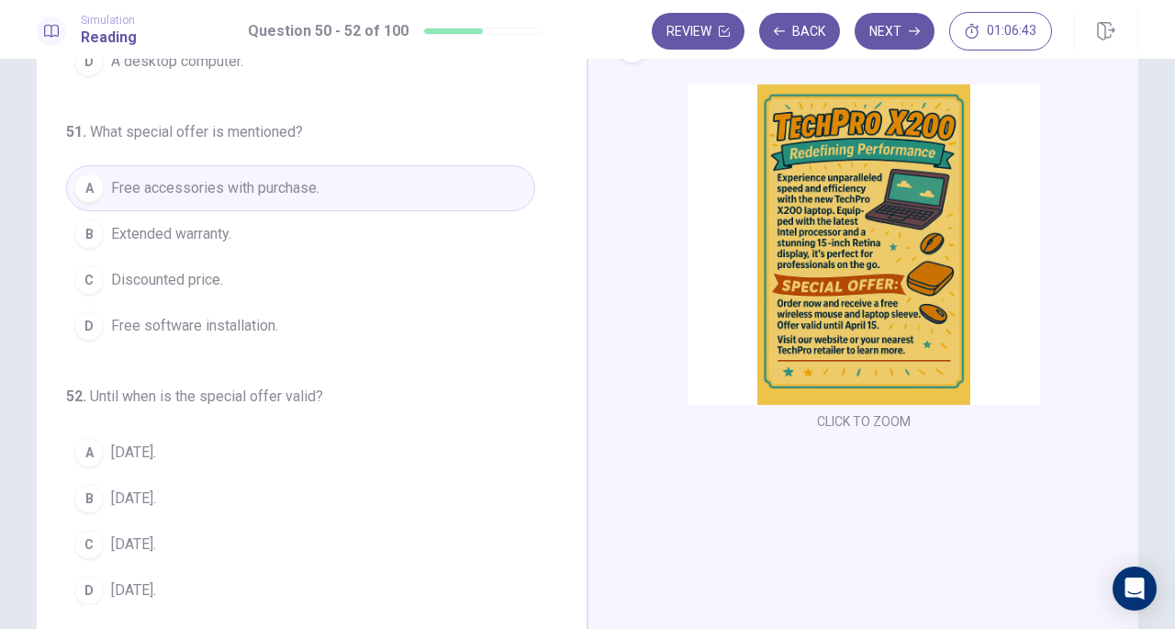
click at [134, 533] on span "April 15." at bounding box center [133, 544] width 45 height 22
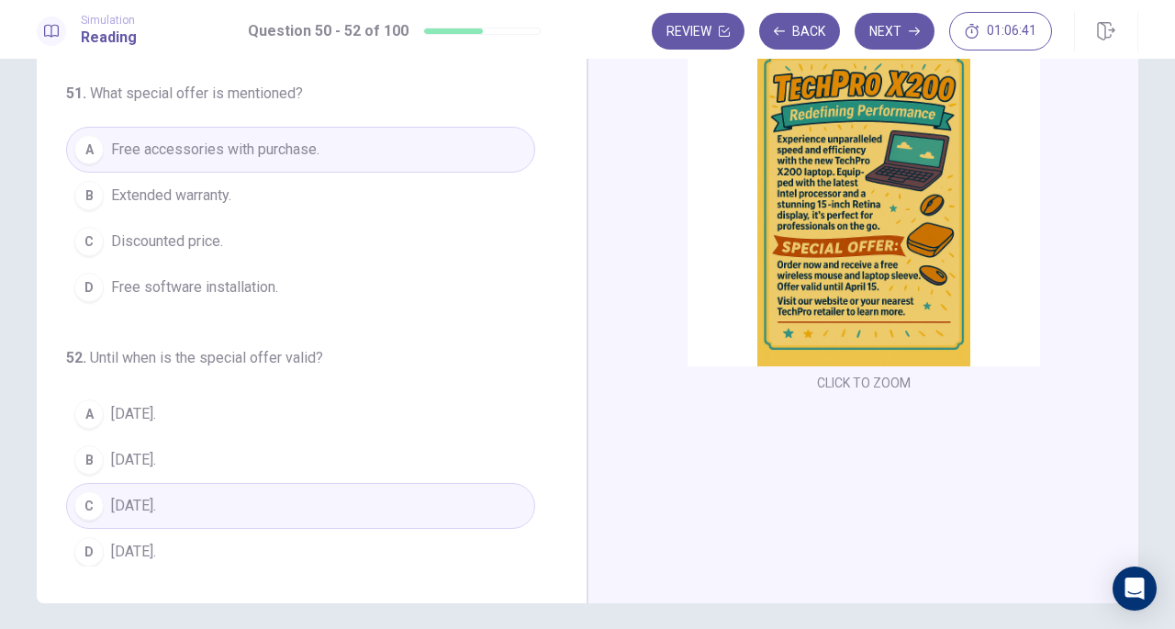
scroll to position [0, 0]
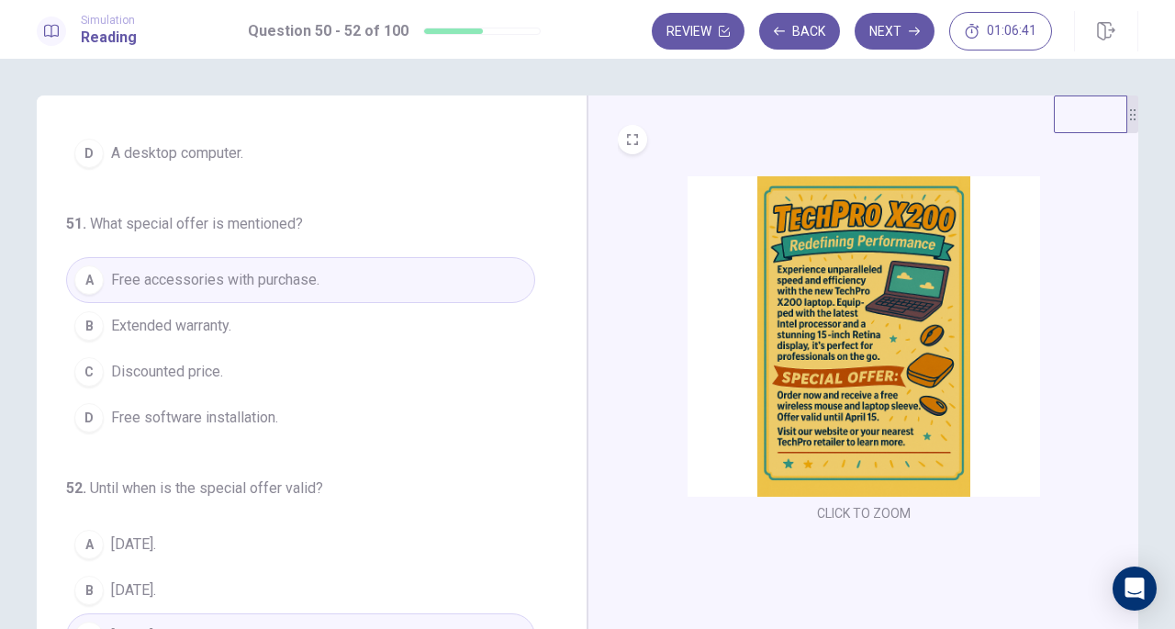
click at [874, 39] on button "Next" at bounding box center [895, 31] width 80 height 37
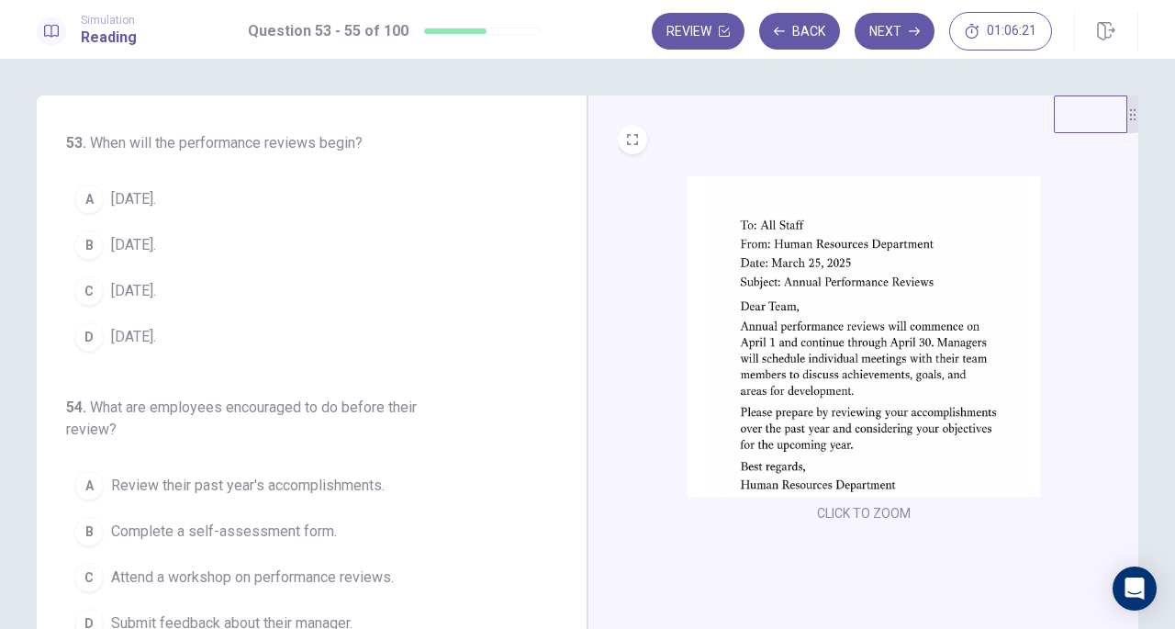
click at [86, 196] on div "A" at bounding box center [88, 199] width 29 height 29
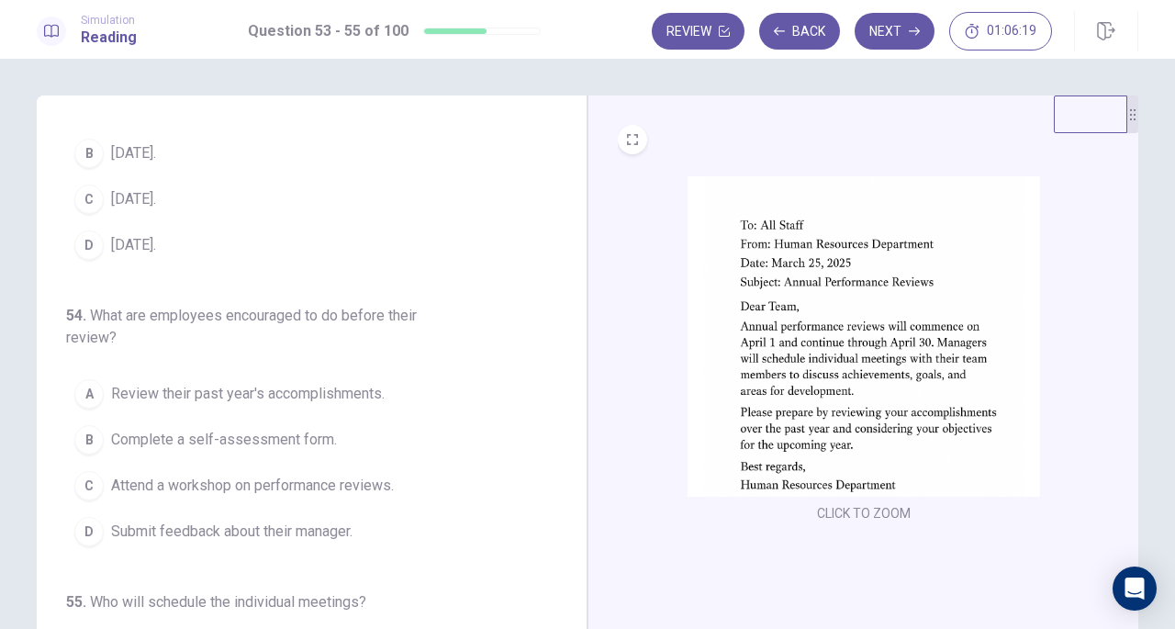
scroll to position [184, 0]
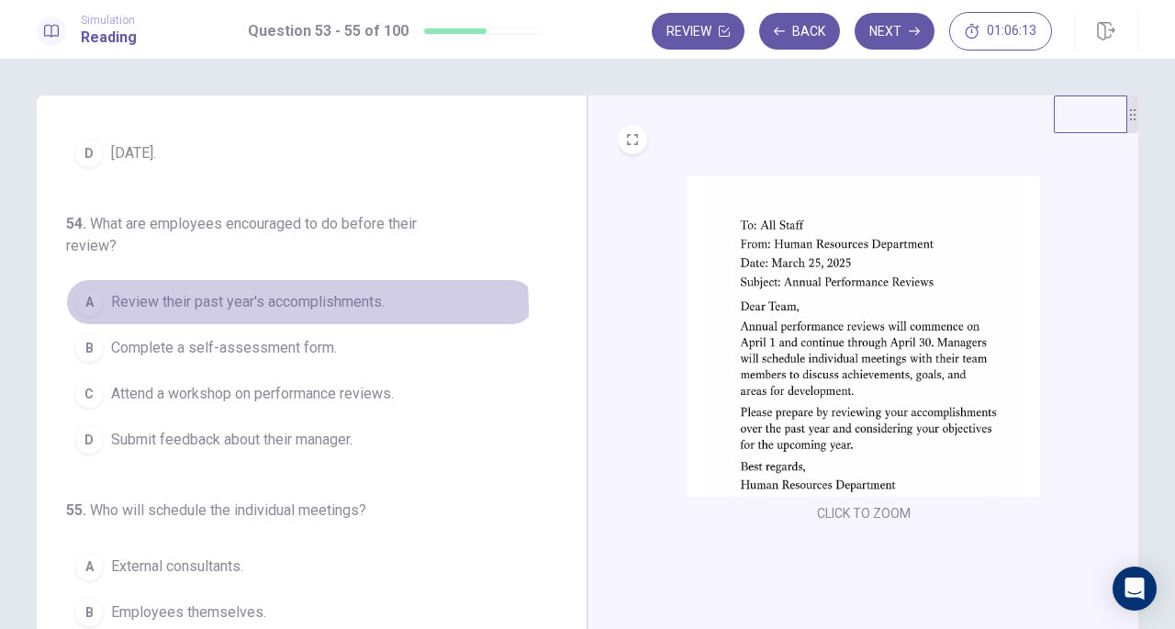
click at [234, 306] on span "Review their past year's accomplishments." at bounding box center [248, 302] width 274 height 22
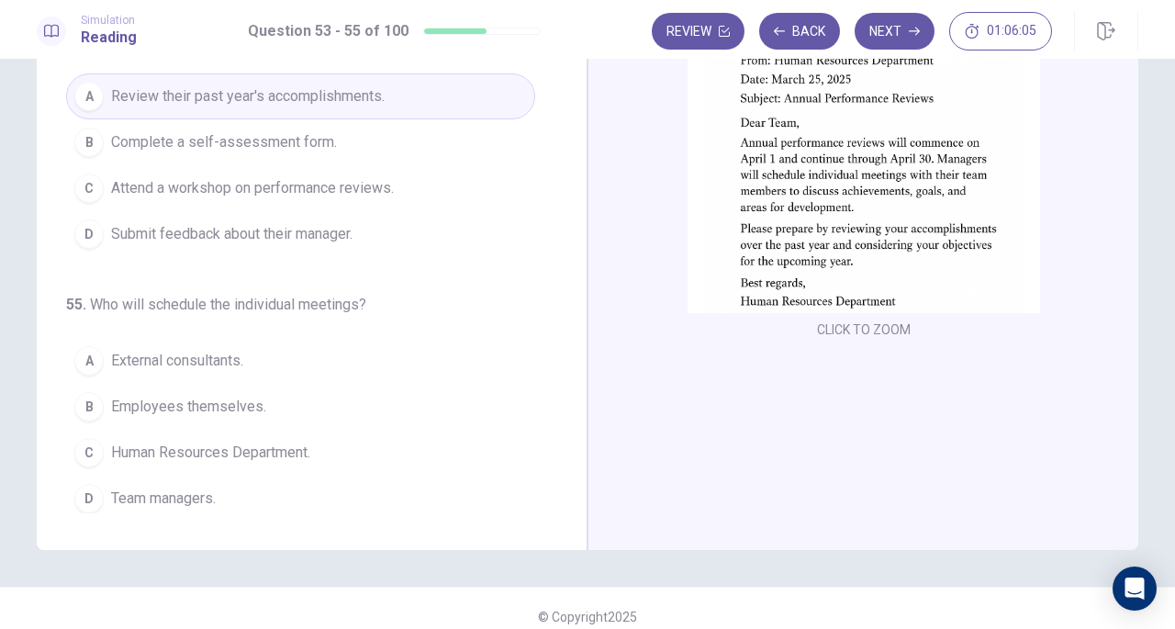
click at [213, 497] on span "Team managers." at bounding box center [163, 498] width 105 height 22
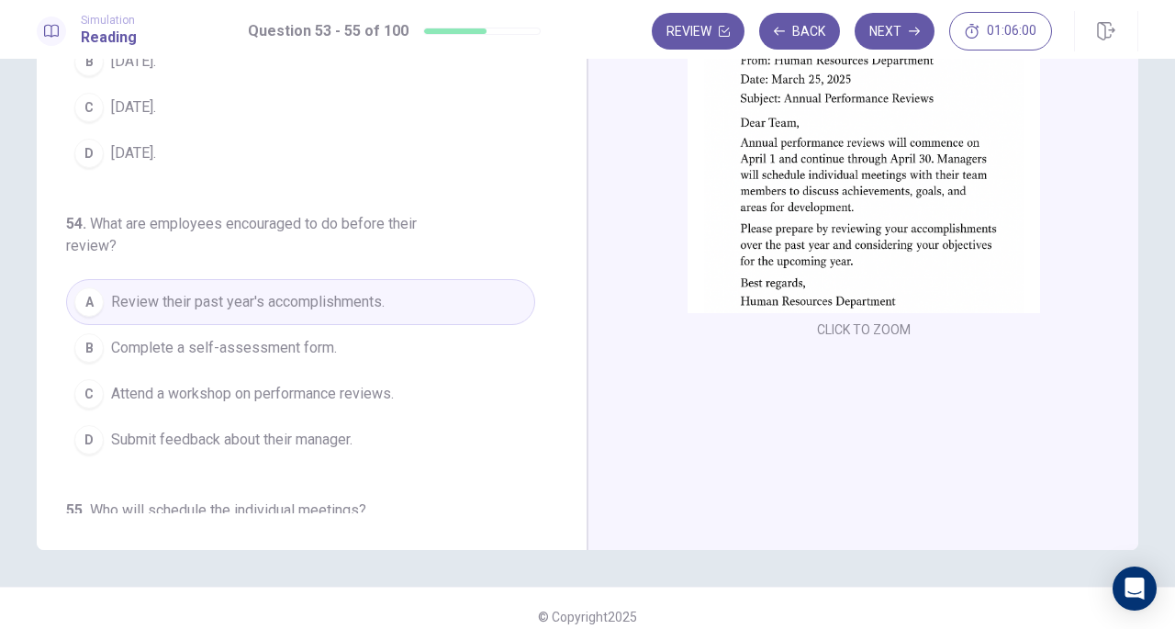
click at [883, 33] on button "Next" at bounding box center [895, 31] width 80 height 37
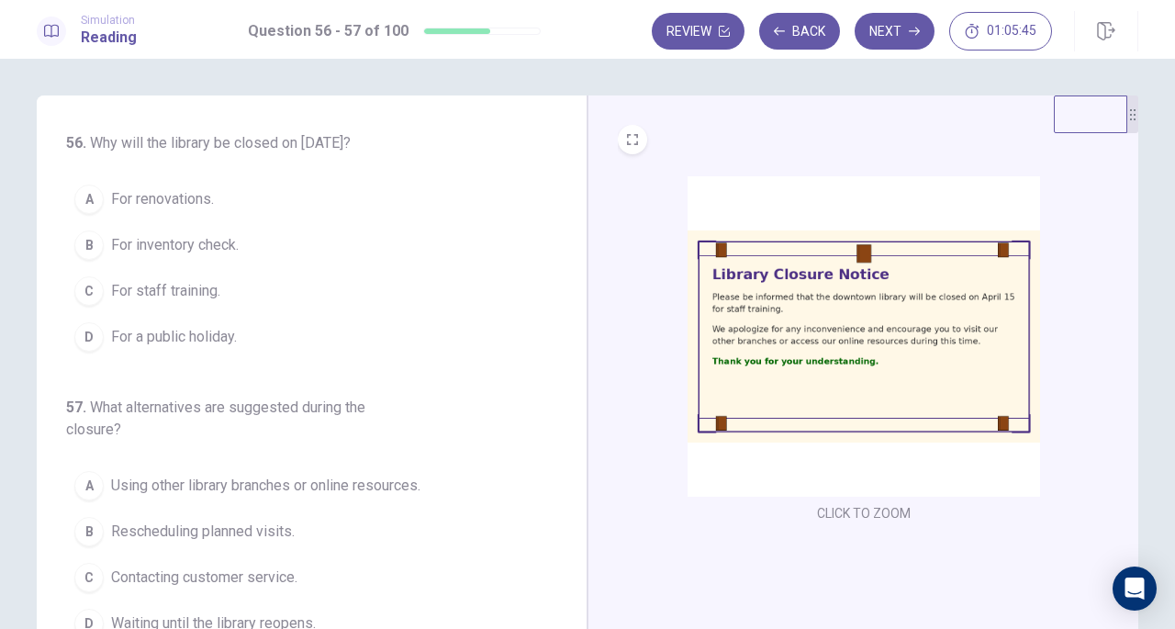
click at [196, 296] on span "For staff training." at bounding box center [165, 291] width 109 height 22
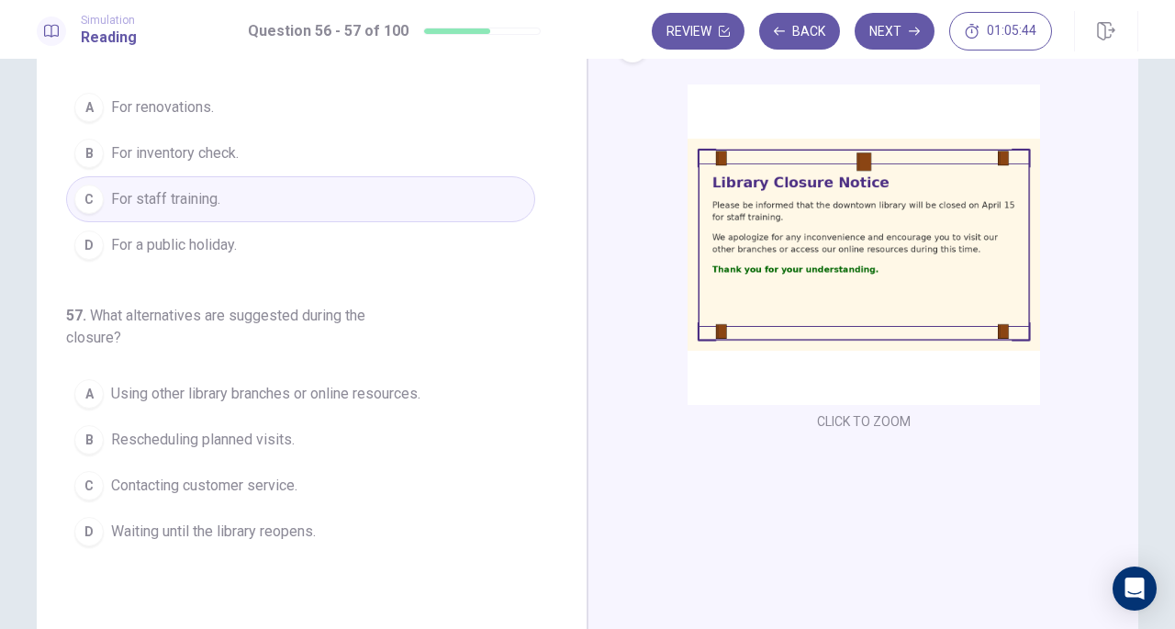
scroll to position [184, 0]
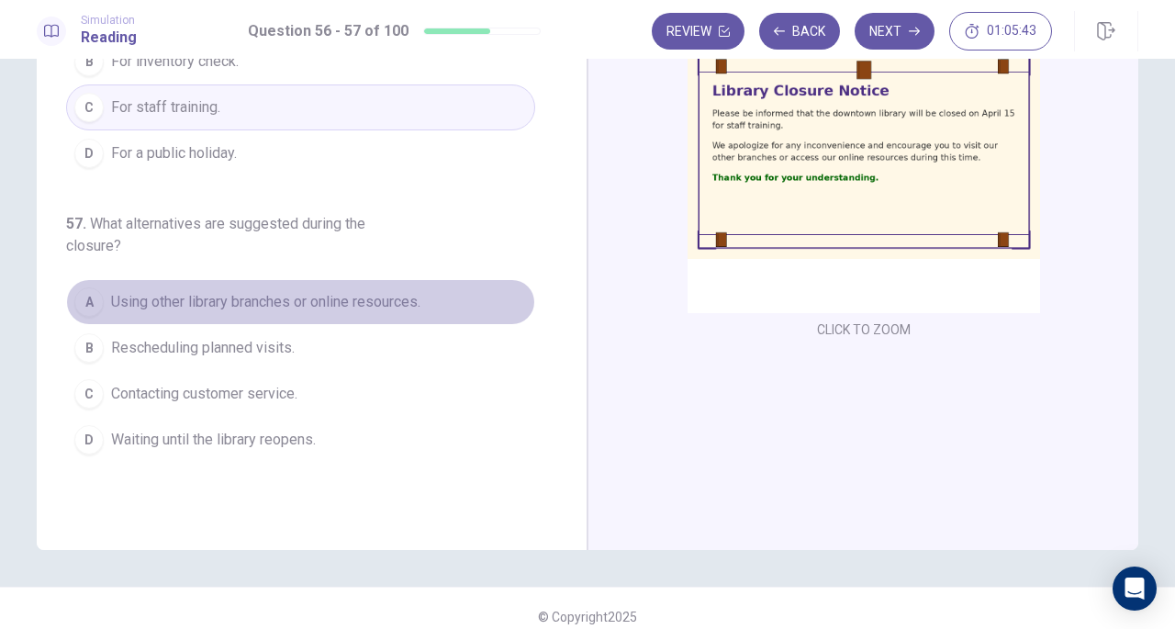
click at [347, 300] on span "Using other library branches or online resources." at bounding box center [265, 302] width 309 height 22
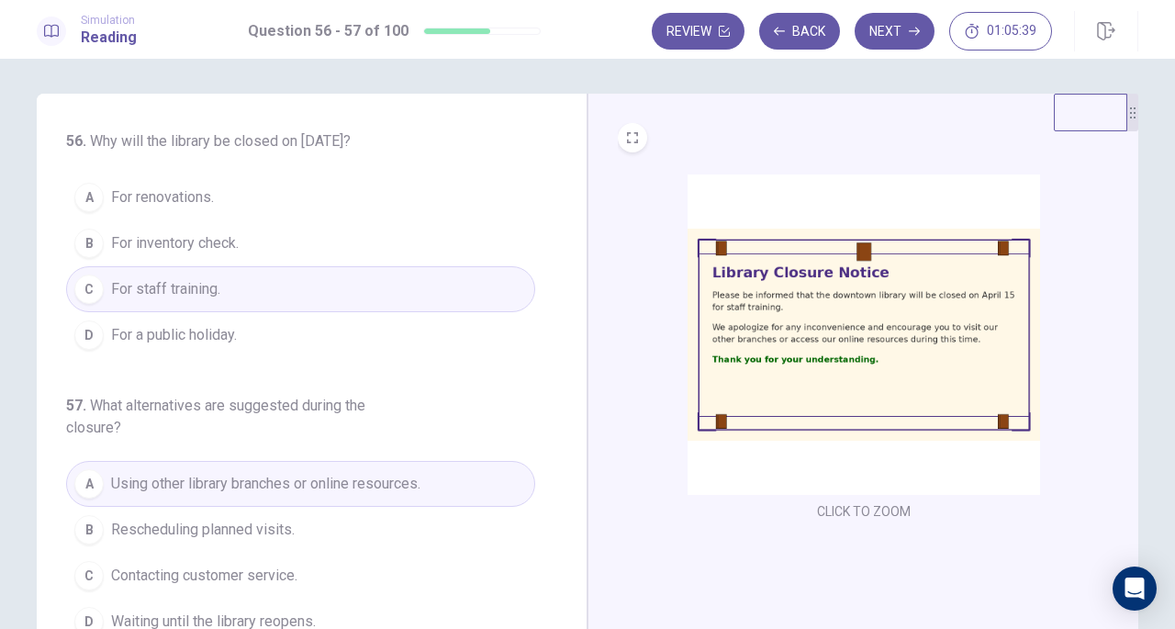
scroll to position [0, 0]
click at [908, 36] on button "Next" at bounding box center [895, 31] width 80 height 37
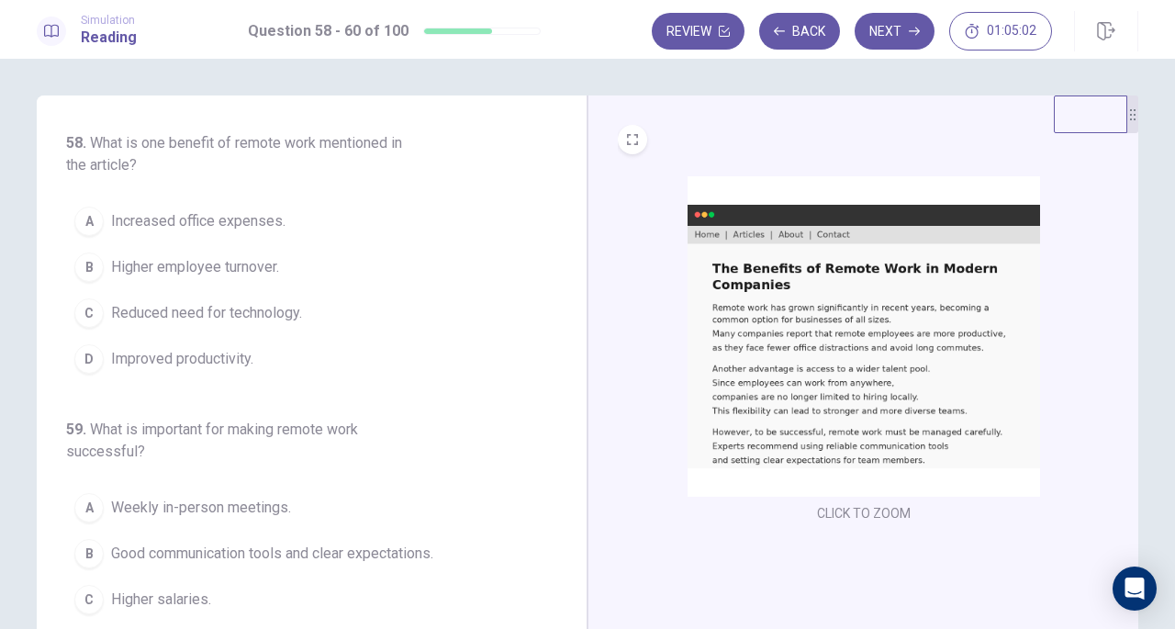
click at [191, 374] on button "D Improved productivity." at bounding box center [300, 359] width 469 height 46
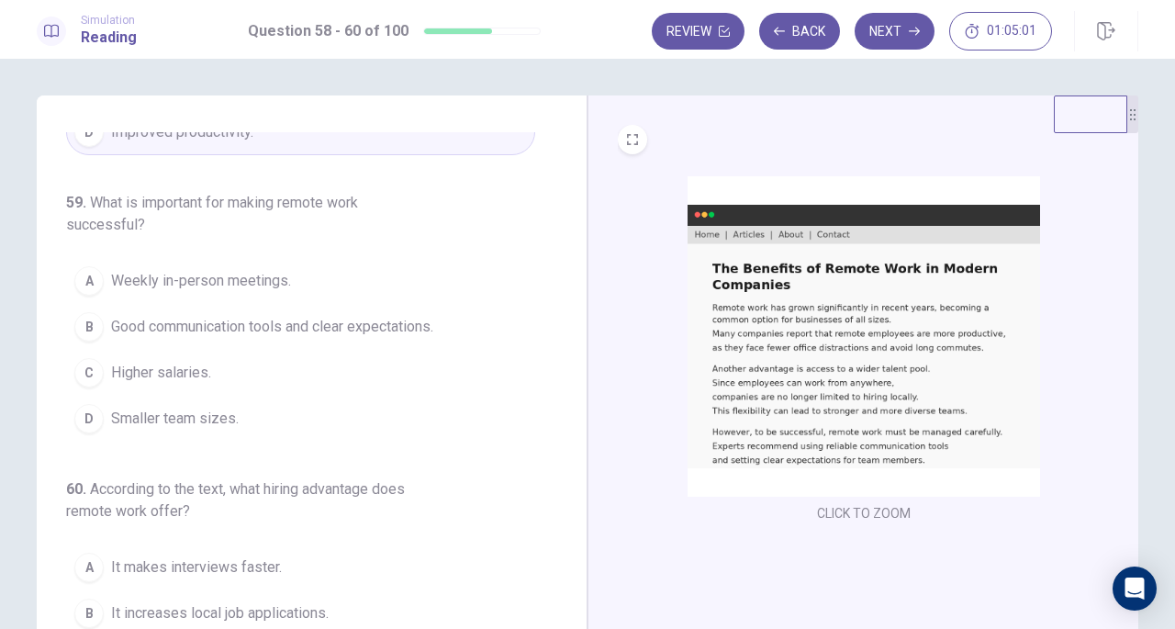
scroll to position [250, 0]
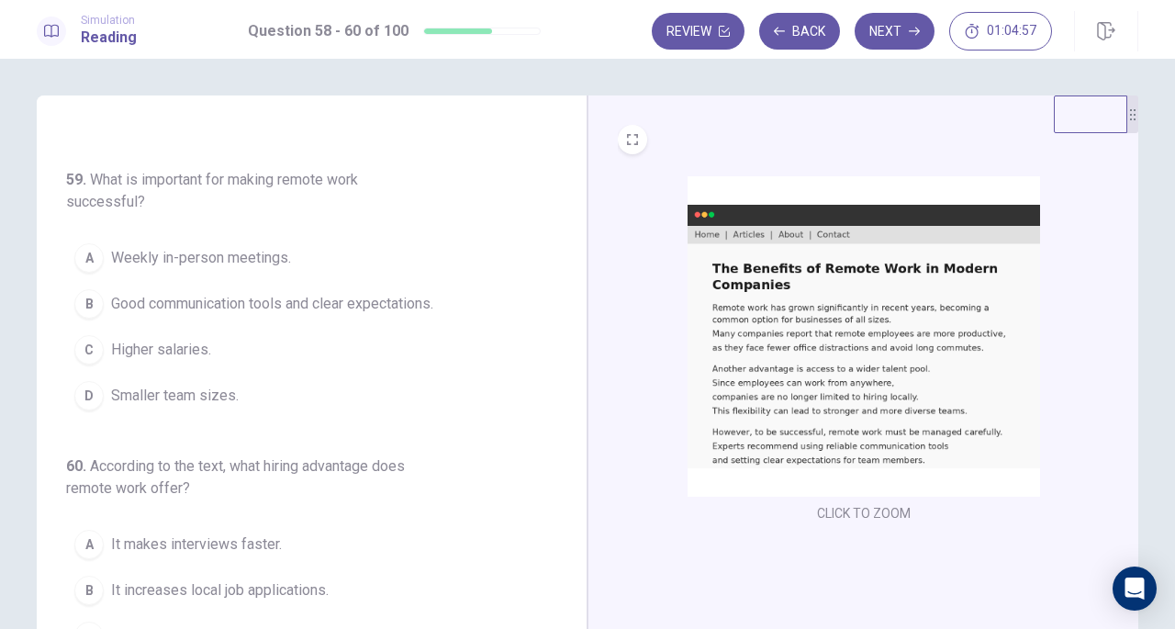
click at [400, 309] on span "Good communication tools and clear expectations." at bounding box center [272, 304] width 322 height 22
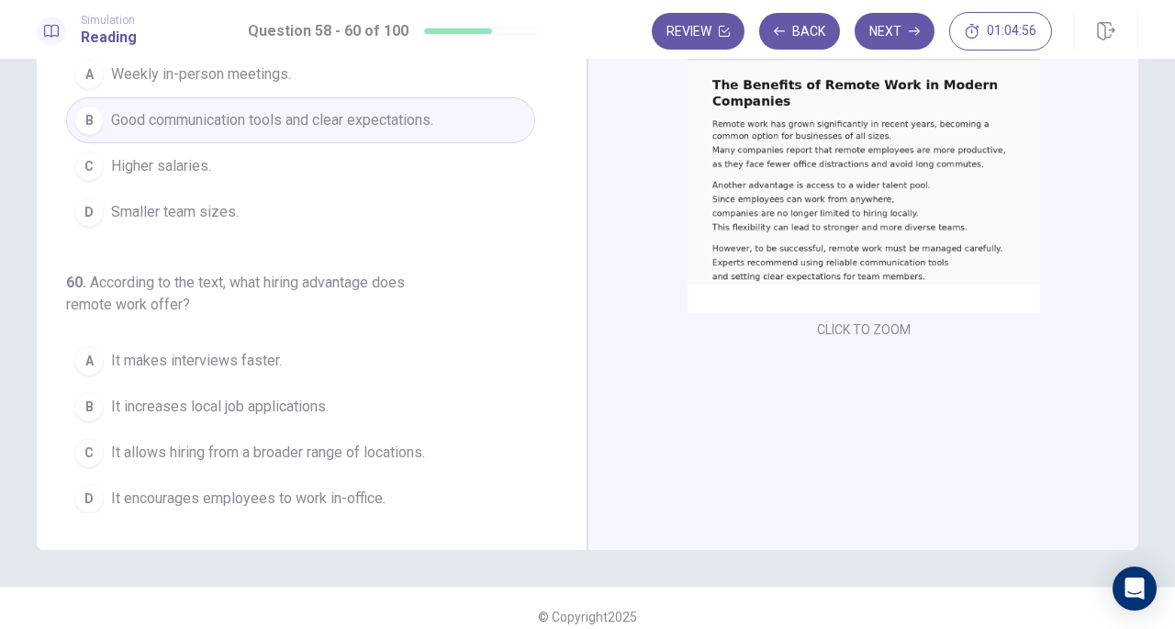
scroll to position [200, 0]
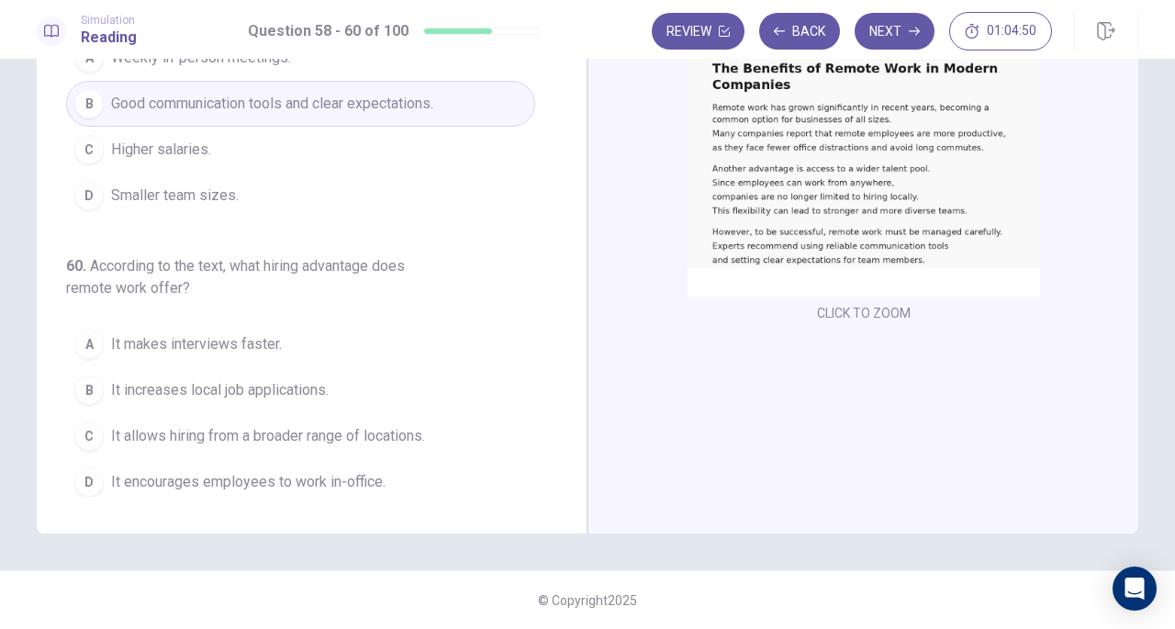
click at [386, 432] on span "It allows hiring from a broader range of locations." at bounding box center [268, 436] width 314 height 22
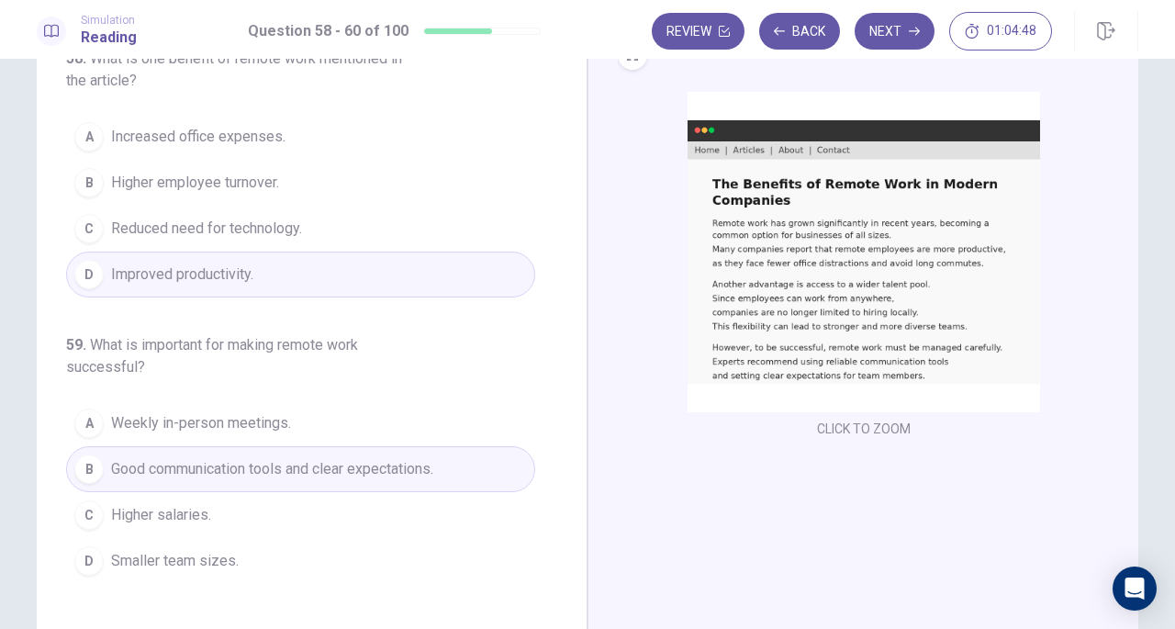
scroll to position [0, 0]
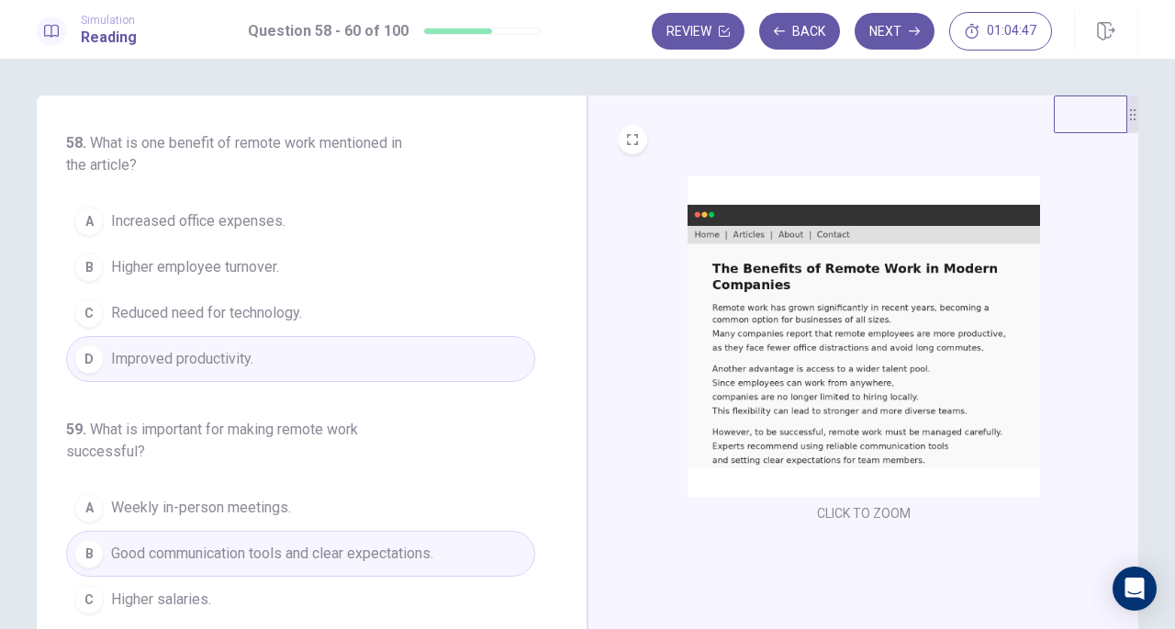
click at [901, 31] on button "Next" at bounding box center [895, 31] width 80 height 37
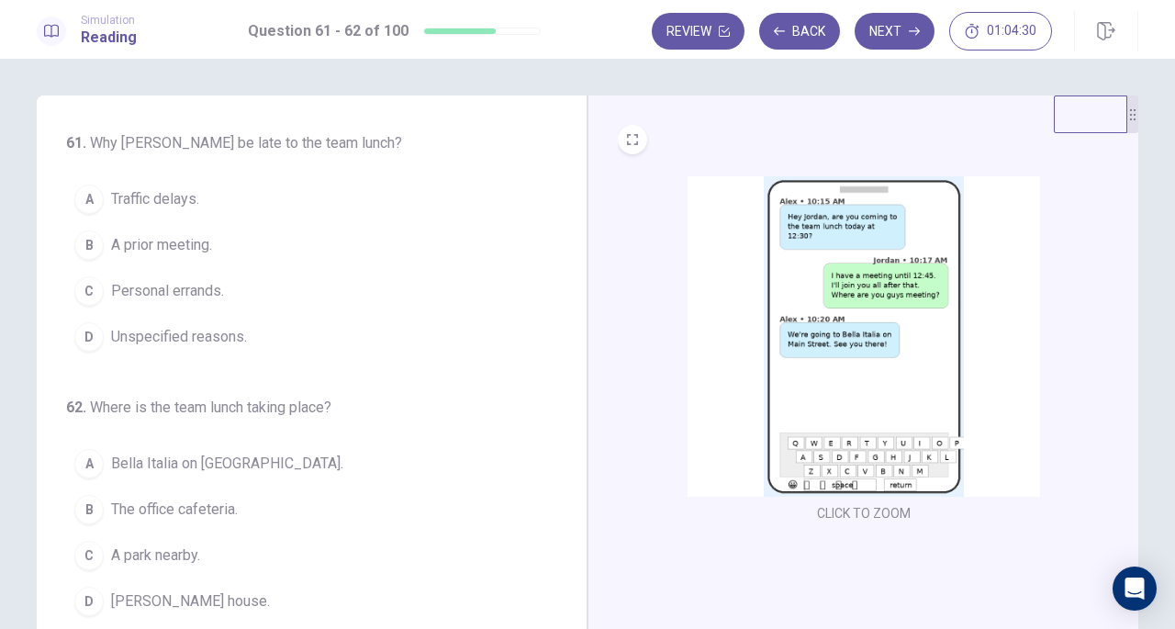
click at [182, 252] on span "A prior meeting." at bounding box center [161, 245] width 101 height 22
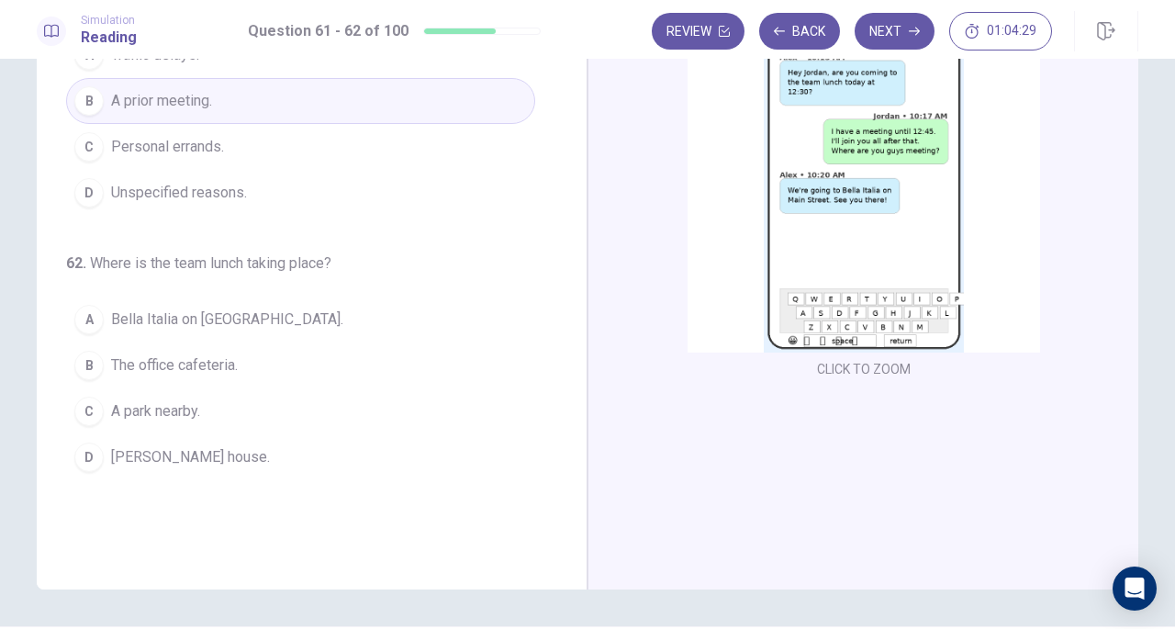
scroll to position [184, 0]
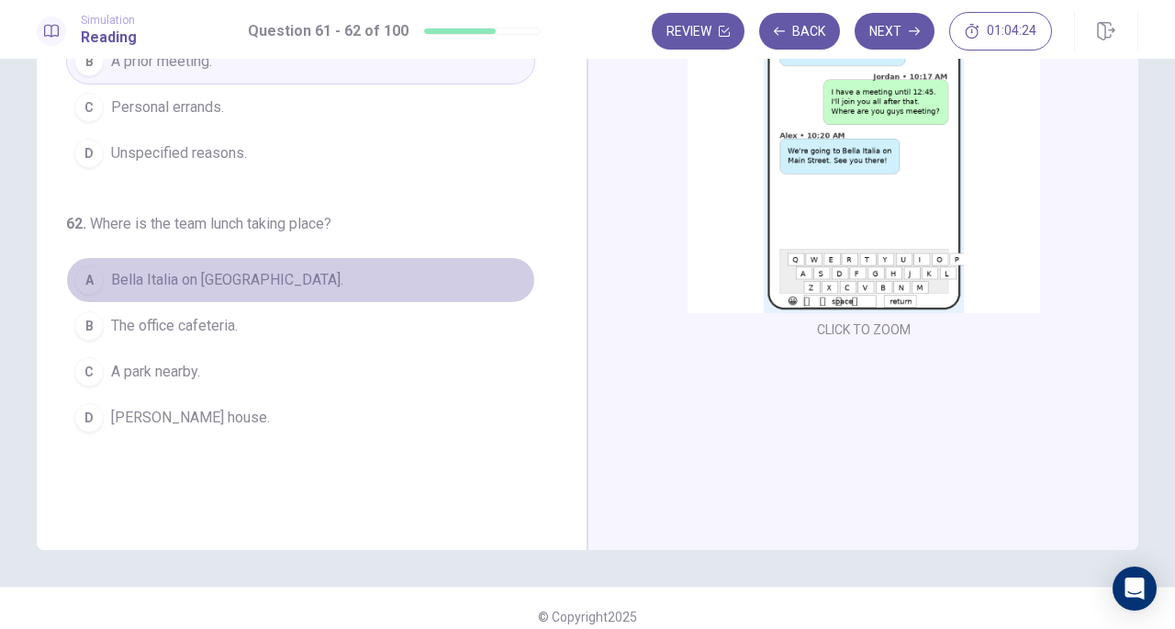
click at [262, 285] on span "Bella Italia on Main Street." at bounding box center [227, 280] width 232 height 22
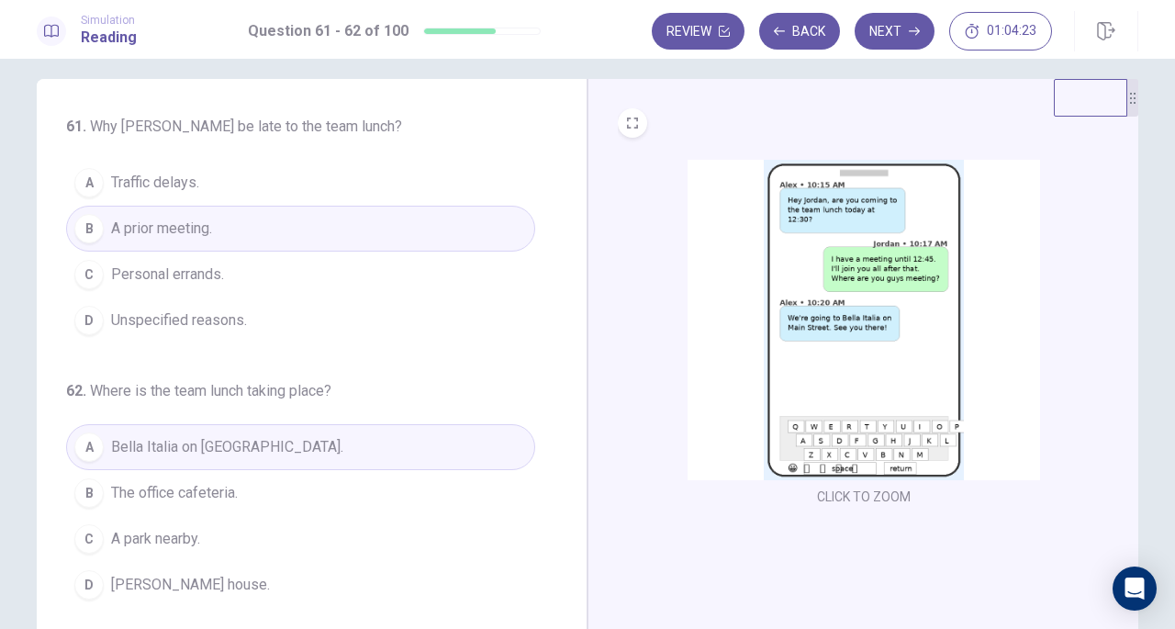
scroll to position [0, 0]
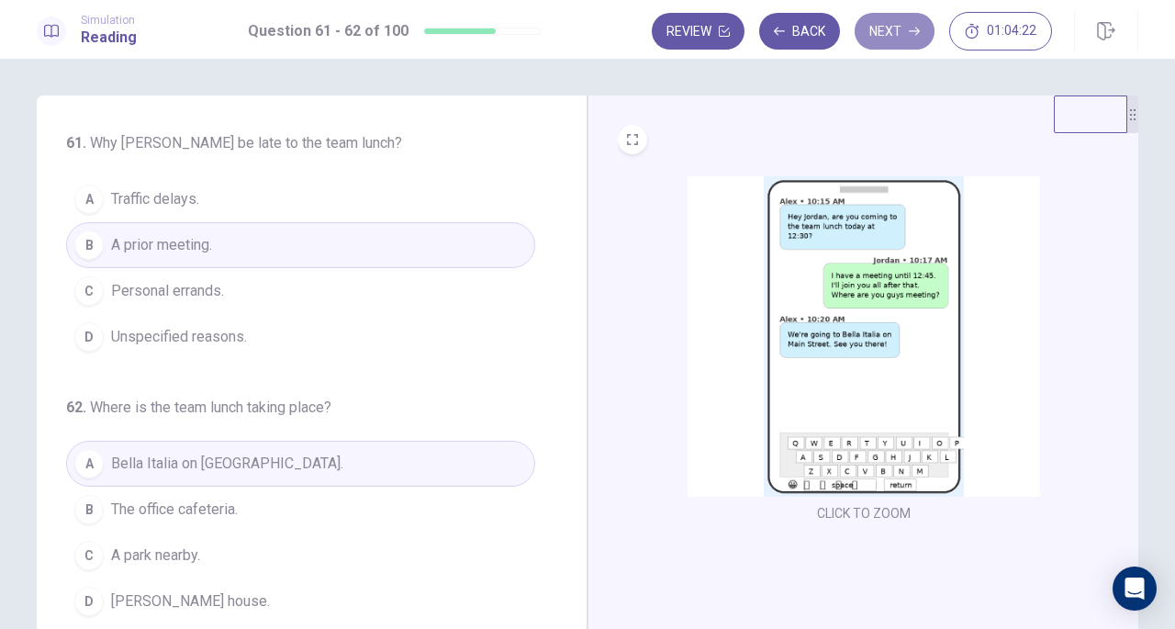
click at [892, 32] on button "Next" at bounding box center [895, 31] width 80 height 37
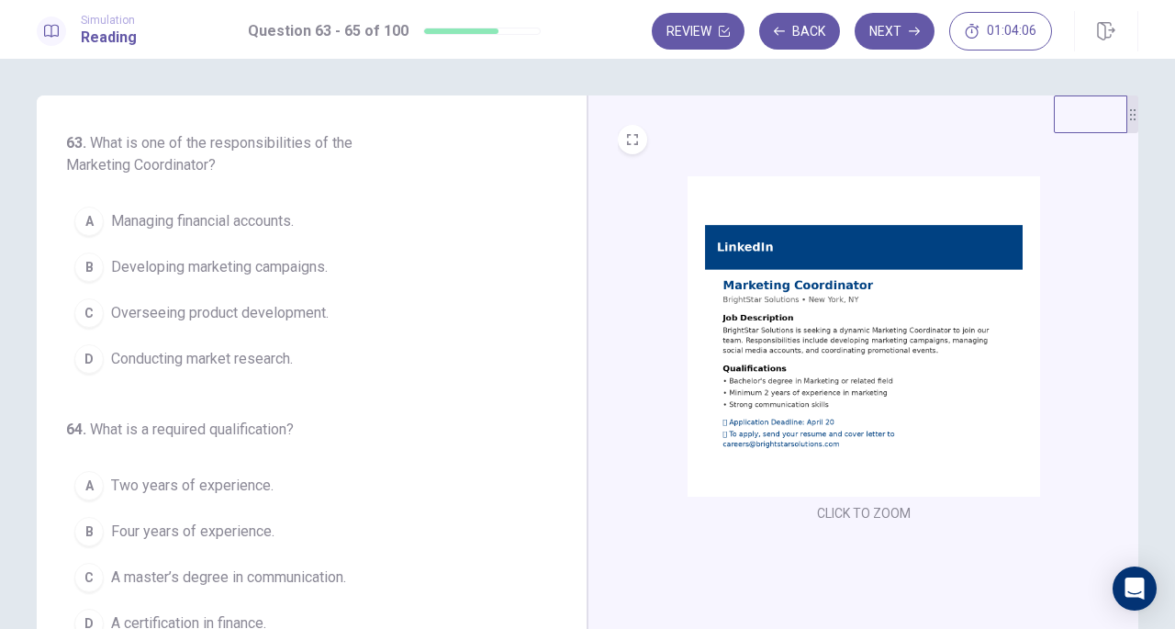
click at [337, 264] on button "B Developing marketing campaigns." at bounding box center [300, 267] width 469 height 46
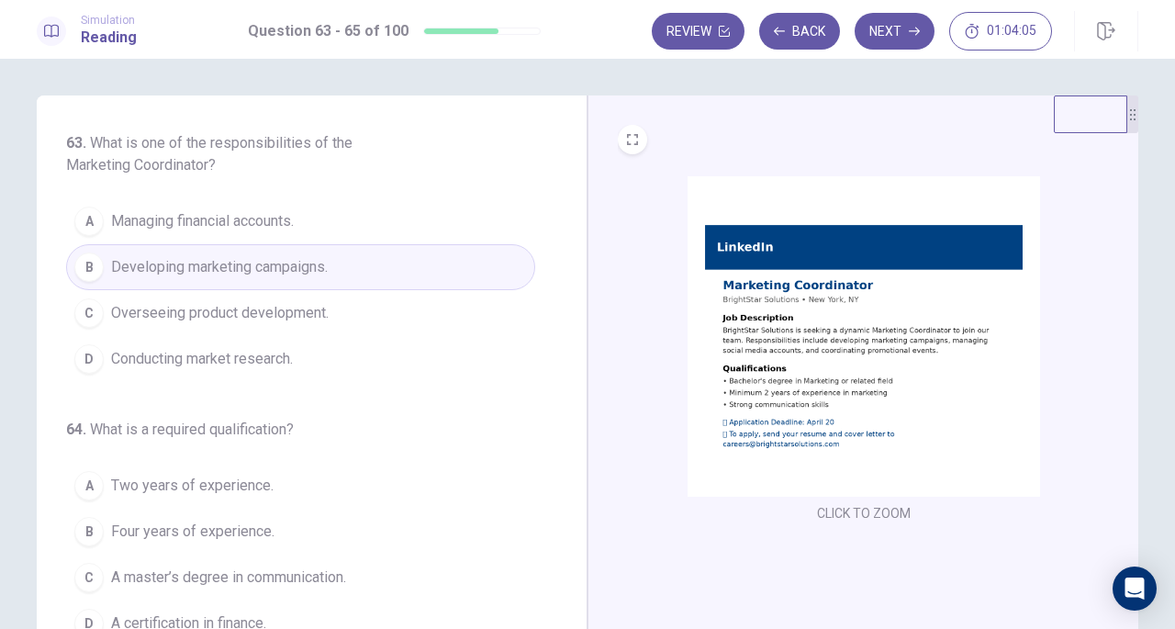
scroll to position [92, 0]
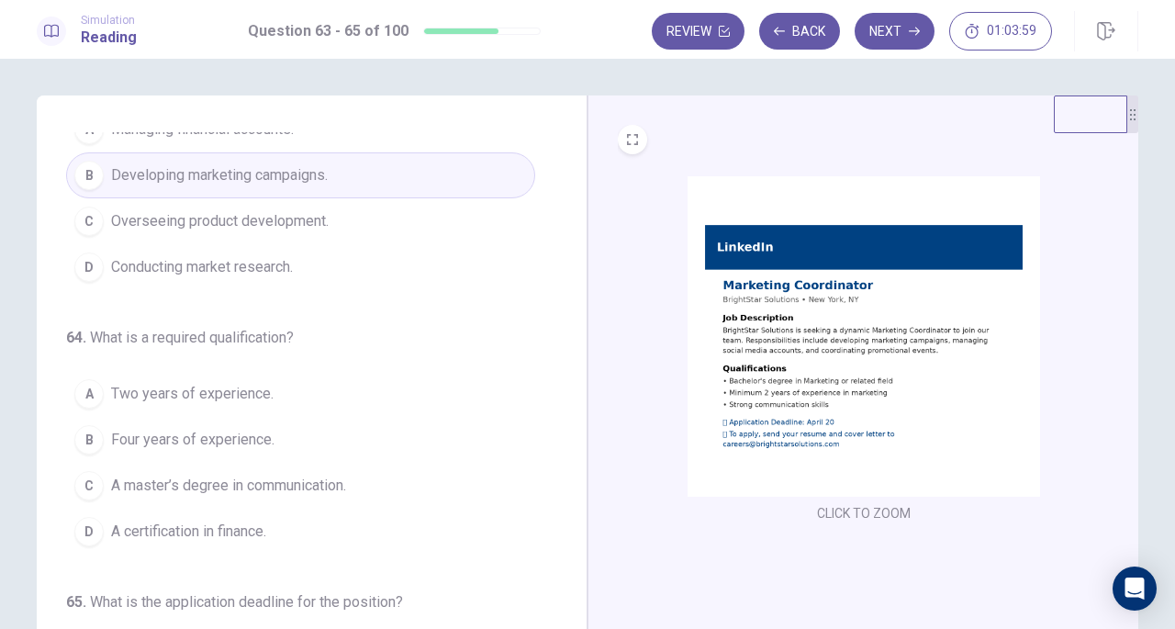
click at [196, 397] on span "Two years of experience." at bounding box center [192, 394] width 162 height 22
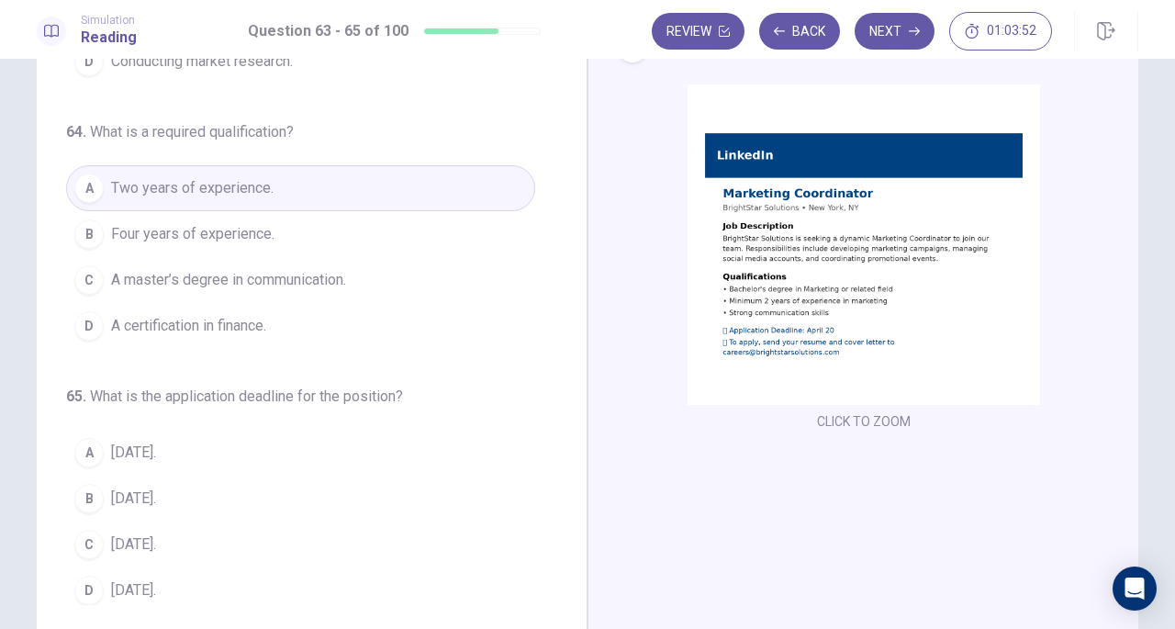
click at [139, 533] on span "April 20." at bounding box center [133, 544] width 45 height 22
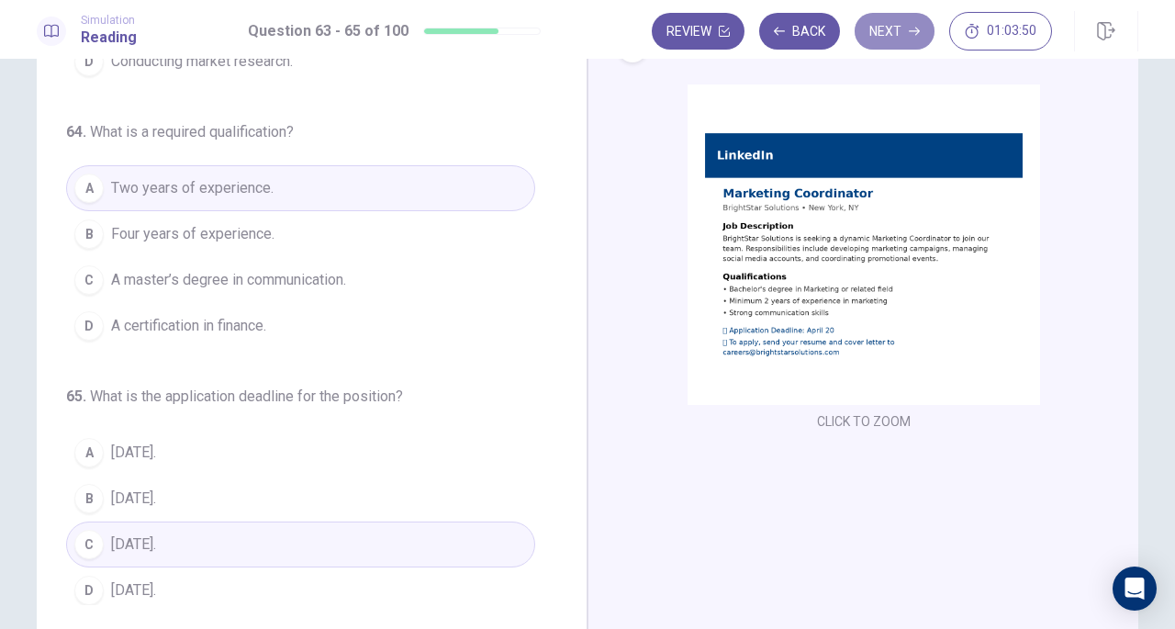
click at [918, 37] on button "Next" at bounding box center [895, 31] width 80 height 37
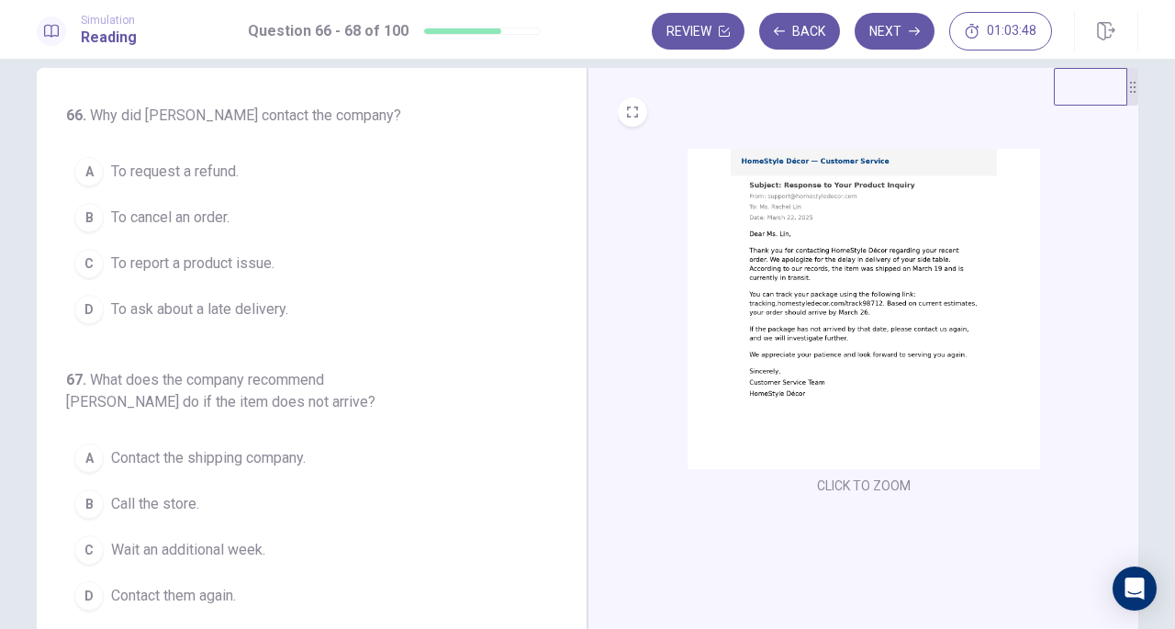
scroll to position [0, 0]
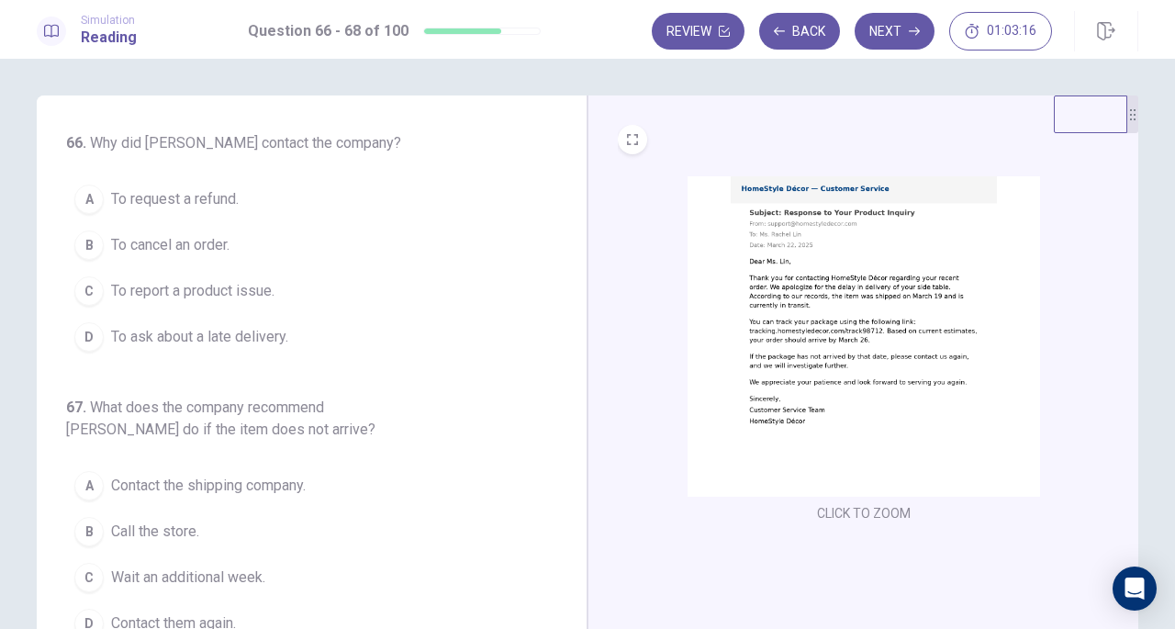
click at [236, 340] on span "To ask about a late delivery." at bounding box center [199, 337] width 177 height 22
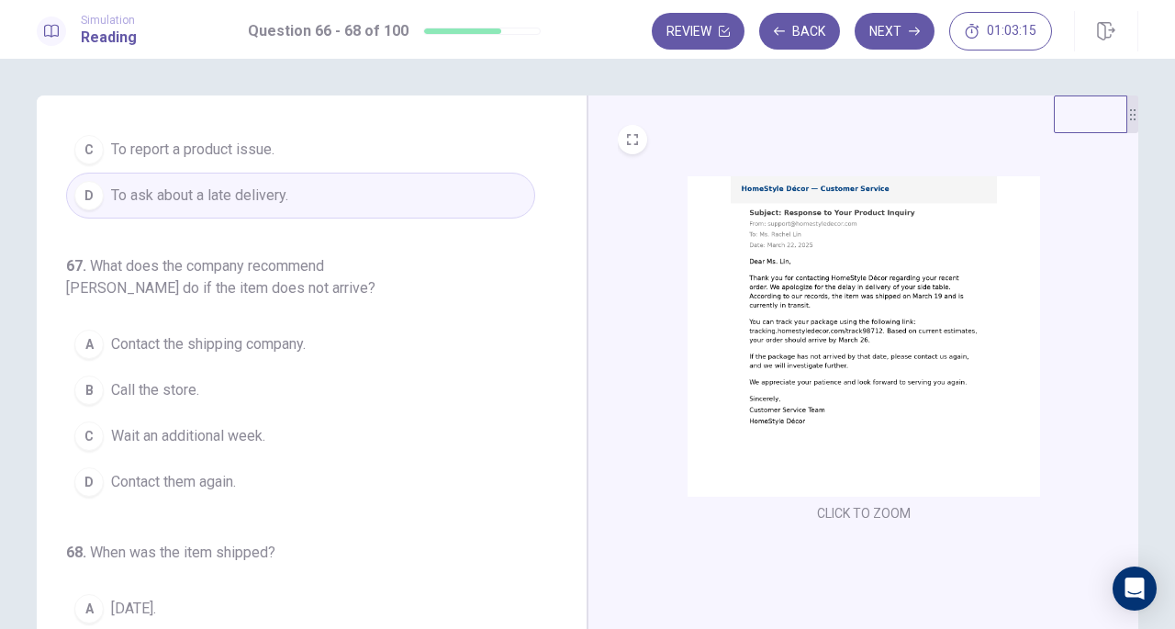
scroll to position [184, 0]
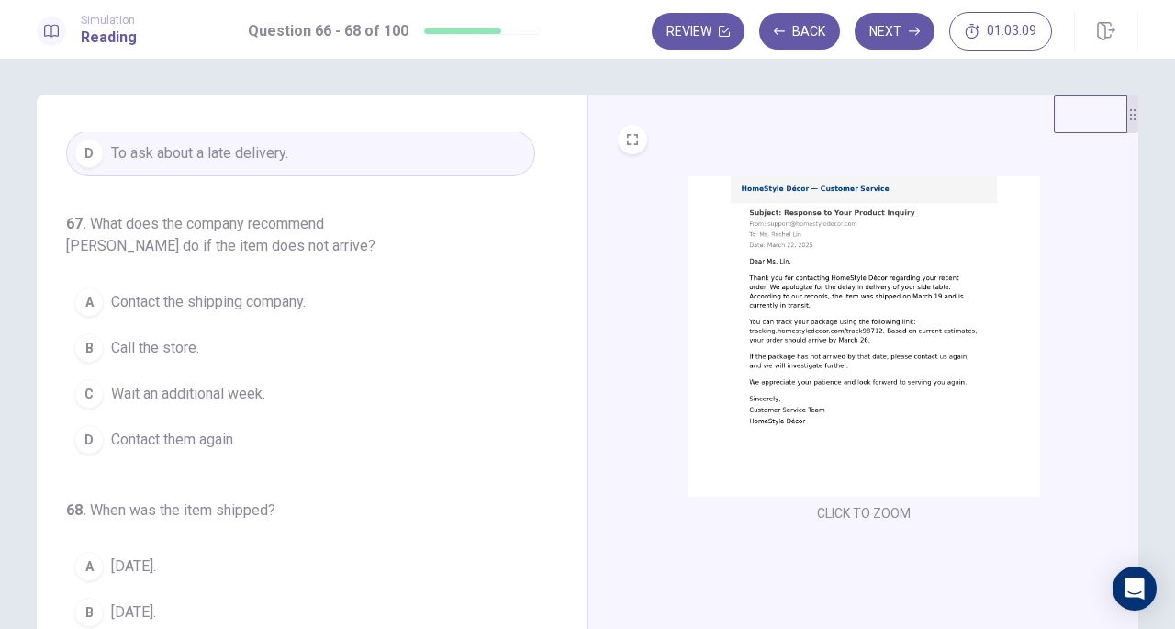
click at [211, 432] on span "Contact them again." at bounding box center [173, 440] width 125 height 22
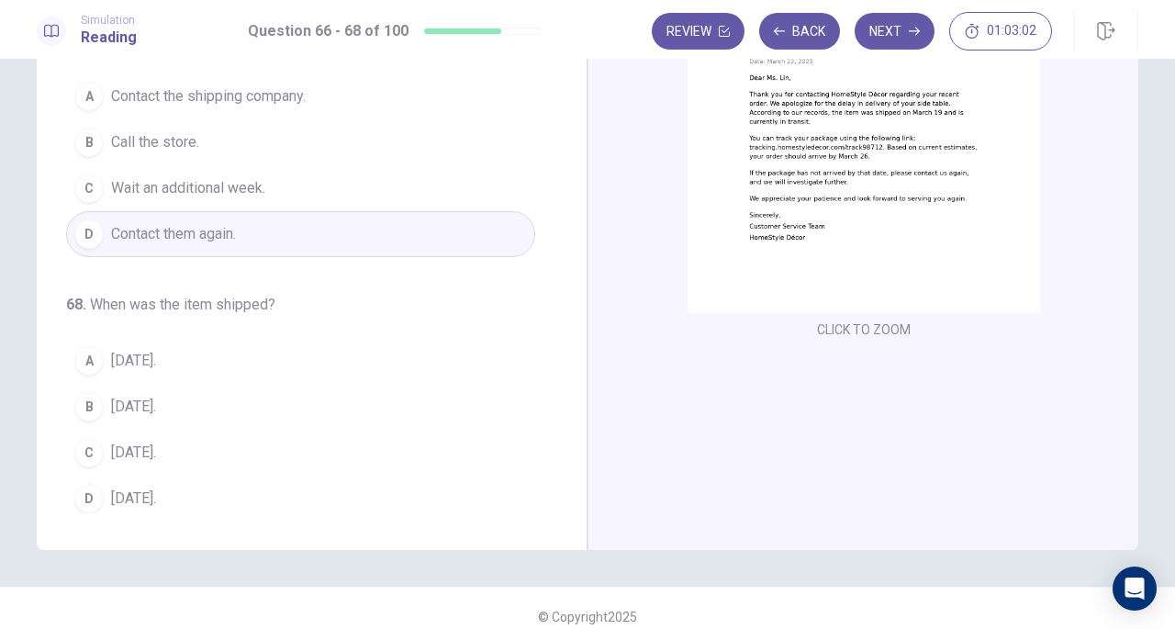
click at [152, 402] on span "March 19." at bounding box center [133, 407] width 45 height 22
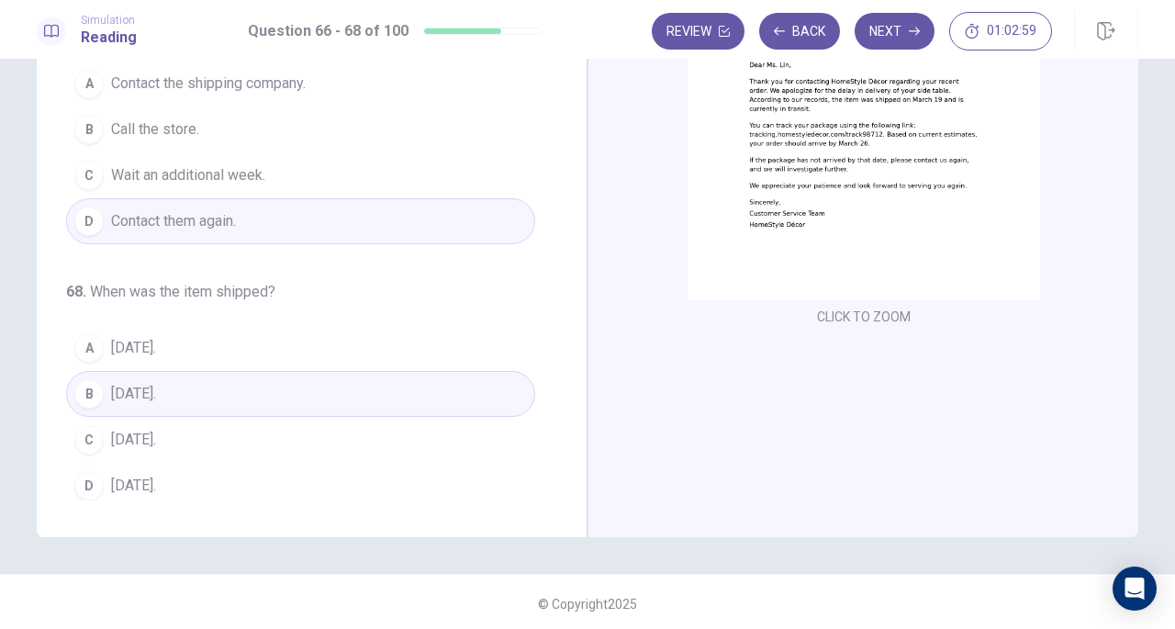
scroll to position [200, 0]
click at [902, 38] on button "Next" at bounding box center [895, 31] width 80 height 37
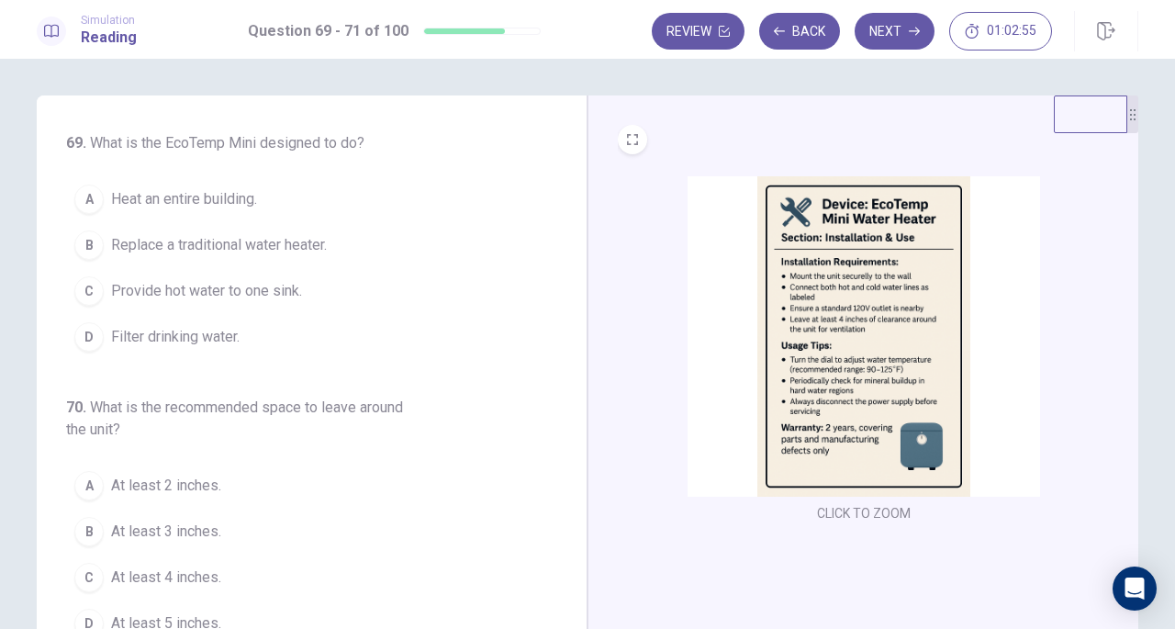
scroll to position [0, 0]
click at [274, 246] on span "Replace a traditional water heater." at bounding box center [219, 245] width 216 height 22
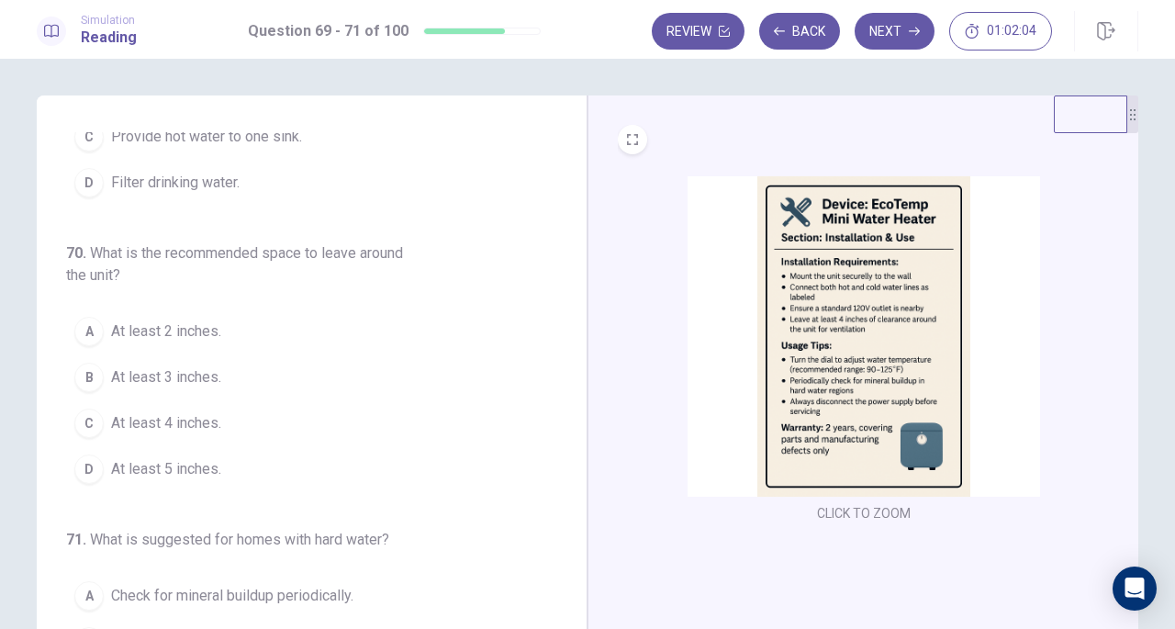
scroll to position [184, 0]
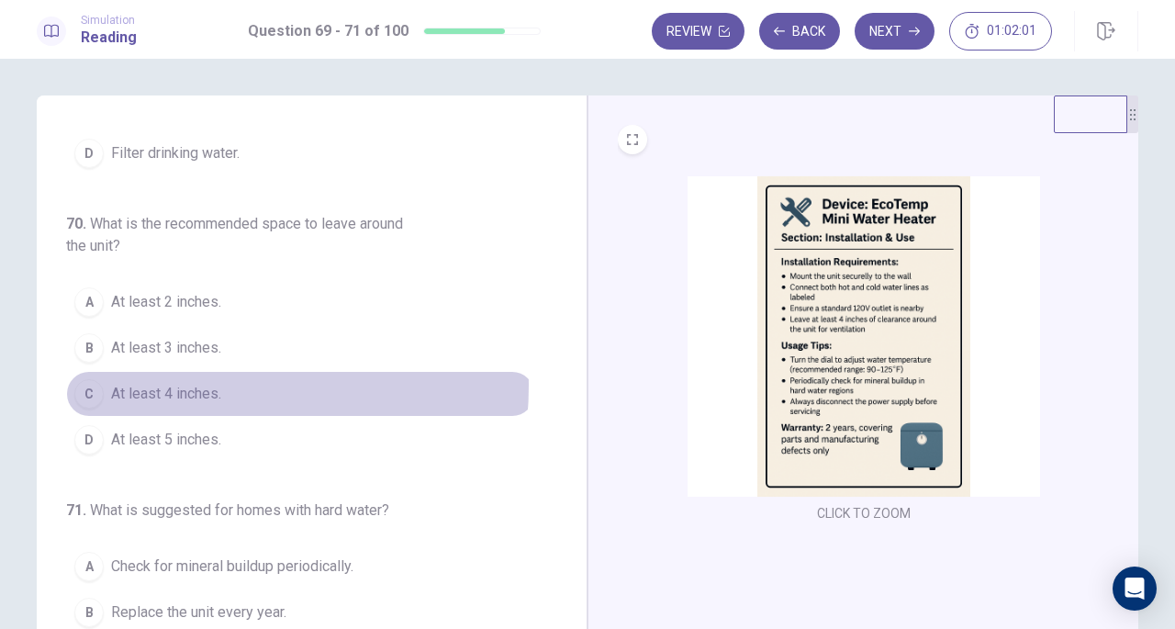
click at [185, 383] on span "At least 4 inches." at bounding box center [166, 394] width 110 height 22
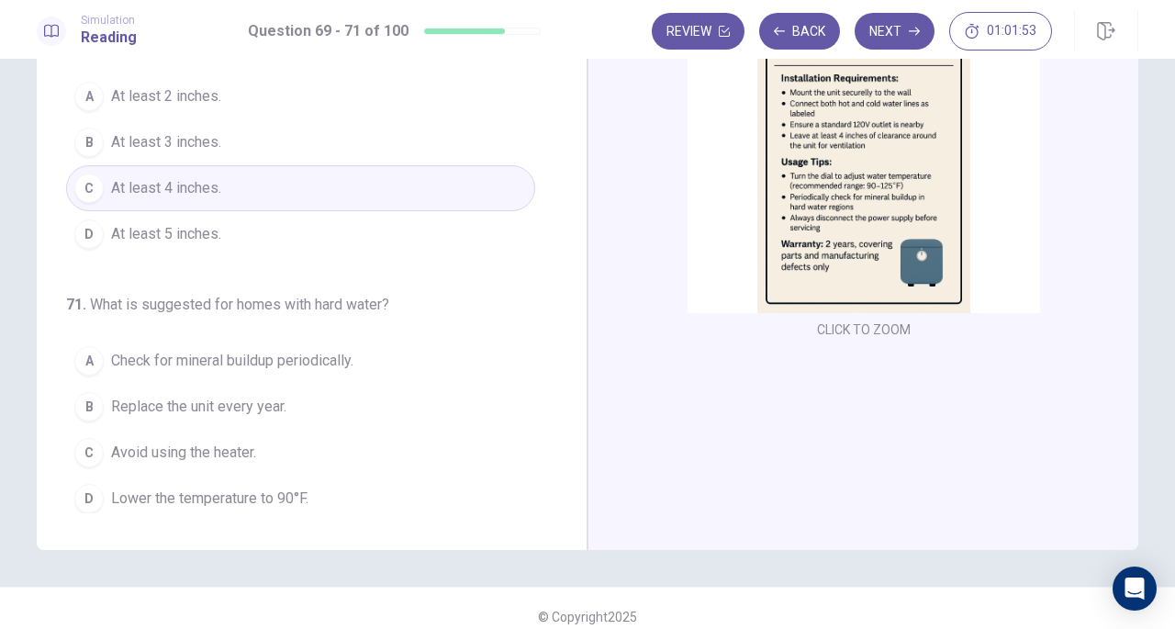
click at [341, 364] on span "Check for mineral buildup periodically." at bounding box center [232, 361] width 242 height 22
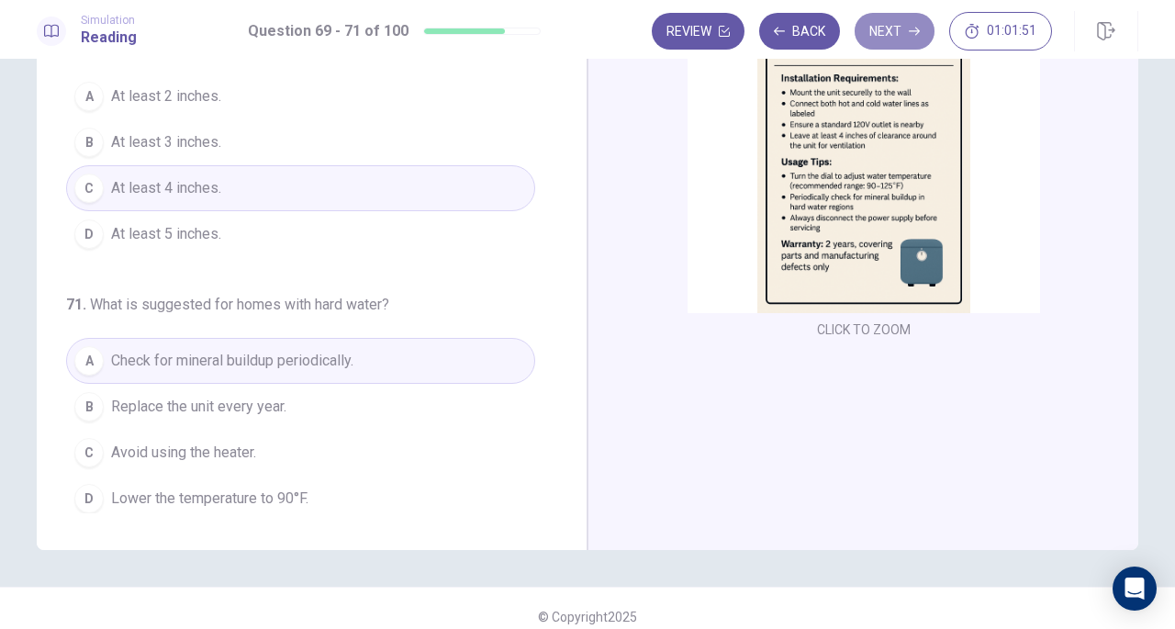
click at [892, 32] on button "Next" at bounding box center [895, 31] width 80 height 37
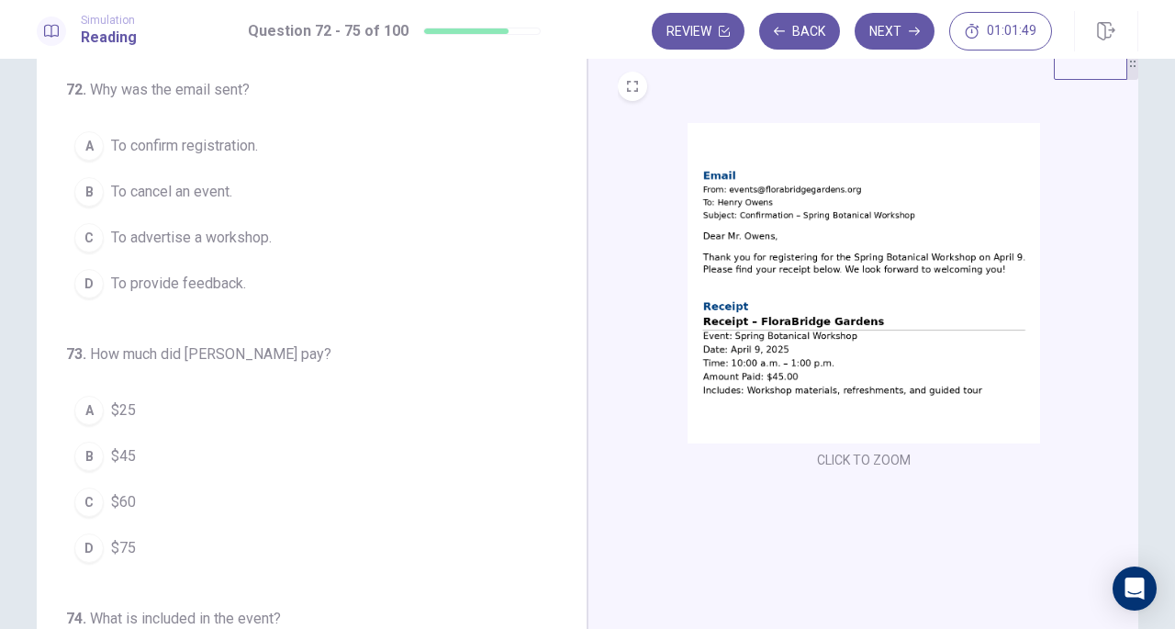
scroll to position [0, 0]
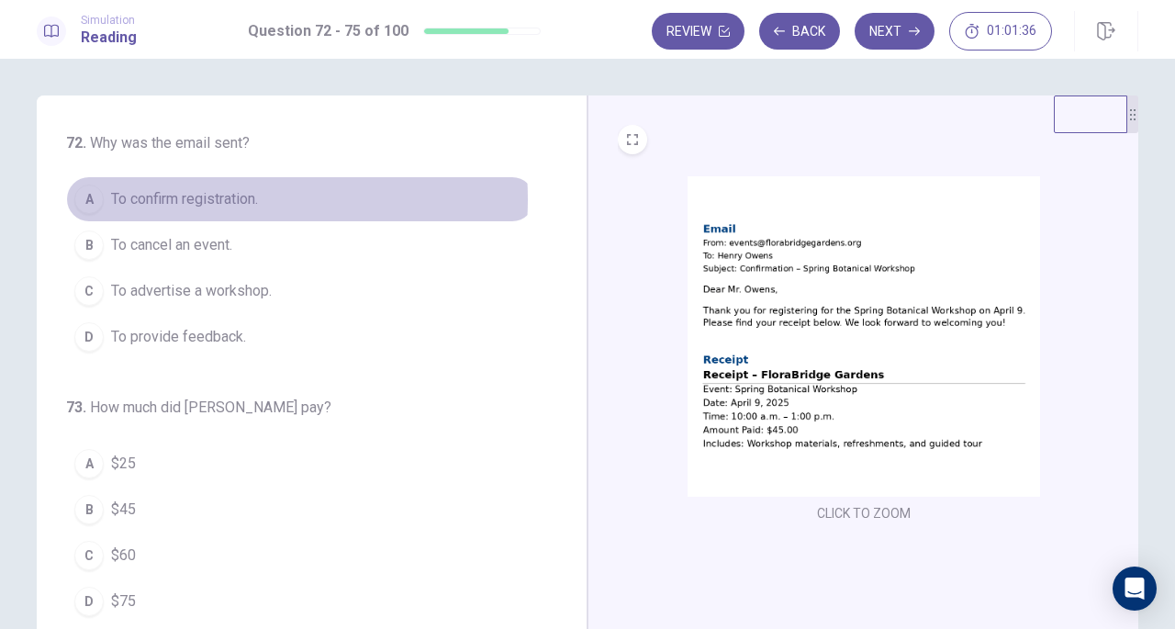
click at [195, 199] on span "To confirm registration." at bounding box center [184, 199] width 147 height 22
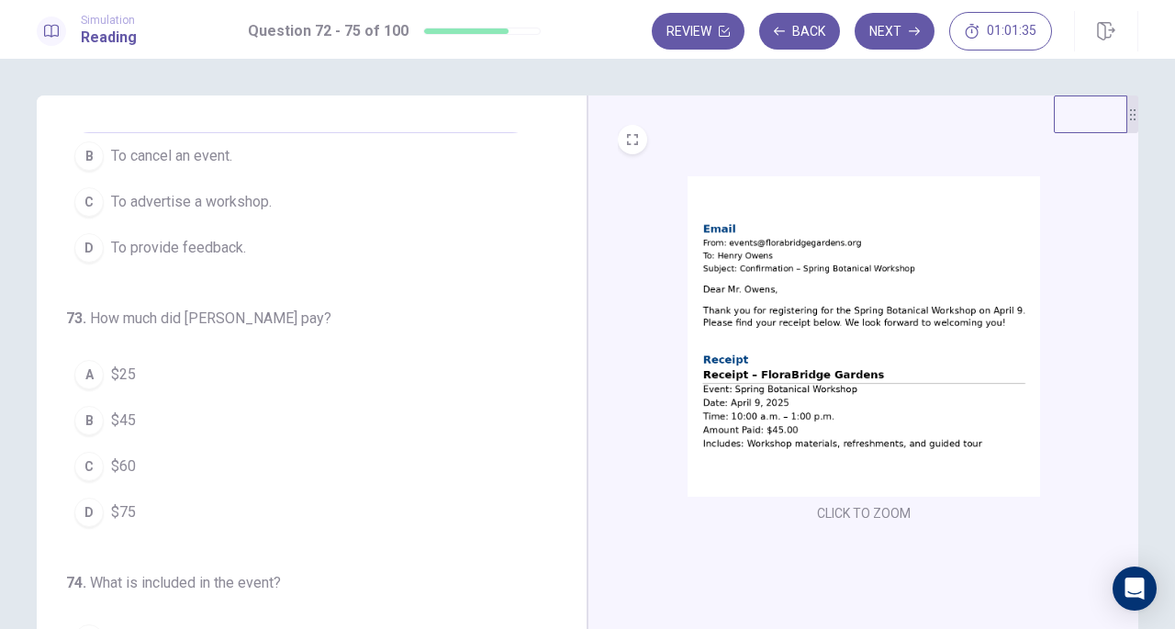
scroll to position [92, 0]
click at [119, 412] on span "$45" at bounding box center [123, 418] width 25 height 22
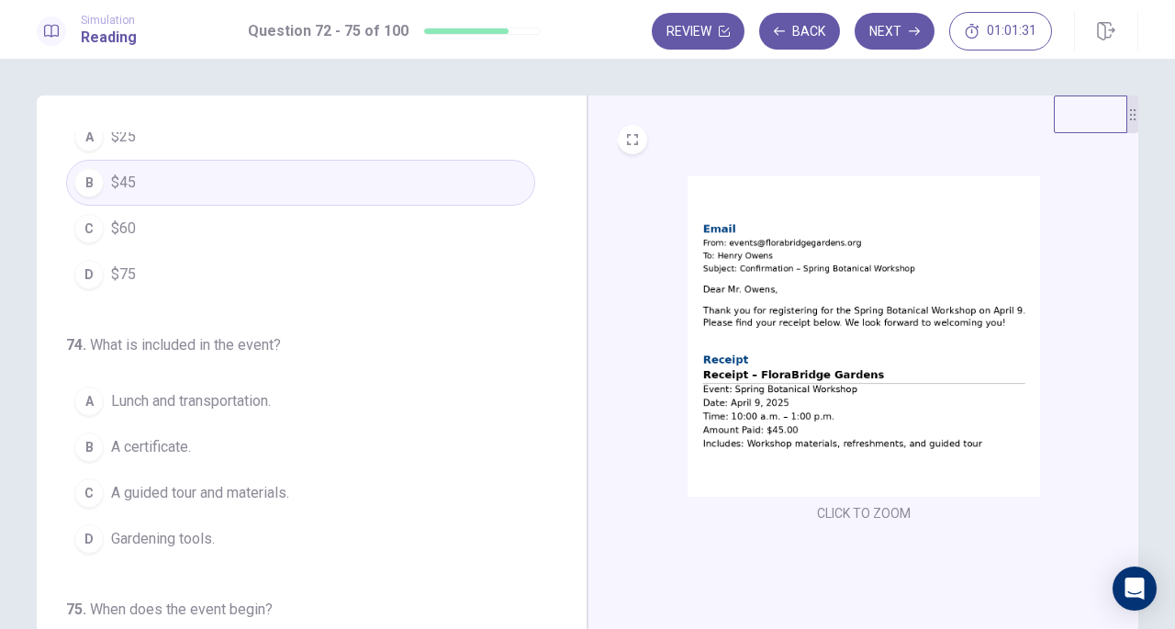
scroll to position [367, 0]
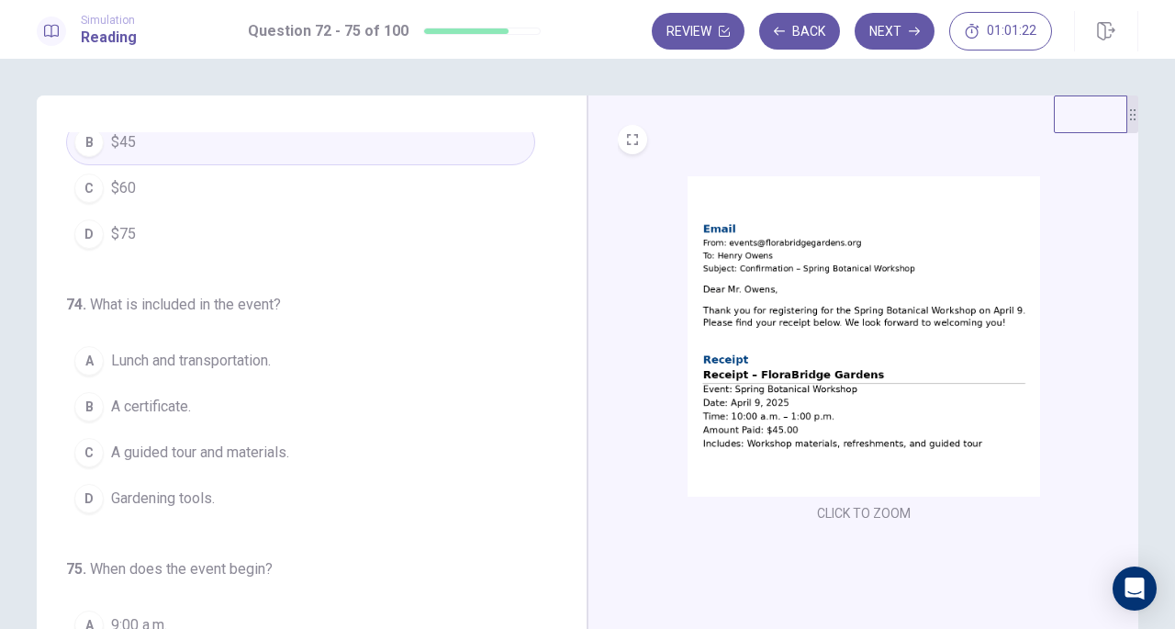
click at [224, 451] on span "A guided tour and materials." at bounding box center [200, 453] width 178 height 22
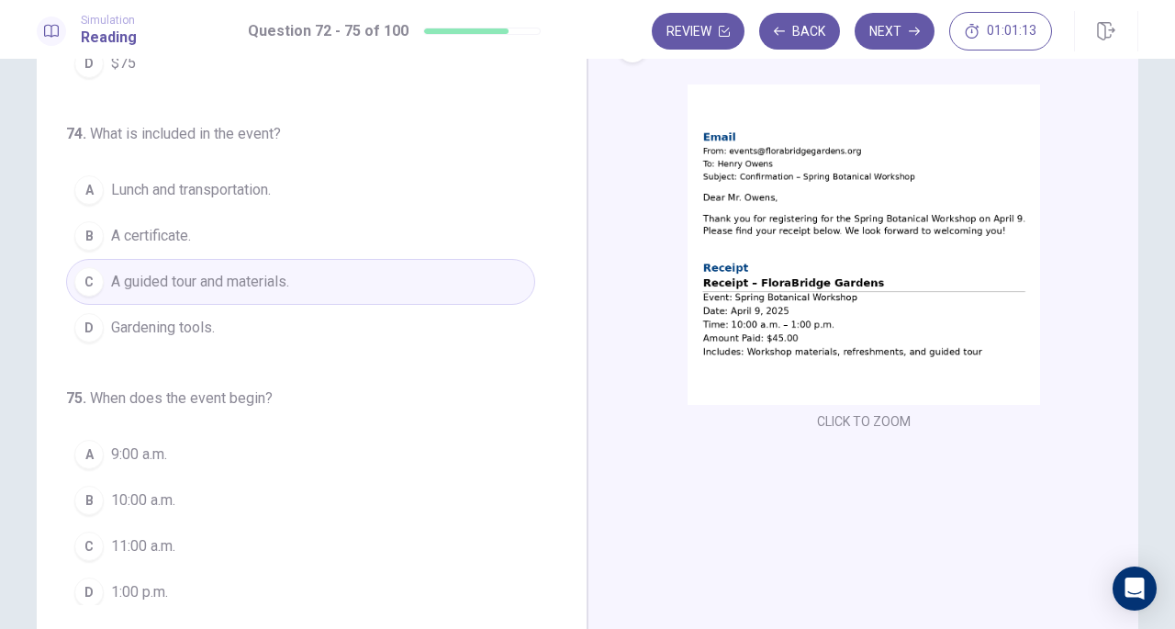
scroll to position [184, 0]
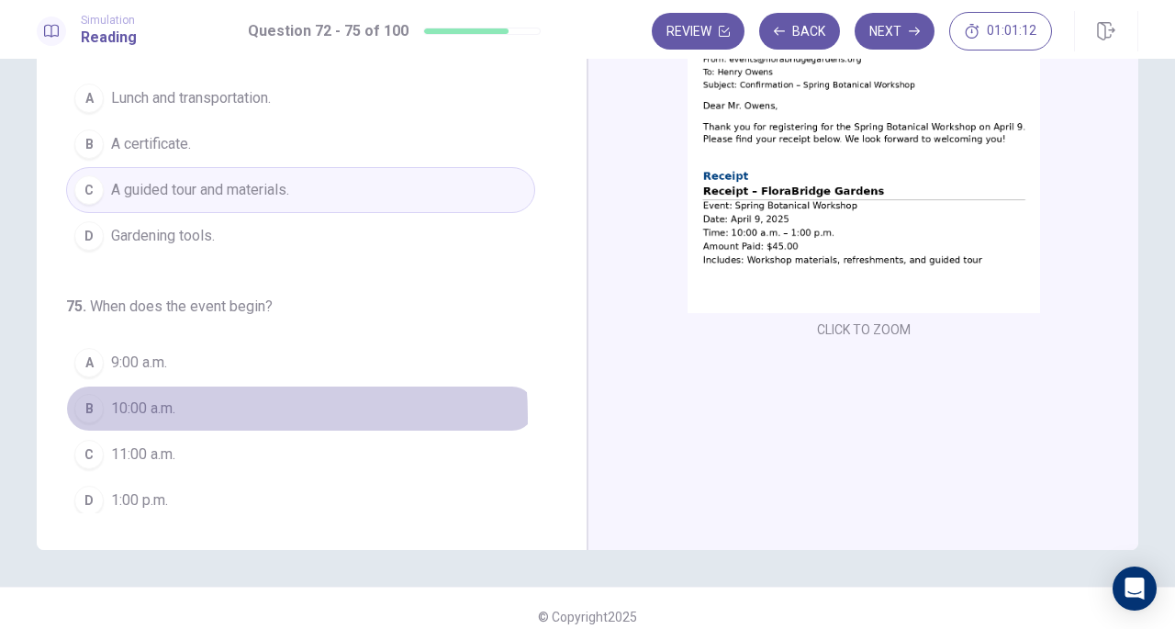
click at [160, 408] on span "10:00 a.m." at bounding box center [143, 408] width 64 height 22
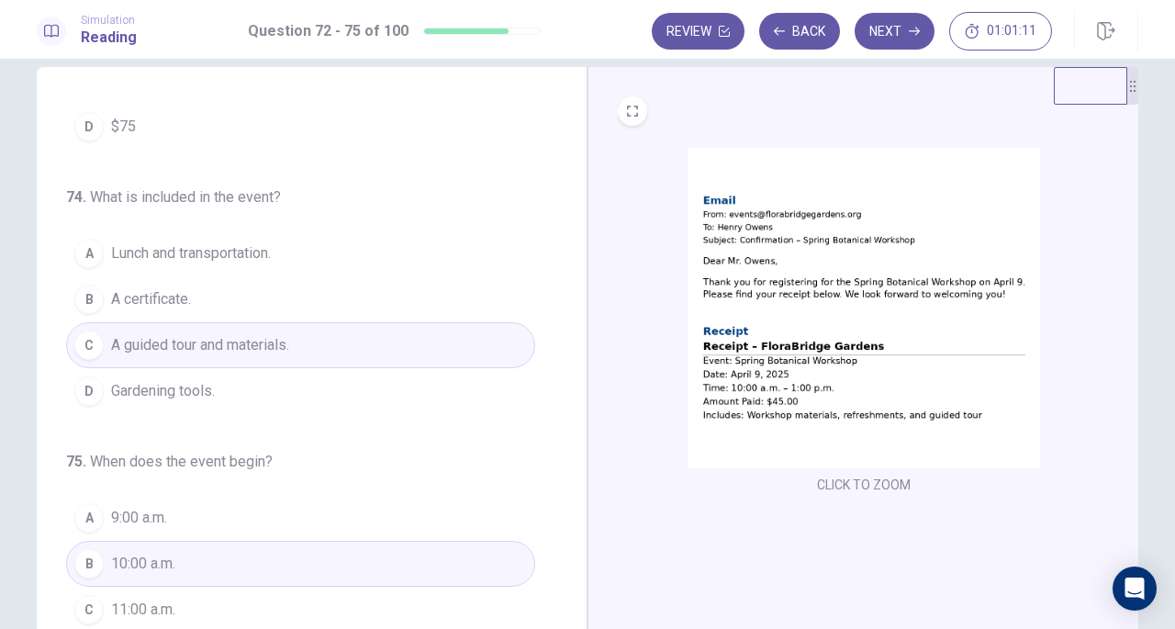
scroll to position [0, 0]
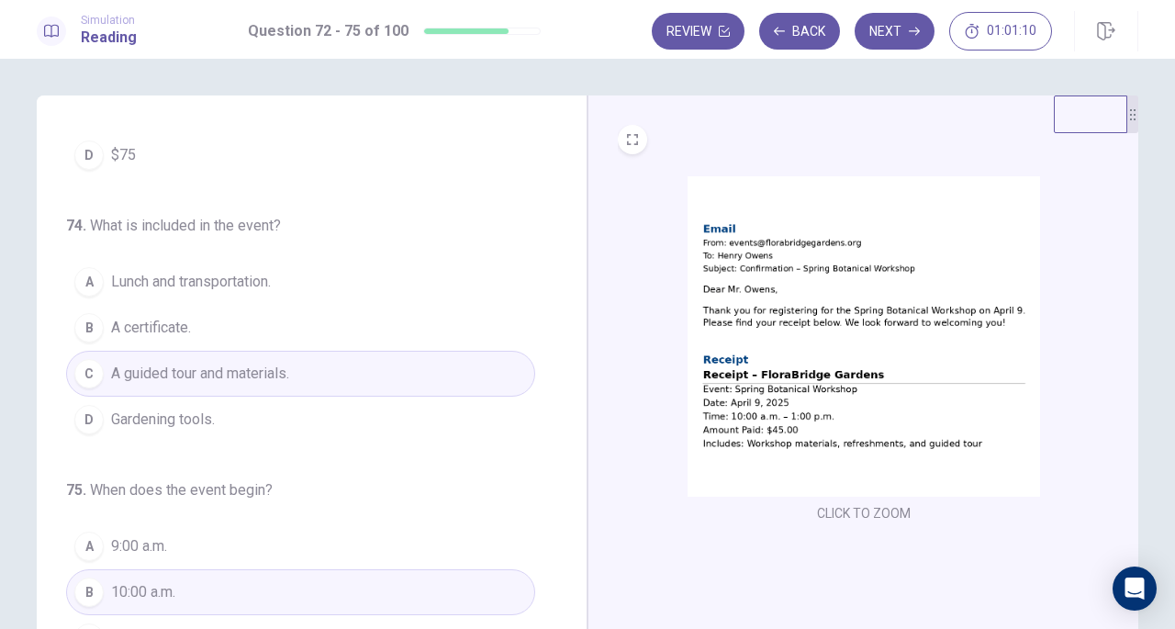
click at [905, 32] on button "Next" at bounding box center [895, 31] width 80 height 37
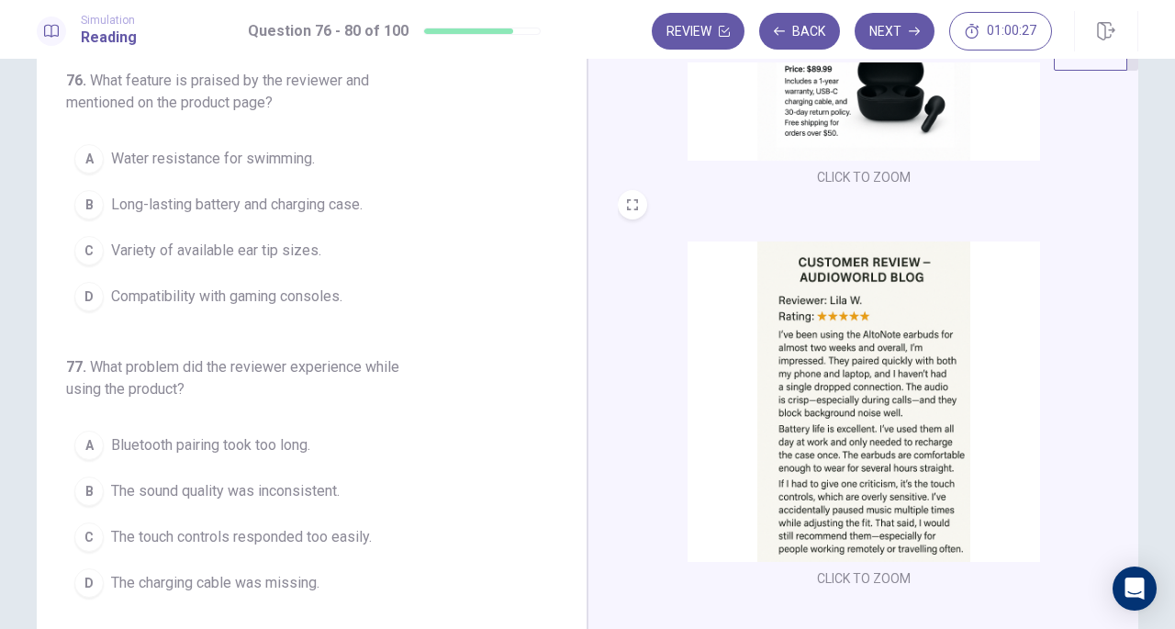
scroll to position [92, 0]
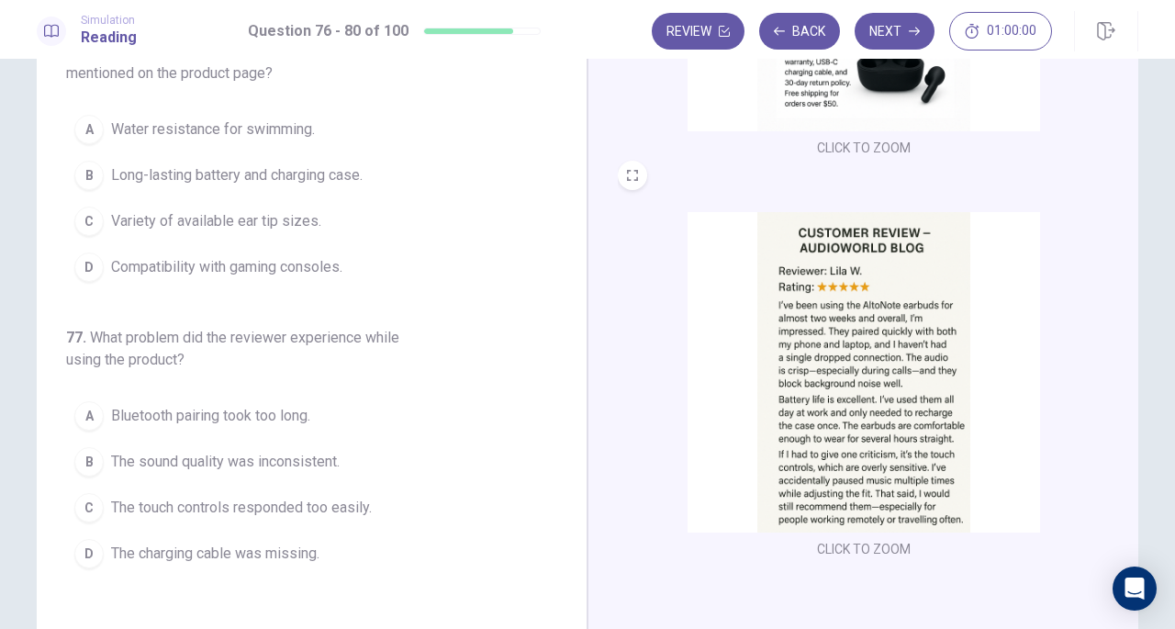
click at [332, 172] on span "Long-lasting battery and charging case." at bounding box center [237, 175] width 252 height 22
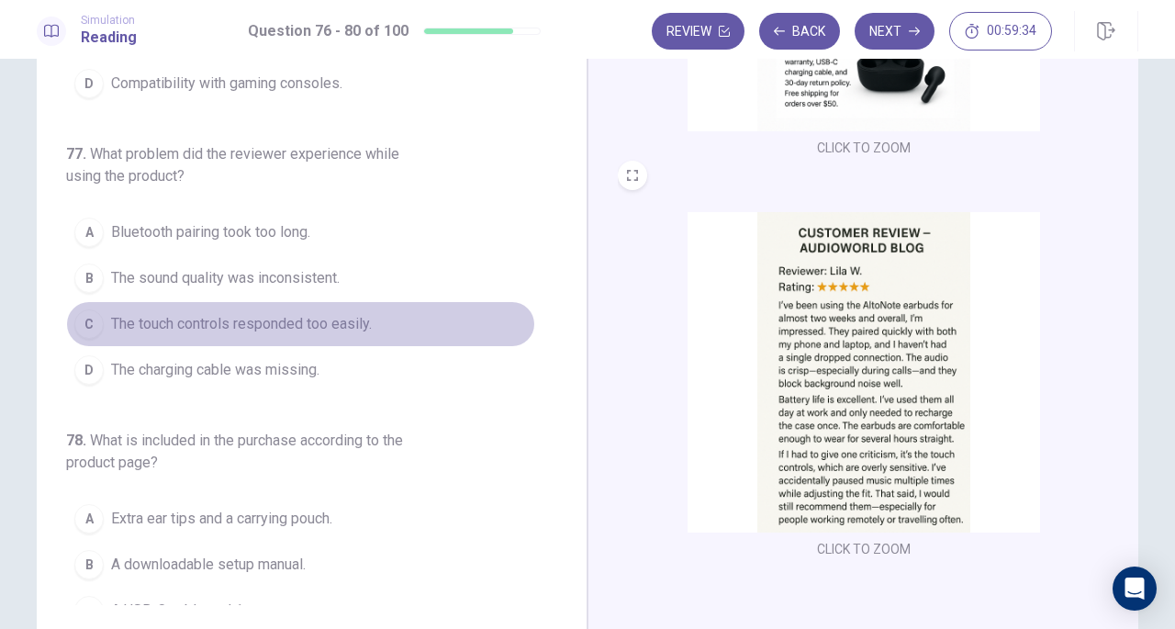
click at [321, 324] on span "The touch controls responded too easily." at bounding box center [241, 324] width 261 height 22
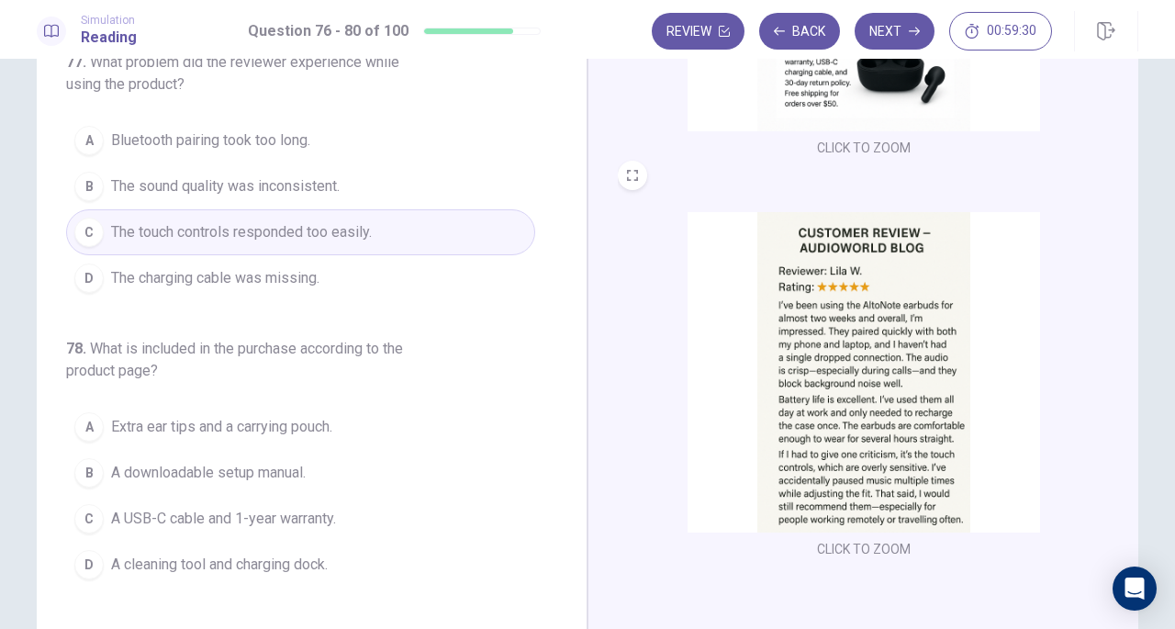
scroll to position [0, 0]
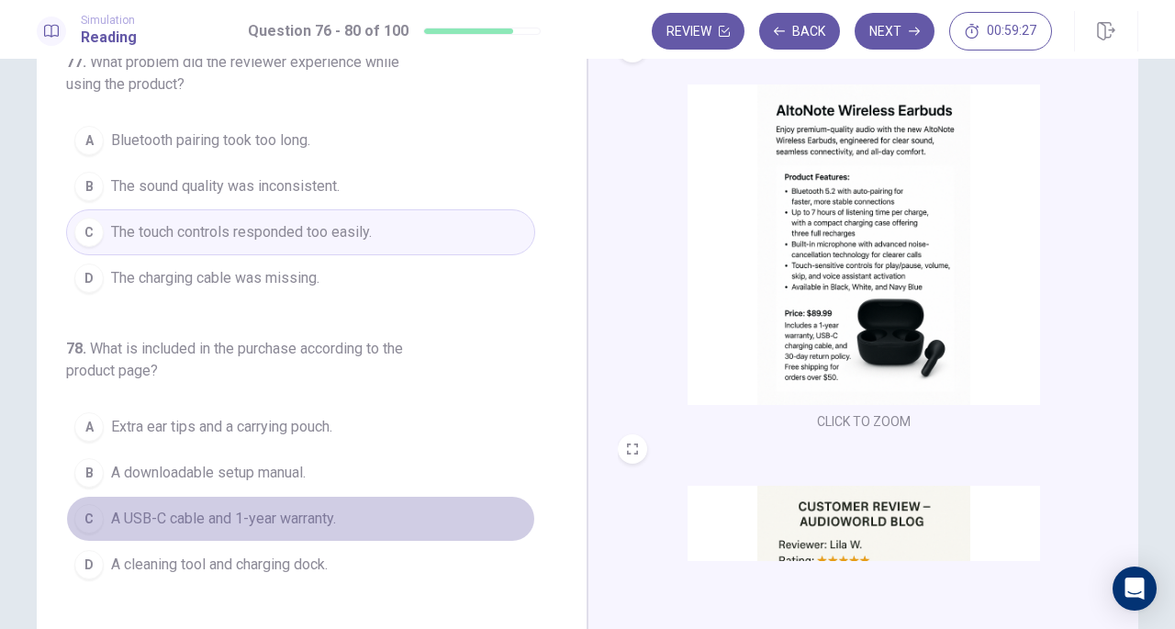
click at [305, 520] on span "A USB-C cable and 1-year warranty." at bounding box center [223, 519] width 225 height 22
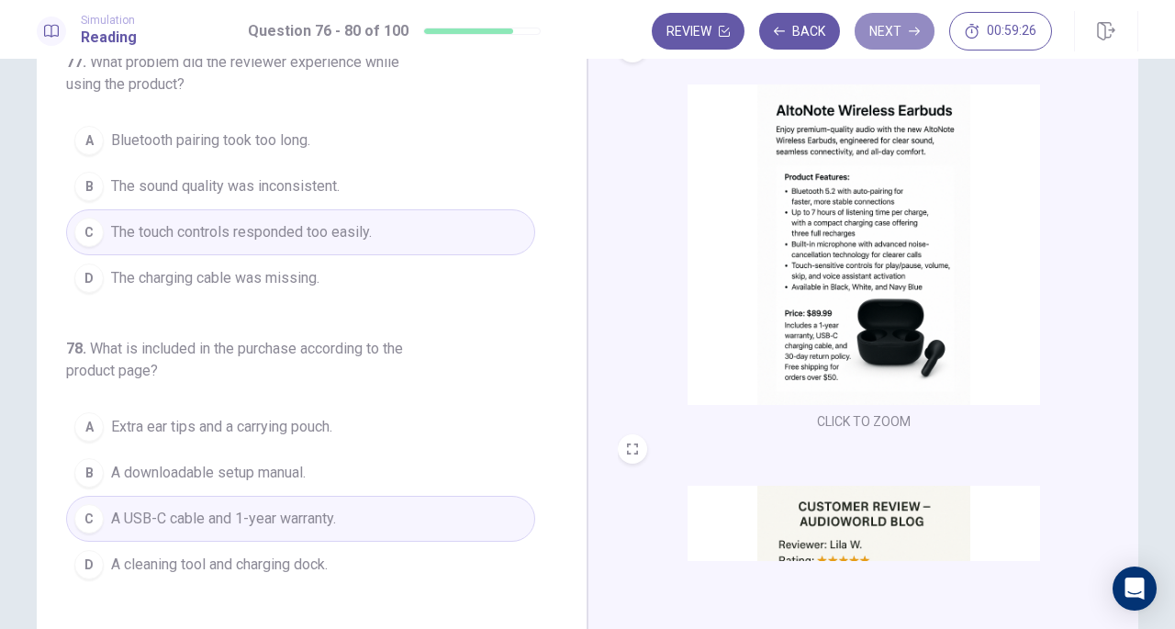
click at [916, 38] on button "Next" at bounding box center [895, 31] width 80 height 37
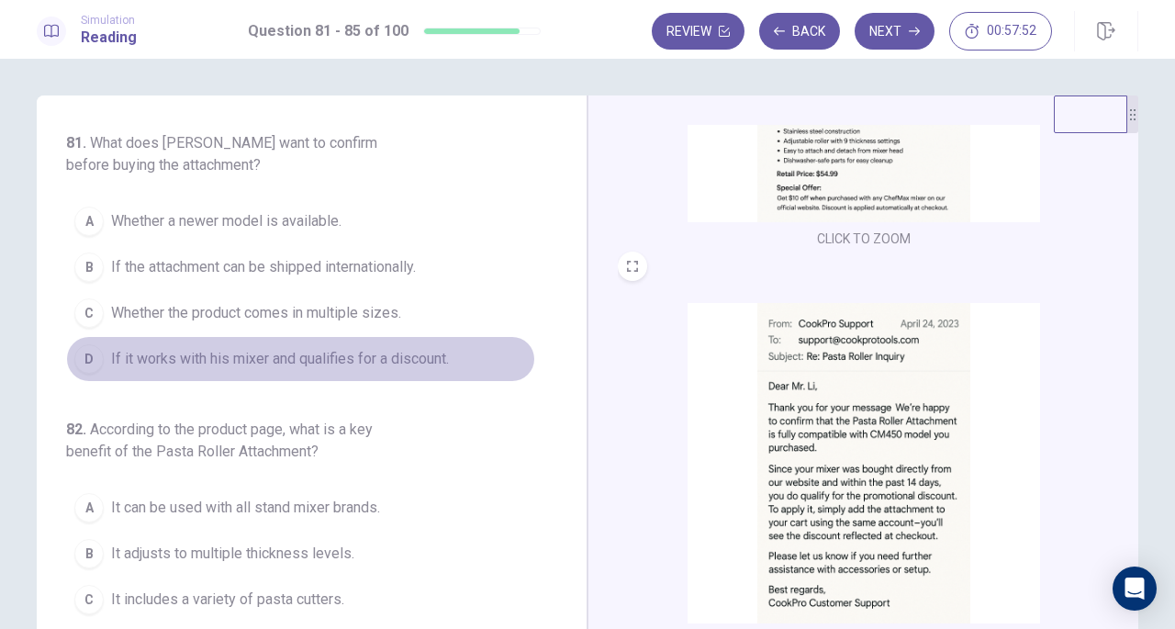
click at [410, 353] on span "If it works with his mixer and qualifies for a discount." at bounding box center [280, 359] width 338 height 22
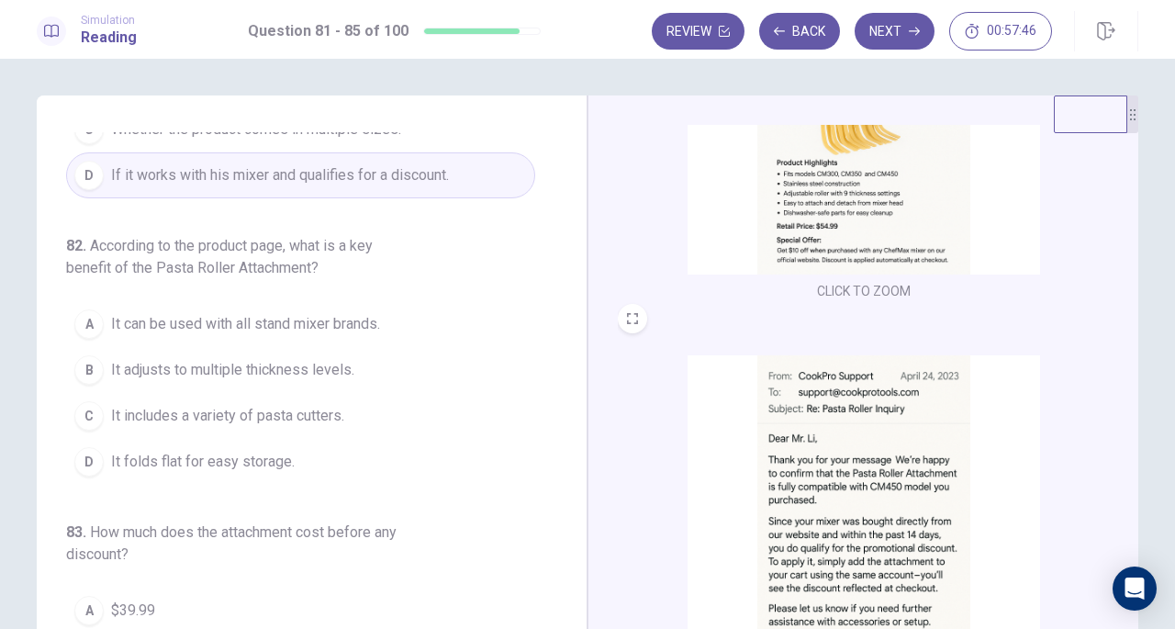
scroll to position [584, 0]
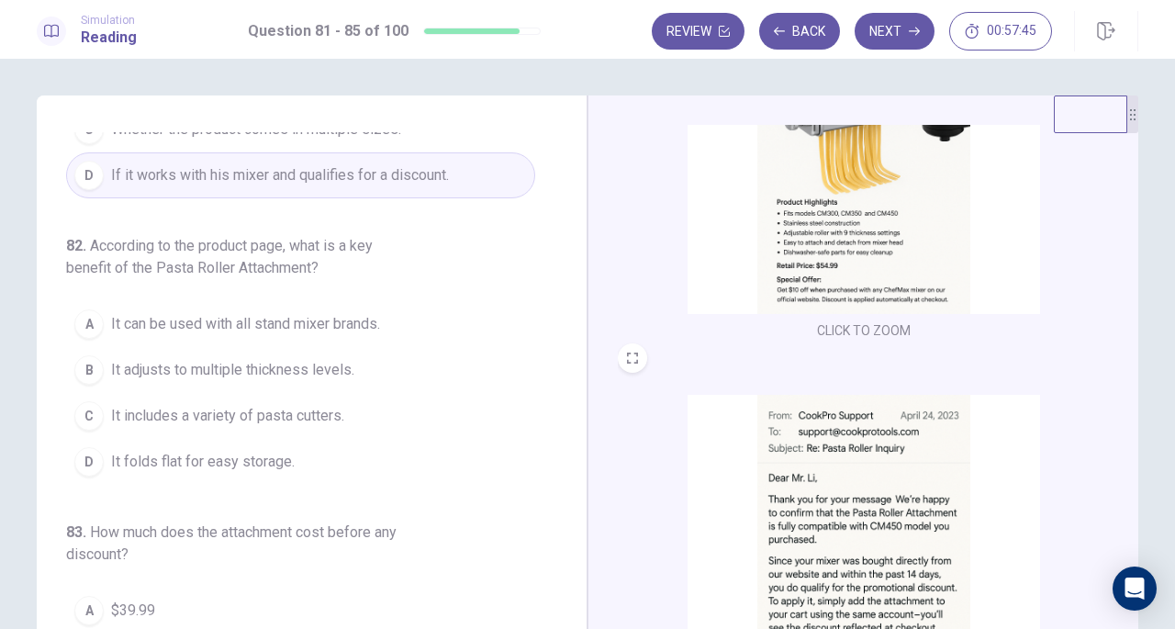
click at [169, 375] on span "It adjusts to multiple thickness levels." at bounding box center [232, 370] width 243 height 22
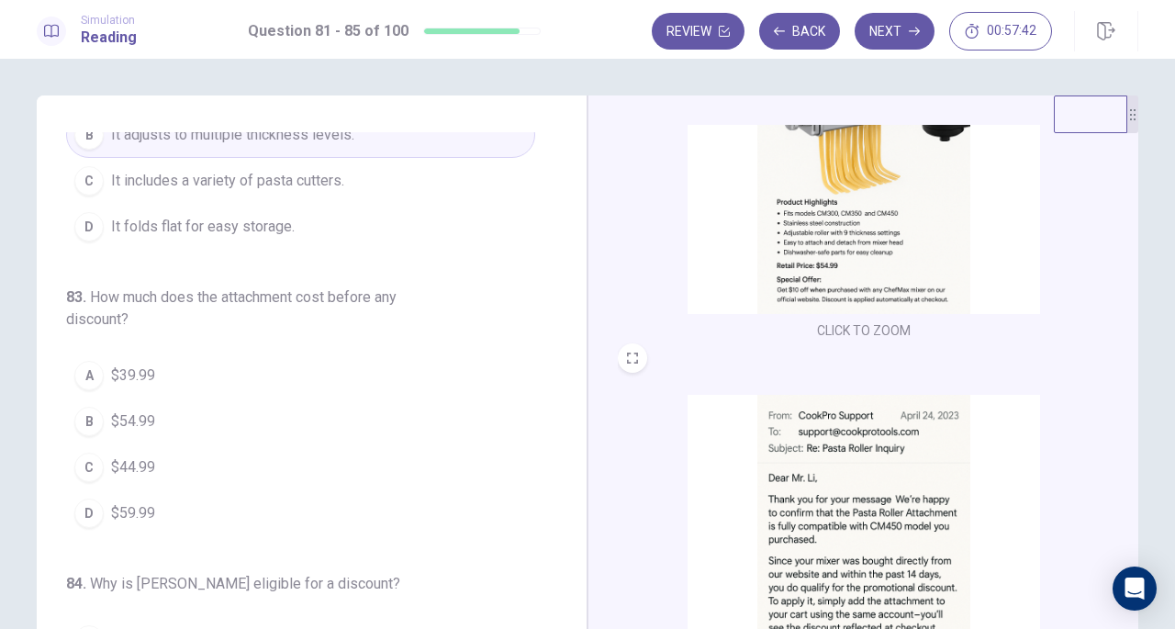
scroll to position [459, 0]
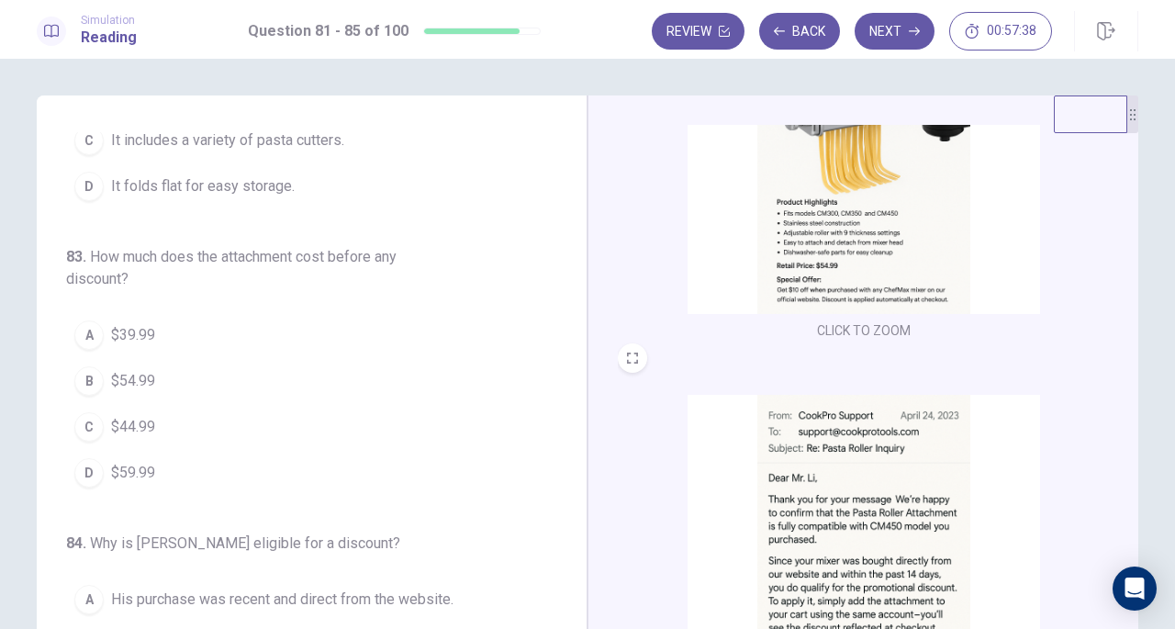
click at [161, 368] on button "B $54.99" at bounding box center [300, 381] width 469 height 46
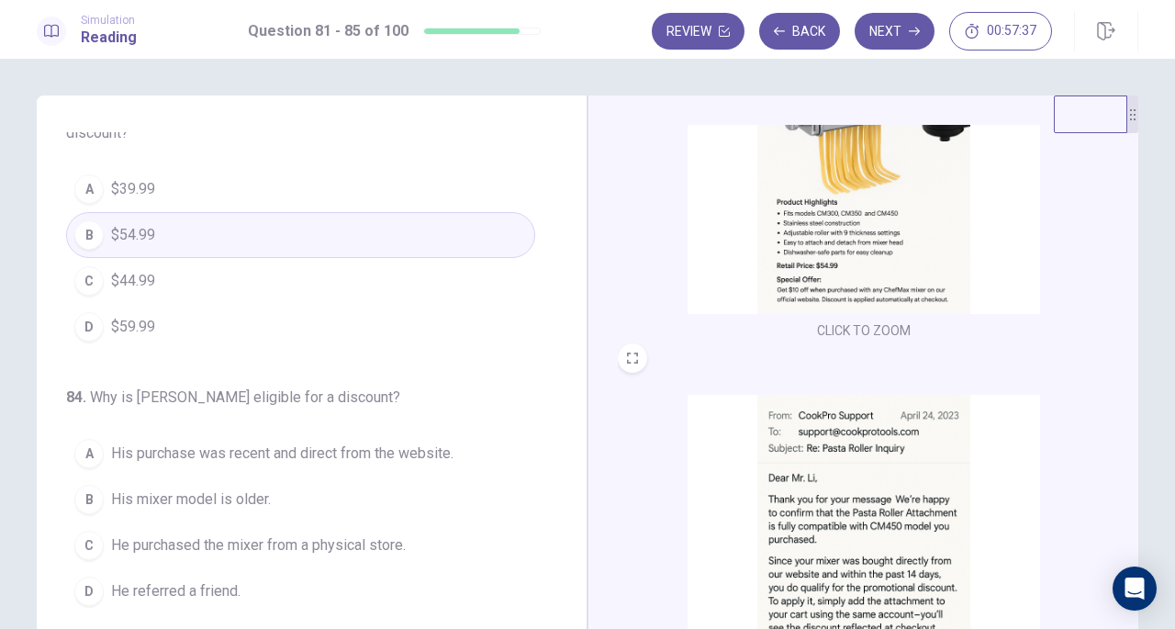
scroll to position [643, 0]
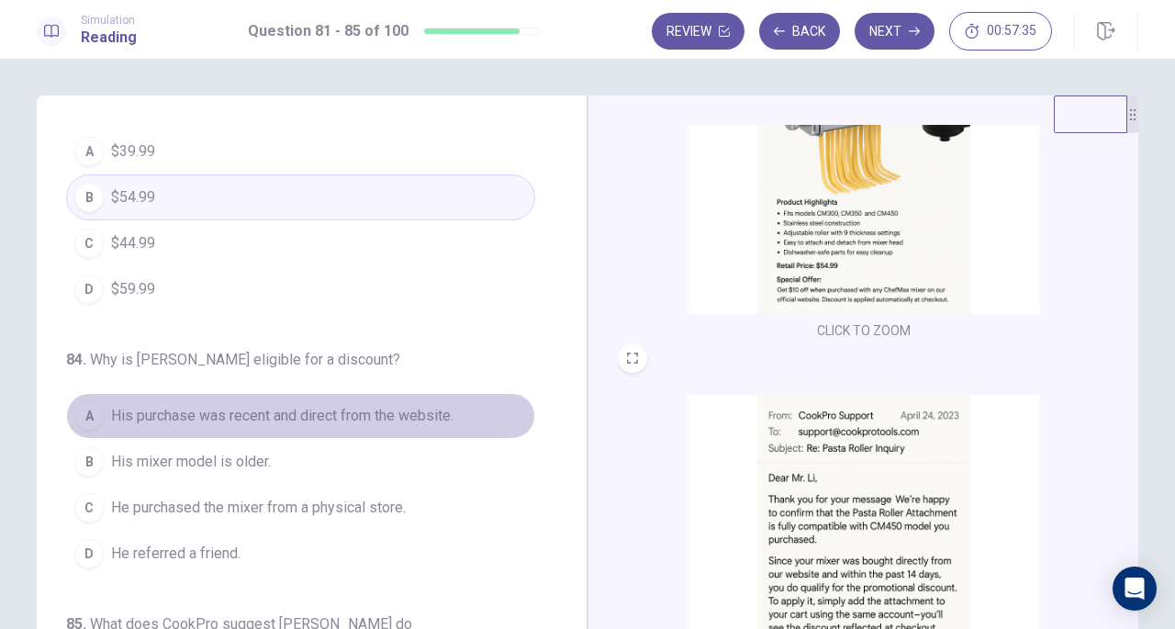
click at [436, 408] on span "His purchase was recent and direct from the website." at bounding box center [282, 416] width 342 height 22
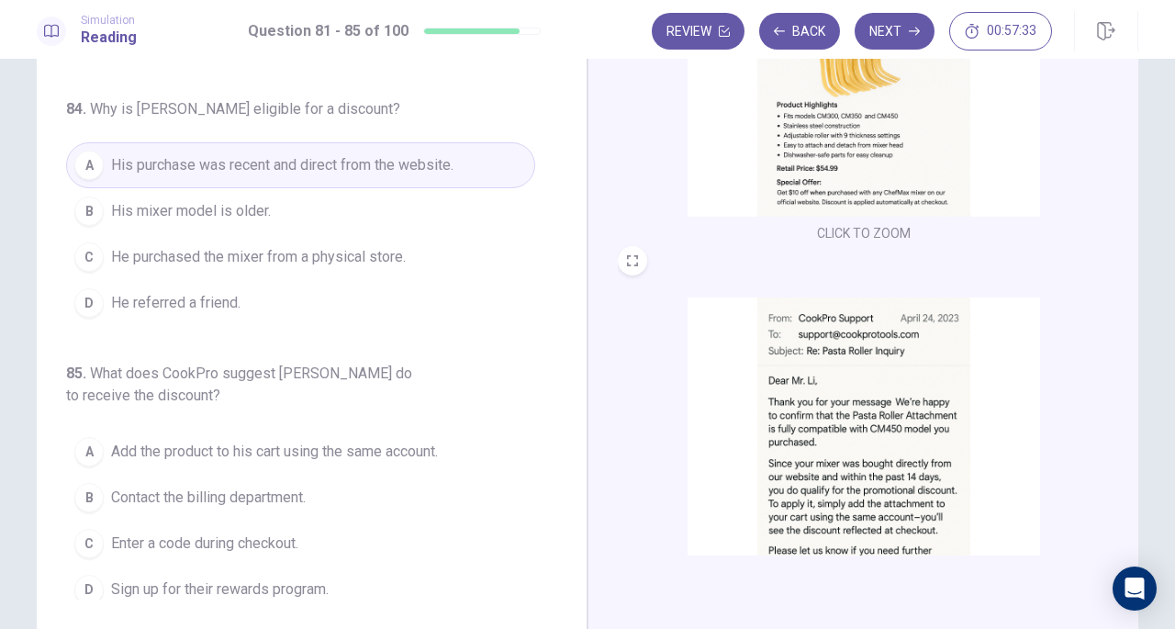
scroll to position [184, 0]
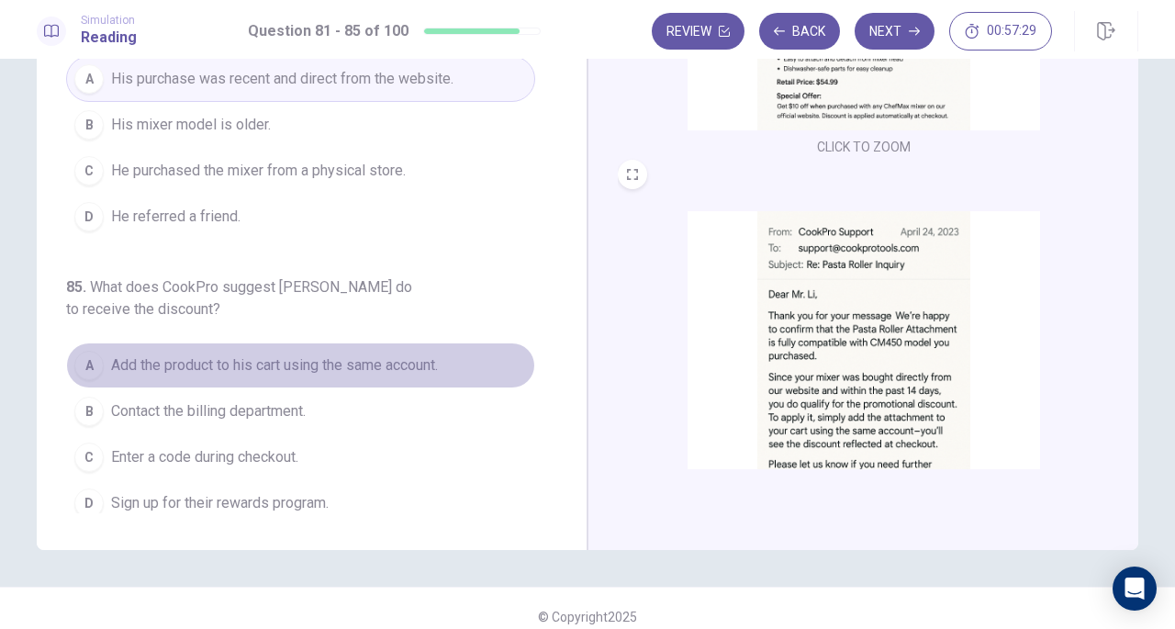
click at [424, 355] on span "Add the product to his cart using the same account." at bounding box center [274, 365] width 327 height 22
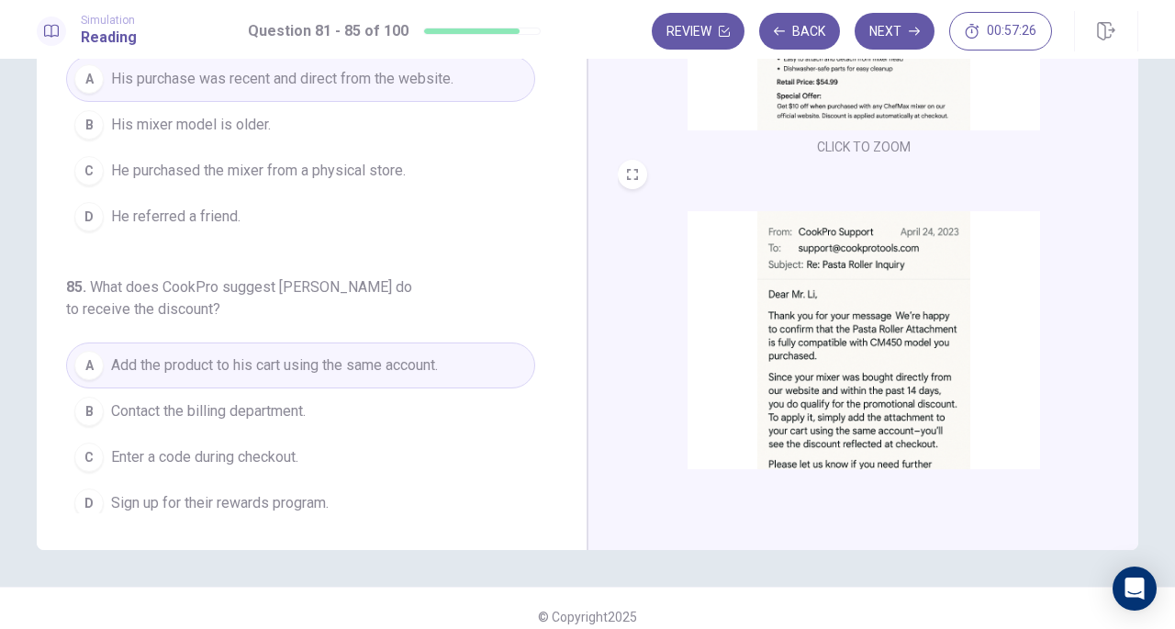
click at [897, 35] on button "Next" at bounding box center [895, 31] width 80 height 37
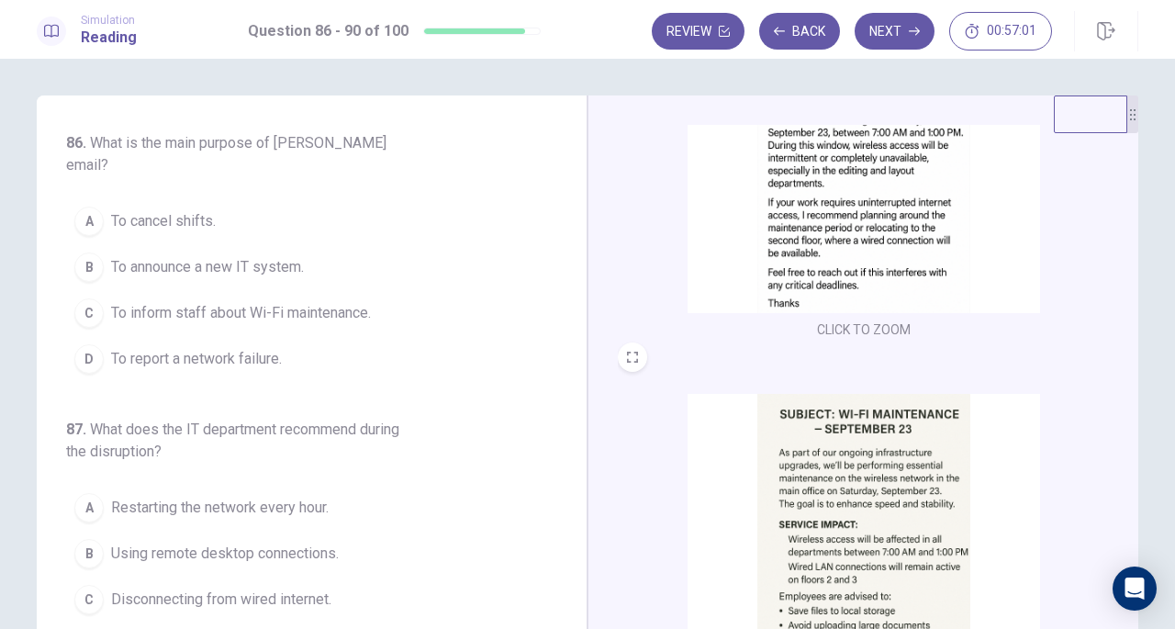
scroll to position [275, 0]
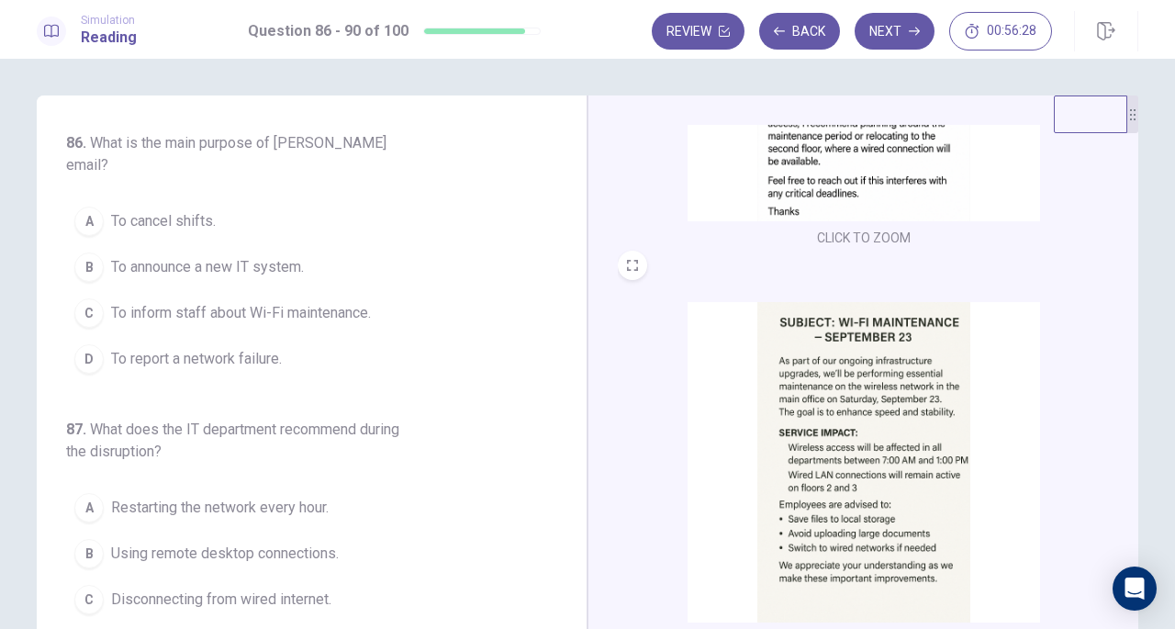
click at [330, 302] on span "To inform staff about Wi-Fi maintenance." at bounding box center [241, 313] width 260 height 22
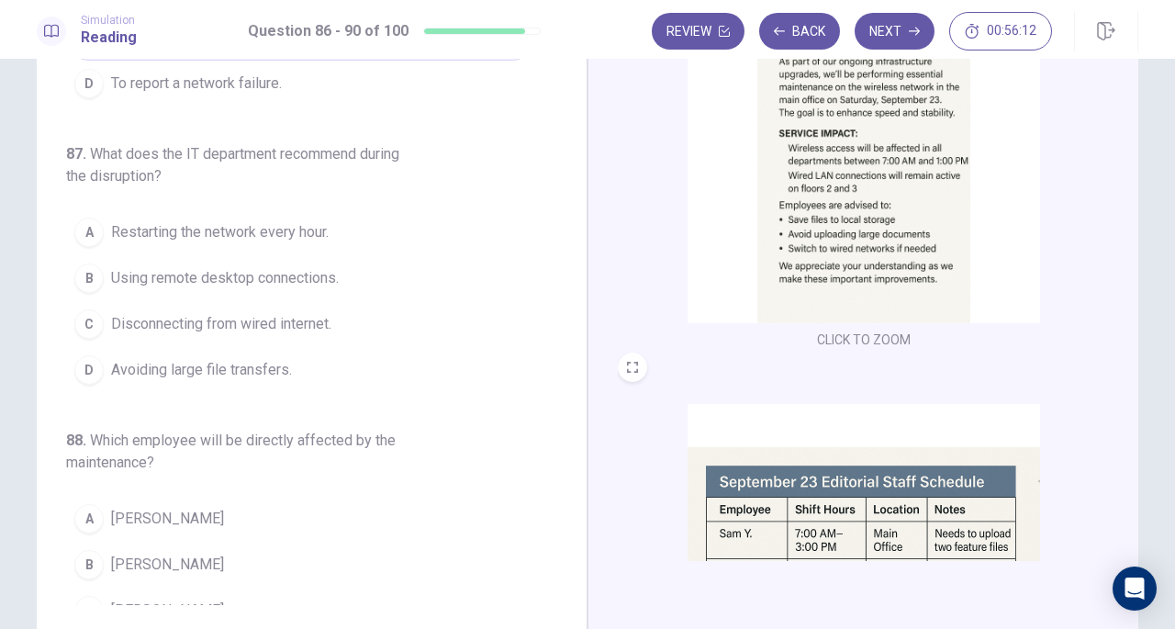
scroll to position [400, 0]
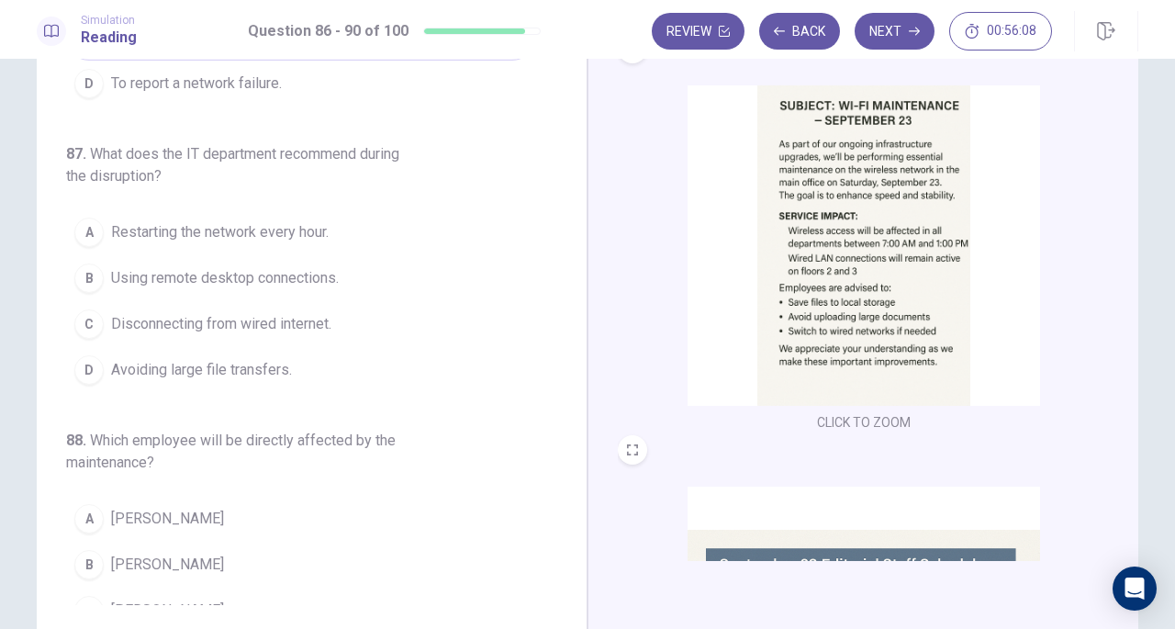
click at [260, 359] on span "Avoiding large file transfers." at bounding box center [201, 370] width 181 height 22
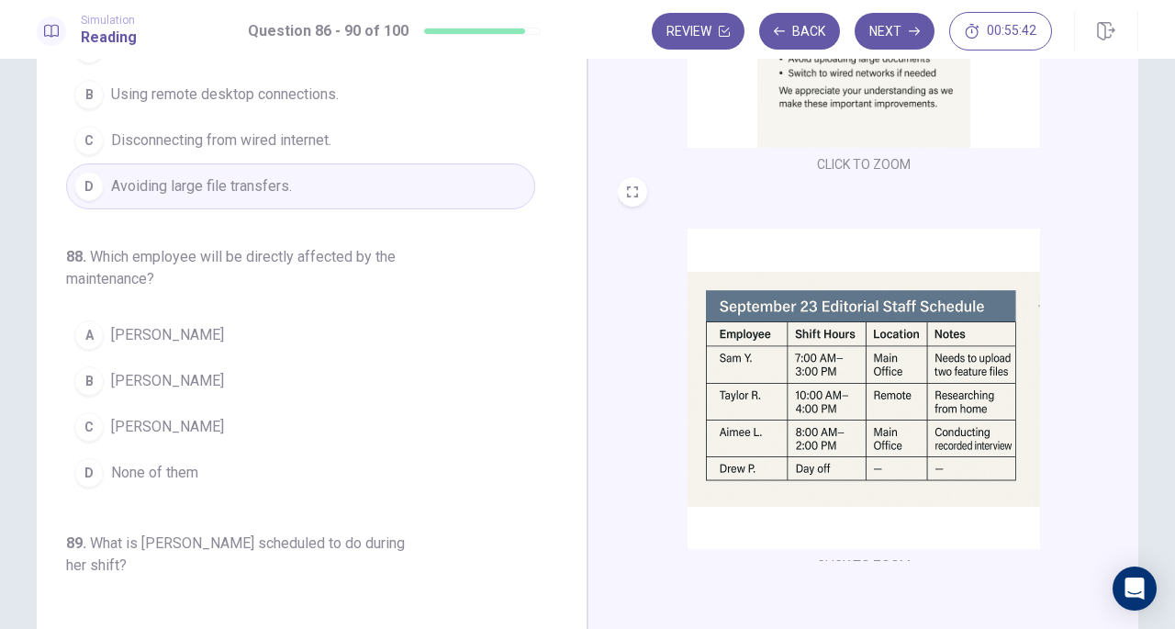
scroll to position [676, 0]
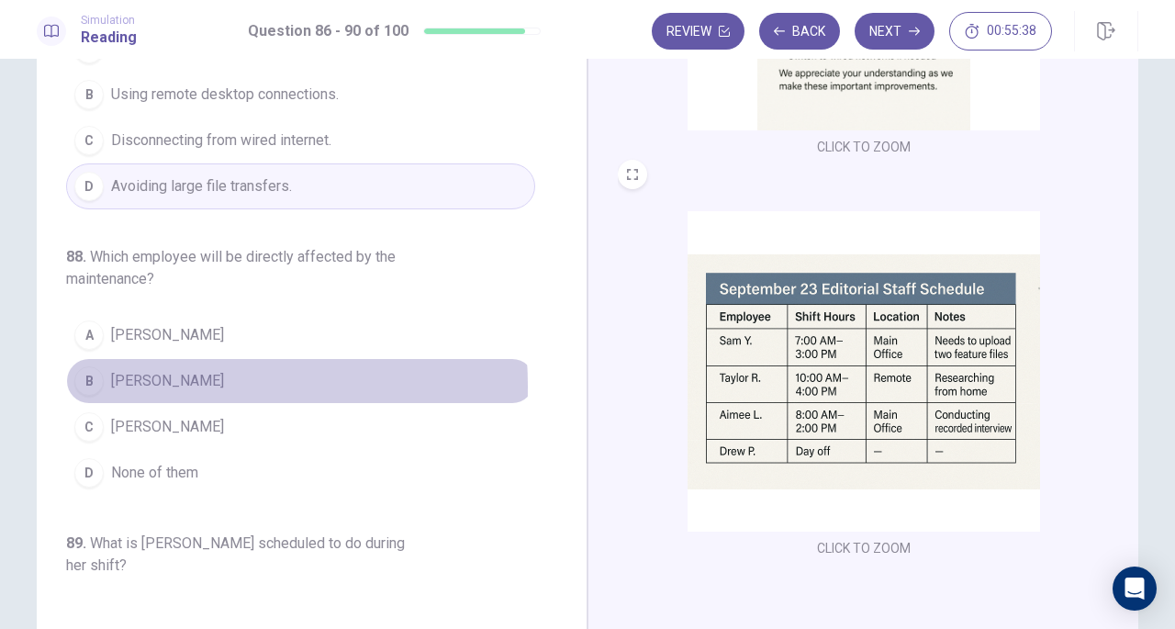
click at [119, 370] on span "Drew P." at bounding box center [167, 381] width 113 height 22
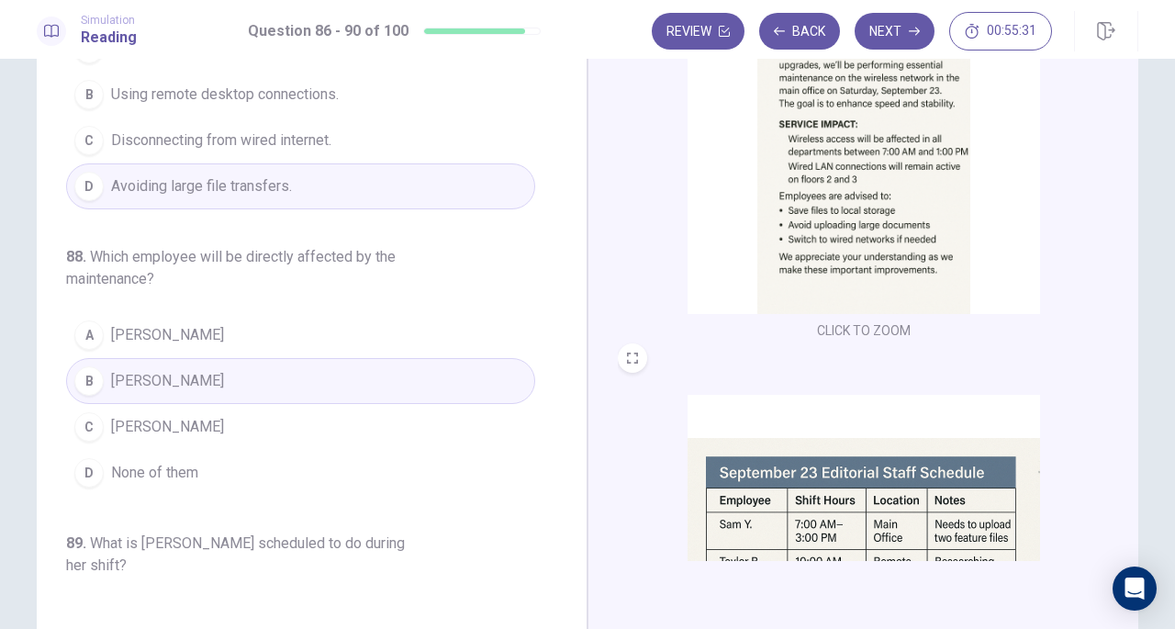
scroll to position [584, 0]
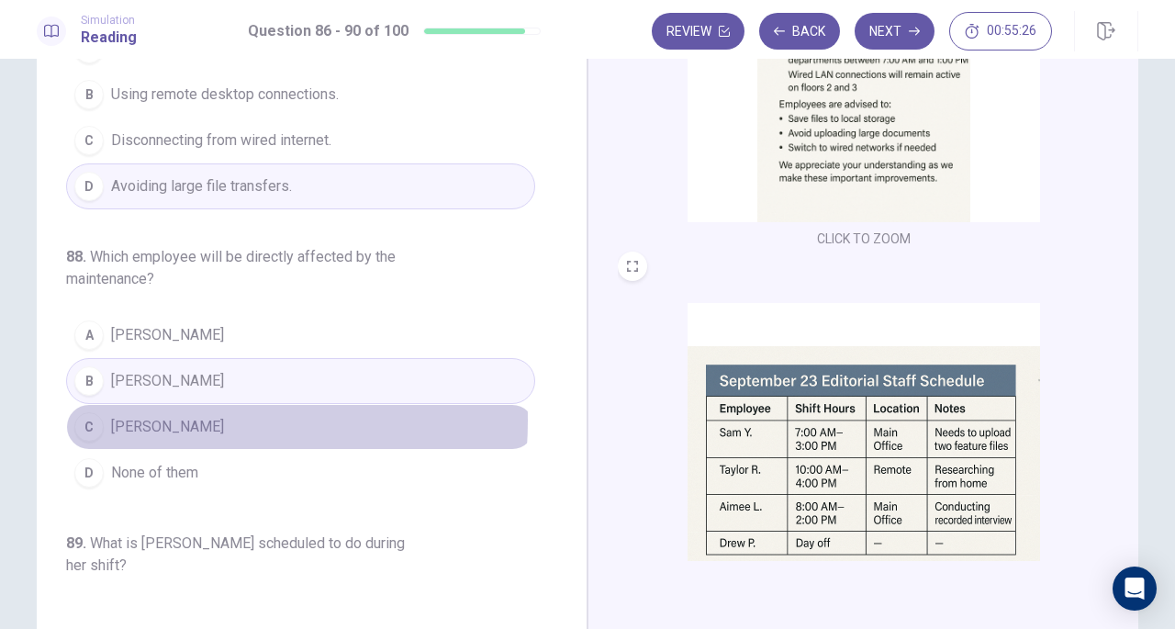
click at [143, 416] on span "Sam Y." at bounding box center [167, 427] width 113 height 22
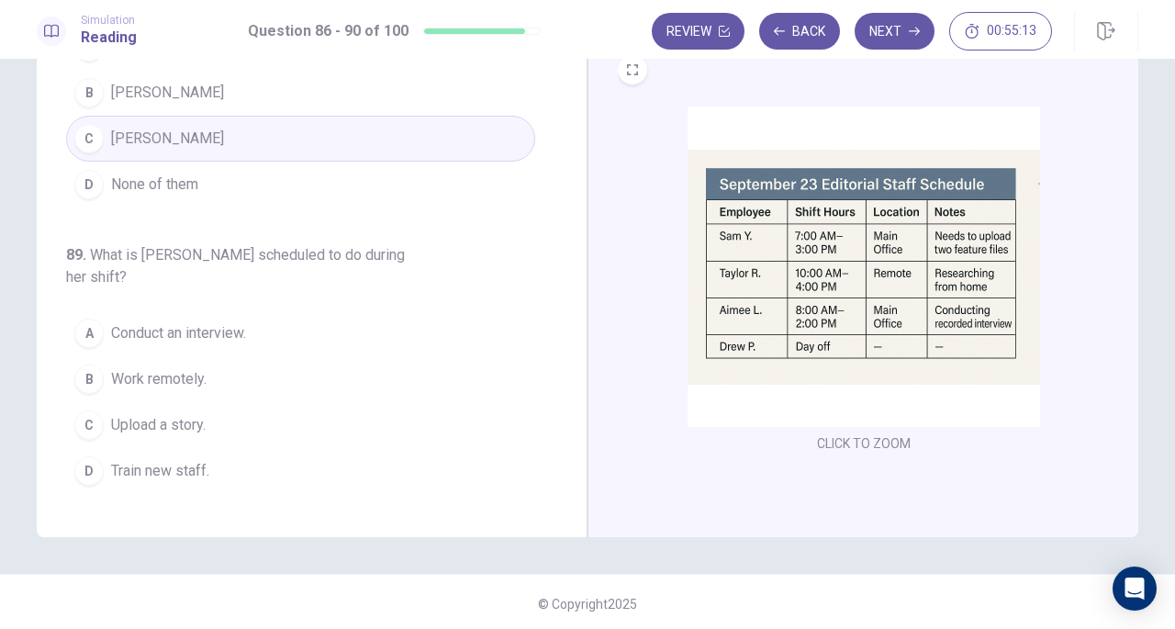
scroll to position [200, 0]
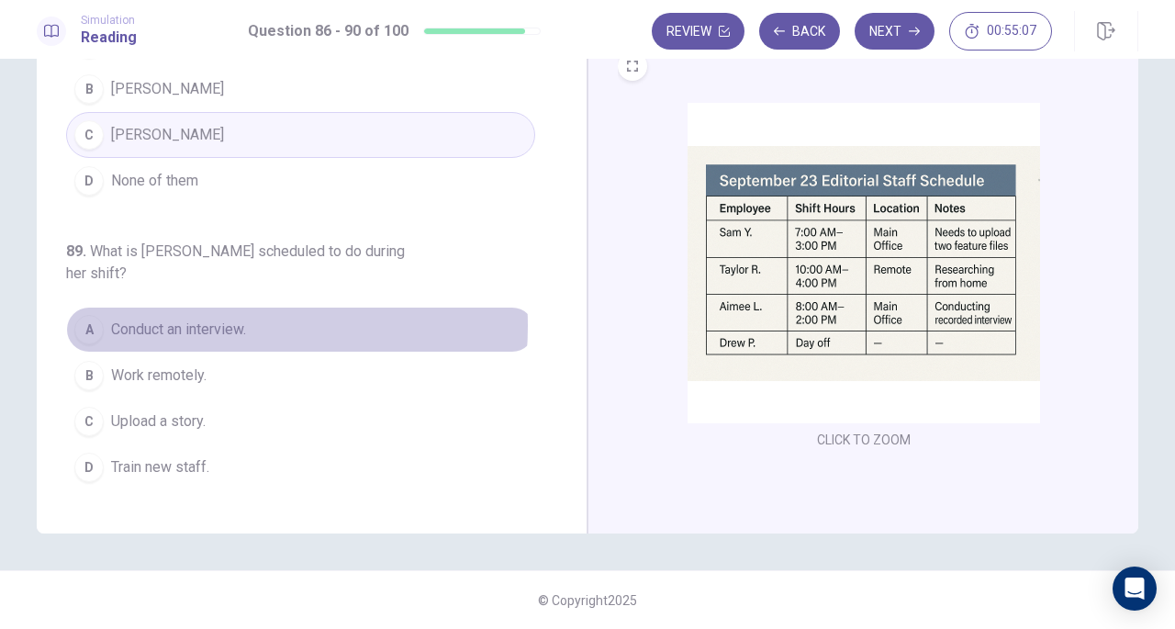
click at [198, 319] on span "Conduct an interview." at bounding box center [178, 330] width 135 height 22
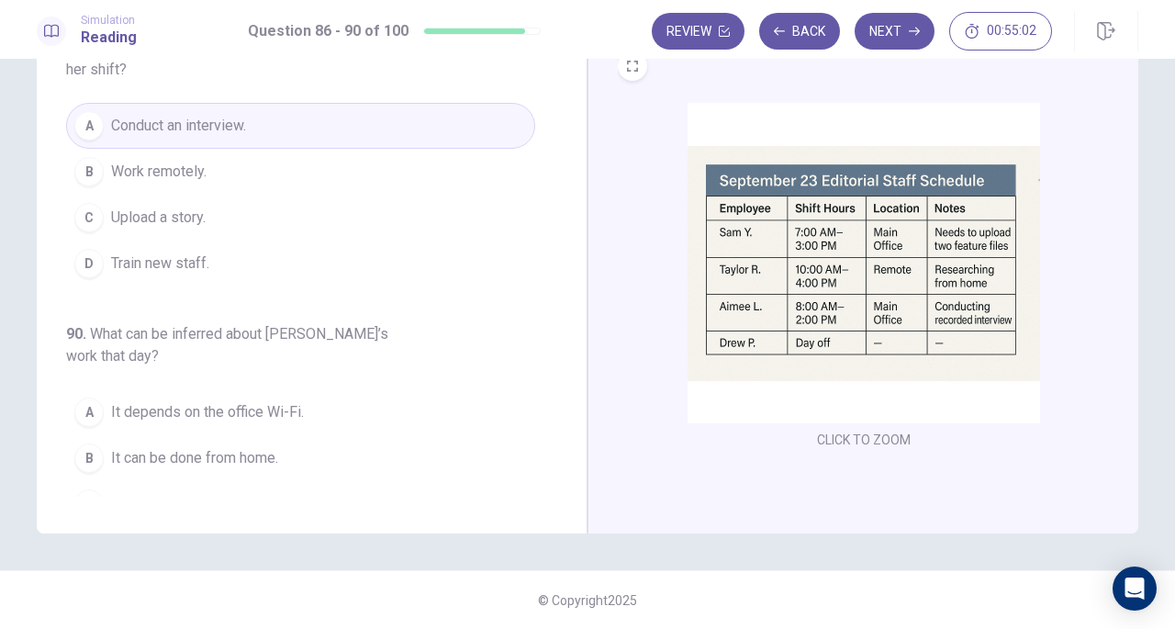
scroll to position [774, 0]
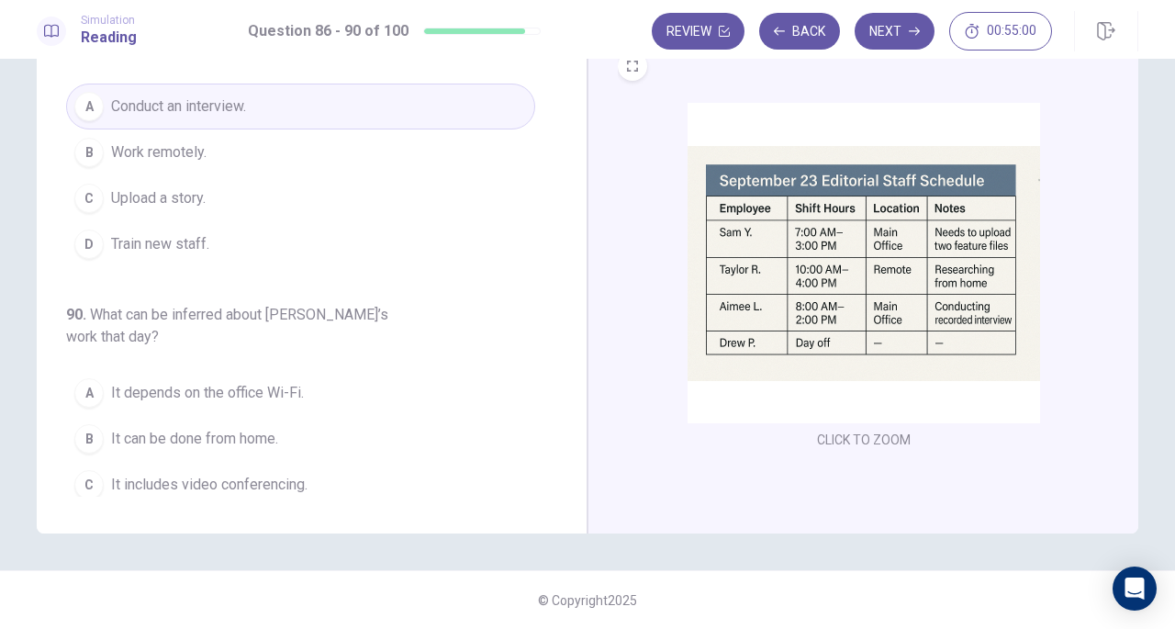
click at [243, 428] on span "It can be done from home." at bounding box center [194, 439] width 167 height 22
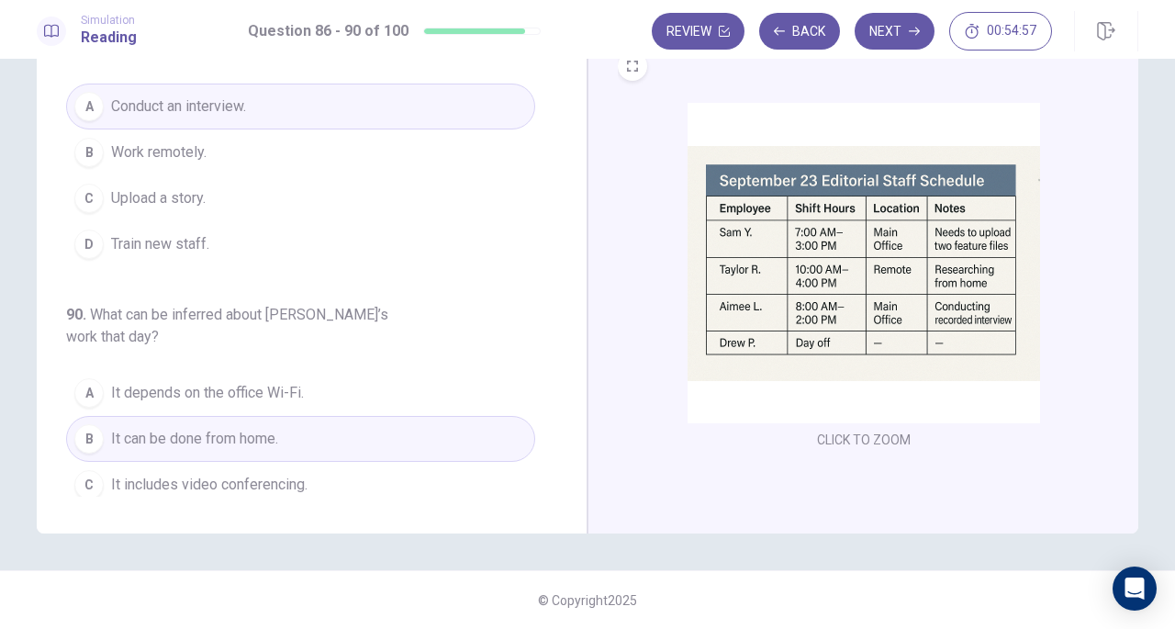
click at [887, 30] on button "Next" at bounding box center [895, 31] width 80 height 37
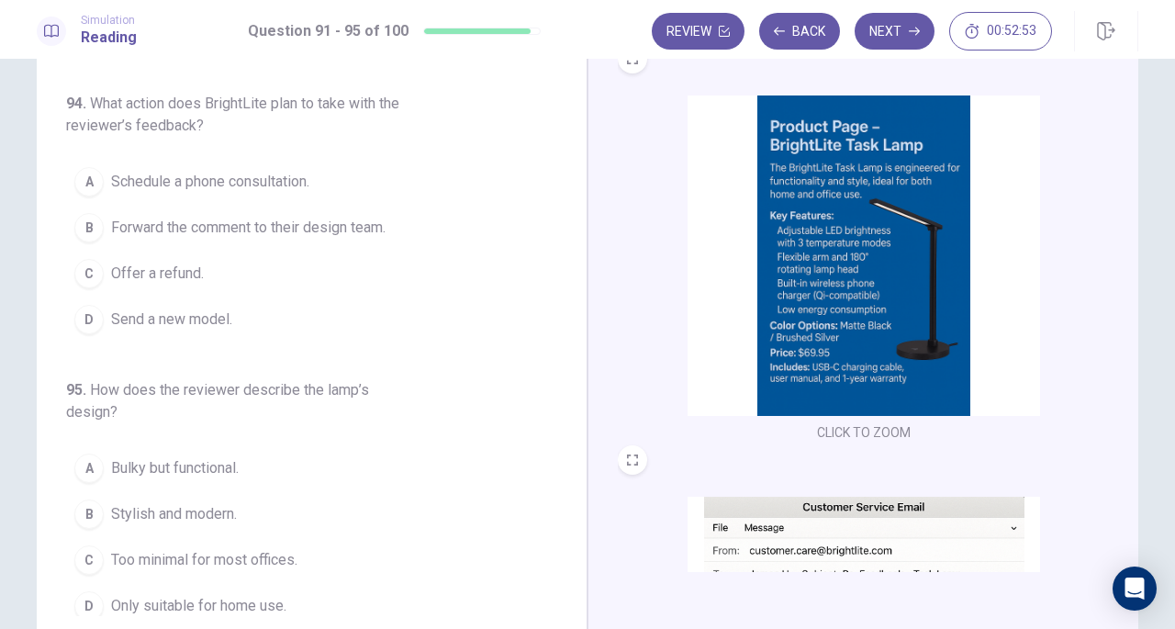
scroll to position [0, 0]
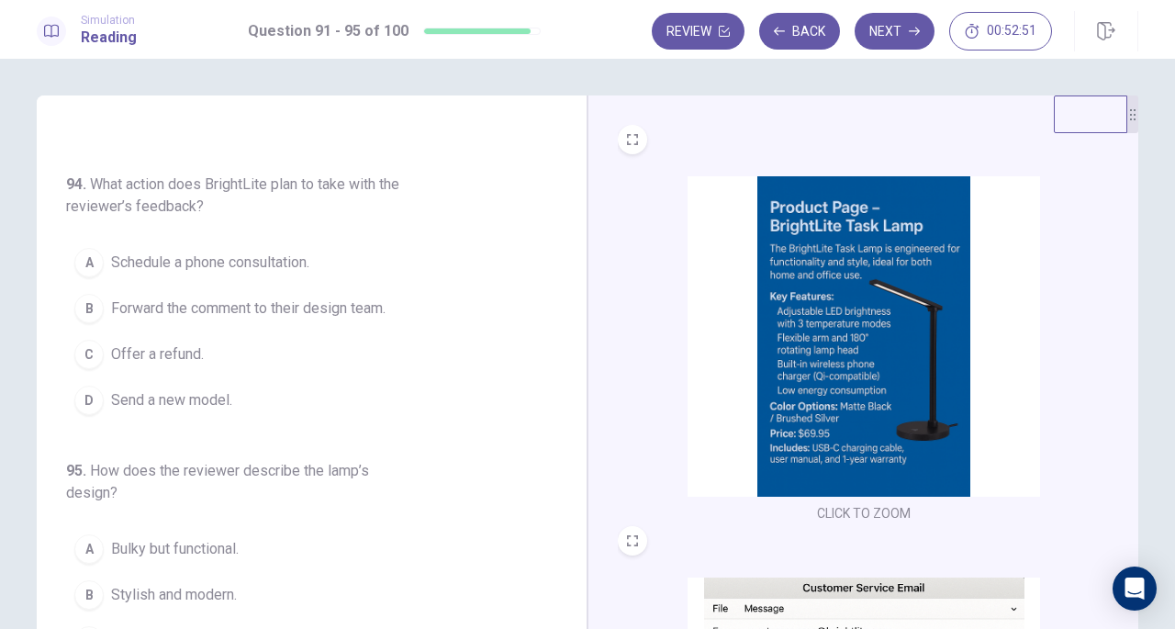
click at [636, 140] on button "EXPAND" at bounding box center [632, 139] width 29 height 29
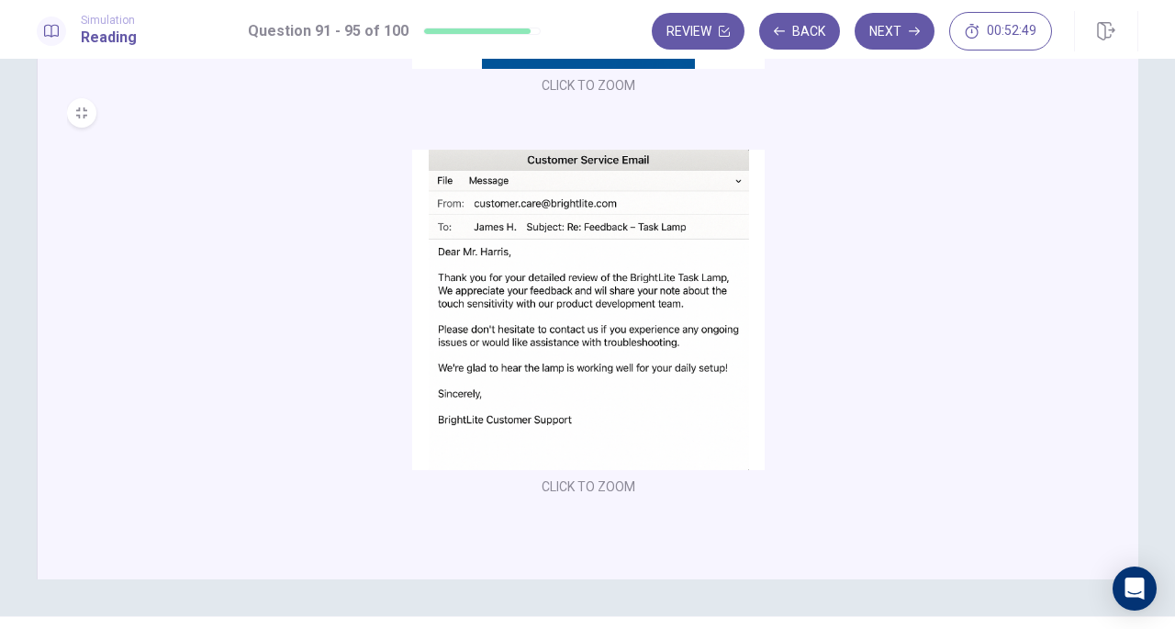
scroll to position [200, 0]
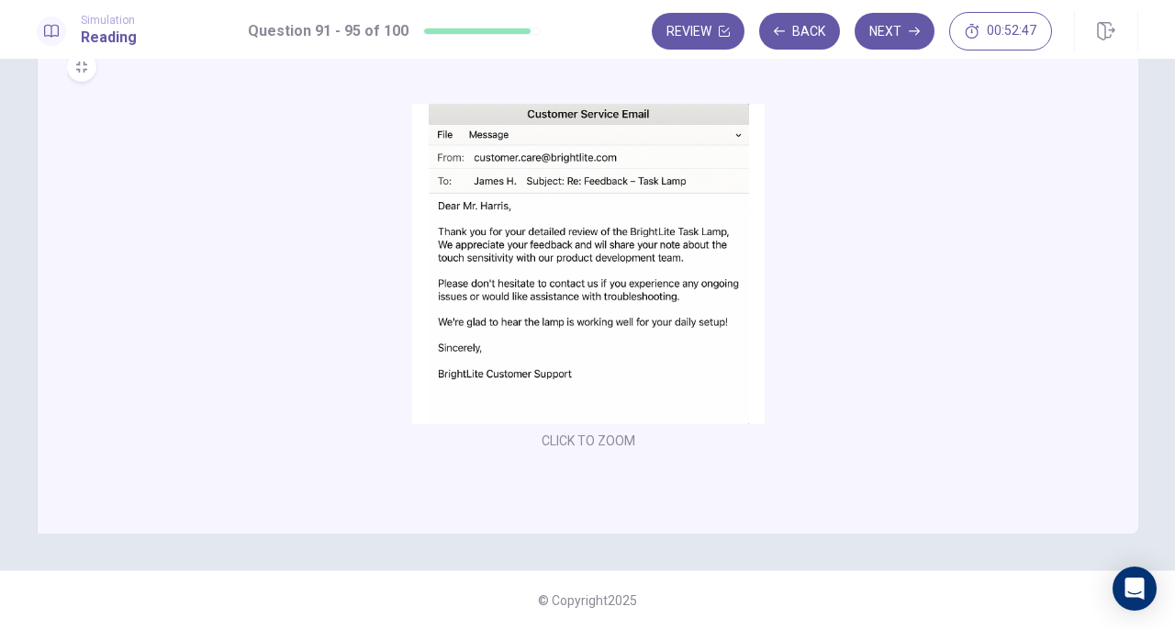
click at [652, 235] on img at bounding box center [588, 264] width 352 height 320
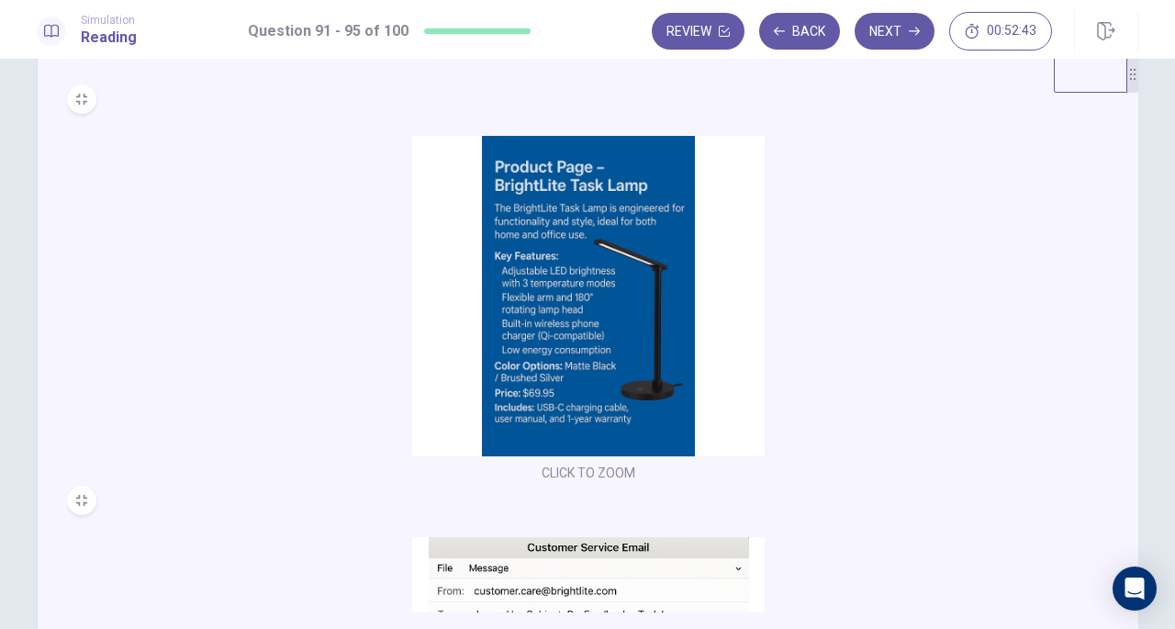
scroll to position [0, 0]
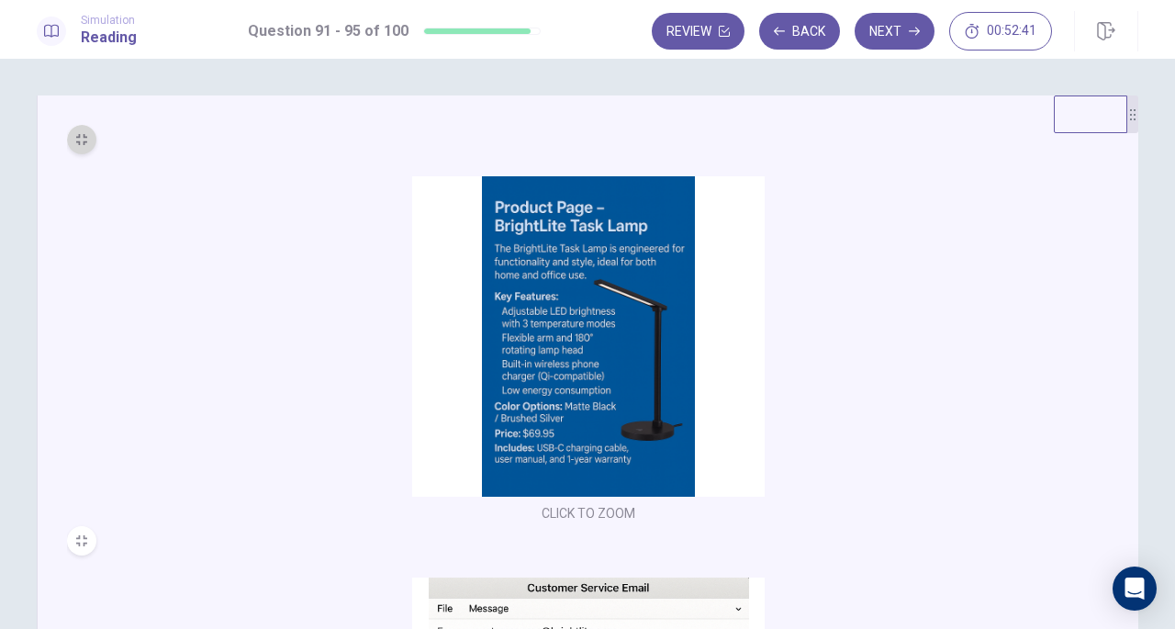
click at [90, 138] on button "MINIMIZE" at bounding box center [81, 139] width 29 height 29
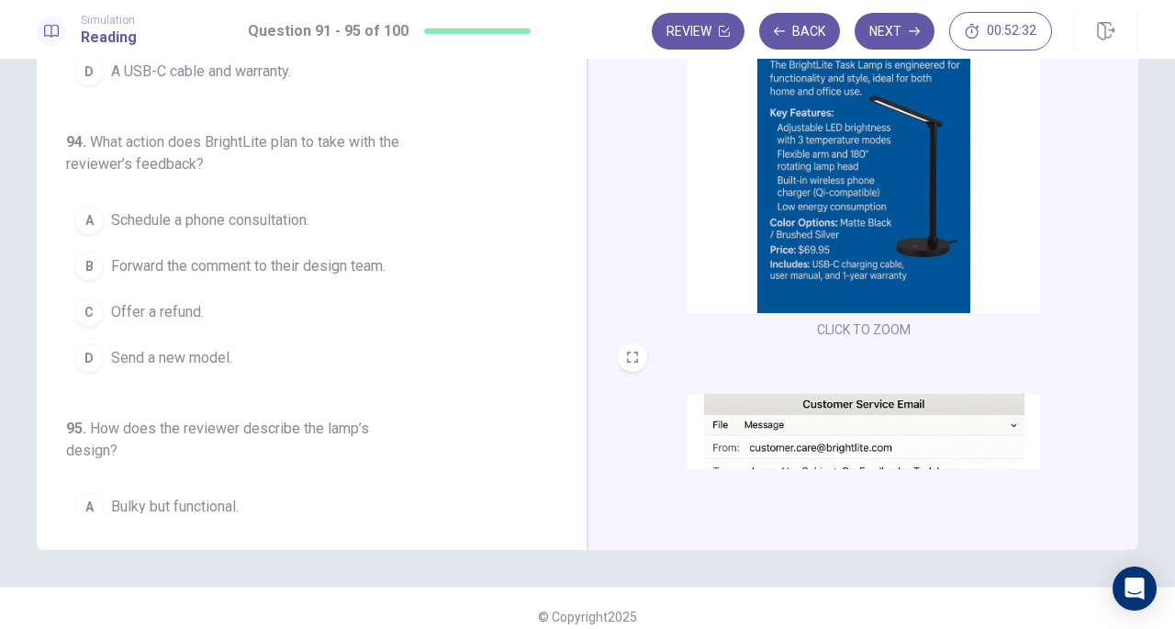
scroll to position [612, 0]
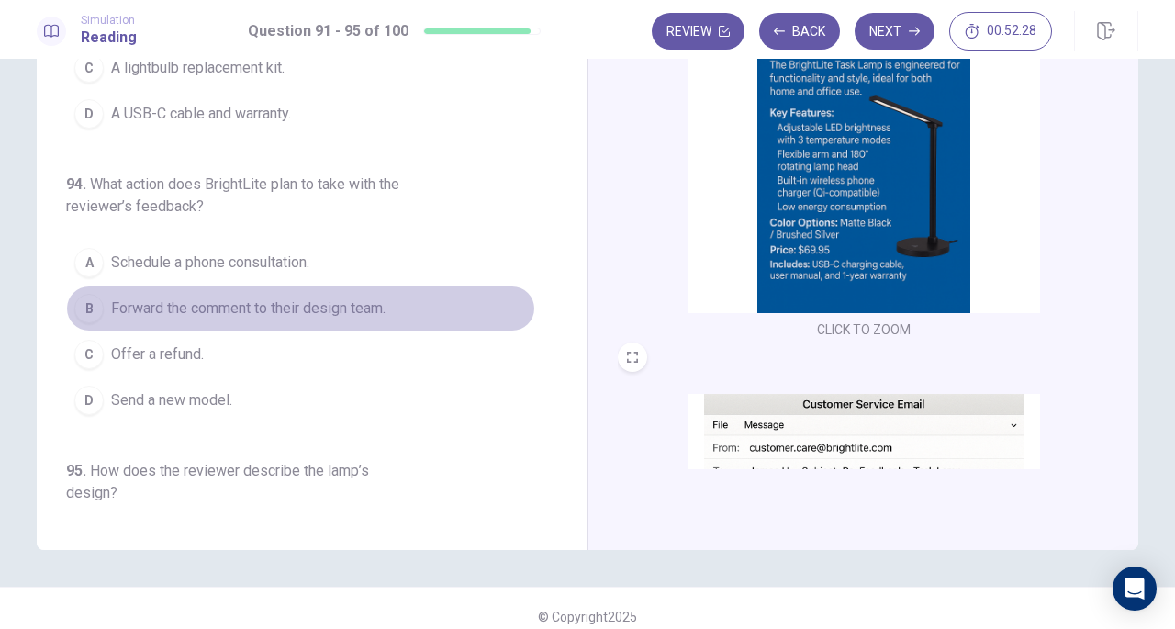
click at [371, 301] on span "Forward the comment to their design team." at bounding box center [248, 308] width 274 height 22
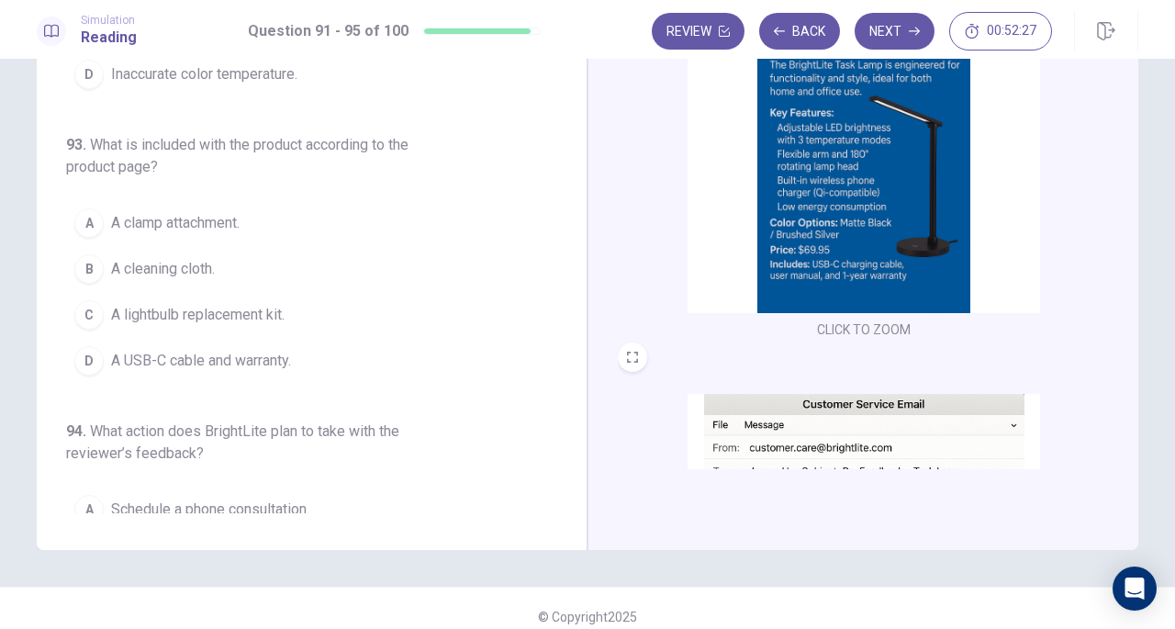
scroll to position [337, 0]
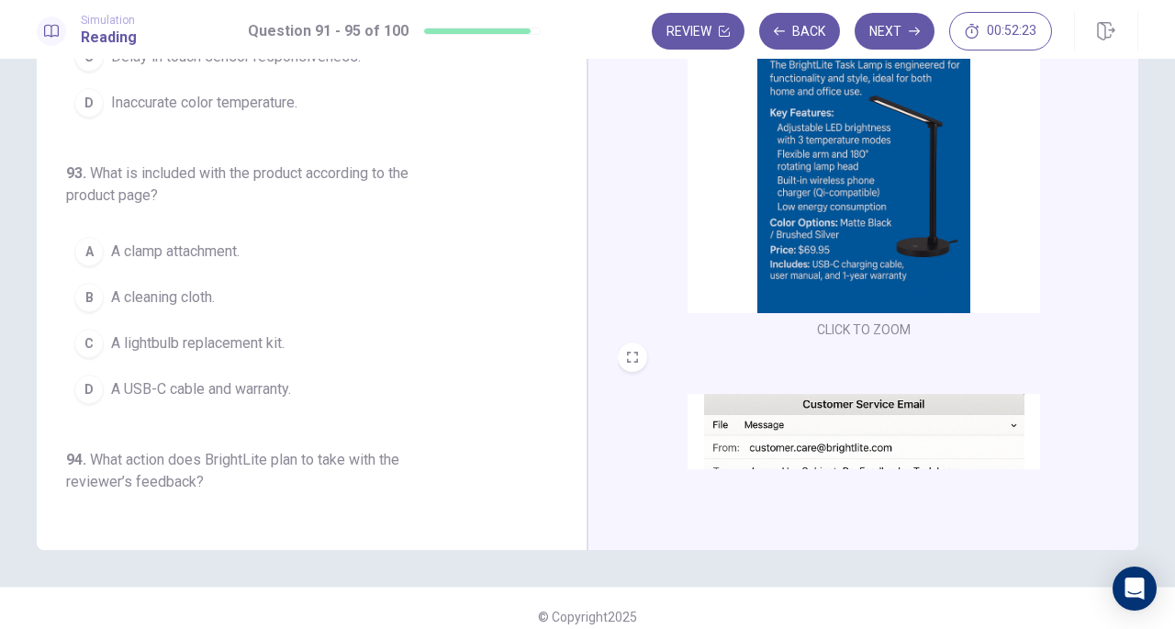
click at [252, 378] on span "A USB-C cable and warranty." at bounding box center [201, 389] width 180 height 22
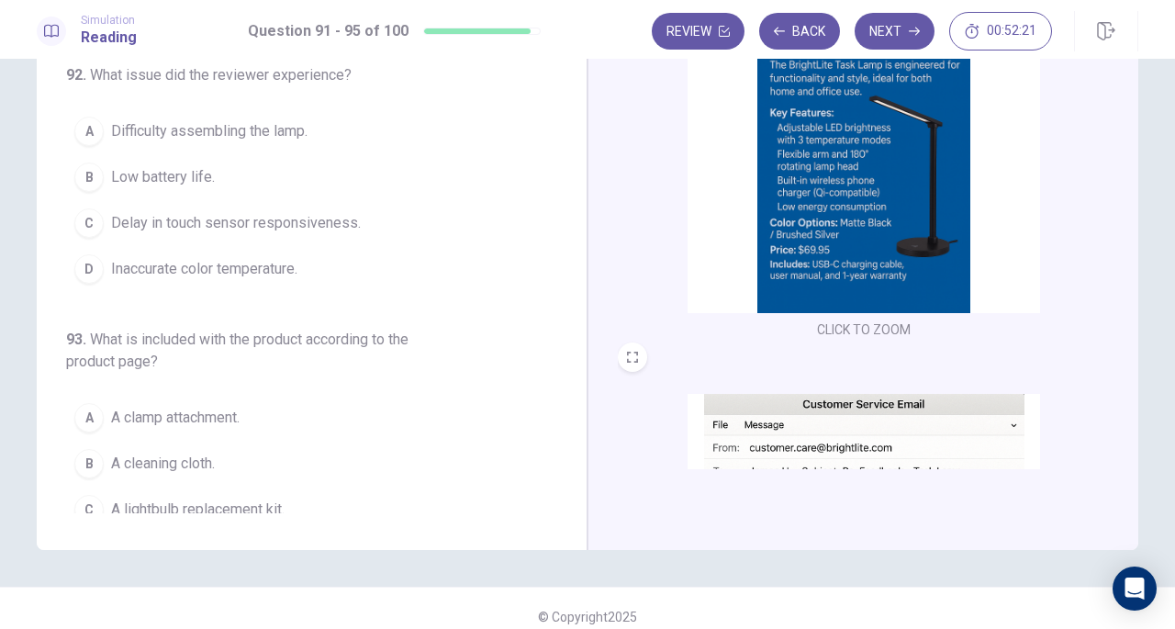
scroll to position [153, 0]
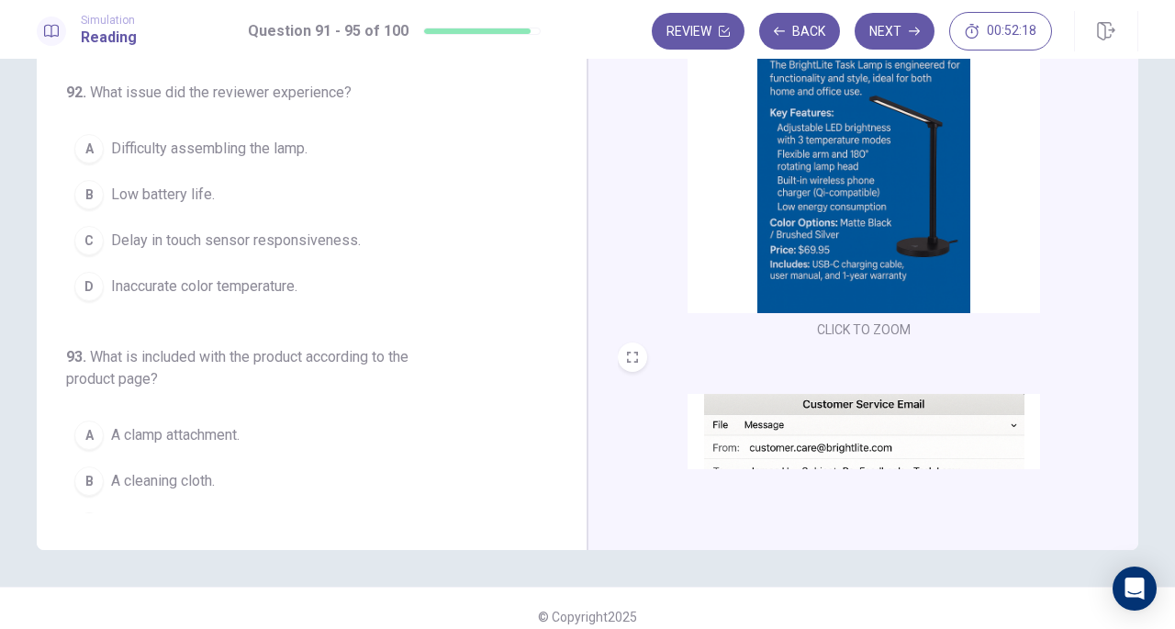
click at [271, 250] on button "C Delay in touch sensor responsiveness." at bounding box center [300, 241] width 469 height 46
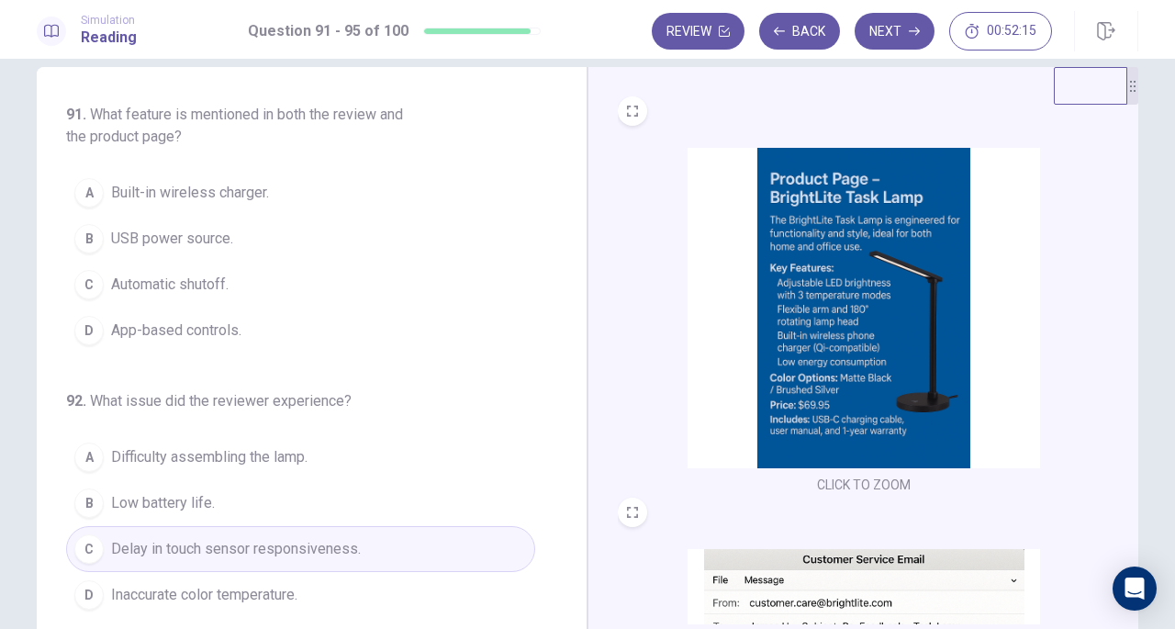
scroll to position [0, 0]
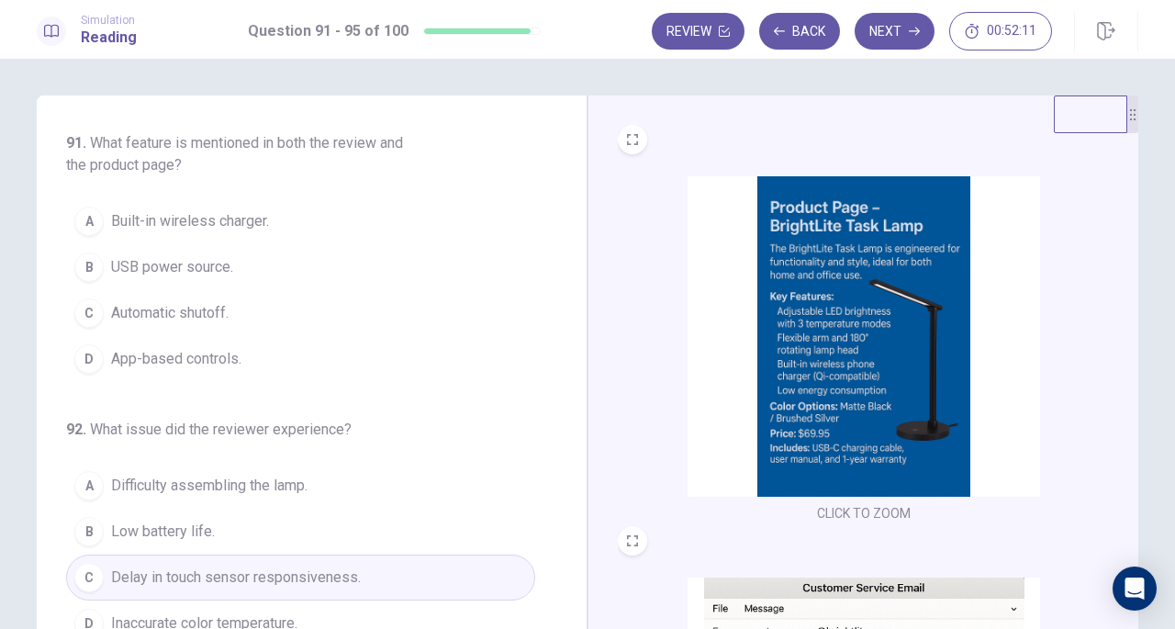
click at [923, 309] on img at bounding box center [864, 336] width 352 height 320
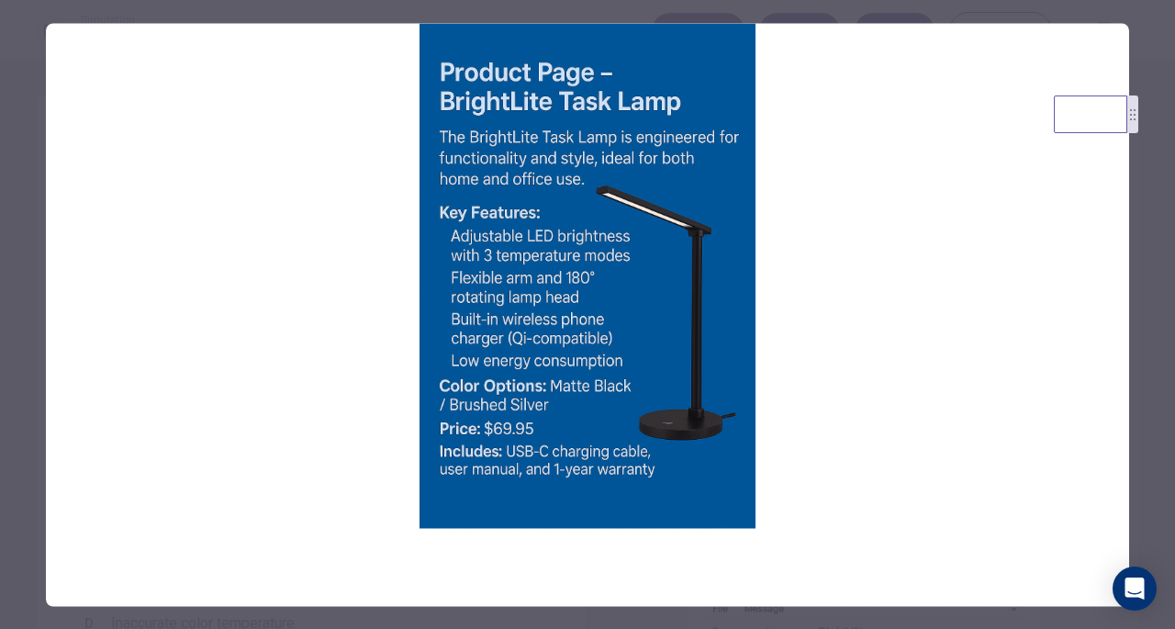
click at [997, 352] on img at bounding box center [587, 275] width 1083 height 505
click at [1144, 368] on div at bounding box center [587, 314] width 1175 height 629
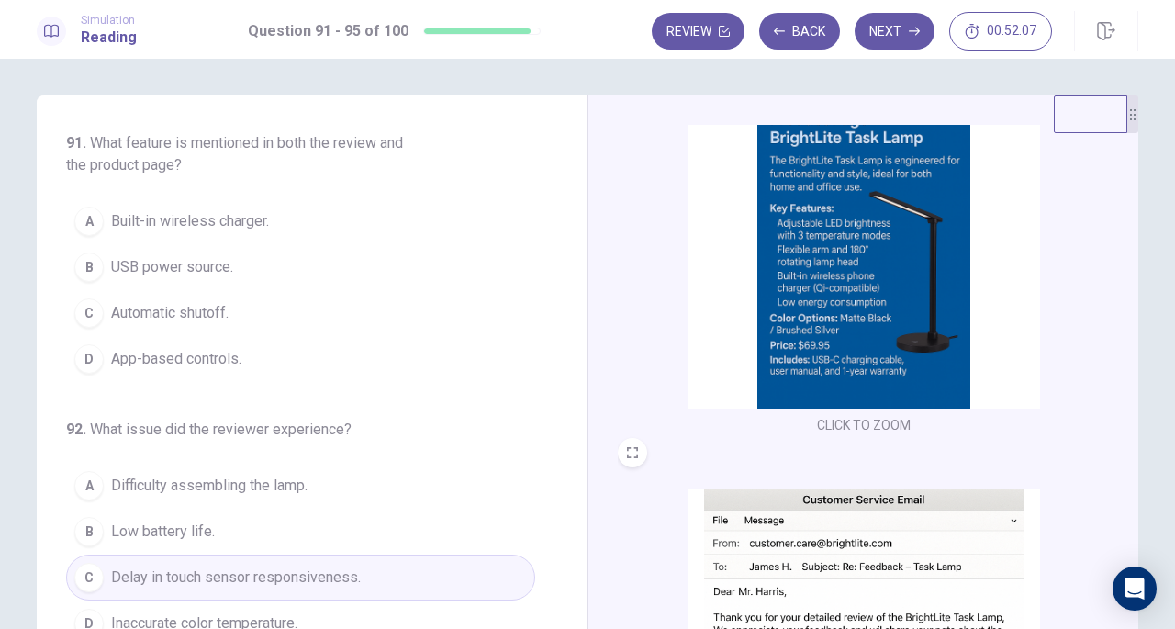
scroll to position [274, 0]
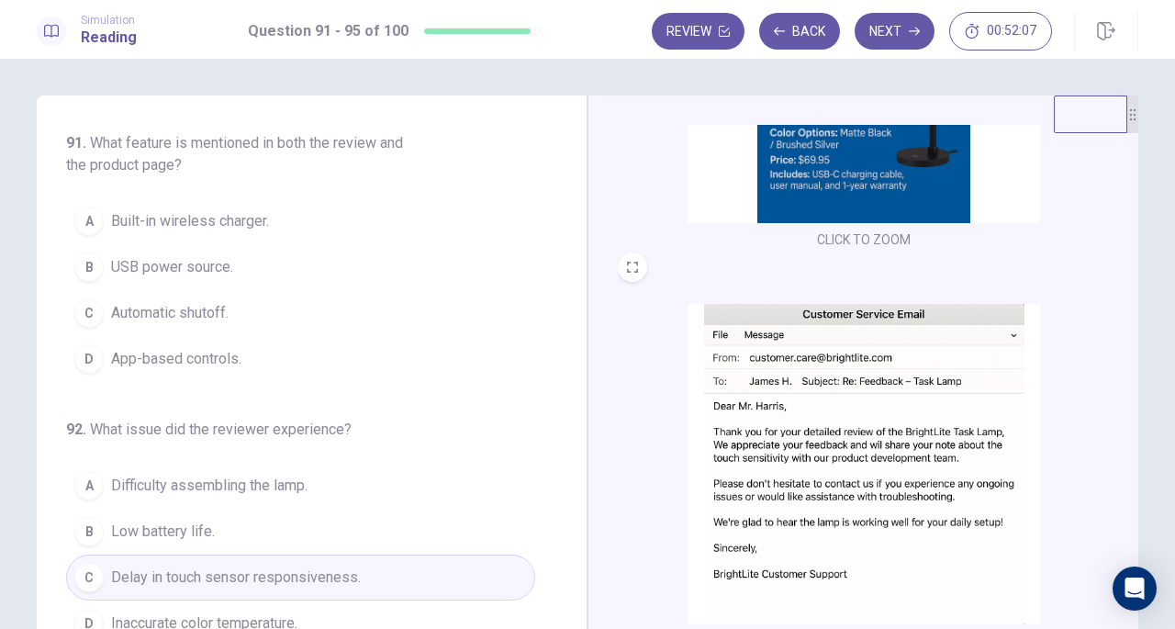
click at [897, 377] on img at bounding box center [864, 464] width 352 height 320
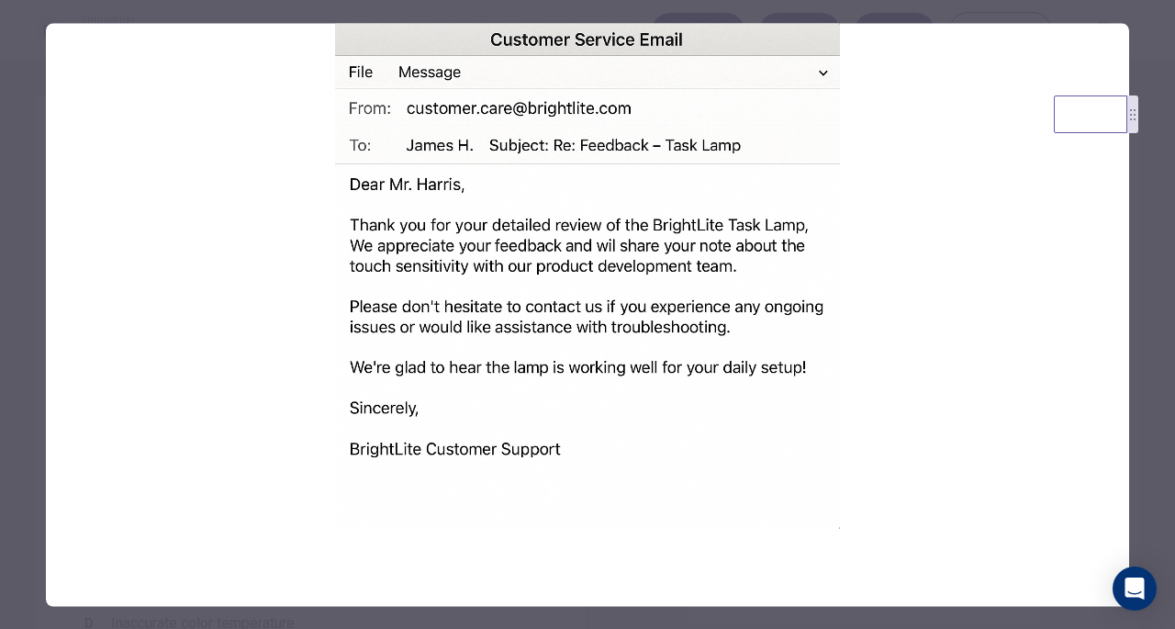
click at [1147, 377] on div at bounding box center [587, 314] width 1175 height 629
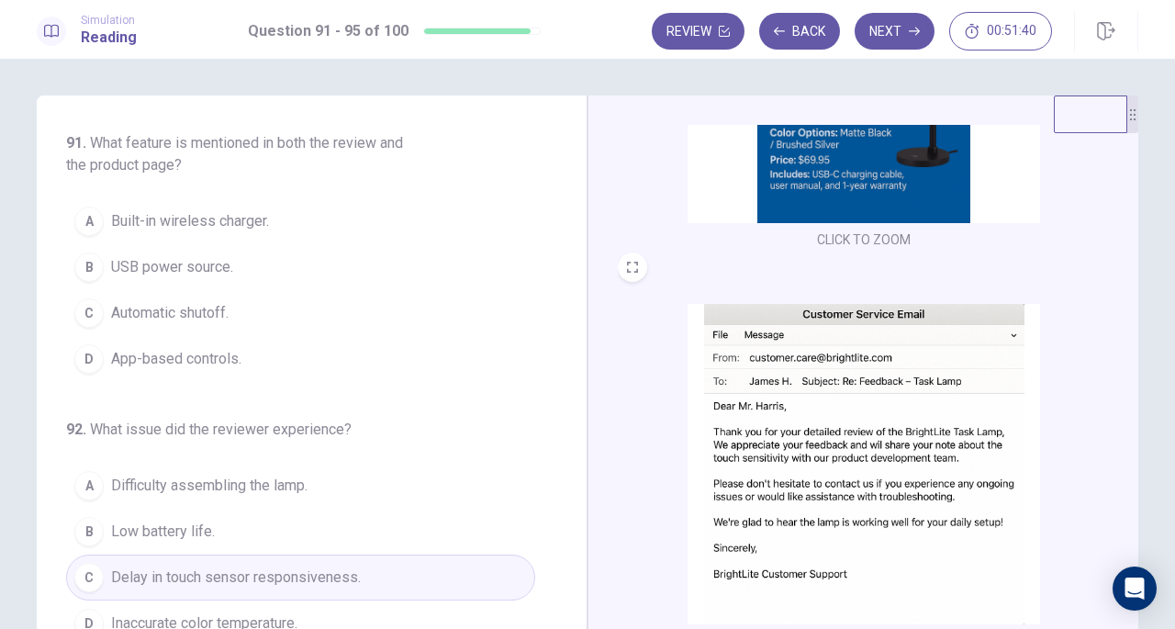
click at [224, 227] on span "Built-in wireless charger." at bounding box center [190, 221] width 158 height 22
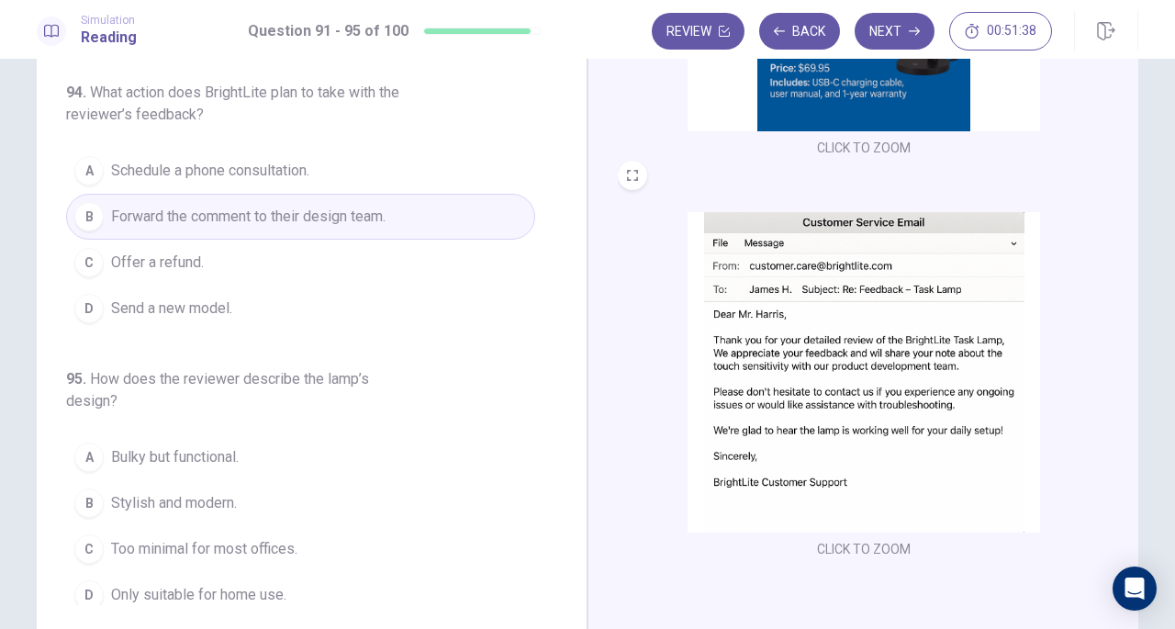
scroll to position [184, 0]
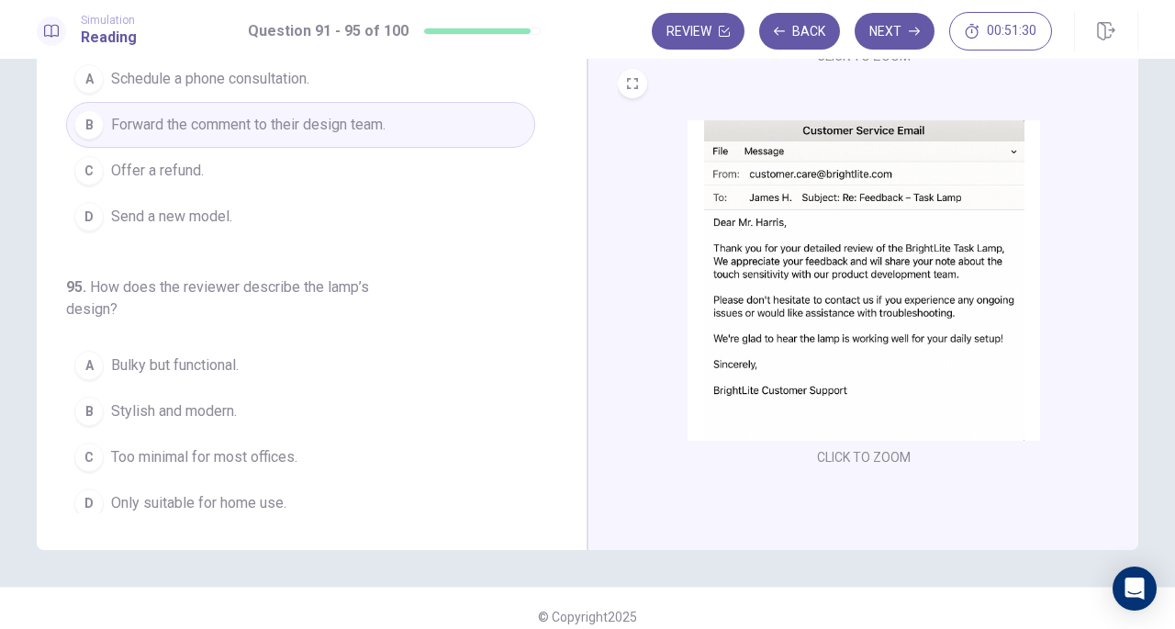
click at [213, 400] on span "Stylish and modern." at bounding box center [174, 411] width 126 height 22
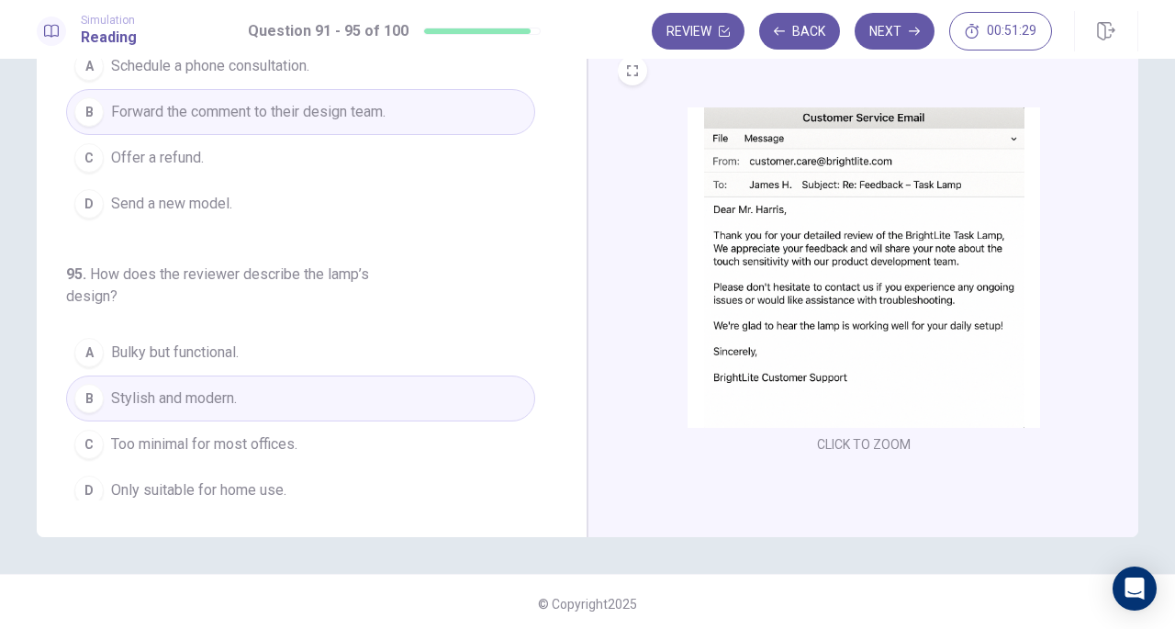
scroll to position [200, 0]
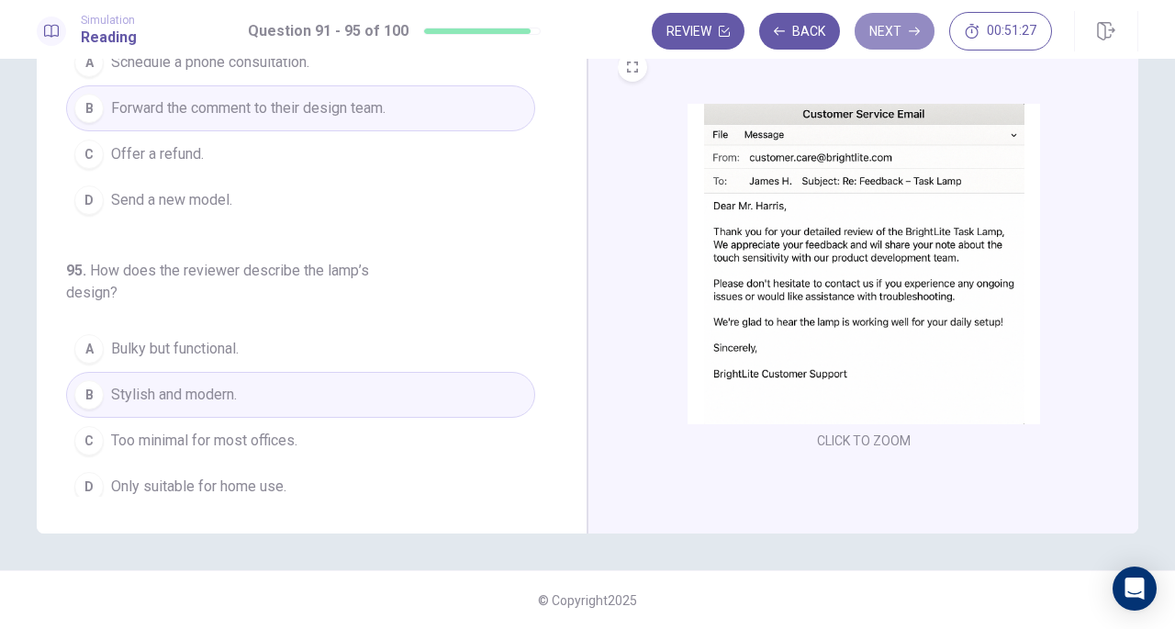
click at [883, 32] on button "Next" at bounding box center [895, 31] width 80 height 37
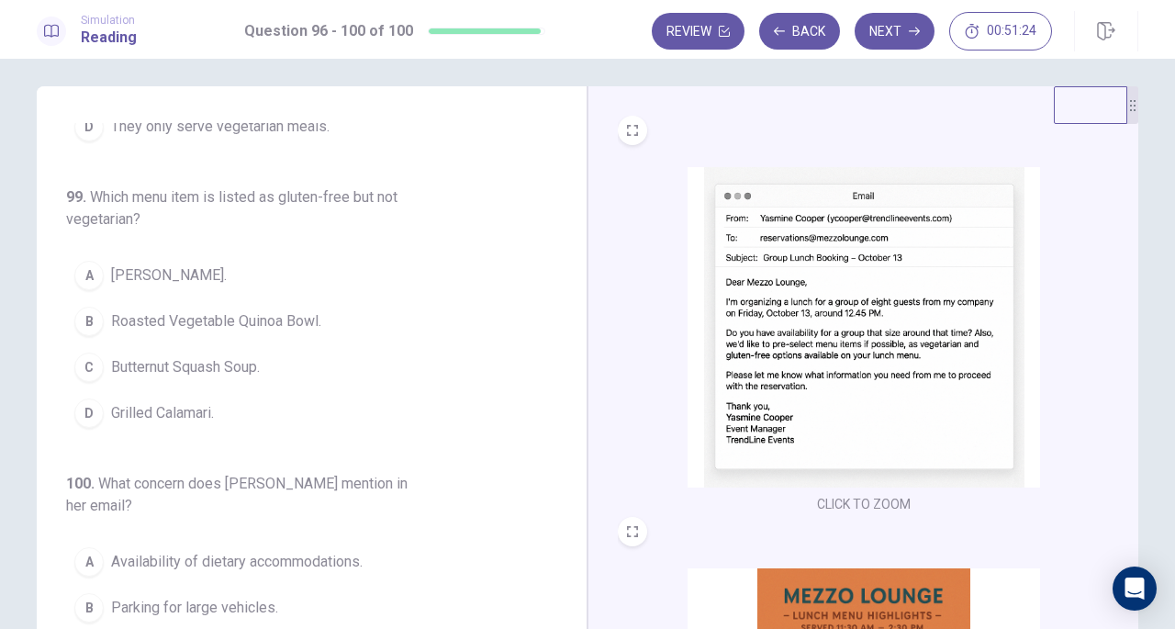
scroll to position [0, 0]
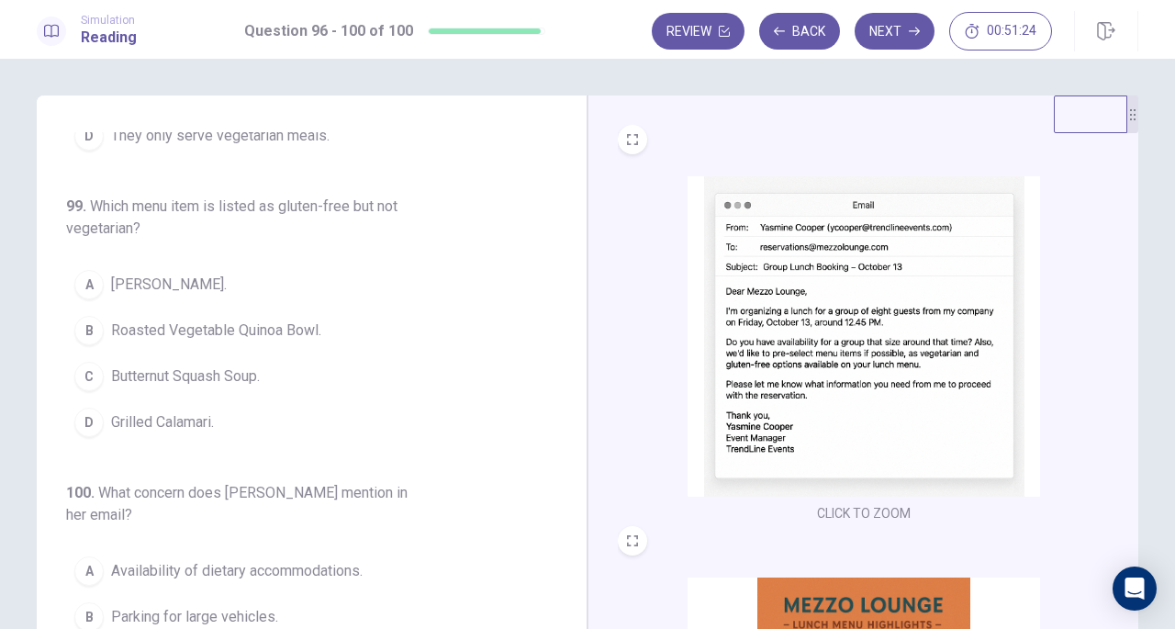
click at [816, 34] on button "Back" at bounding box center [799, 31] width 81 height 37
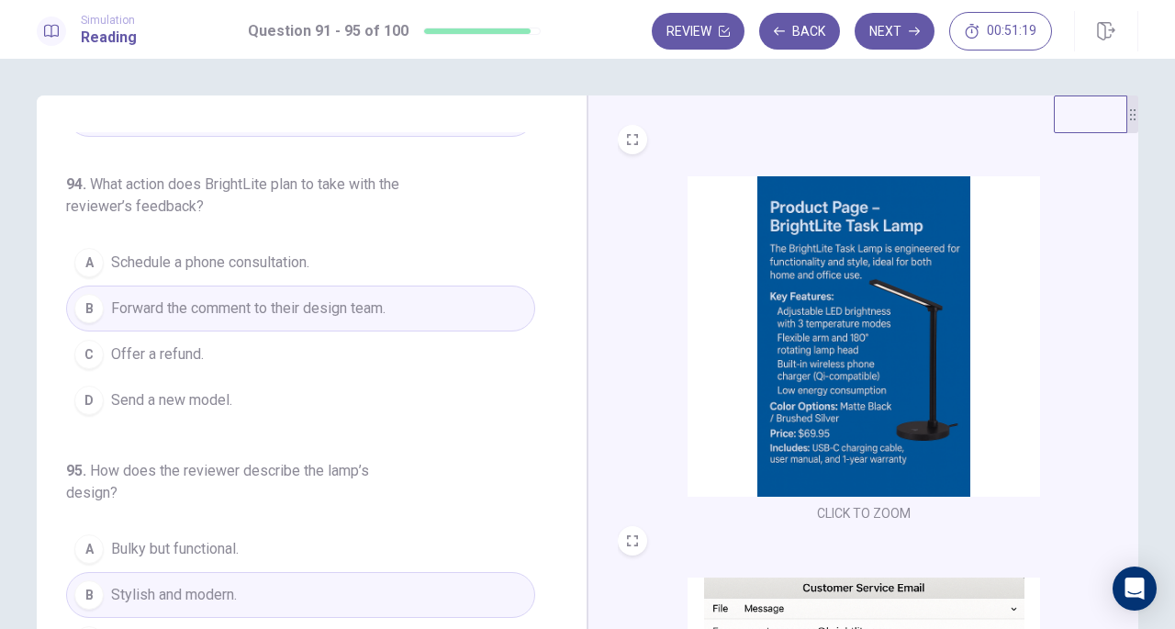
click at [1131, 577] on icon "Open Intercom Messenger" at bounding box center [1134, 588] width 19 height 22
click at [914, 35] on icon "button" at bounding box center [914, 31] width 11 height 11
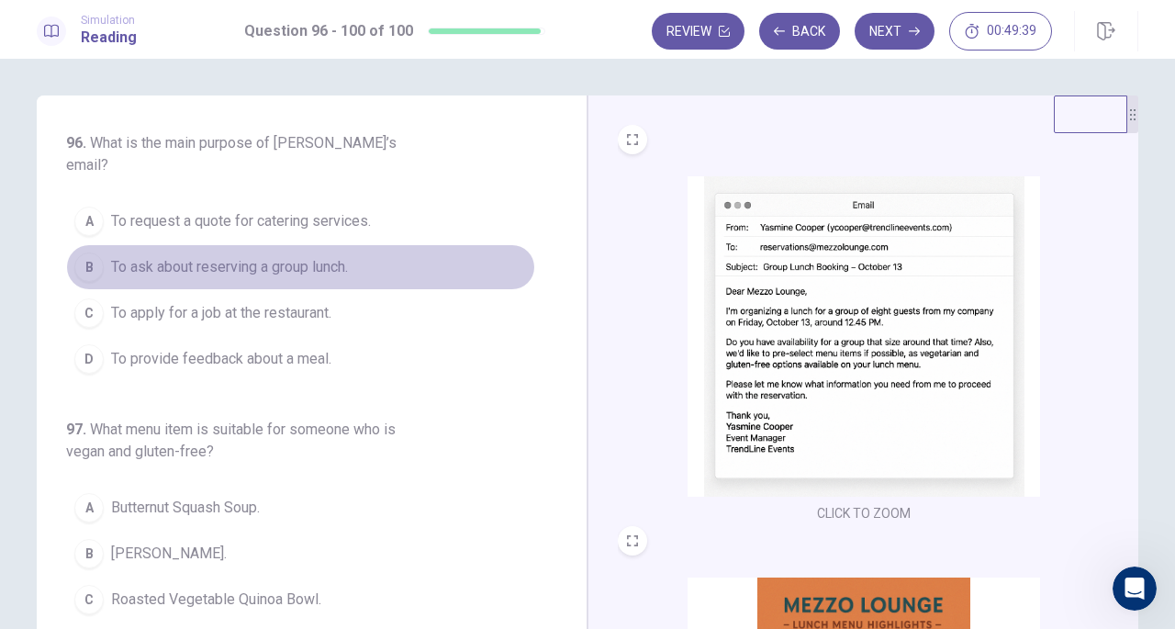
click at [315, 256] on span "To ask about reserving a group lunch." at bounding box center [229, 267] width 237 height 22
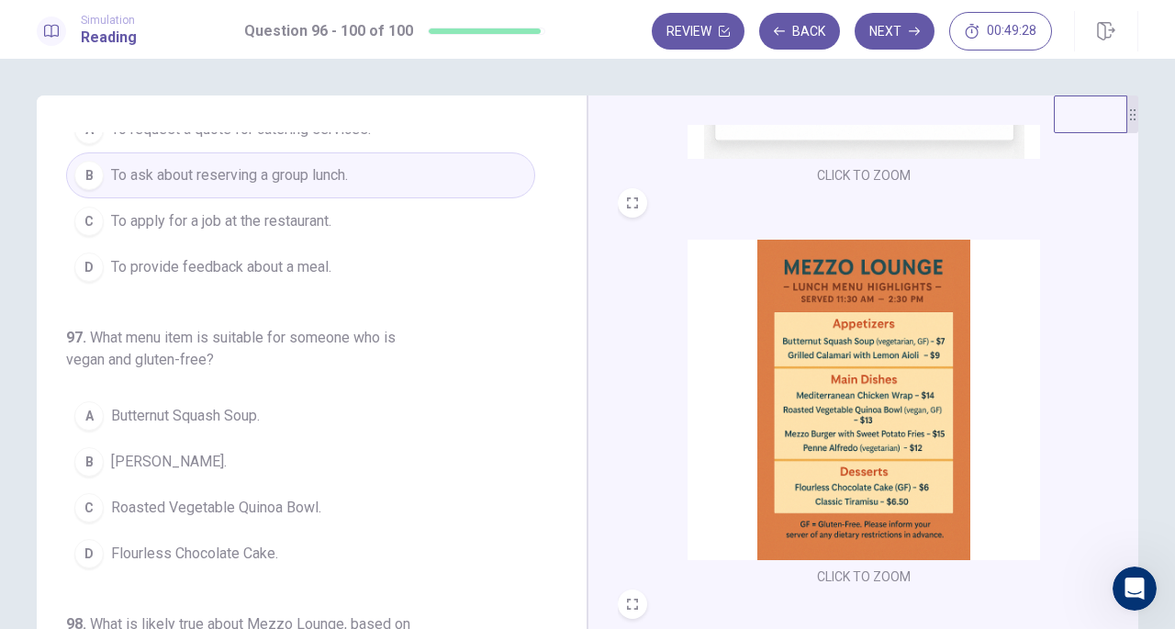
scroll to position [367, 0]
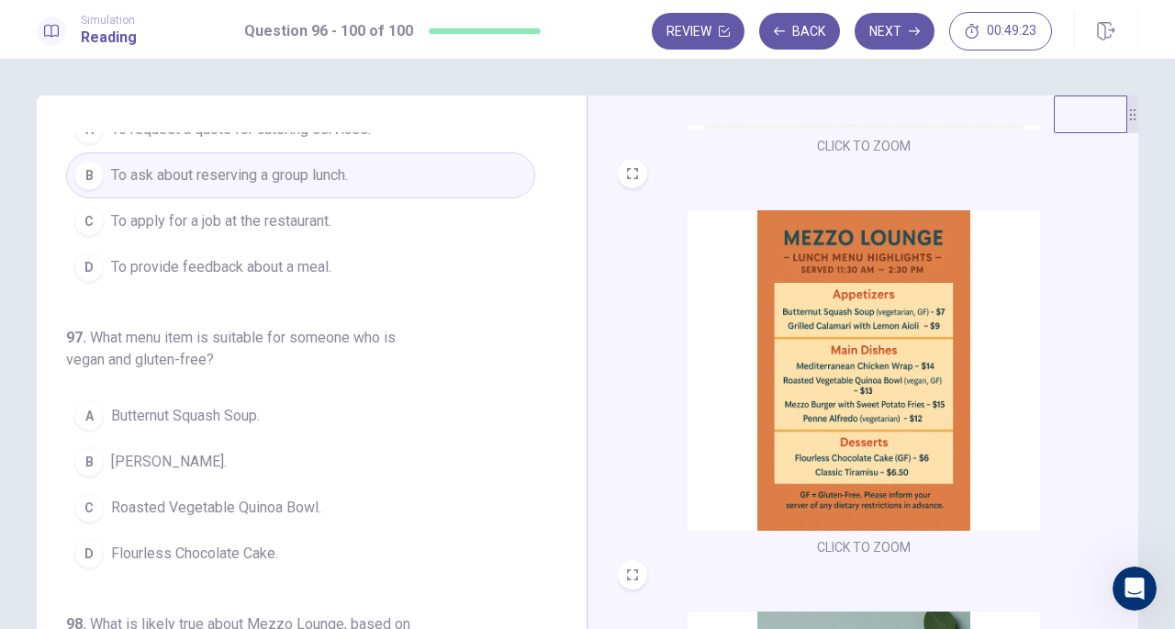
click at [184, 405] on span "Butternut Squash Soup." at bounding box center [185, 416] width 149 height 22
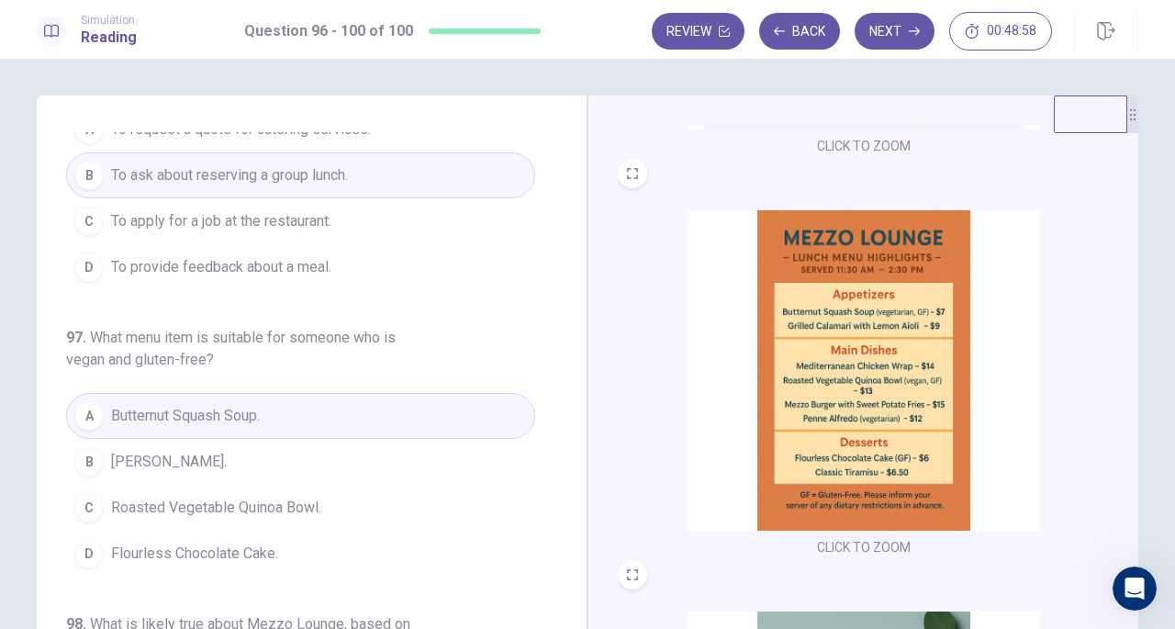
scroll to position [184, 0]
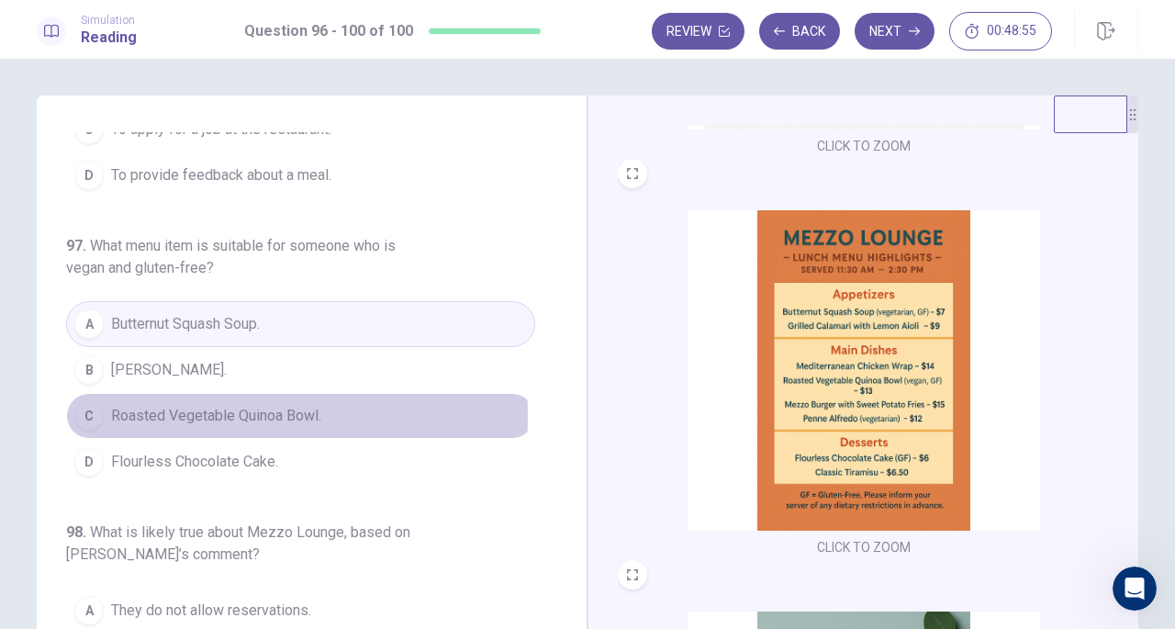
click at [226, 405] on span "Roasted Vegetable Quinoa Bowl." at bounding box center [216, 416] width 210 height 22
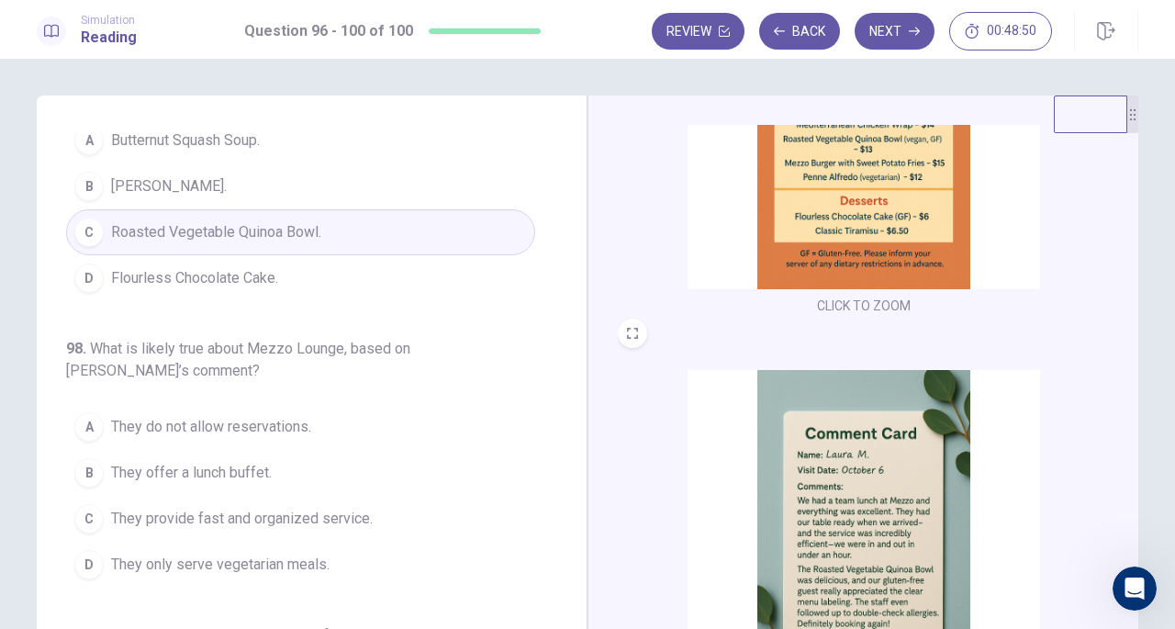
scroll to position [676, 0]
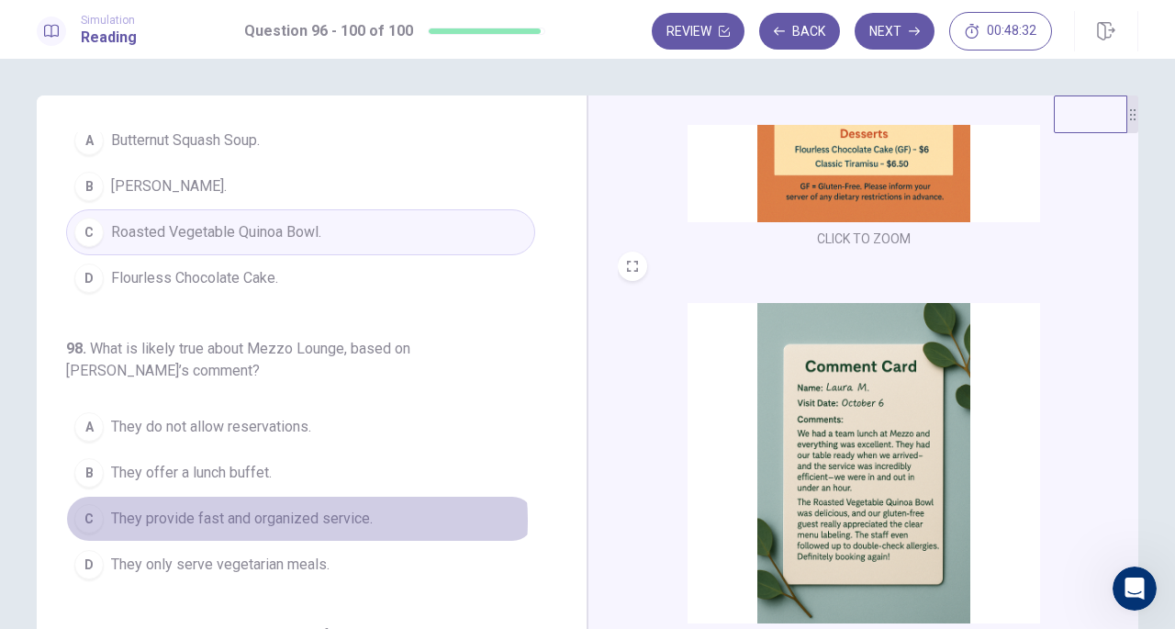
click at [284, 508] on span "They provide fast and organized service." at bounding box center [242, 519] width 262 height 22
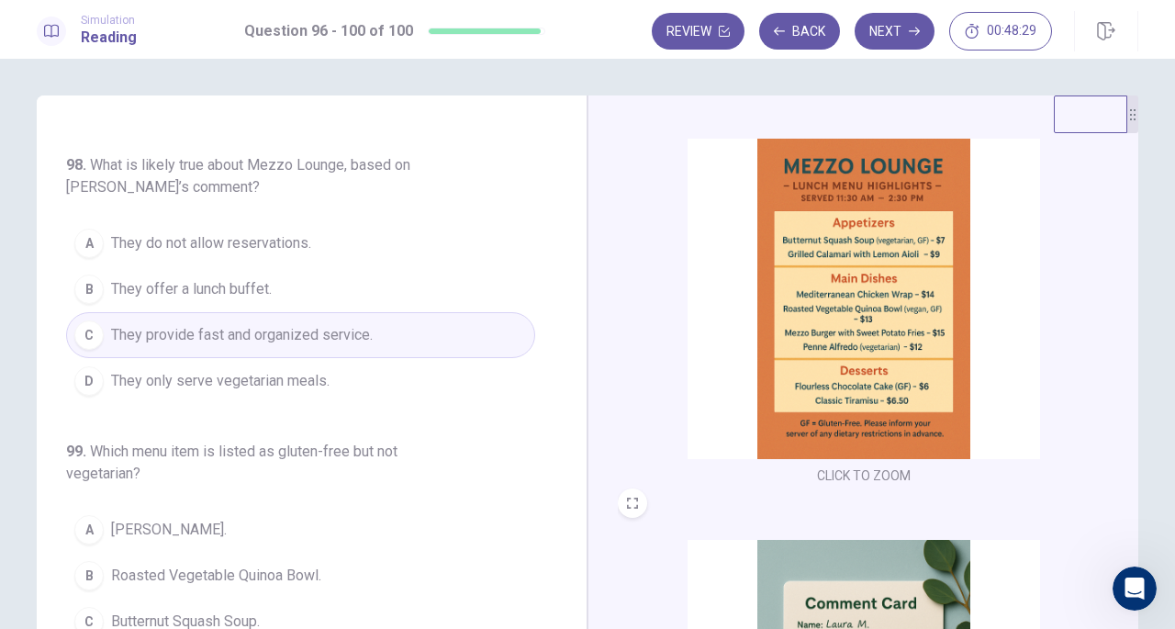
scroll to position [400, 0]
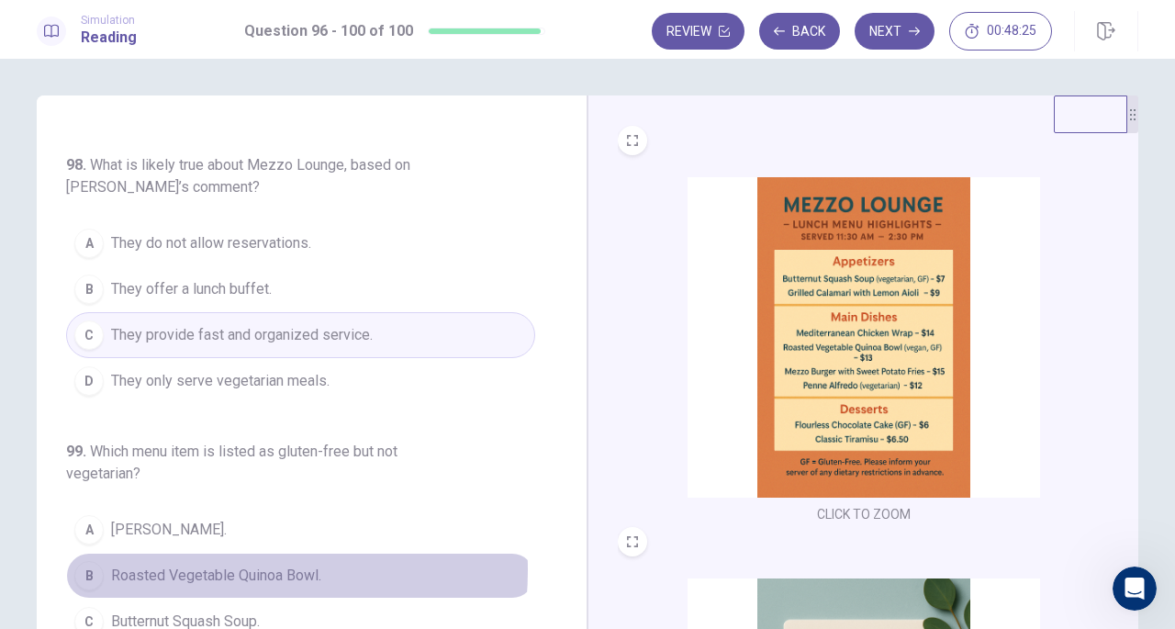
click at [196, 565] on span "Roasted Vegetable Quinoa Bowl." at bounding box center [216, 576] width 210 height 22
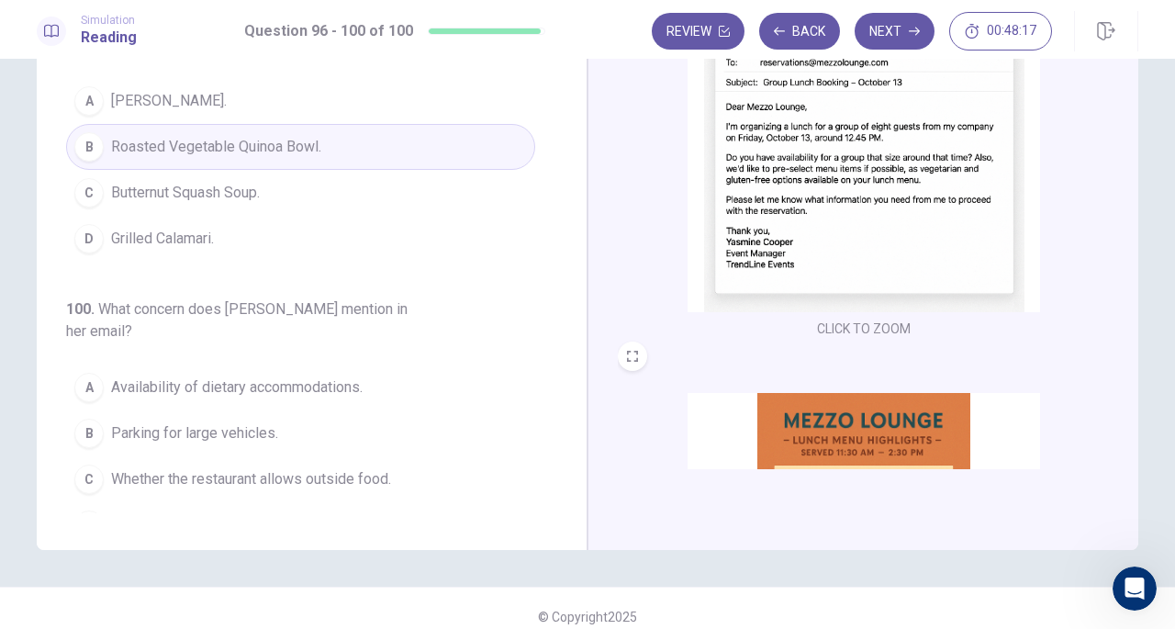
scroll to position [0, 0]
click at [331, 376] on span "Availability of dietary accommodations." at bounding box center [237, 387] width 252 height 22
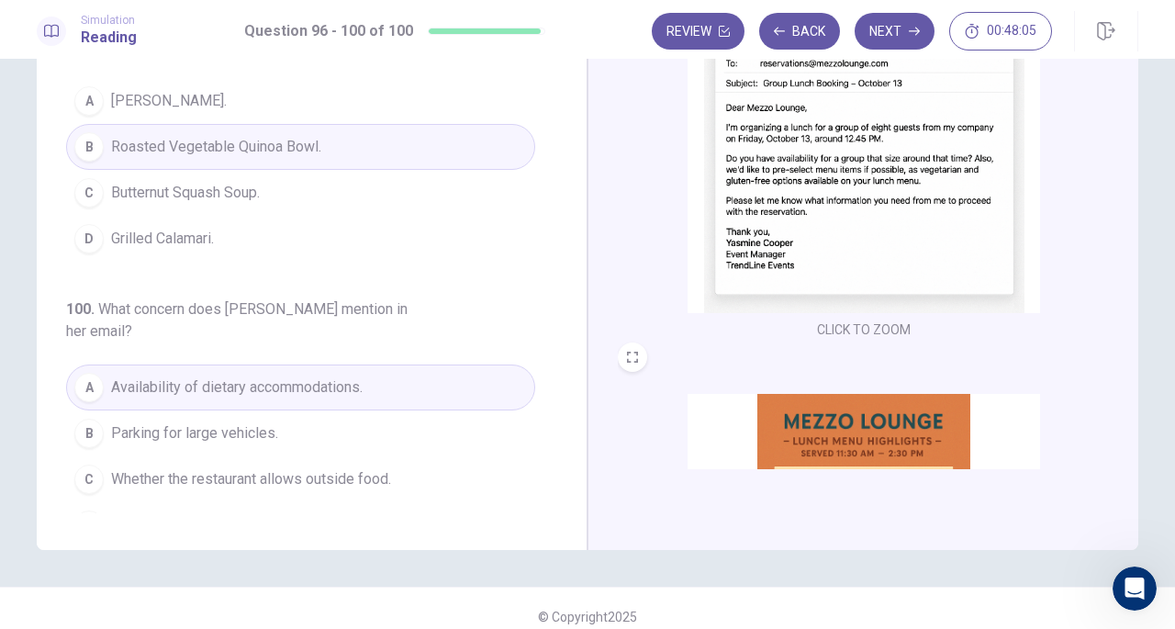
scroll to position [200, 0]
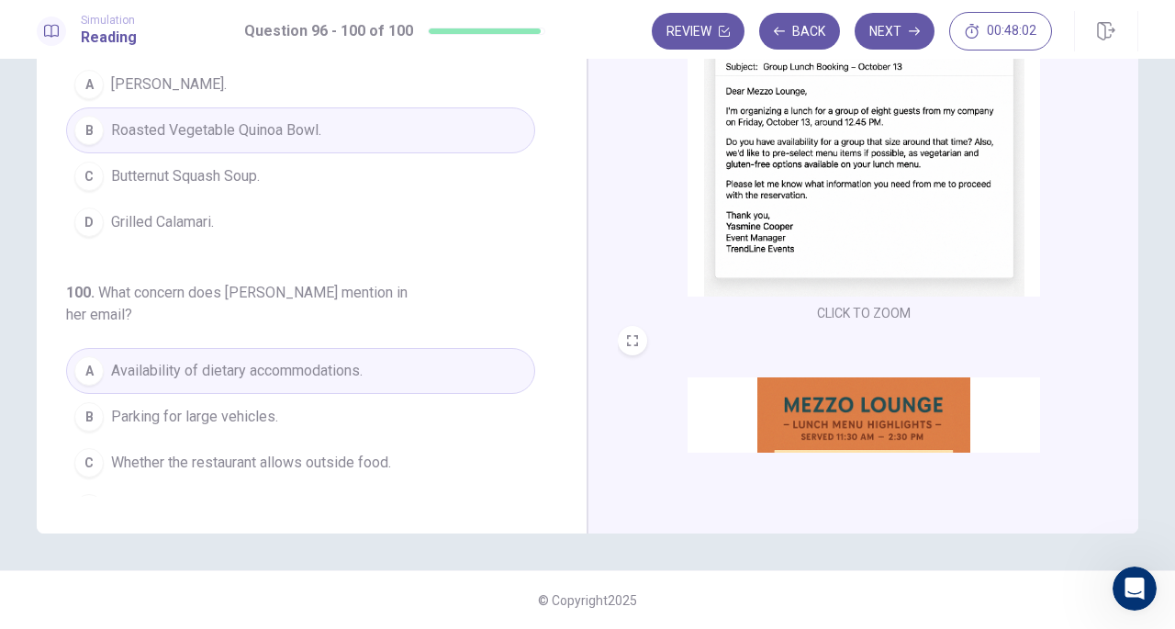
click at [883, 39] on button "Next" at bounding box center [895, 31] width 80 height 37
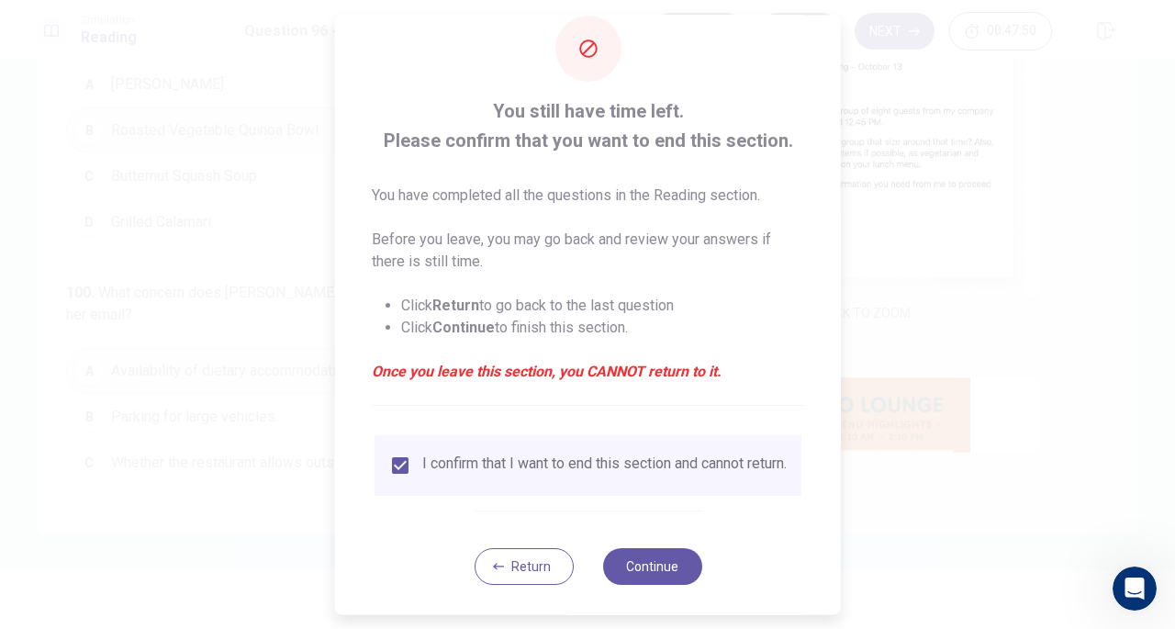
scroll to position [55, 0]
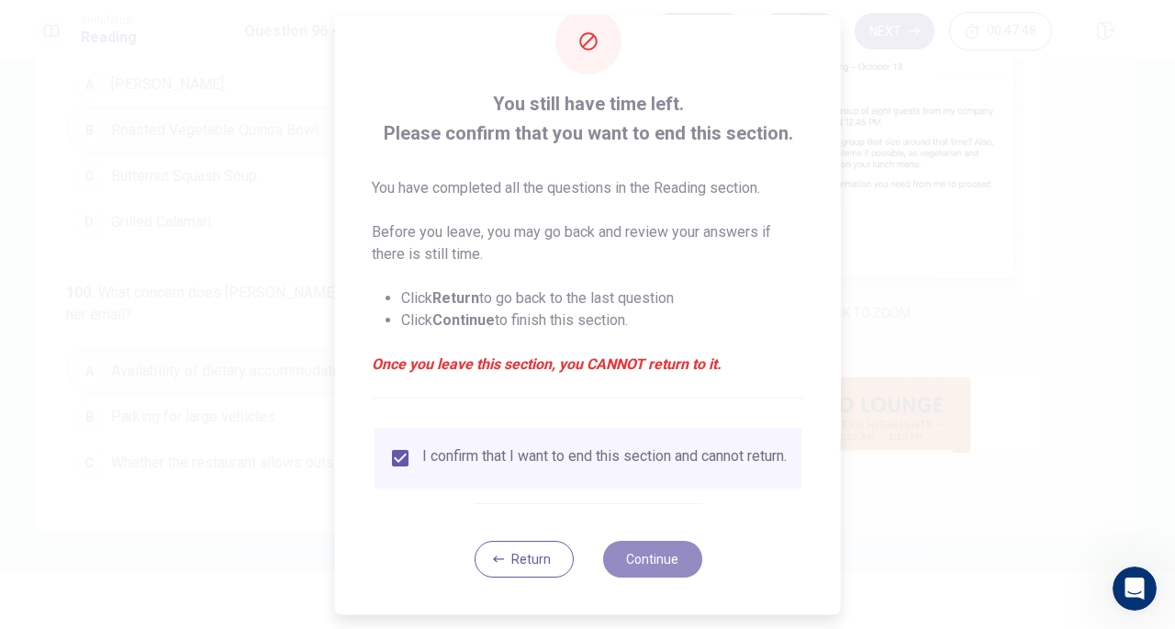
click at [633, 548] on button "Continue" at bounding box center [651, 559] width 99 height 37
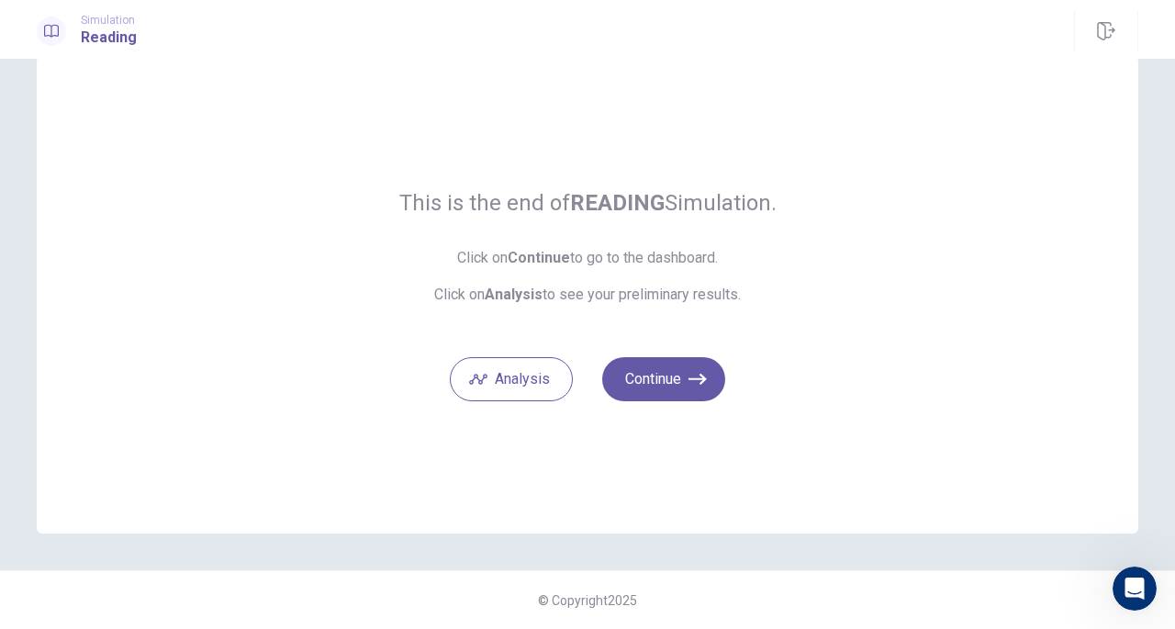
scroll to position [39, 0]
click at [676, 386] on button "Continue" at bounding box center [663, 380] width 123 height 44
